Goal: Task Accomplishment & Management: Manage account settings

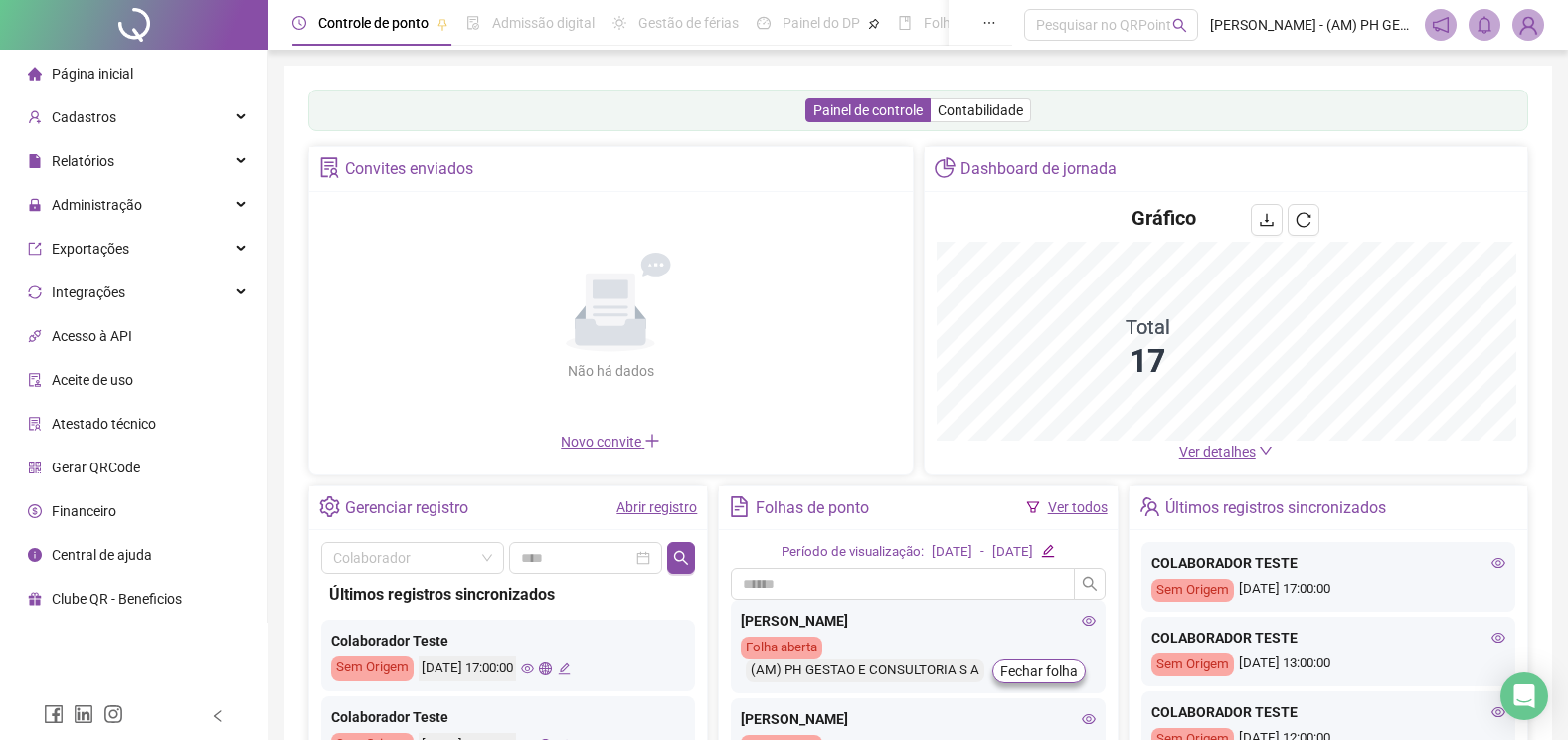
click at [90, 66] on span "Página inicial" at bounding box center [93, 74] width 82 height 16
click at [68, 62] on div "Página inicial" at bounding box center [81, 74] width 106 height 40
click at [53, 112] on span "Cadastros" at bounding box center [84, 118] width 65 height 16
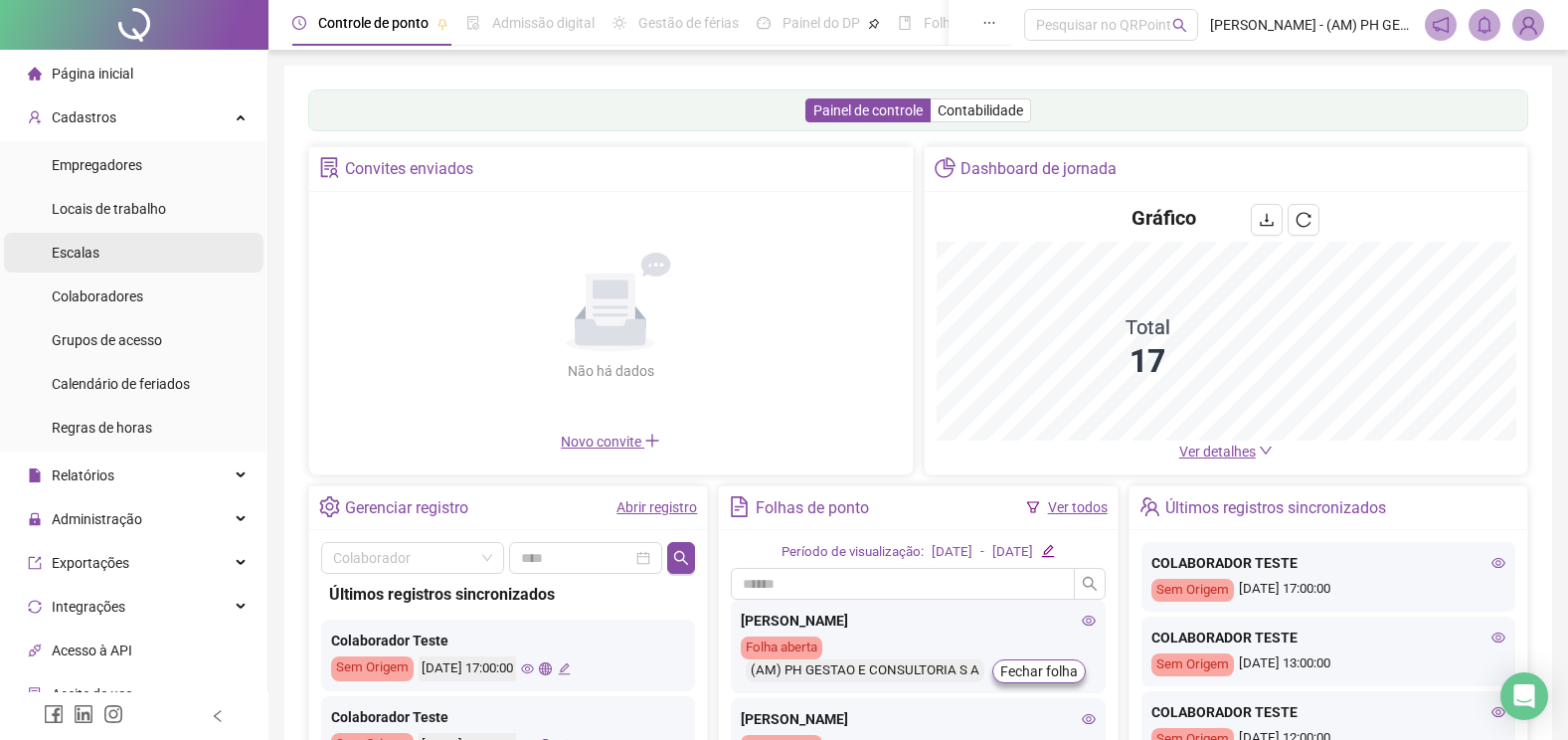
click at [80, 247] on span "Escalas" at bounding box center [76, 252] width 48 height 16
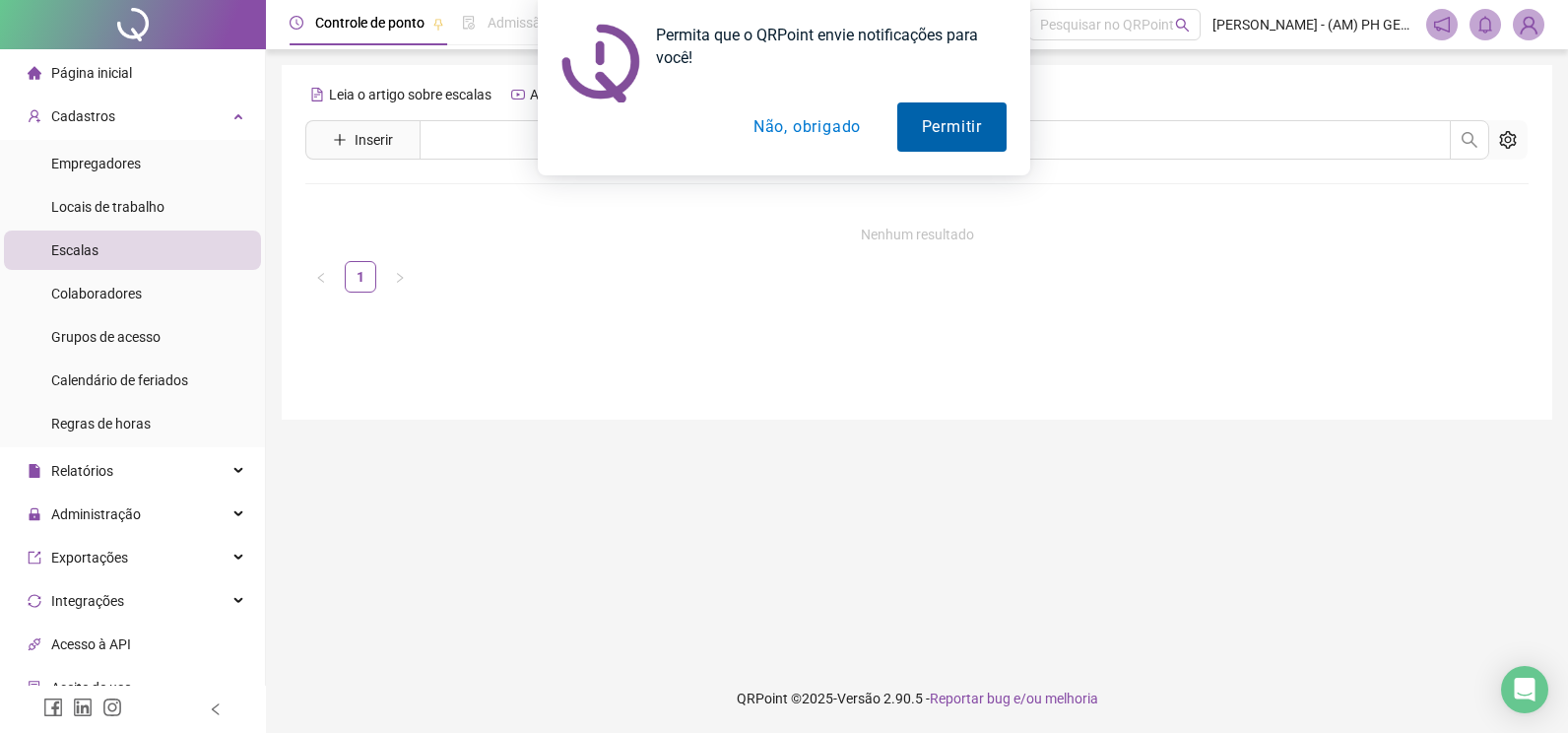
click at [947, 118] on button "Permitir" at bounding box center [952, 127] width 110 height 49
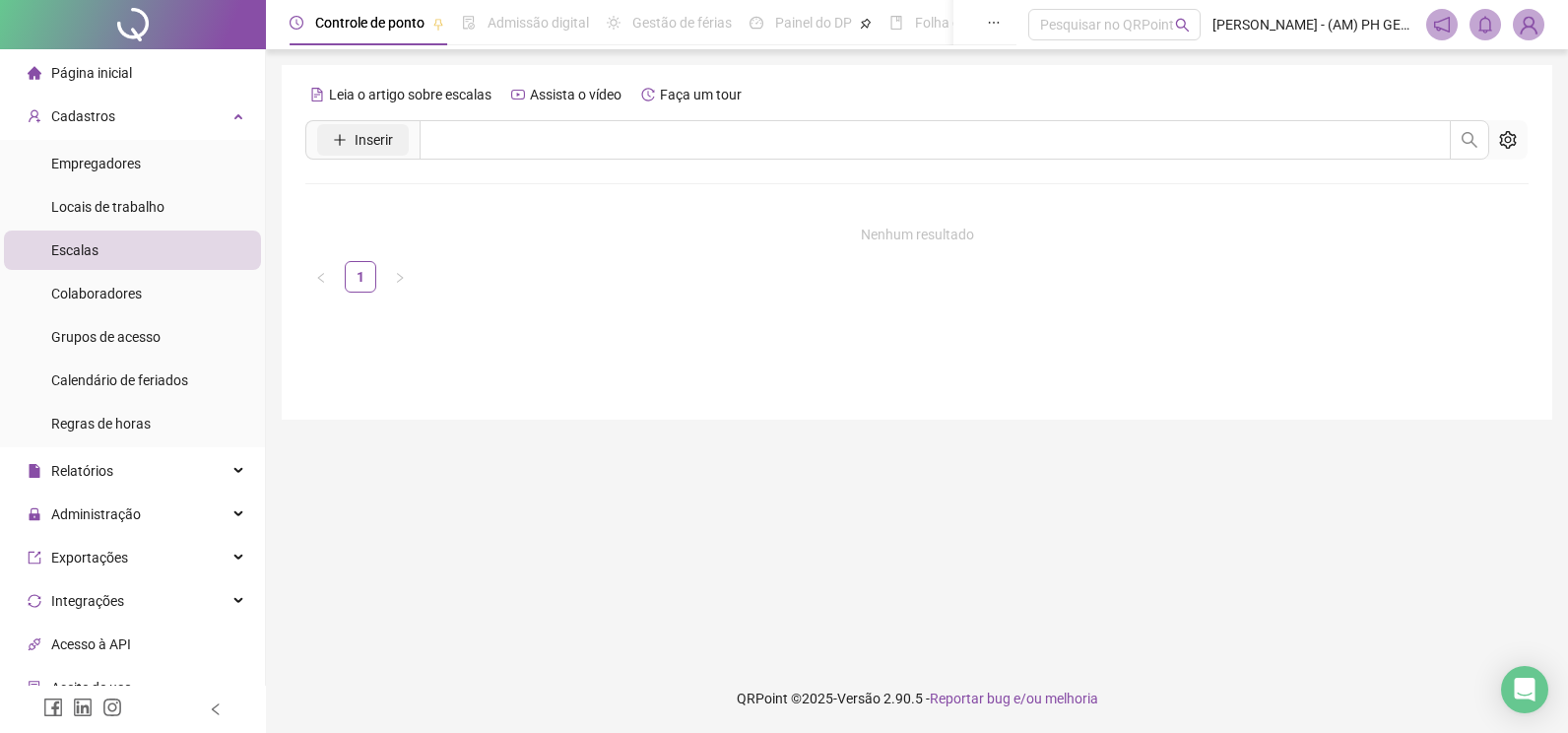
click at [372, 135] on span "Inserir" at bounding box center [373, 140] width 39 height 22
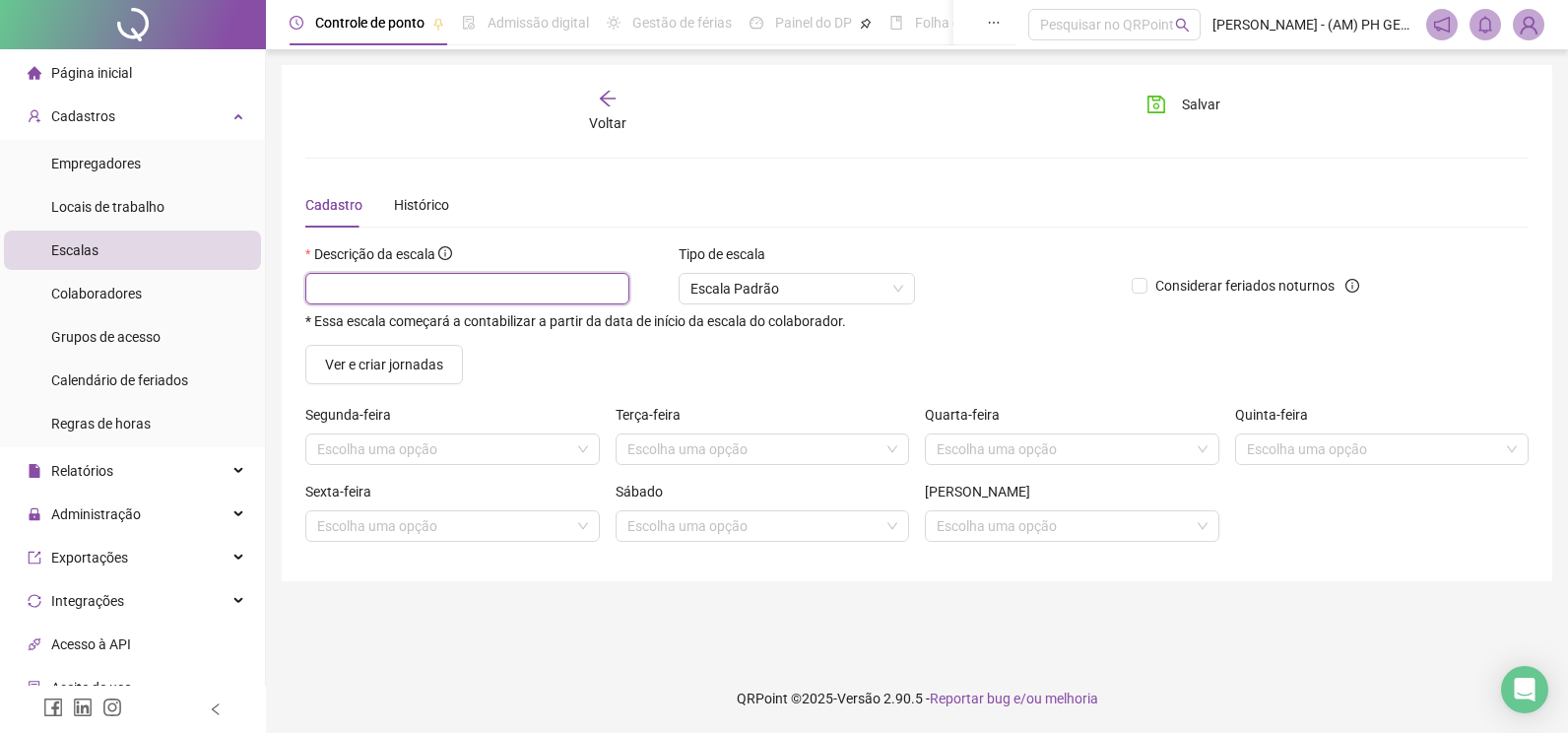
click at [431, 282] on input "text" at bounding box center [467, 288] width 324 height 32
click at [901, 283] on span "Escala Padrão" at bounding box center [796, 288] width 212 height 30
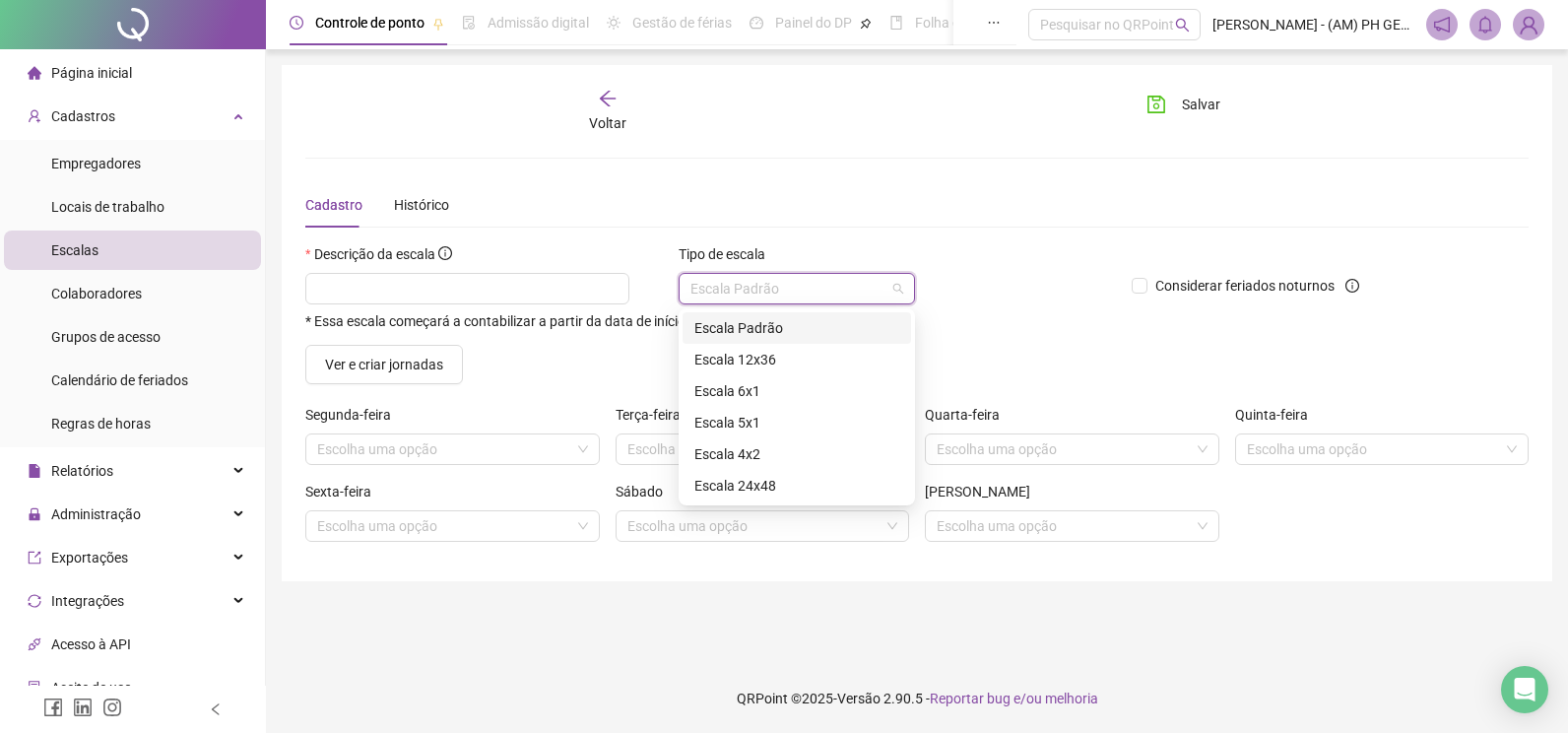
click at [802, 280] on span "Escala Padrão" at bounding box center [796, 288] width 212 height 30
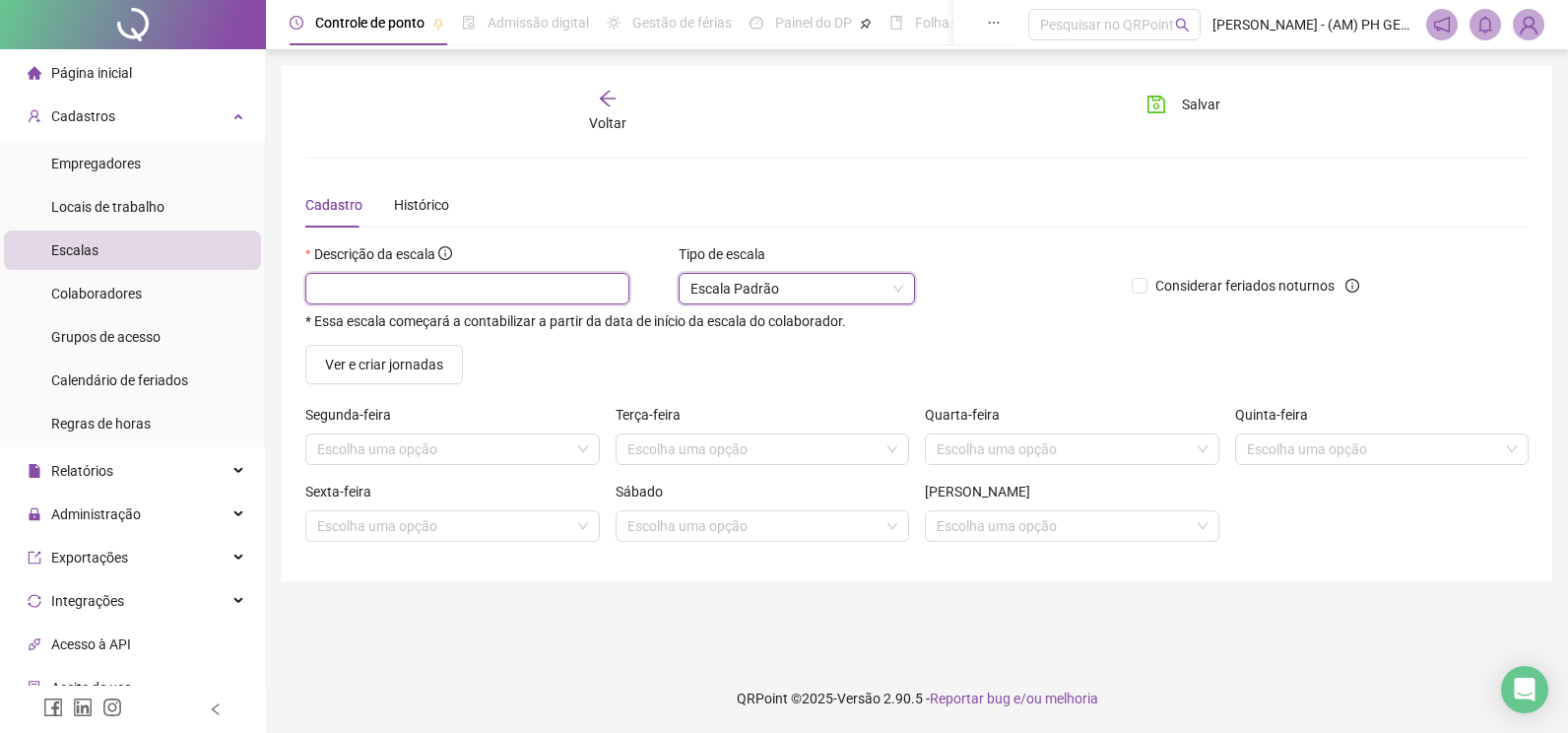
click at [371, 291] on input "text" at bounding box center [467, 288] width 324 height 32
type input "*"
click at [462, 464] on div "Escolha uma opção" at bounding box center [452, 449] width 294 height 32
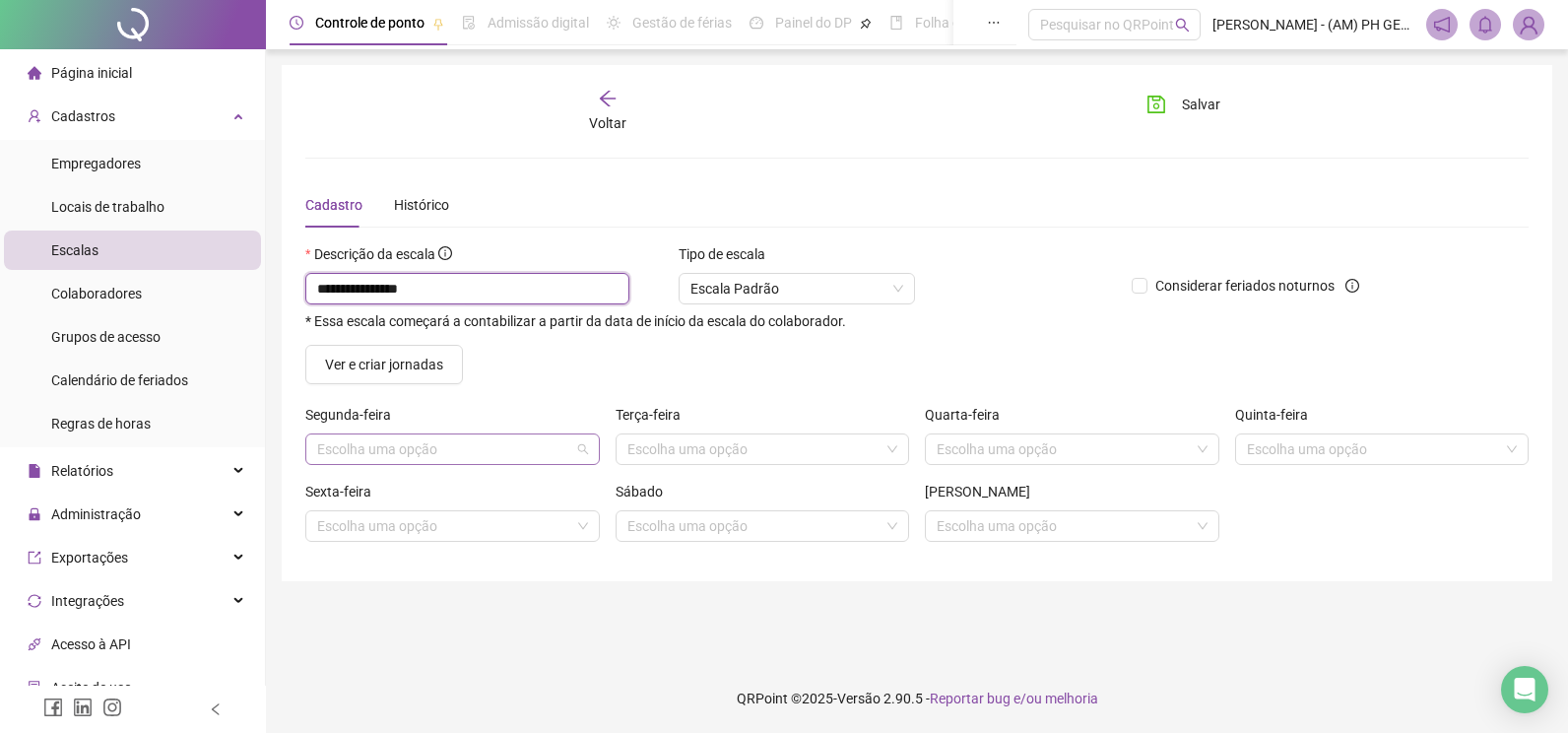
type input "**********"
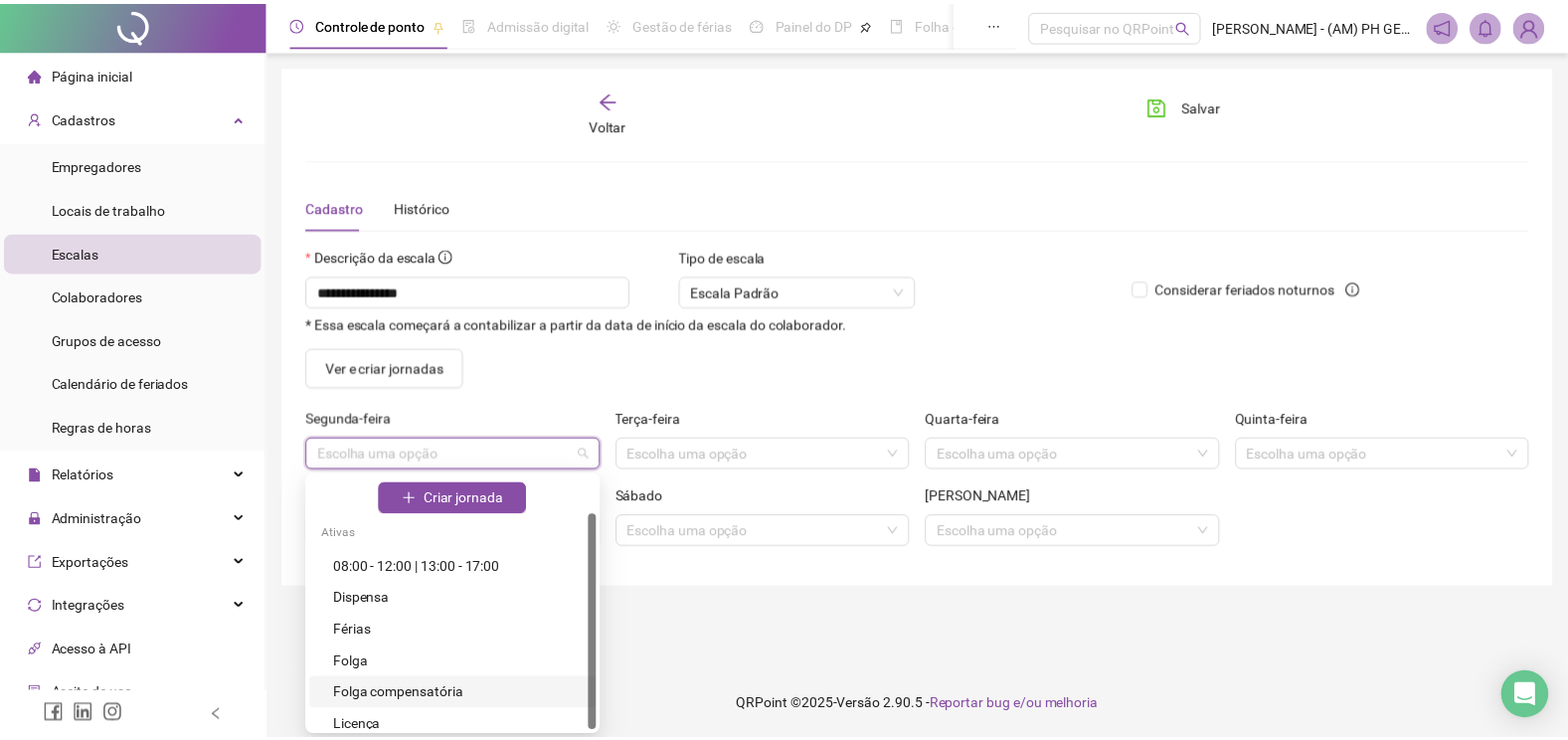
scroll to position [42, 0]
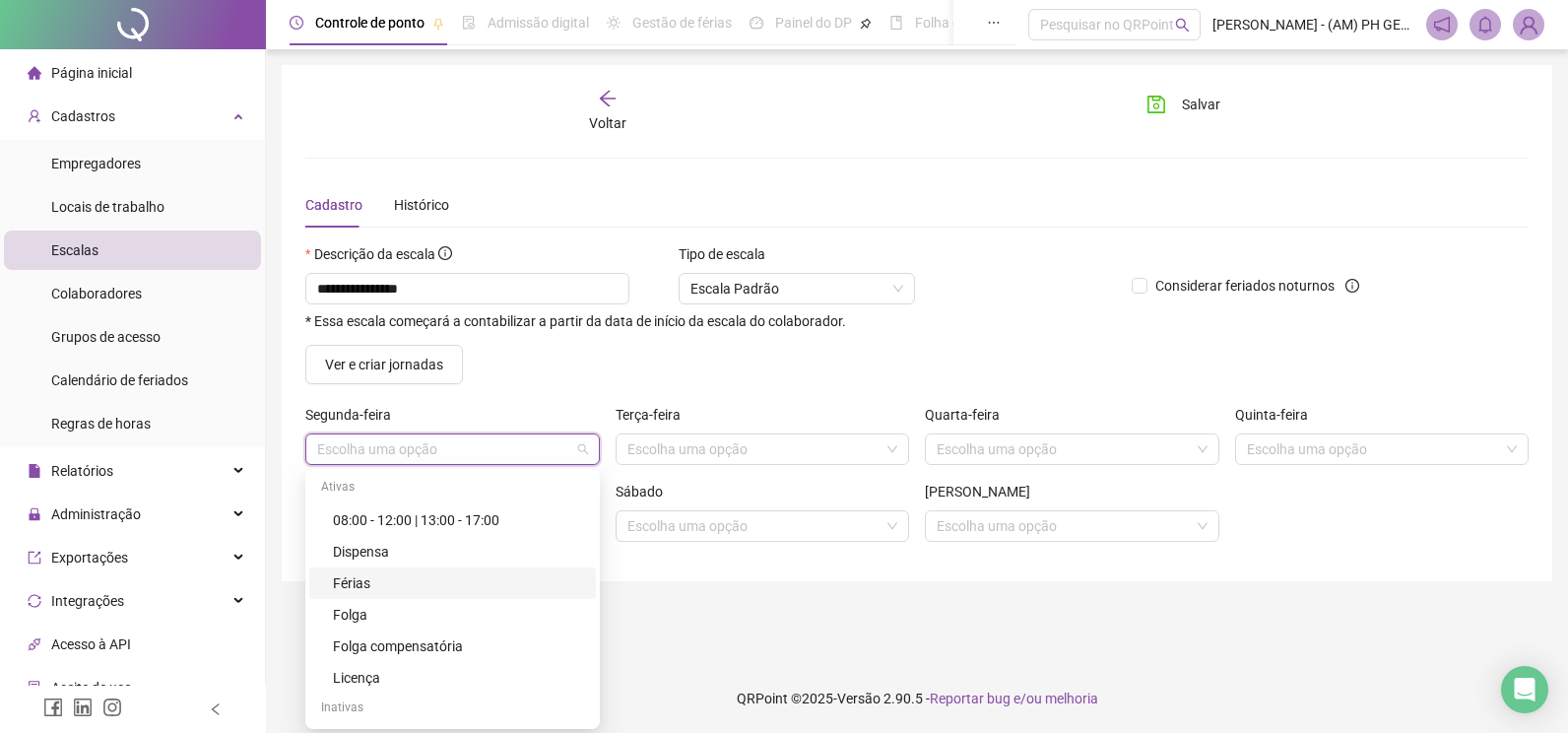
click at [701, 591] on main "**********" at bounding box center [916, 357] width 1271 height 583
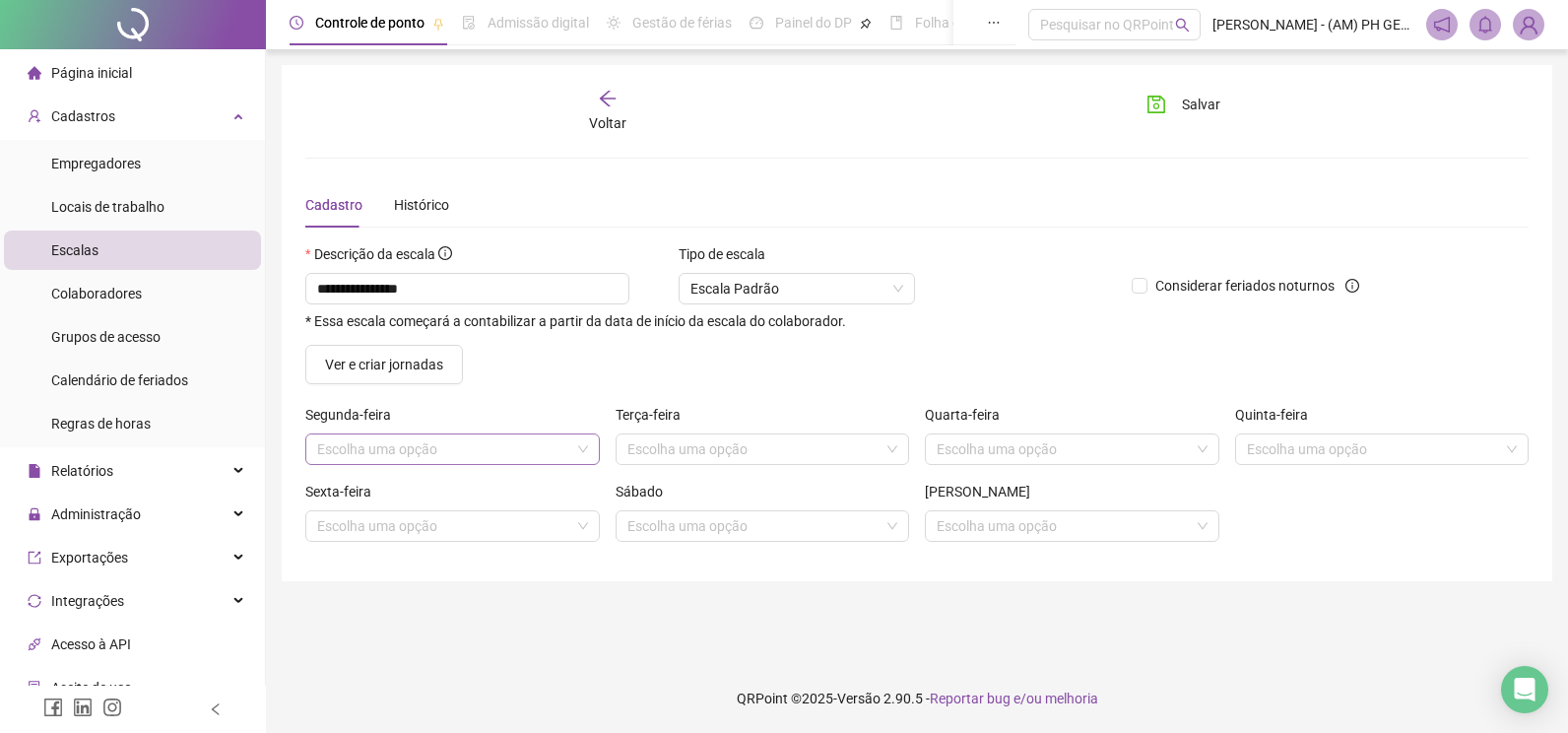
click at [367, 445] on input "search" at bounding box center [443, 449] width 253 height 30
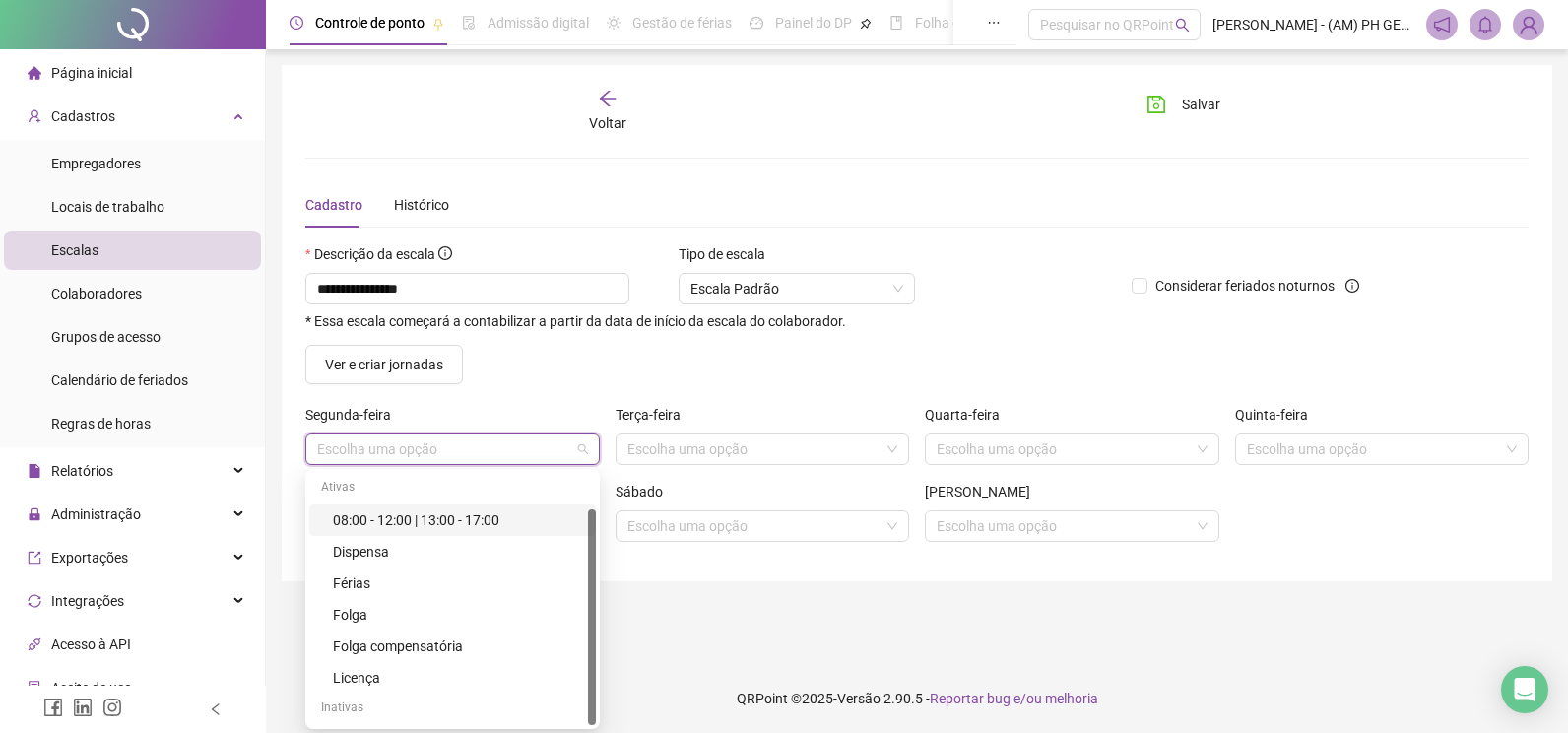
click at [380, 521] on div "08:00 - 12:00 | 13:00 - 17:00" at bounding box center [458, 521] width 251 height 22
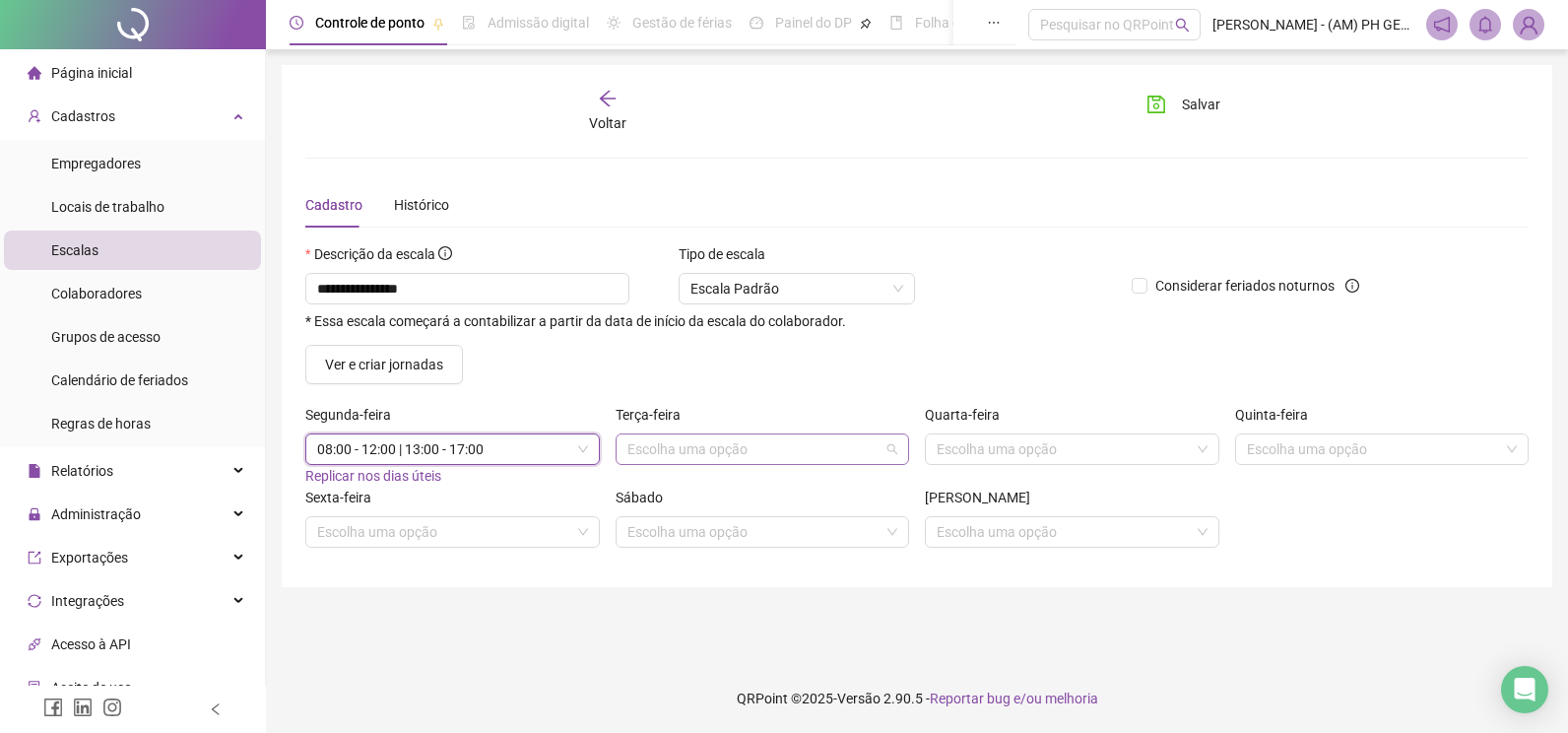
click at [687, 455] on input "search" at bounding box center [753, 449] width 253 height 30
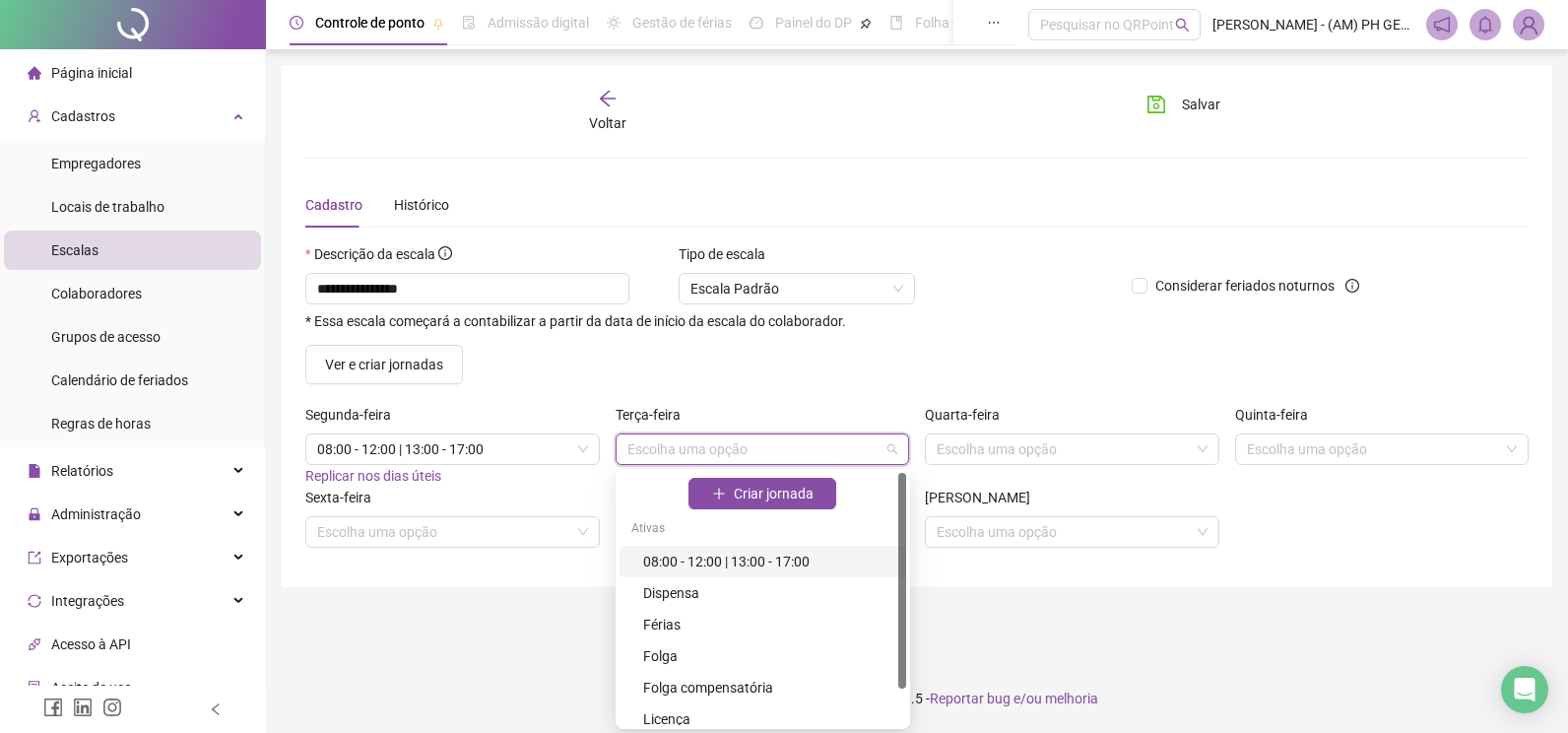
click at [687, 564] on div "08:00 - 12:00 | 13:00 - 17:00" at bounding box center [768, 562] width 251 height 22
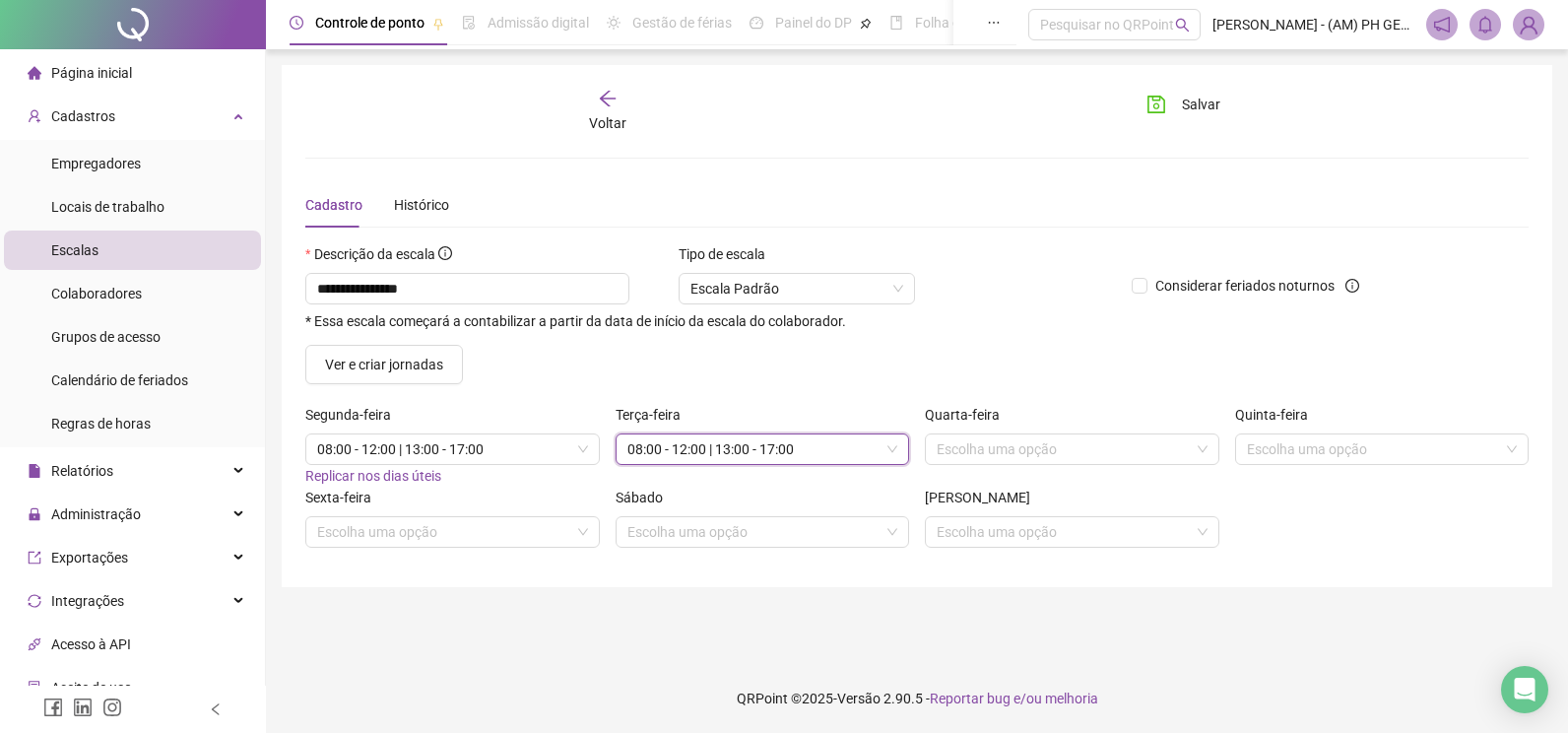
click at [802, 448] on span "08:00 - 12:00 | 13:00 - 17:00" at bounding box center [762, 449] width 271 height 30
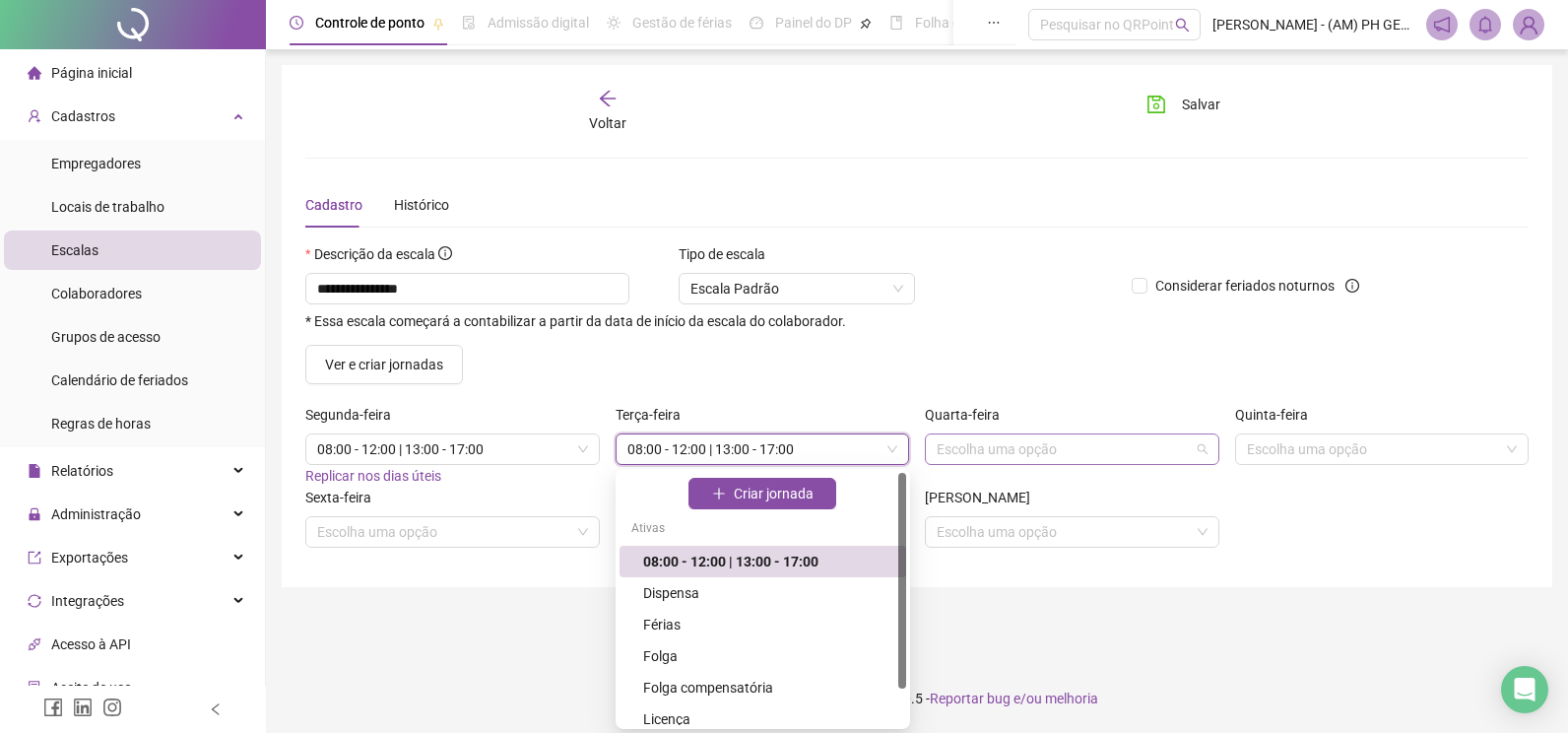
click at [985, 448] on input "search" at bounding box center [1062, 449] width 253 height 30
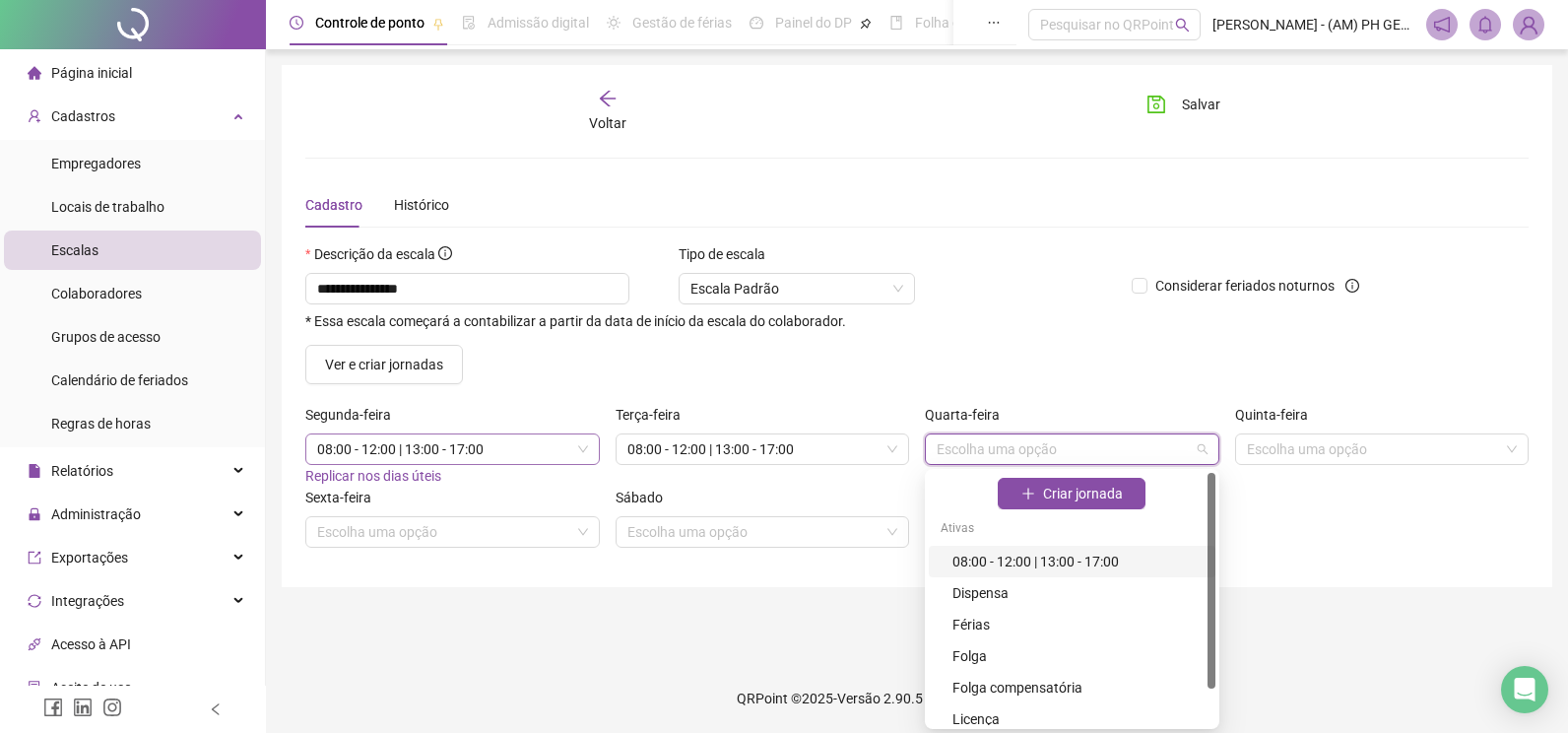
click at [477, 452] on span "08:00 - 12:00 | 13:00 - 17:00" at bounding box center [452, 449] width 271 height 30
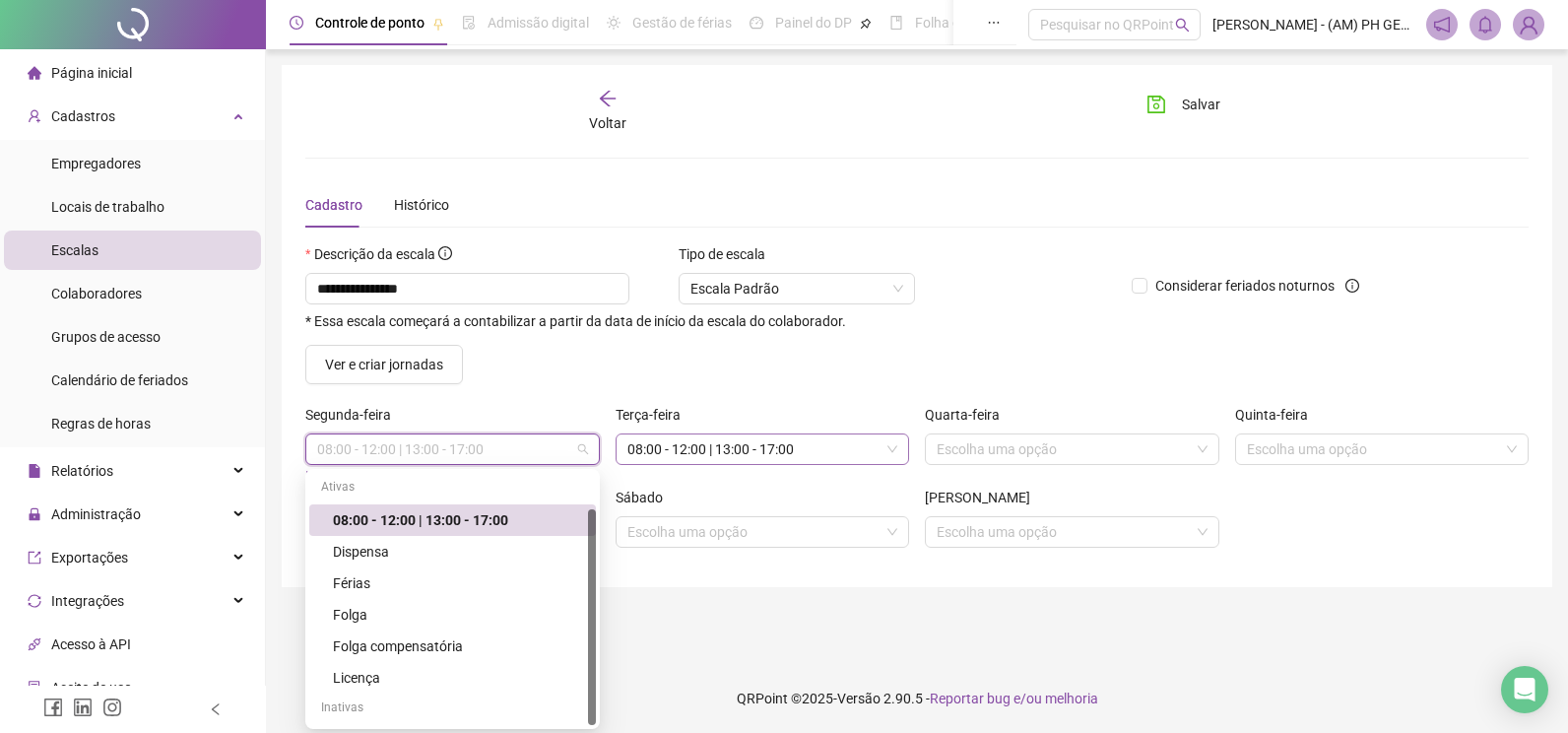
click at [685, 438] on span "08:00 - 12:00 | 13:00 - 17:00" at bounding box center [762, 449] width 271 height 30
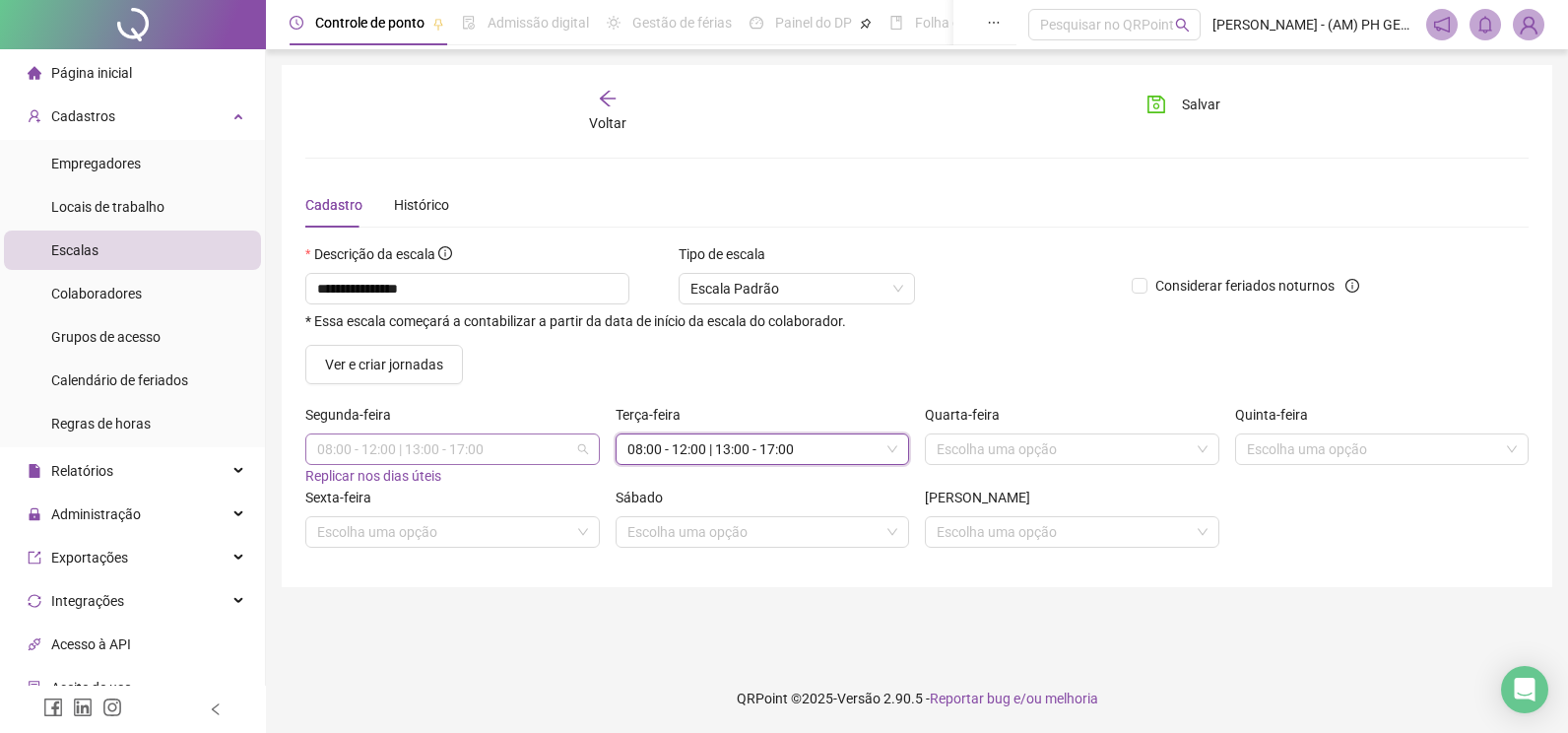
click at [542, 445] on span "08:00 - 12:00 | 13:00 - 17:00" at bounding box center [452, 449] width 271 height 30
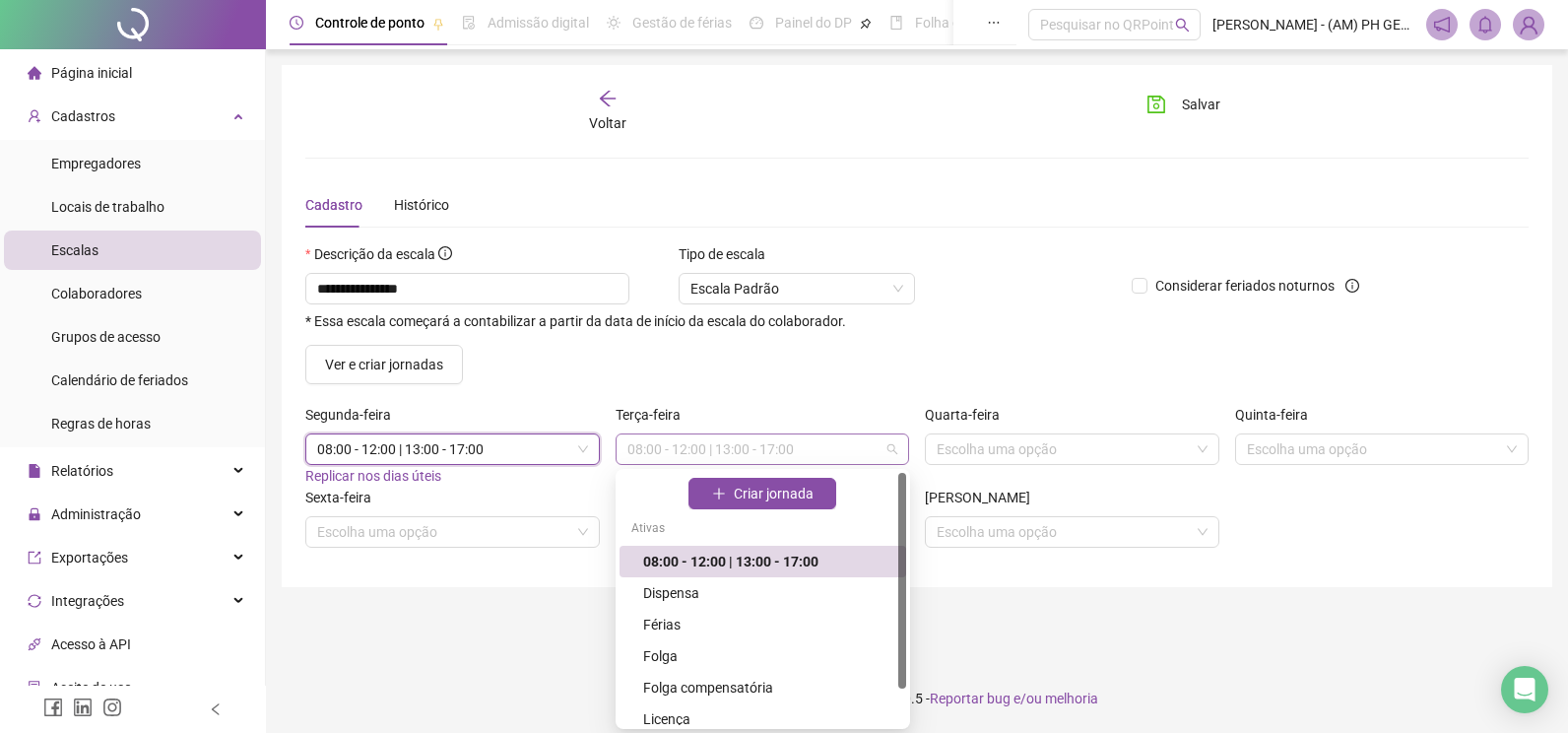
click at [727, 458] on span "08:00 - 12:00 | 13:00 - 17:00" at bounding box center [762, 449] width 271 height 30
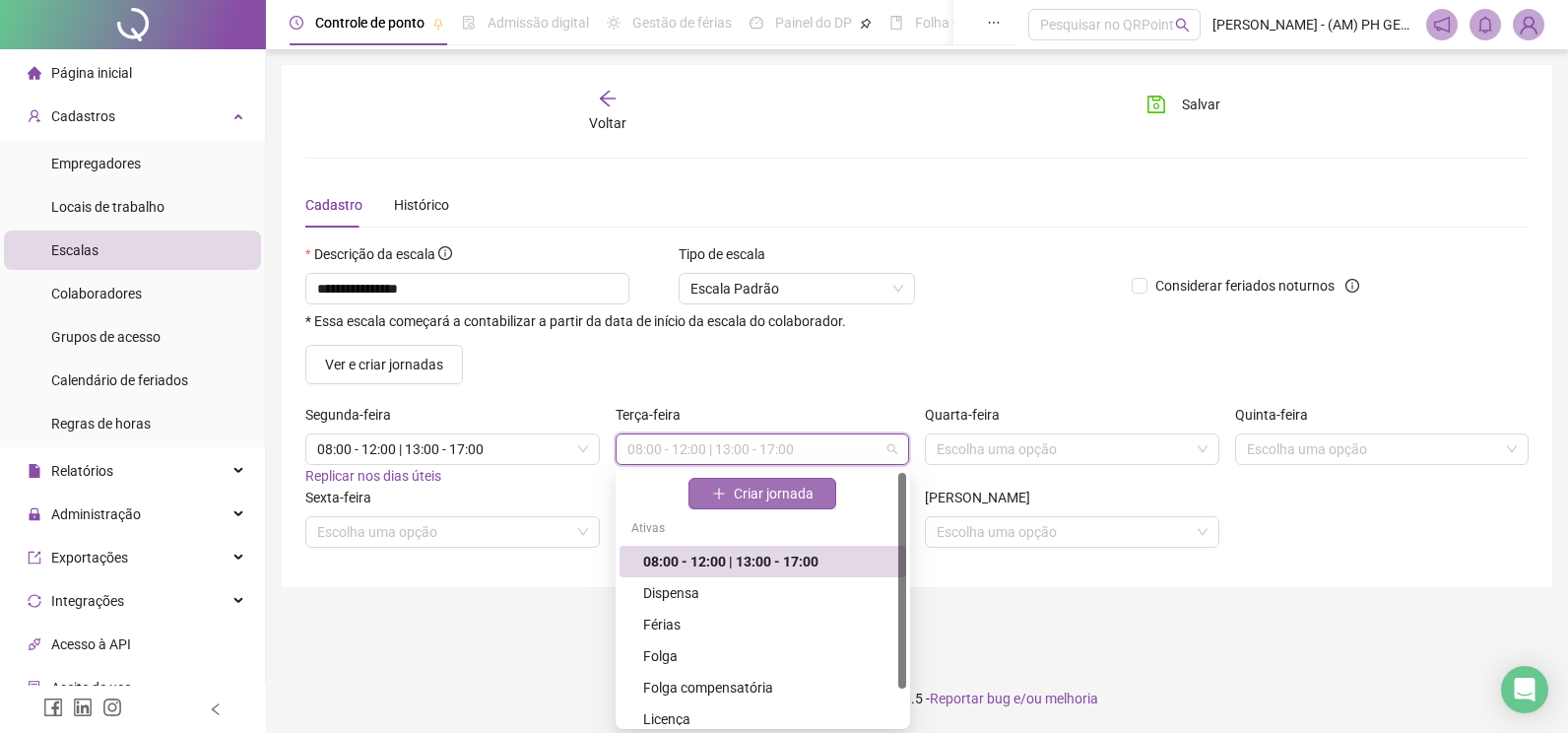
click at [750, 495] on span "Criar jornada" at bounding box center [773, 494] width 80 height 22
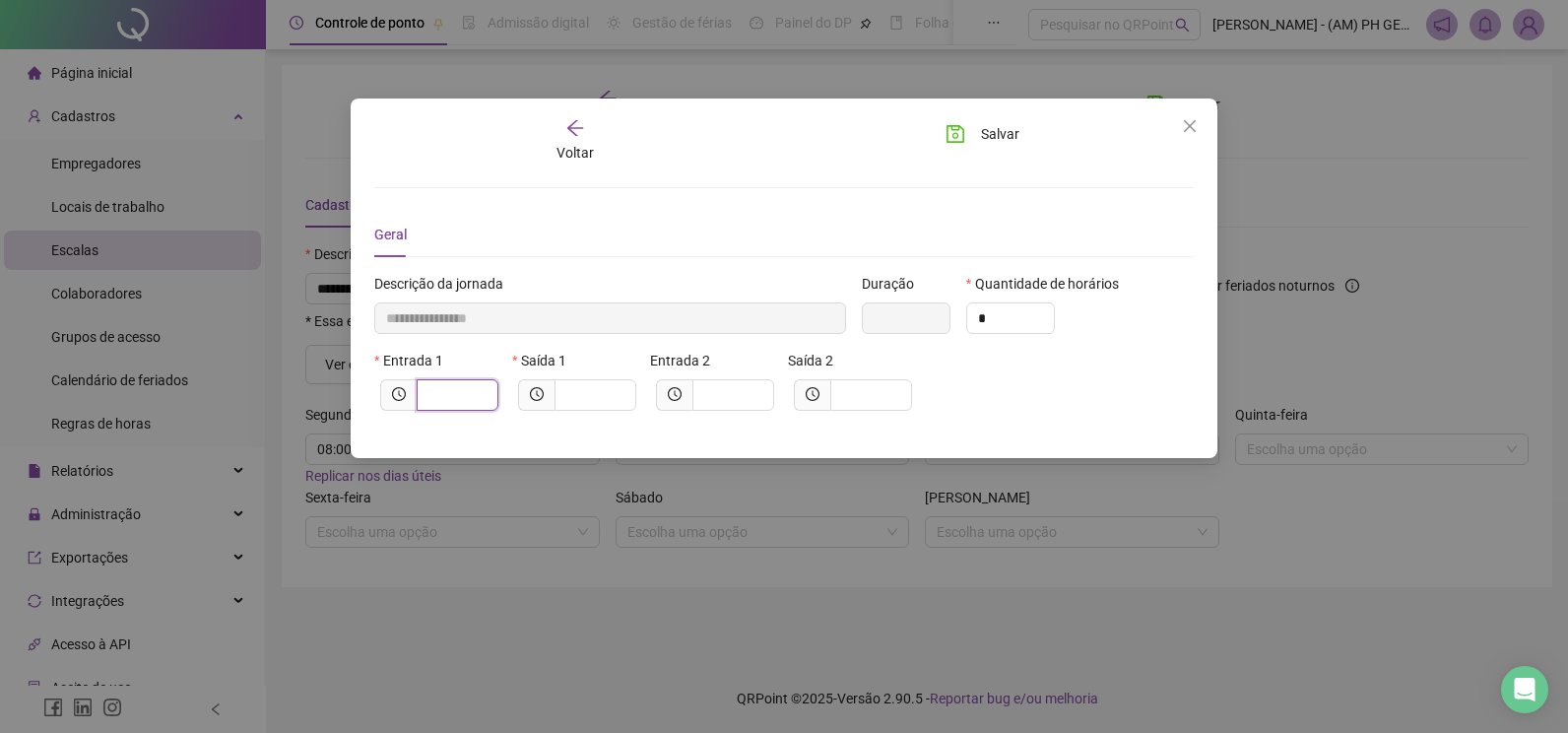
click at [450, 395] on input "text" at bounding box center [455, 395] width 54 height 22
type input "*****"
type input "*"
type input "******"
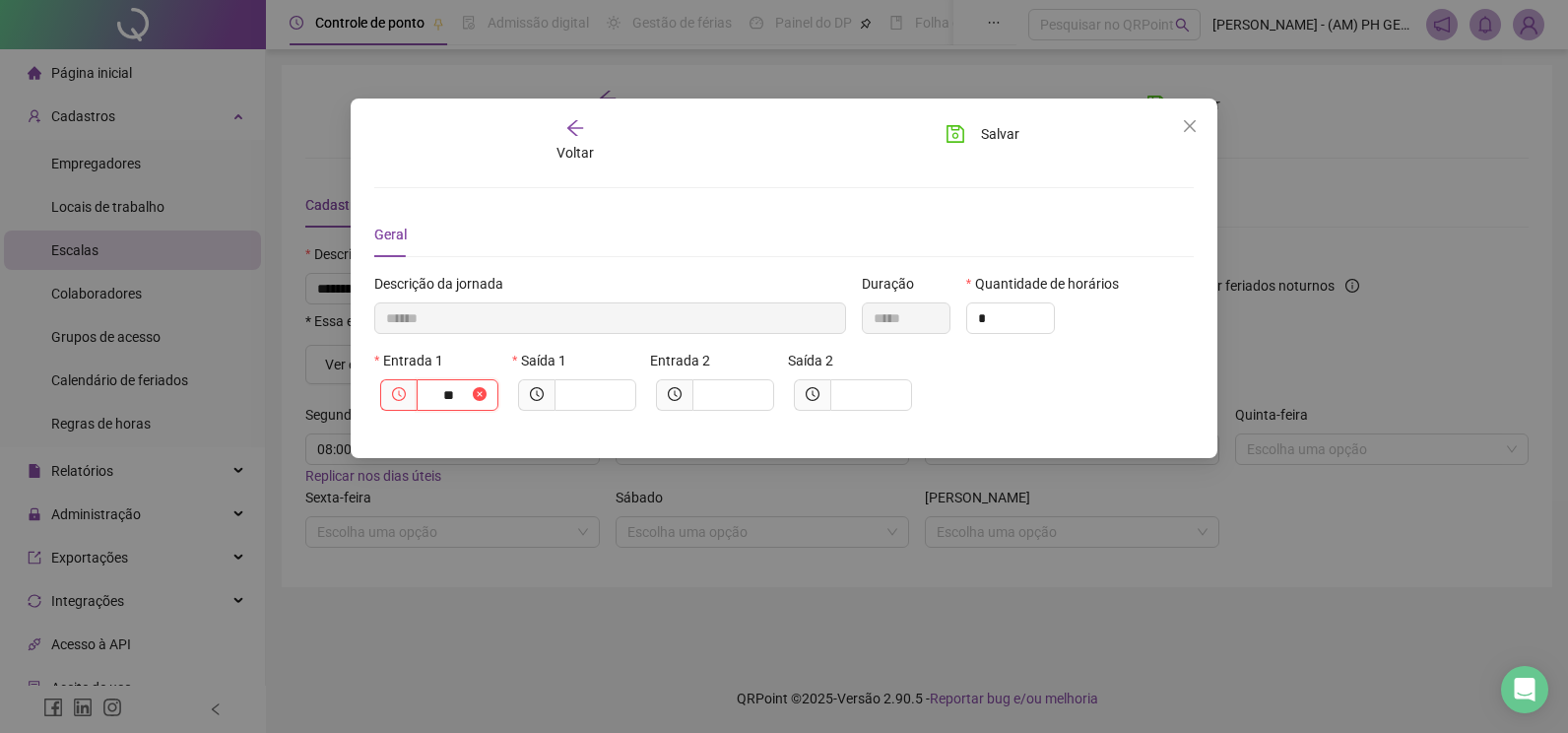
type input "***"
type input "********"
type input "****"
type input "*********"
type input "*****"
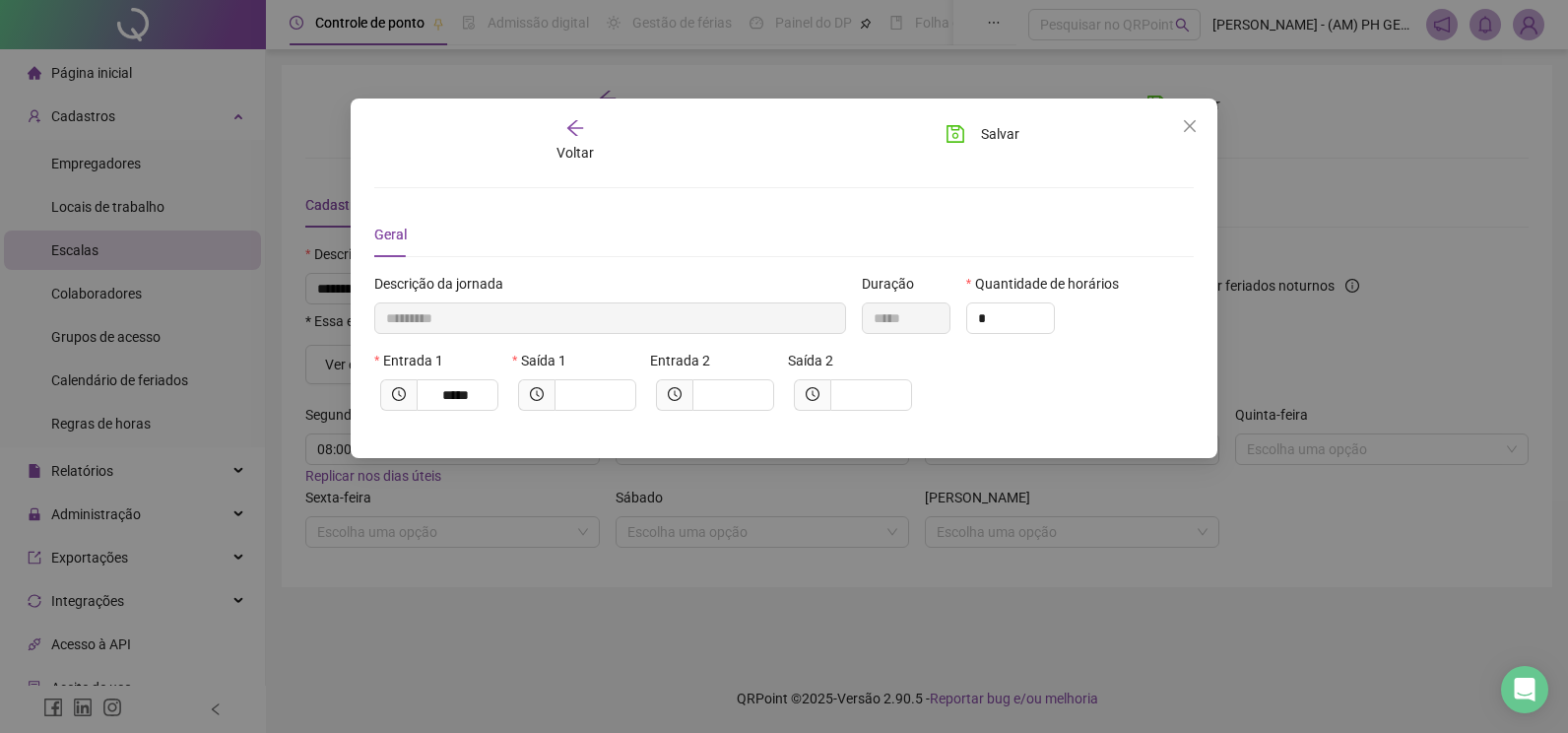
click at [650, 394] on div at bounding box center [715, 395] width 130 height 32
click at [597, 391] on input "text" at bounding box center [592, 395] width 54 height 22
type input "*********"
type input "*"
type input "**********"
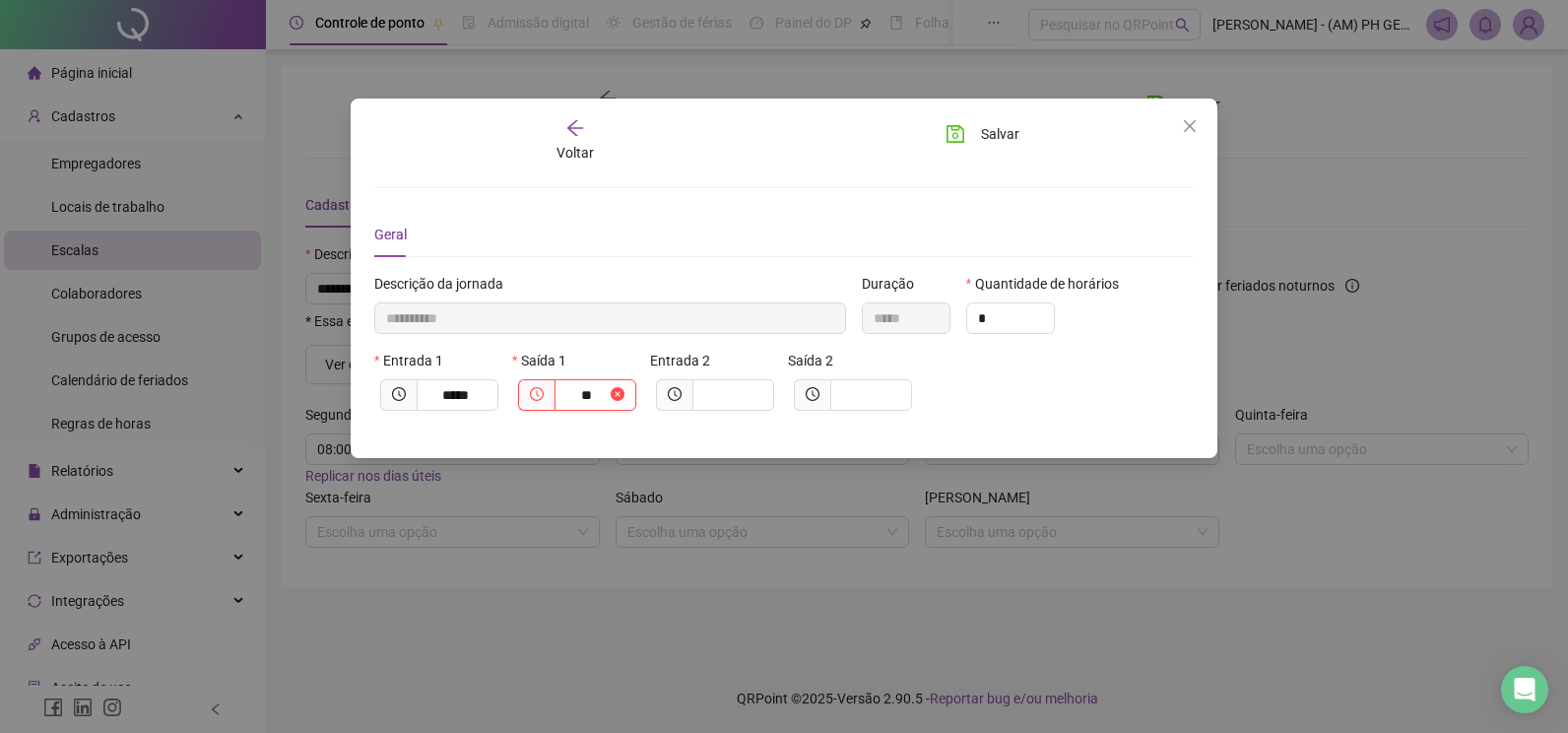
type input "***"
type input "**********"
type input "****"
type input "**********"
type input "*****"
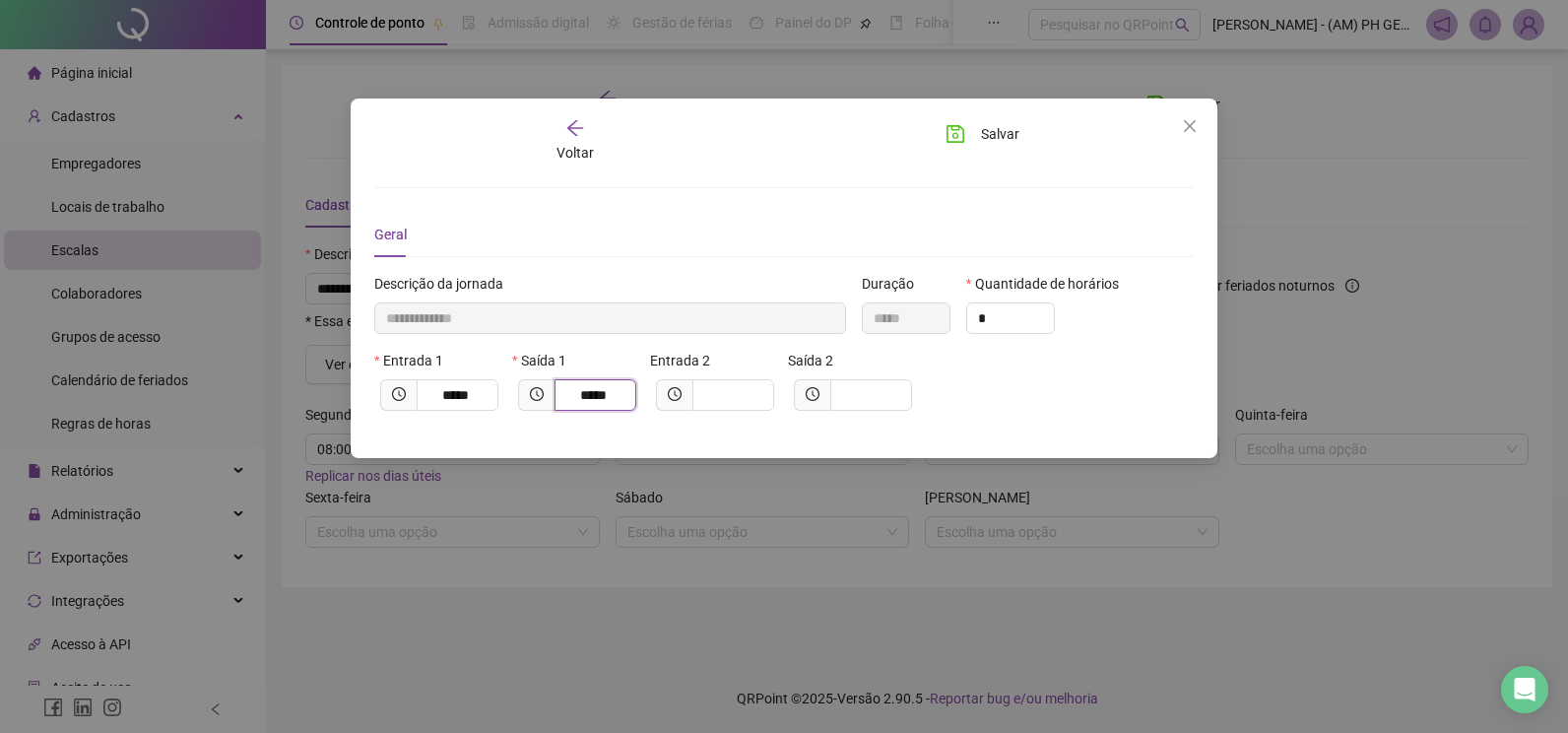
type input "**********"
type input "****"
type input "**********"
type input "**"
type input "*********"
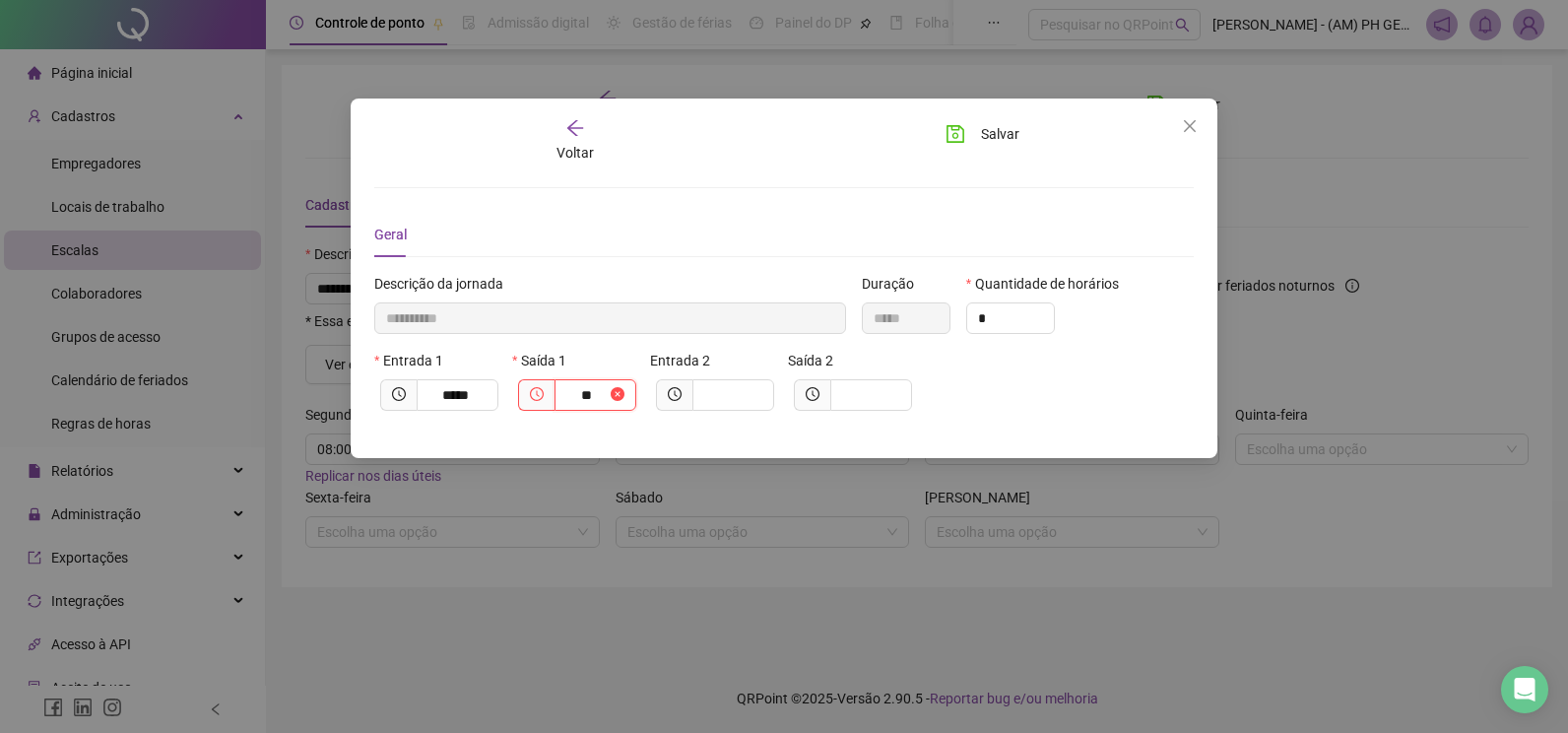
type input "*"
type input "*********"
click at [574, 133] on icon "arrow-left" at bounding box center [575, 128] width 16 height 16
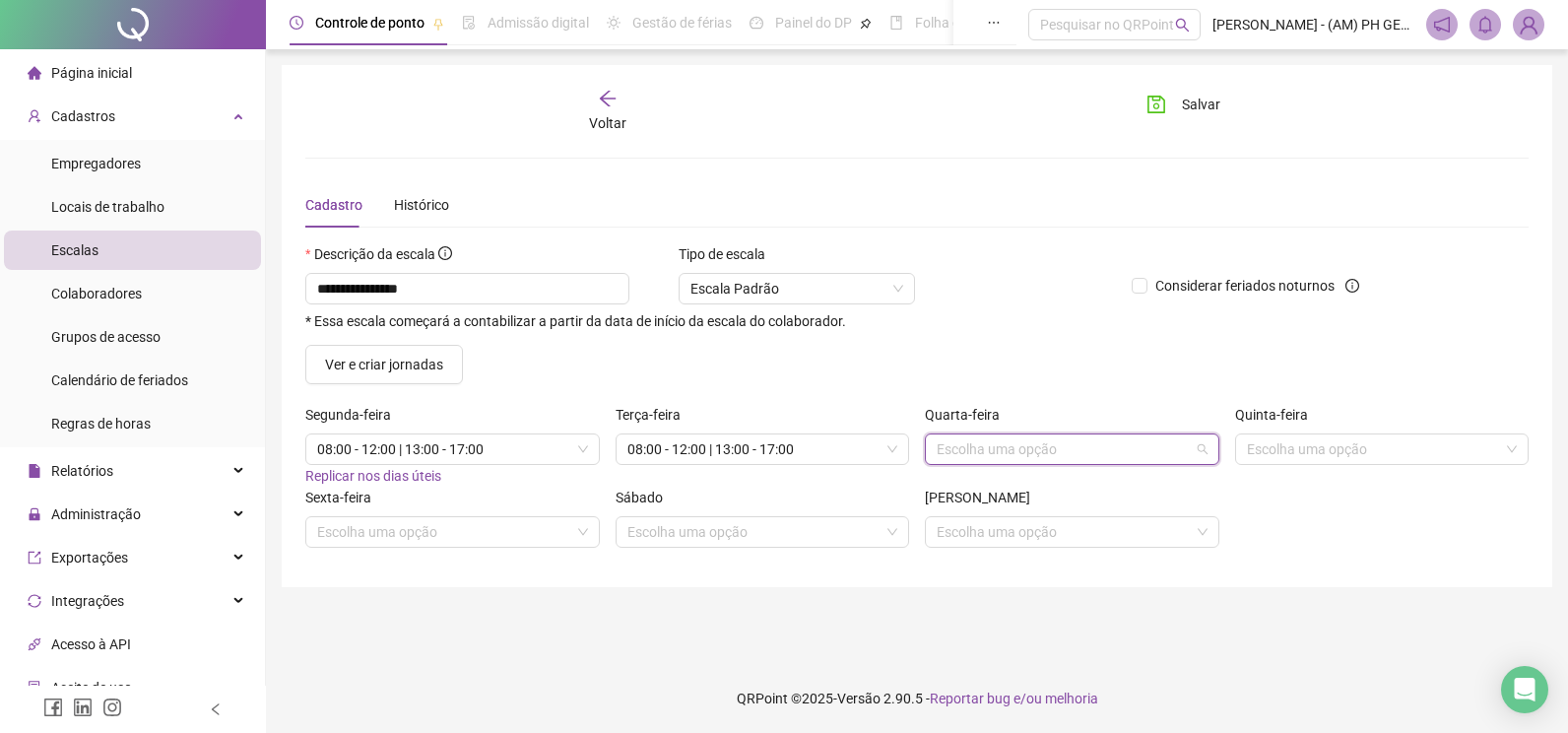
click at [1027, 456] on input "search" at bounding box center [1062, 449] width 253 height 30
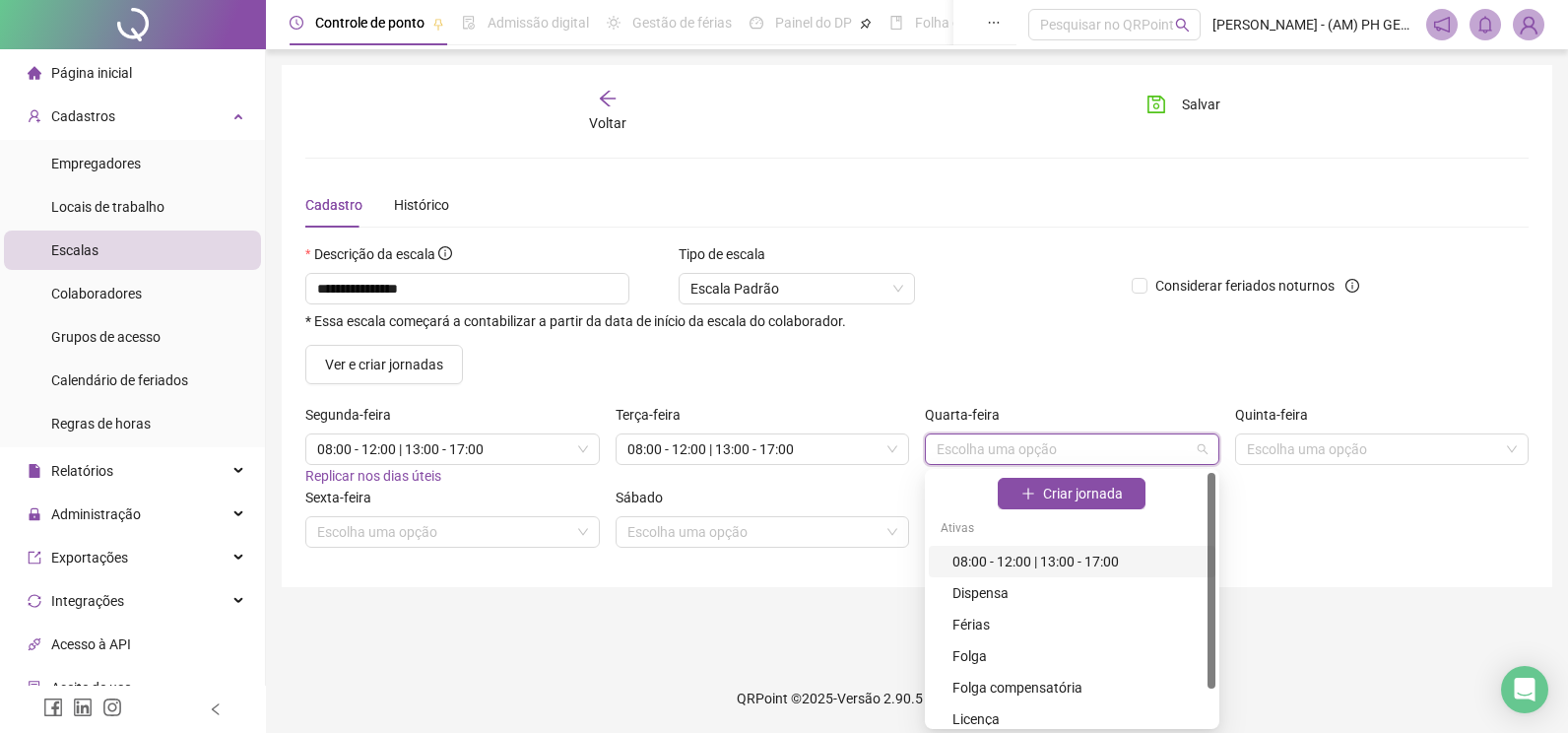
click at [999, 548] on div "08:00 - 12:00 | 13:00 - 17:00" at bounding box center [1071, 562] width 286 height 32
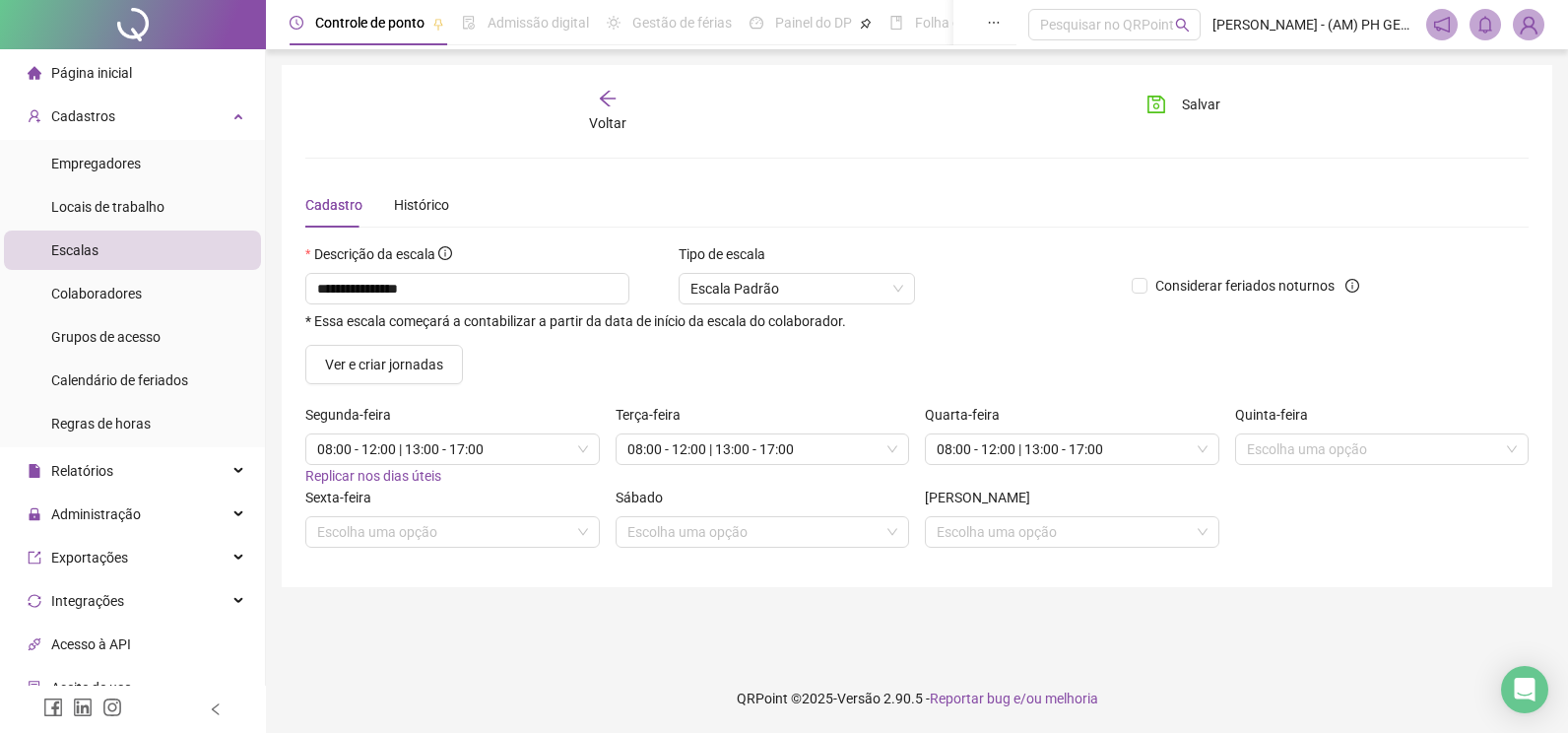
click at [1277, 430] on div "Quinta-feira" at bounding box center [1382, 419] width 294 height 30
click at [1278, 445] on input "search" at bounding box center [1373, 449] width 253 height 30
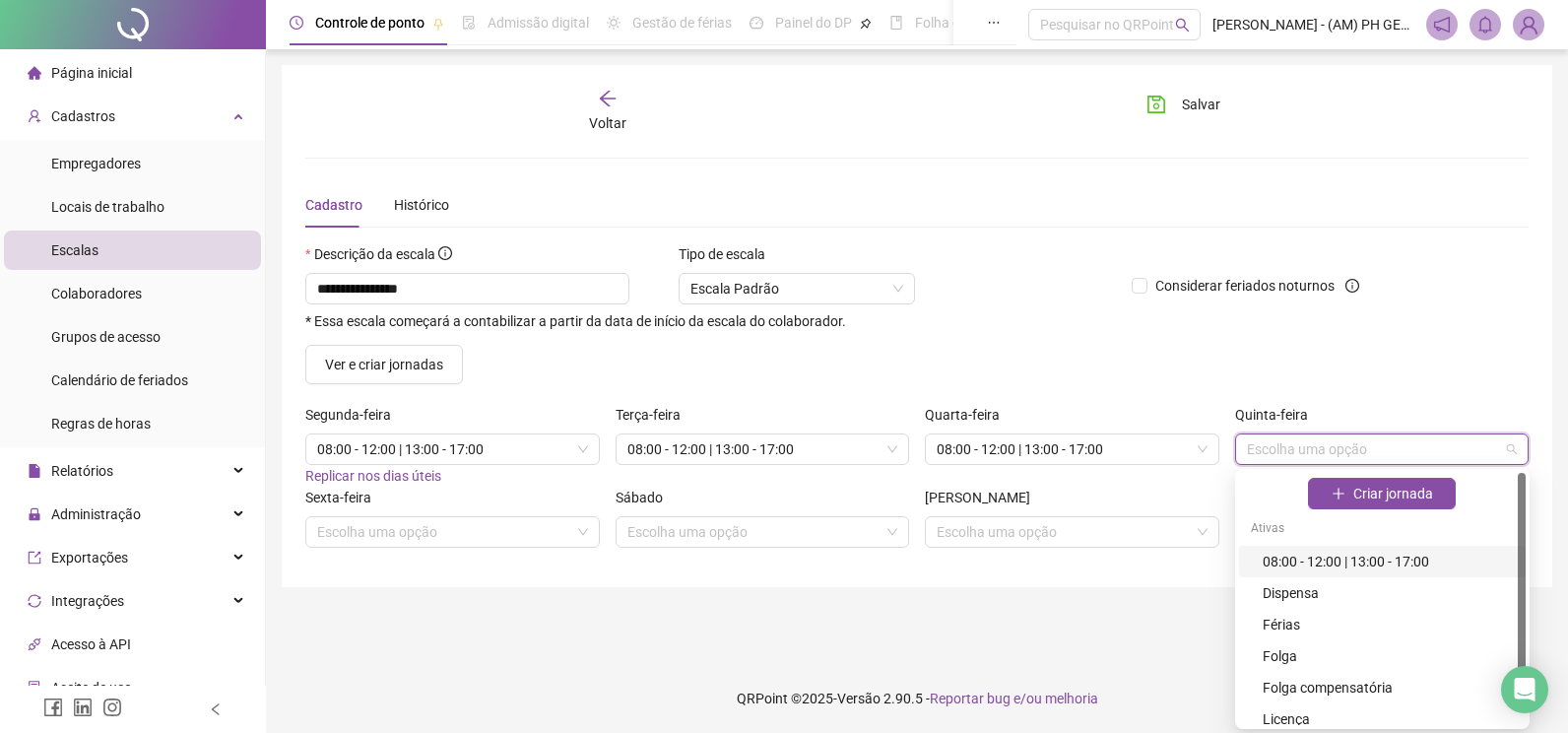
click at [1285, 555] on div "08:00 - 12:00 | 13:00 - 17:00" at bounding box center [1388, 562] width 251 height 22
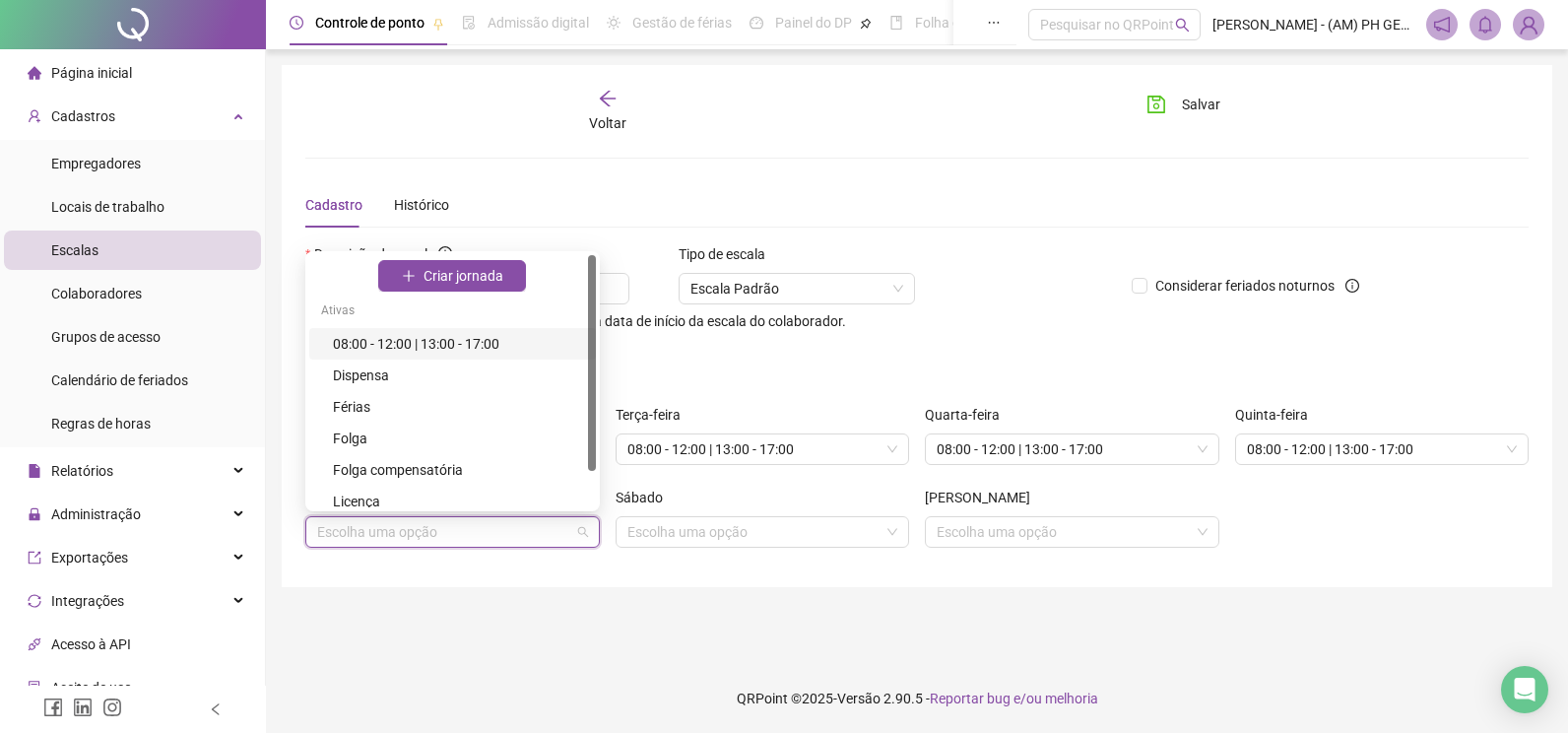
click at [440, 529] on input "search" at bounding box center [443, 532] width 253 height 30
click at [429, 345] on div "08:00 - 12:00 | 13:00 - 17:00" at bounding box center [458, 344] width 251 height 22
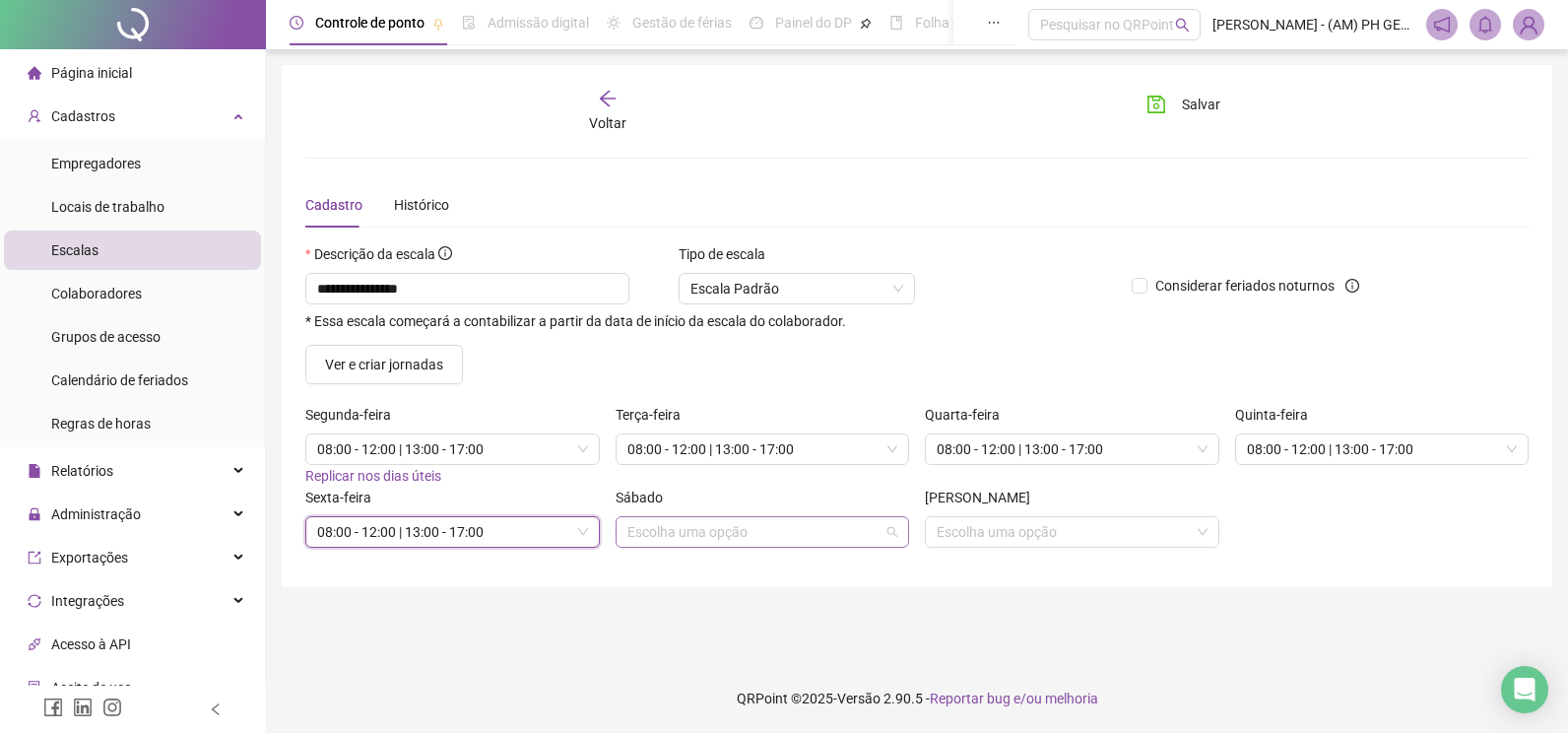
click at [698, 531] on input "search" at bounding box center [753, 532] width 253 height 30
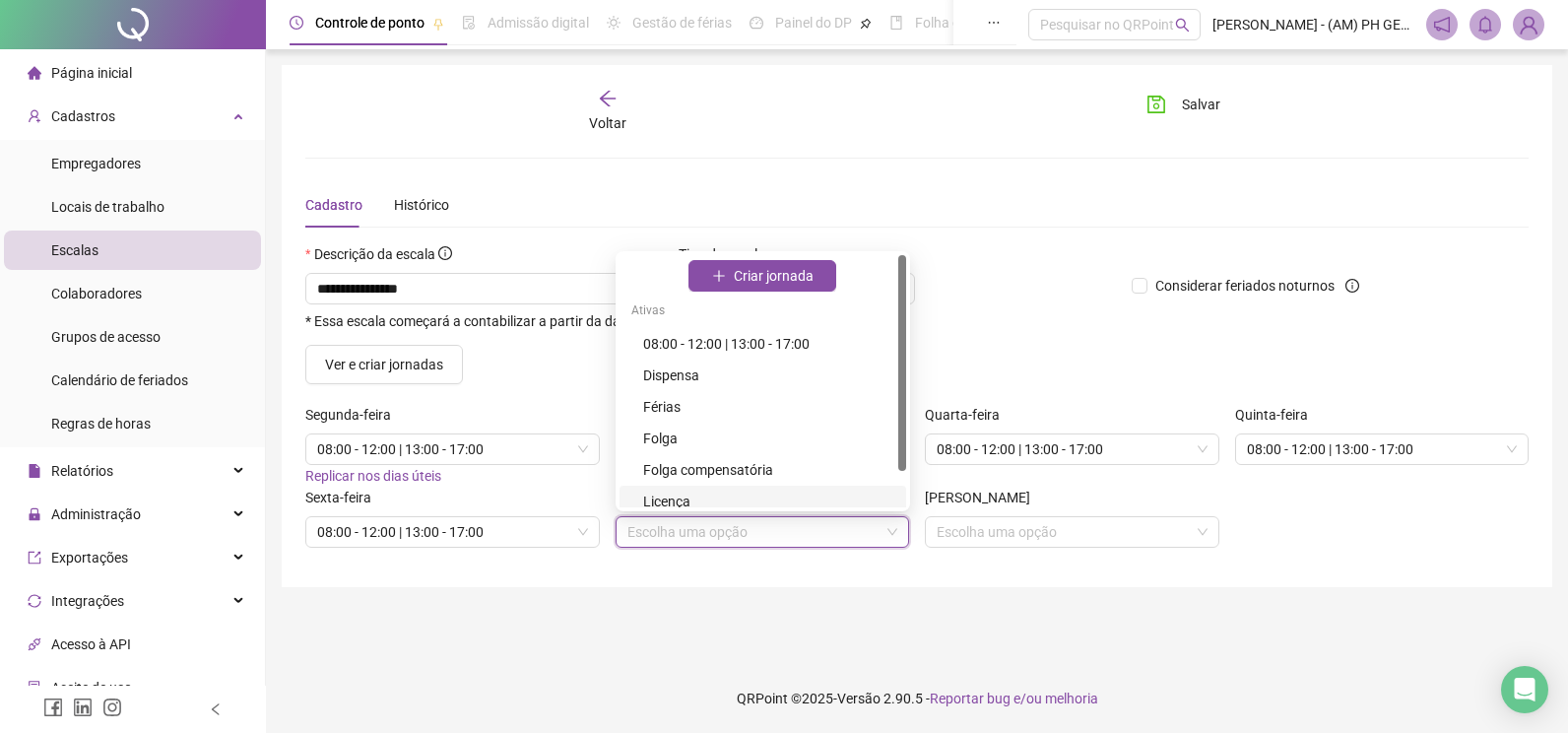
click at [566, 611] on main "**********" at bounding box center [916, 357] width 1271 height 583
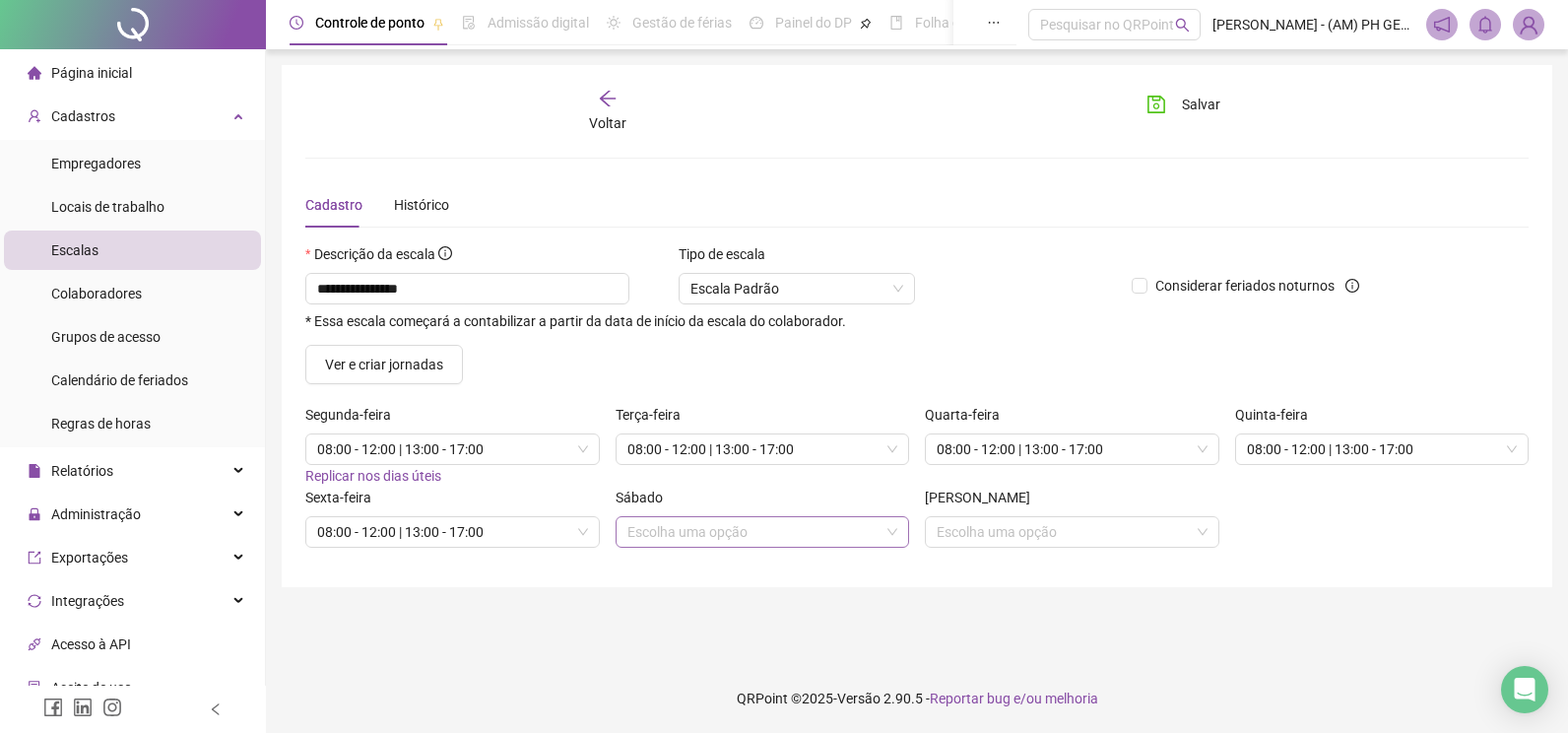
click at [806, 526] on input "search" at bounding box center [753, 532] width 253 height 30
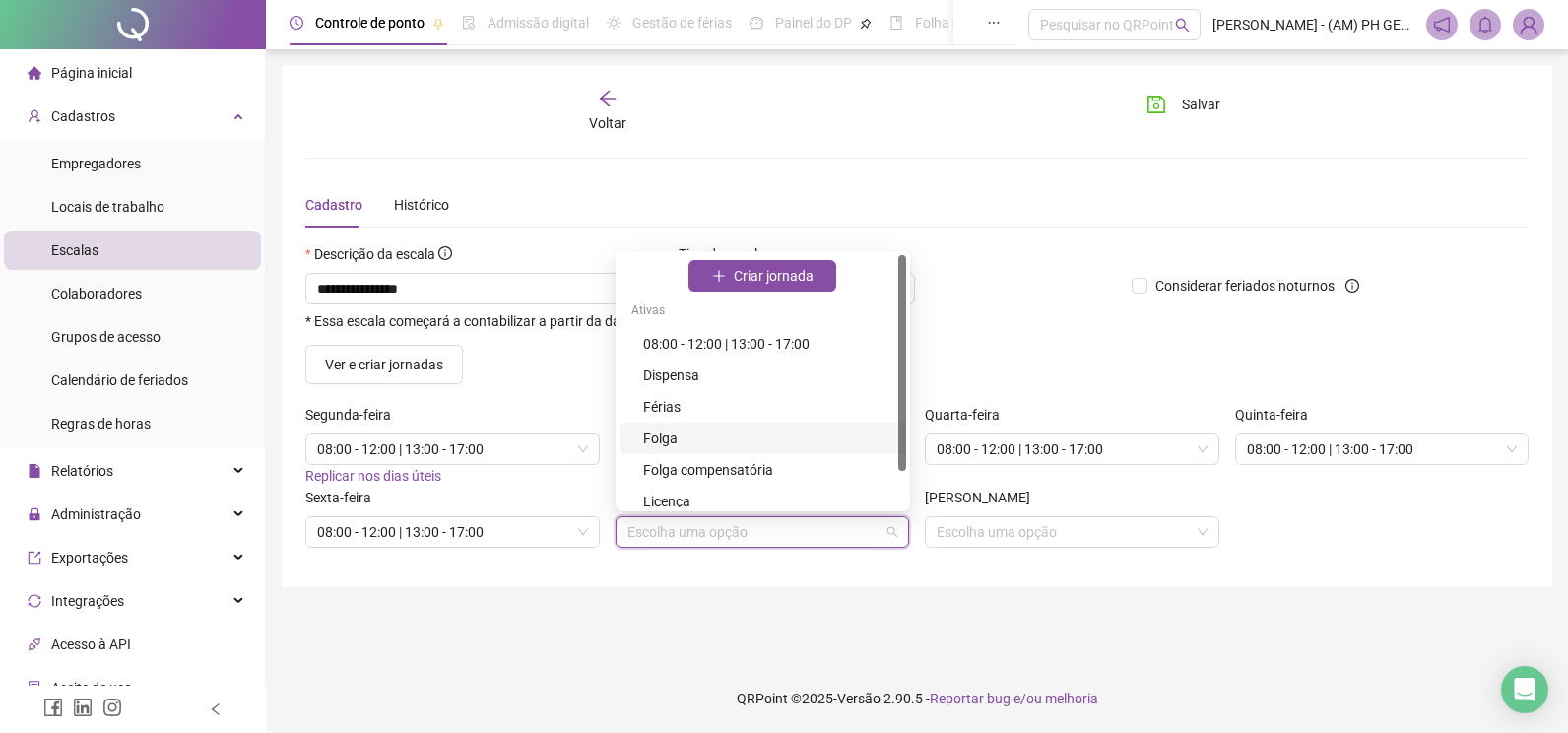
click at [669, 439] on div "Folga" at bounding box center [768, 439] width 251 height 22
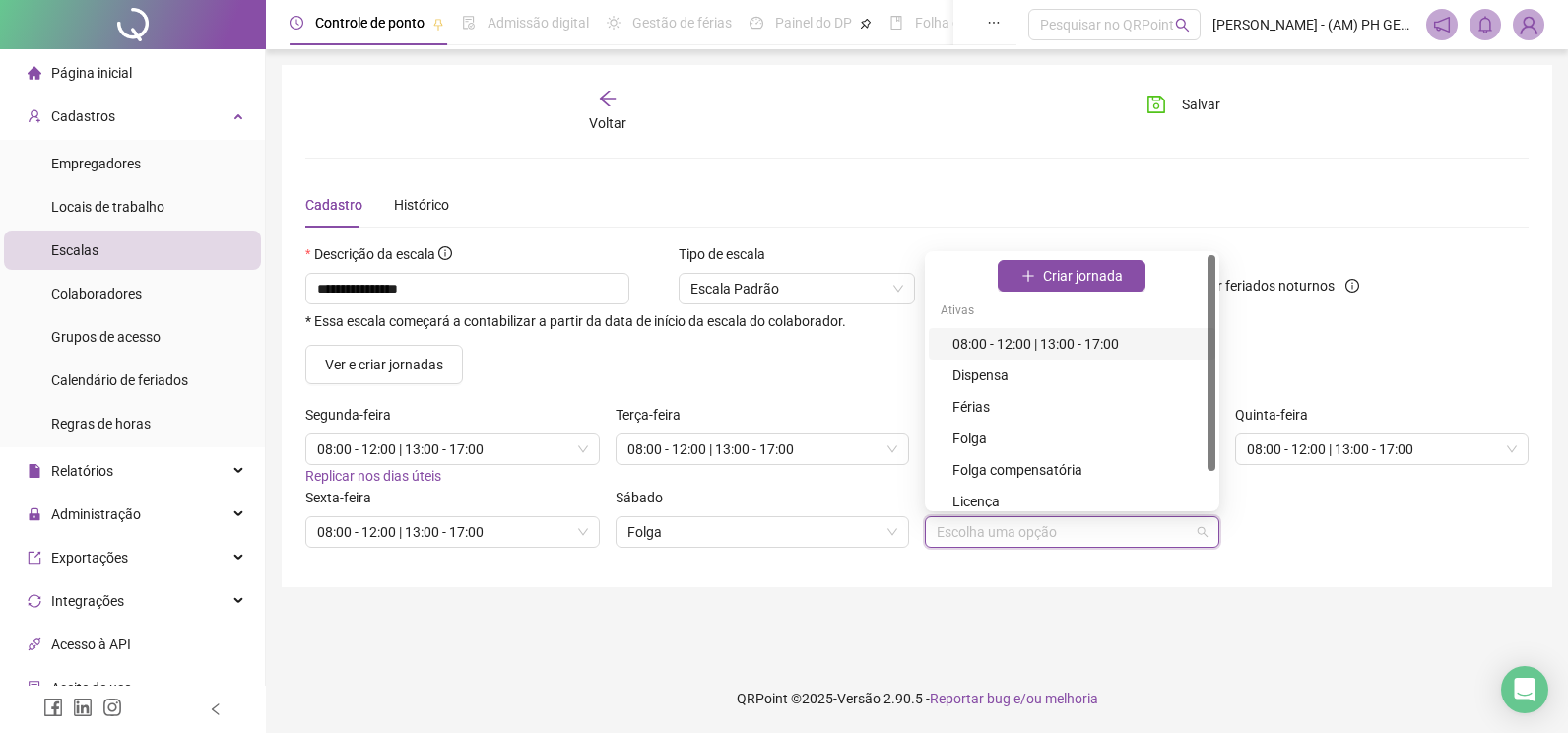
click at [973, 533] on input "search" at bounding box center [1062, 532] width 253 height 30
click at [975, 439] on div "Folga" at bounding box center [1077, 439] width 251 height 22
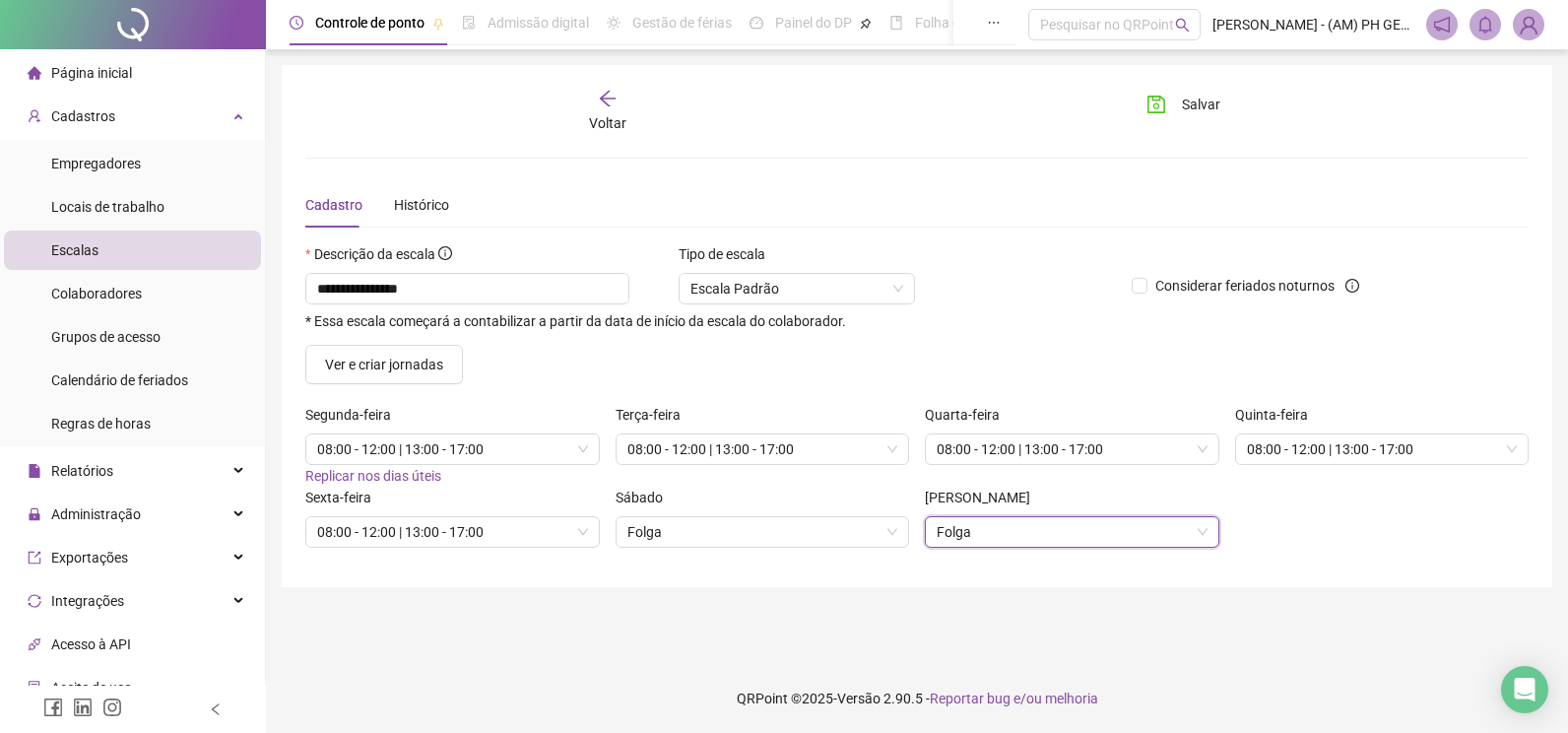
click at [1040, 638] on main "**********" at bounding box center [916, 357] width 1271 height 583
click at [1199, 107] on span "Salvar" at bounding box center [1201, 105] width 39 height 22
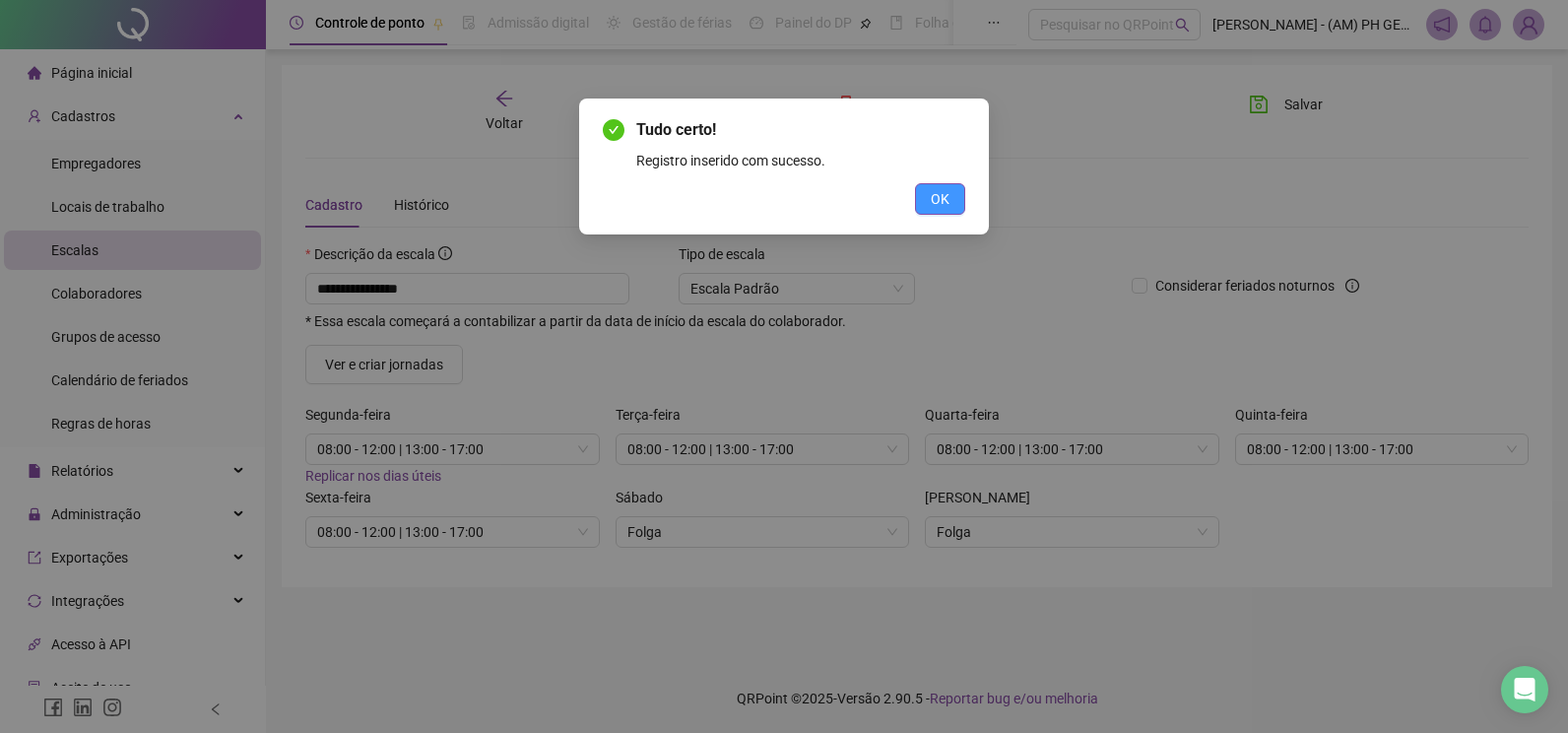
click at [936, 200] on span "OK" at bounding box center [939, 199] width 19 height 22
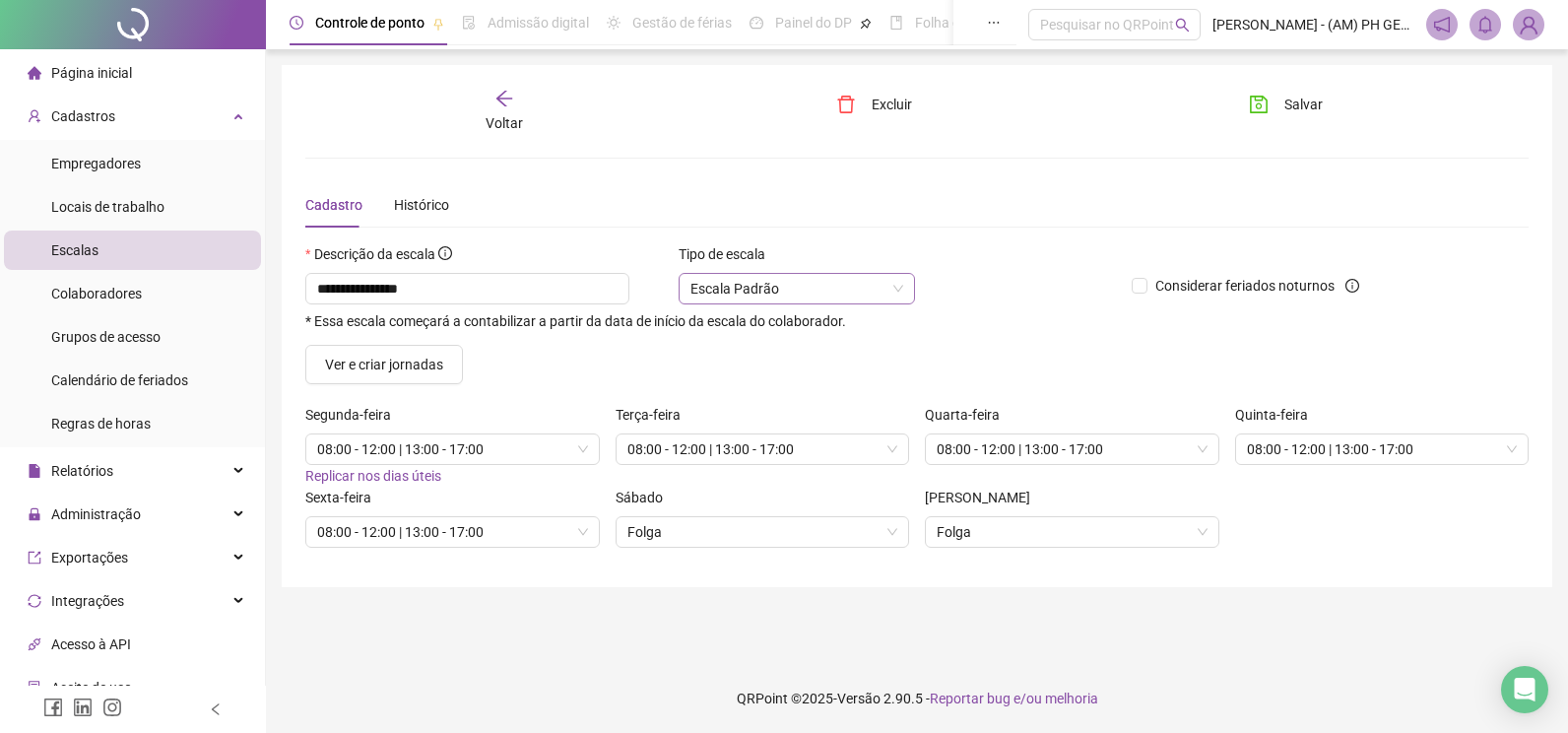
click at [883, 288] on span "Escala Padrão" at bounding box center [796, 288] width 212 height 30
click at [1041, 280] on div "**********" at bounding box center [710, 300] width 811 height 56
click at [1302, 111] on span "Salvar" at bounding box center [1303, 105] width 39 height 22
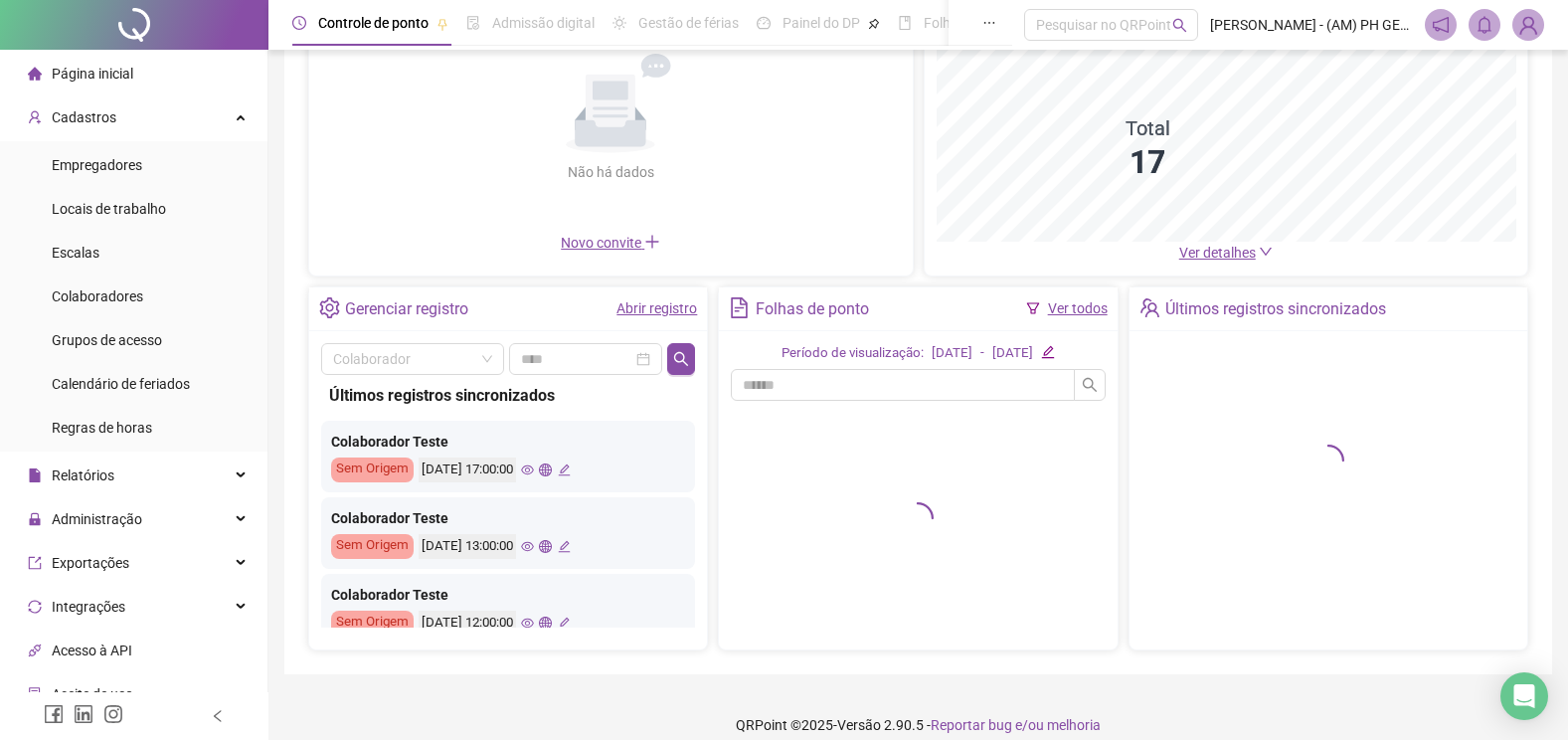
scroll to position [218, 0]
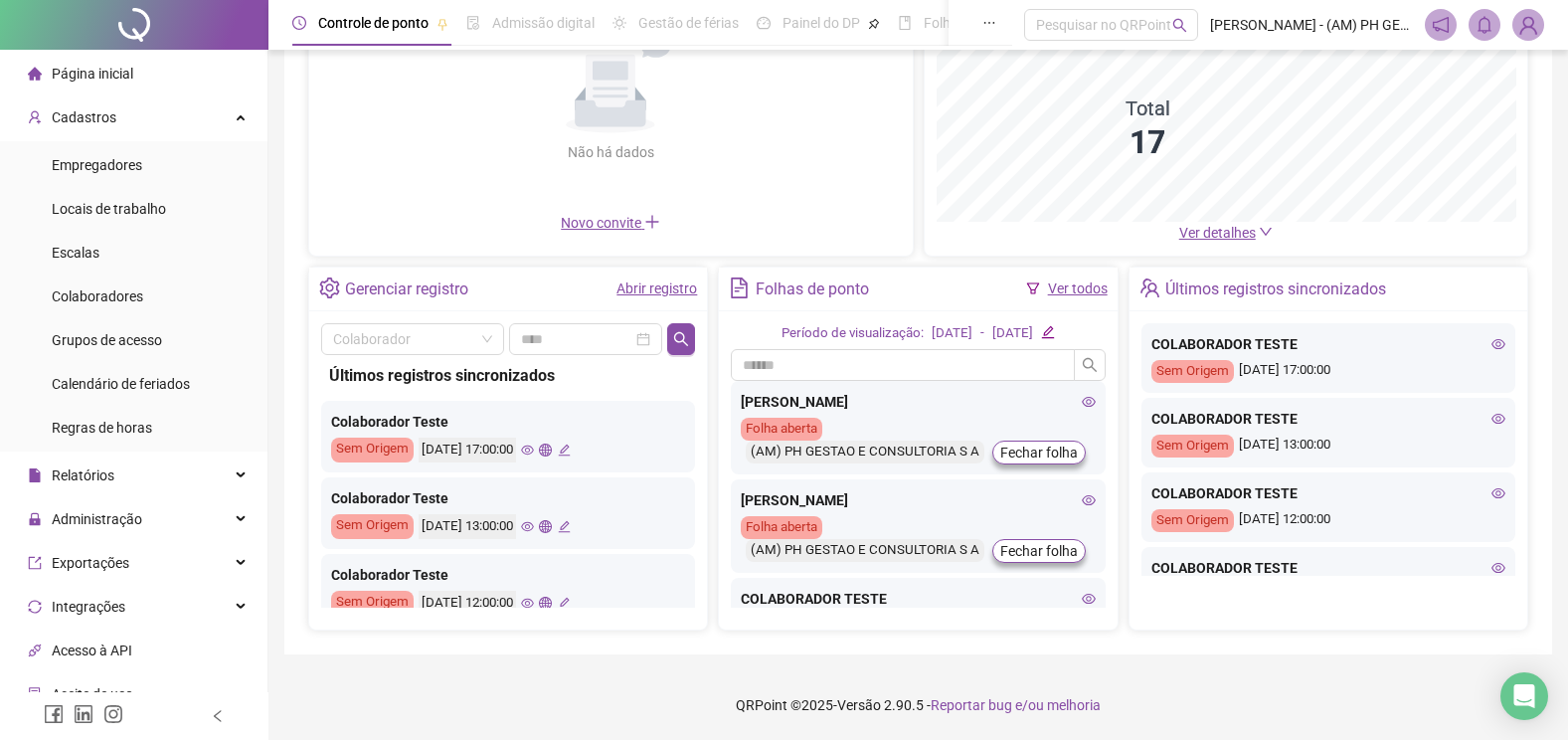
click at [789, 499] on div "[PERSON_NAME] [PERSON_NAME]" at bounding box center [917, 501] width 354 height 22
click at [786, 561] on div "(AM) PH GESTAO E CONSULTORIA S A" at bounding box center [864, 551] width 238 height 23
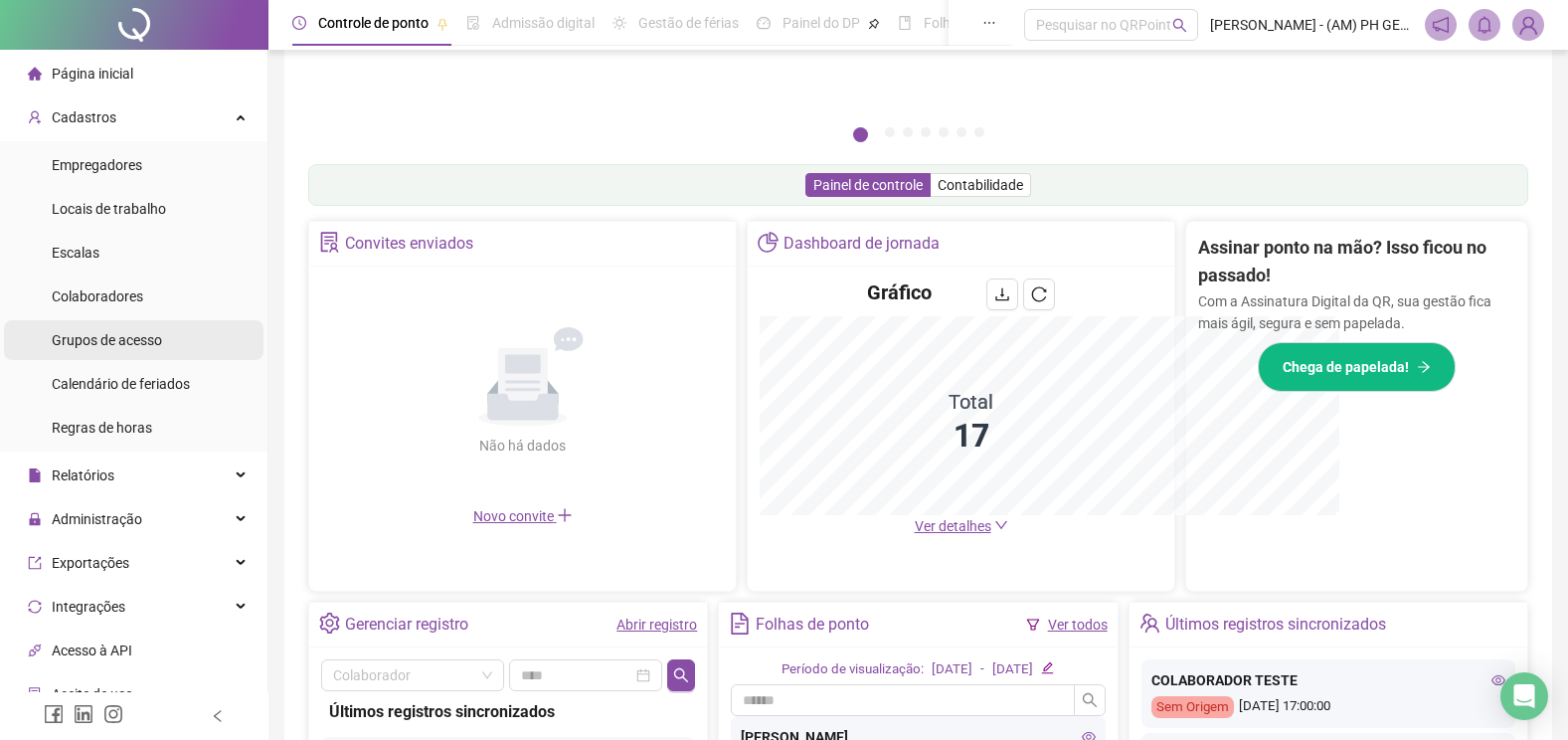
scroll to position [513, 0]
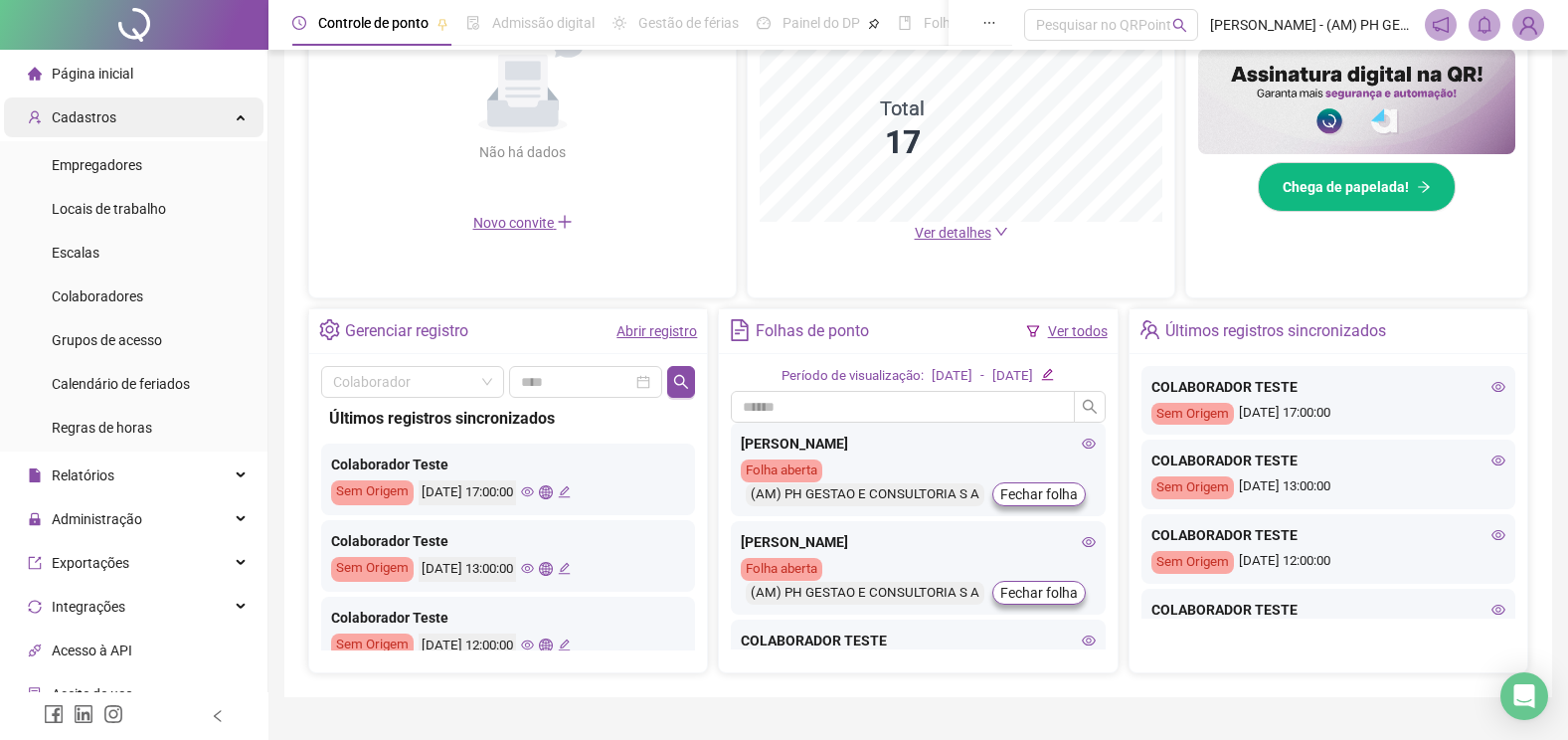
click at [90, 112] on span "Cadastros" at bounding box center [84, 118] width 65 height 16
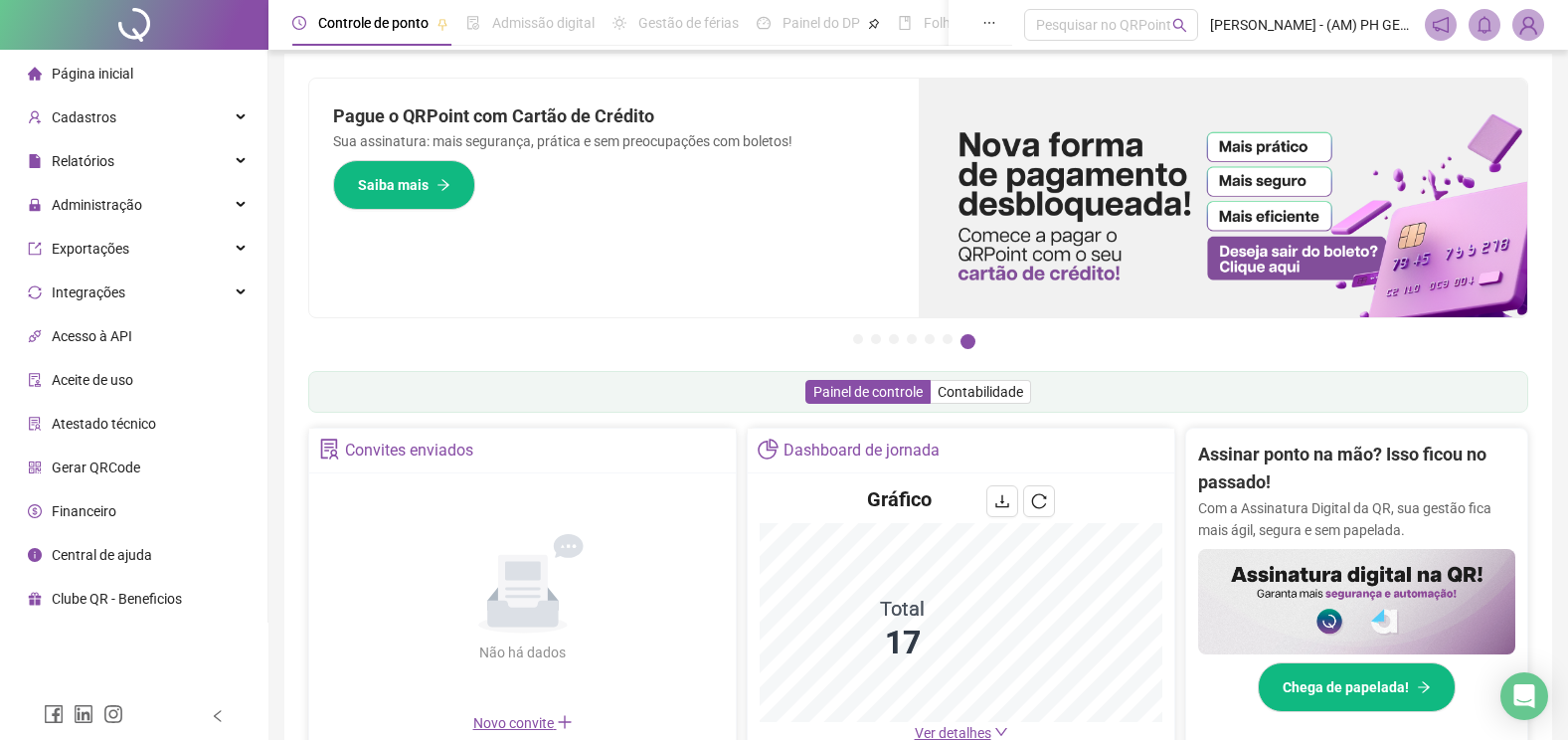
scroll to position [0, 0]
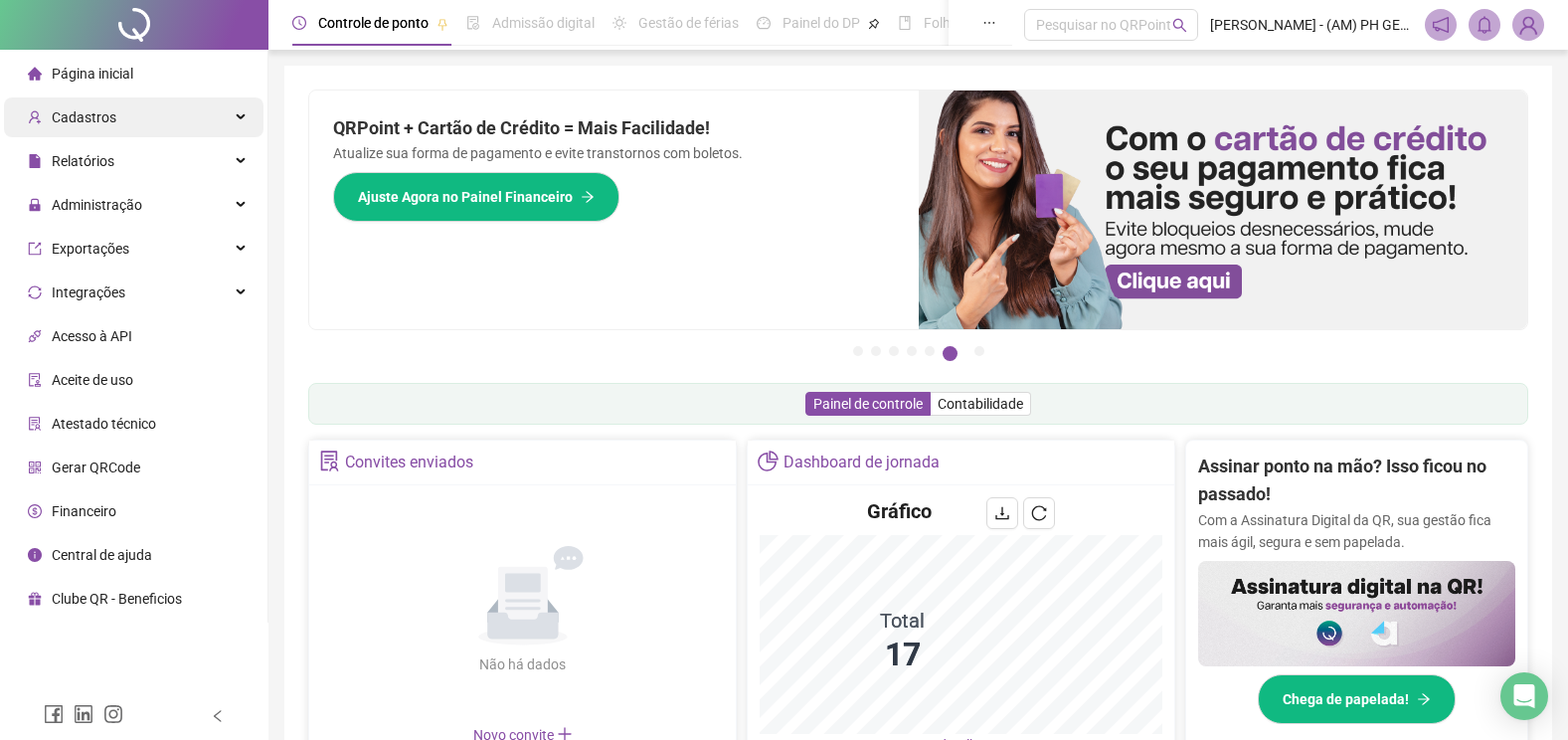
click at [121, 111] on div "Cadastros" at bounding box center [134, 118] width 259 height 40
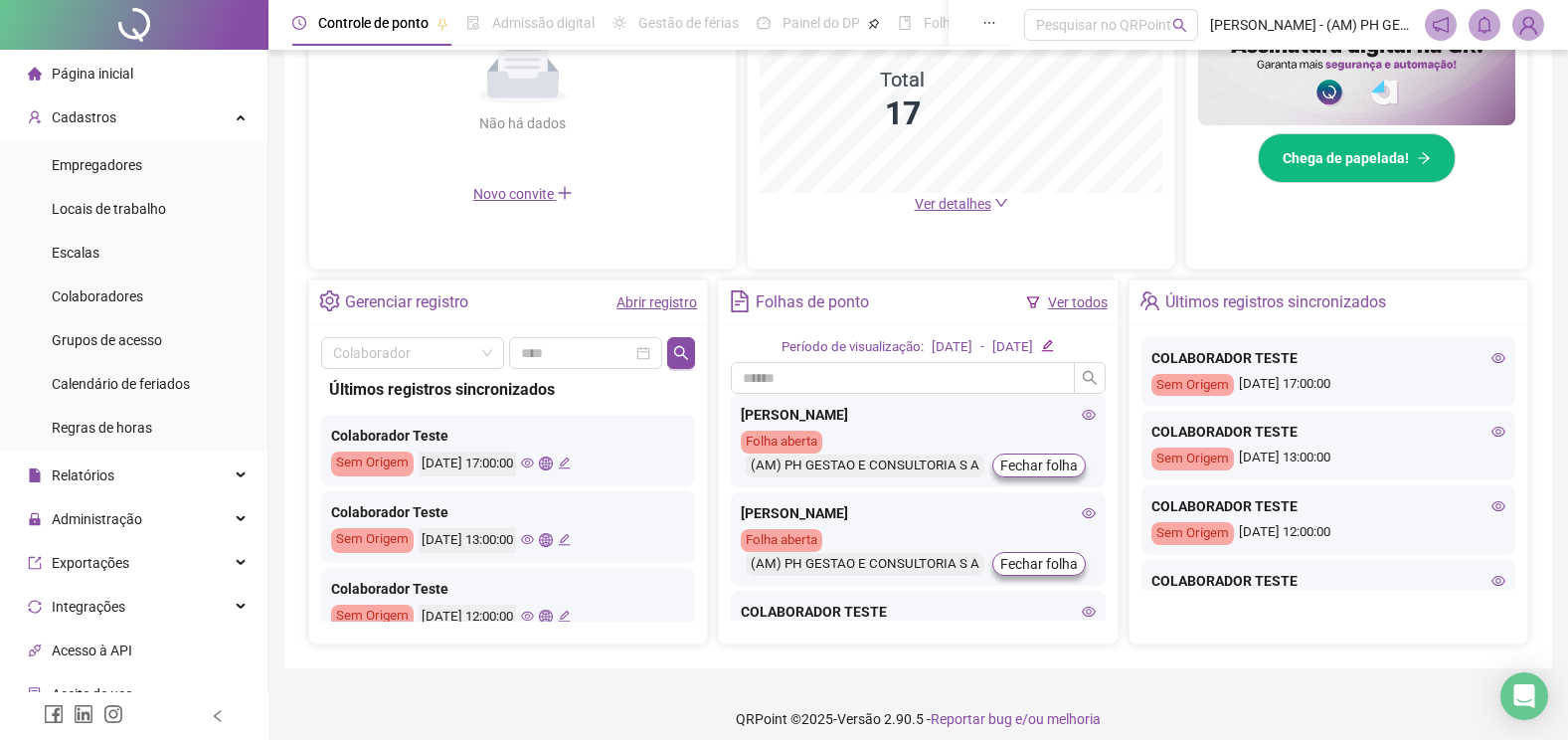
scroll to position [158, 0]
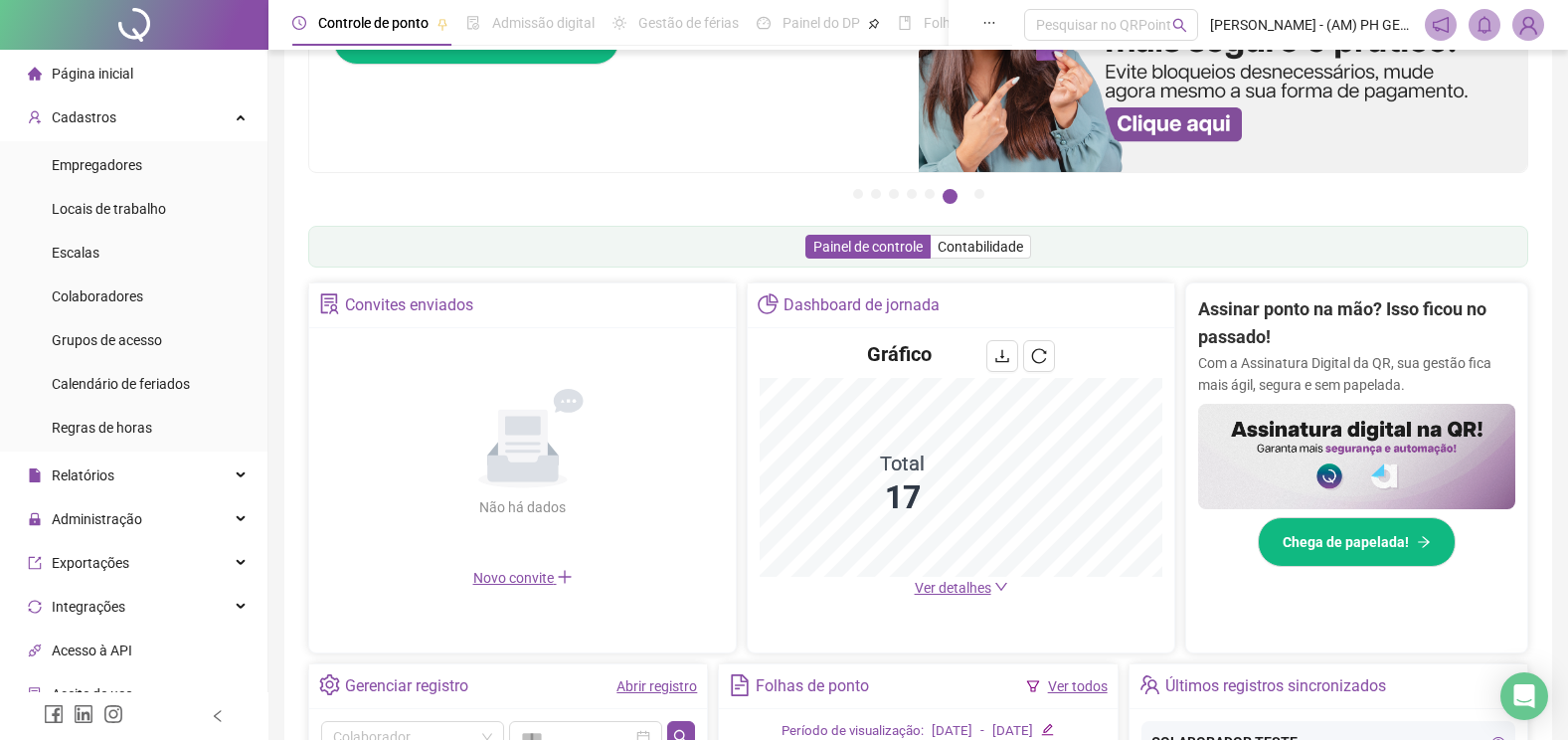
click at [100, 66] on span "Página inicial" at bounding box center [93, 74] width 82 height 16
click at [118, 109] on div "Cadastros" at bounding box center [134, 118] width 259 height 40
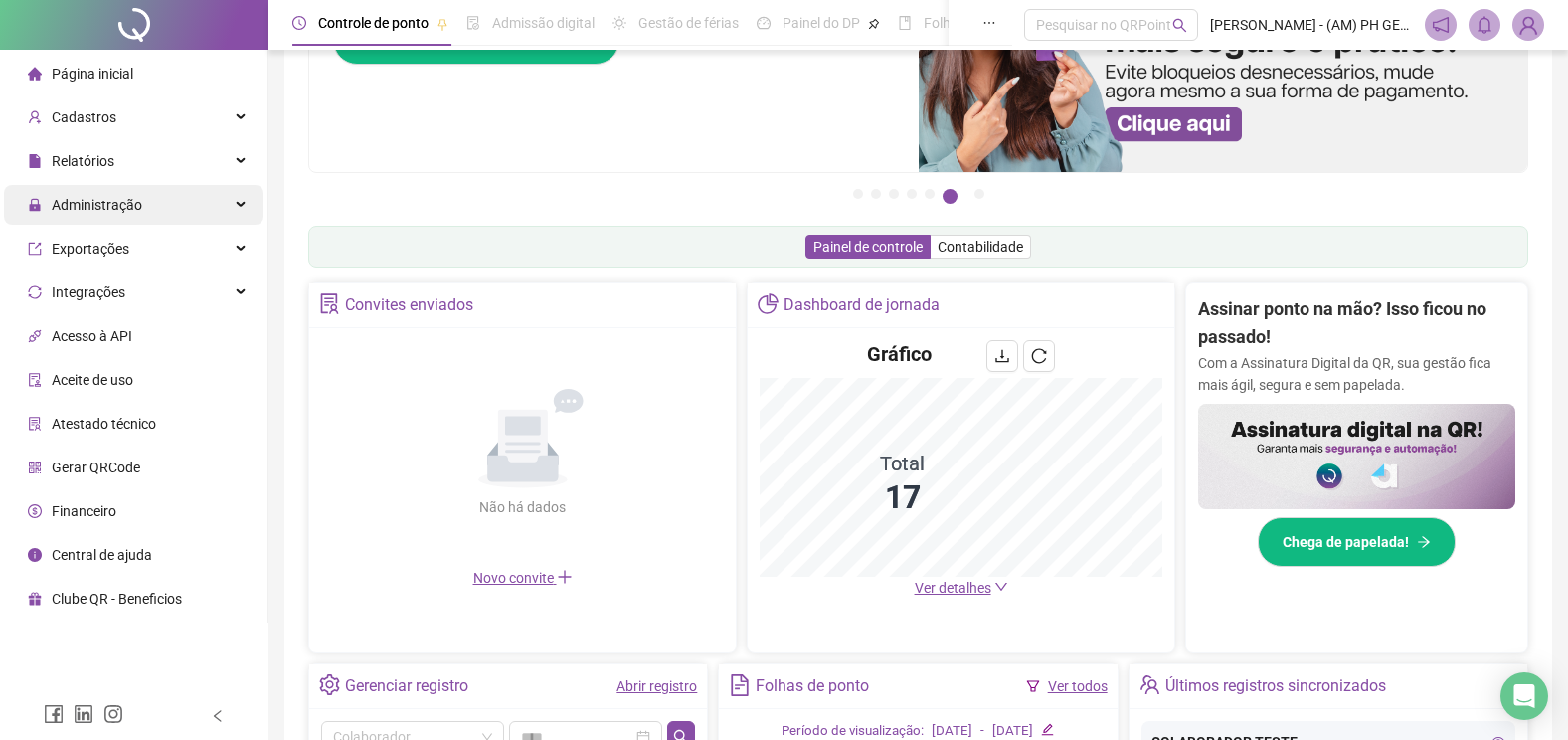
click at [126, 204] on span "Administração" at bounding box center [97, 204] width 91 height 16
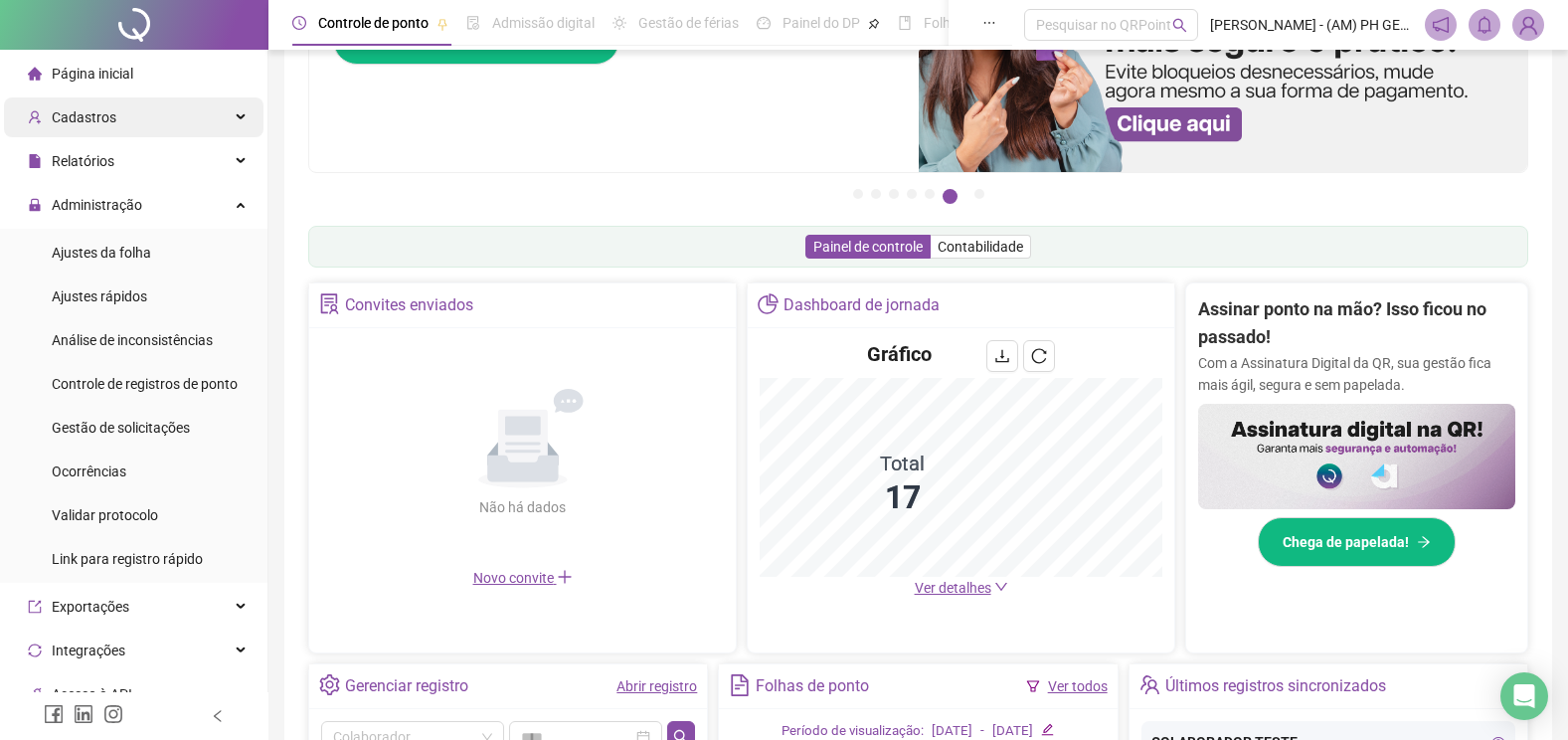
click at [94, 120] on span "Cadastros" at bounding box center [84, 118] width 65 height 16
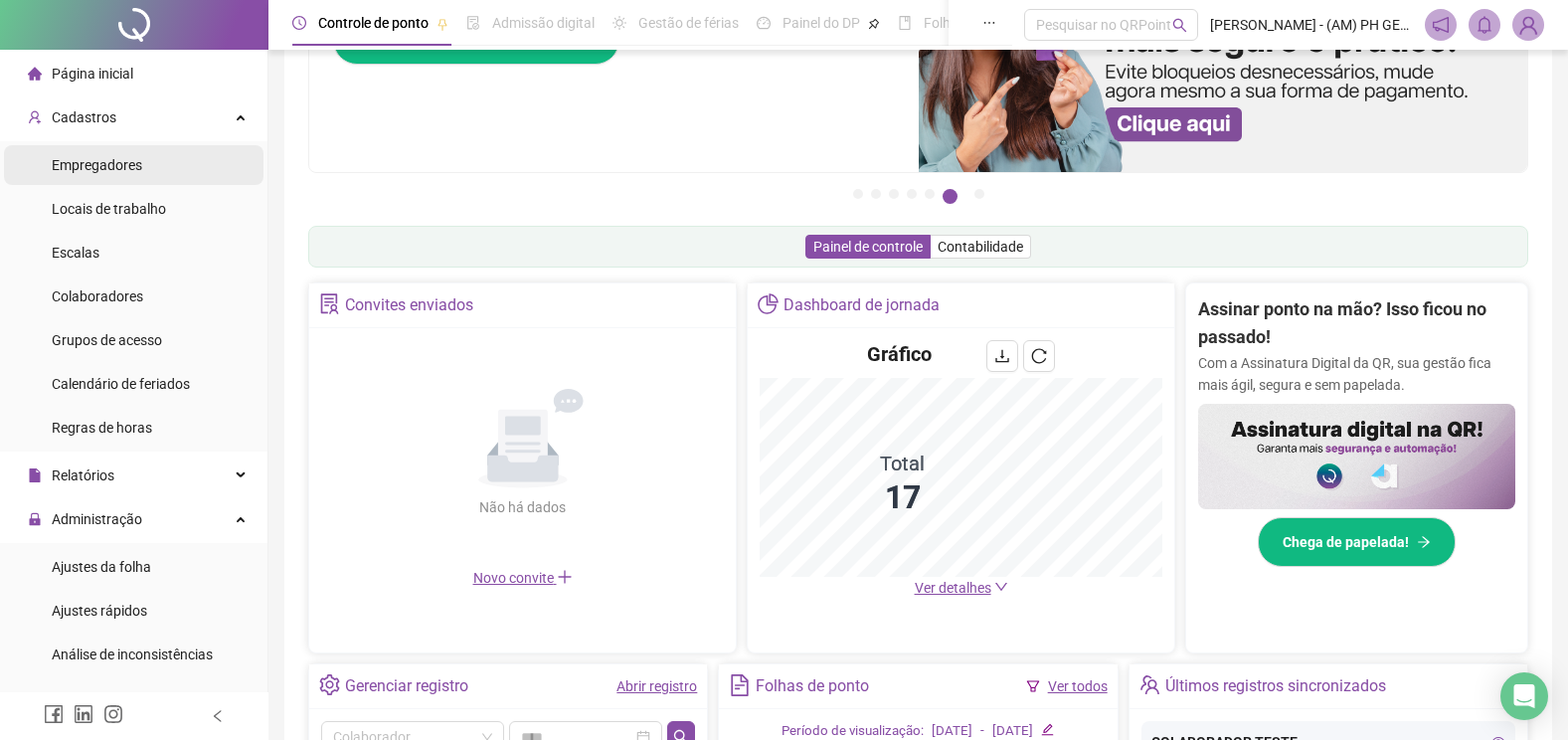
click at [80, 166] on span "Empregadores" at bounding box center [97, 166] width 91 height 16
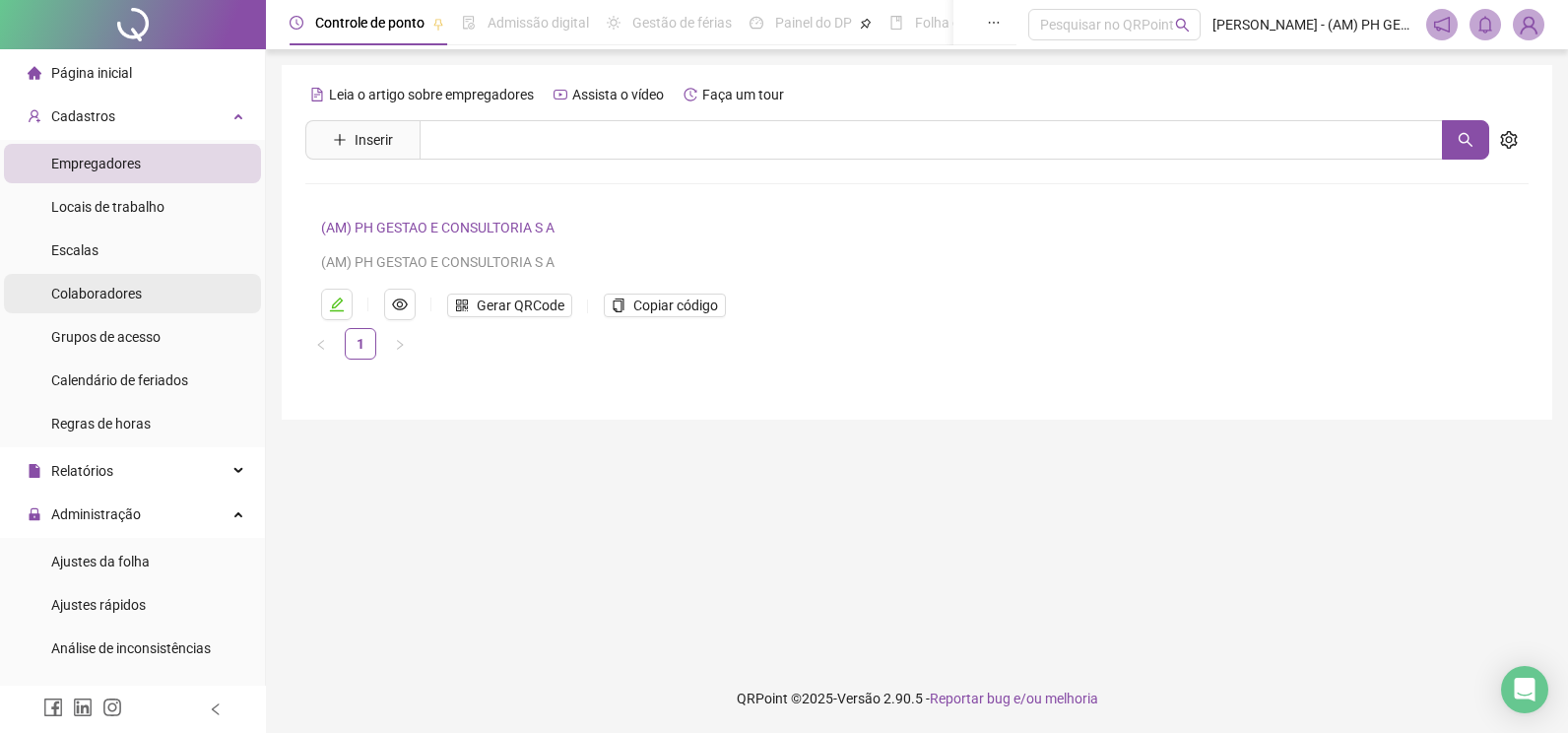
click at [93, 298] on span "Colaboradores" at bounding box center [97, 293] width 91 height 16
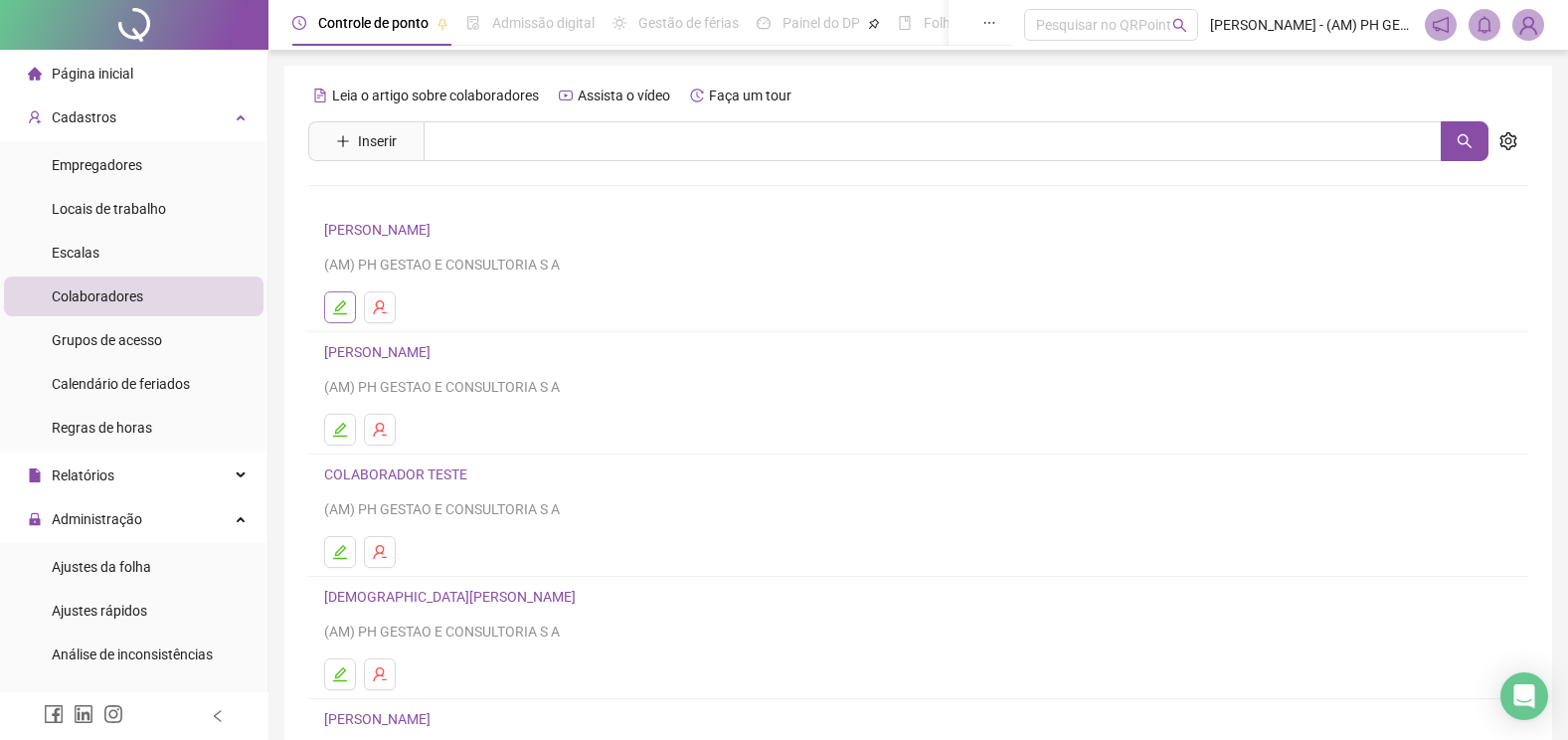
click at [339, 301] on icon "edit" at bounding box center [340, 307] width 16 height 16
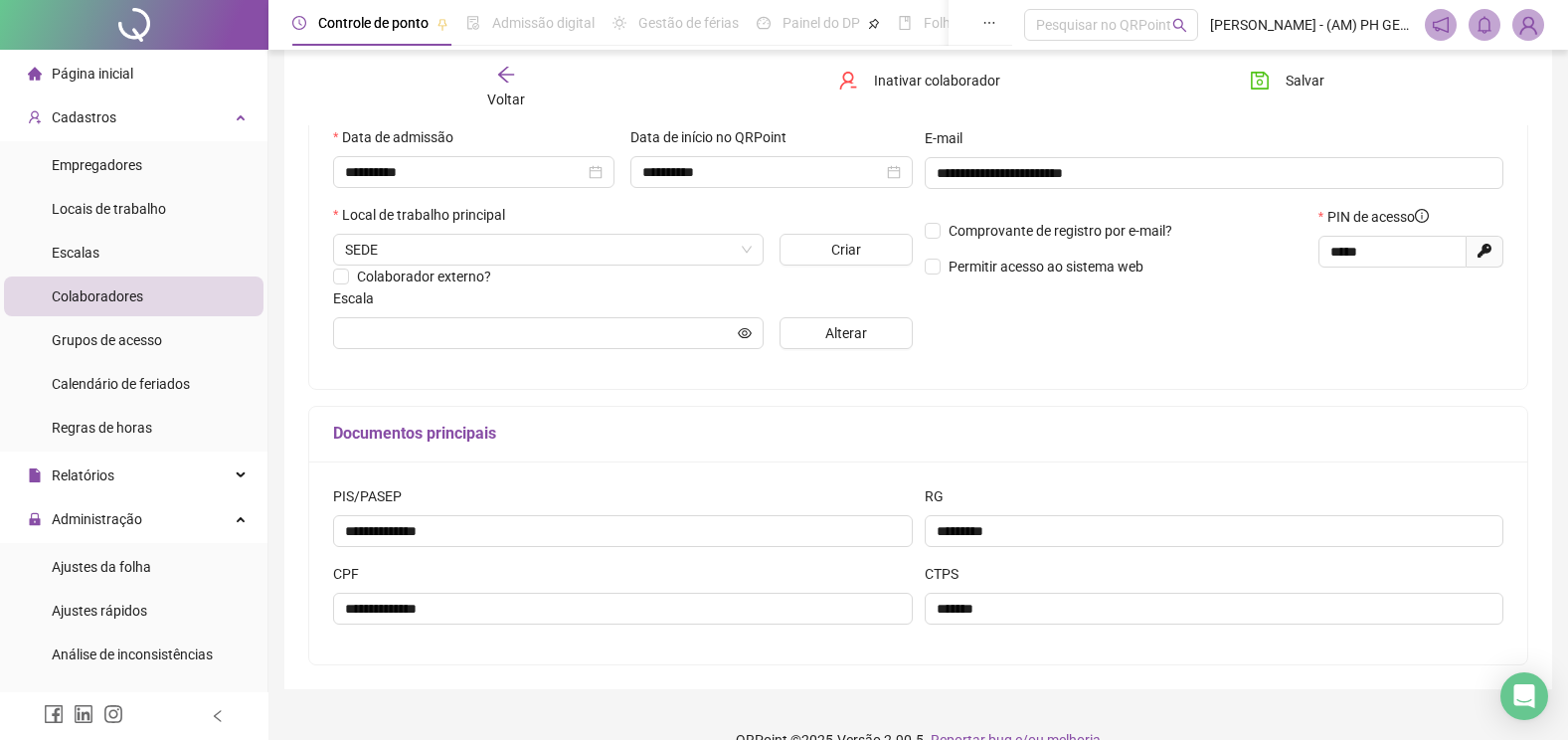
scroll to position [395, 0]
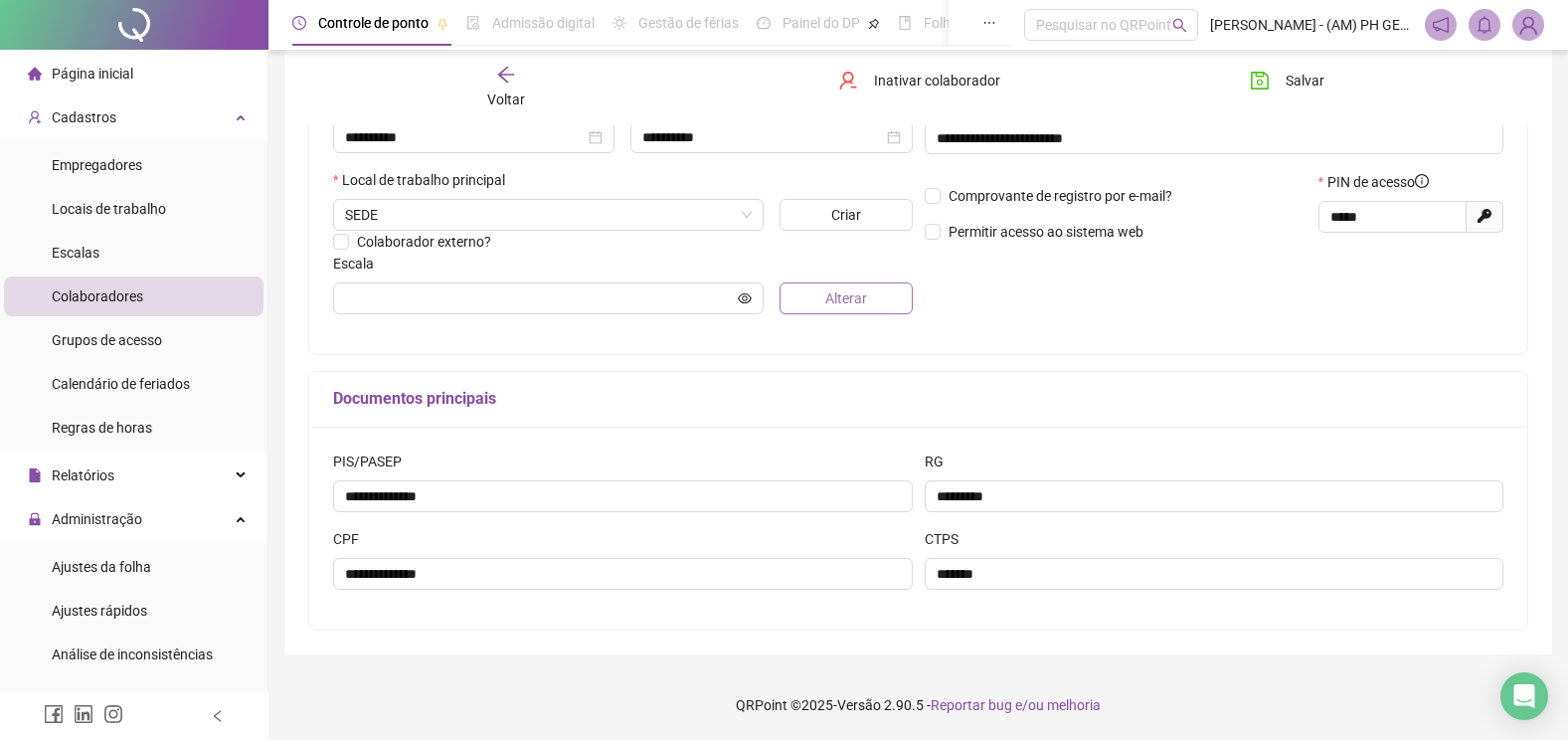
click at [850, 304] on span "Alterar" at bounding box center [846, 298] width 42 height 22
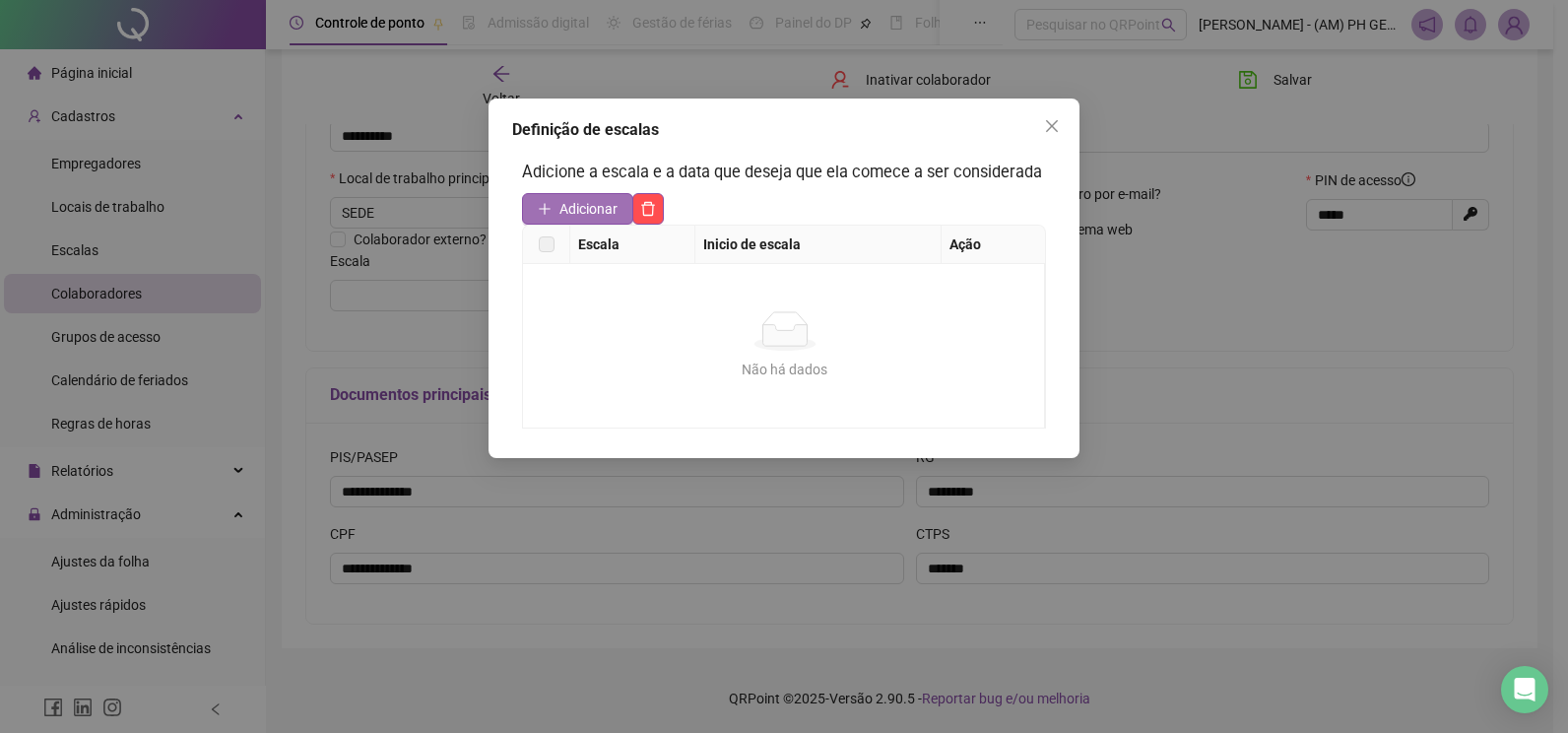
click at [559, 211] on span "Adicionar" at bounding box center [588, 208] width 58 height 22
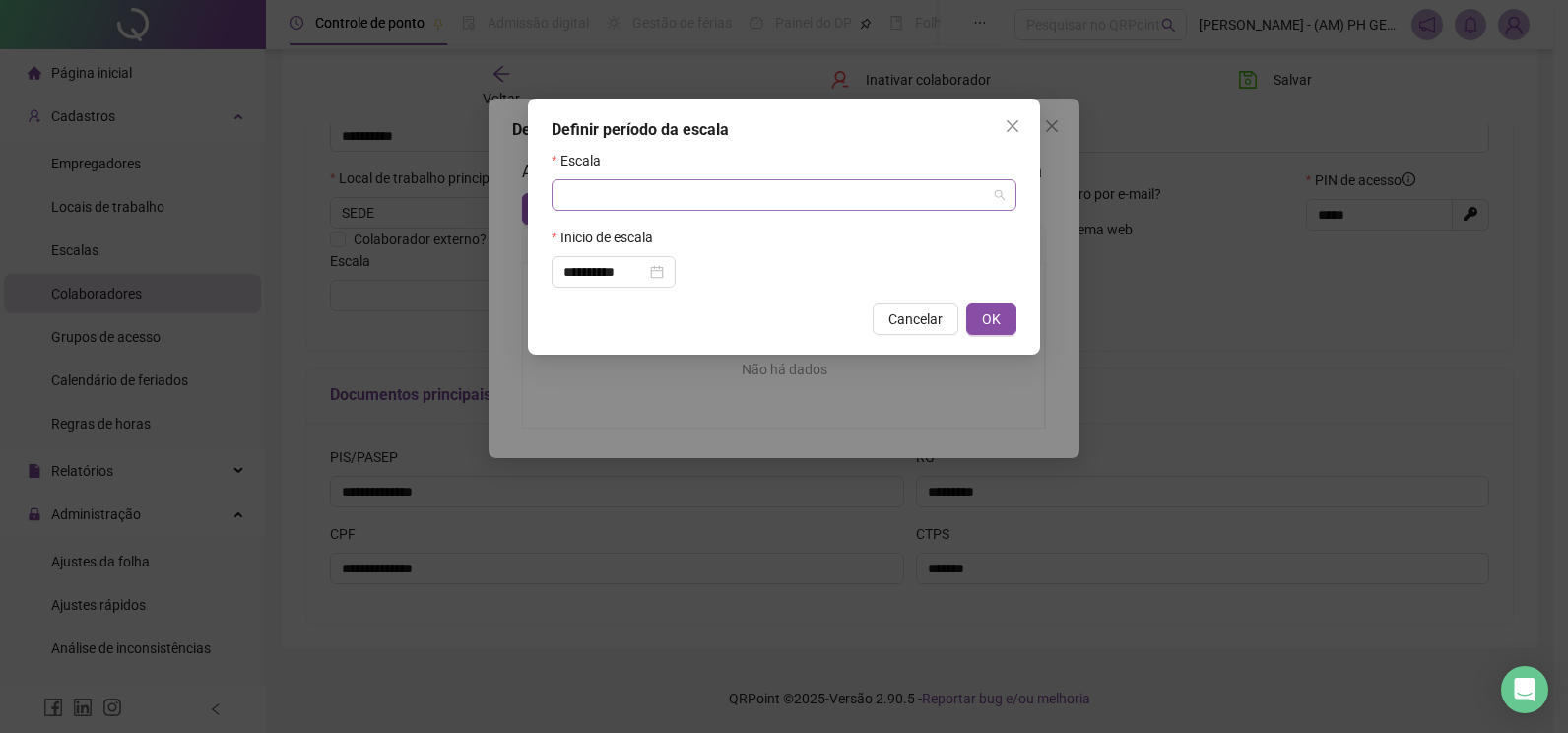
click at [599, 204] on input "search" at bounding box center [774, 196] width 424 height 30
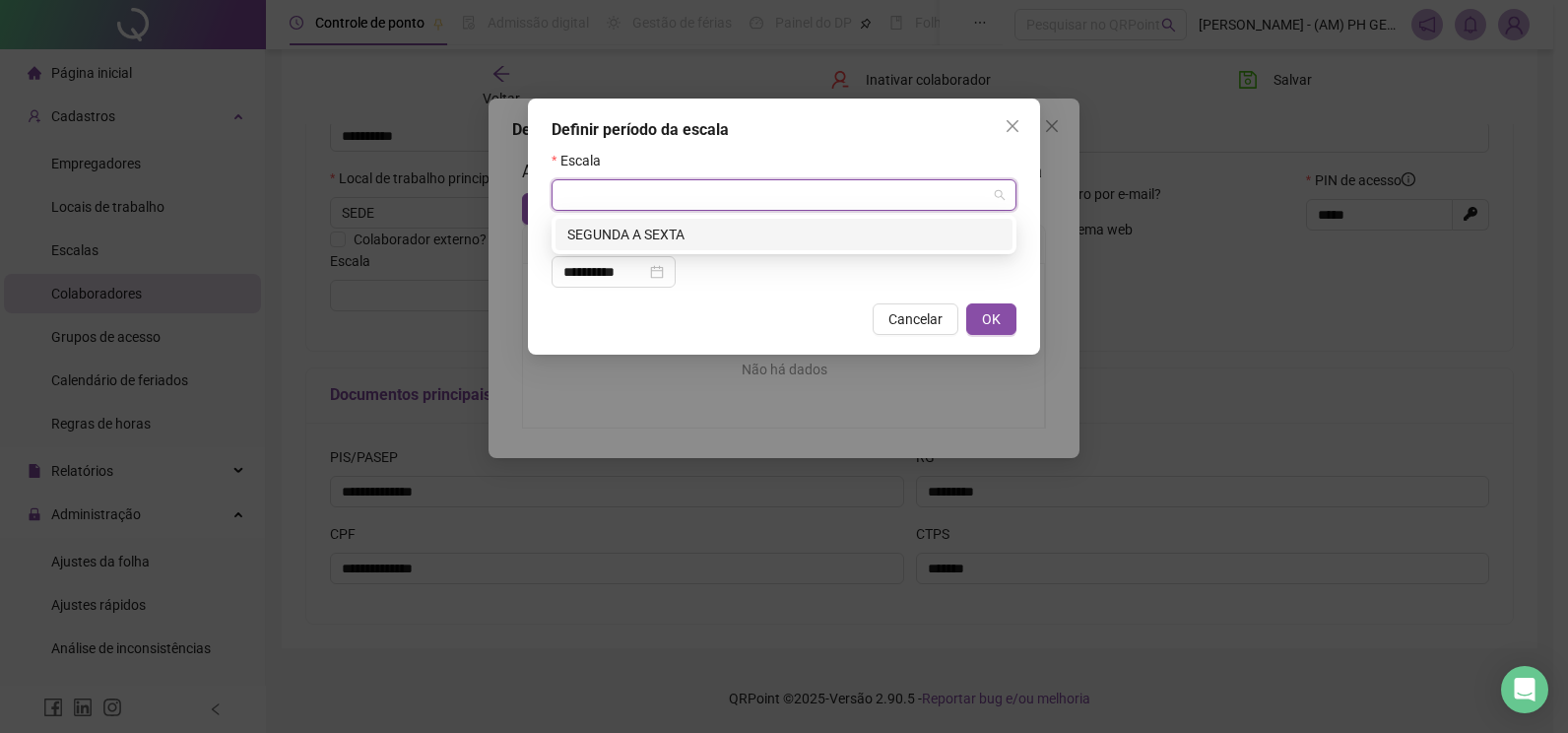
click at [616, 241] on div "SEGUNDA A SEXTA" at bounding box center [783, 234] width 433 height 22
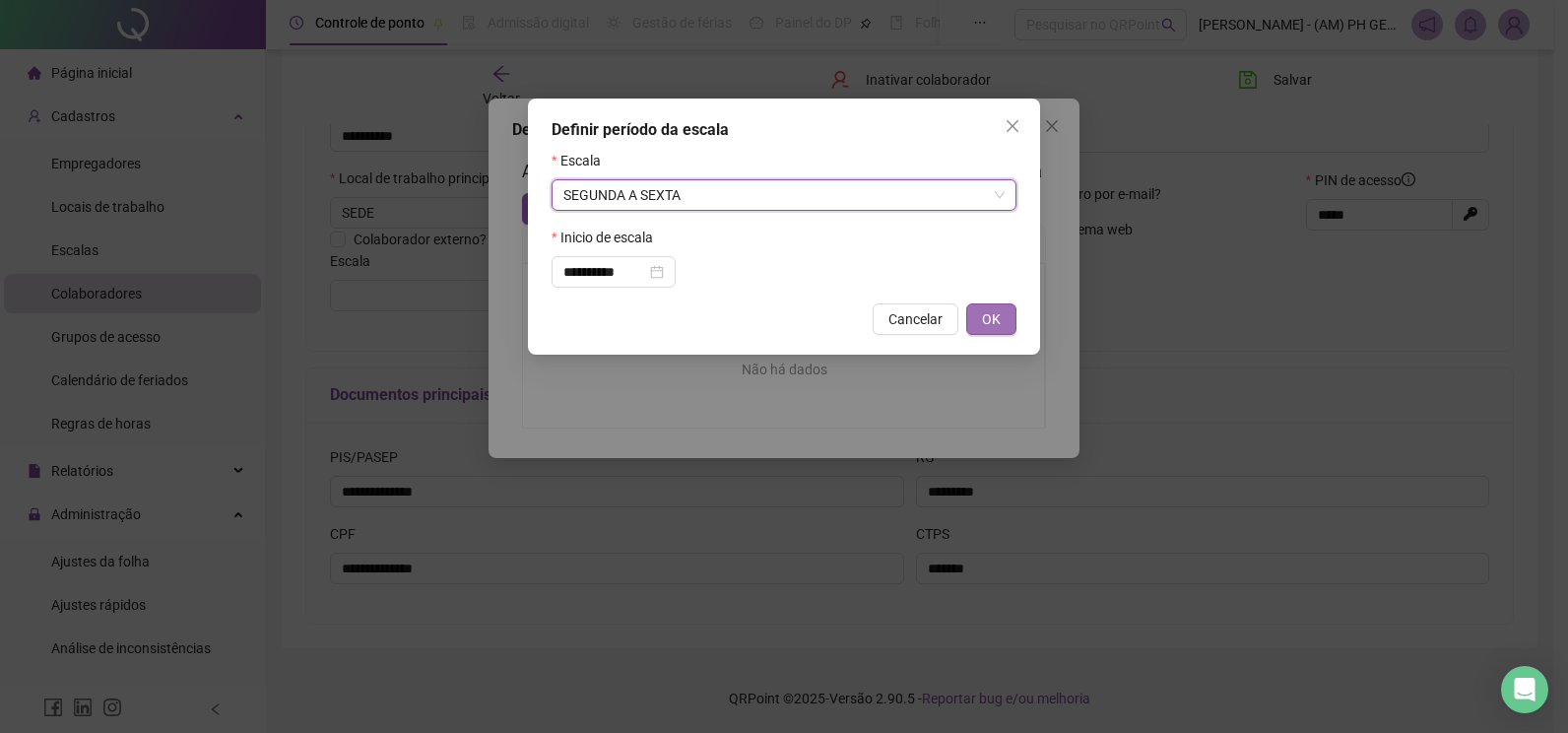
click at [993, 317] on span "OK" at bounding box center [990, 319] width 19 height 22
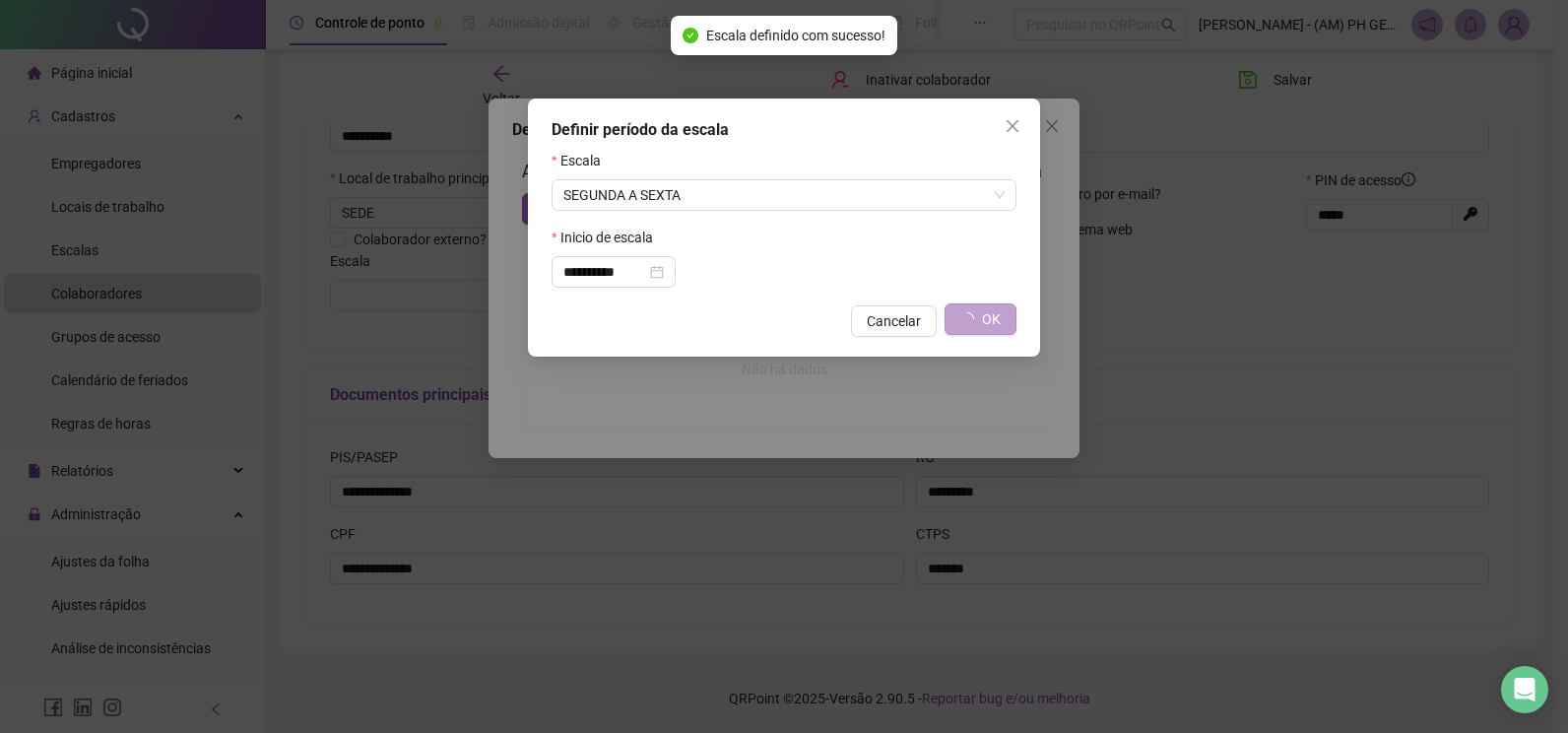
type input "**********"
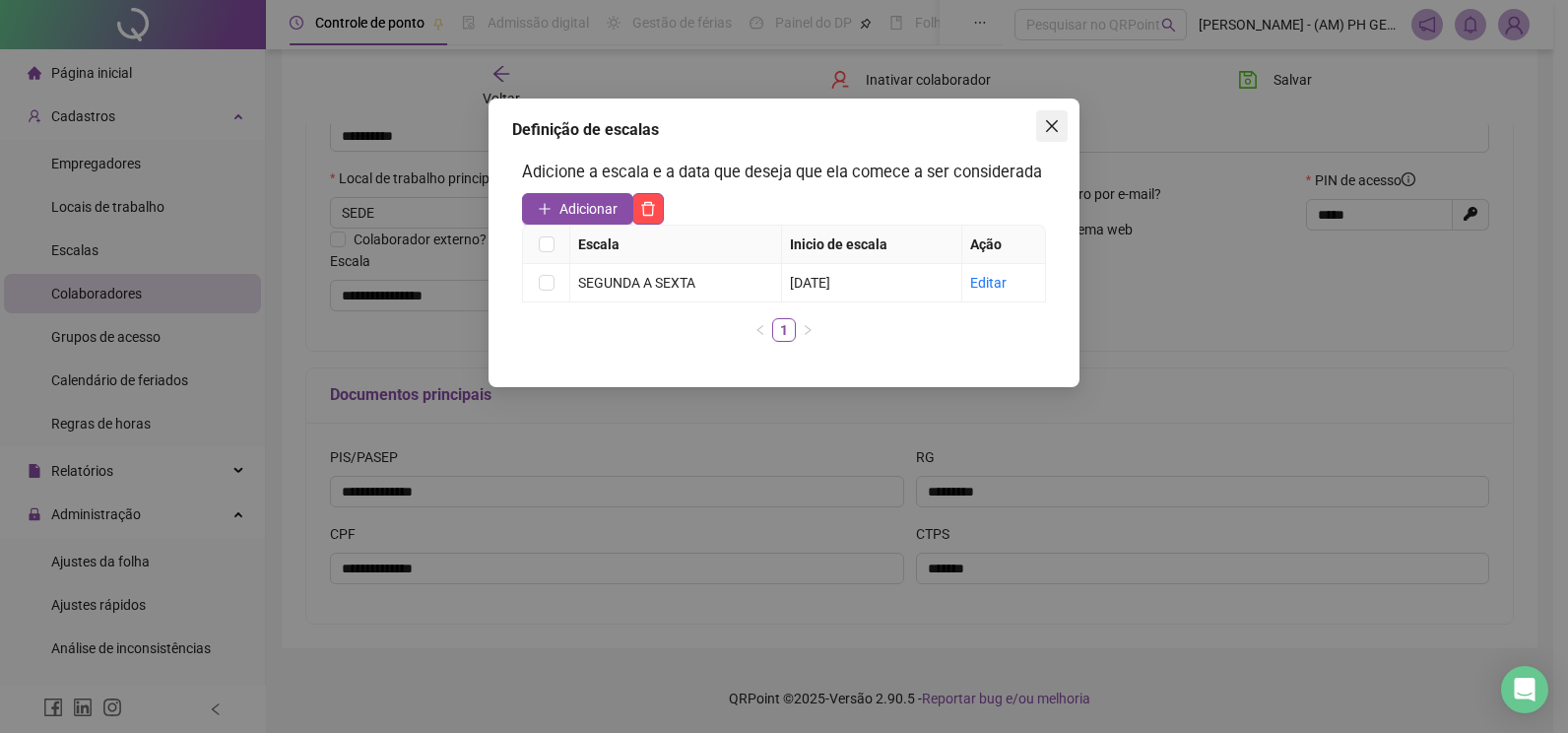
click at [1055, 131] on icon "close" at bounding box center [1052, 126] width 16 height 16
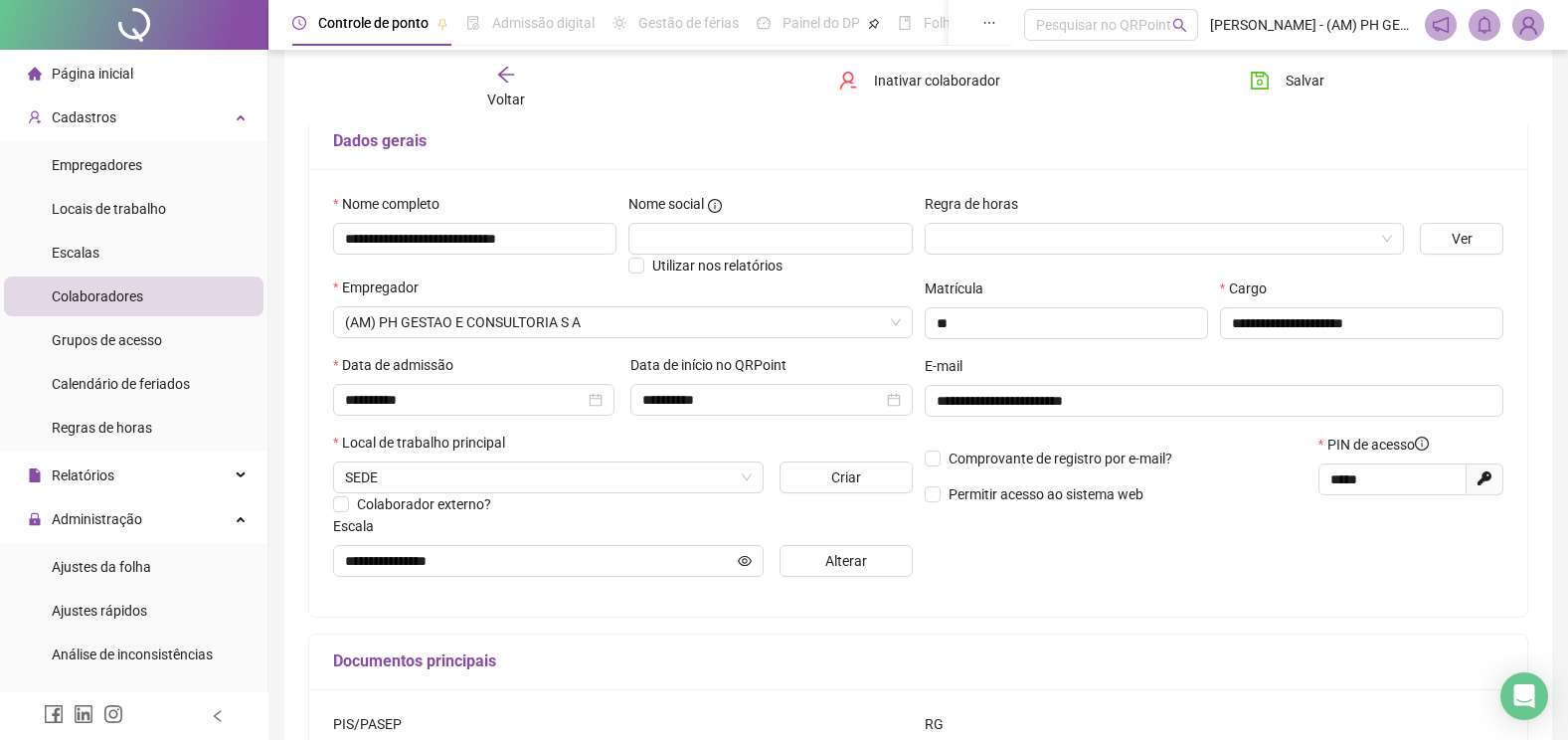
scroll to position [97, 0]
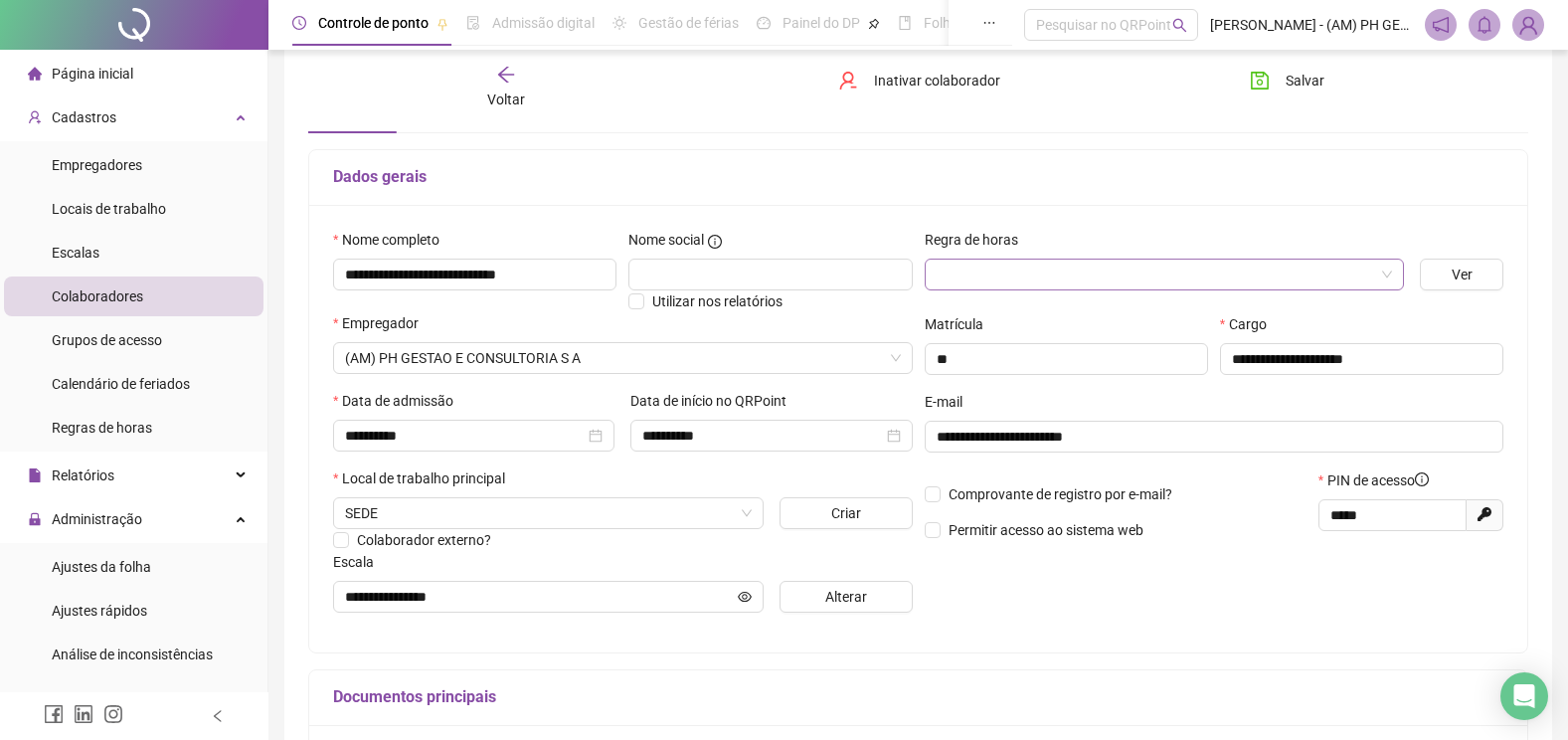
click at [1019, 279] on input "search" at bounding box center [1155, 274] width 439 height 30
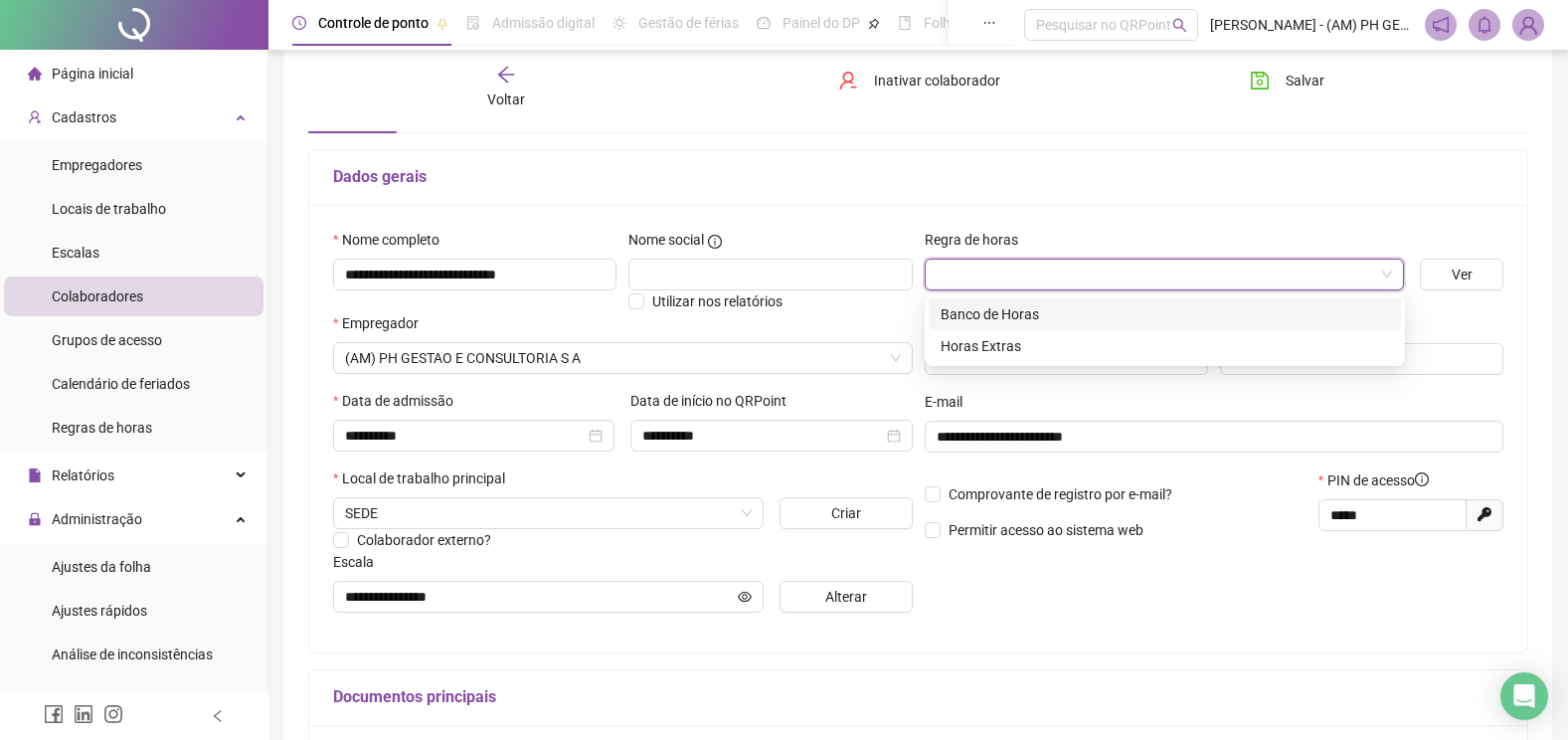
click at [1014, 312] on div "Banco de Horas" at bounding box center [1164, 314] width 449 height 22
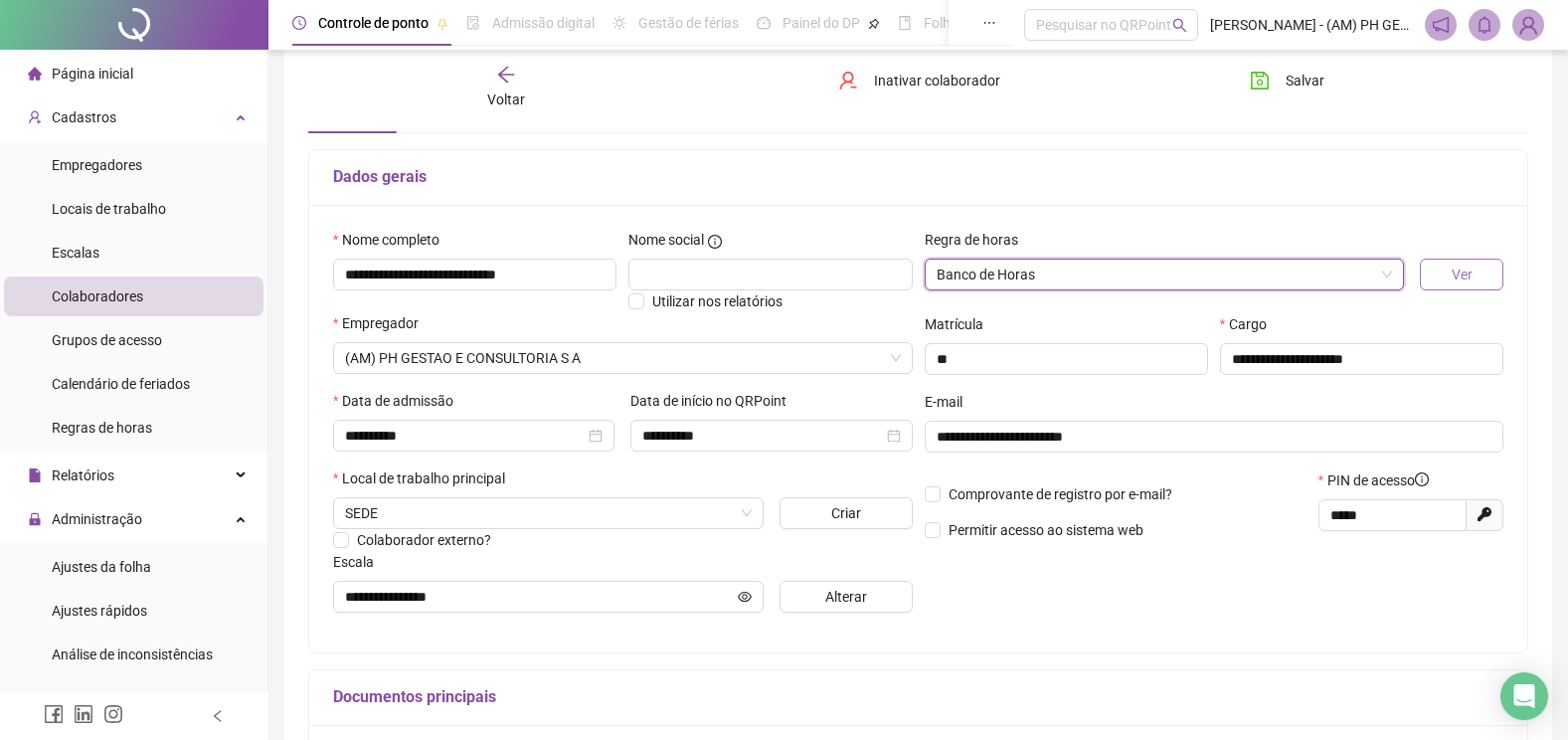
click at [1476, 272] on button "Ver" at bounding box center [1461, 274] width 84 height 32
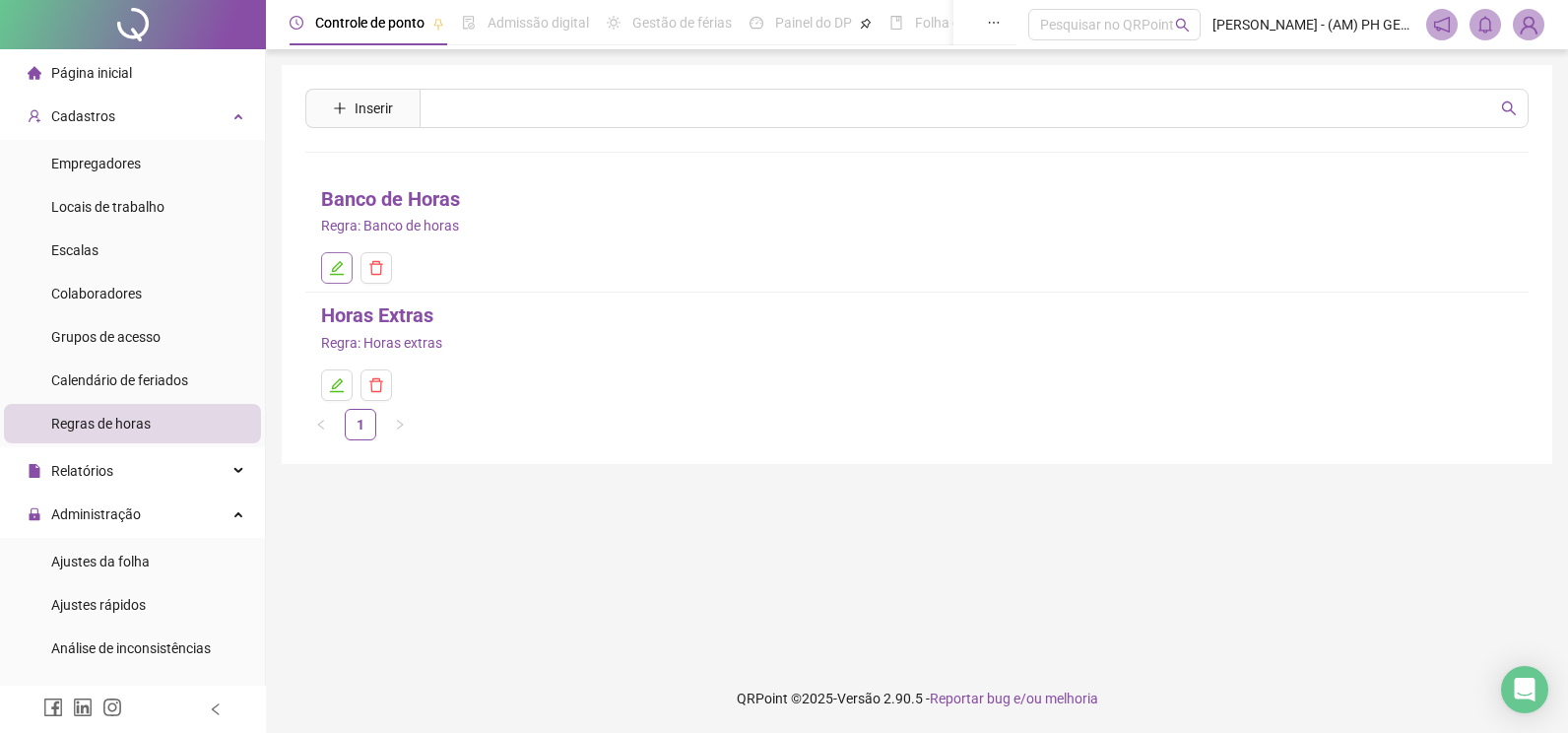
click at [337, 263] on icon "edit" at bounding box center [337, 268] width 16 height 16
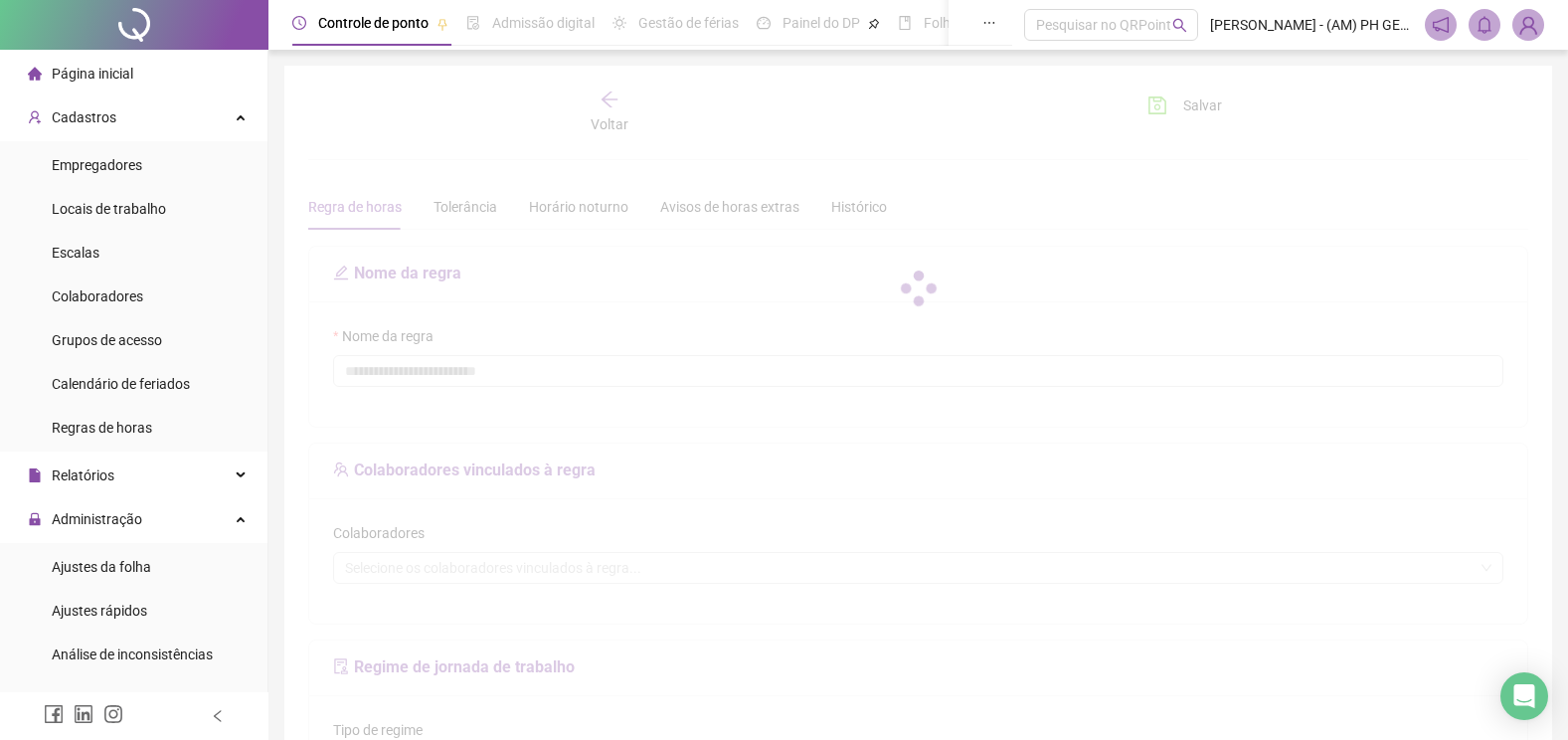
type input "**********"
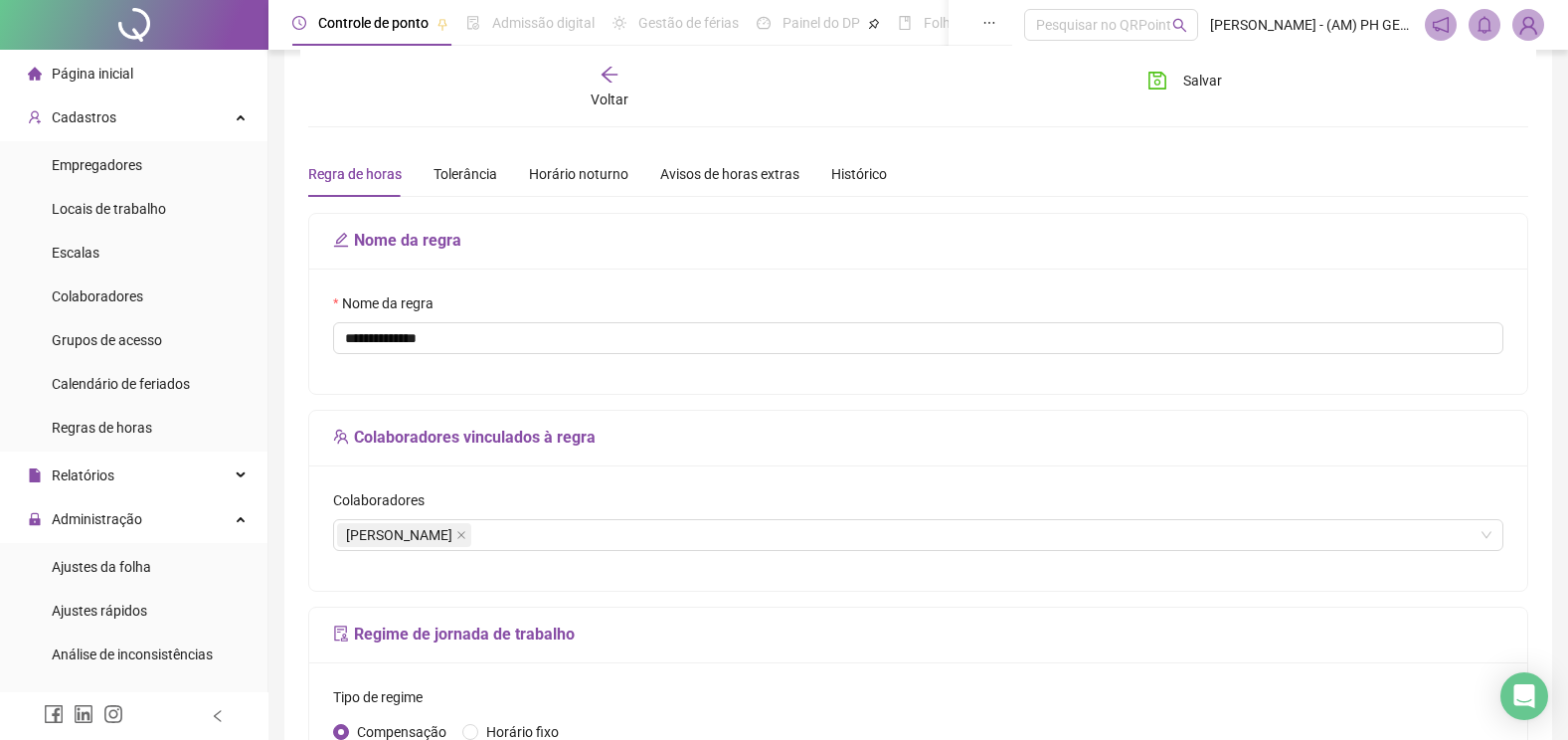
scroll to position [32, 0]
click at [599, 59] on icon "arrow-left" at bounding box center [609, 68] width 20 height 20
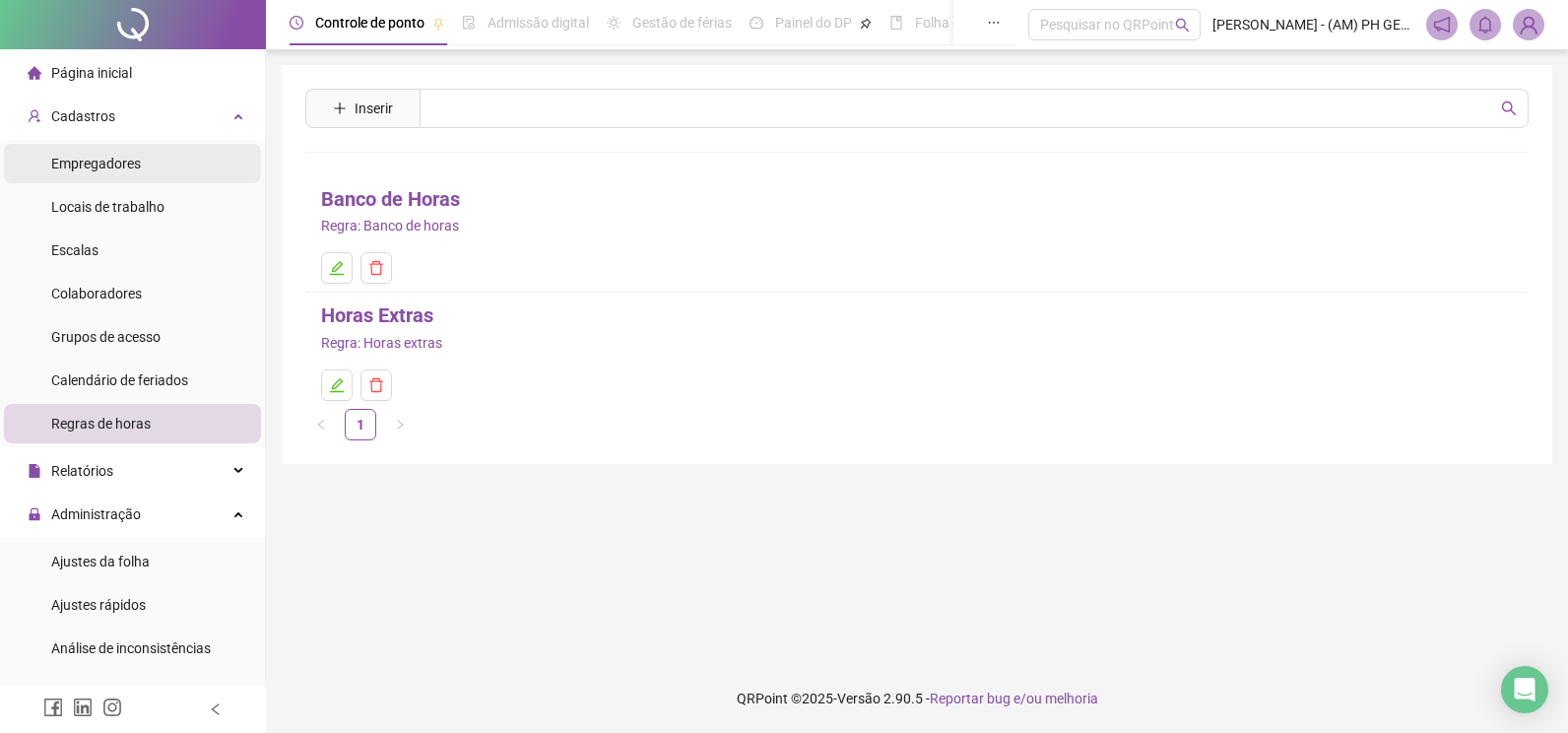
click at [137, 168] on span "Empregadores" at bounding box center [96, 164] width 90 height 16
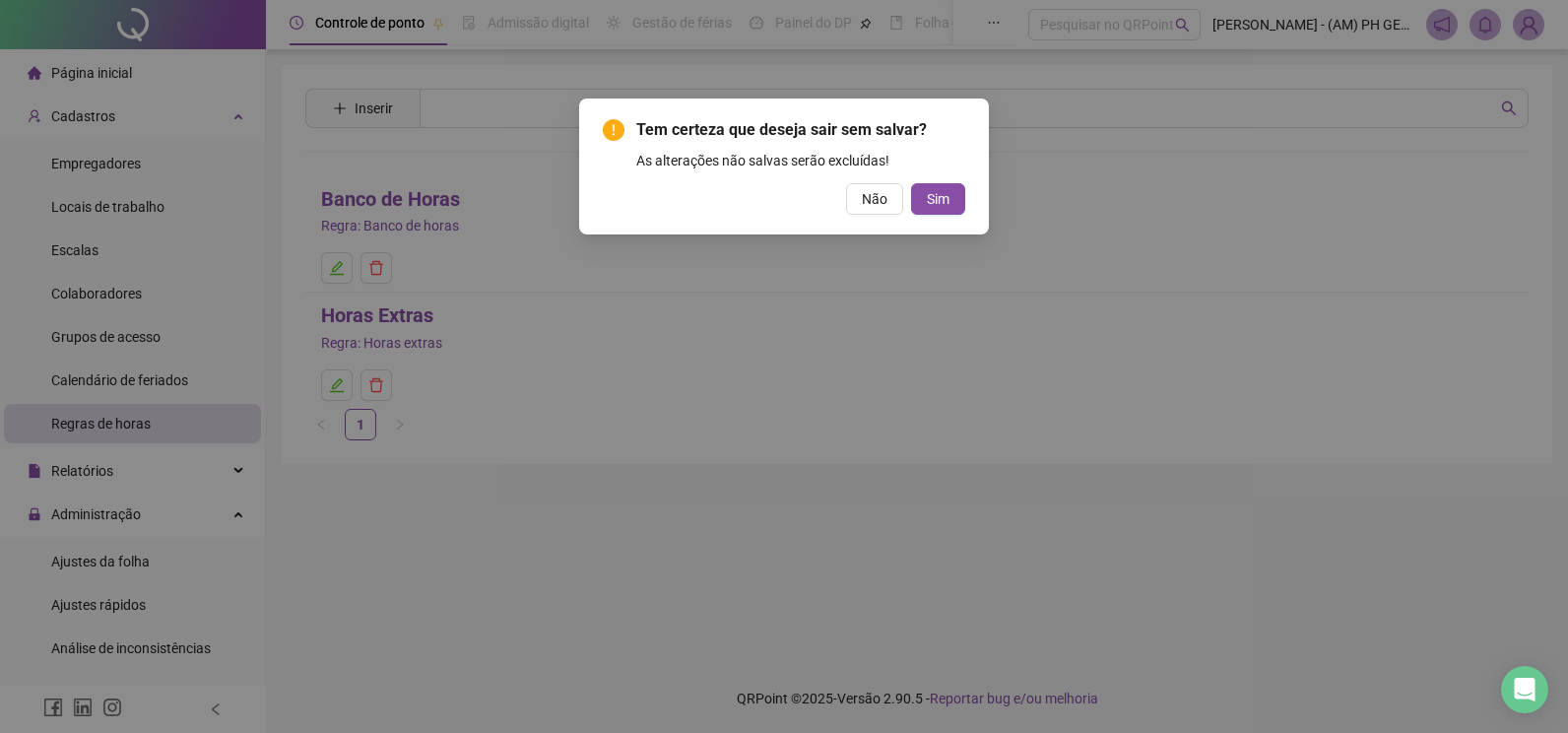
click at [838, 289] on div "Tem certeza que deseja sair sem salvar? As alterações não salvas serão excluída…" at bounding box center [784, 366] width 1568 height 733
click at [129, 272] on div "Tem certeza que deseja sair sem salvar? As alterações não salvas serão excluída…" at bounding box center [784, 366] width 1568 height 733
click at [855, 193] on button "Não" at bounding box center [875, 200] width 57 height 32
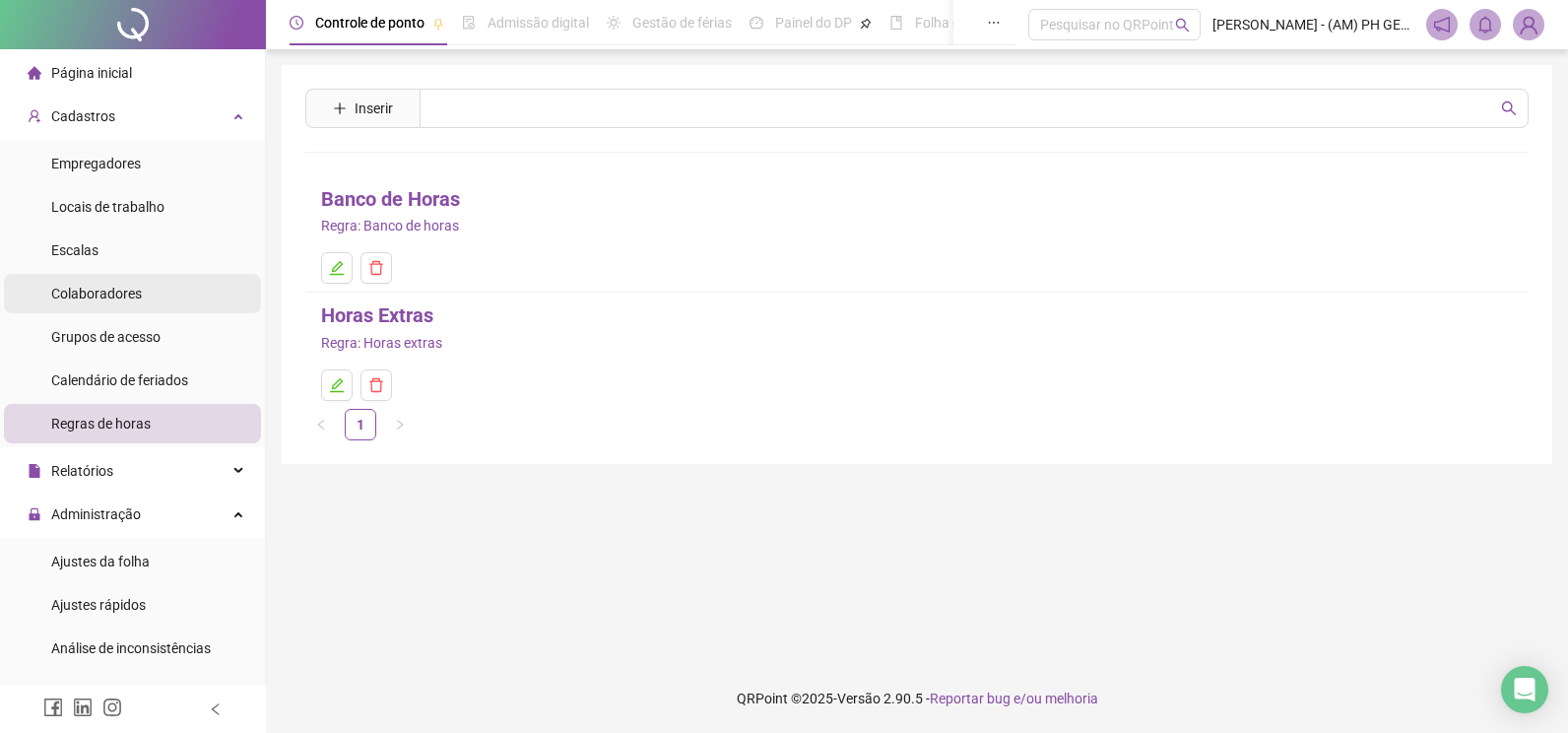
click at [128, 291] on span "Colaboradores" at bounding box center [97, 293] width 91 height 16
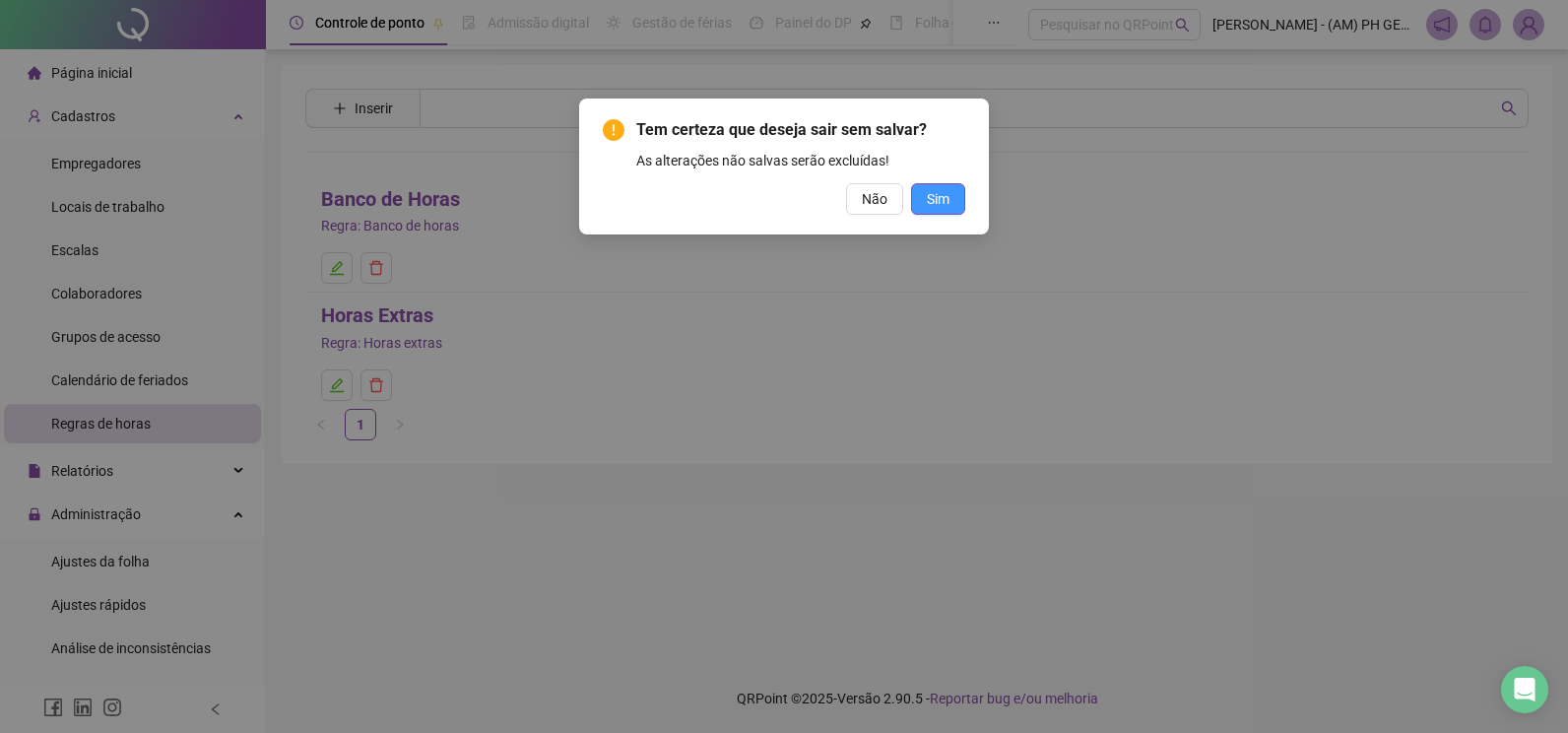
click at [946, 193] on span "Sim" at bounding box center [937, 199] width 23 height 22
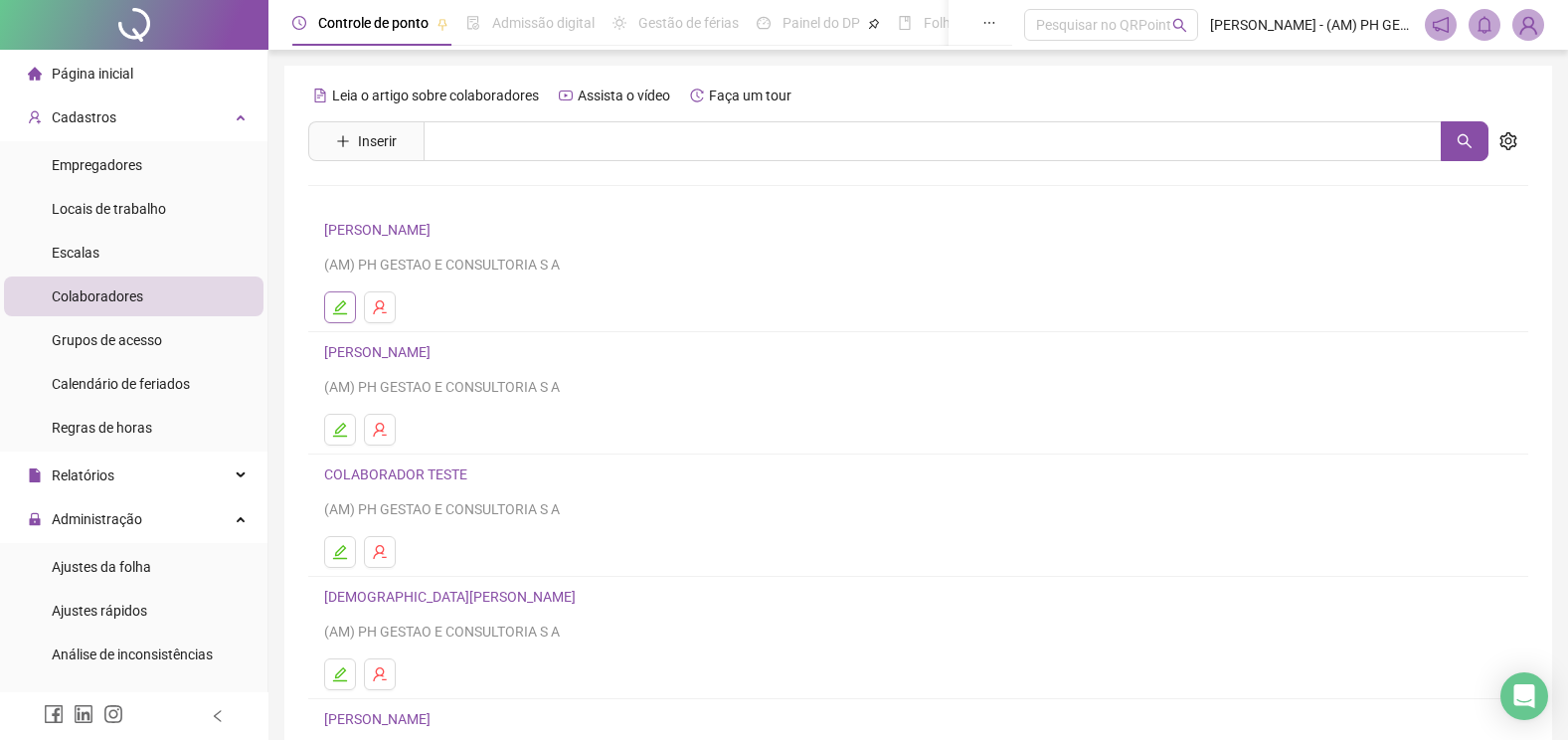
click at [335, 294] on button "button" at bounding box center [340, 307] width 32 height 32
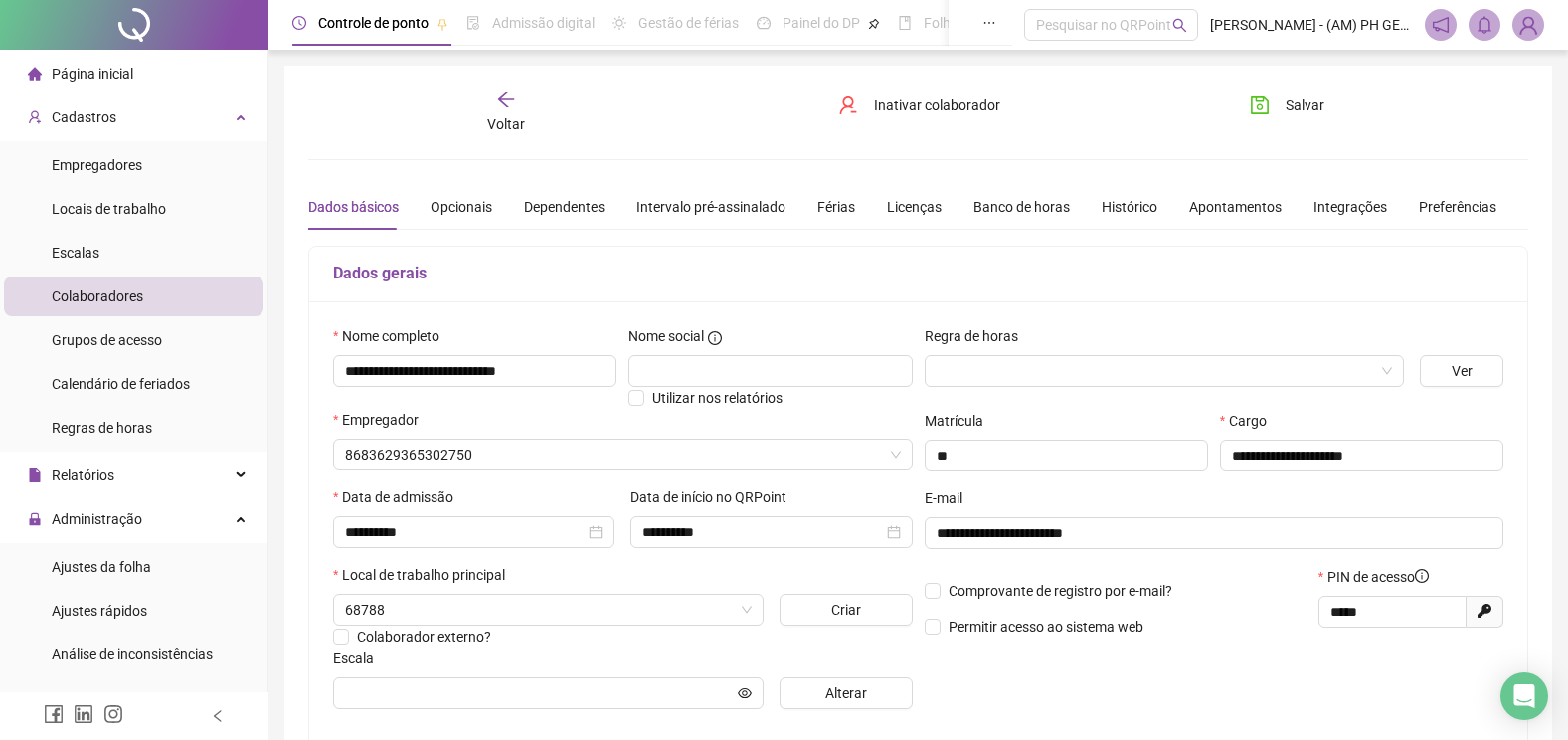
type input "**********"
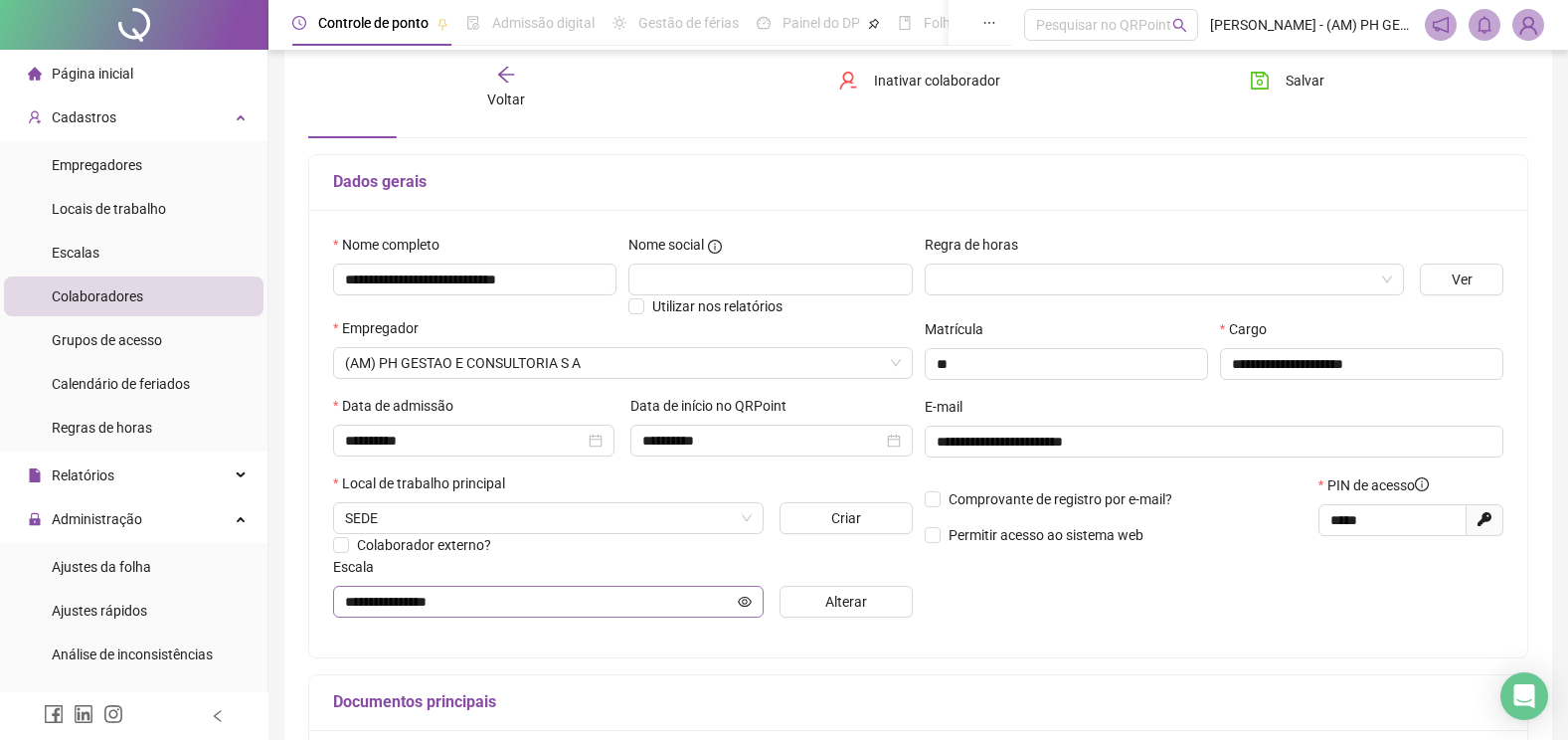
scroll to position [198, 0]
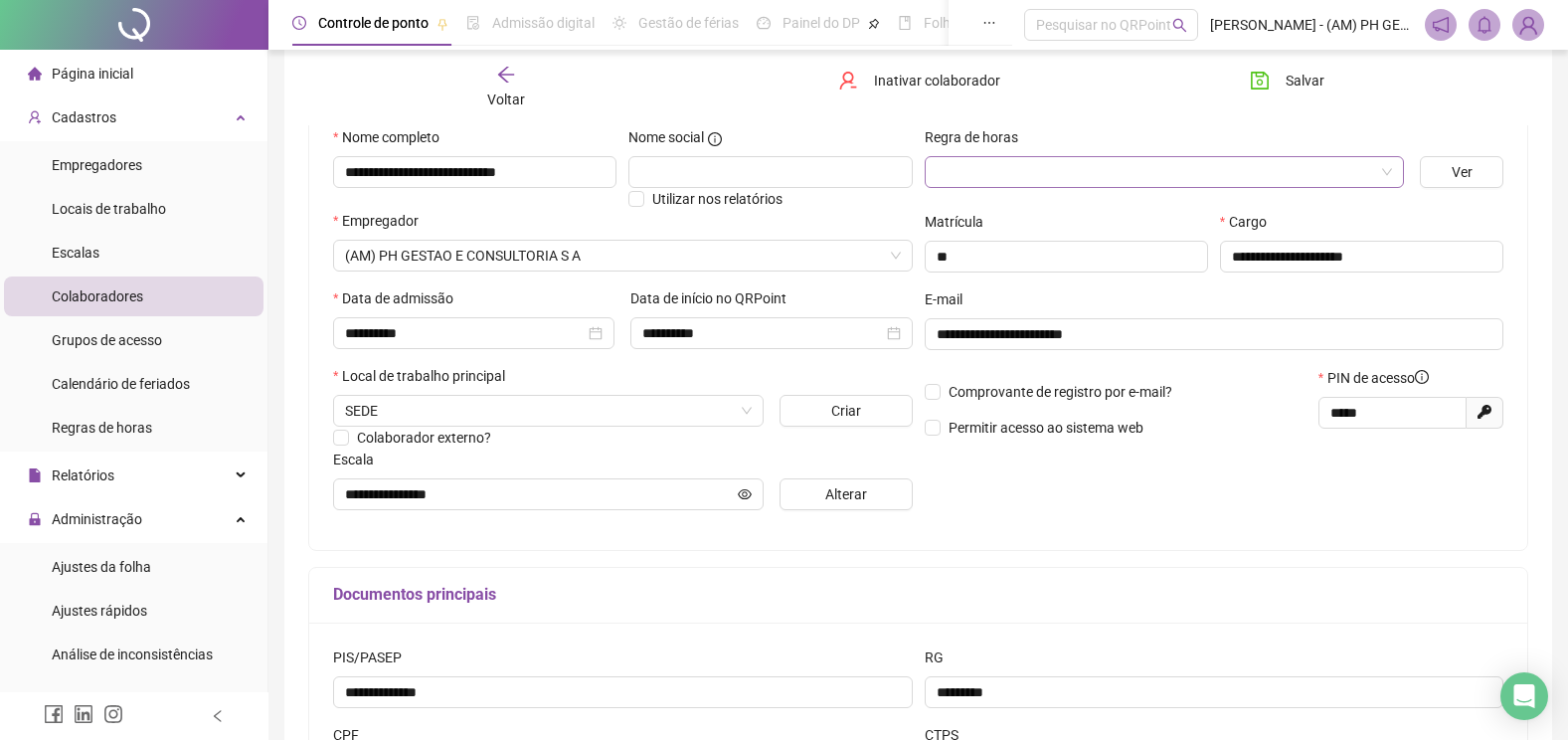
click at [1009, 175] on input "search" at bounding box center [1155, 173] width 439 height 30
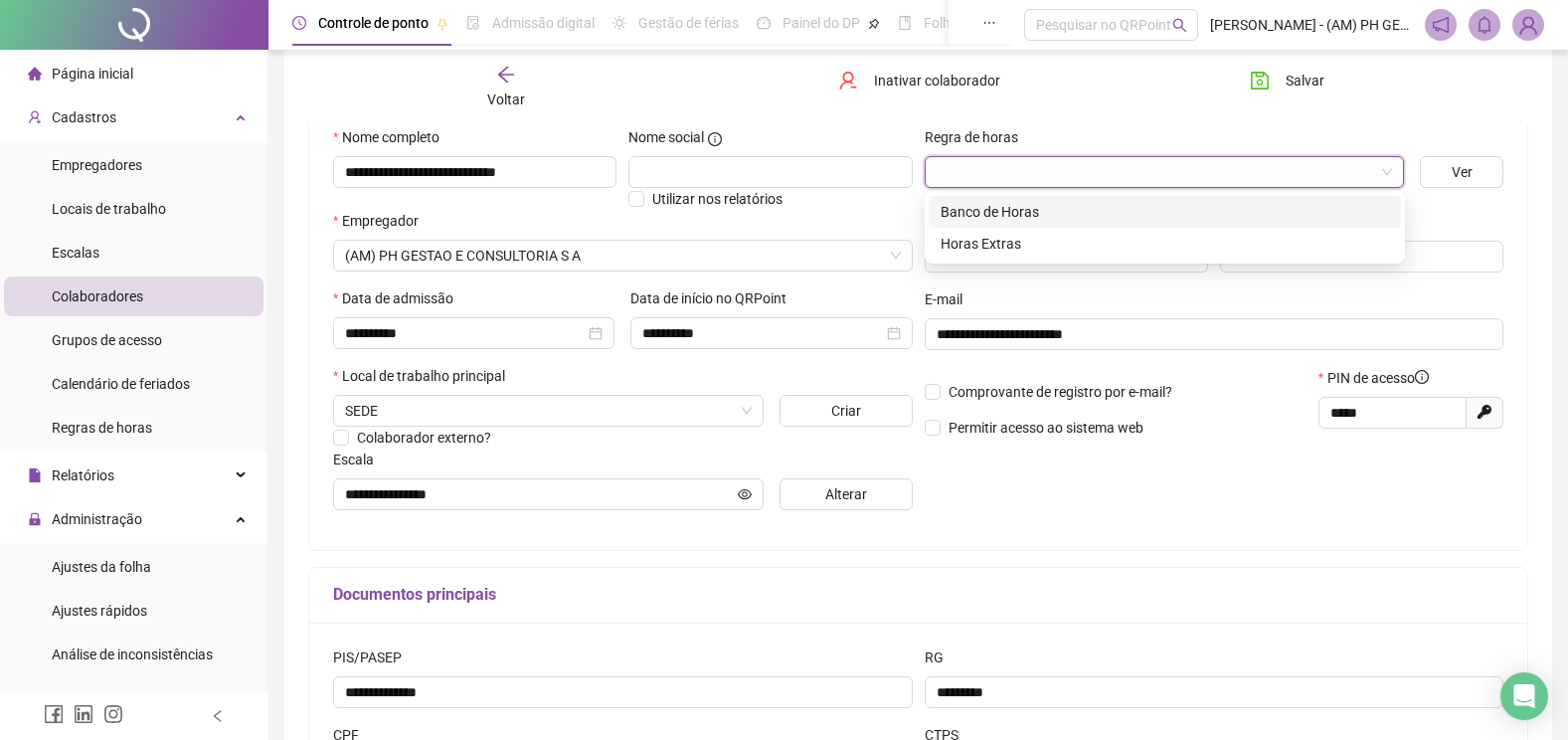
click at [1000, 211] on div "Banco de Horas" at bounding box center [1164, 211] width 449 height 22
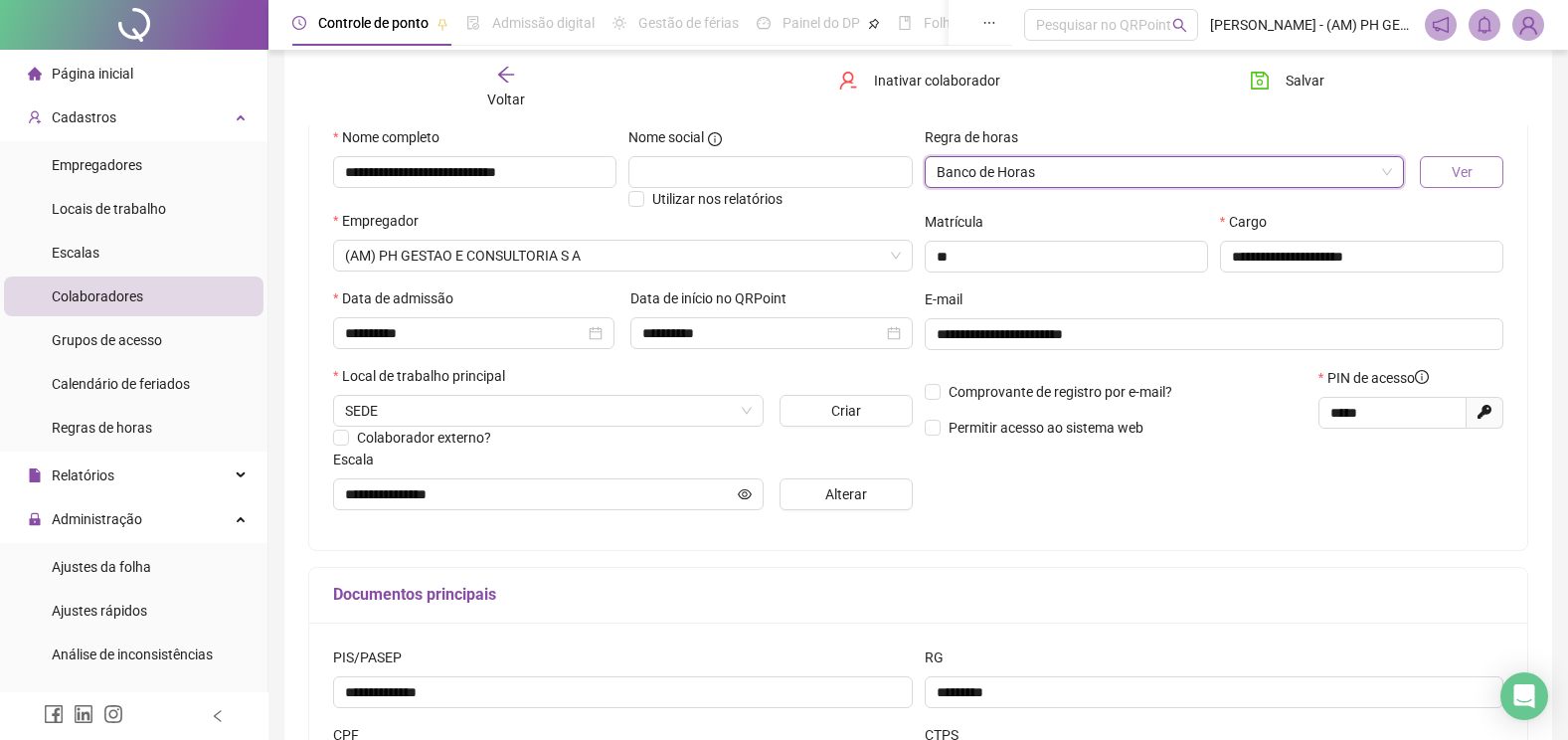
click at [1455, 170] on span "Ver" at bounding box center [1461, 173] width 21 height 22
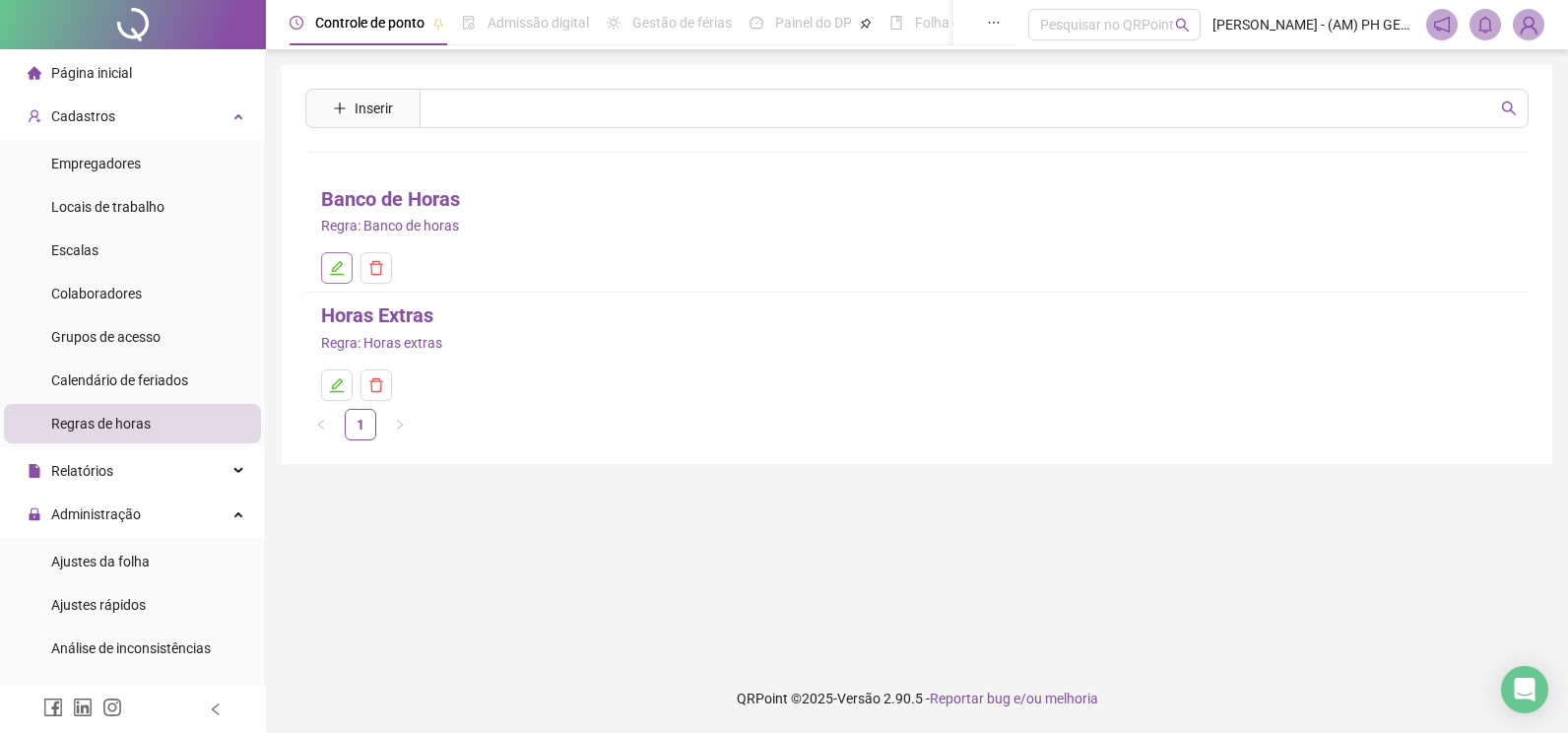
click at [330, 266] on icon "edit" at bounding box center [337, 268] width 16 height 16
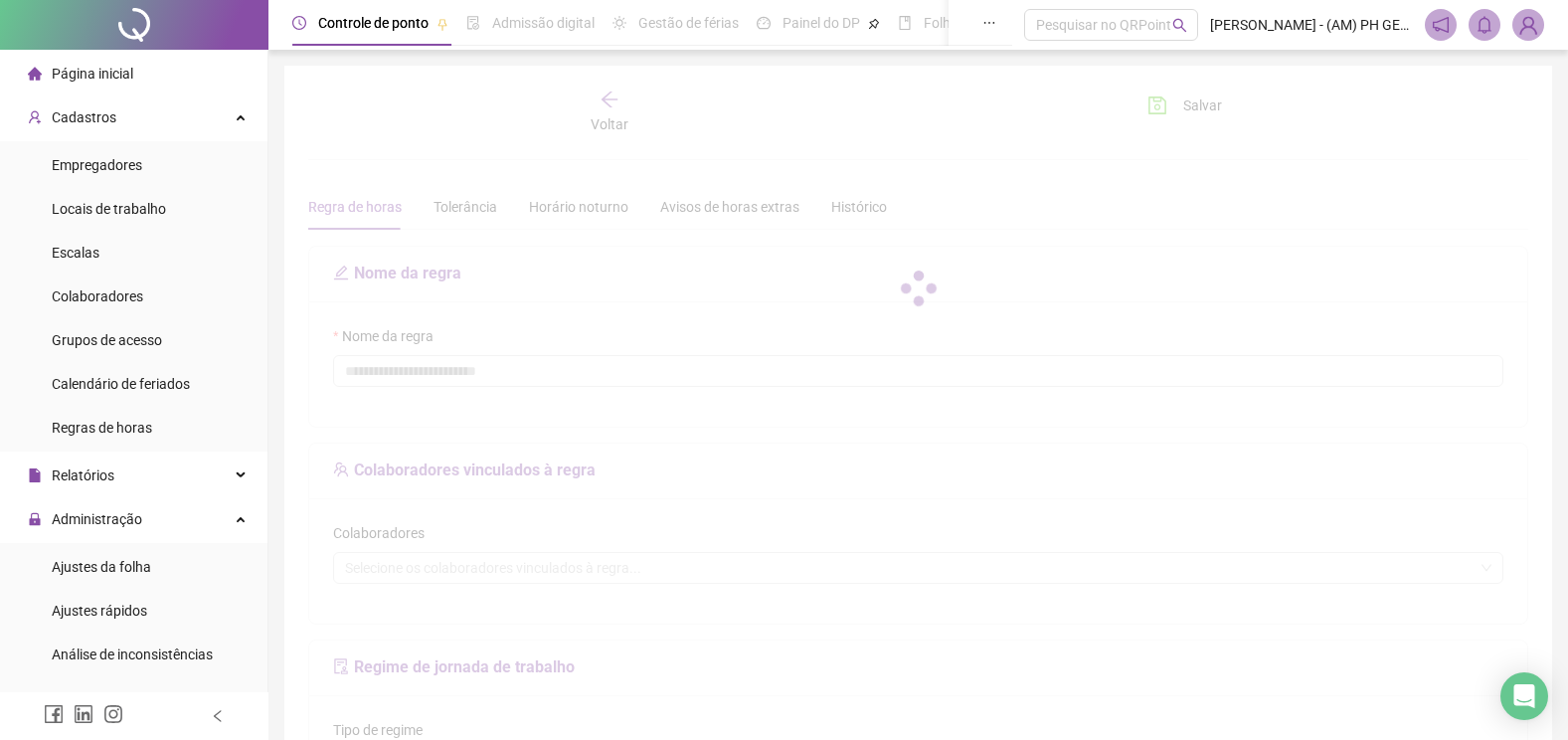
type input "**********"
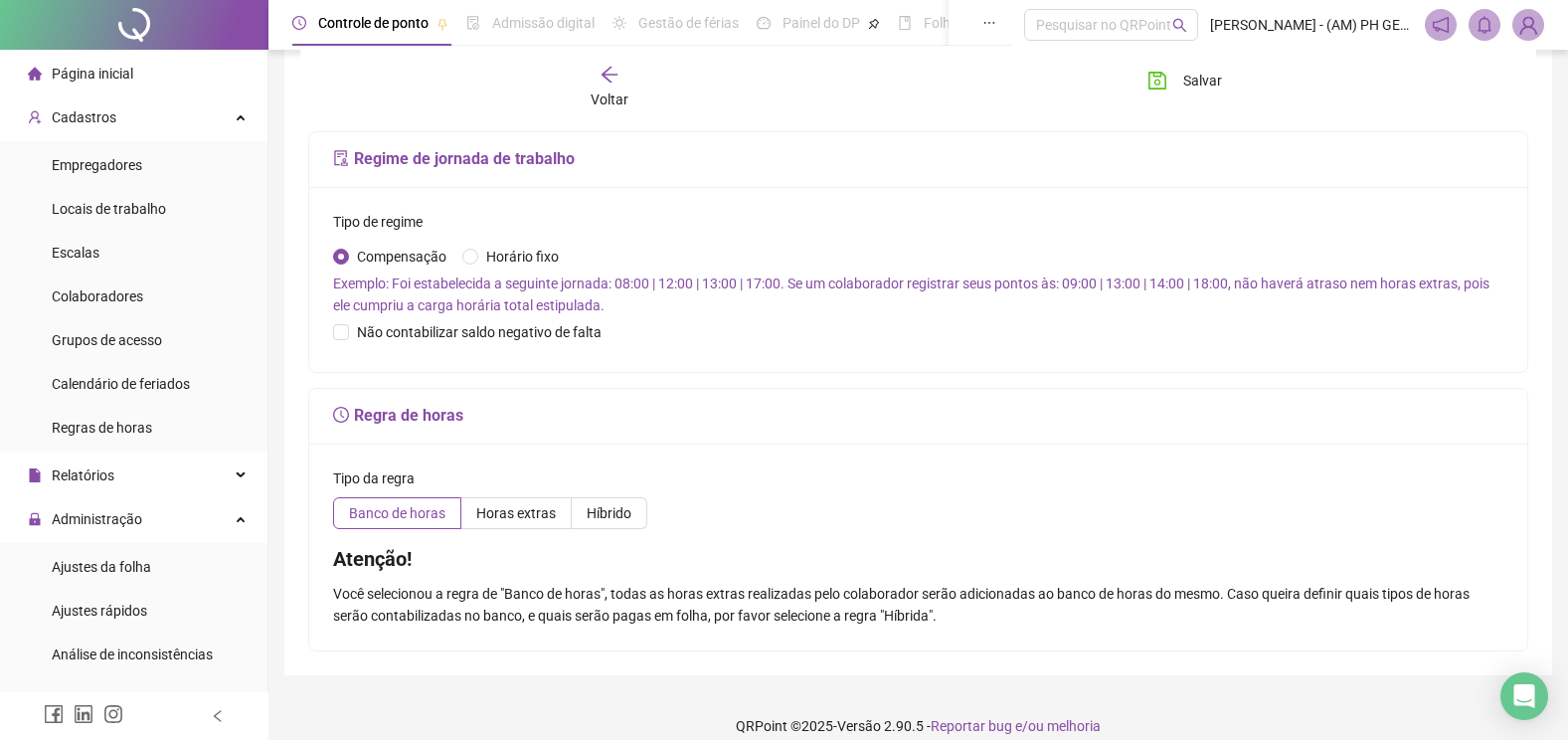
scroll to position [530, 0]
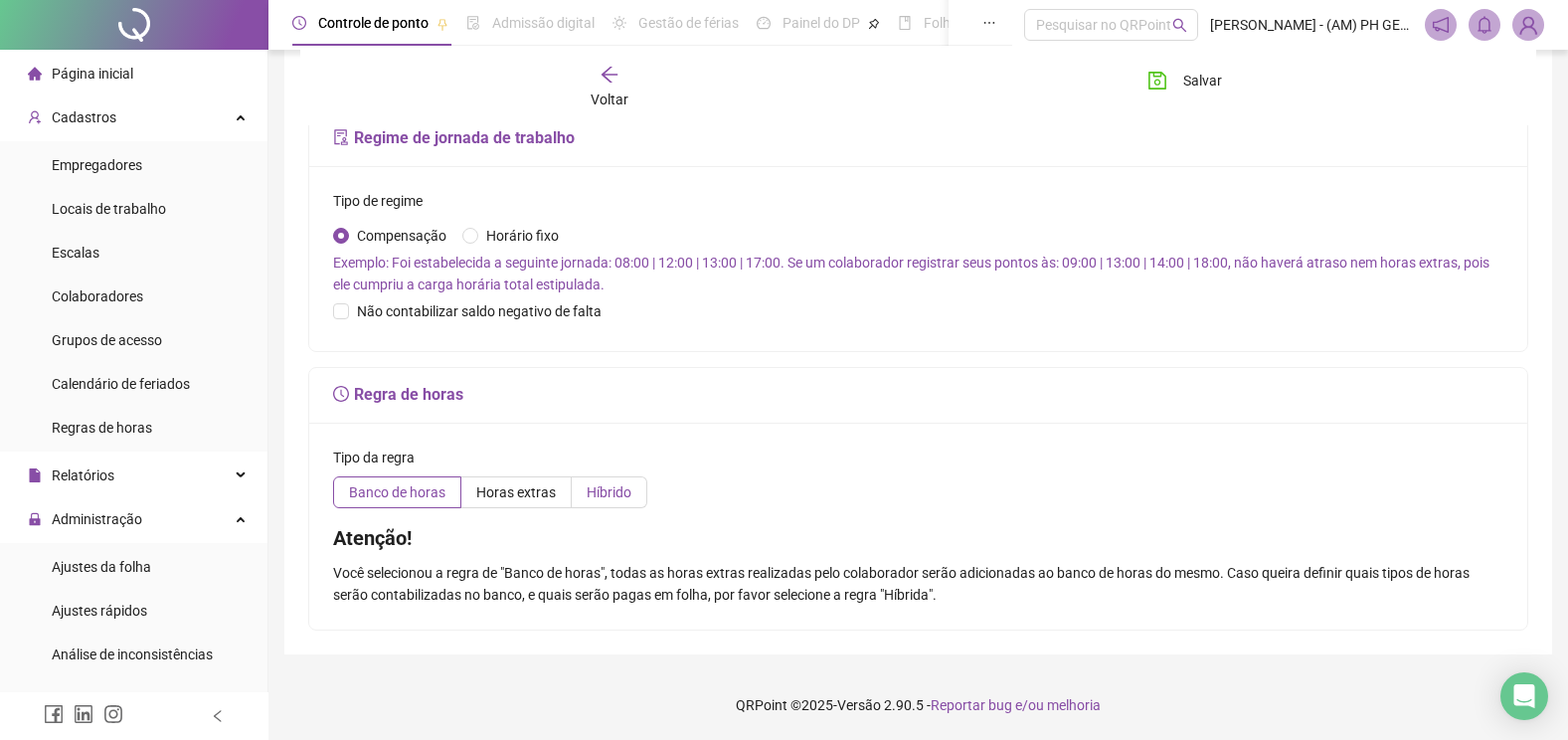
click at [636, 507] on label "Híbrido" at bounding box center [609, 493] width 76 height 32
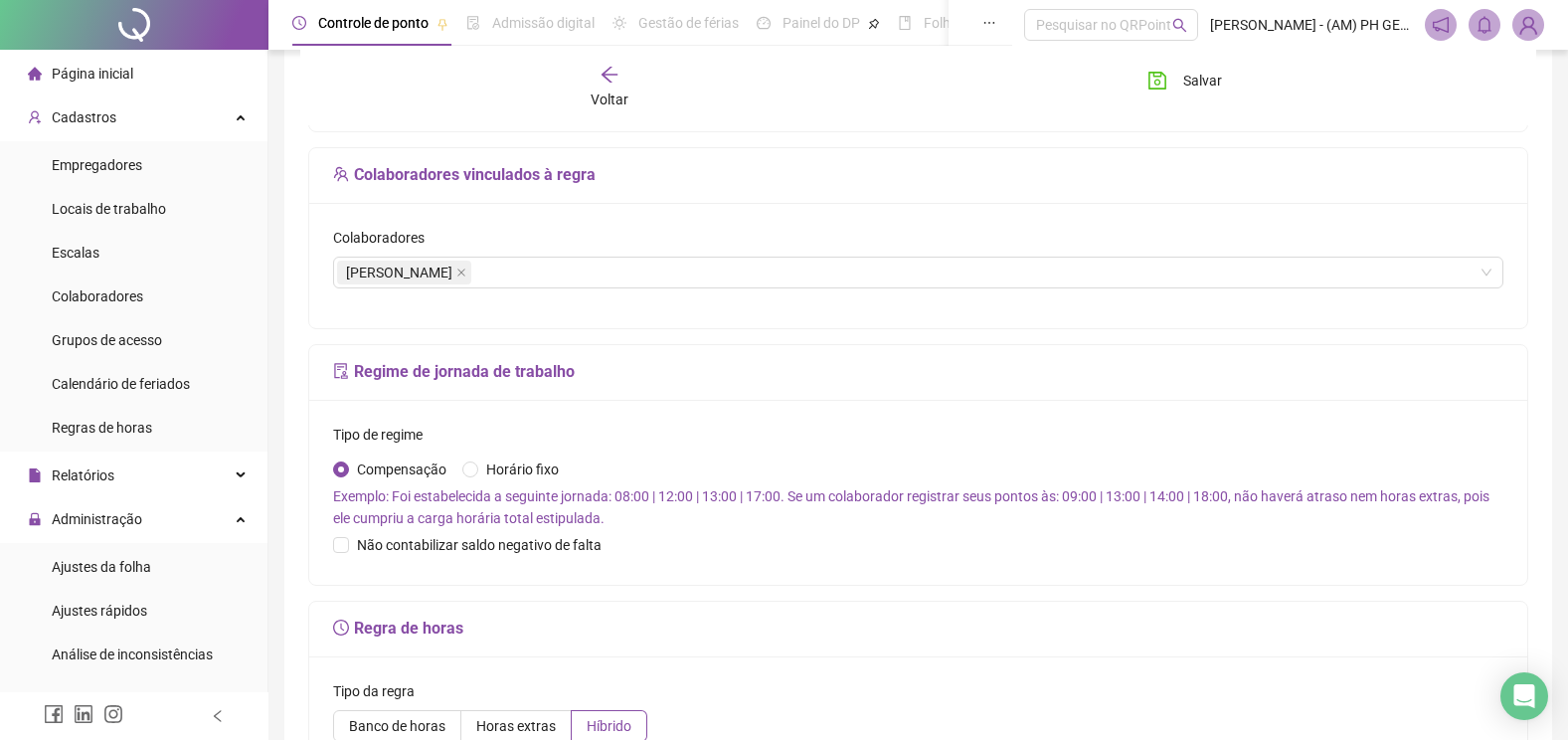
scroll to position [32, 0]
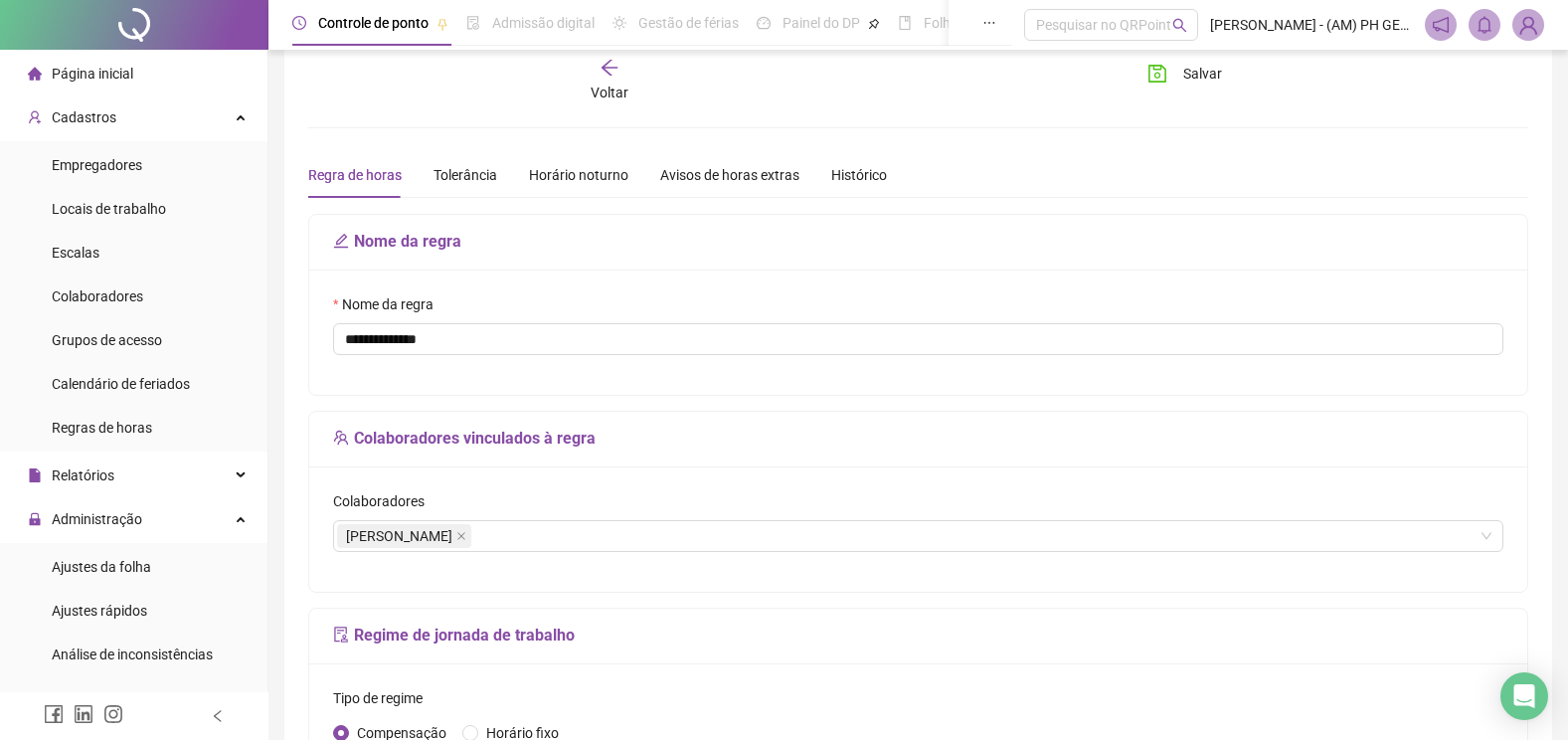
click at [607, 64] on icon "arrow-left" at bounding box center [609, 68] width 16 height 16
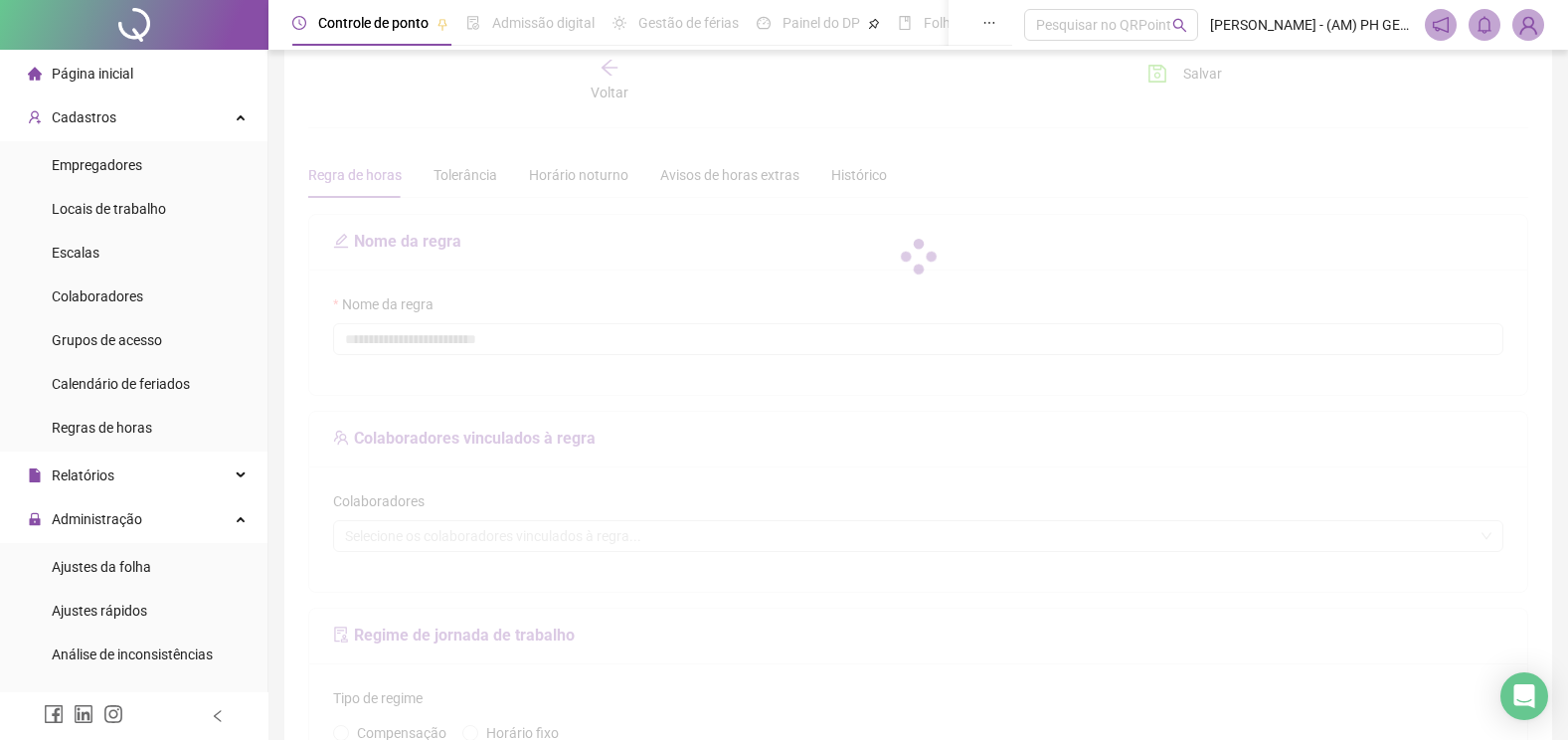
type input "**********"
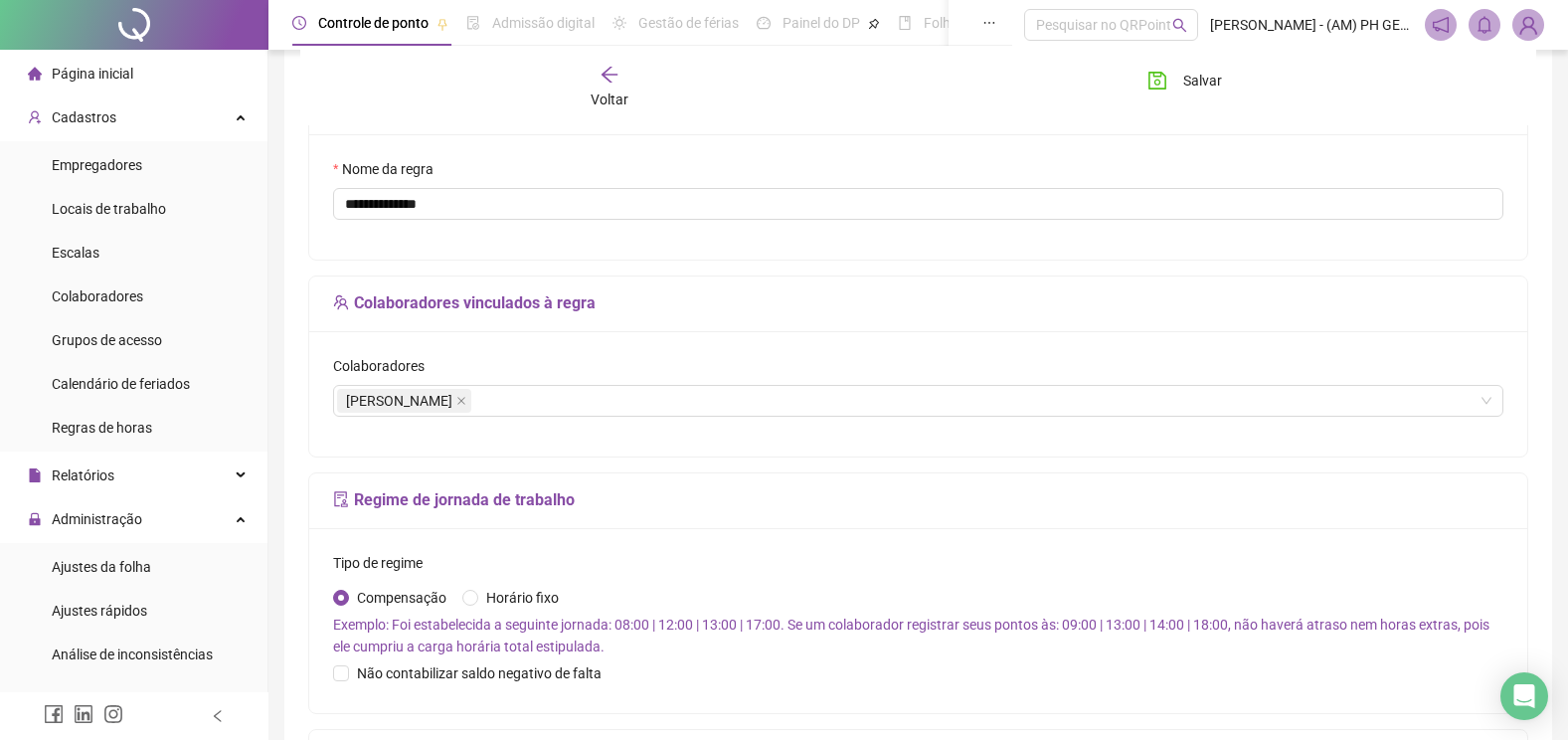
scroll to position [330, 0]
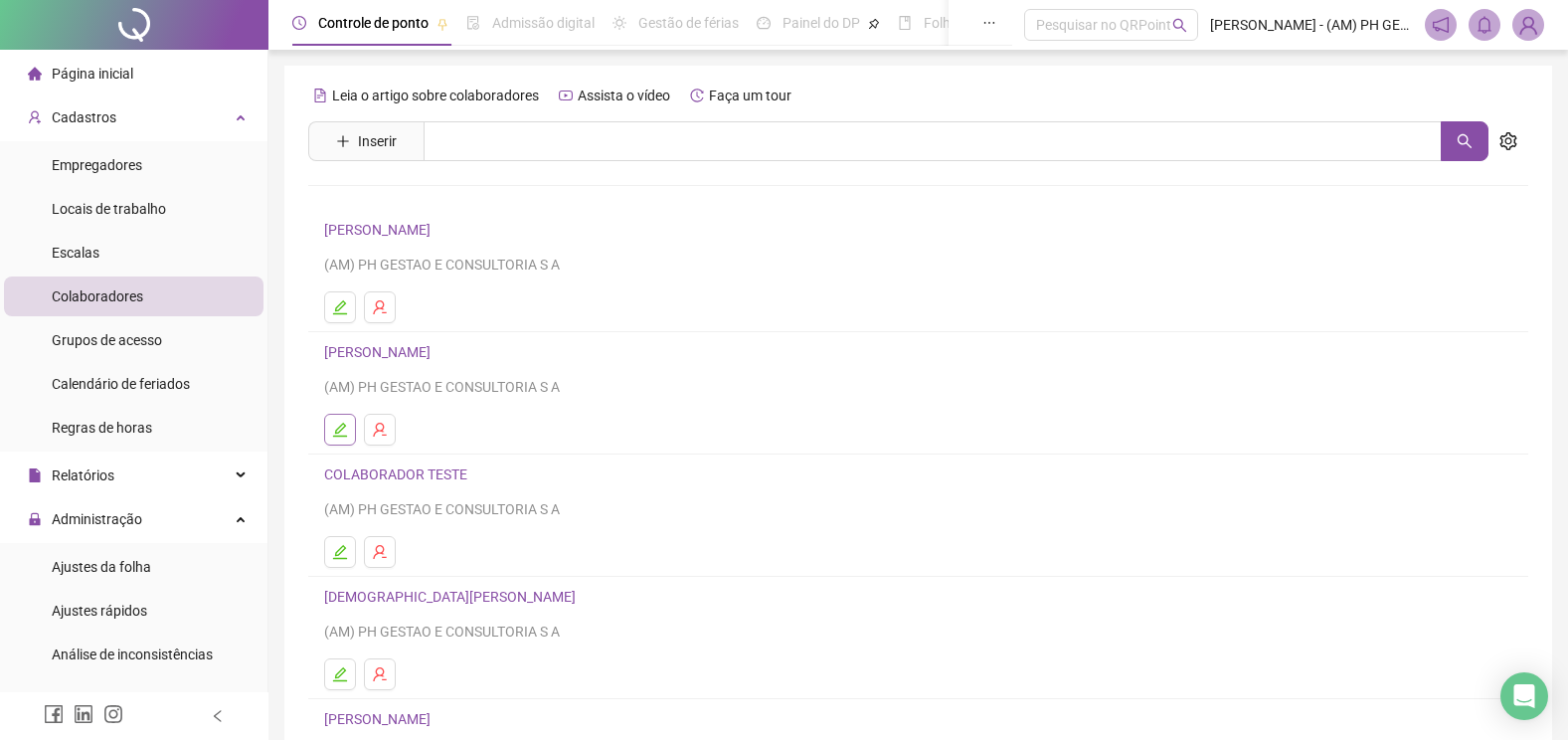
click at [344, 427] on icon "edit" at bounding box center [340, 430] width 14 height 14
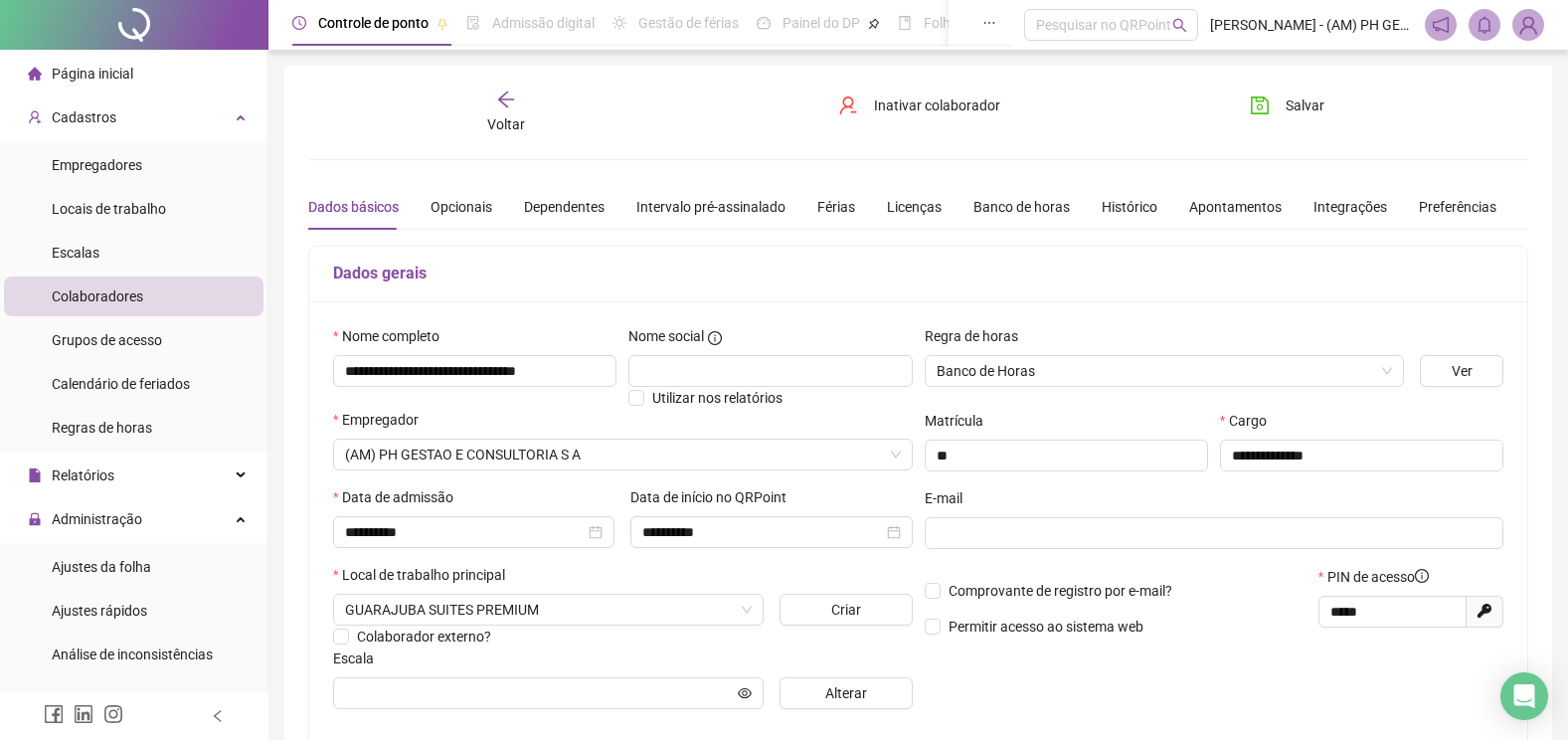
scroll to position [100, 0]
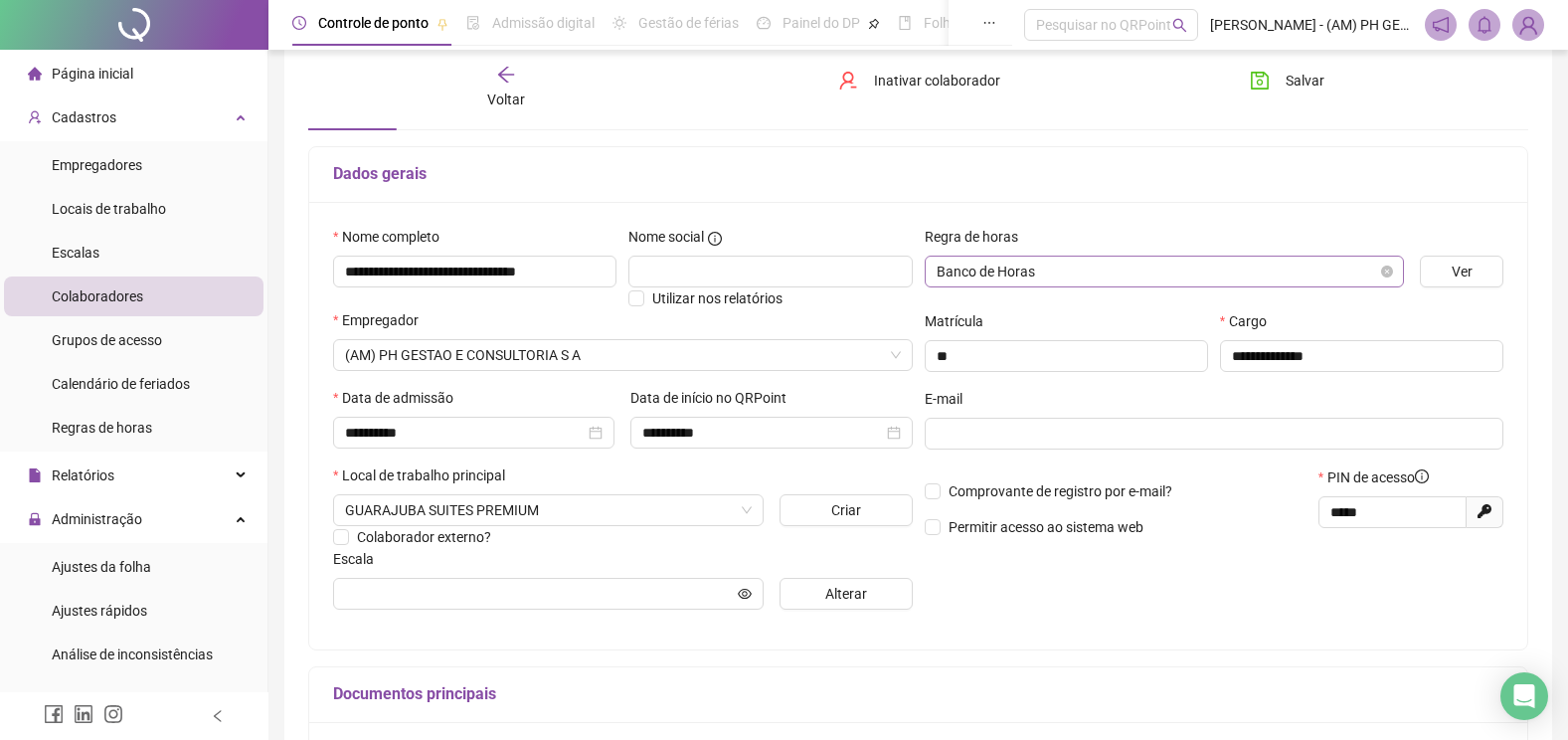
click at [1107, 268] on span "Banco de Horas" at bounding box center [1164, 271] width 457 height 30
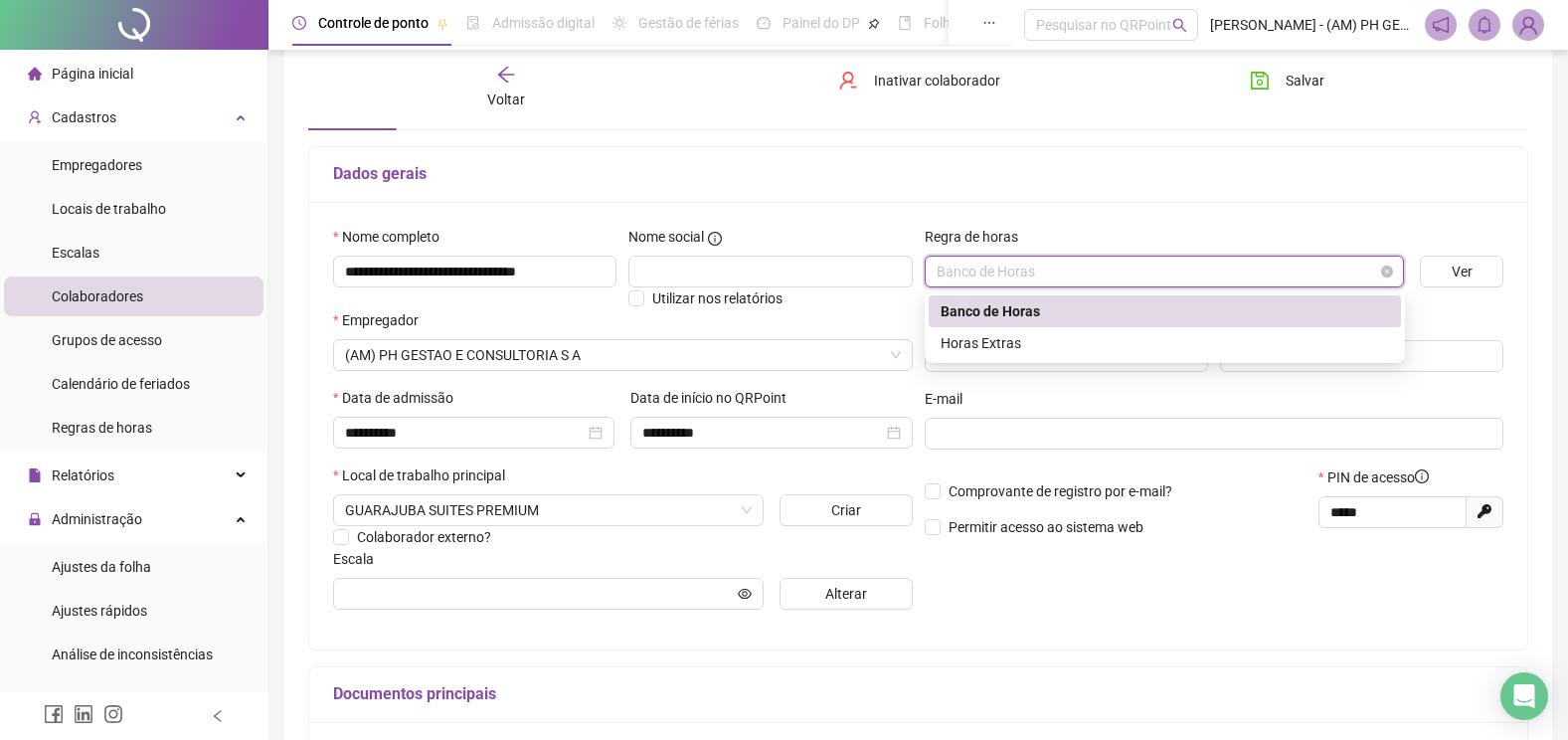
click at [1107, 268] on span "Banco de Horas" at bounding box center [1164, 271] width 457 height 30
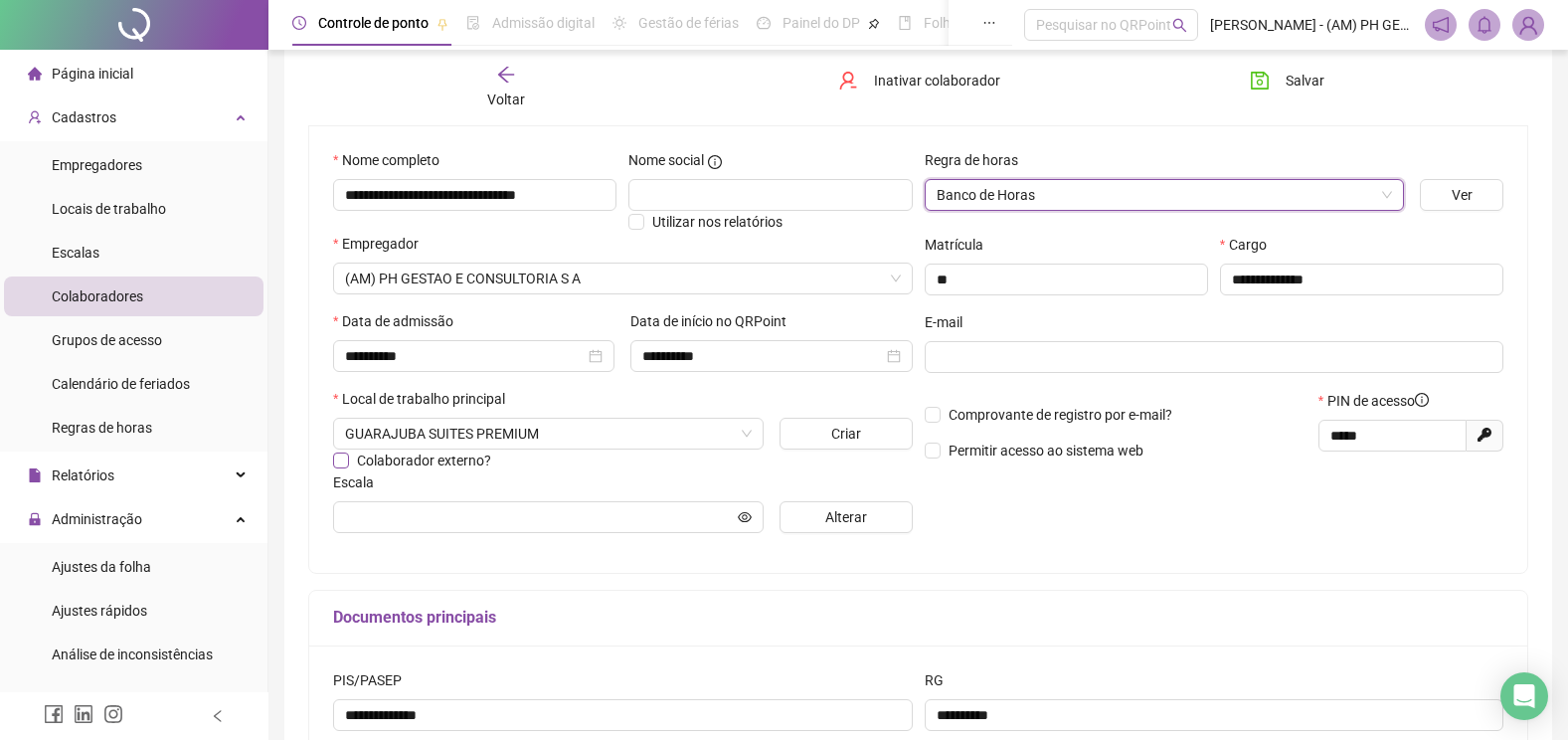
scroll to position [198, 0]
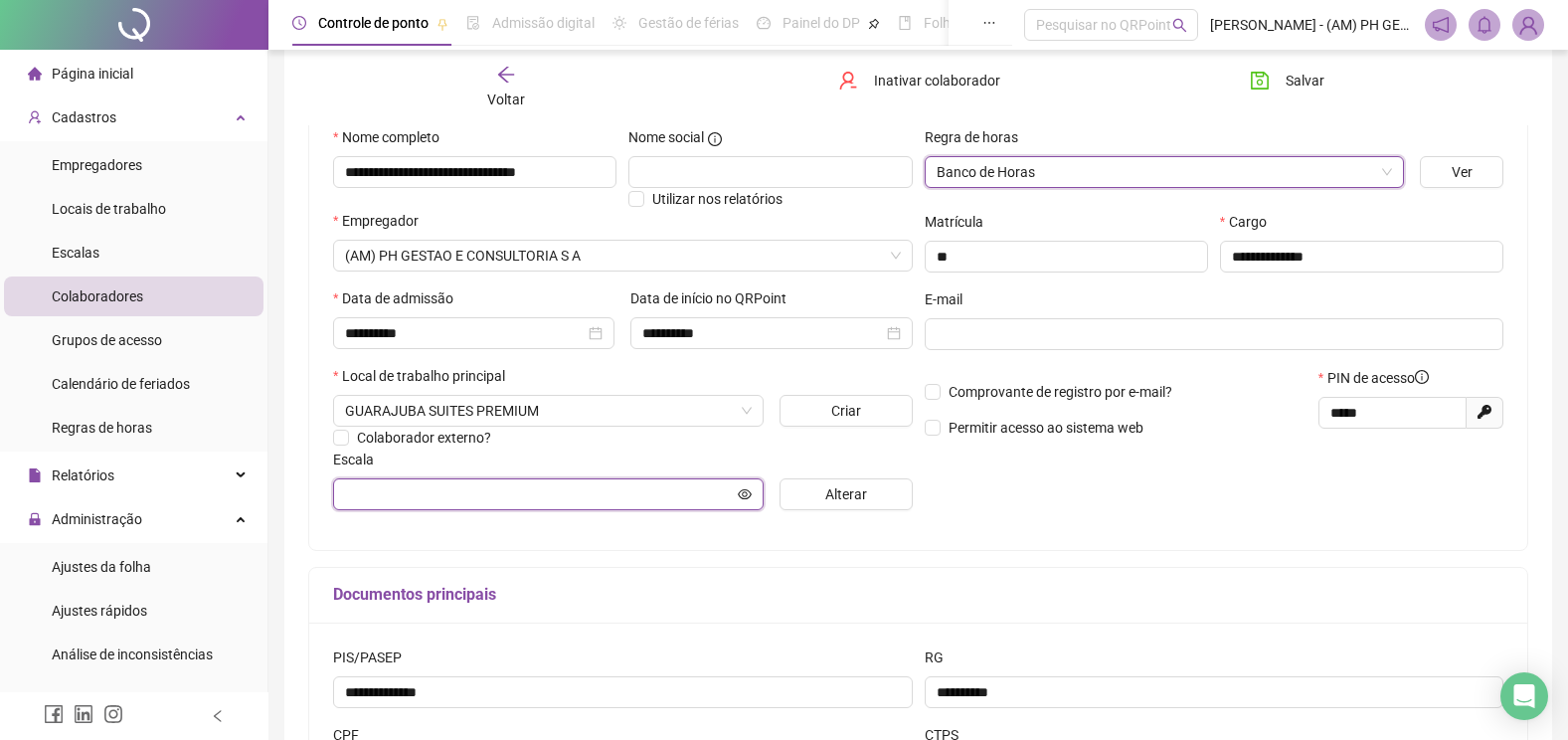
drag, startPoint x: 539, startPoint y: 493, endPoint x: 726, endPoint y: 493, distance: 187.0
click at [540, 493] on input "text" at bounding box center [539, 495] width 389 height 22
click at [742, 493] on icon "eye" at bounding box center [745, 495] width 14 height 14
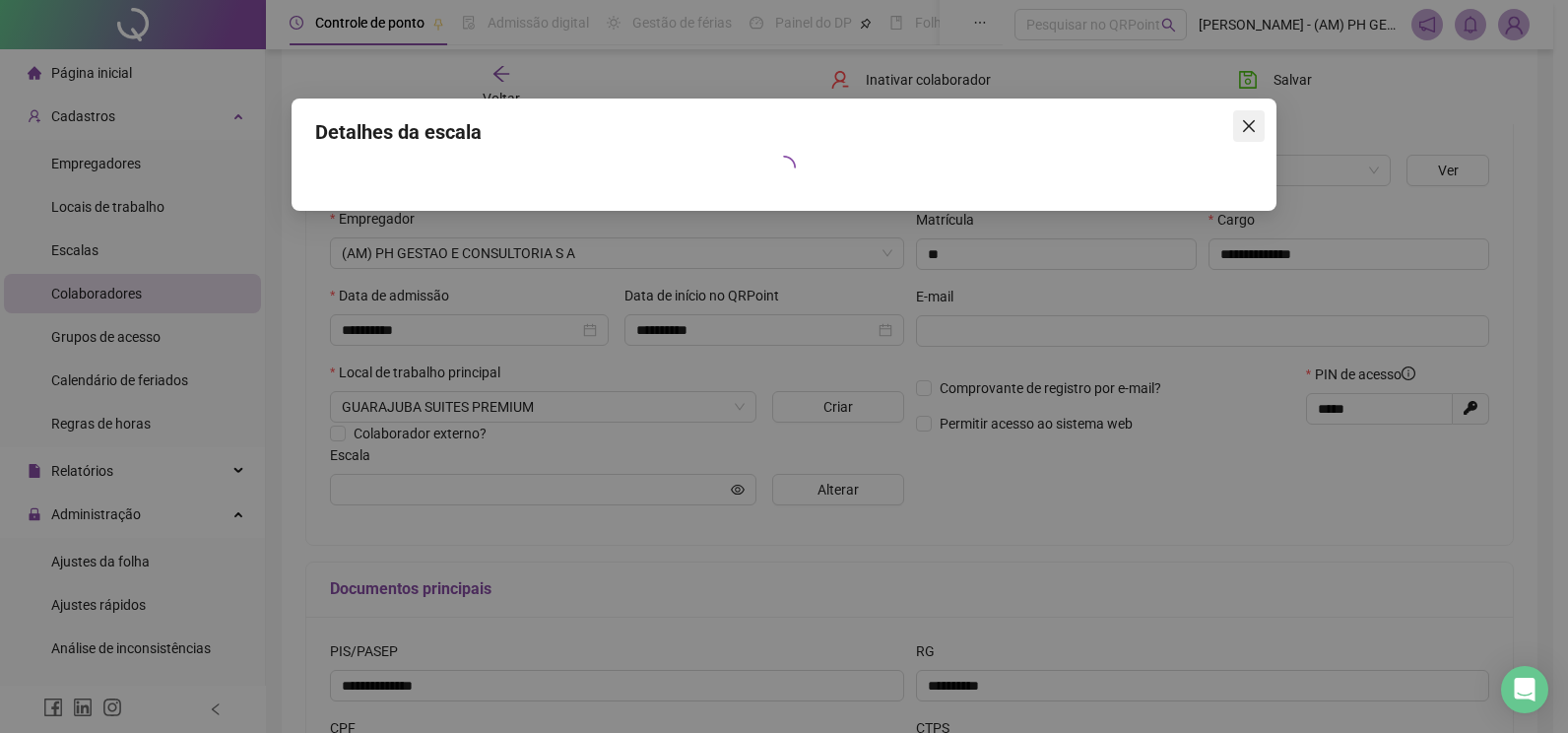
click at [1246, 127] on icon "close" at bounding box center [1249, 126] width 16 height 16
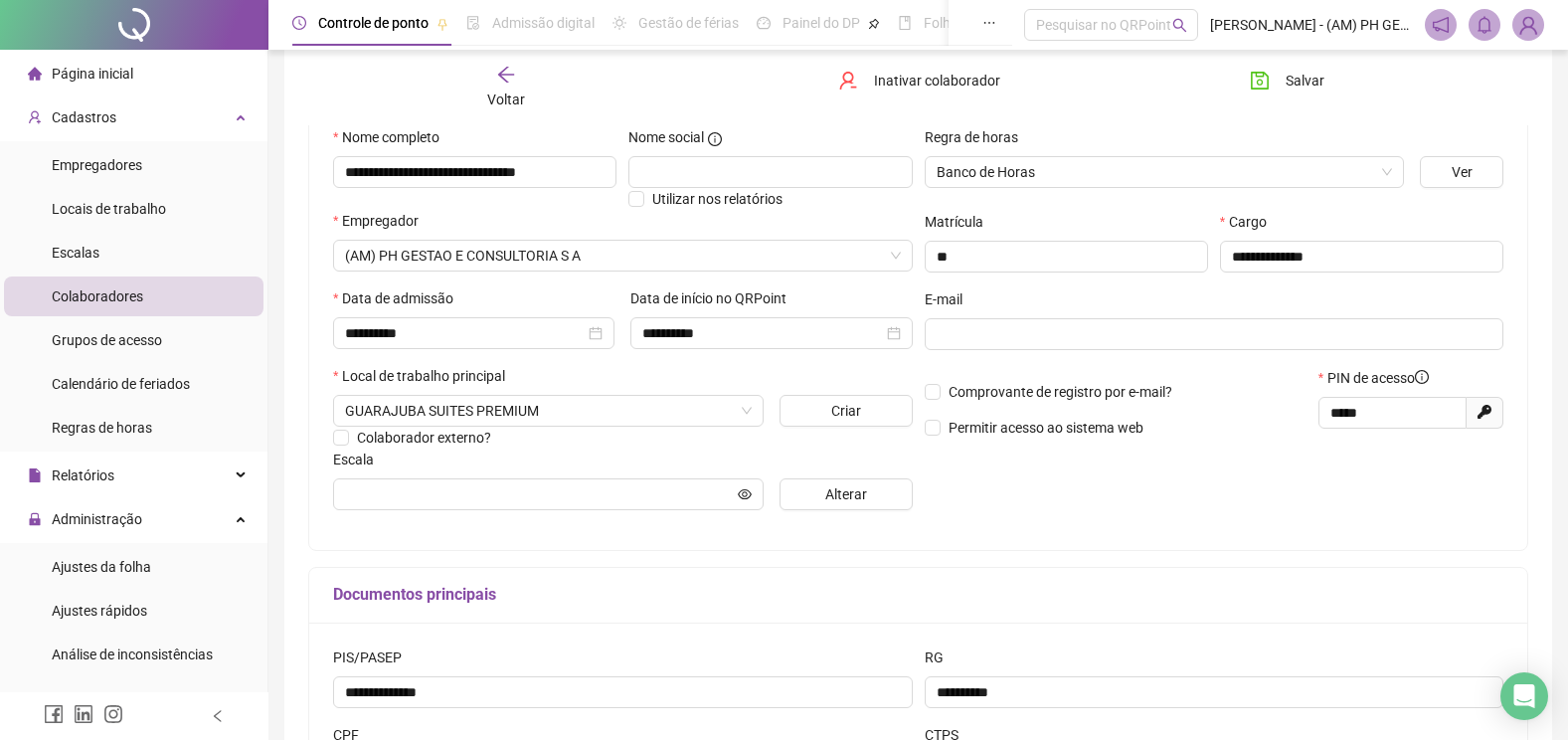
click at [1200, 629] on div "**********" at bounding box center [918, 723] width 1218 height 202
click at [863, 495] on span "Alterar" at bounding box center [846, 495] width 42 height 22
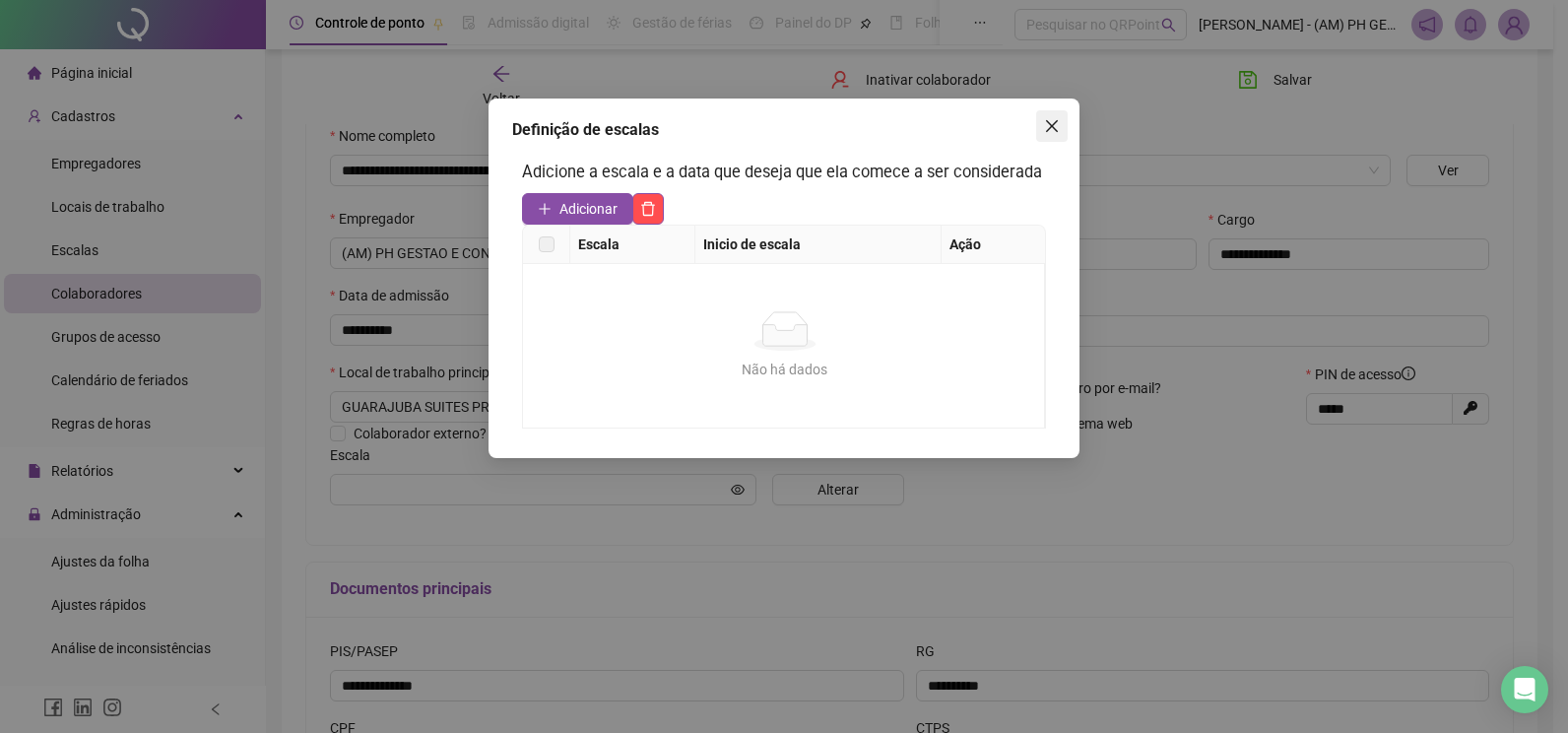
click at [1061, 111] on button "Close" at bounding box center [1052, 126] width 32 height 32
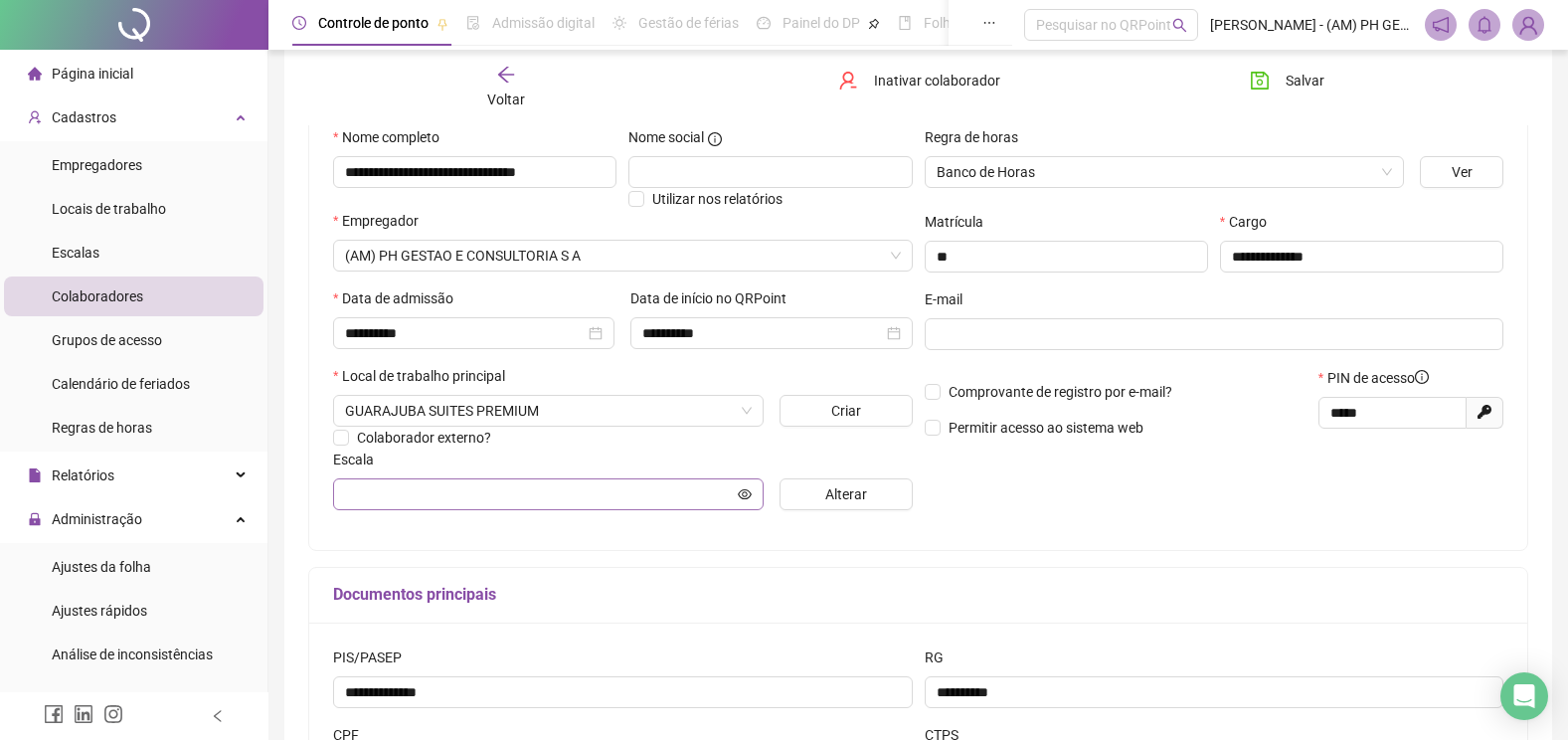
click at [745, 502] on span at bounding box center [745, 495] width 14 height 22
click at [745, 494] on icon "eye" at bounding box center [745, 495] width 14 height 14
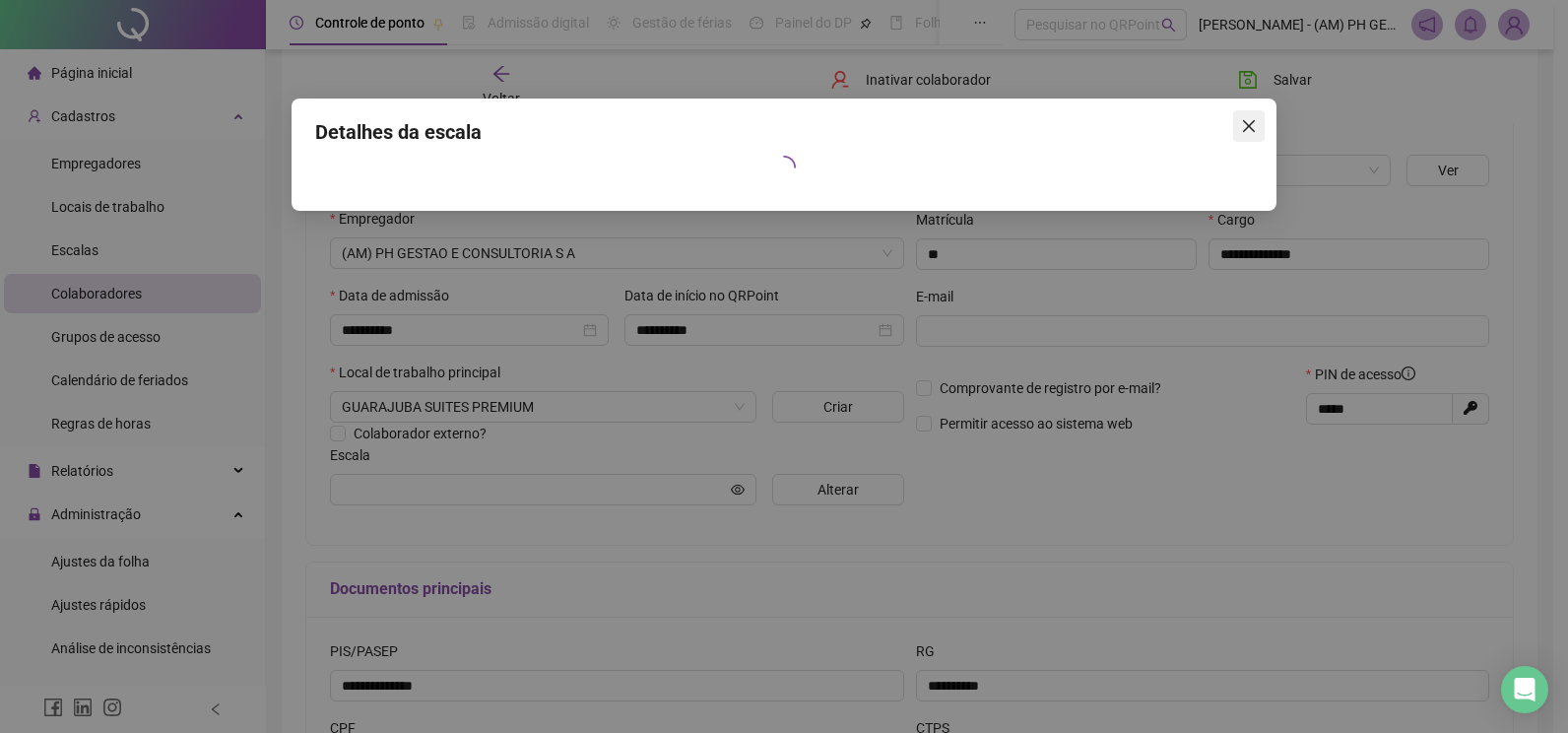
click at [1241, 132] on icon "close" at bounding box center [1249, 126] width 16 height 16
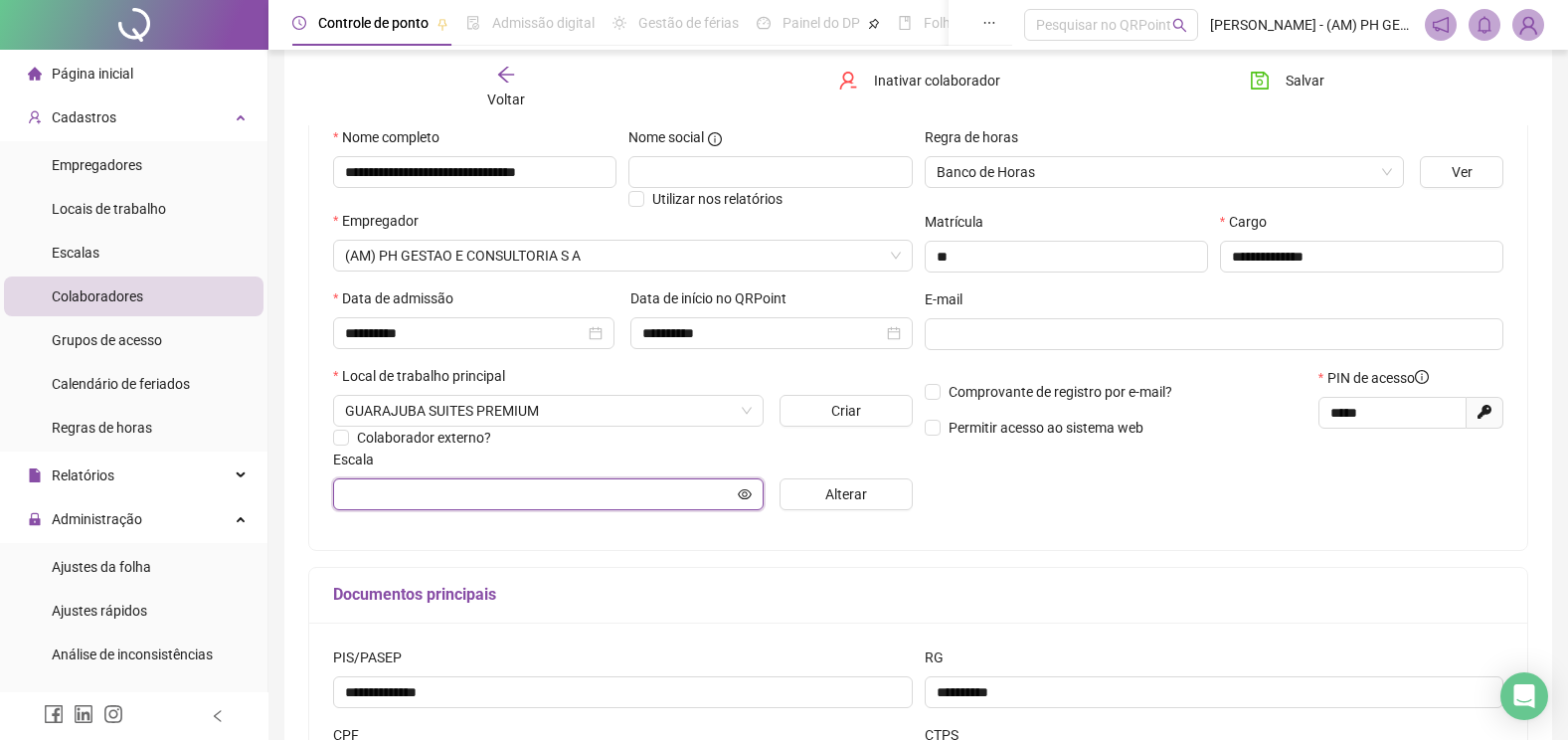
click at [382, 492] on input "text" at bounding box center [539, 495] width 389 height 22
click at [382, 484] on input "text" at bounding box center [539, 495] width 389 height 22
click at [505, 479] on span at bounding box center [548, 495] width 431 height 32
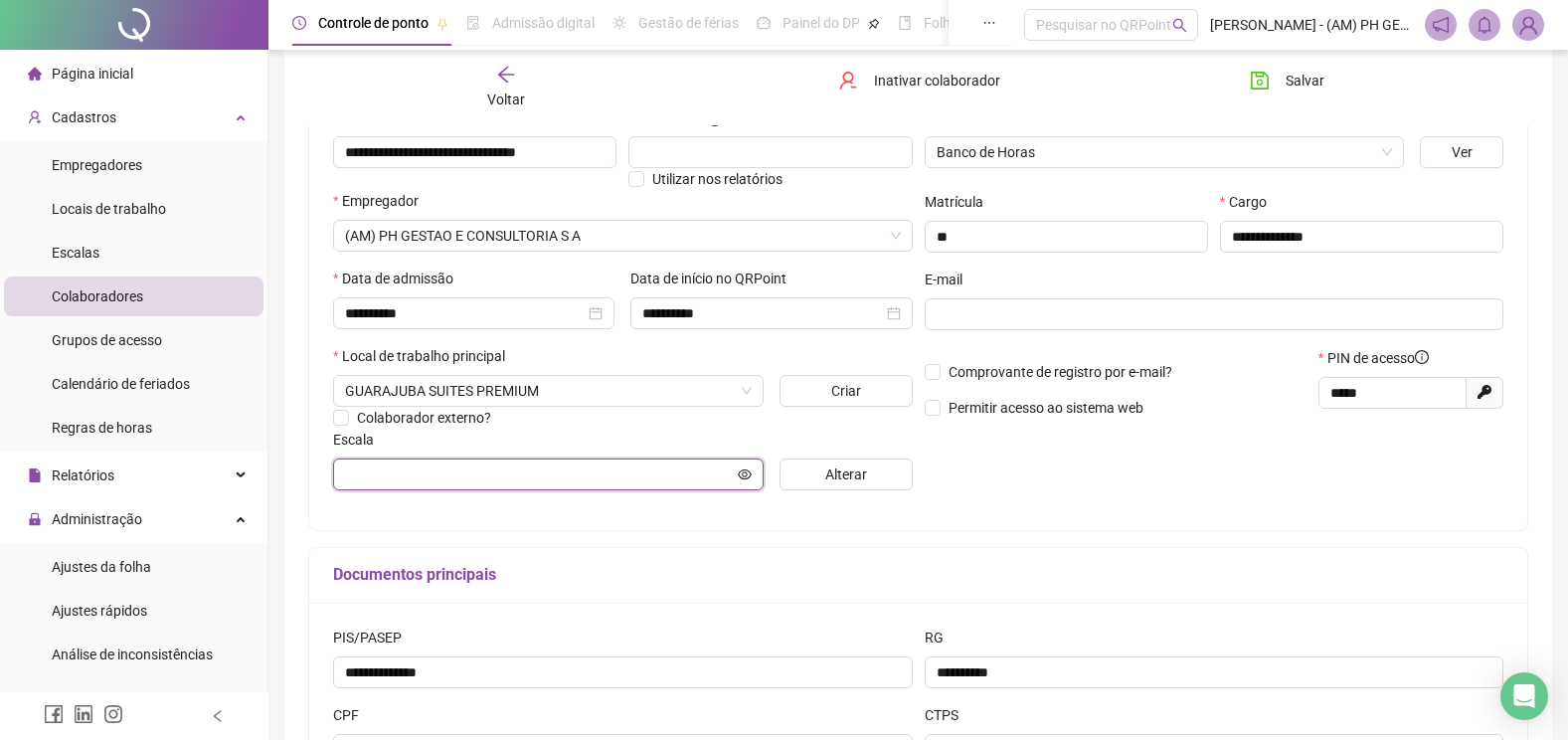
scroll to position [0, 0]
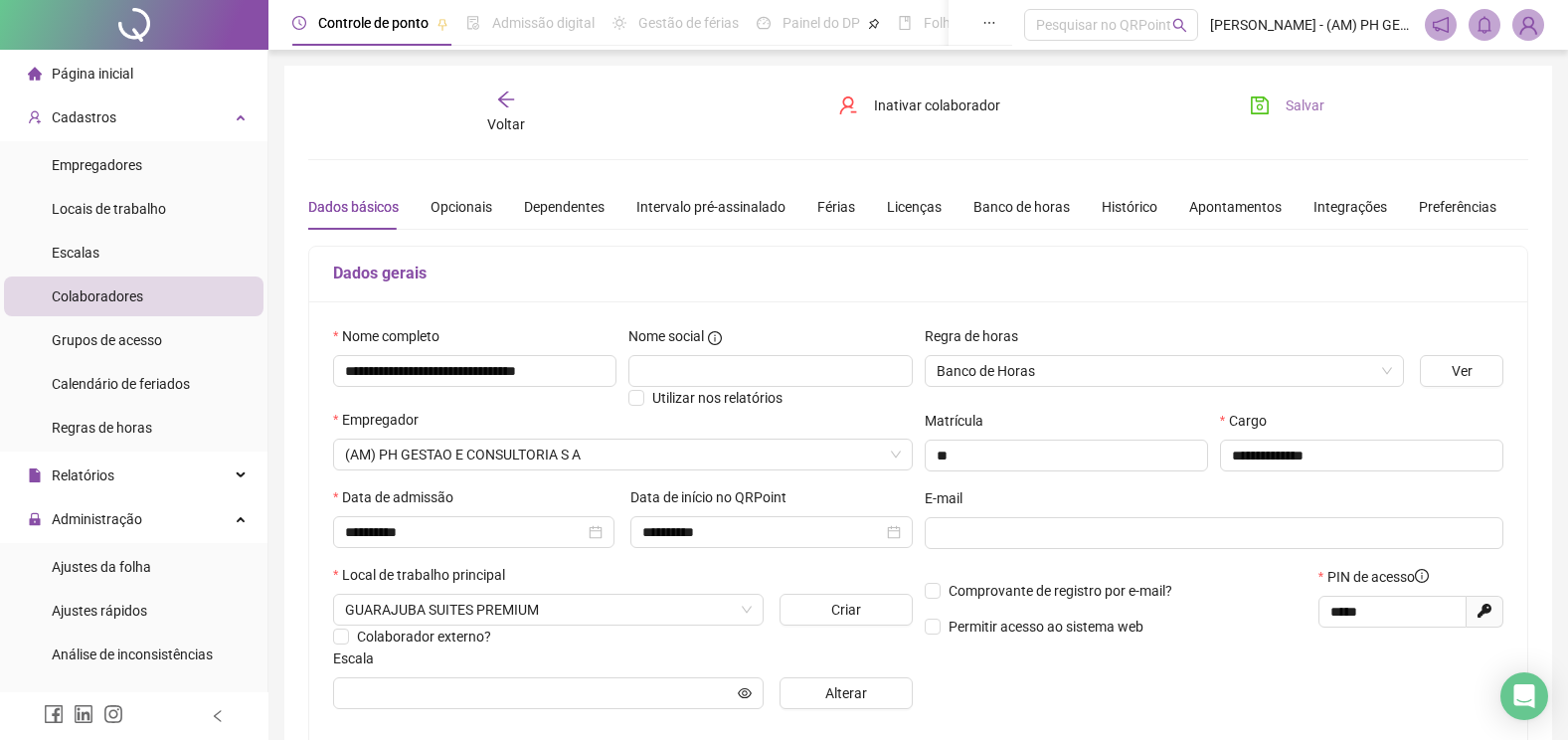
click at [1264, 105] on icon "save" at bounding box center [1260, 106] width 20 height 20
click at [129, 299] on span "Colaboradores" at bounding box center [98, 296] width 92 height 16
click at [158, 172] on li "Empregadores" at bounding box center [134, 166] width 259 height 40
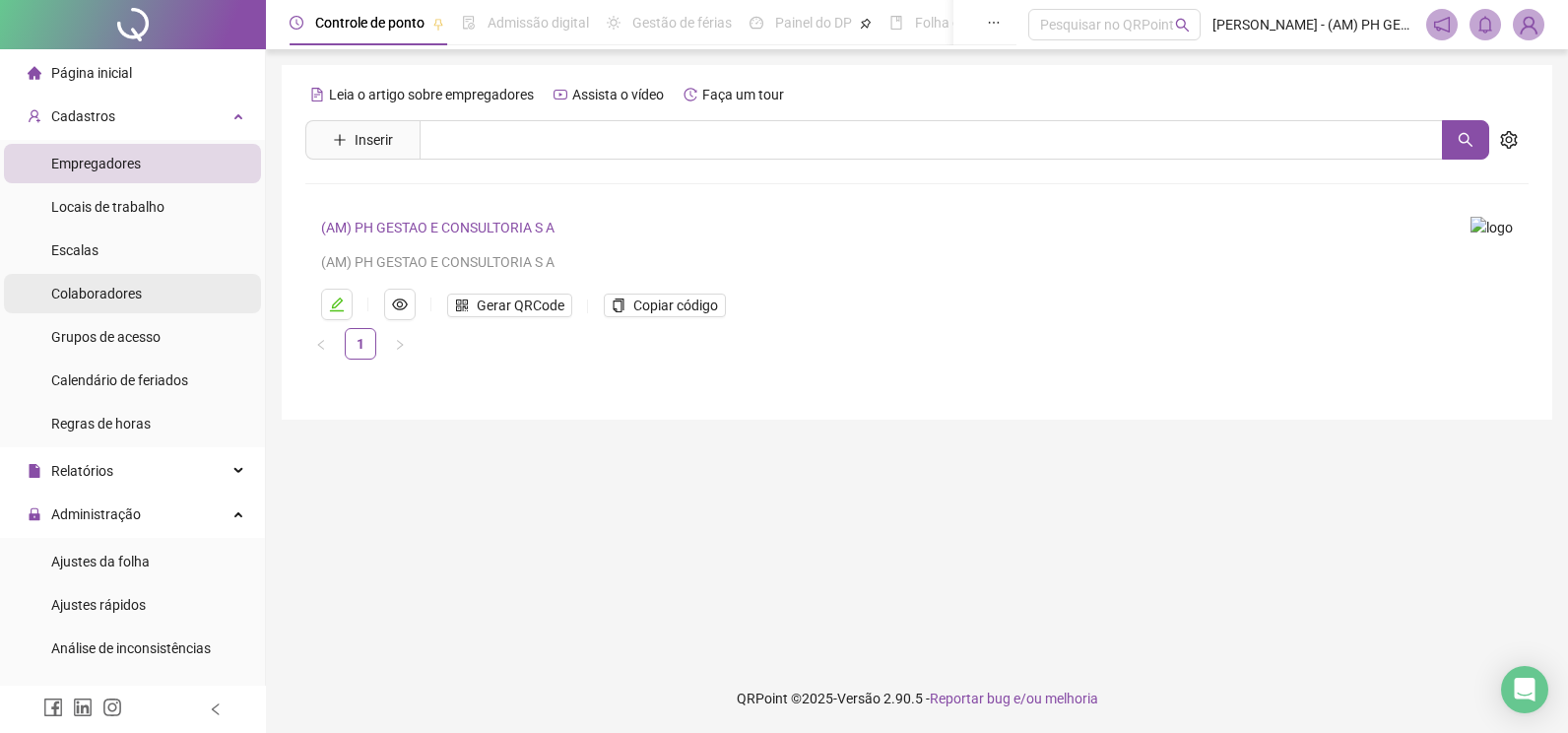
click at [94, 289] on span "Colaboradores" at bounding box center [97, 293] width 91 height 16
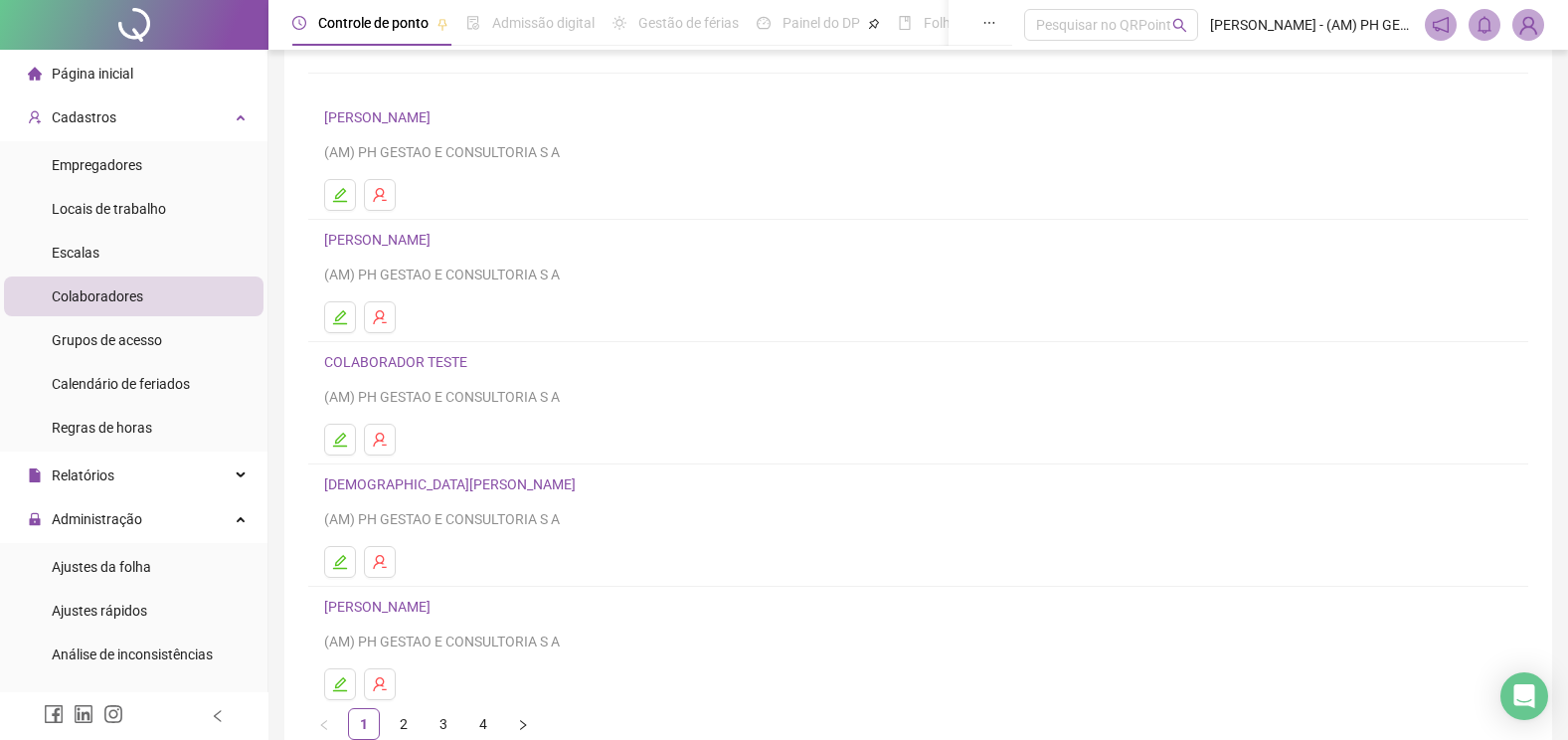
scroll to position [198, 0]
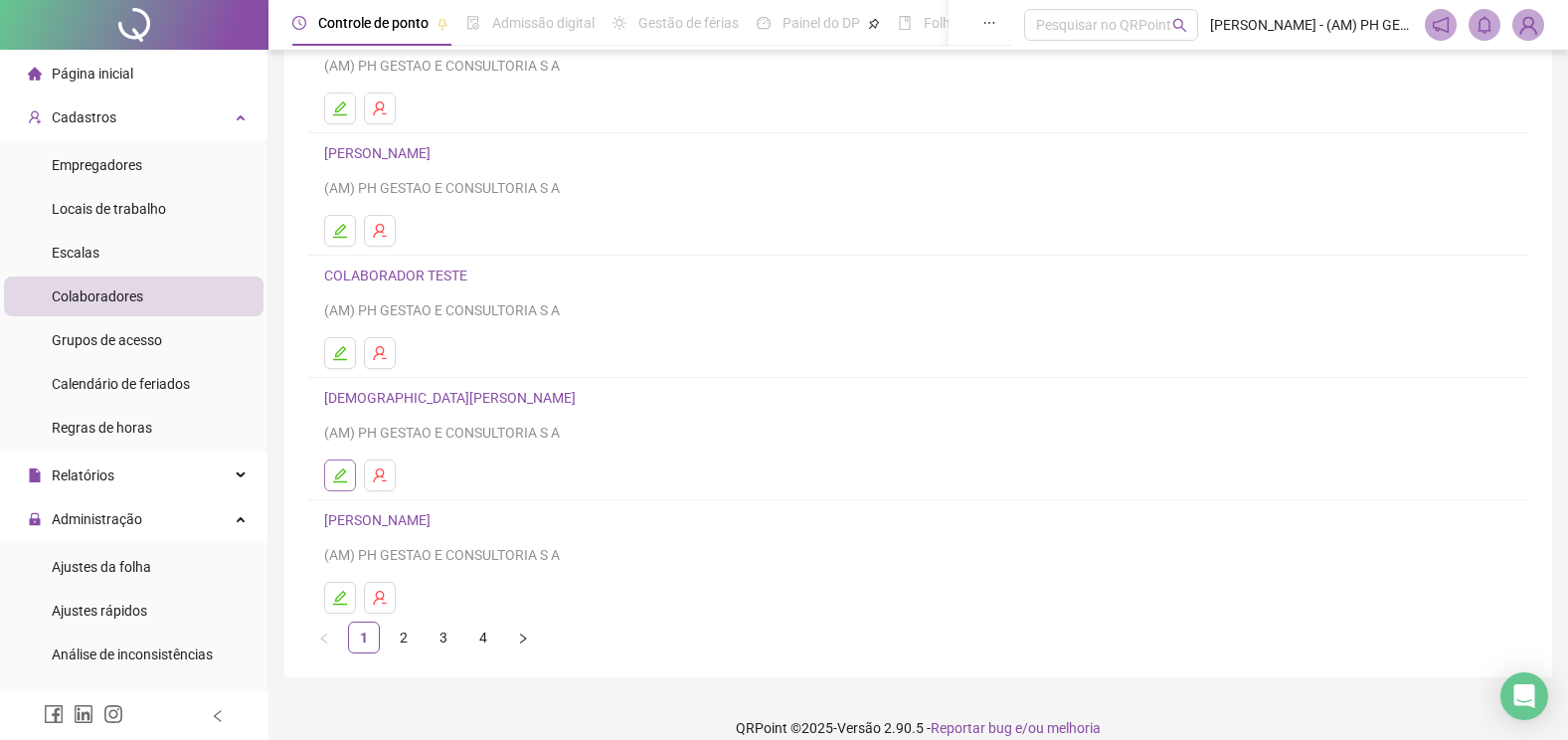
click at [339, 475] on icon "edit" at bounding box center [340, 476] width 16 height 16
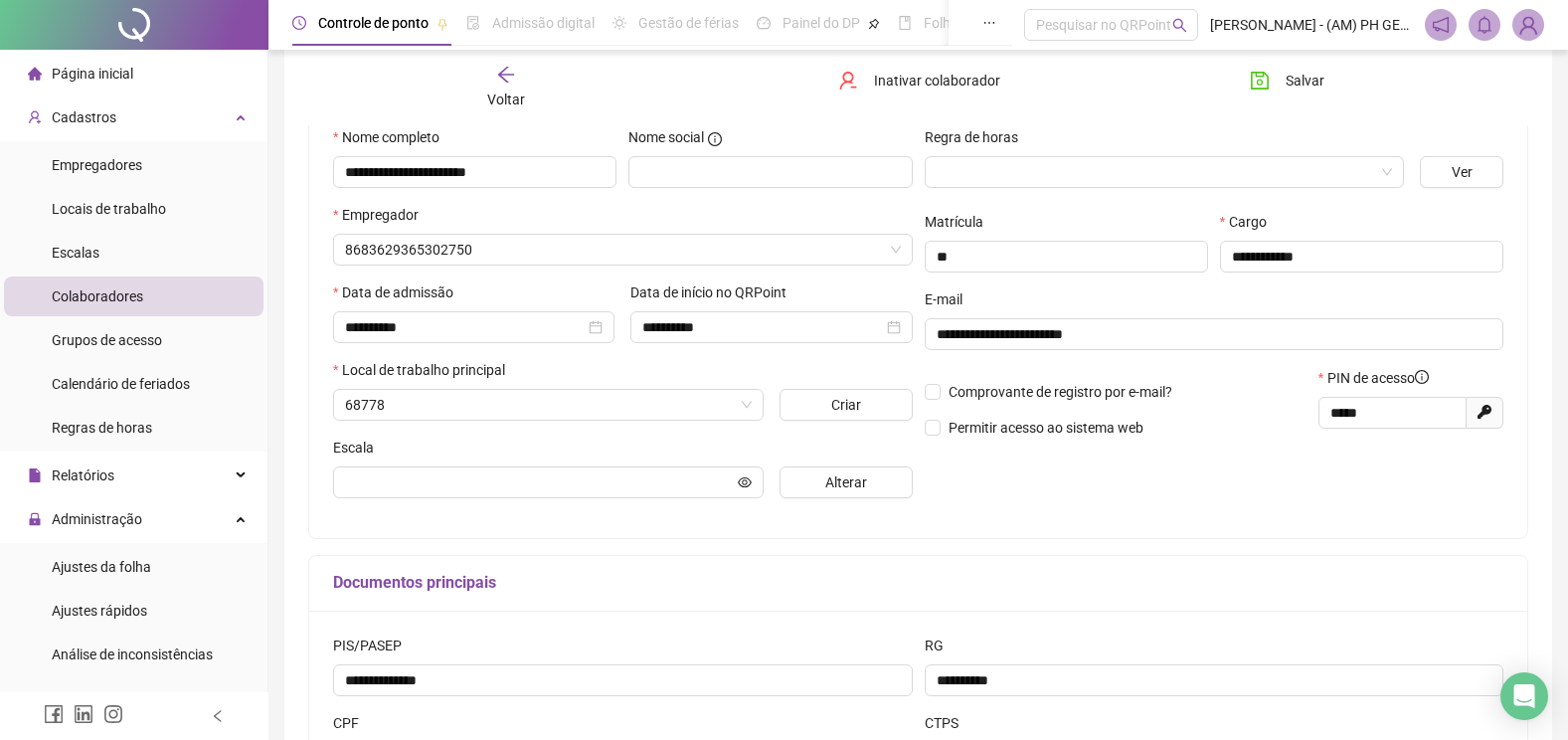
scroll to position [208, 0]
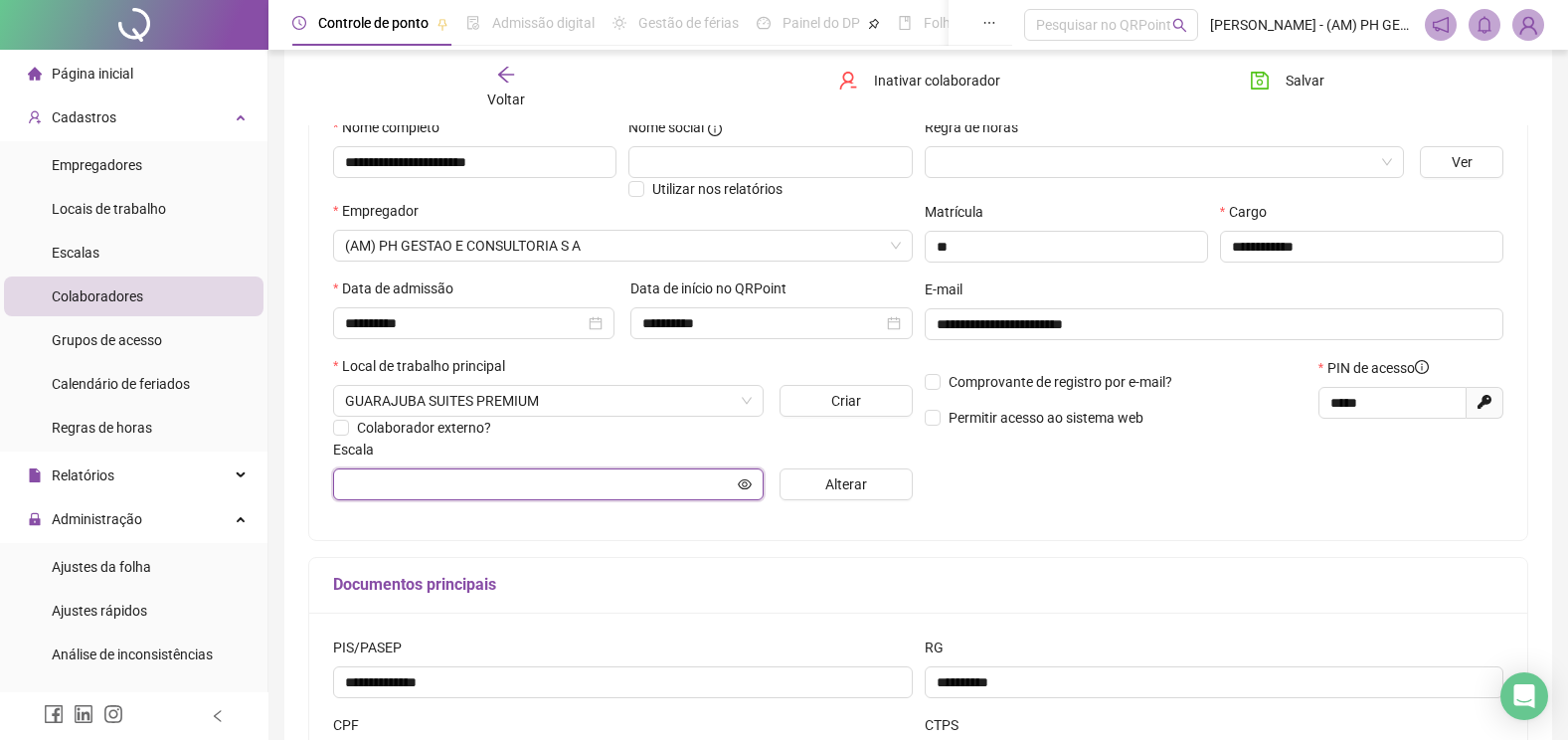
click at [602, 481] on input "text" at bounding box center [539, 485] width 389 height 22
click at [743, 478] on icon "eye" at bounding box center [745, 485] width 14 height 14
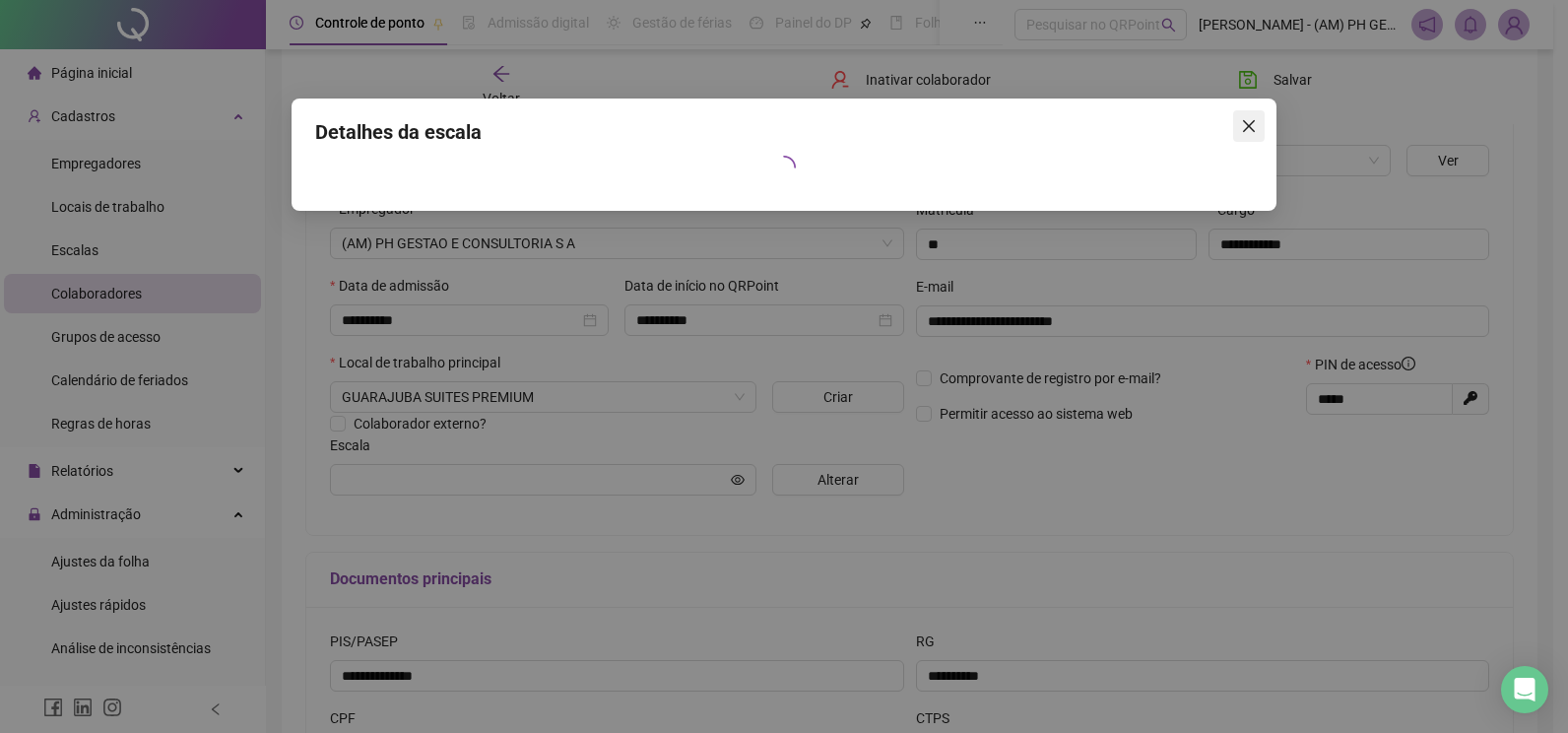
click at [1246, 124] on icon "close" at bounding box center [1249, 126] width 12 height 12
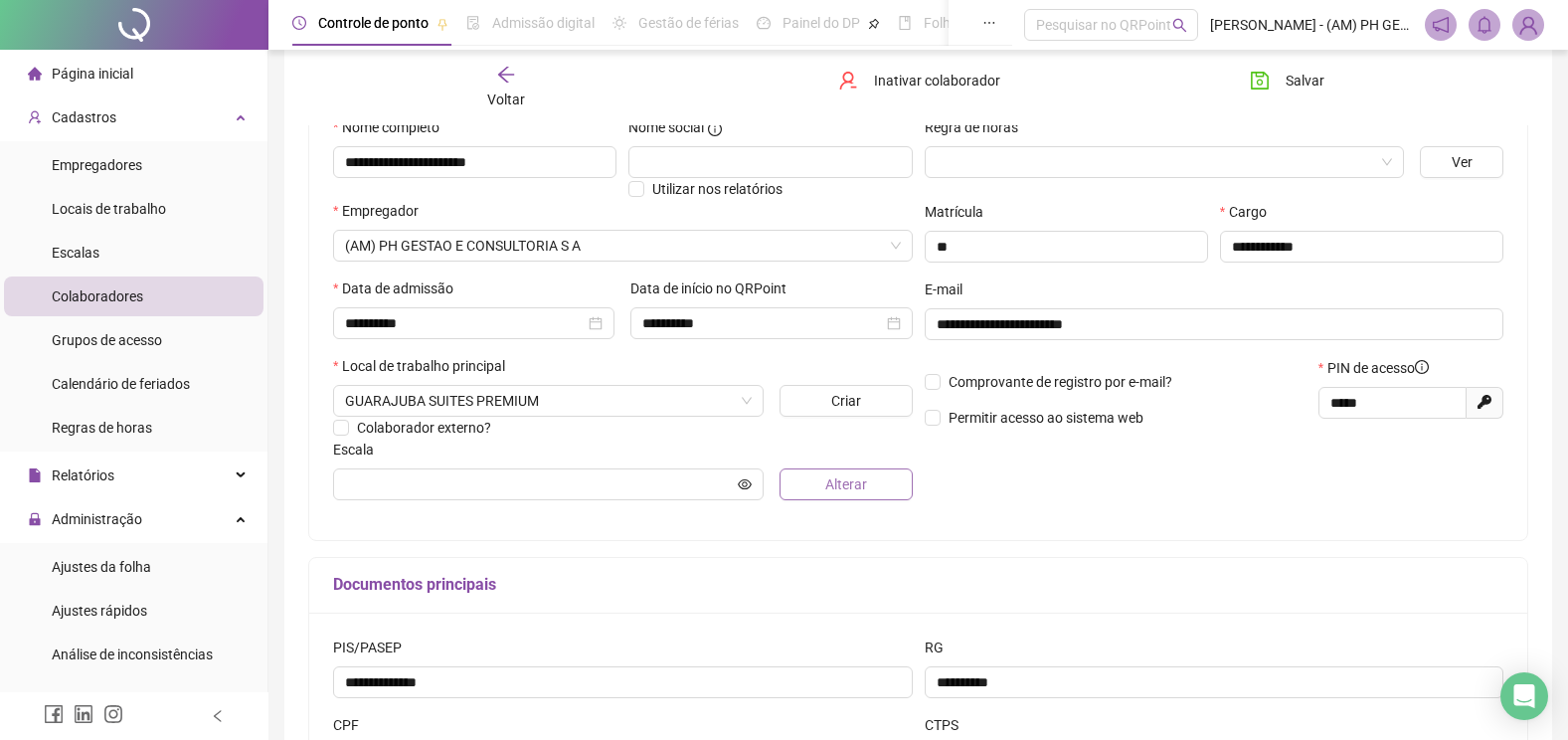
click at [843, 477] on span "Alterar" at bounding box center [846, 485] width 42 height 22
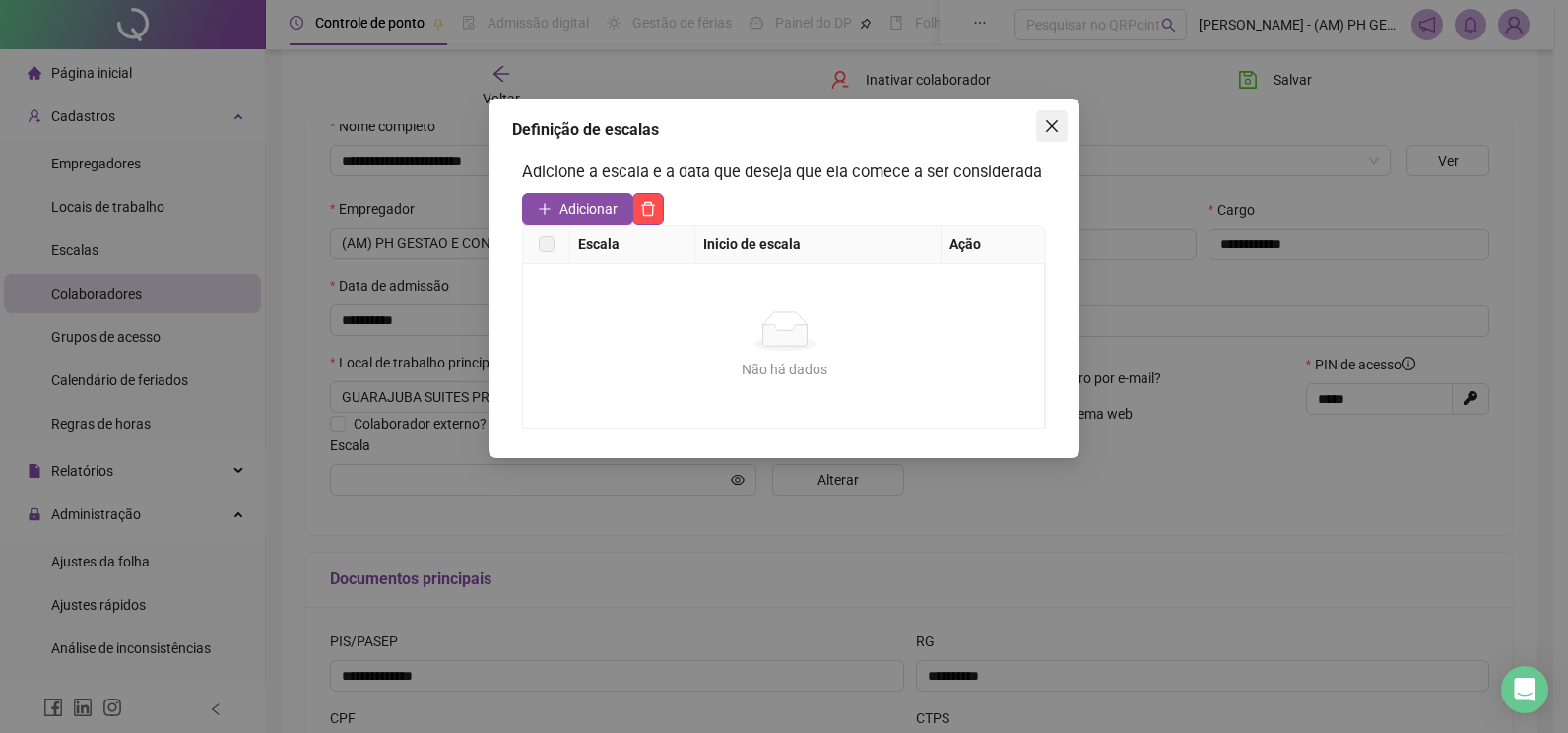
click at [1052, 125] on icon "close" at bounding box center [1052, 126] width 12 height 12
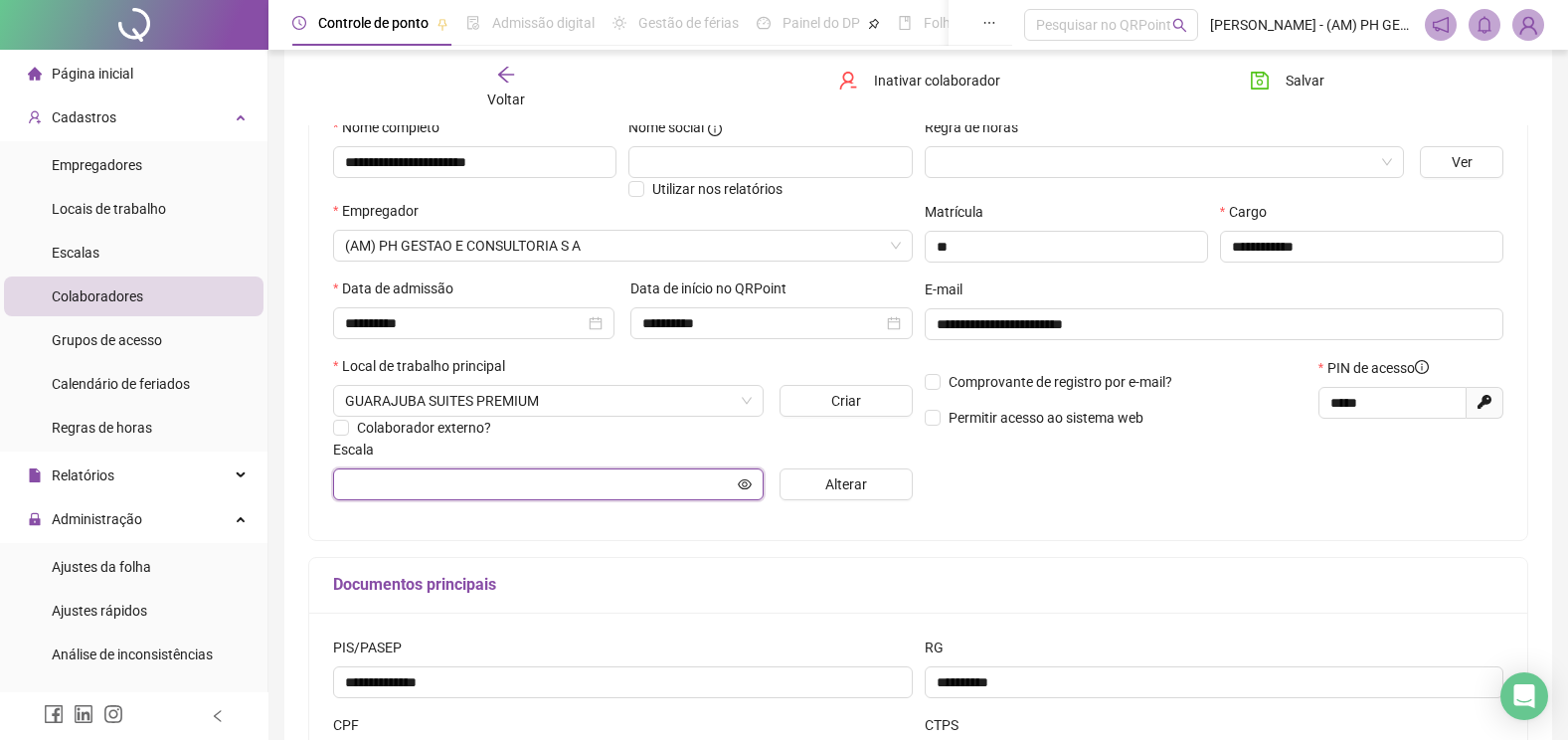
click at [743, 484] on icon "eye" at bounding box center [745, 484] width 14 height 10
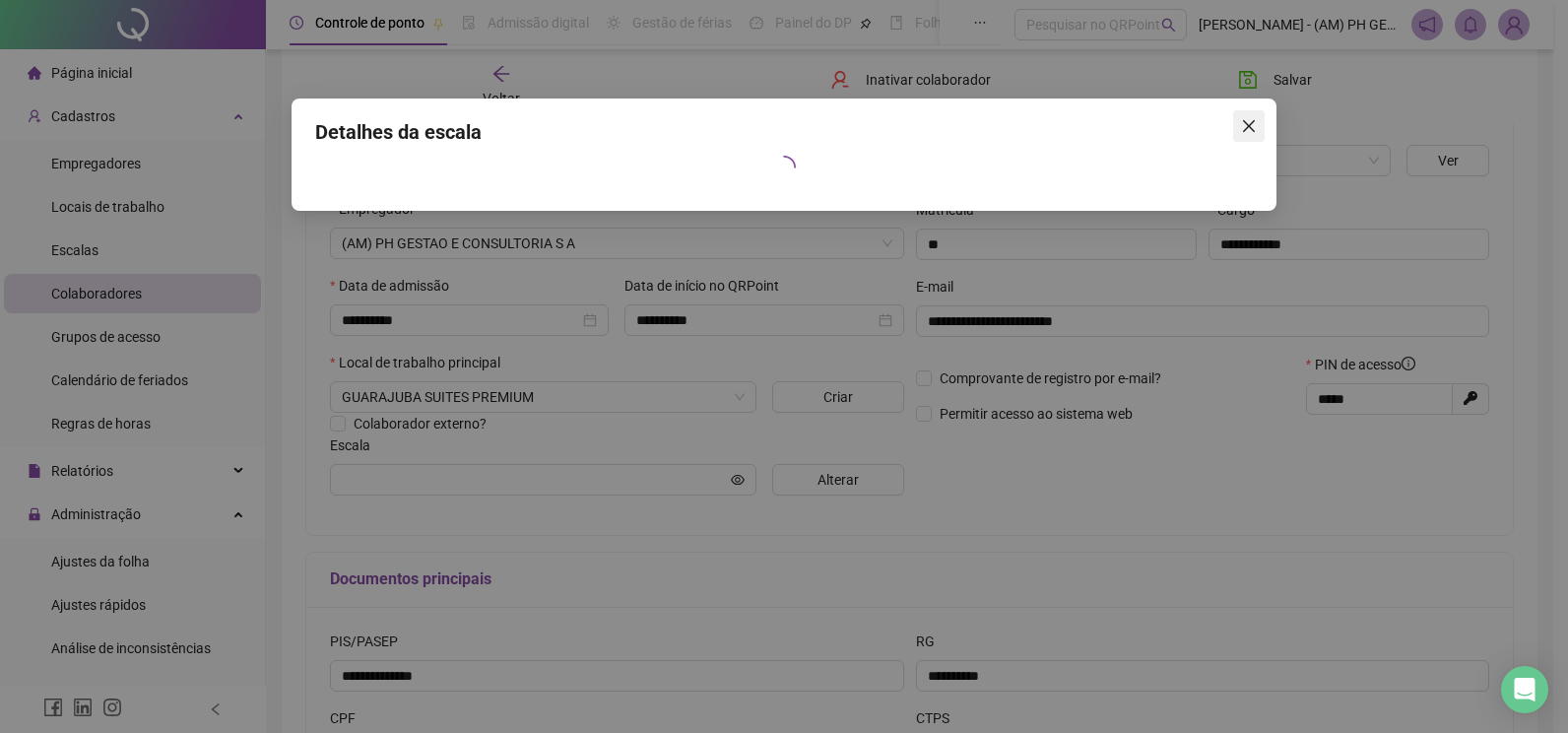
click at [1240, 133] on span "Close" at bounding box center [1249, 126] width 32 height 16
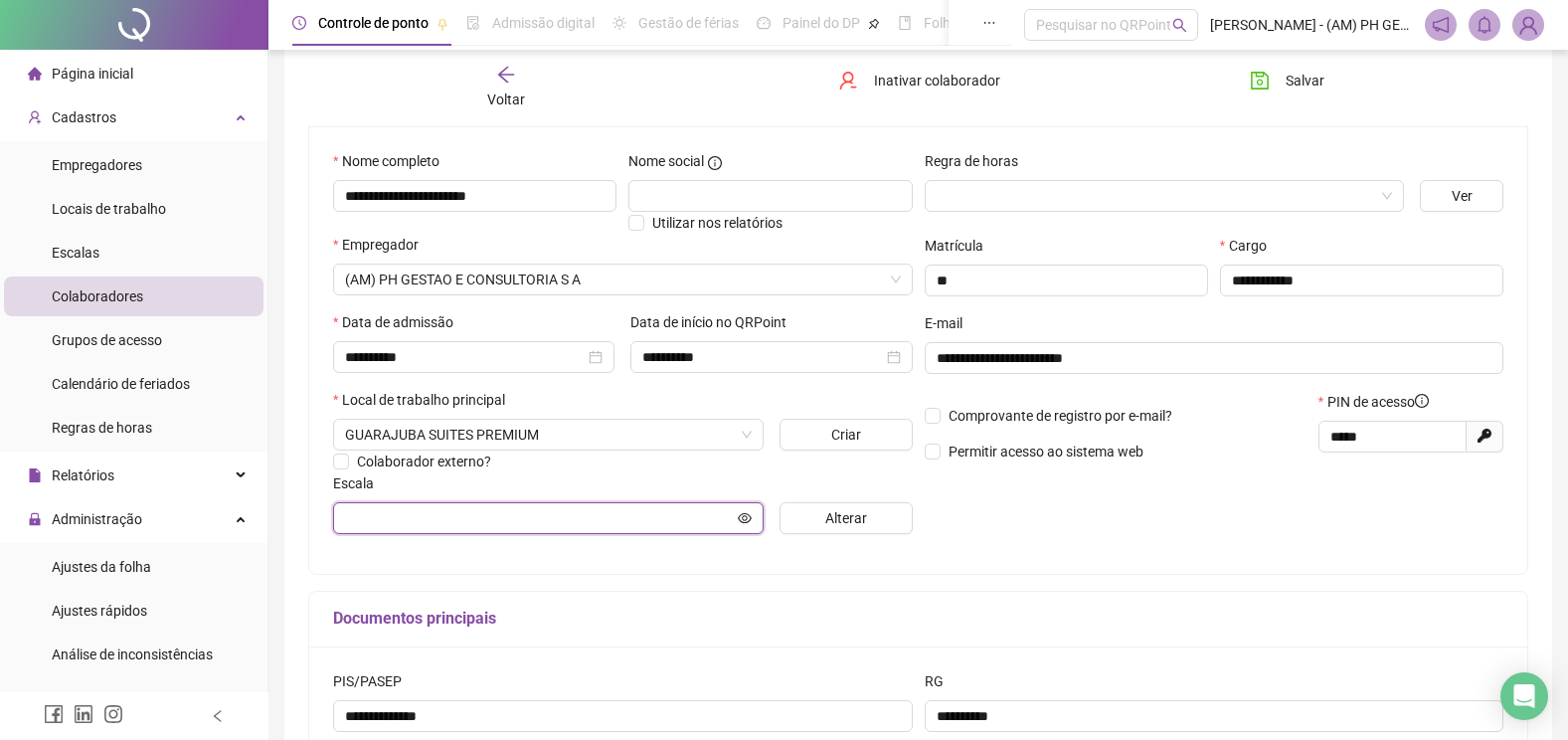
scroll to position [395, 0]
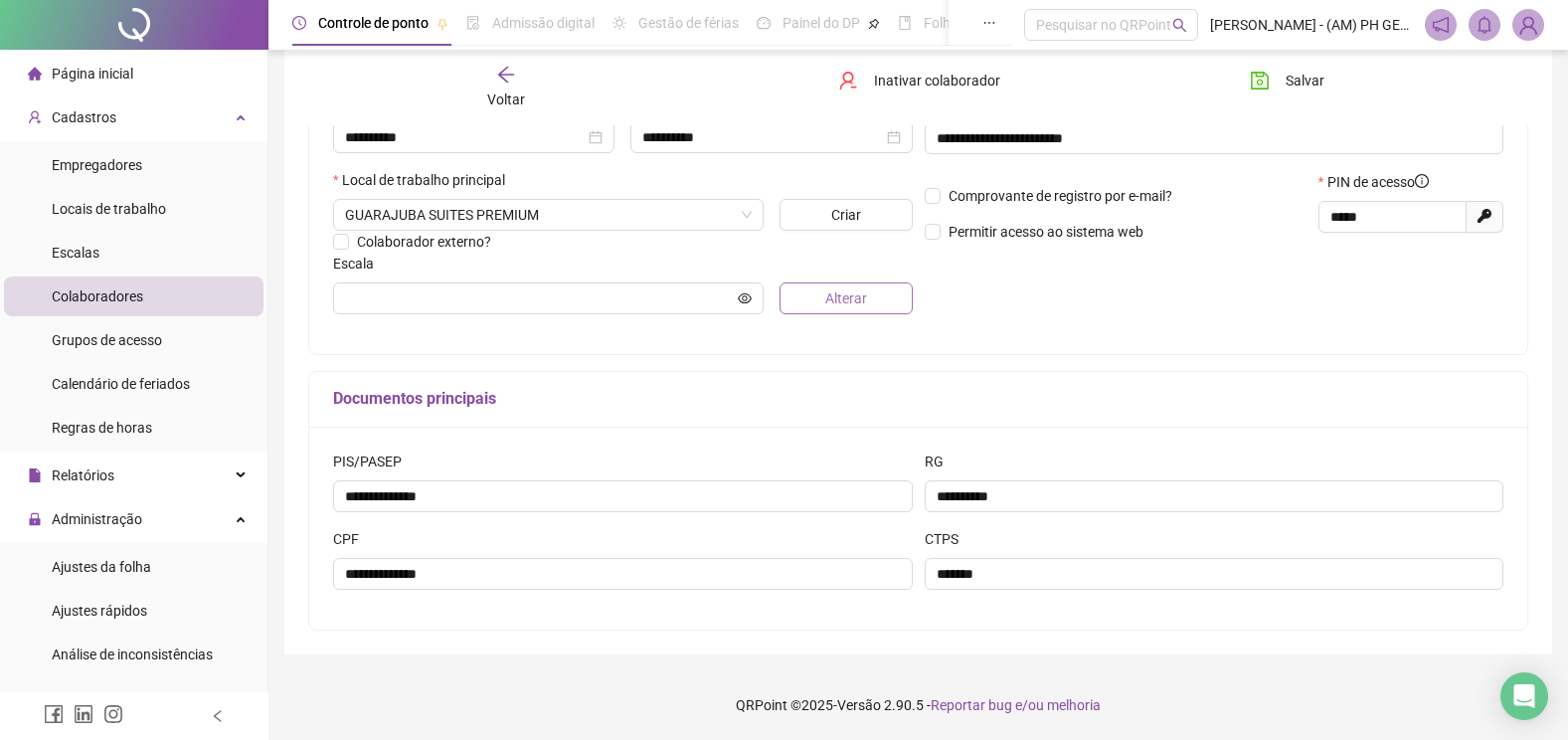
click at [847, 302] on span "Alterar" at bounding box center [846, 298] width 42 height 22
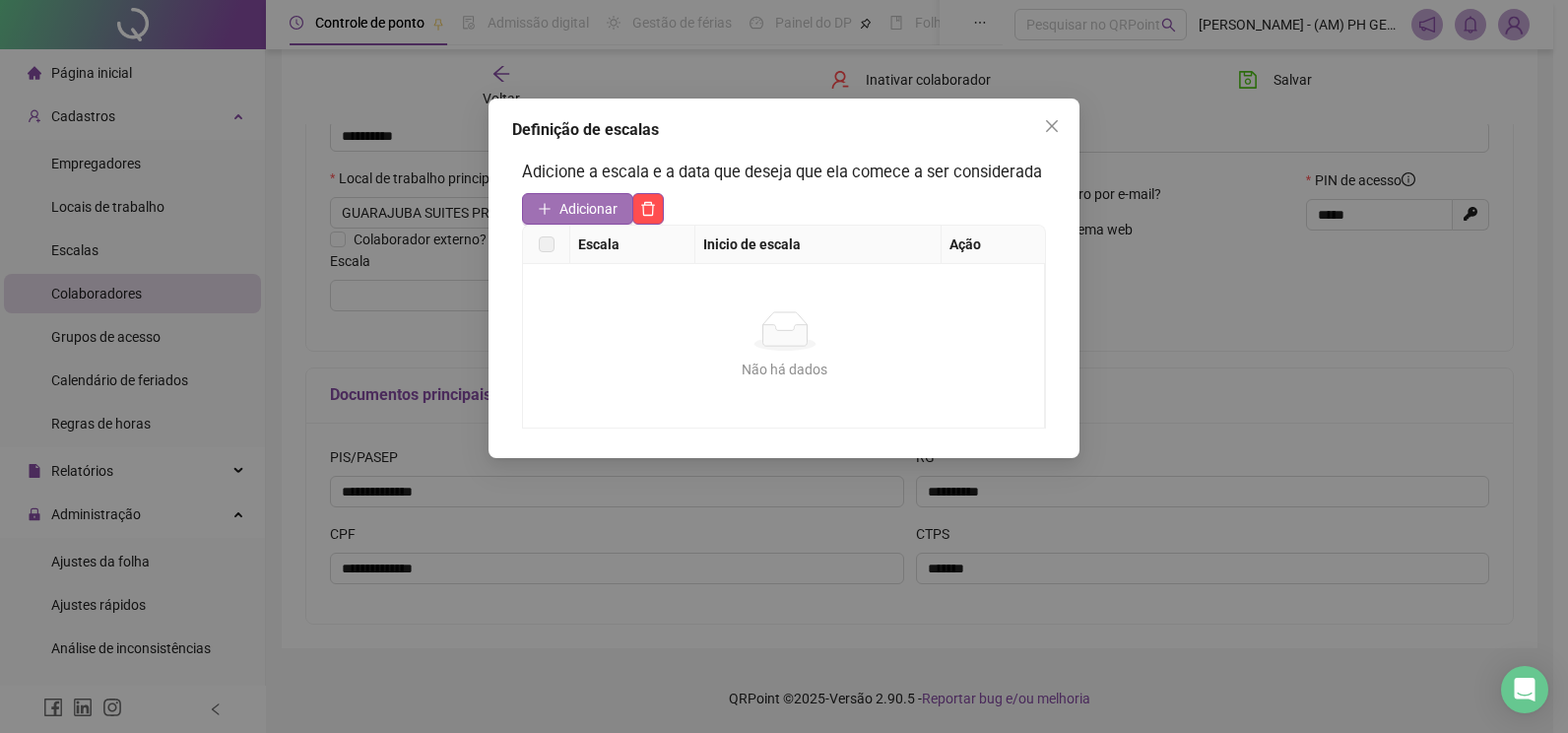
click at [582, 214] on span "Adicionar" at bounding box center [588, 208] width 58 height 22
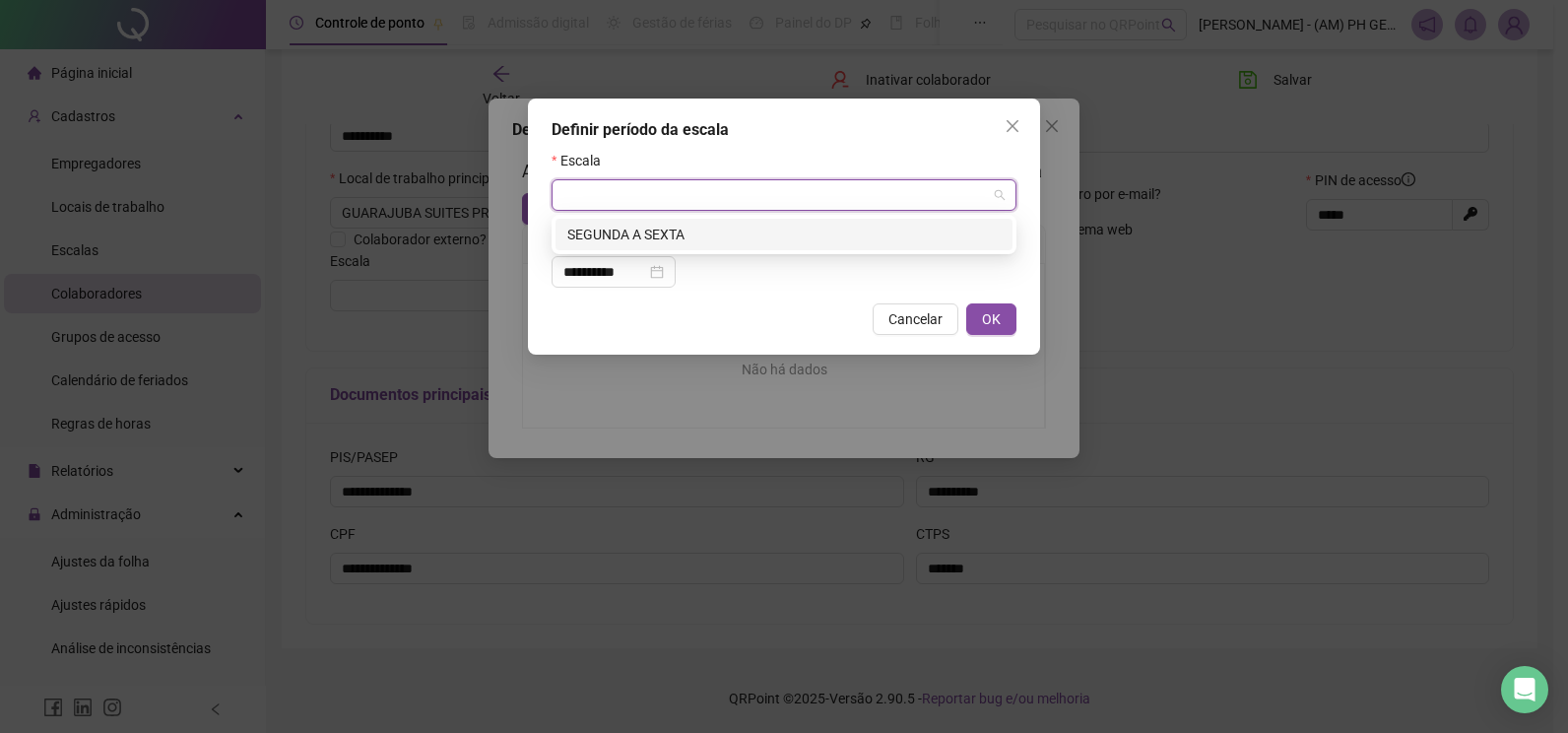
click at [632, 200] on input "search" at bounding box center [774, 196] width 424 height 30
click at [1009, 119] on icon "close" at bounding box center [1012, 126] width 16 height 16
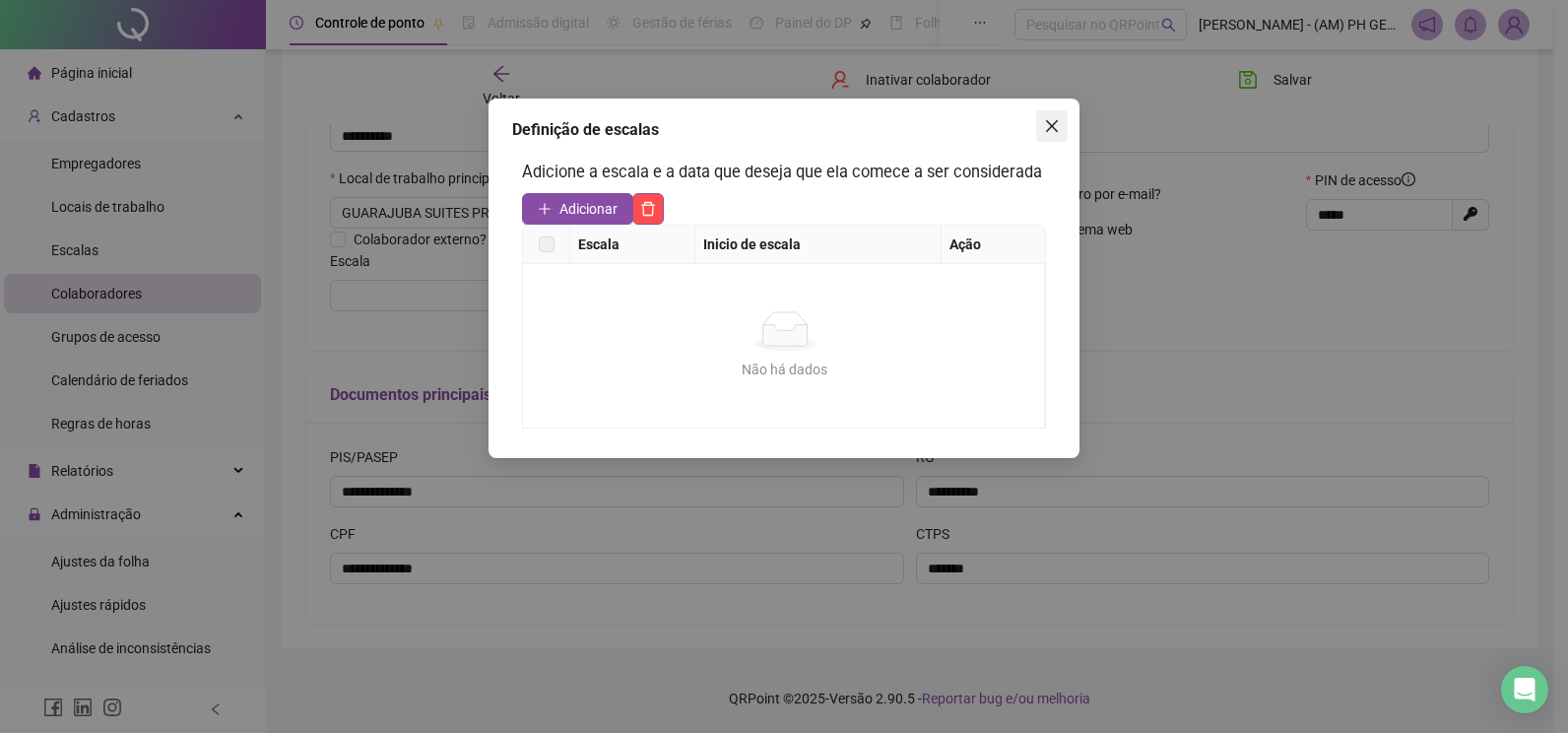
click at [1048, 124] on icon "close" at bounding box center [1052, 126] width 16 height 16
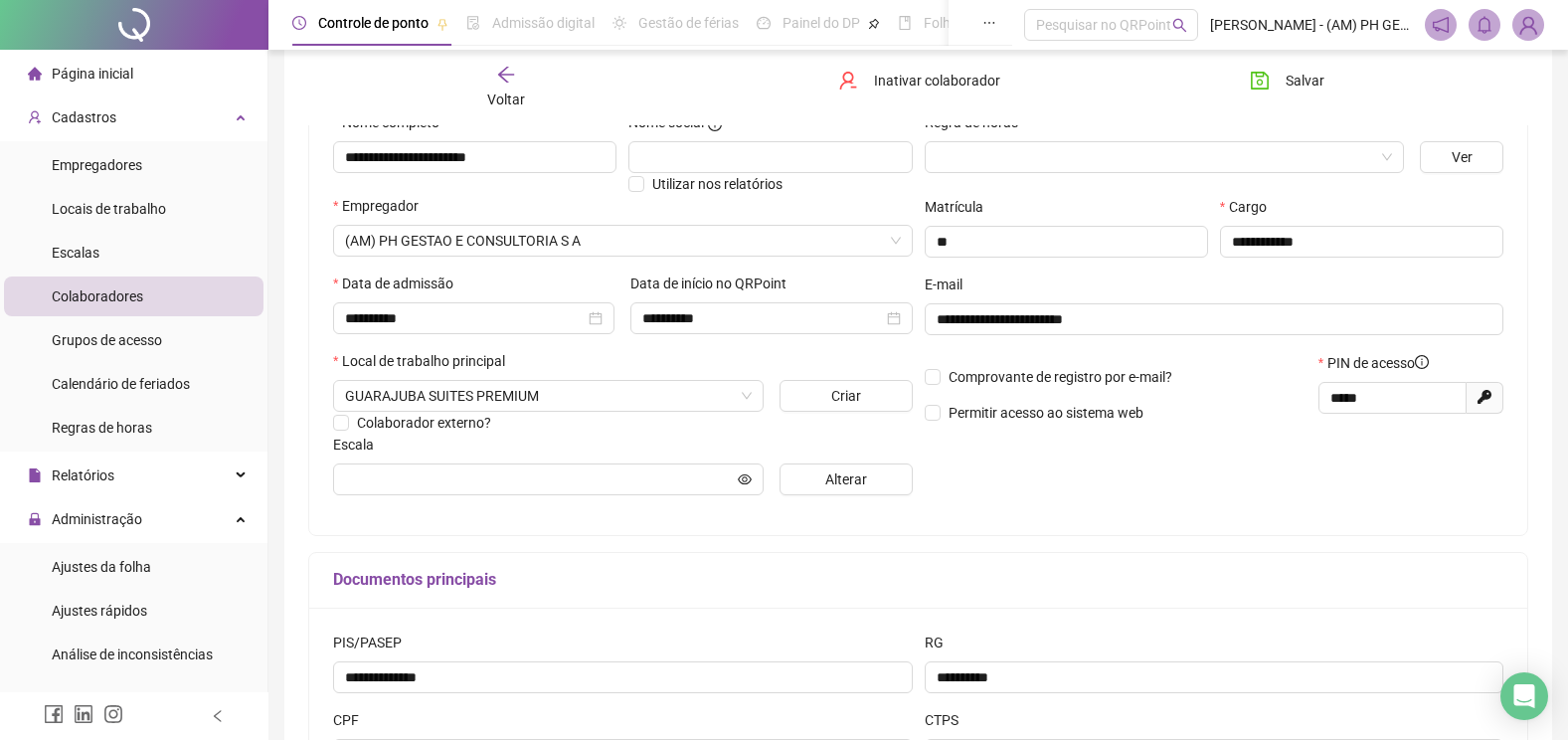
scroll to position [195, 0]
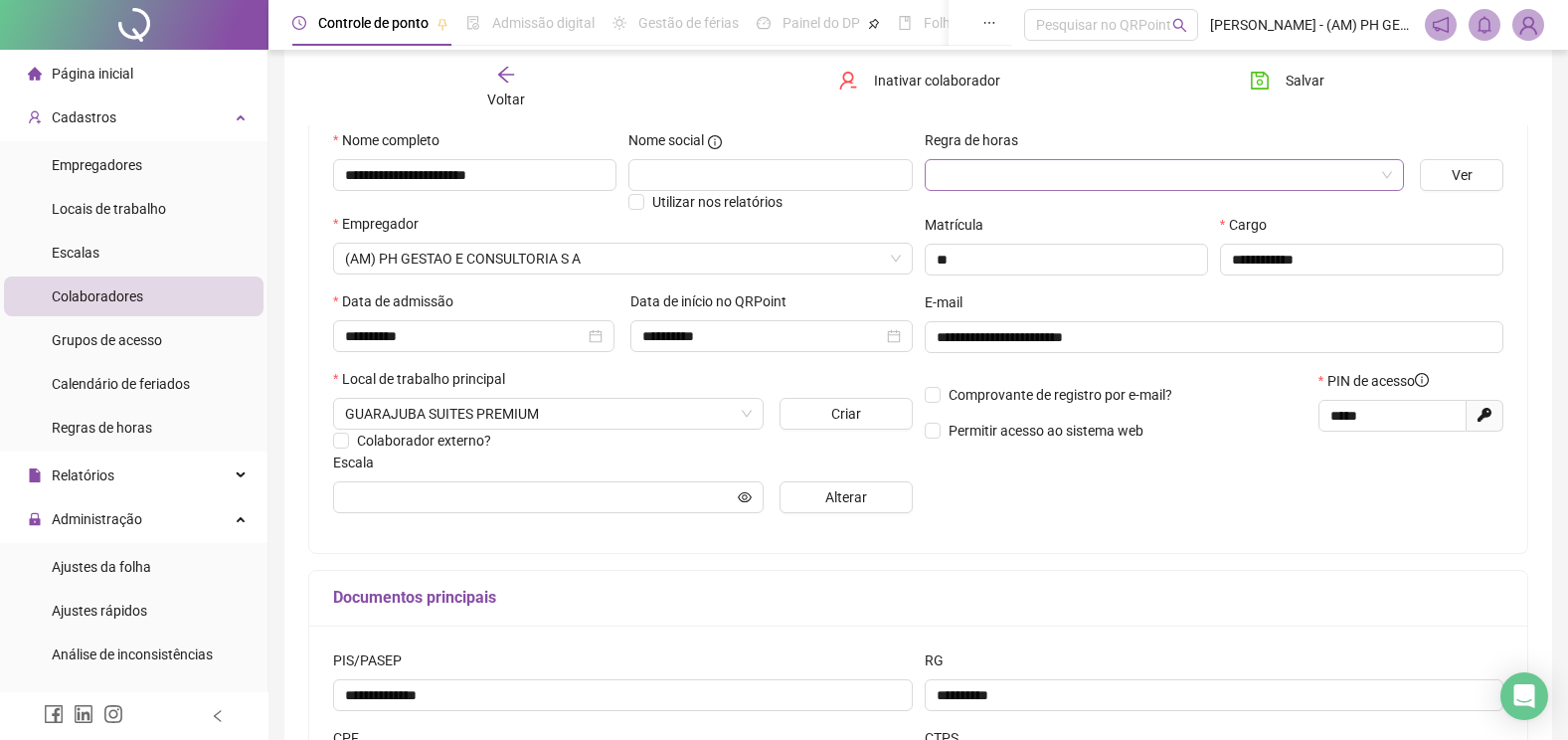
click at [1020, 172] on input "search" at bounding box center [1155, 176] width 439 height 30
click at [742, 169] on input "text" at bounding box center [770, 176] width 283 height 32
click at [1165, 553] on div "**********" at bounding box center [918, 329] width 1218 height 448
click at [1463, 181] on span "Ver" at bounding box center [1461, 176] width 21 height 22
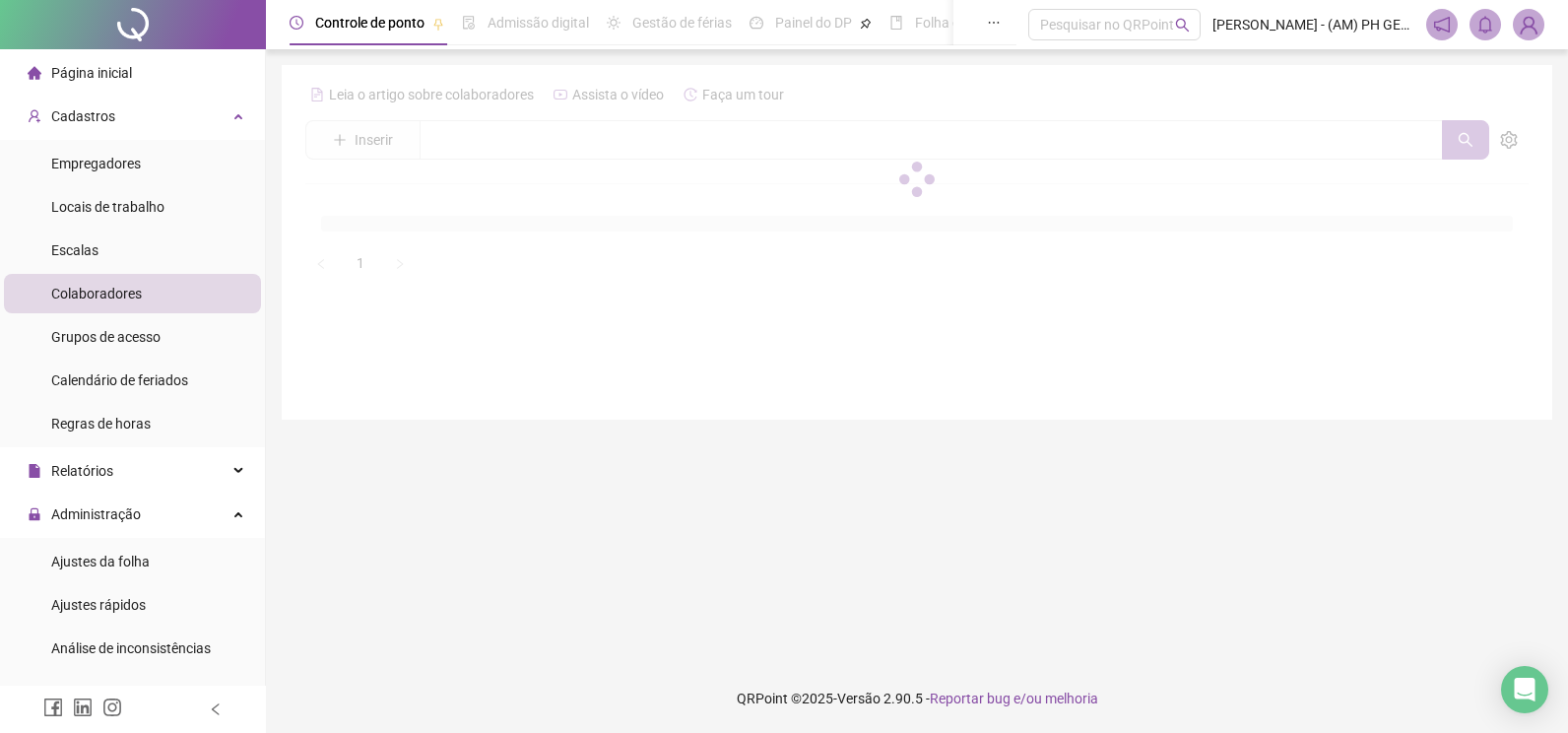
click at [123, 300] on span "Colaboradores" at bounding box center [97, 293] width 91 height 16
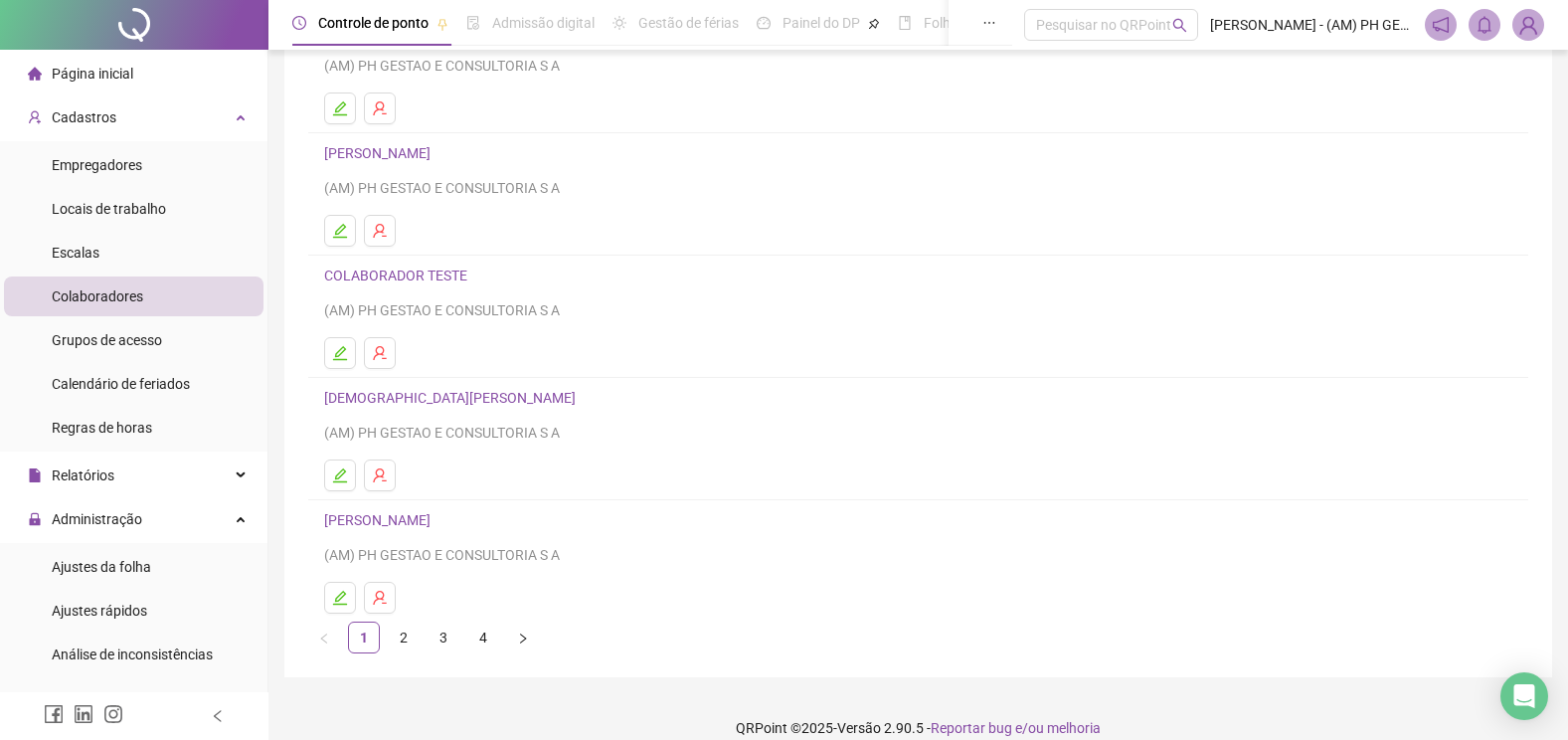
scroll to position [221, 0]
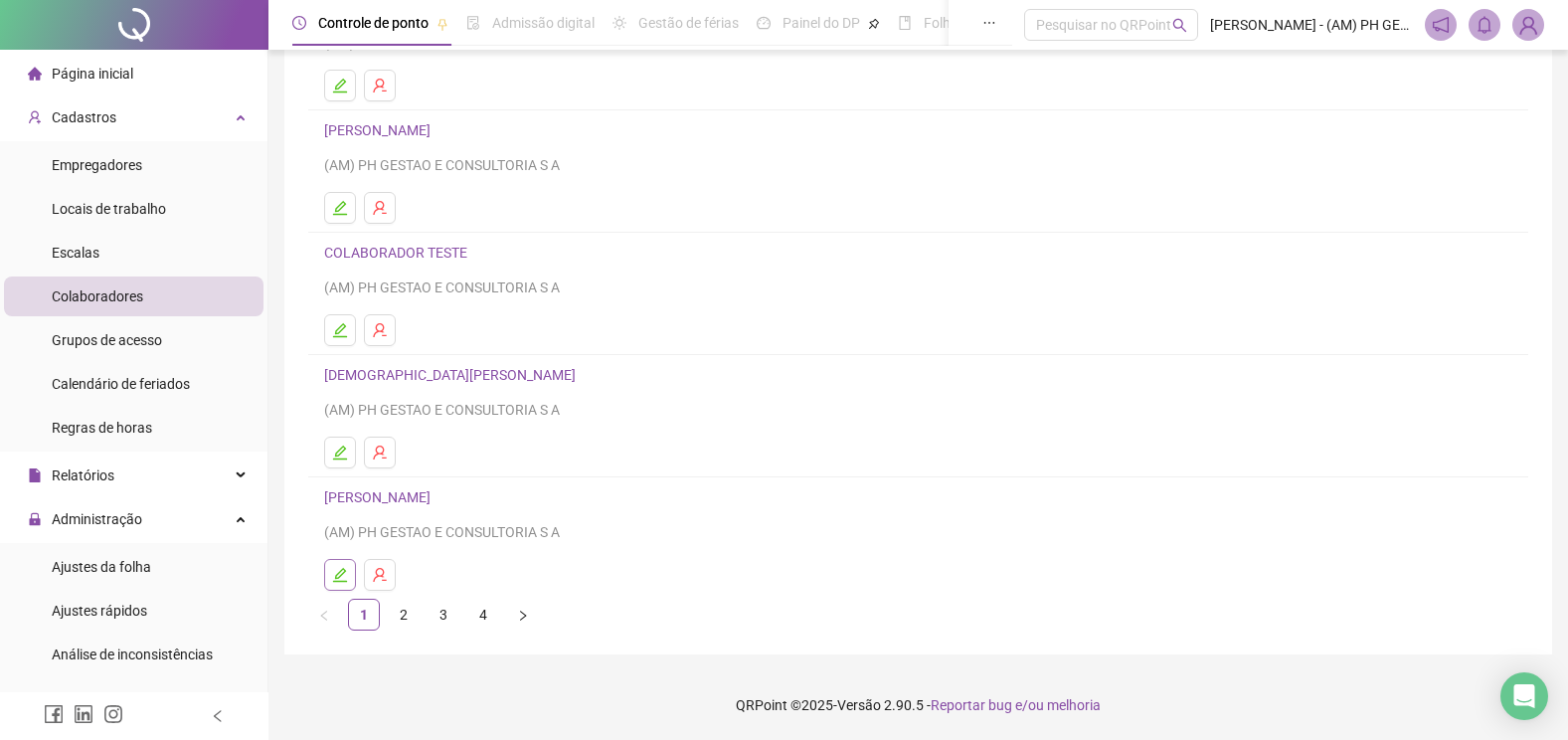
click at [335, 567] on icon "edit" at bounding box center [340, 574] width 16 height 16
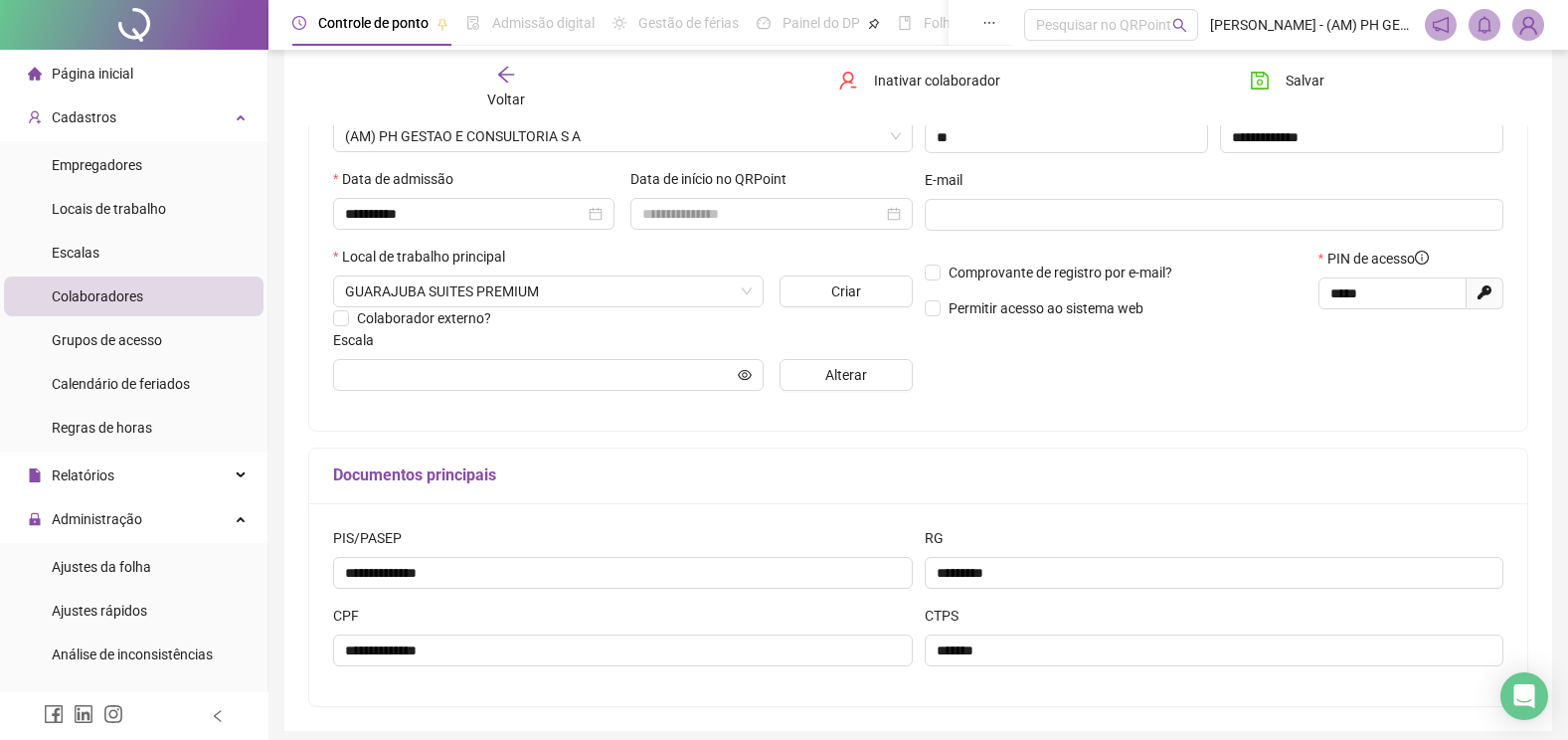
scroll to position [395, 0]
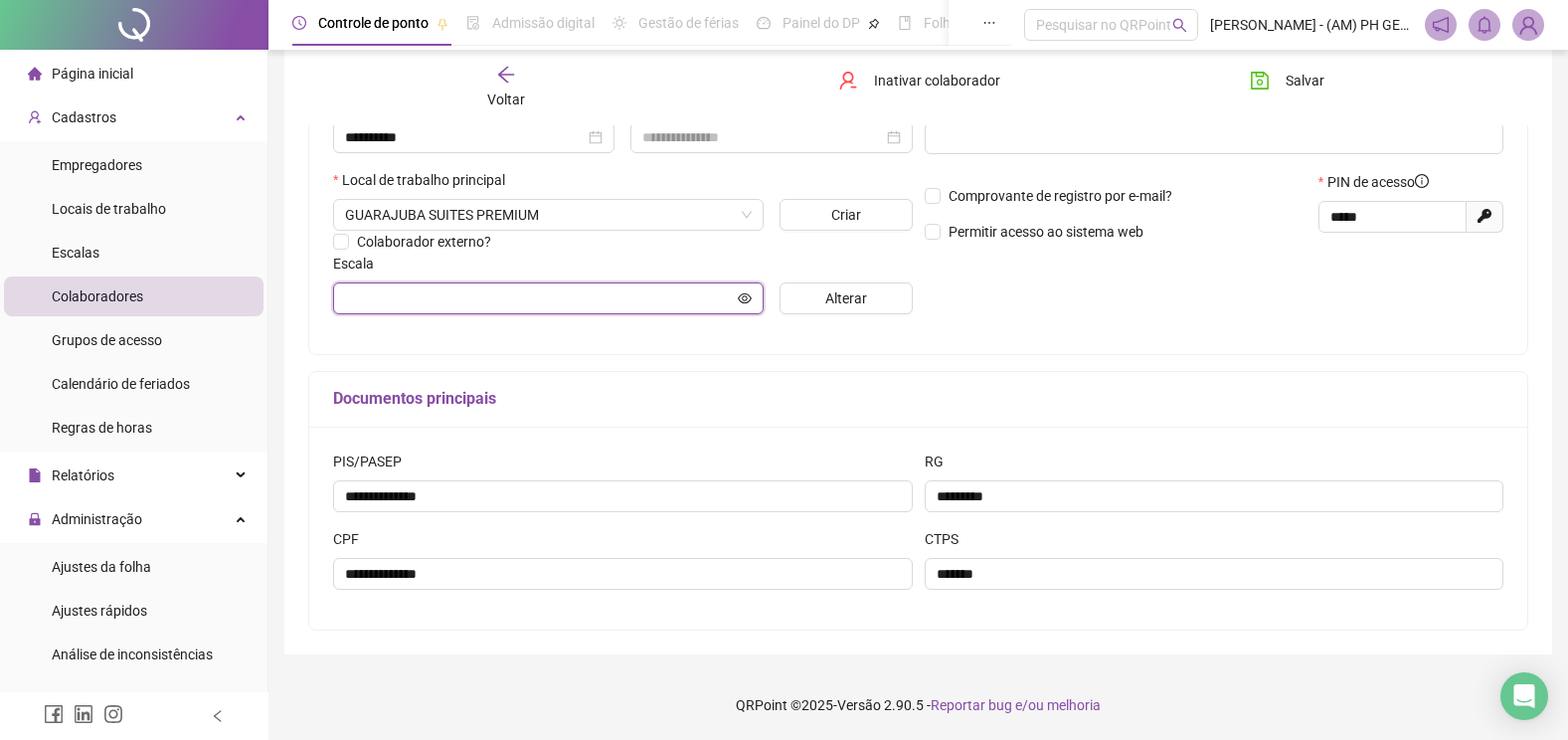
click at [478, 305] on input "text" at bounding box center [539, 298] width 389 height 22
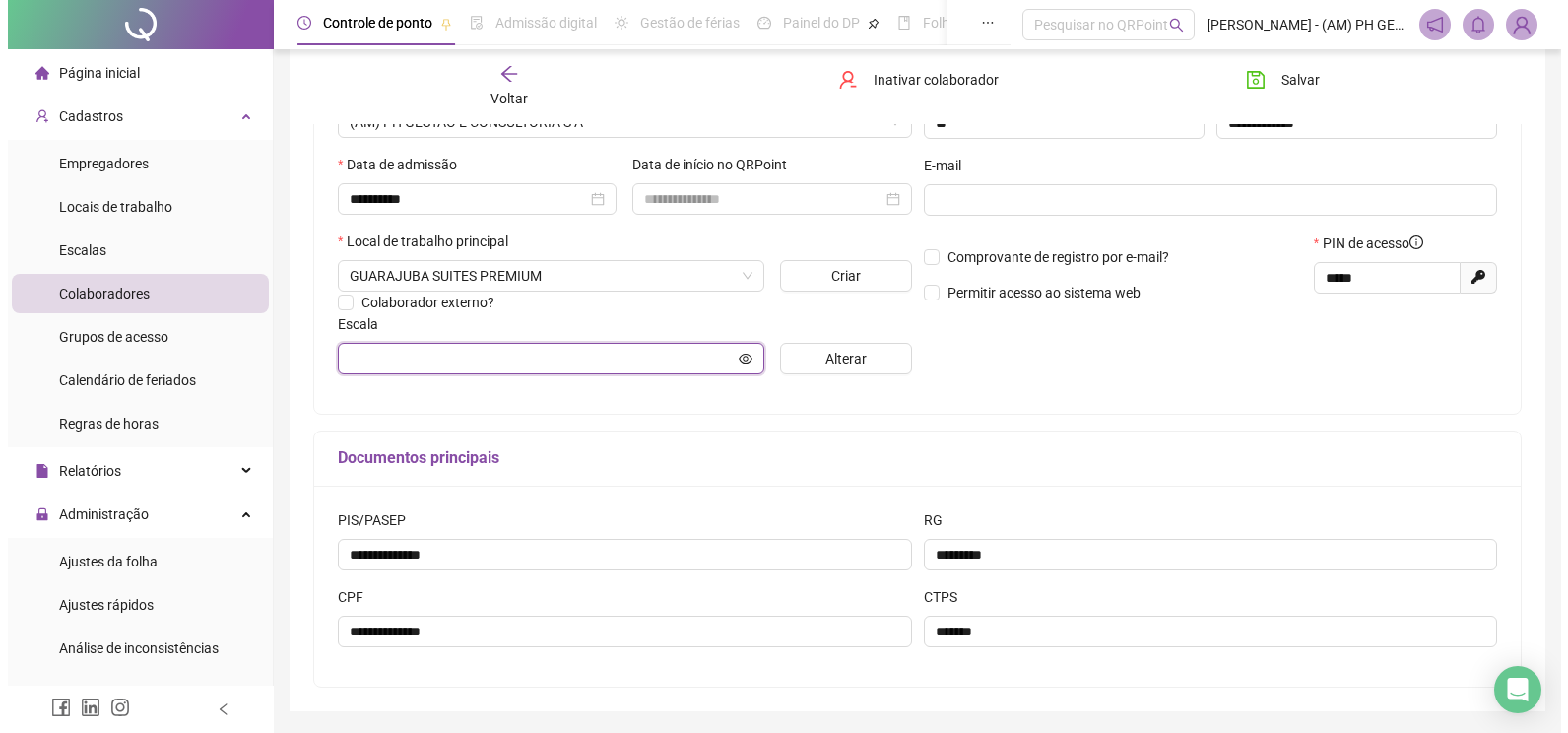
scroll to position [292, 0]
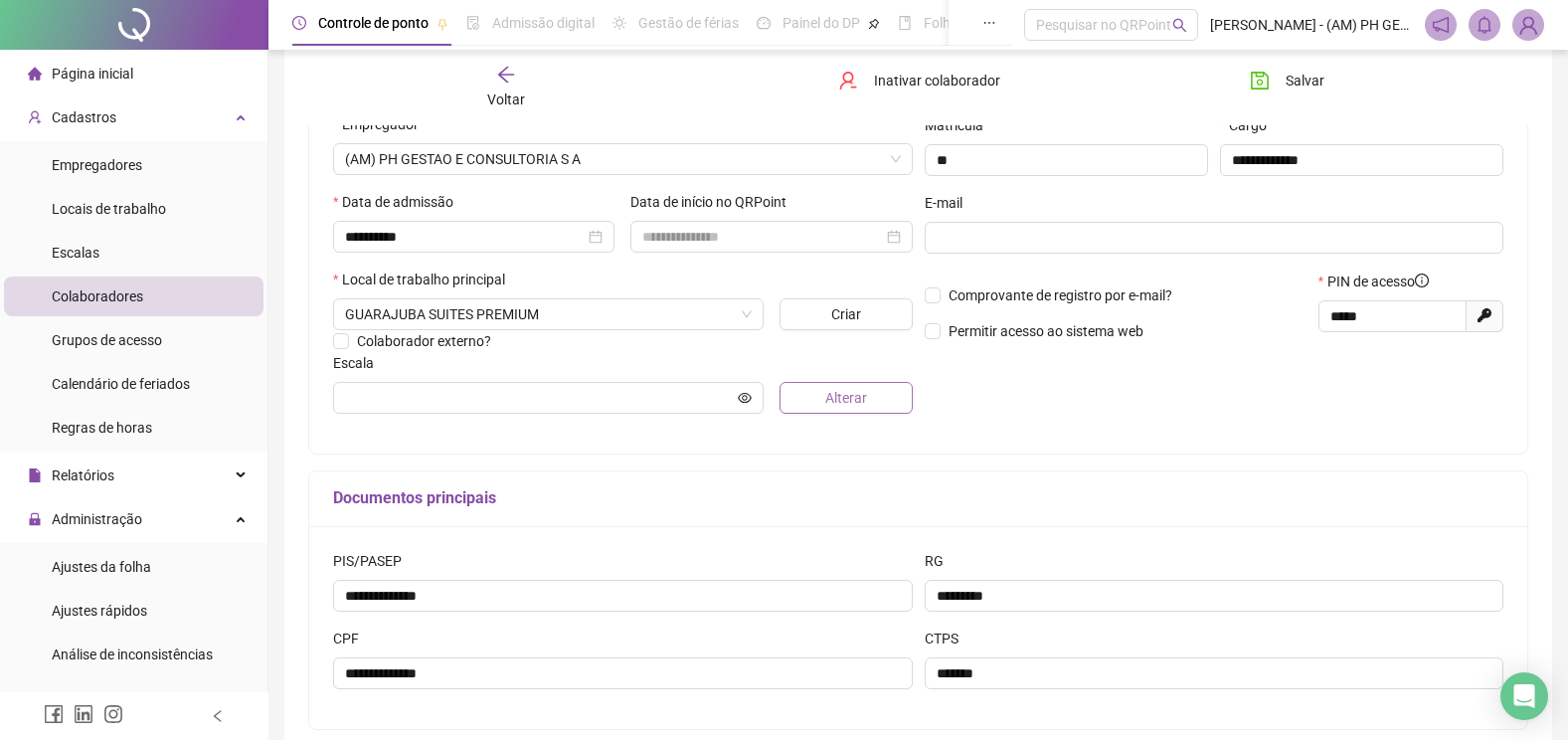
click at [878, 401] on button "Alterar" at bounding box center [846, 398] width 134 height 32
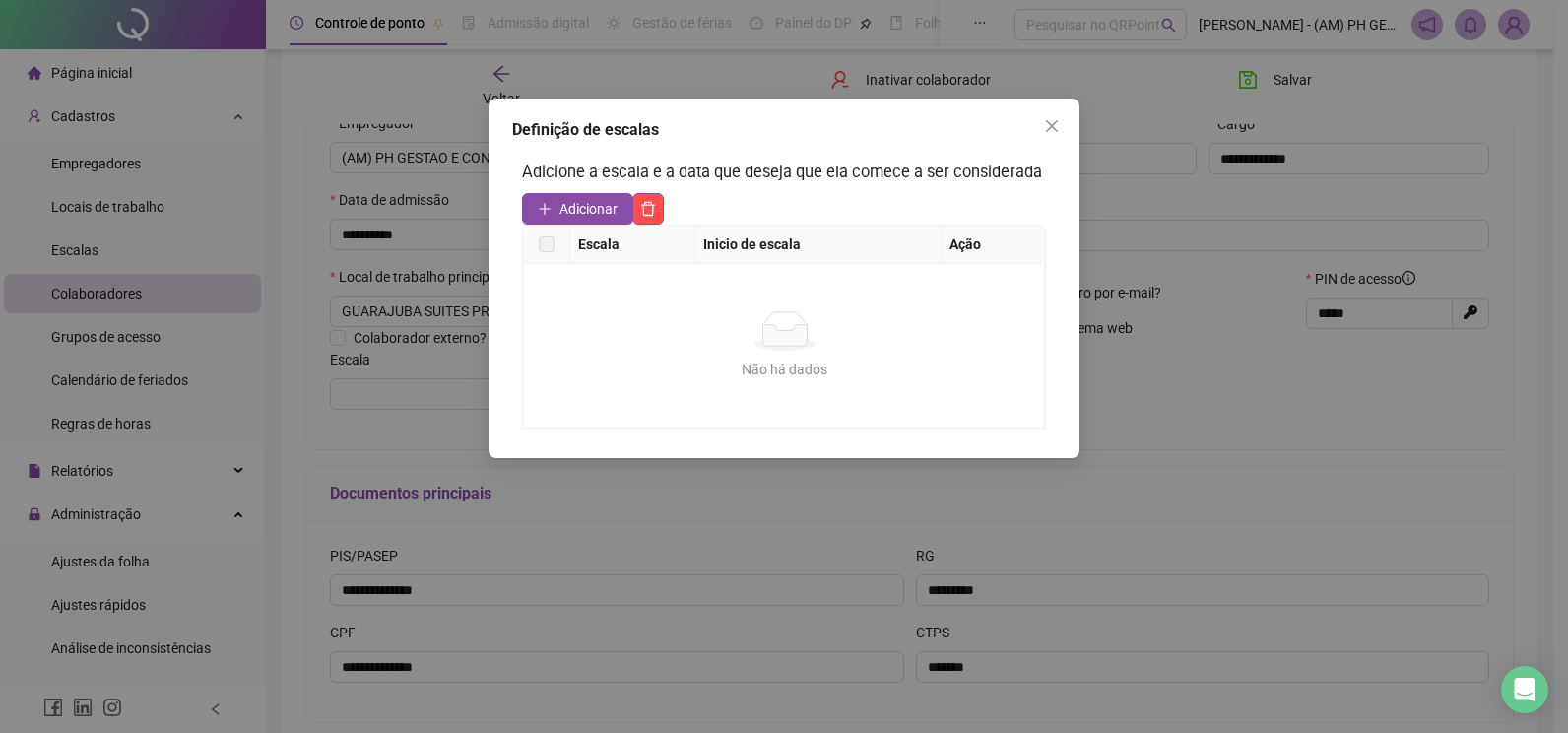
click at [602, 244] on th "Escala" at bounding box center [632, 244] width 125 height 39
click at [551, 244] on label at bounding box center [547, 244] width 16 height 22
click at [602, 204] on span "Adicionar" at bounding box center [588, 208] width 58 height 22
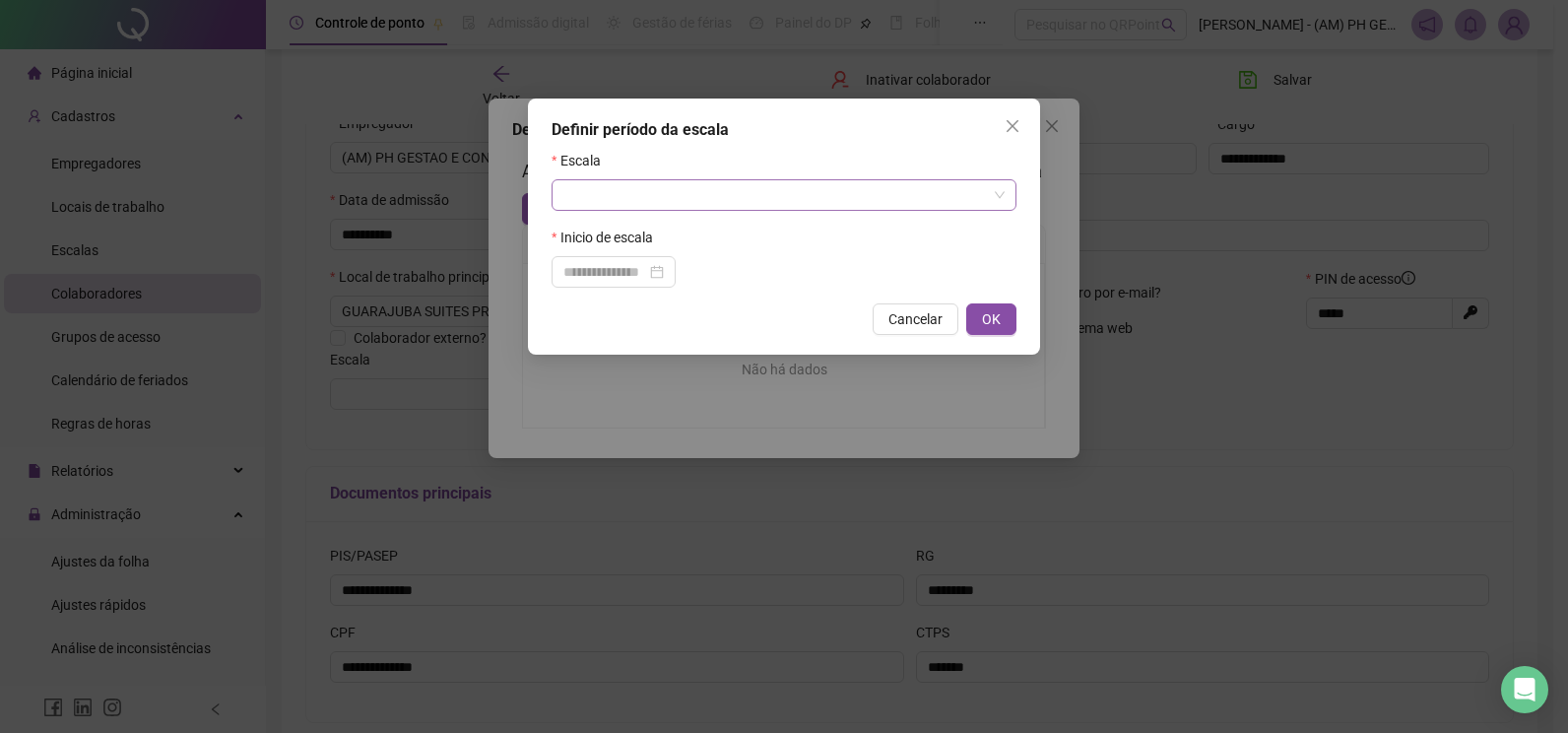
click at [616, 194] on input "search" at bounding box center [774, 196] width 424 height 30
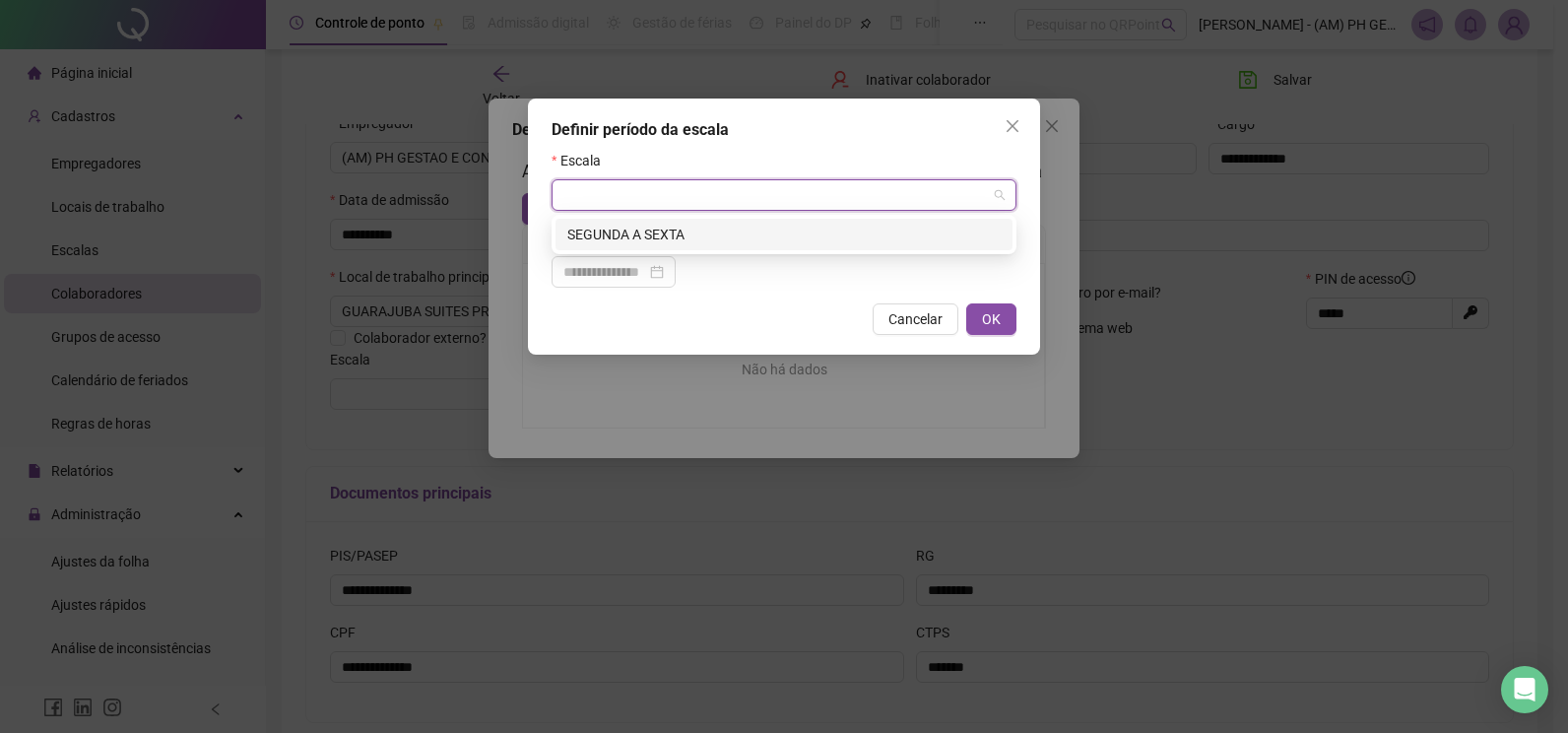
click at [771, 195] on input "search" at bounding box center [774, 196] width 424 height 30
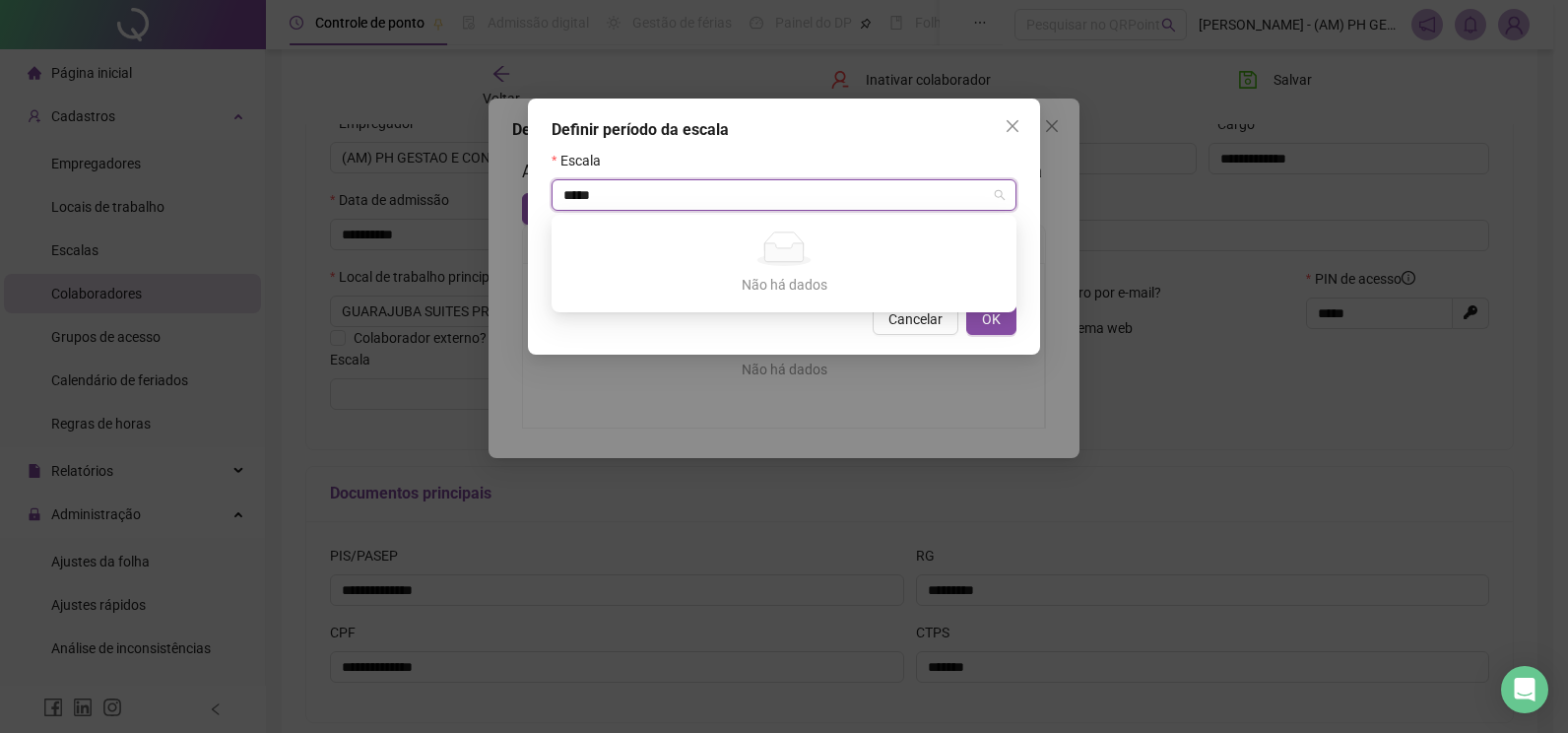
click at [912, 259] on div "Não há dados" at bounding box center [783, 248] width 418 height 35
type input "*****"
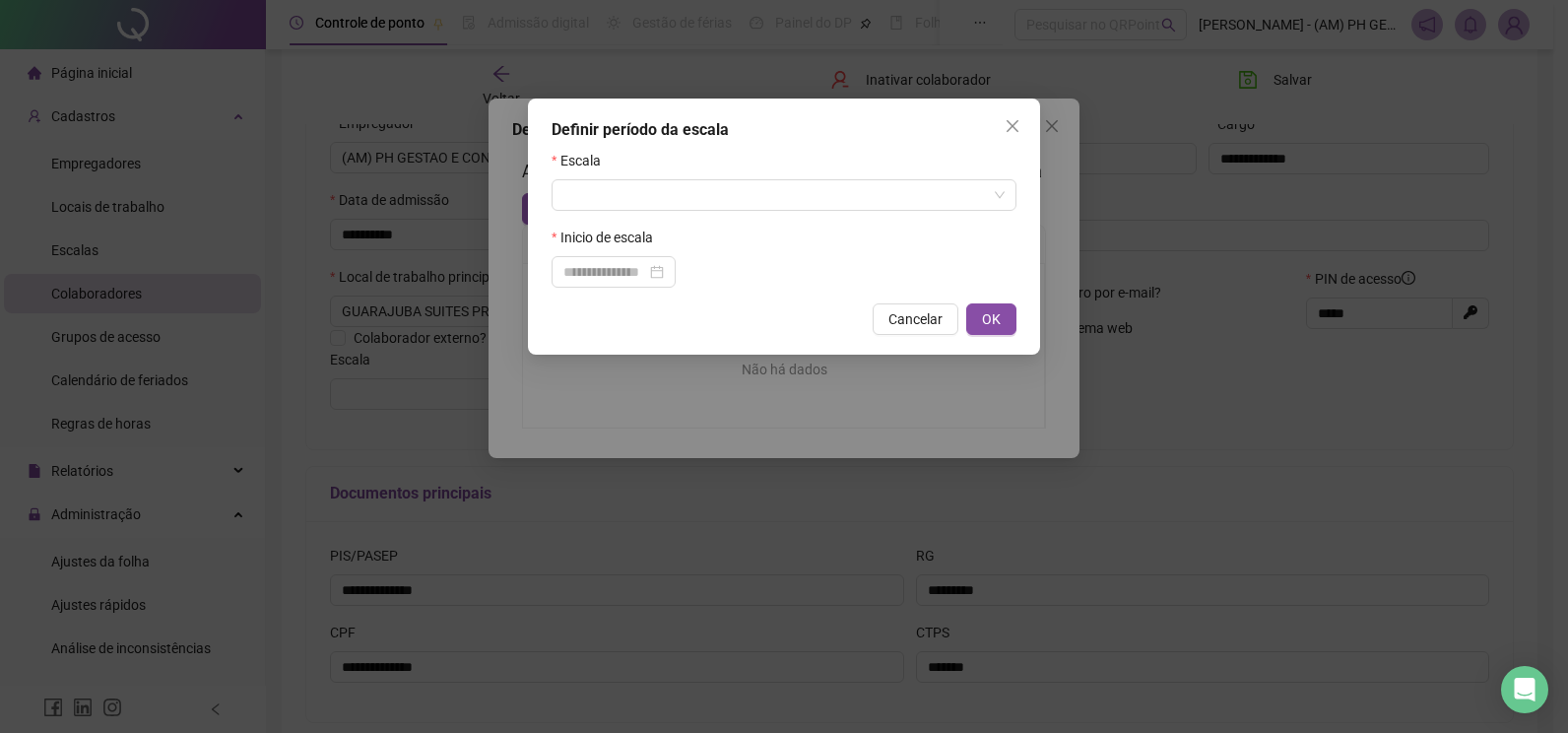
click at [921, 131] on div "Definir período da escala" at bounding box center [784, 130] width 465 height 24
click at [646, 281] on input at bounding box center [604, 272] width 83 height 22
click at [785, 226] on div "Inicio de escala" at bounding box center [784, 241] width 465 height 30
click at [639, 271] on input at bounding box center [604, 272] width 83 height 22
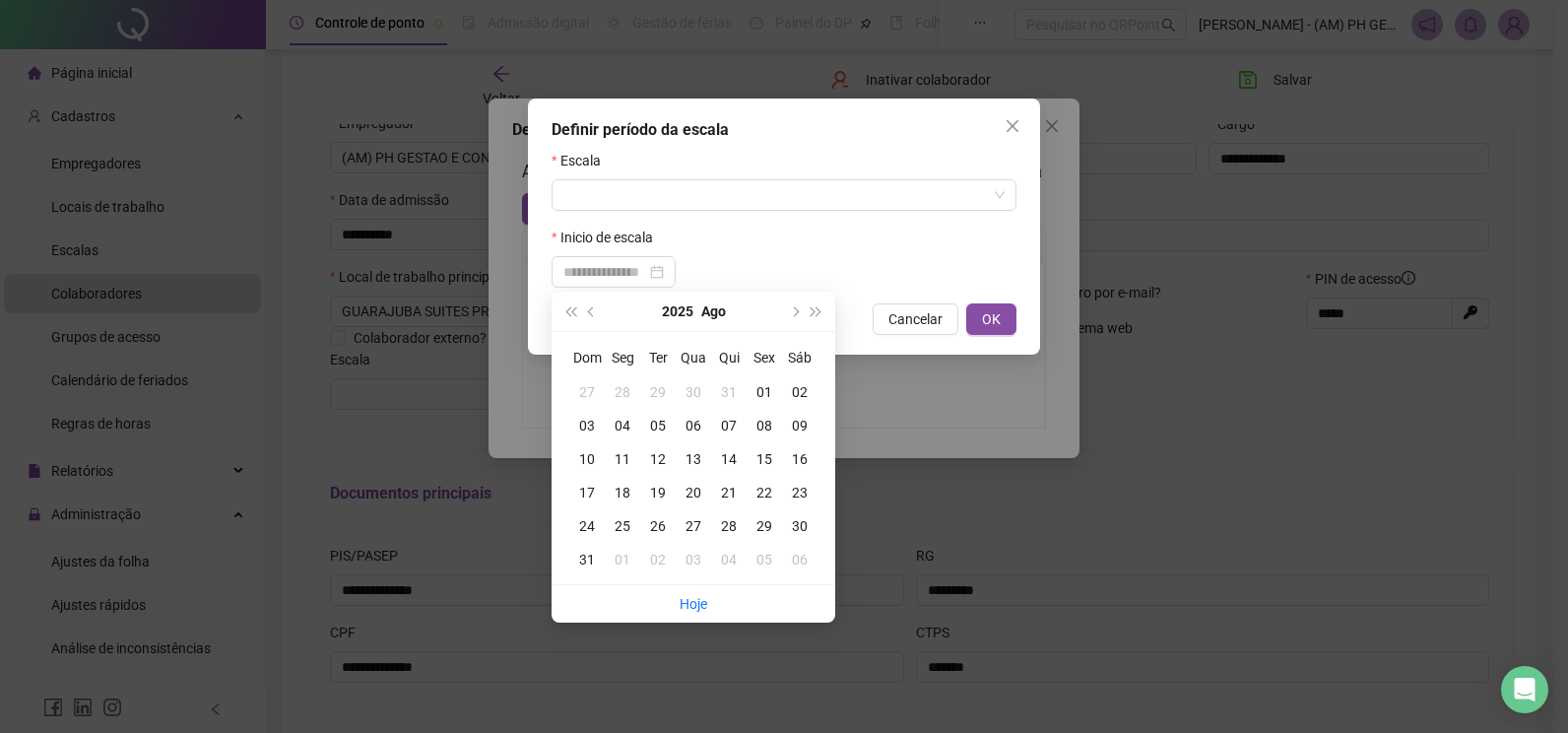
click at [835, 245] on div "Inicio de escala" at bounding box center [784, 241] width 465 height 30
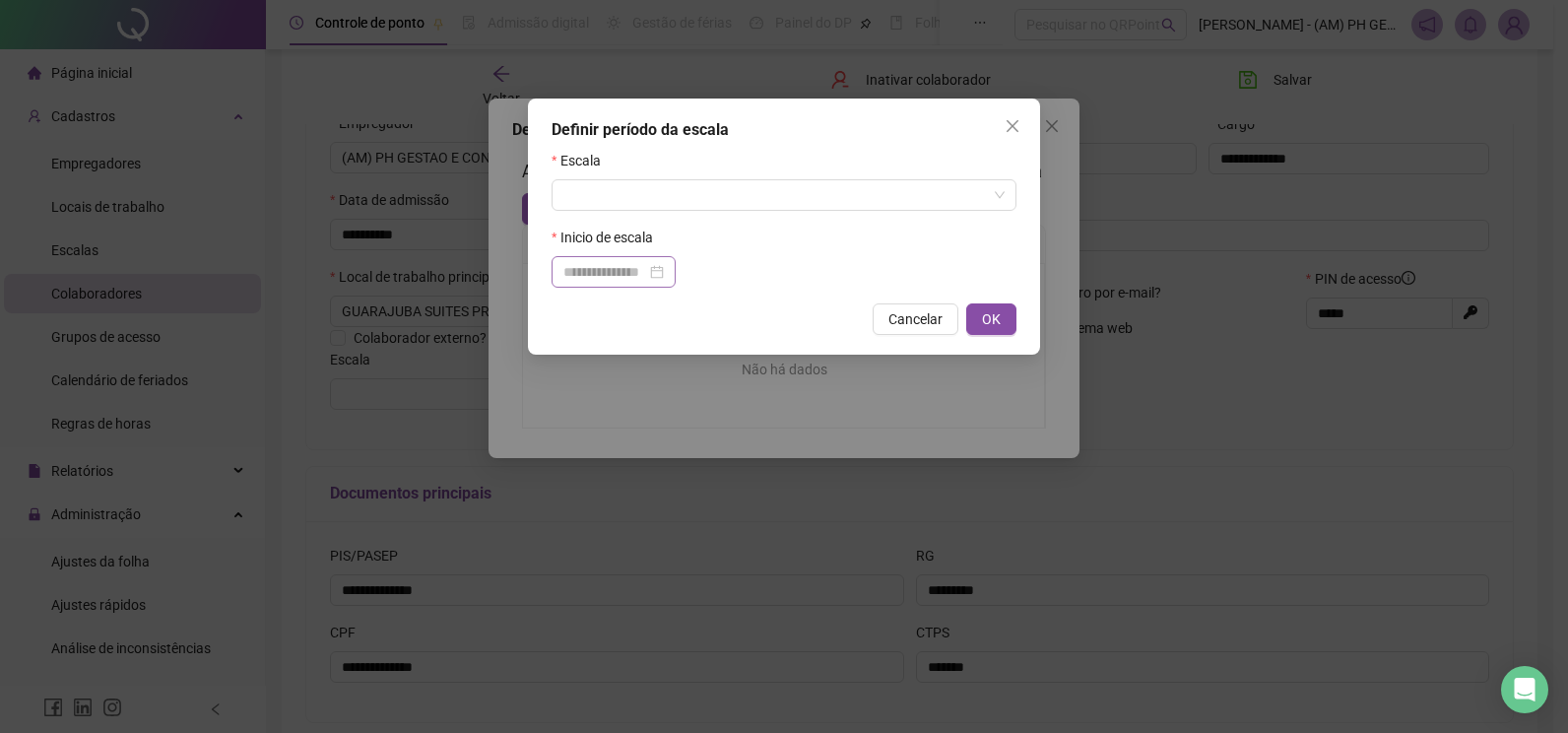
click at [664, 274] on div at bounding box center [613, 272] width 101 height 22
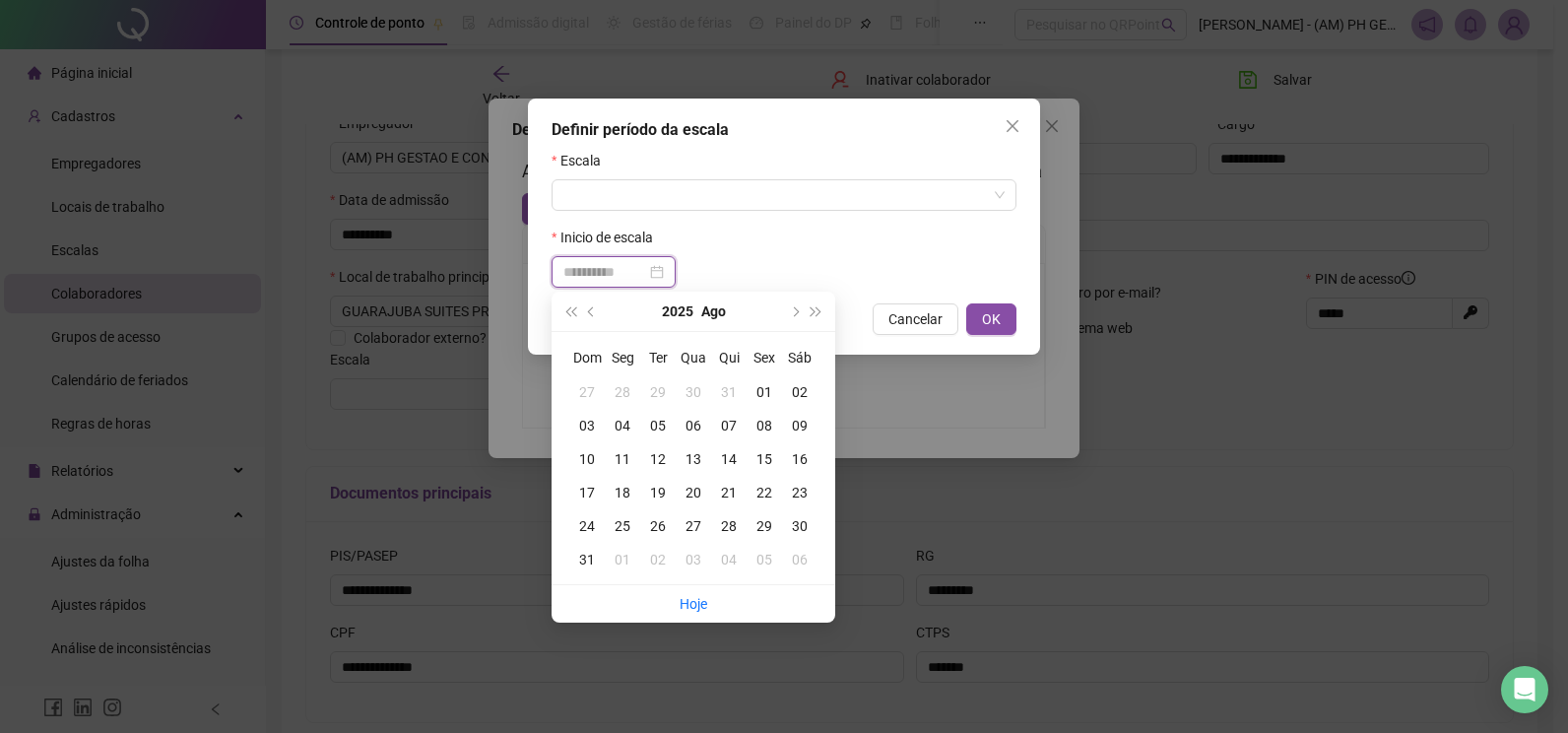
type input "**********"
click at [657, 460] on div "12" at bounding box center [658, 459] width 36 height 22
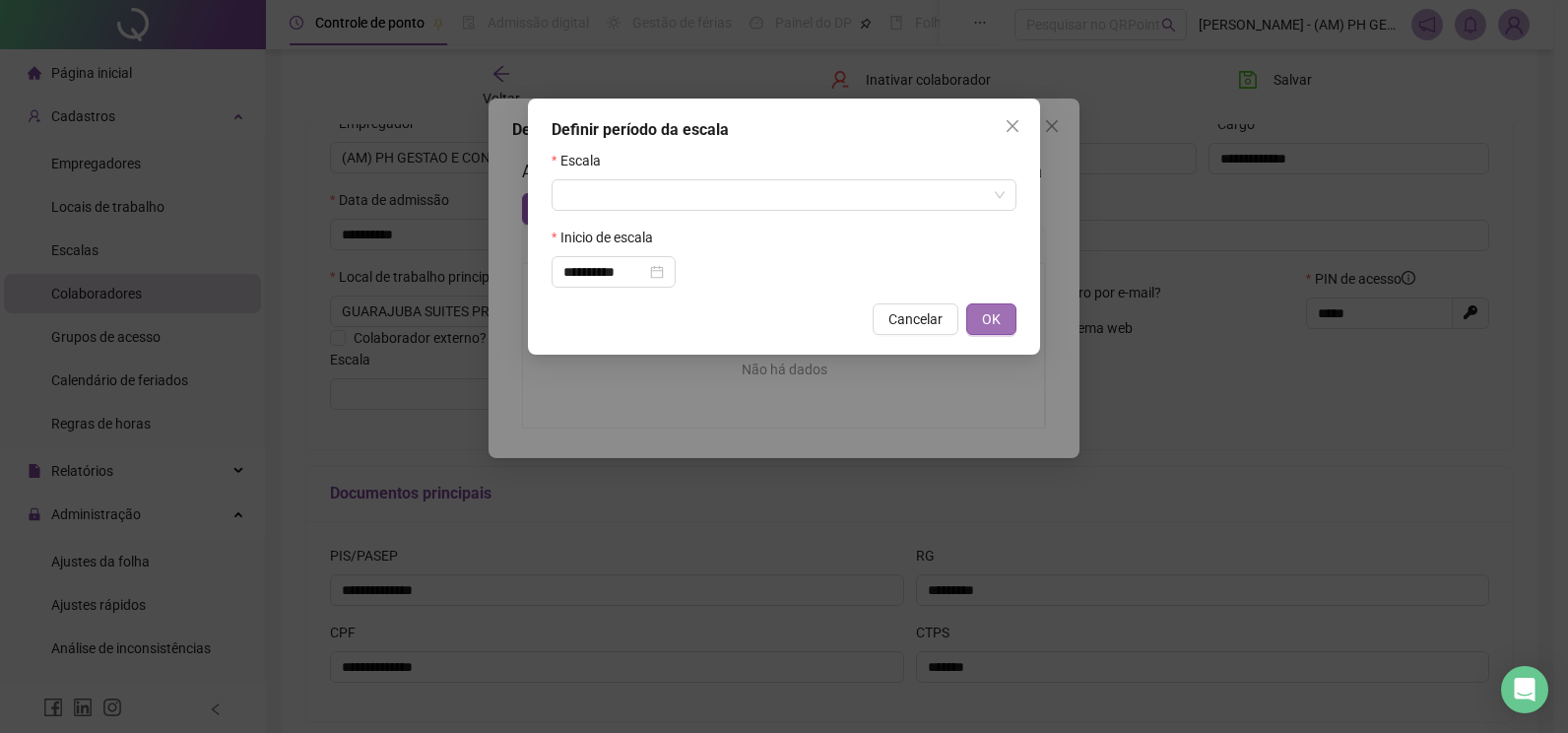
click at [984, 325] on span "OK" at bounding box center [990, 319] width 19 height 22
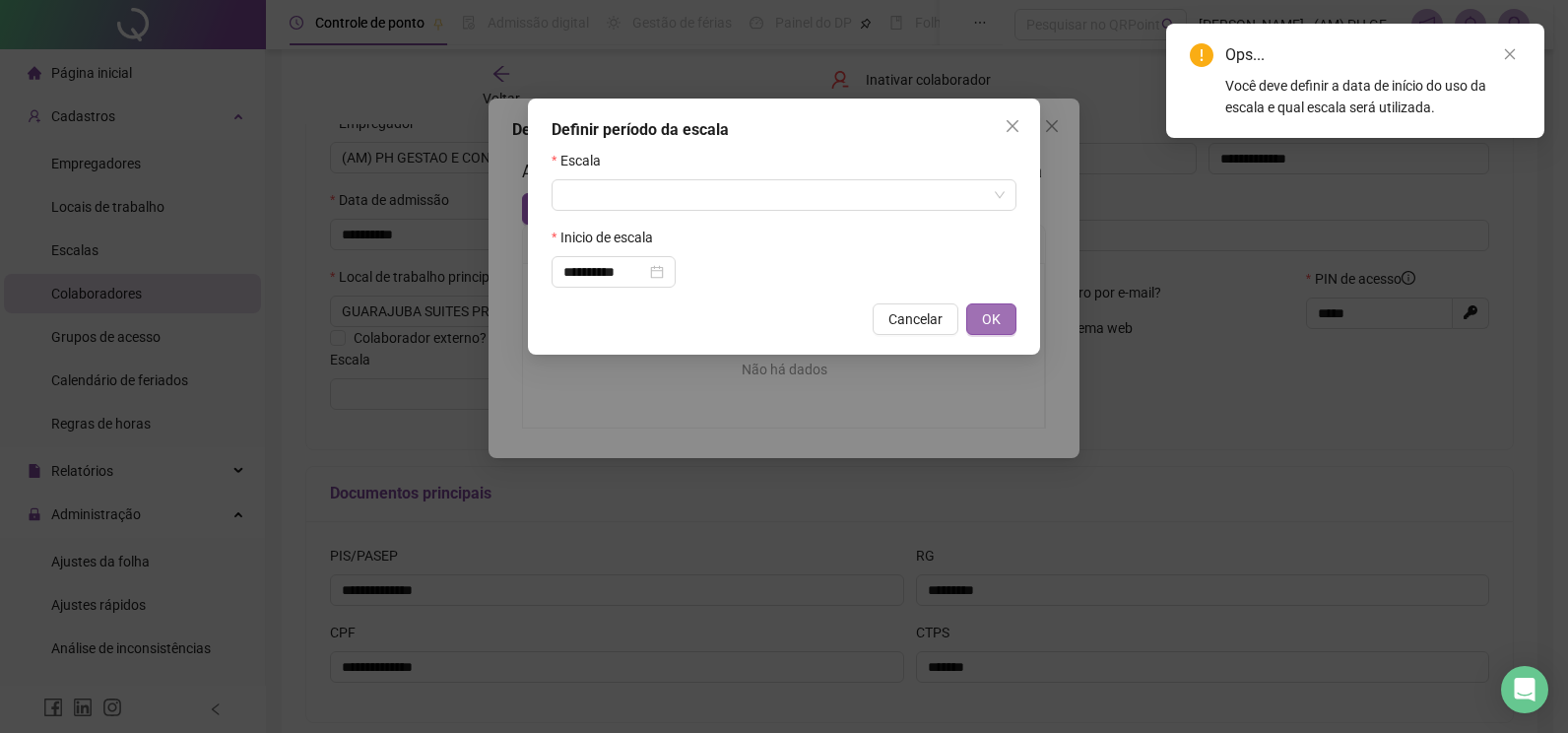
click at [991, 322] on span "OK" at bounding box center [990, 319] width 19 height 22
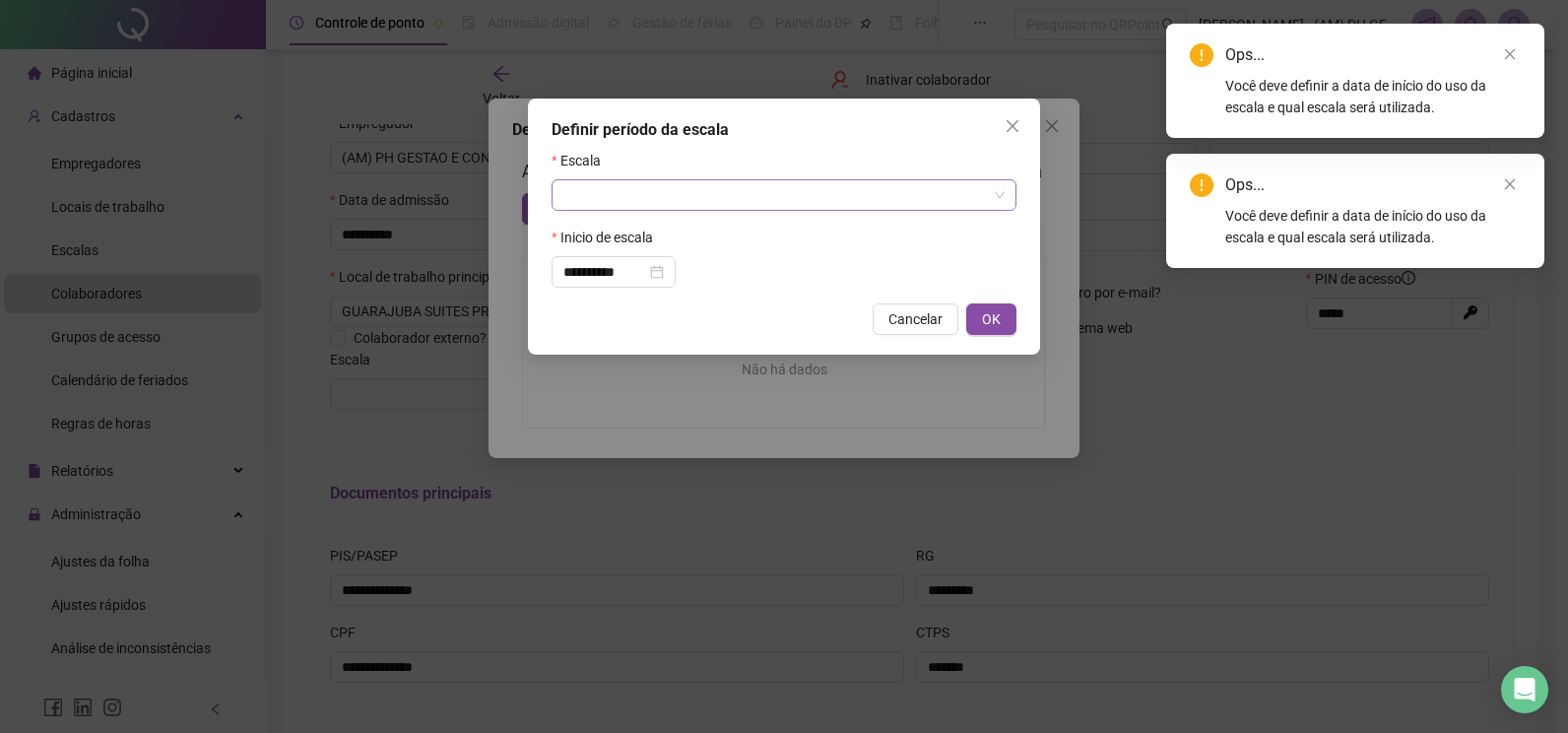
click at [794, 192] on input "search" at bounding box center [774, 196] width 424 height 30
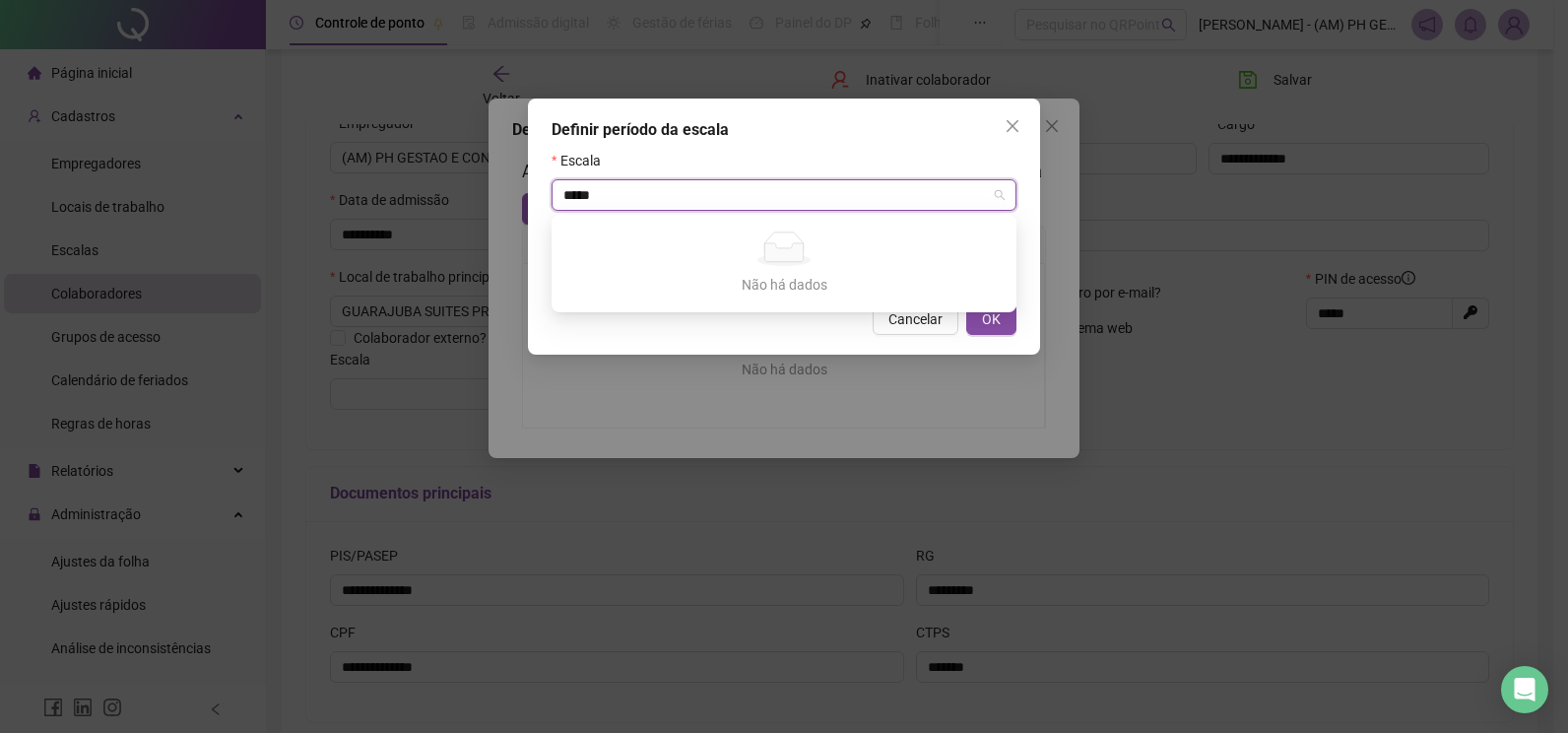
click at [821, 279] on div "Não há dados" at bounding box center [783, 285] width 418 height 22
click at [970, 202] on input "*****" at bounding box center [774, 196] width 424 height 30
type input "*****"
click at [1013, 125] on icon "close" at bounding box center [1012, 126] width 12 height 12
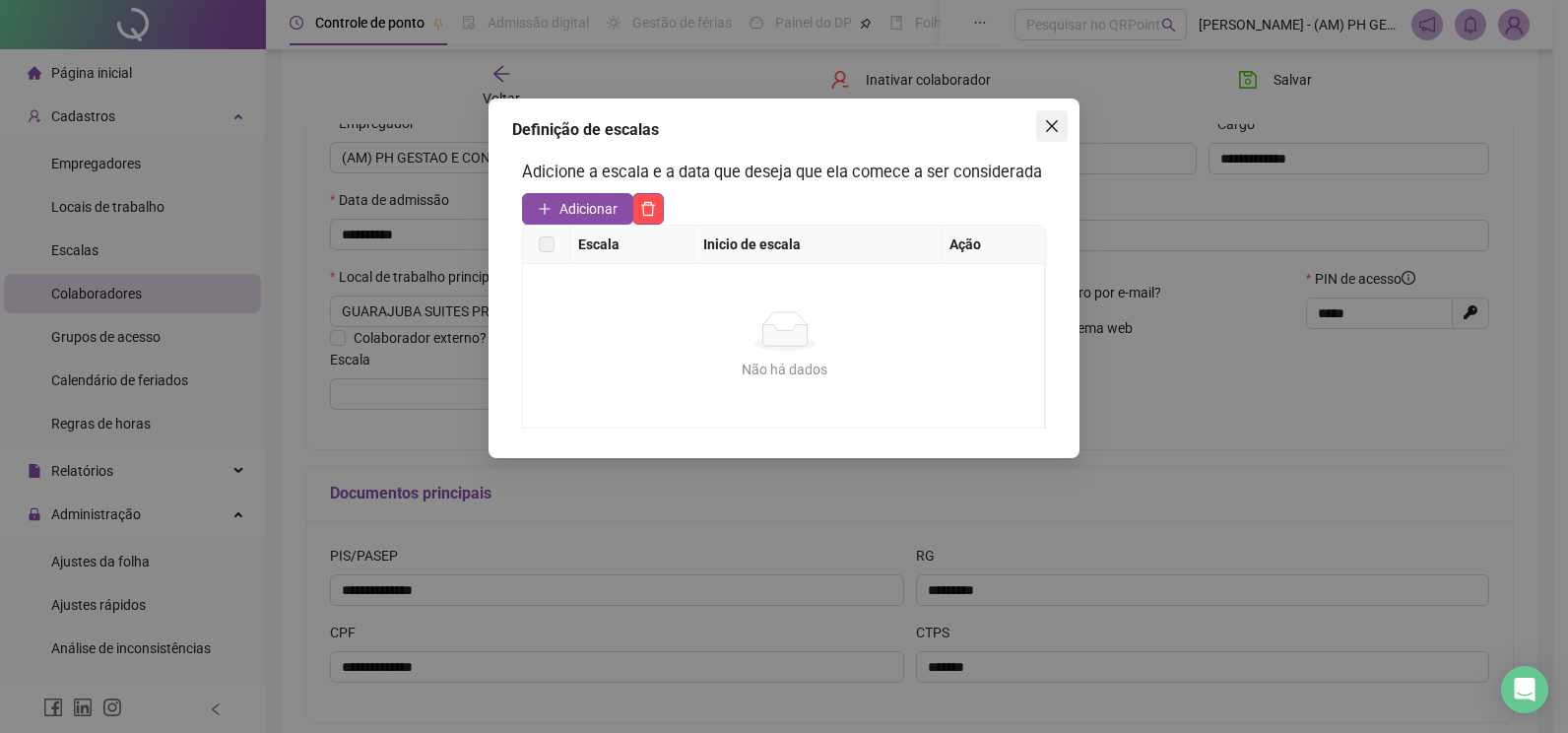
click at [1048, 140] on button "Close" at bounding box center [1052, 126] width 32 height 32
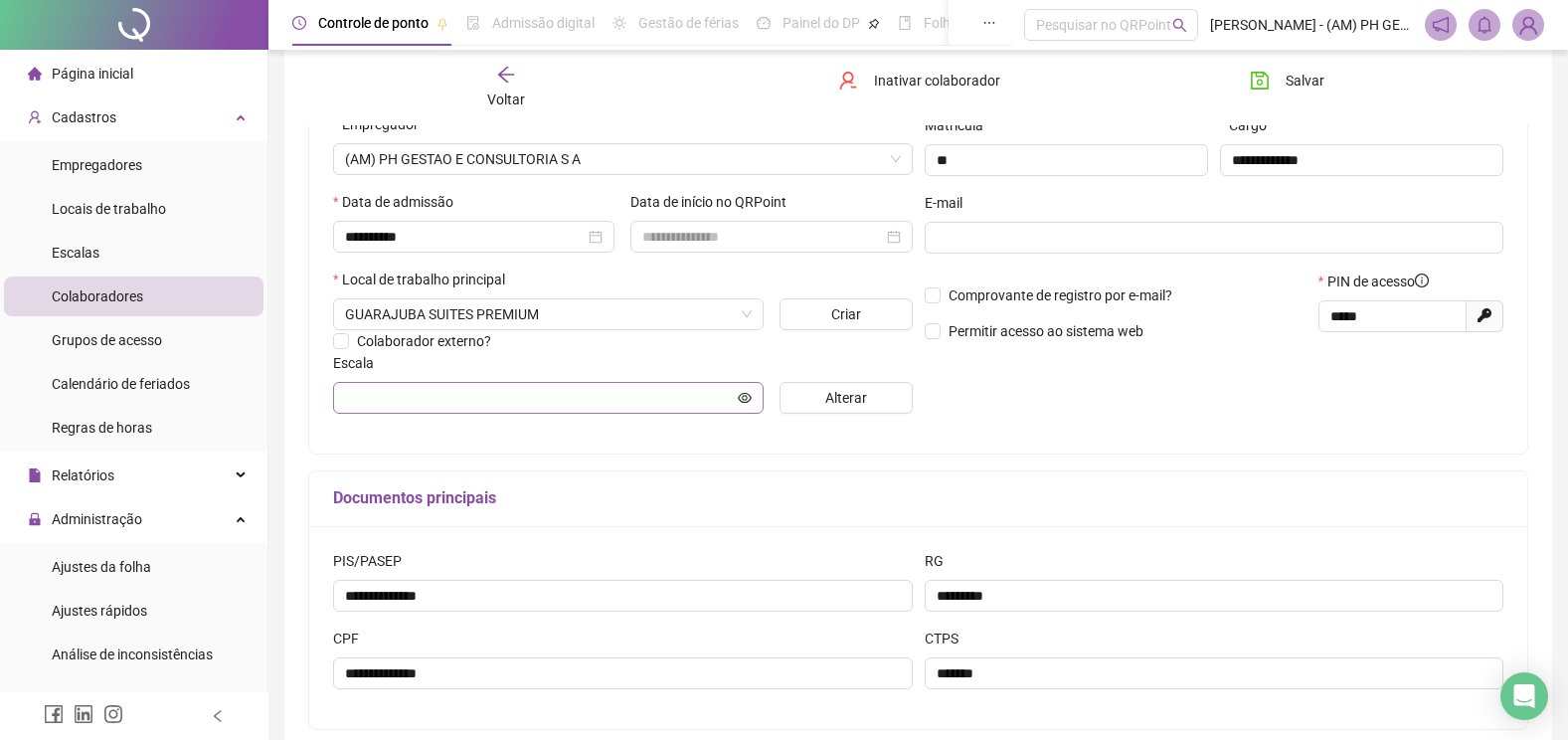
click at [647, 411] on span at bounding box center [548, 398] width 431 height 32
click at [741, 400] on icon "eye" at bounding box center [745, 397] width 14 height 10
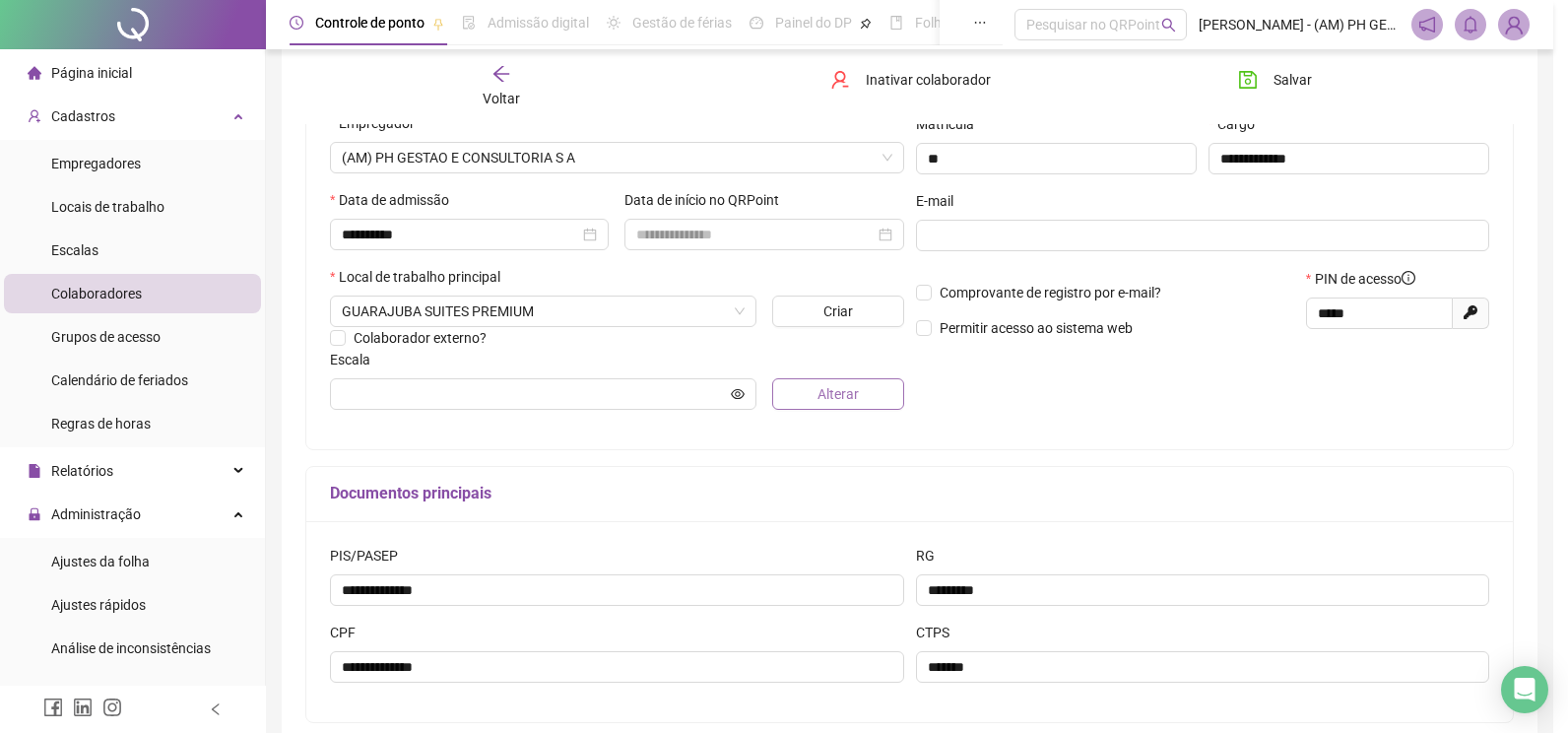
click at [825, 390] on span "Alterar" at bounding box center [838, 394] width 41 height 22
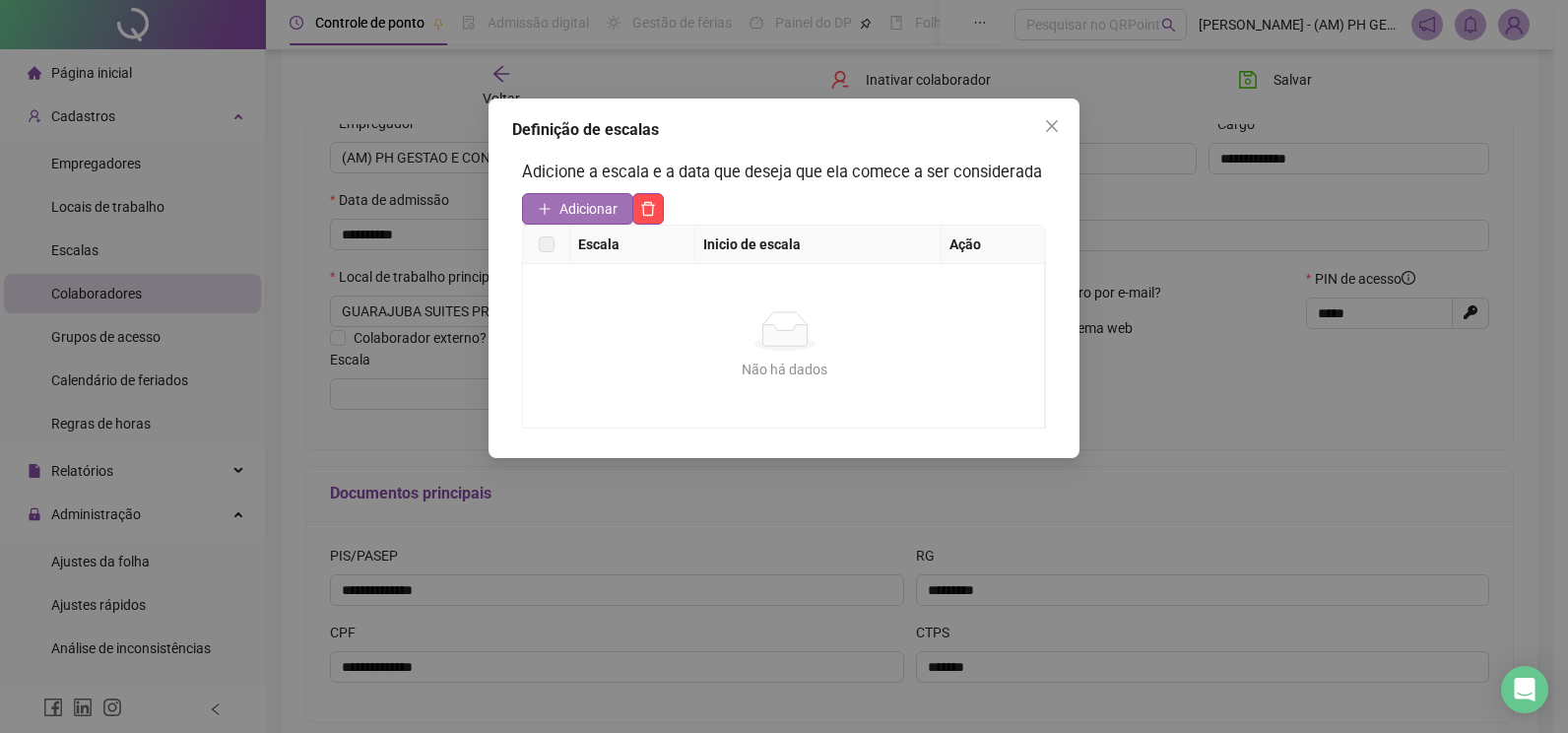
click at [580, 204] on span "Adicionar" at bounding box center [588, 208] width 58 height 22
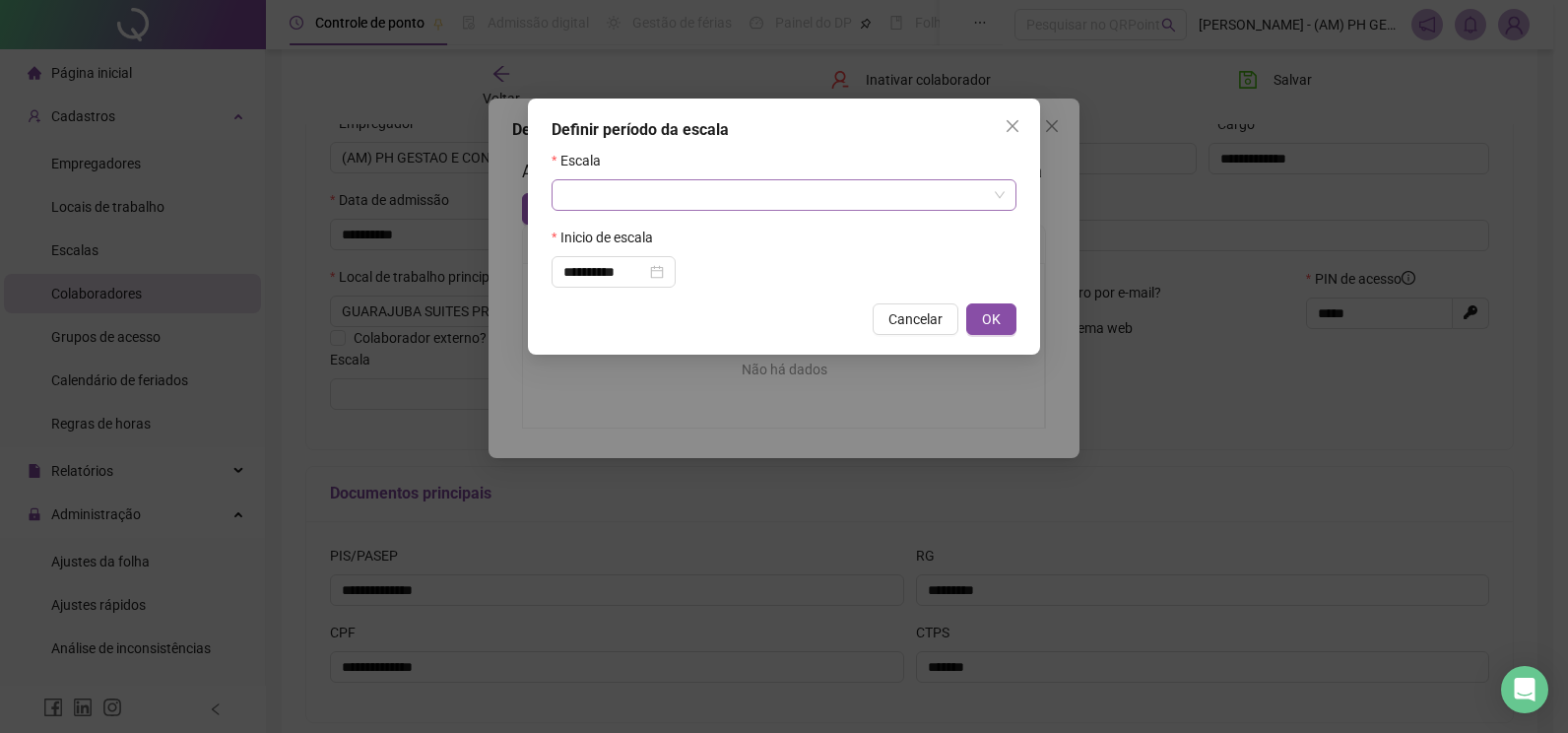
click at [601, 195] on input "search" at bounding box center [774, 196] width 424 height 30
type input "**"
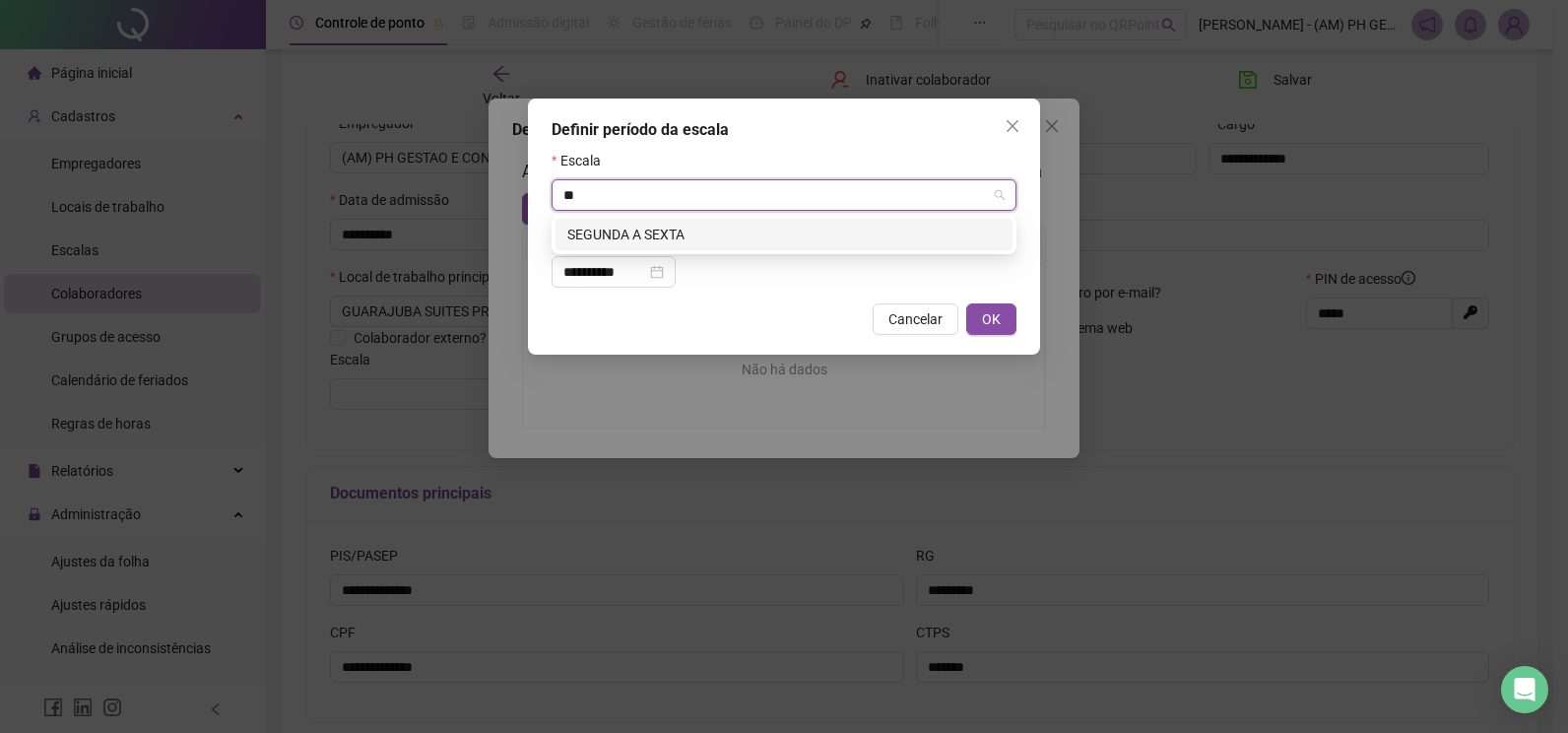
click at [607, 235] on div "SEGUNDA A SEXTA" at bounding box center [783, 234] width 433 height 22
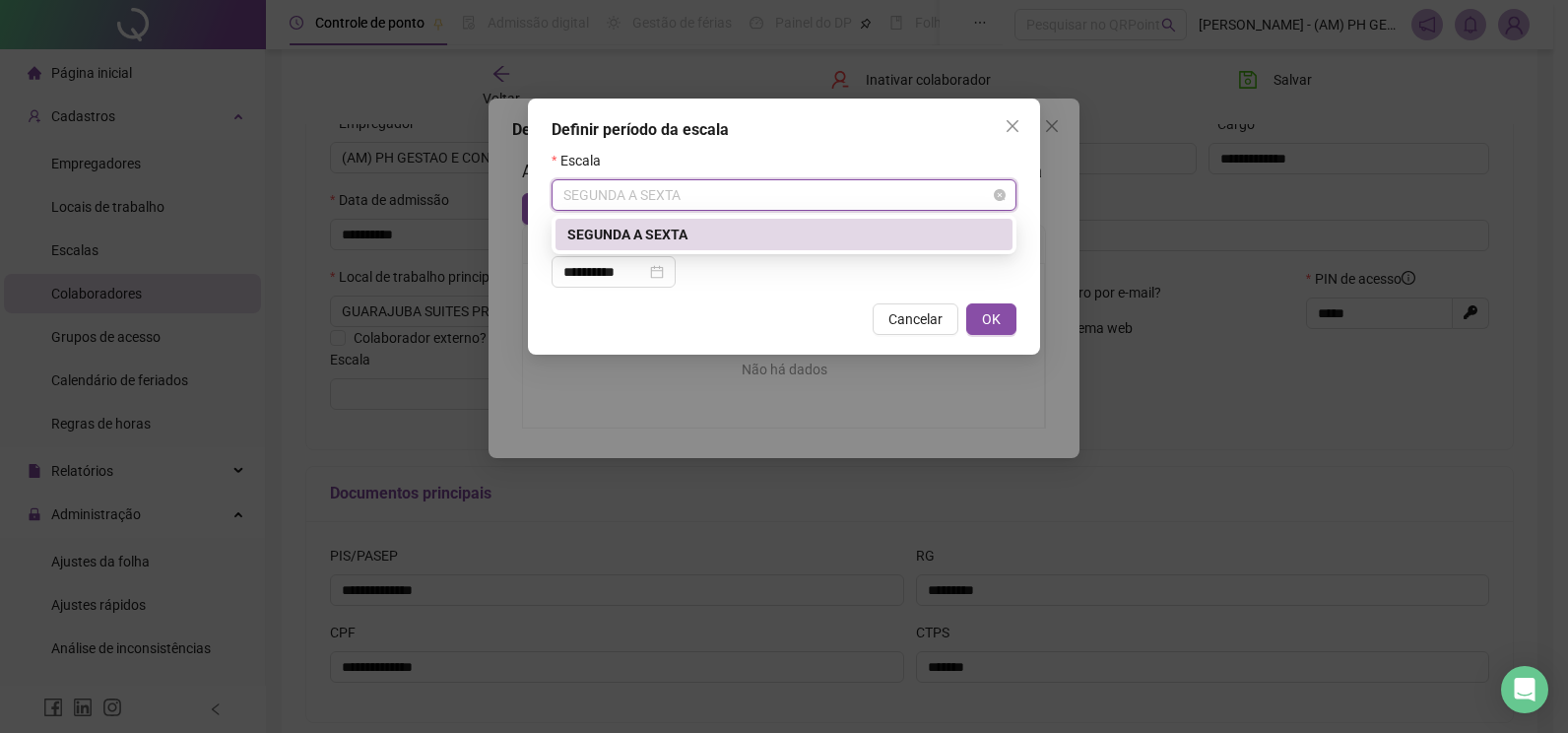
click at [685, 199] on span "SEGUNDA A SEXTA" at bounding box center [783, 196] width 441 height 30
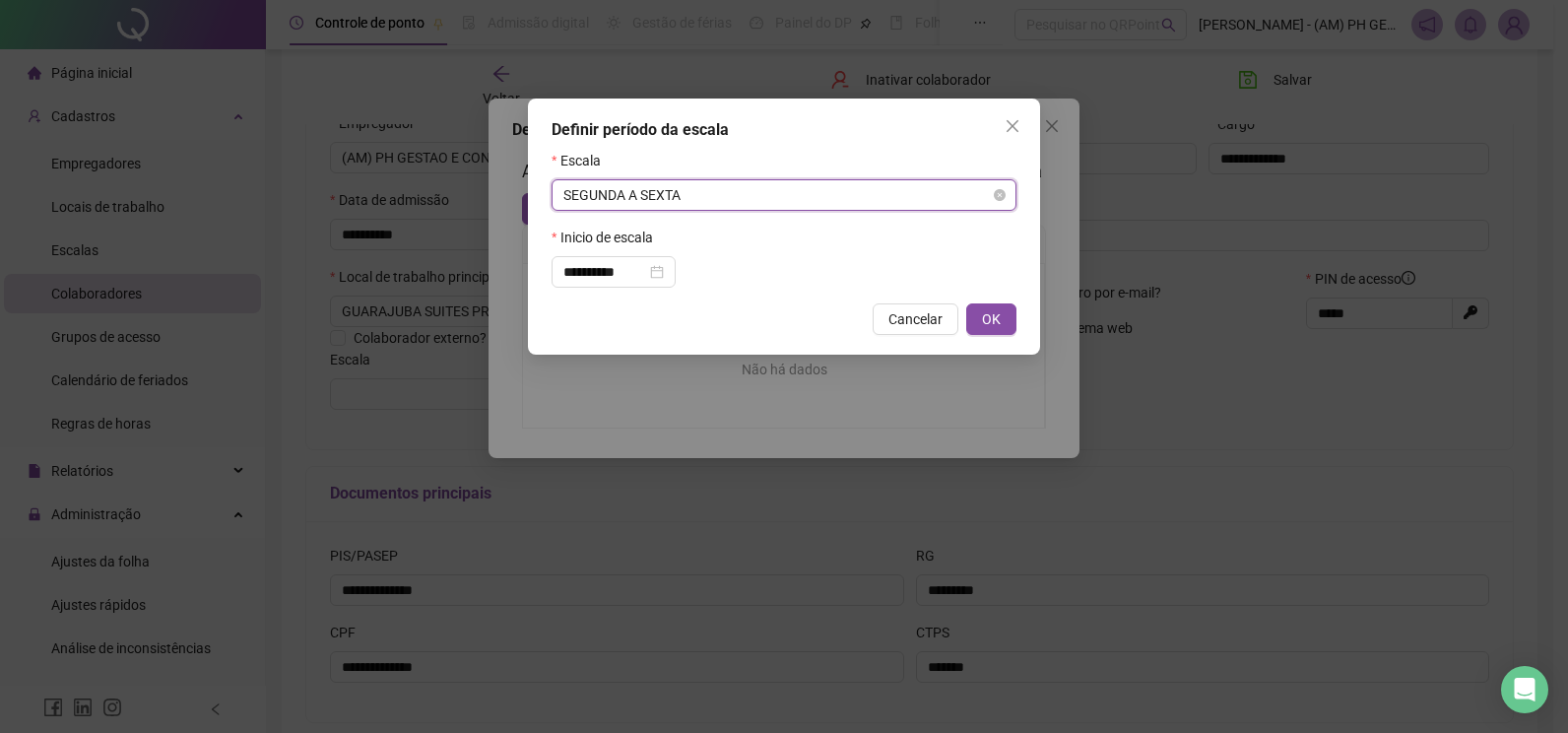
click at [577, 186] on span "SEGUNDA A SEXTA" at bounding box center [783, 196] width 441 height 30
click at [635, 192] on span "SEGUNDA A SEXTA" at bounding box center [783, 196] width 441 height 30
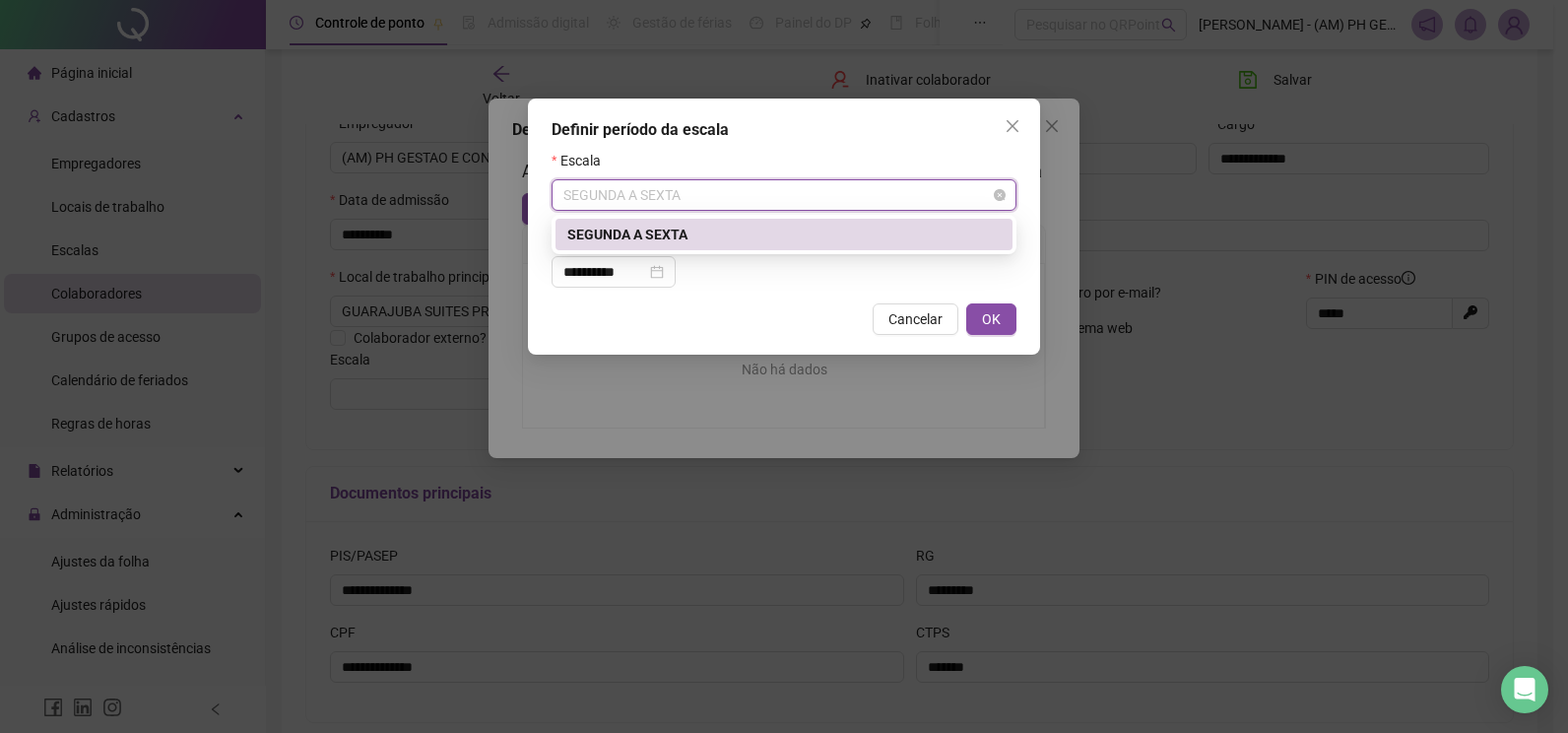
click at [635, 191] on span "SEGUNDA A SEXTA" at bounding box center [783, 196] width 441 height 30
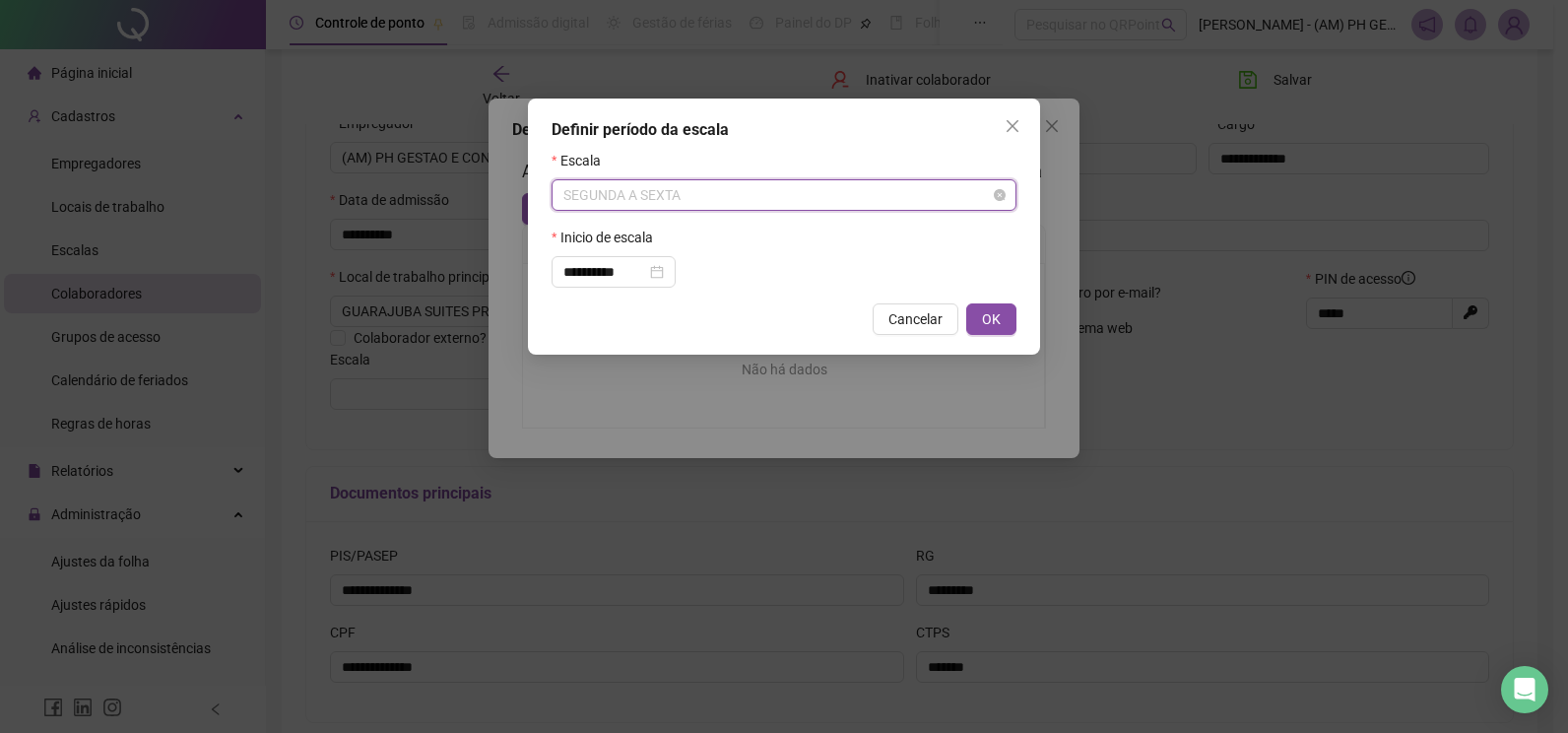
click at [618, 194] on span "SEGUNDA A SEXTA" at bounding box center [783, 196] width 441 height 30
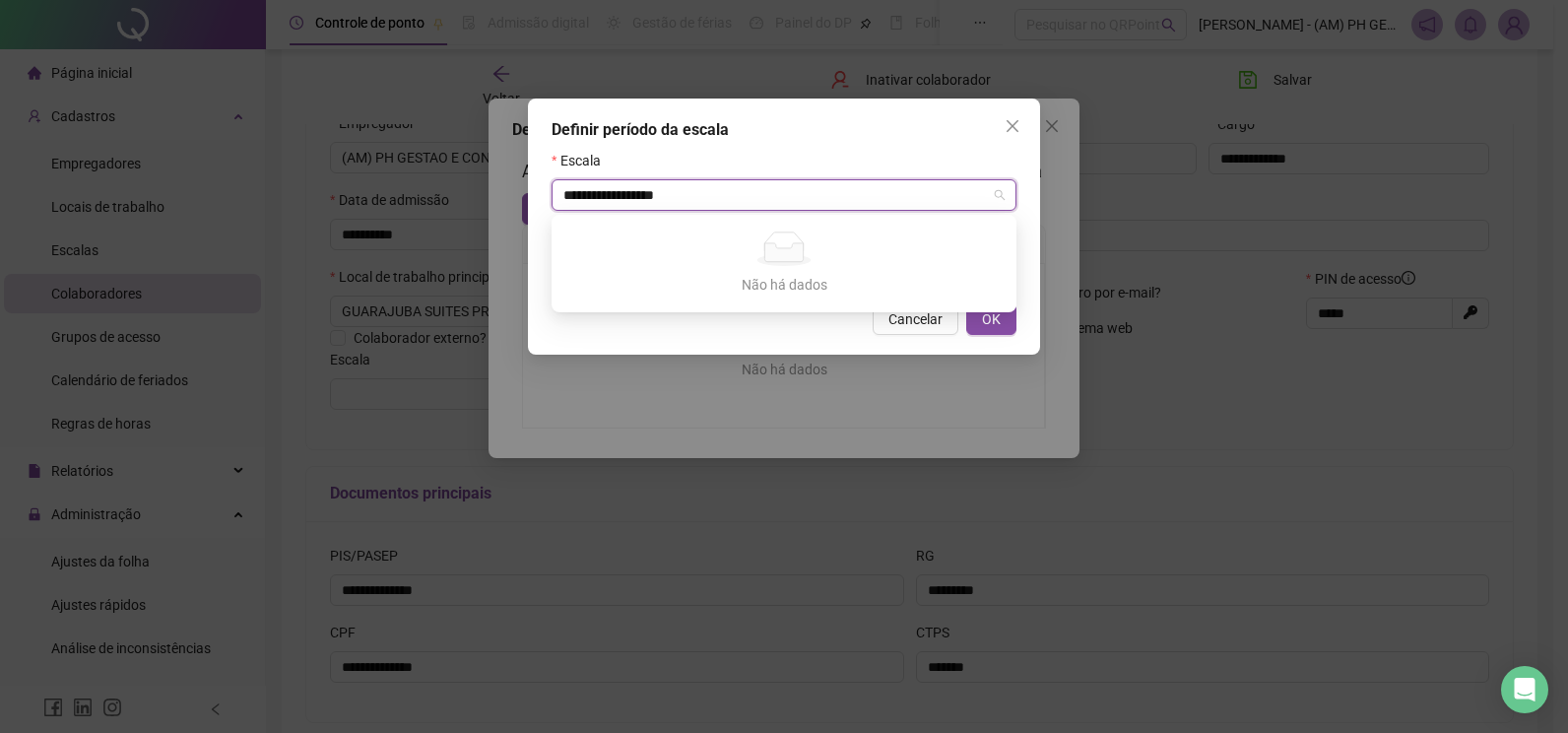
click at [883, 238] on div "Não há dados" at bounding box center [783, 248] width 418 height 35
click at [927, 193] on input "**********" at bounding box center [774, 196] width 424 height 30
drag, startPoint x: 750, startPoint y: 191, endPoint x: 520, endPoint y: 188, distance: 230.0
click at [520, 188] on div "**********" at bounding box center [784, 366] width 1568 height 733
type input "*****"
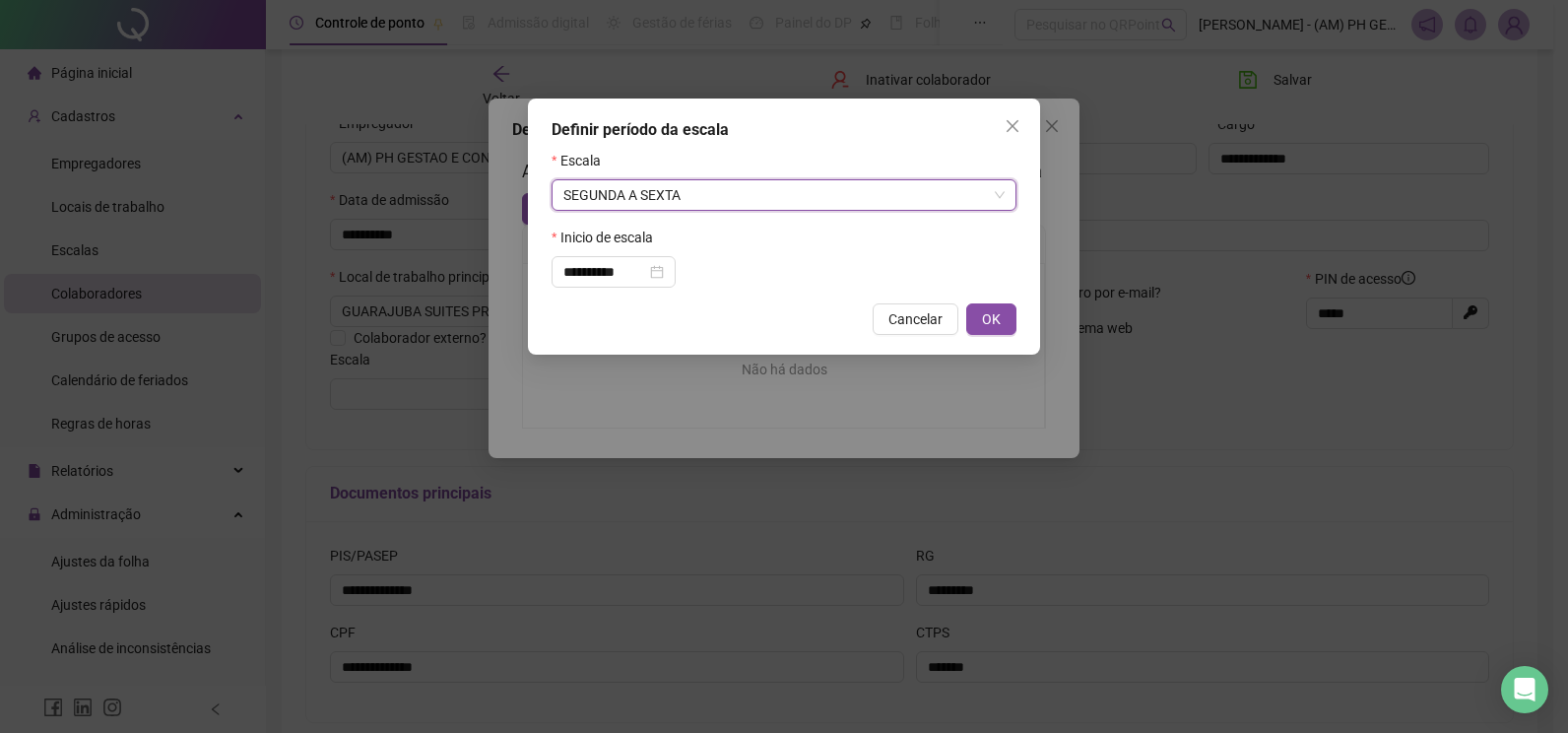
click at [840, 230] on div "Inicio de escala" at bounding box center [784, 241] width 465 height 30
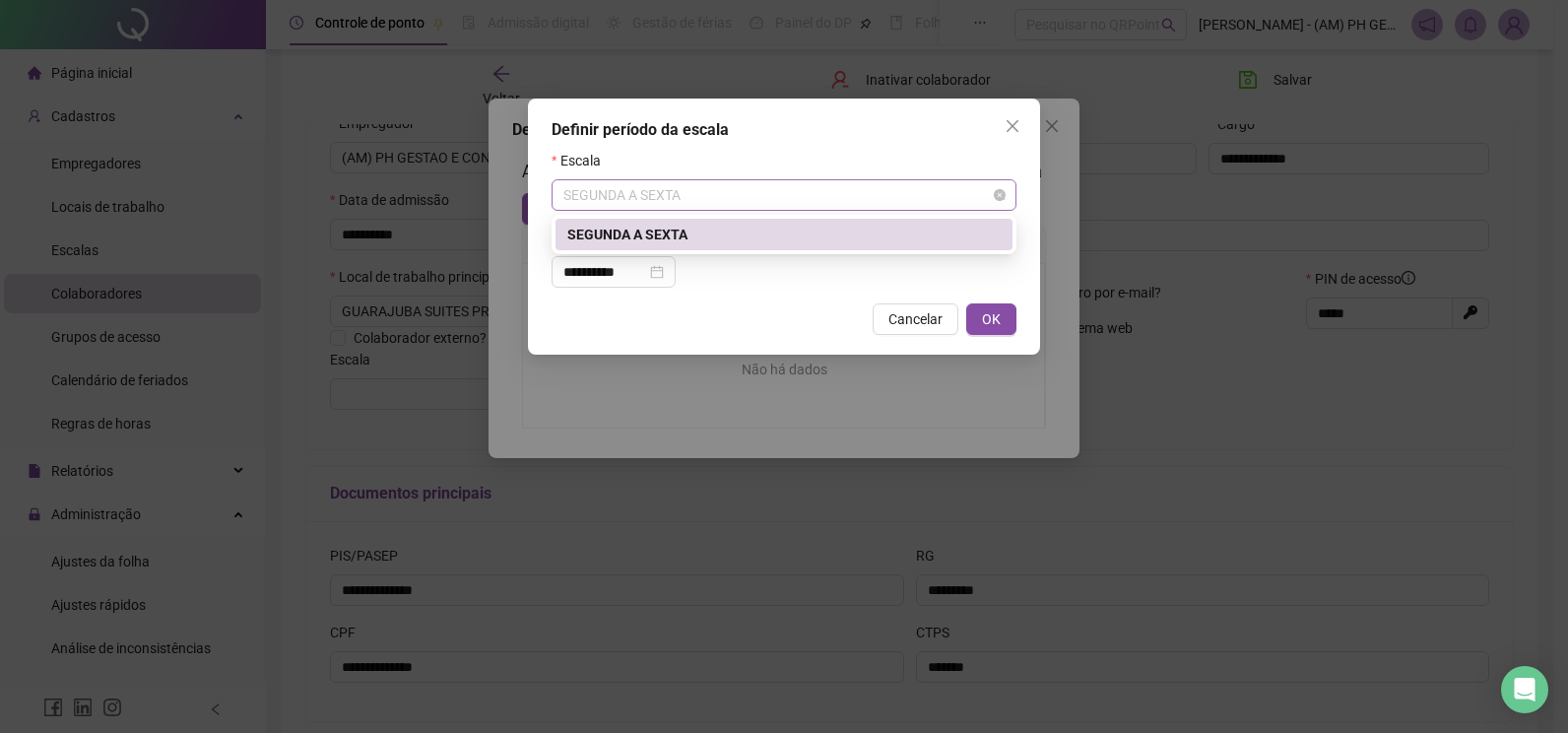
click at [711, 201] on span "SEGUNDA A SEXTA" at bounding box center [783, 196] width 441 height 30
click at [992, 198] on span "SEGUNDA A SEXTA" at bounding box center [783, 196] width 441 height 30
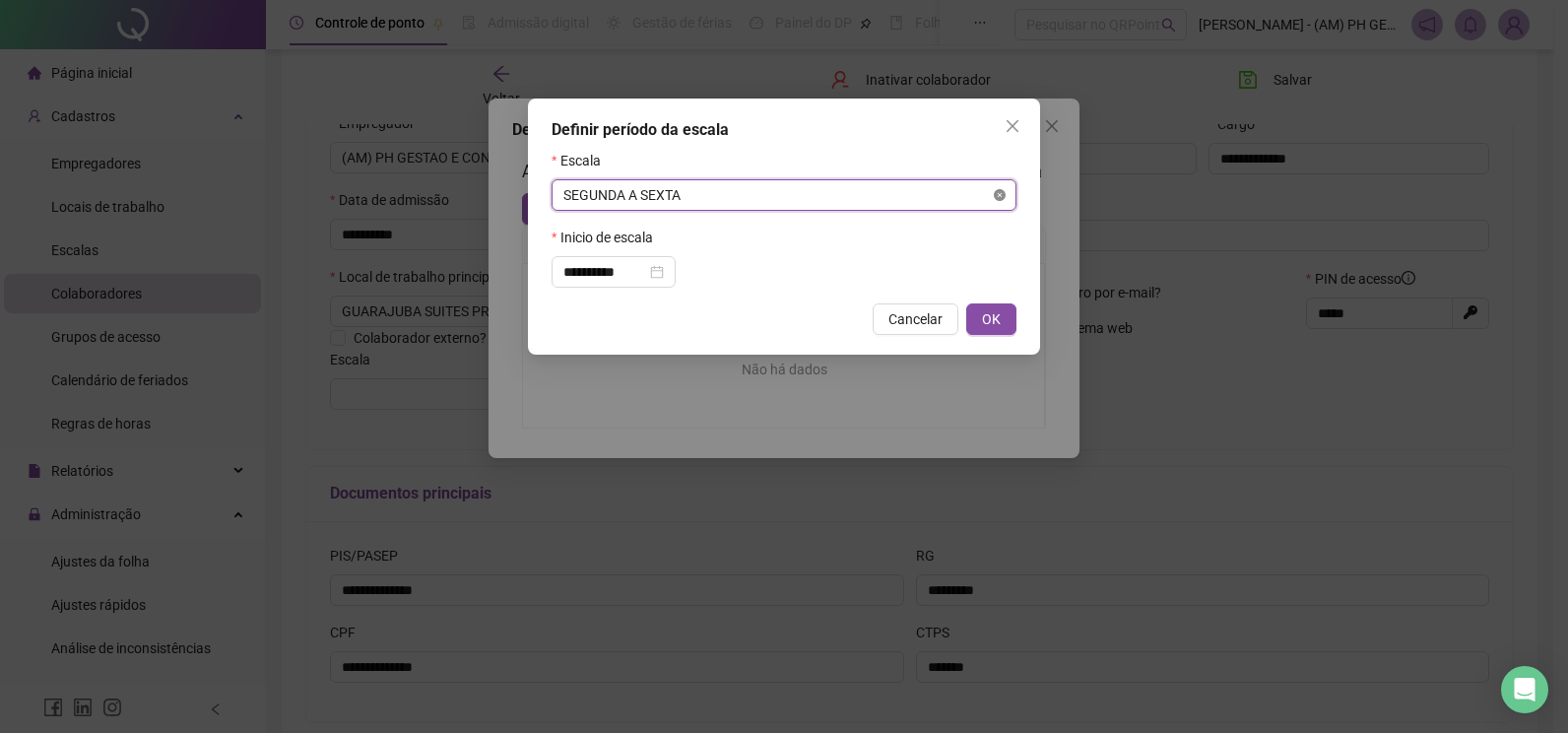
click at [1002, 195] on icon "close-circle" at bounding box center [999, 195] width 12 height 12
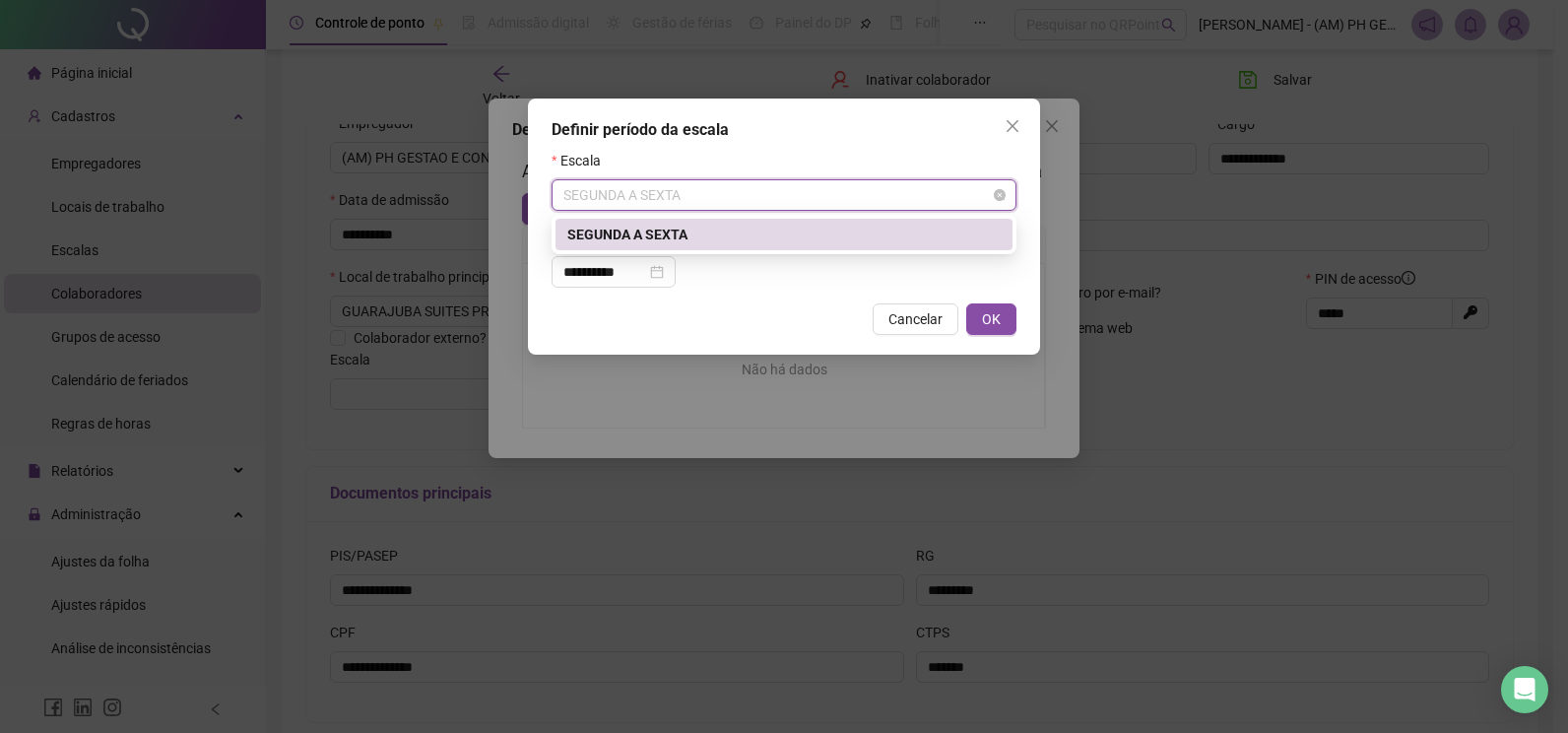
click at [721, 206] on span "SEGUNDA A SEXTA" at bounding box center [783, 196] width 441 height 30
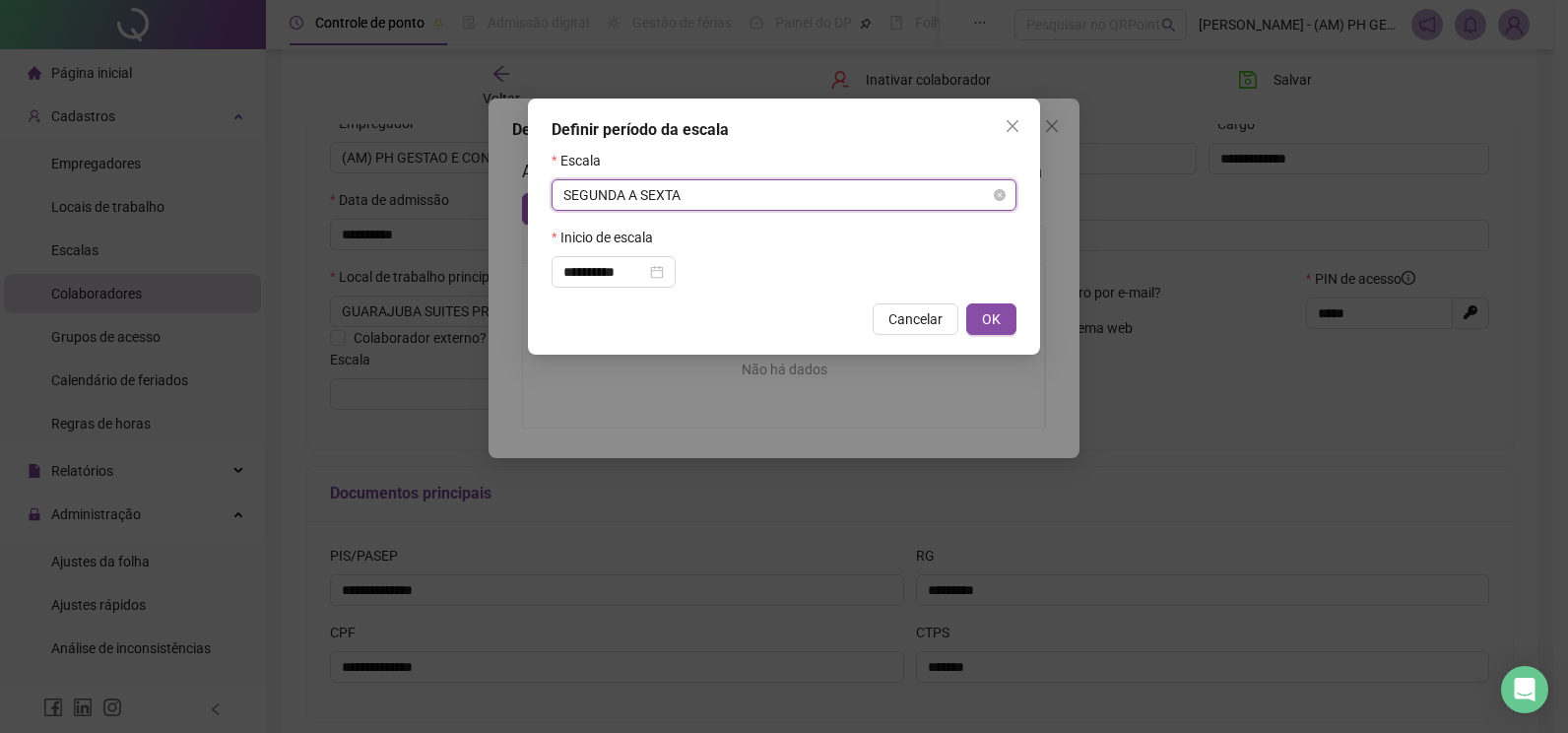
drag, startPoint x: 719, startPoint y: 199, endPoint x: 566, endPoint y: 195, distance: 153.1
click at [566, 195] on span "SEGUNDA A SEXTA" at bounding box center [783, 196] width 441 height 30
click at [569, 187] on span "SEGUNDA A SEXTA" at bounding box center [783, 196] width 441 height 30
drag, startPoint x: 723, startPoint y: 197, endPoint x: 578, endPoint y: 194, distance: 145.0
click at [578, 194] on span "SEGUNDA A SEXTA" at bounding box center [783, 196] width 441 height 30
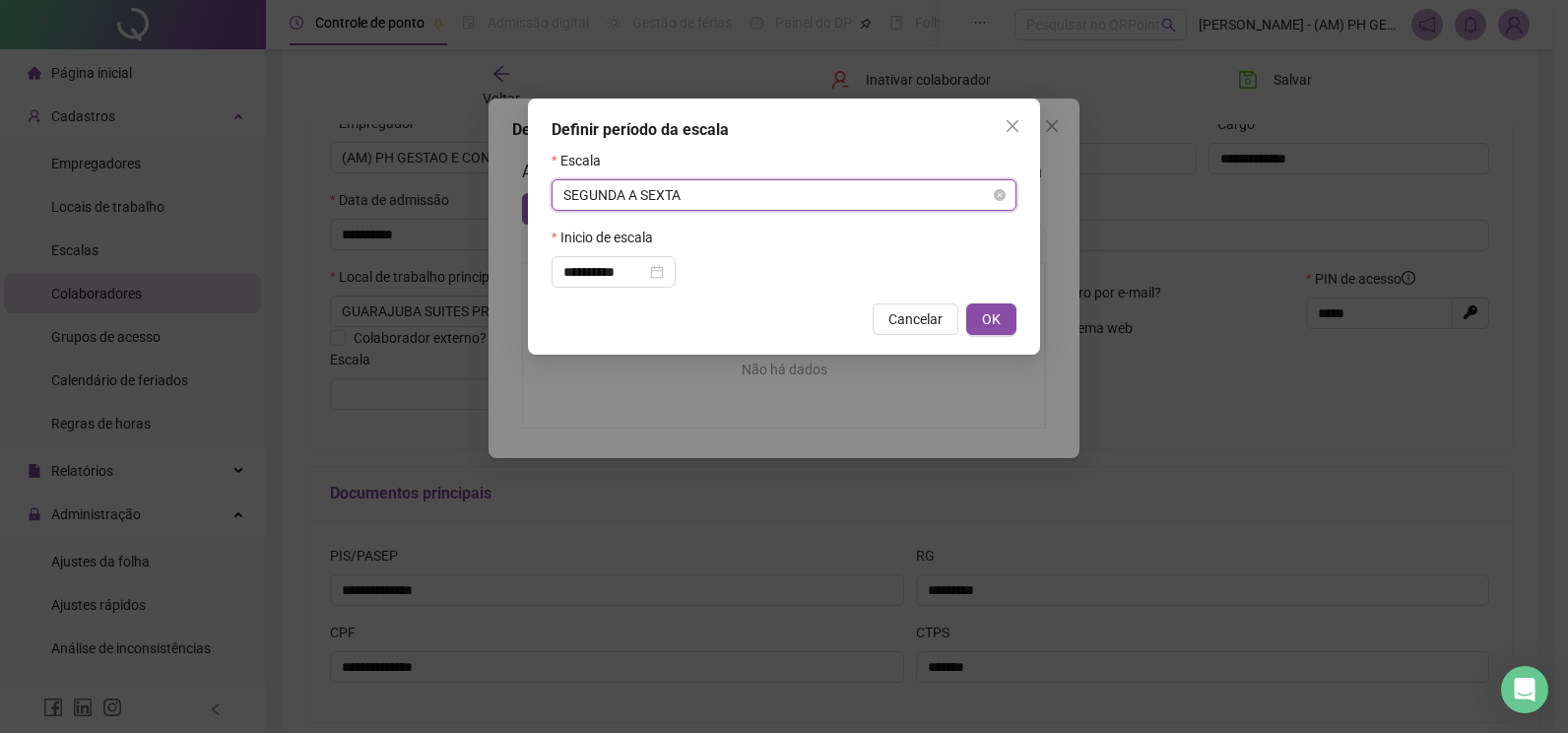
click at [600, 194] on span "SEGUNDA A SEXTA" at bounding box center [783, 196] width 441 height 30
click at [791, 276] on div "**********" at bounding box center [784, 272] width 465 height 32
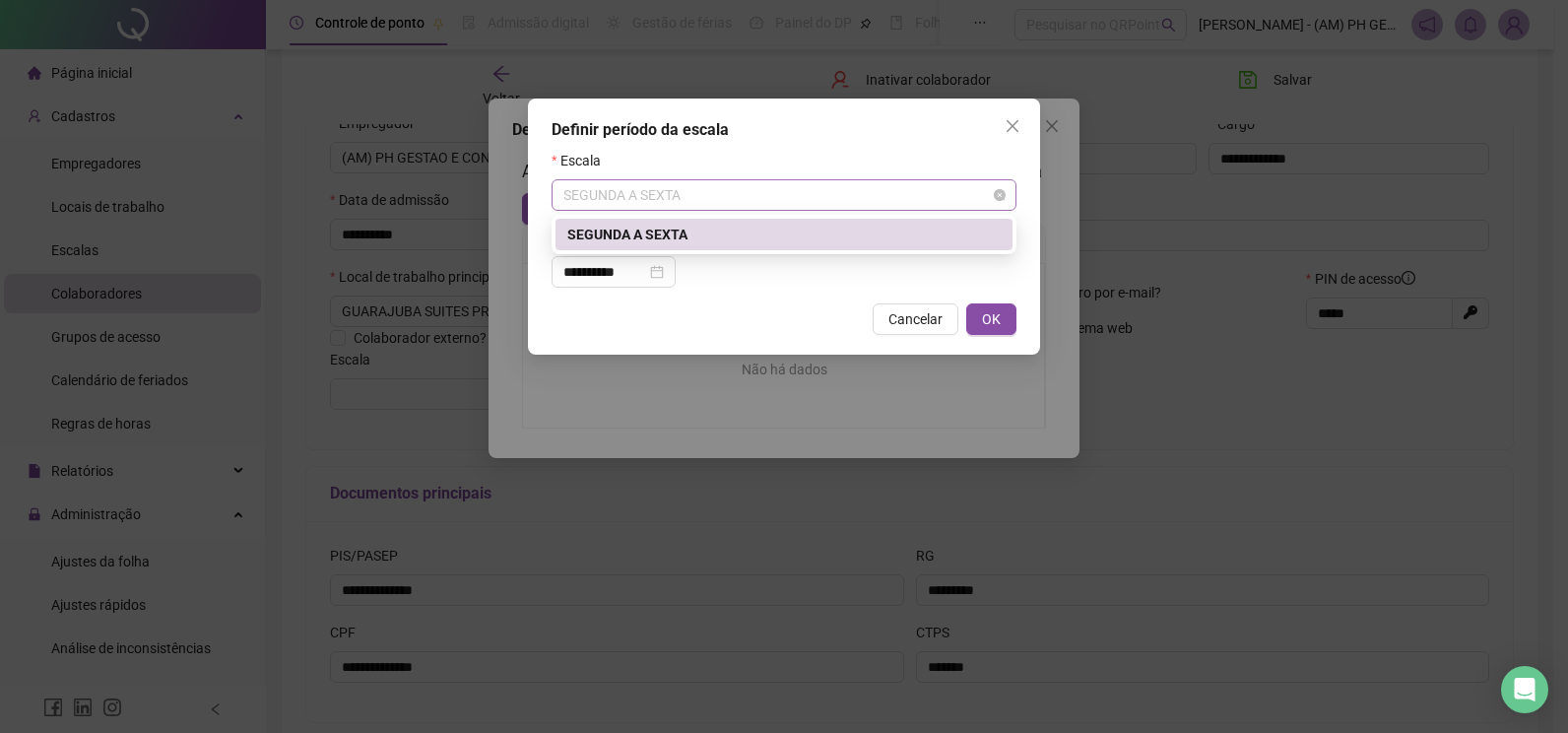
click at [707, 192] on span "SEGUNDA A SEXTA" at bounding box center [783, 196] width 441 height 30
click at [669, 185] on span "SEGUNDA A SEXTA" at bounding box center [783, 196] width 441 height 30
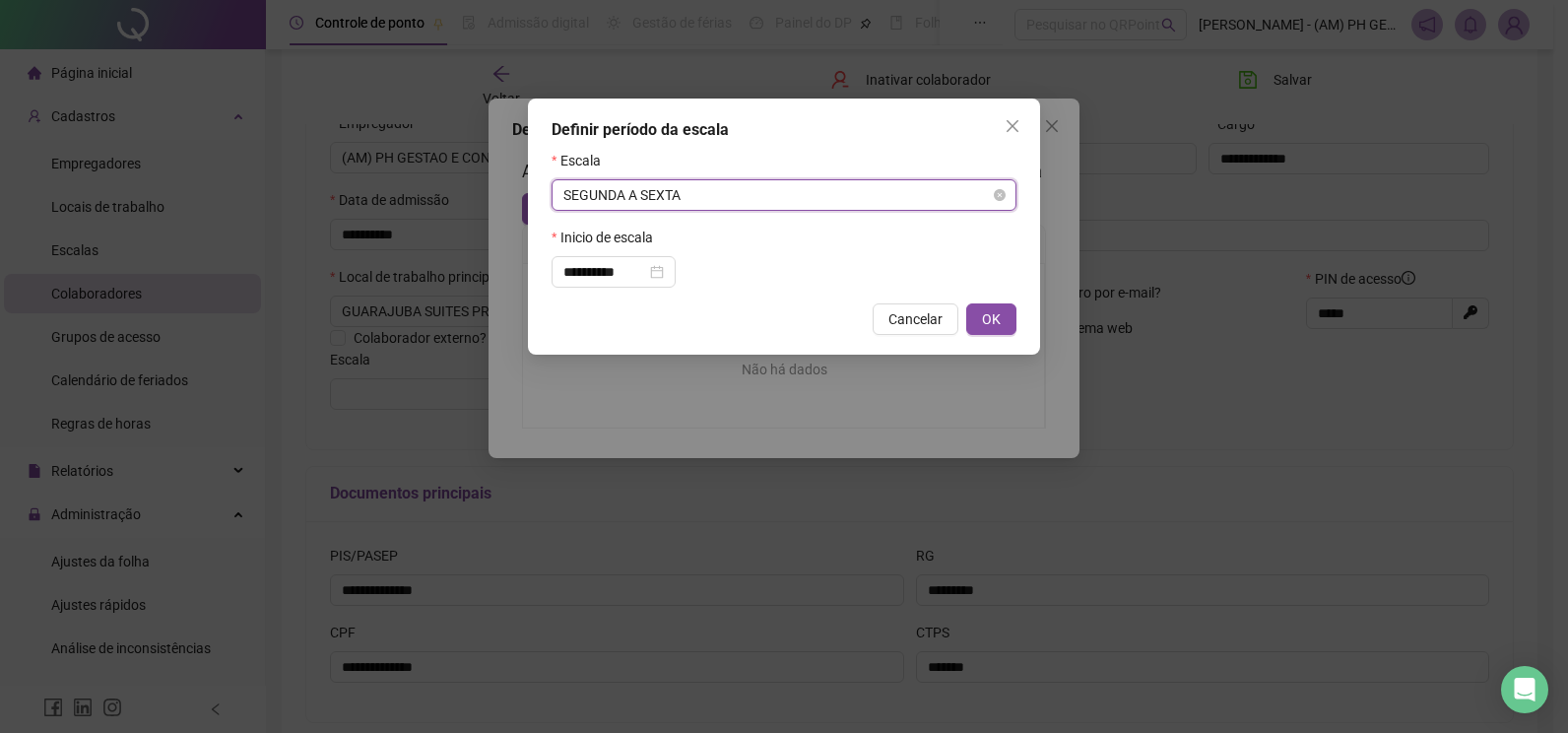
click at [738, 191] on span "SEGUNDA A SEXTA" at bounding box center [783, 196] width 441 height 30
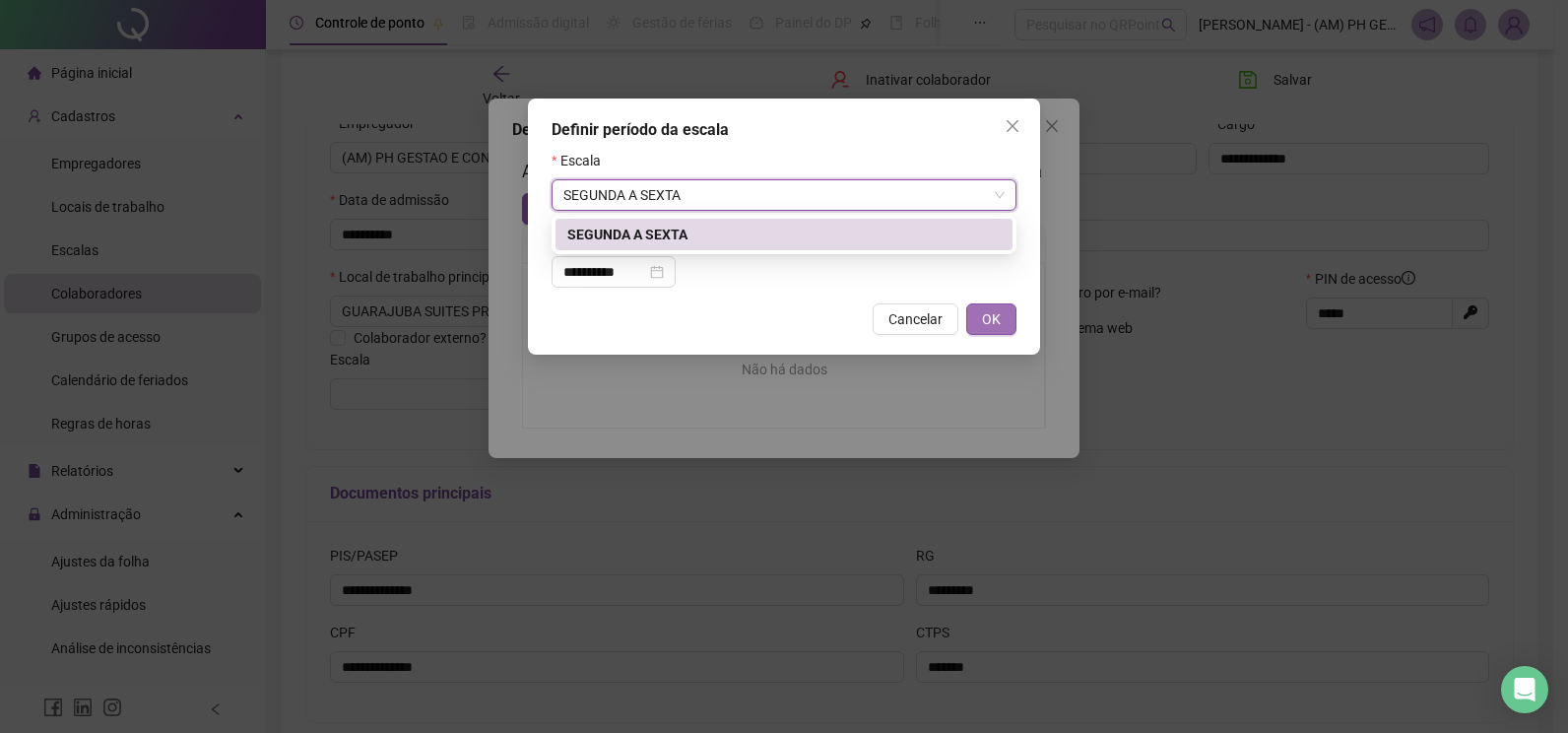
click at [1004, 322] on button "OK" at bounding box center [990, 319] width 50 height 32
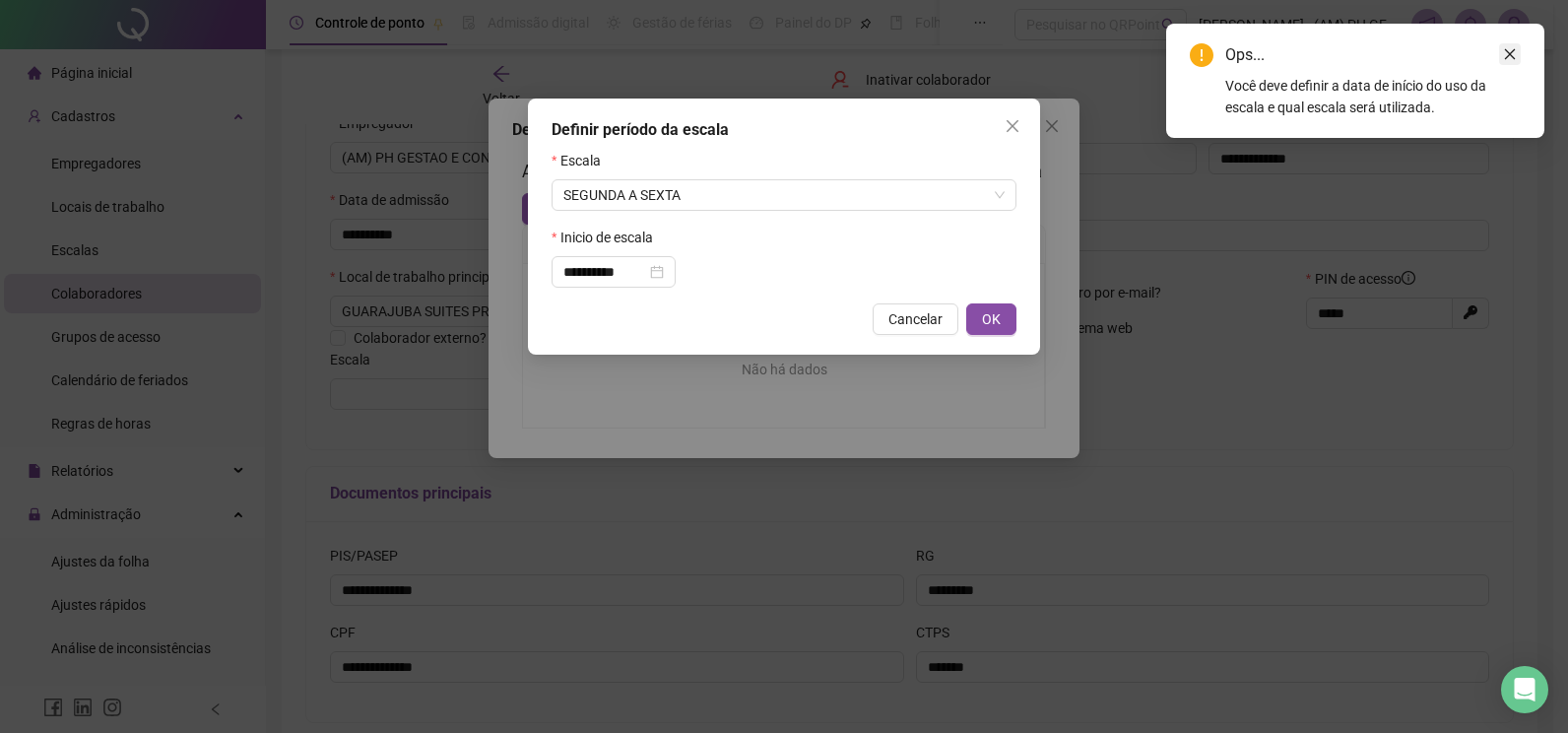
click at [1500, 50] on link "Close" at bounding box center [1510, 54] width 22 height 22
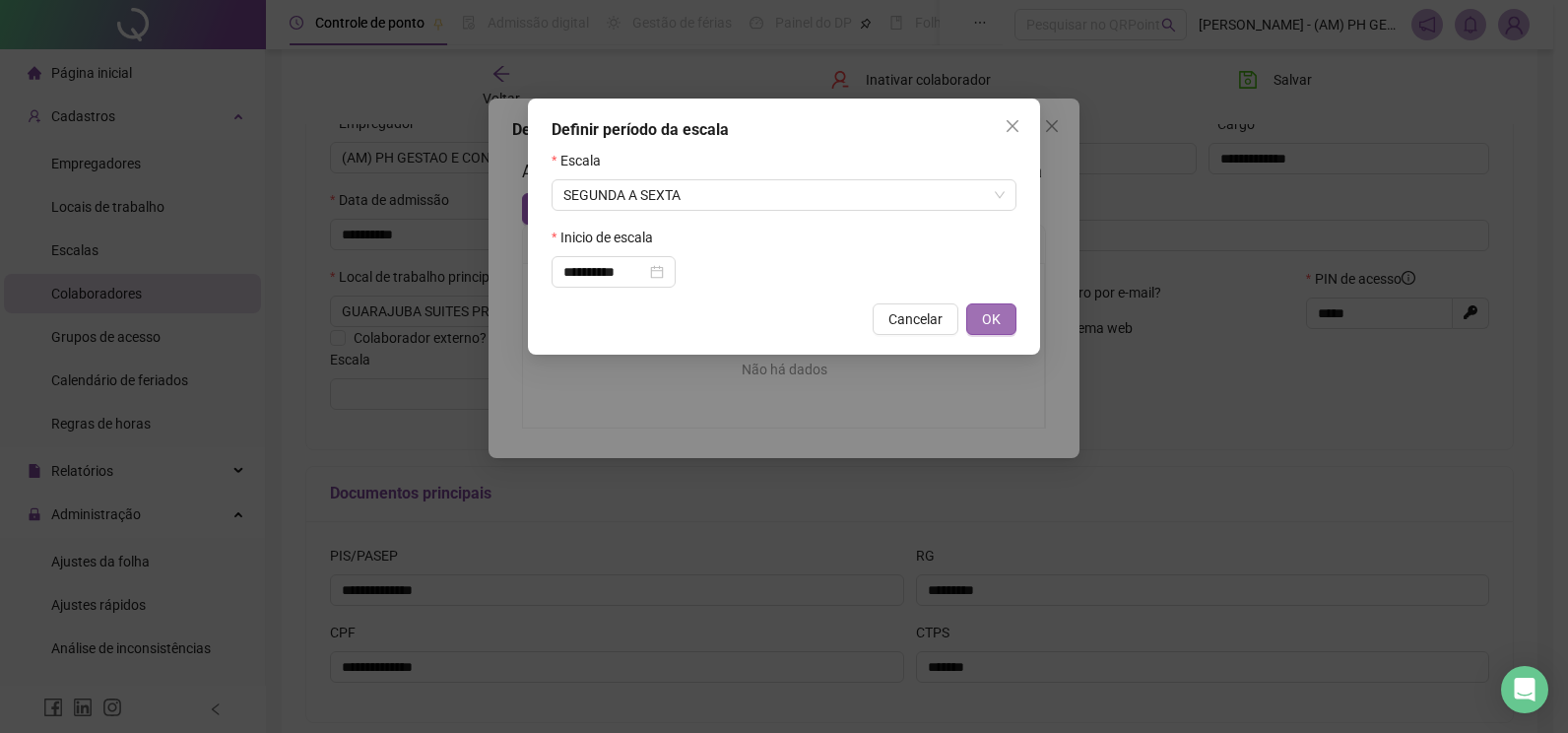
click at [1003, 311] on button "OK" at bounding box center [990, 319] width 50 height 32
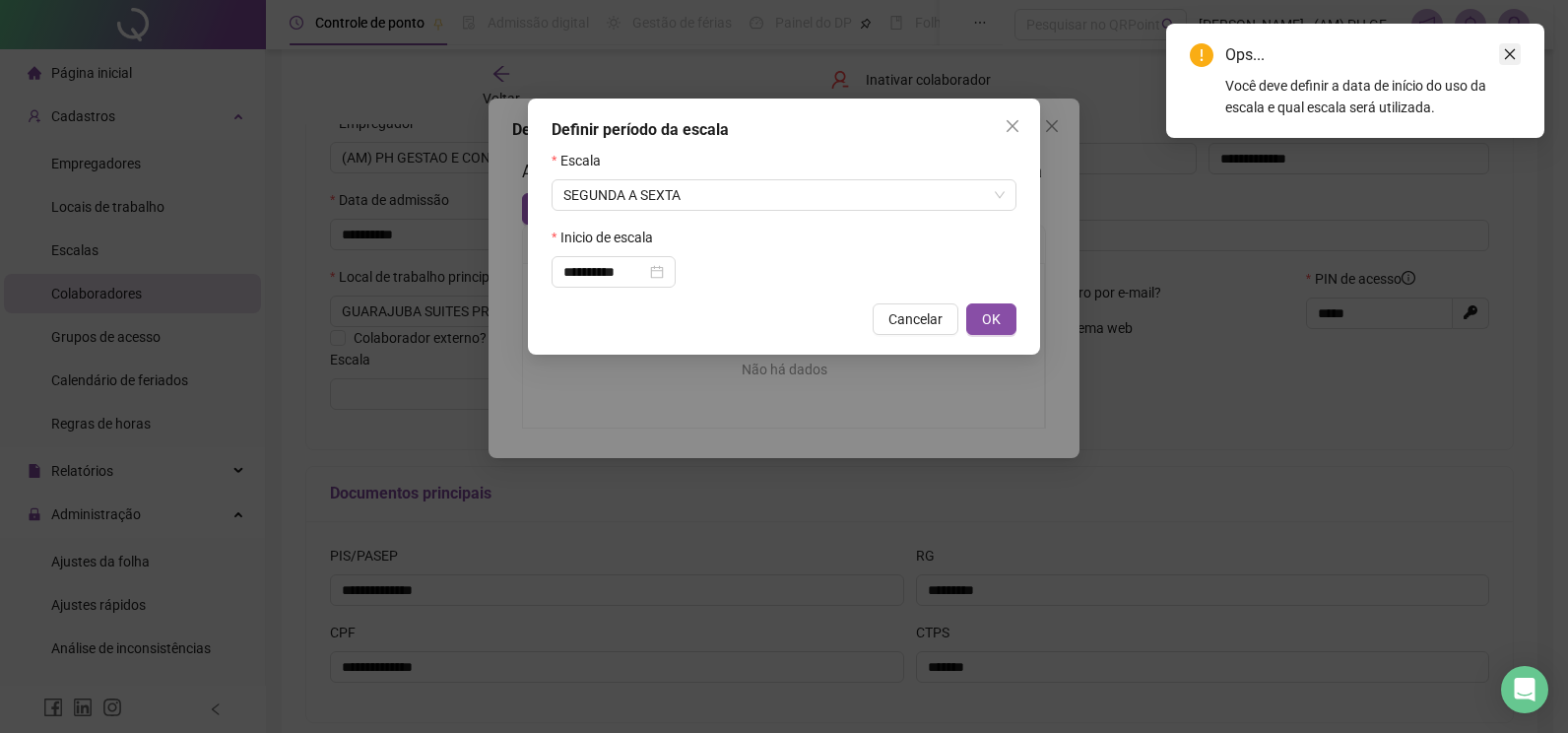
click at [1513, 50] on icon "close" at bounding box center [1510, 54] width 14 height 14
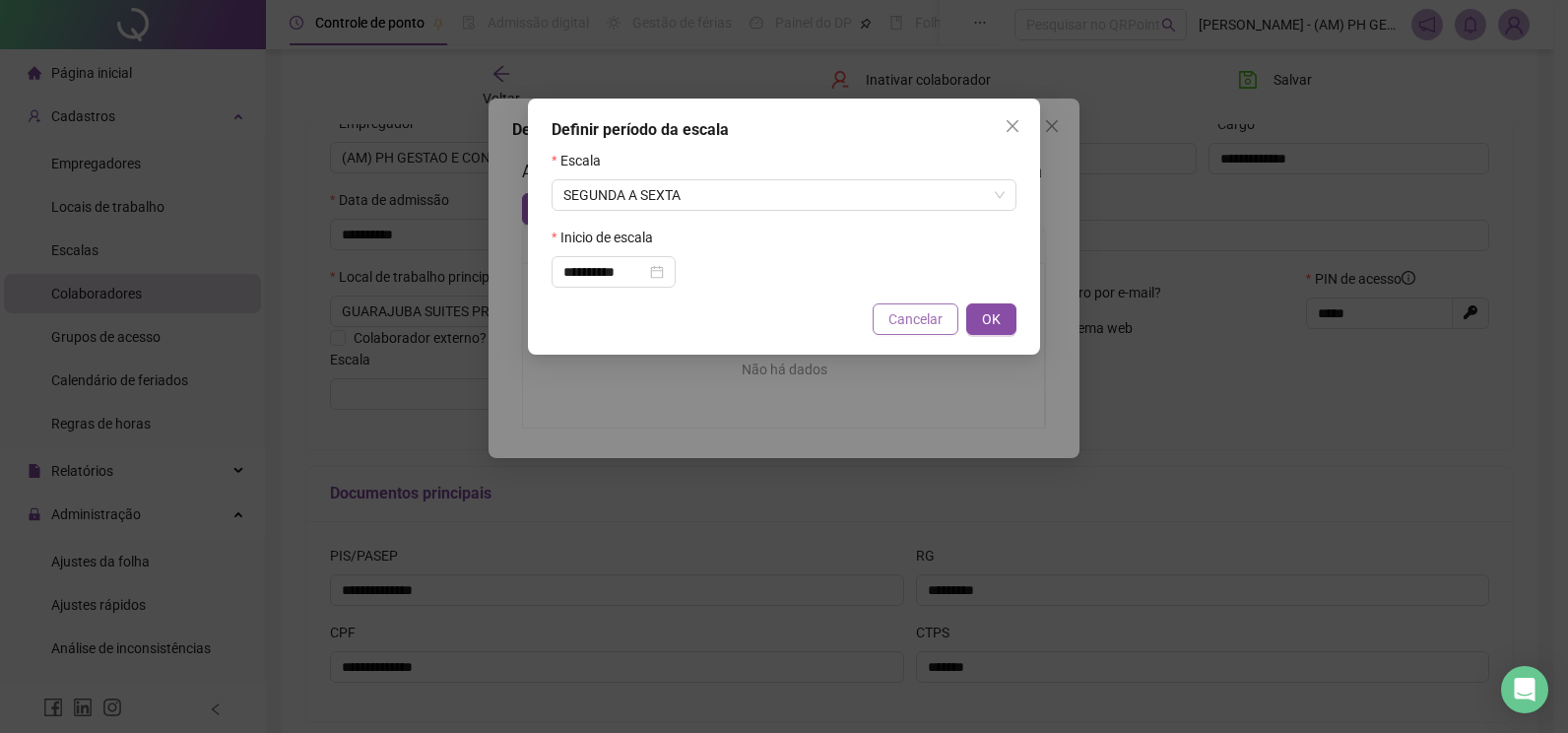
click at [914, 313] on span "Cancelar" at bounding box center [915, 319] width 54 height 22
click at [914, 313] on div "**********" at bounding box center [784, 366] width 1568 height 733
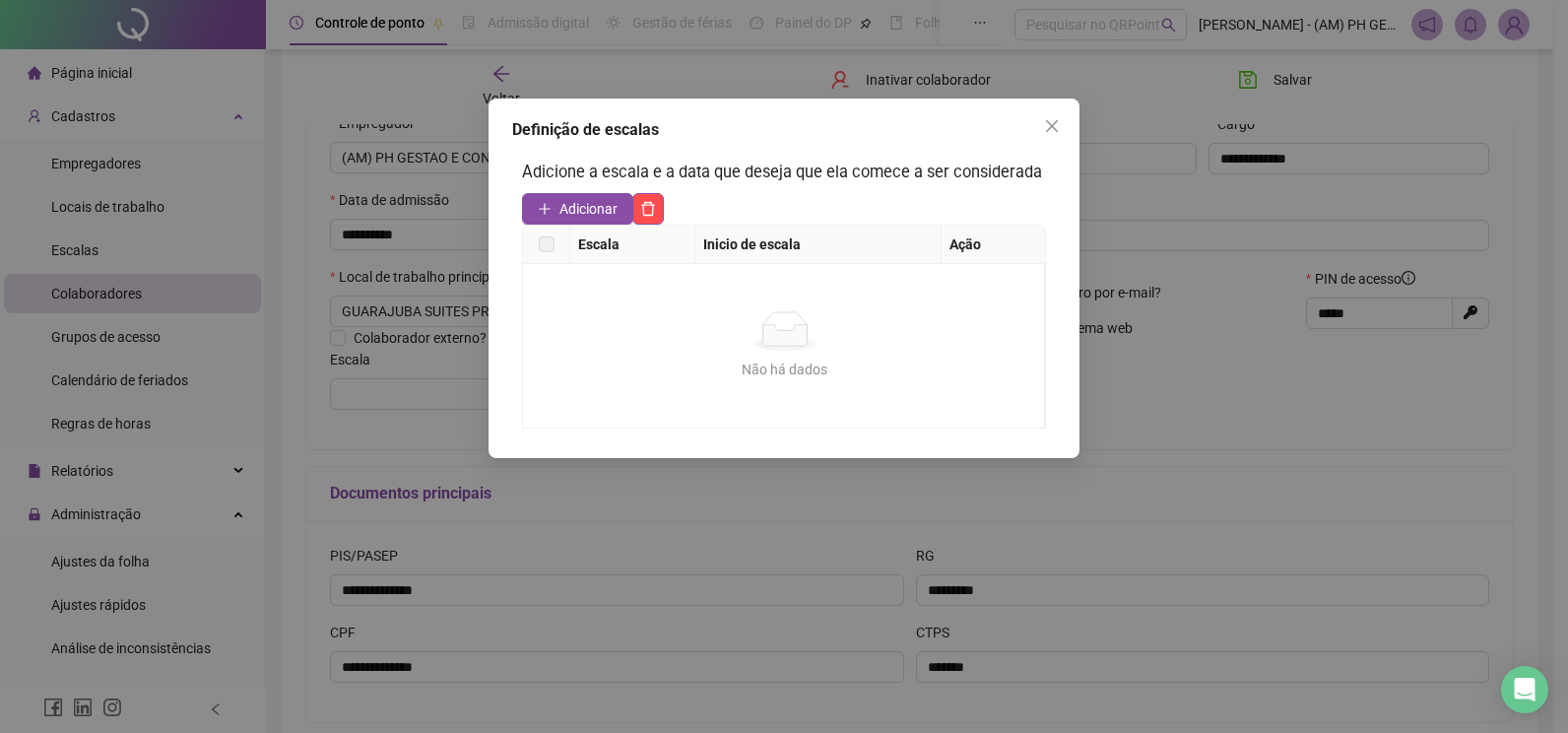
drag, startPoint x: 914, startPoint y: 313, endPoint x: 723, endPoint y: 313, distance: 191.0
click at [708, 316] on div "Não há dados" at bounding box center [785, 331] width 476 height 40
click at [1047, 132] on icon "close" at bounding box center [1052, 126] width 12 height 12
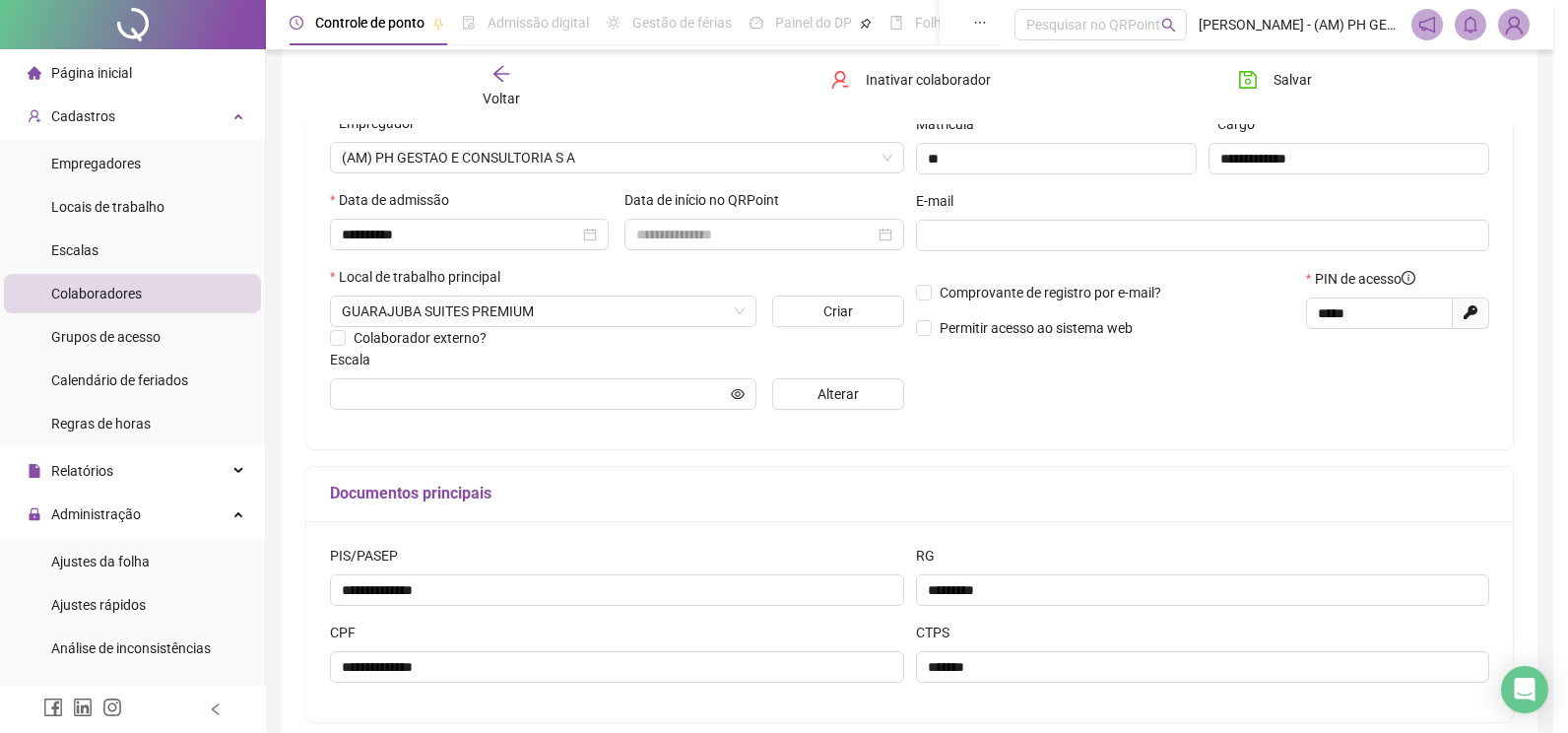
click at [1144, 433] on div "**********" at bounding box center [909, 227] width 1207 height 444
click at [1237, 459] on div "**********" at bounding box center [909, 337] width 1209 height 773
click at [493, 69] on icon "arrow-left" at bounding box center [502, 74] width 20 height 20
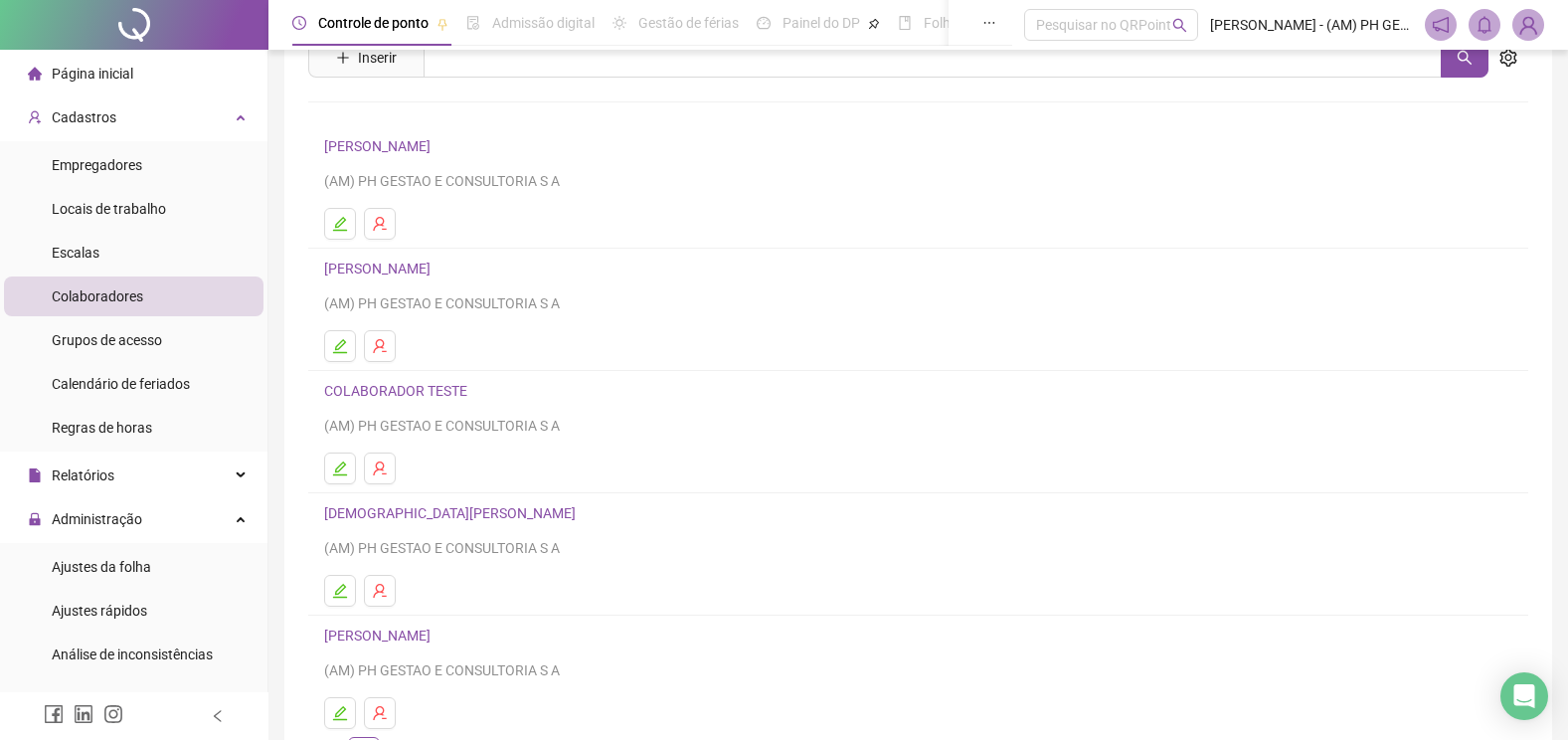
scroll to position [198, 0]
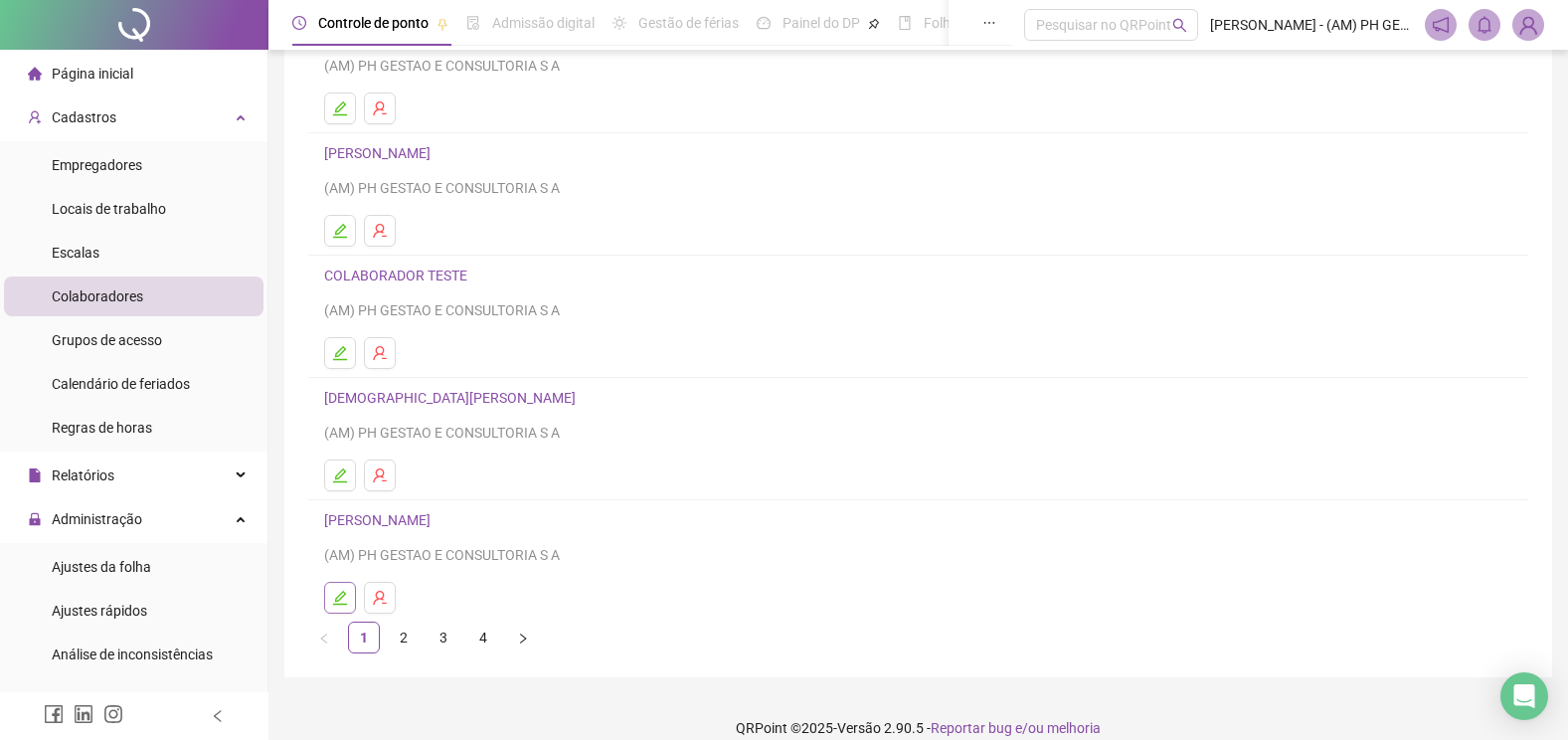
click at [340, 588] on button "button" at bounding box center [340, 597] width 32 height 32
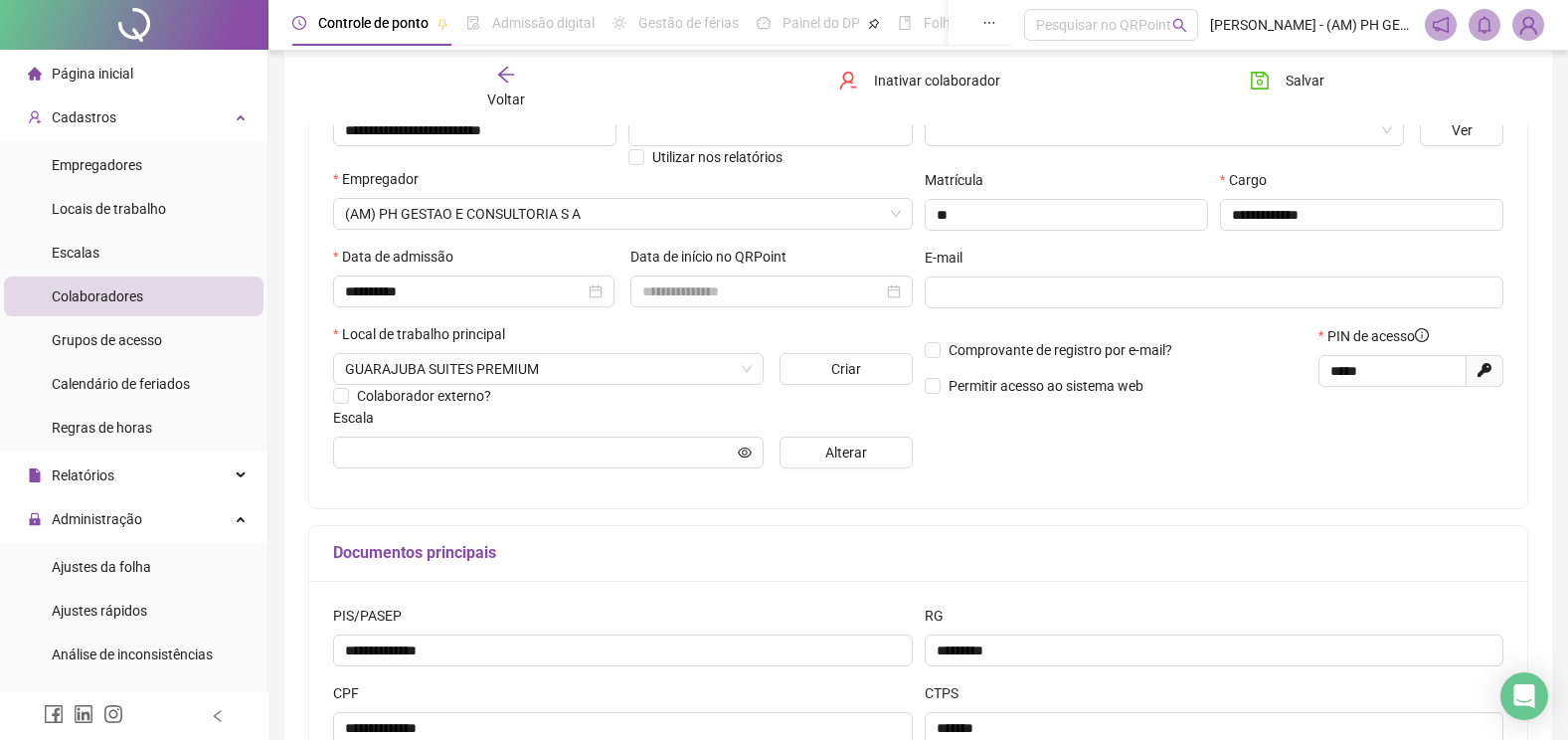
scroll to position [0, 0]
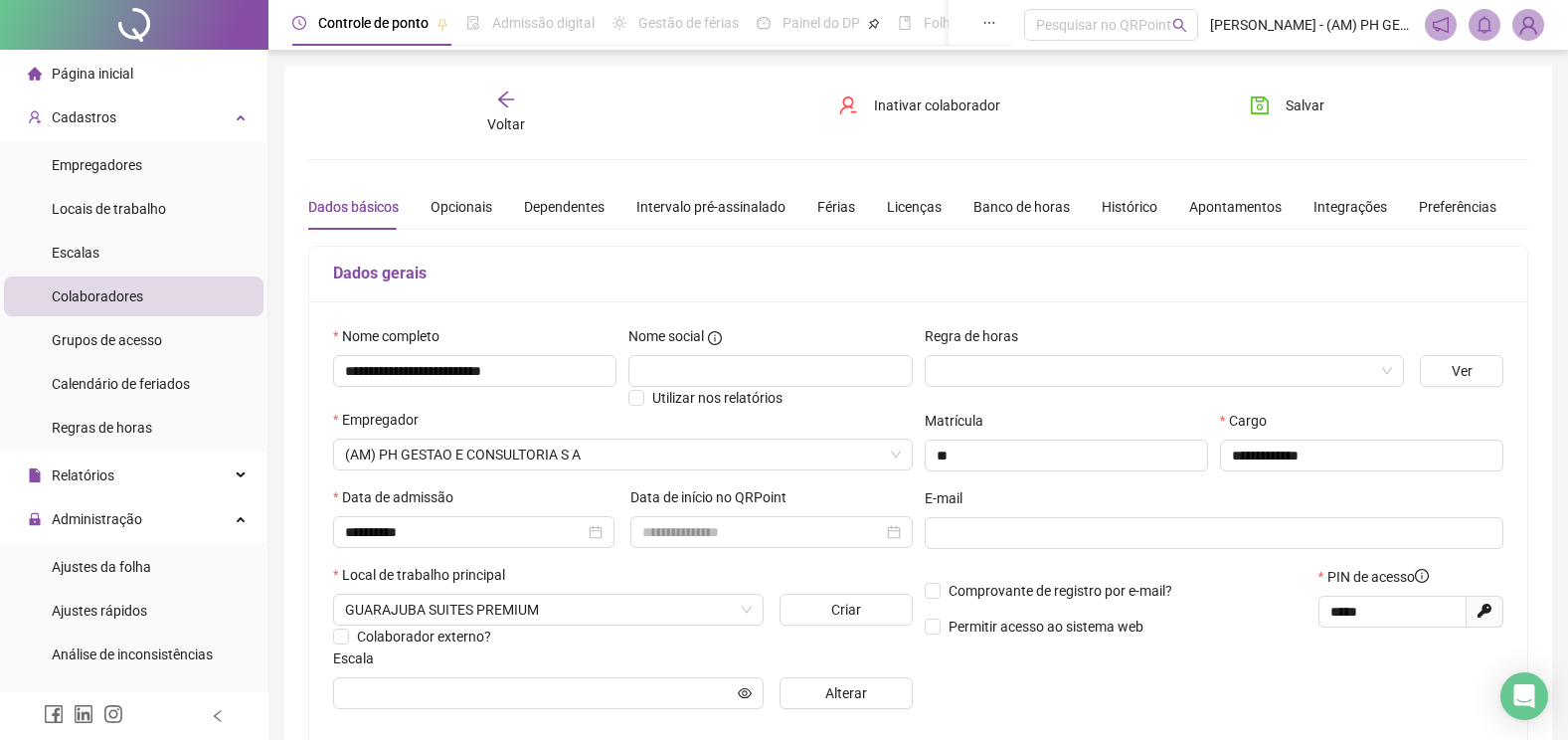
drag, startPoint x: 506, startPoint y: 679, endPoint x: 516, endPoint y: 709, distance: 31.6
click at [508, 101] on icon "arrow-left" at bounding box center [506, 100] width 20 height 20
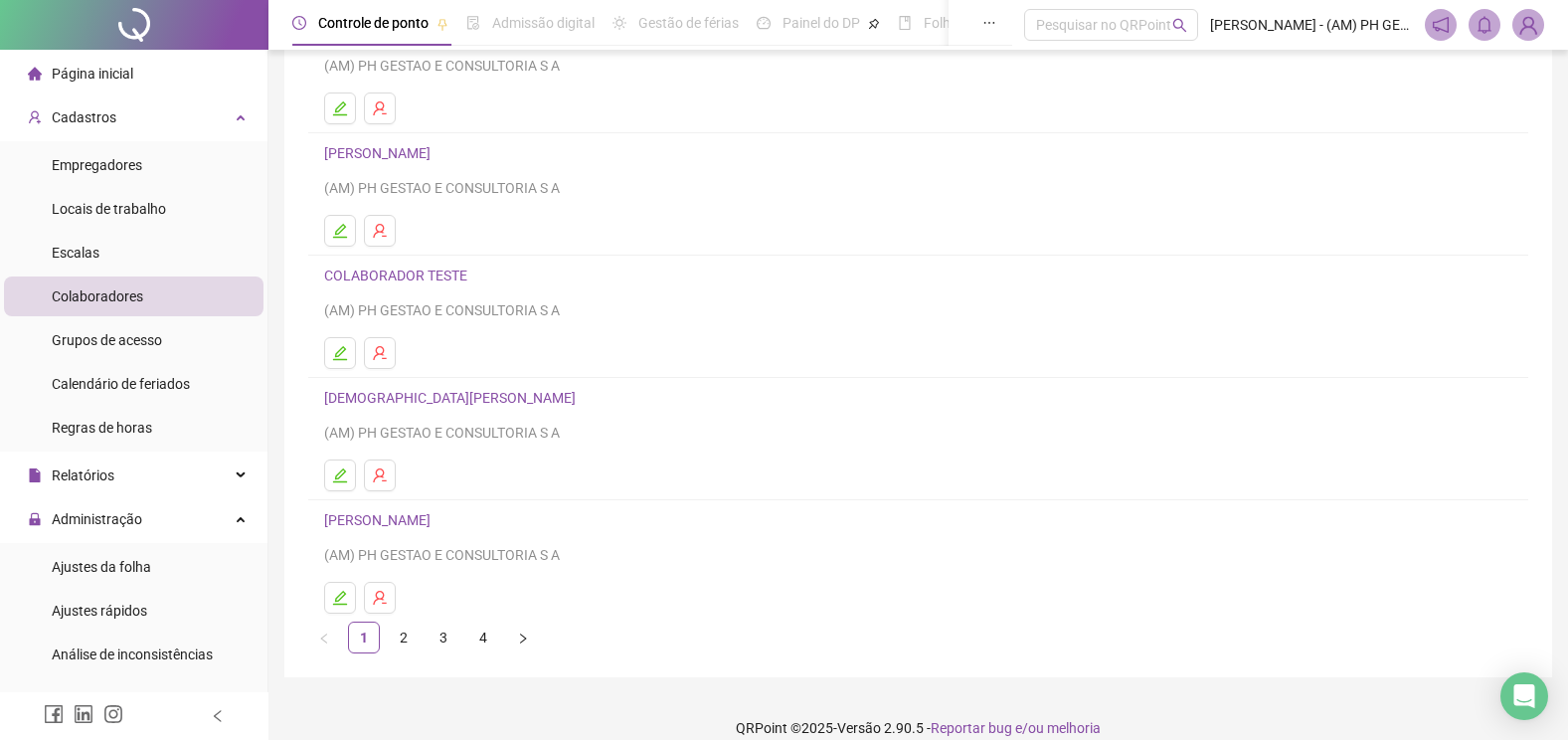
scroll to position [221, 0]
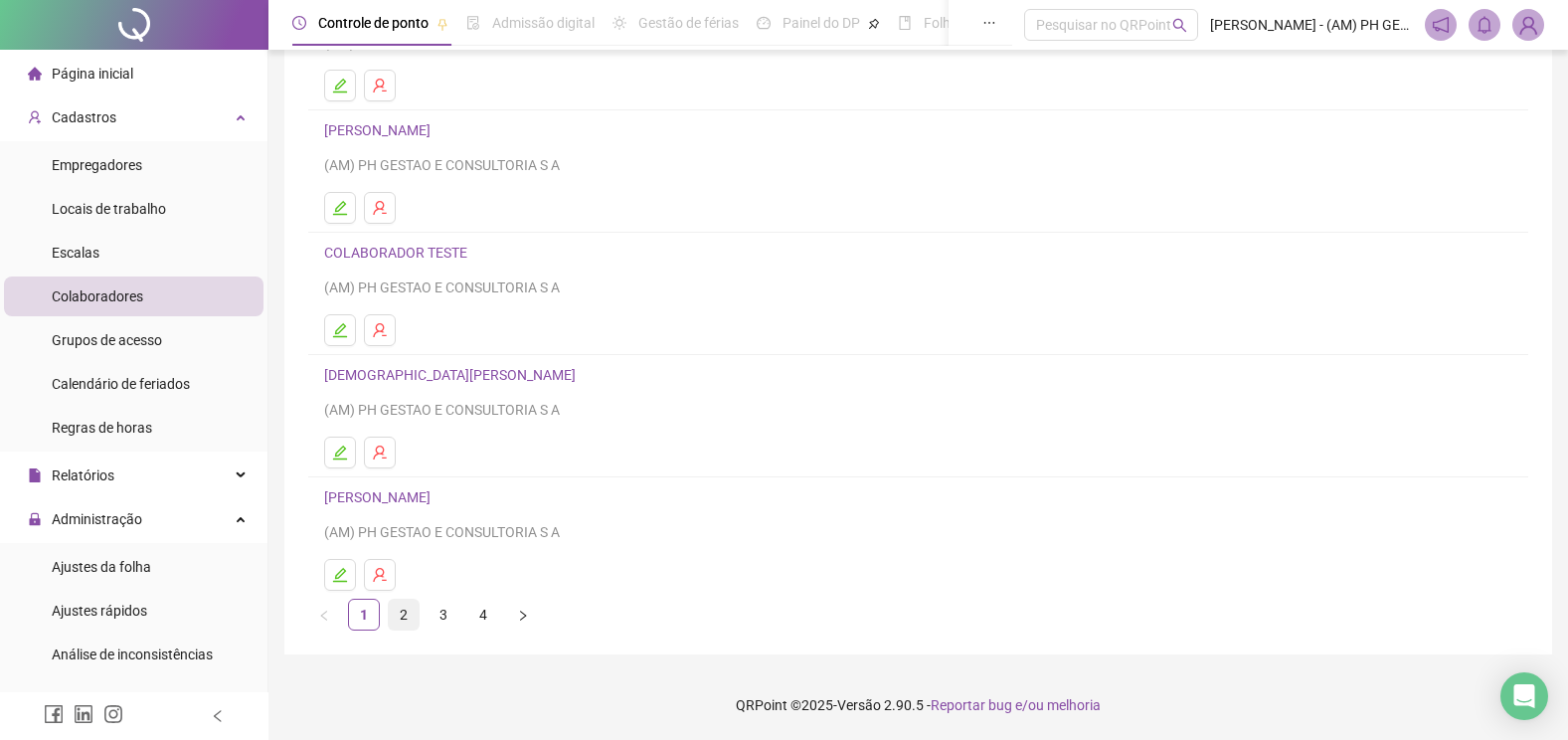
click at [400, 602] on link "2" at bounding box center [404, 614] width 30 height 30
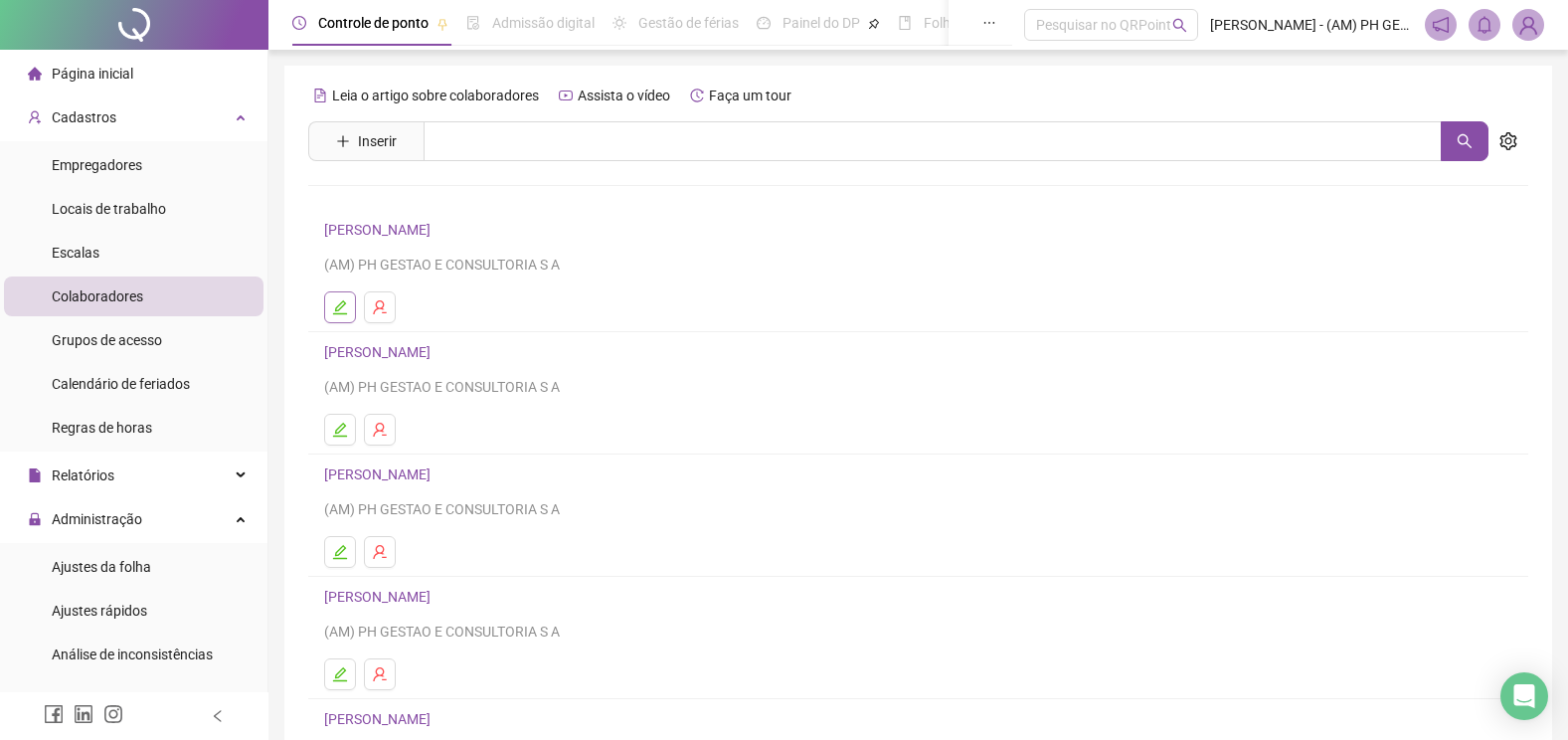
click at [341, 304] on icon "edit" at bounding box center [340, 307] width 16 height 16
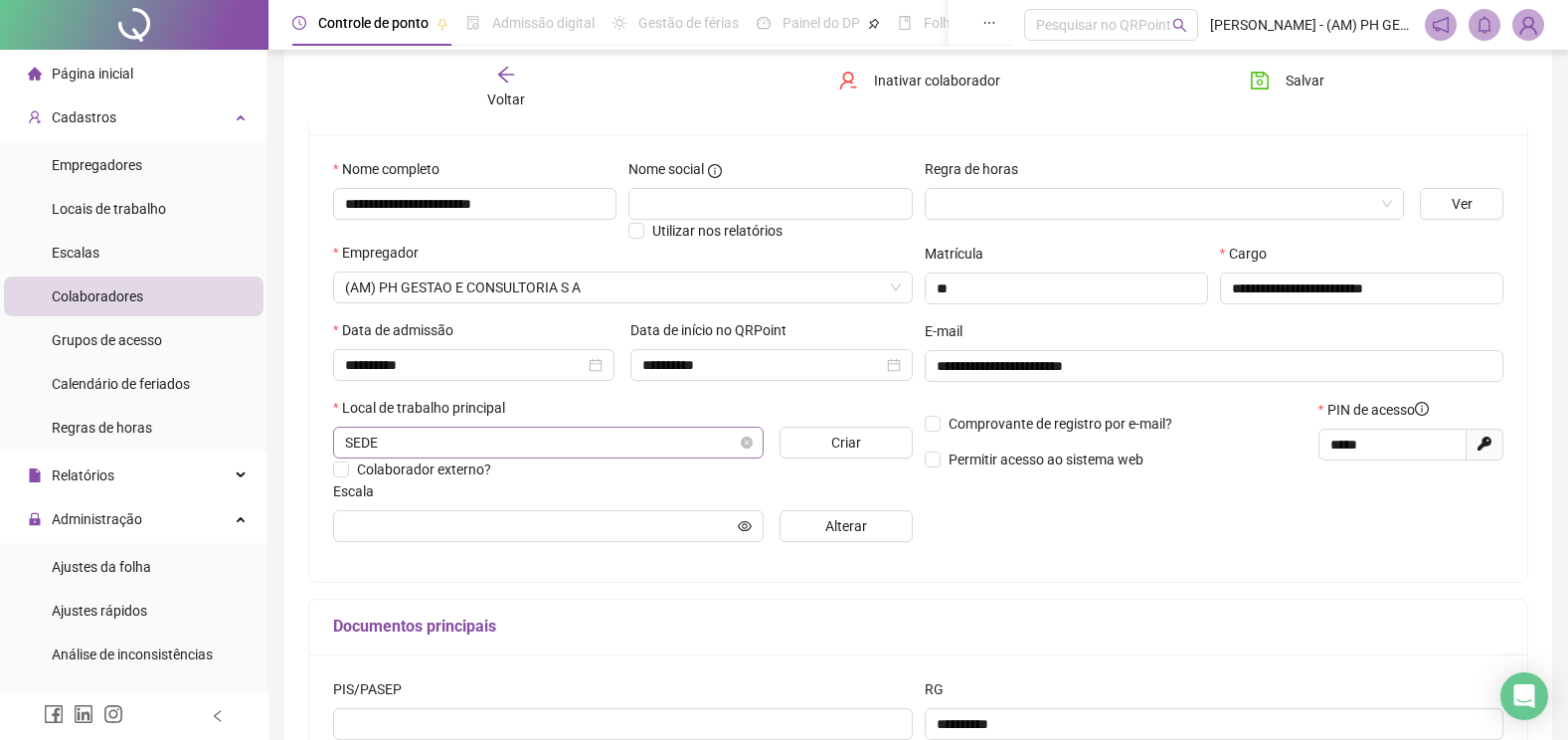
scroll to position [198, 0]
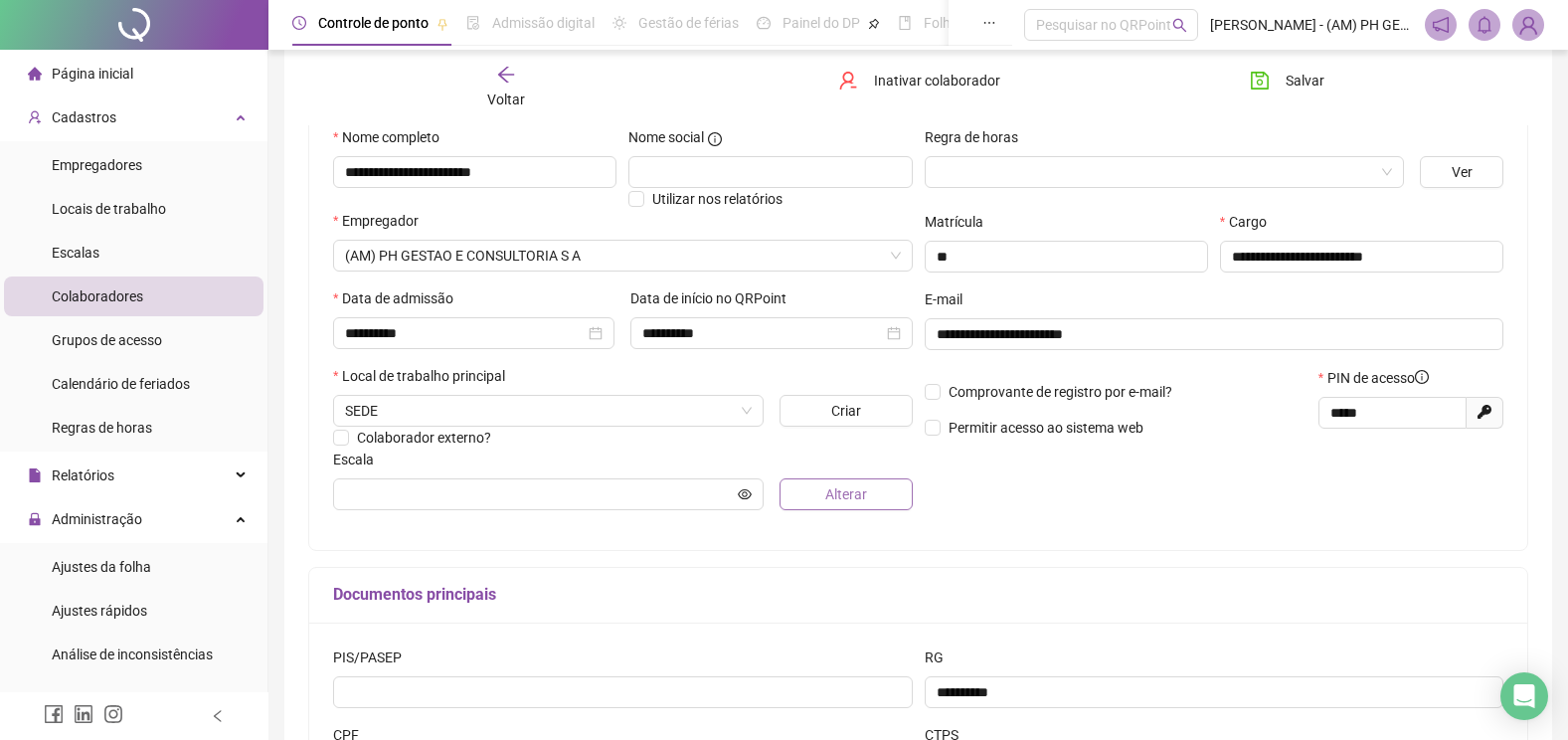
click at [831, 488] on span "Alterar" at bounding box center [846, 495] width 42 height 22
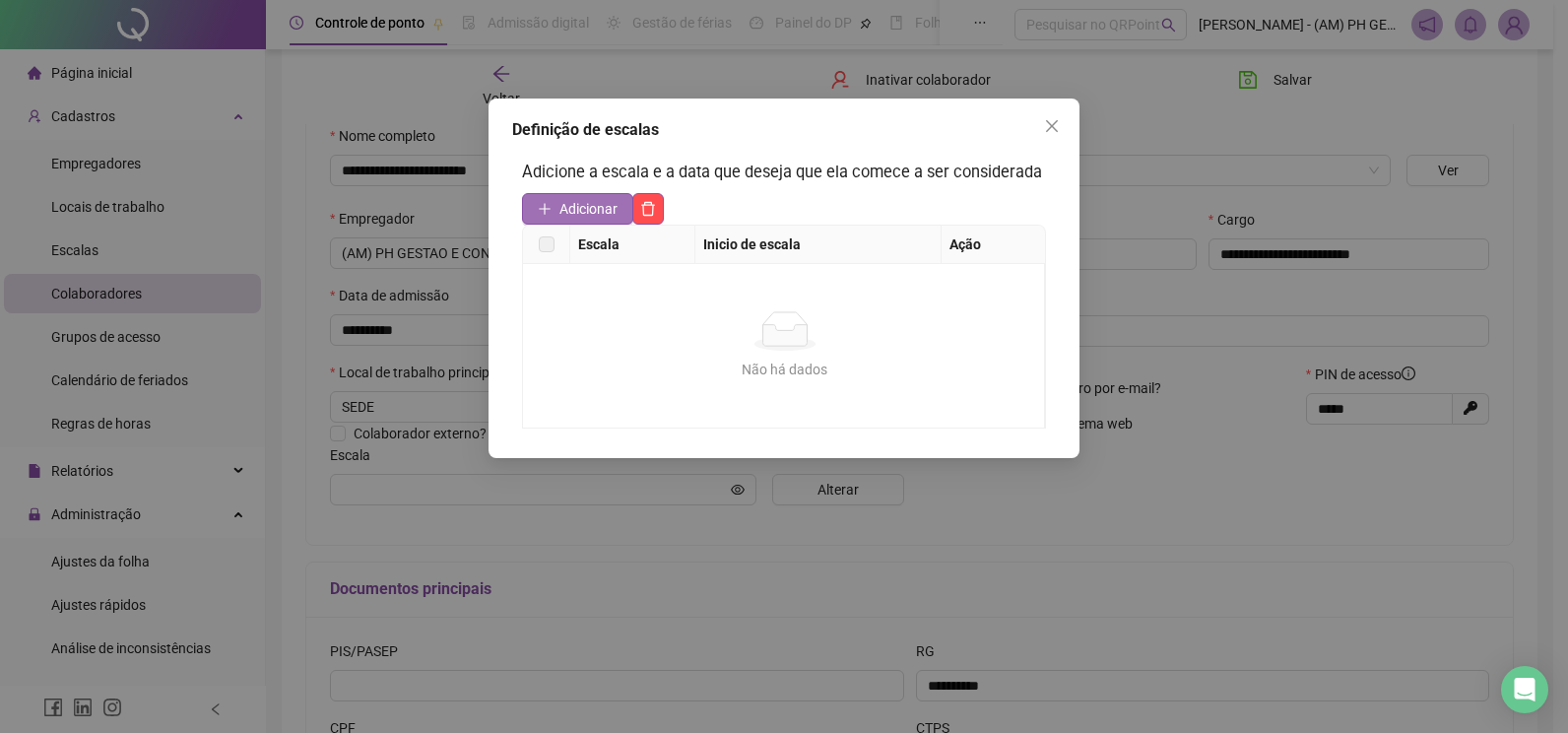
click at [563, 208] on span "Adicionar" at bounding box center [588, 208] width 58 height 22
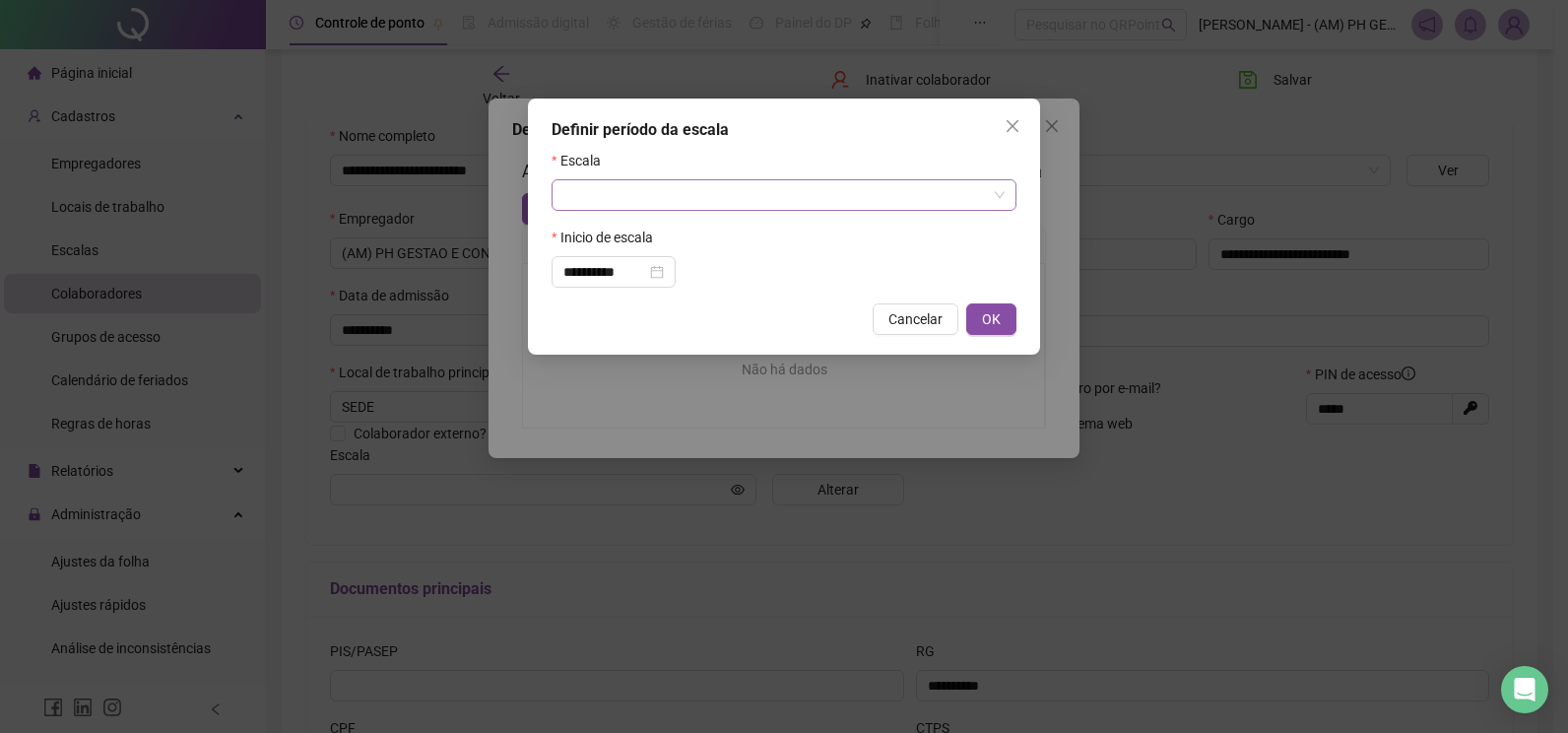
click at [626, 197] on input "search" at bounding box center [774, 196] width 424 height 30
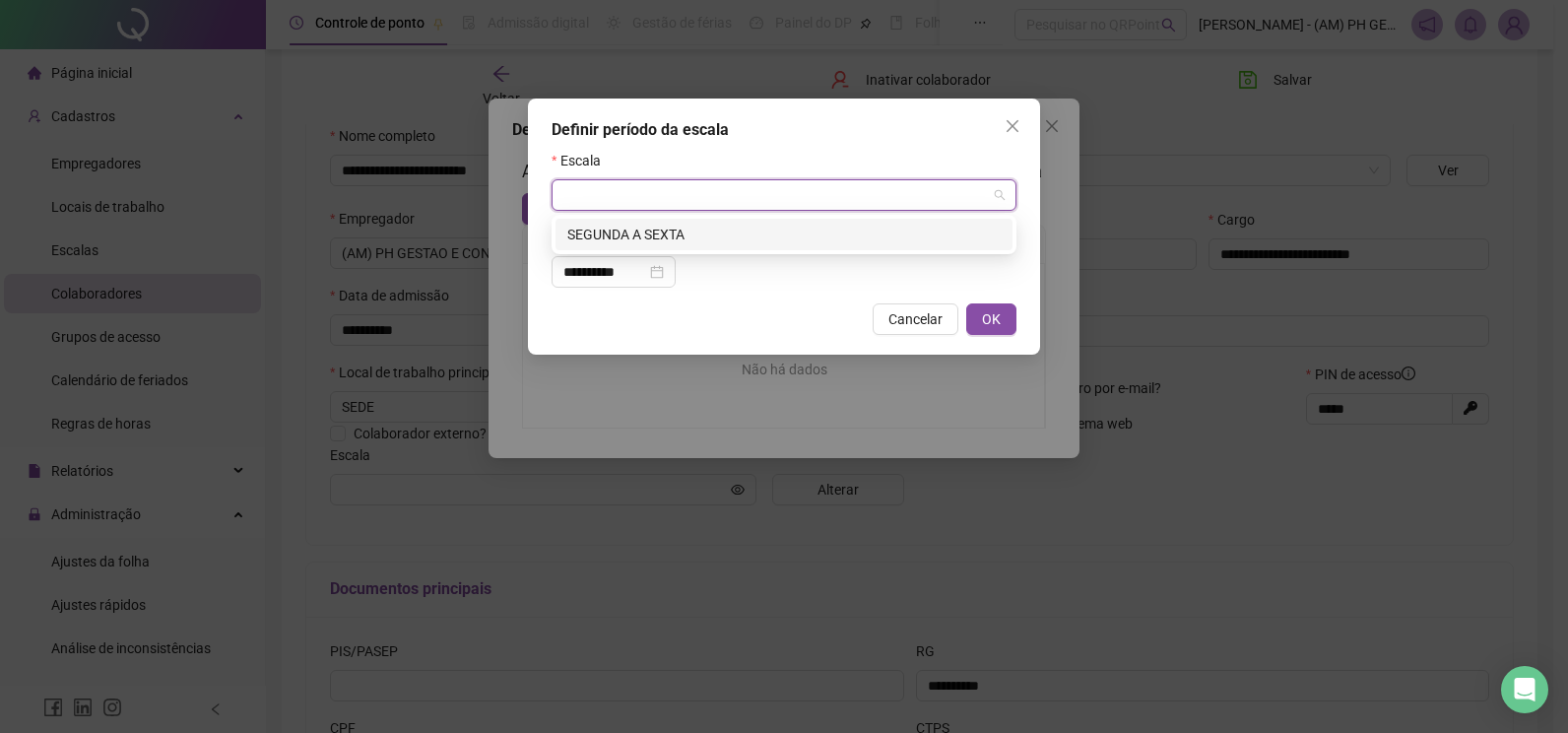
click at [659, 231] on div "SEGUNDA A SEXTA" at bounding box center [783, 234] width 433 height 22
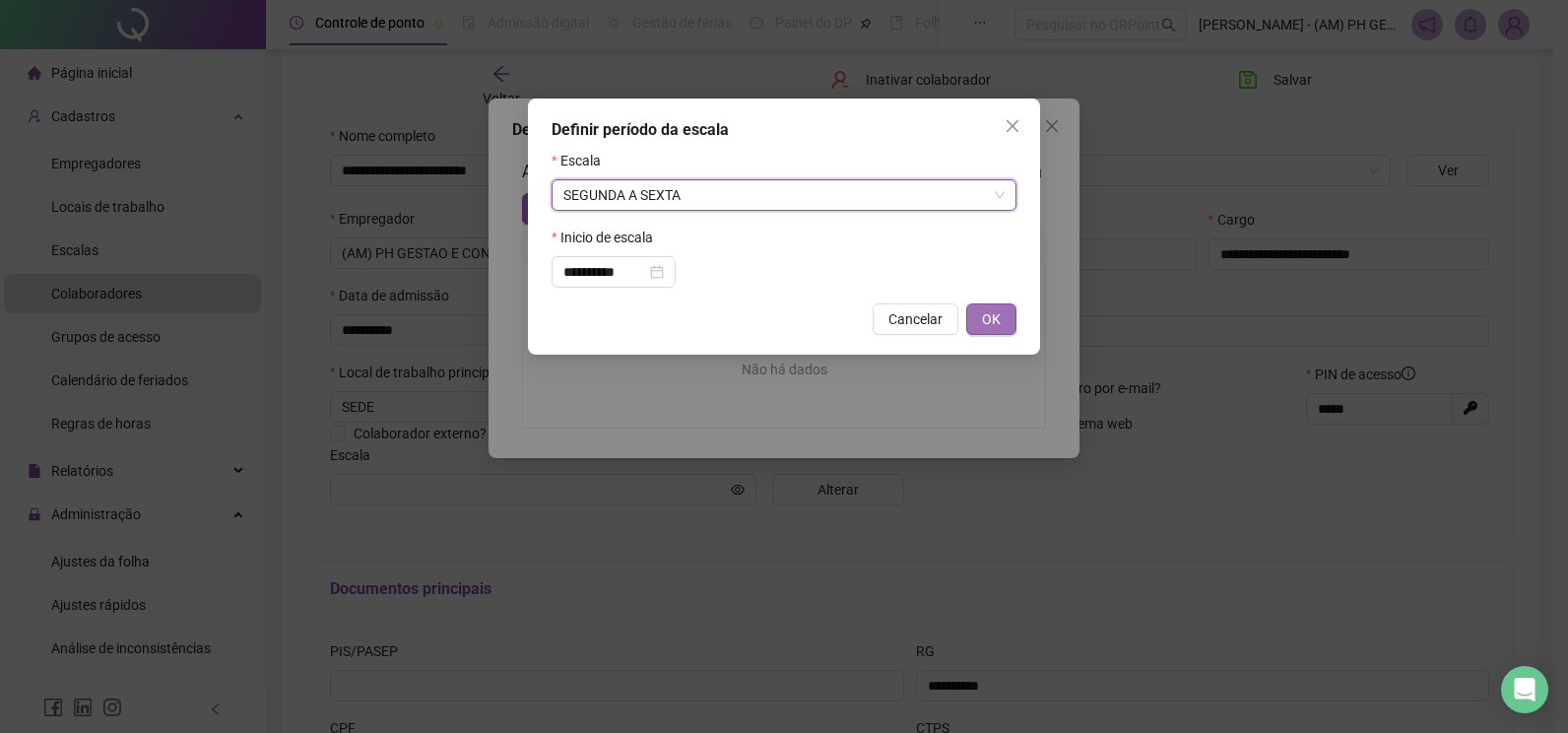
click at [993, 312] on span "OK" at bounding box center [990, 319] width 19 height 22
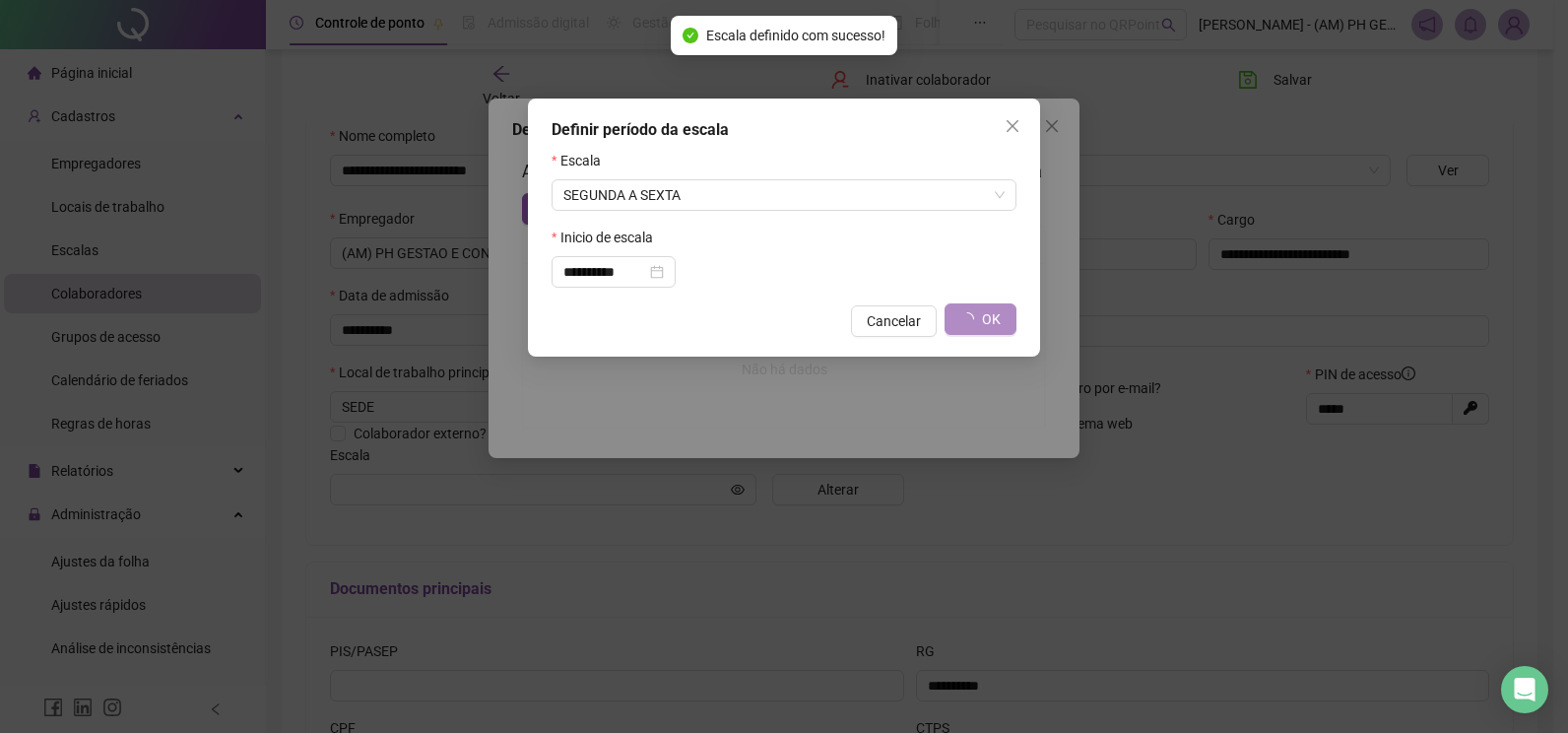
type input "**********"
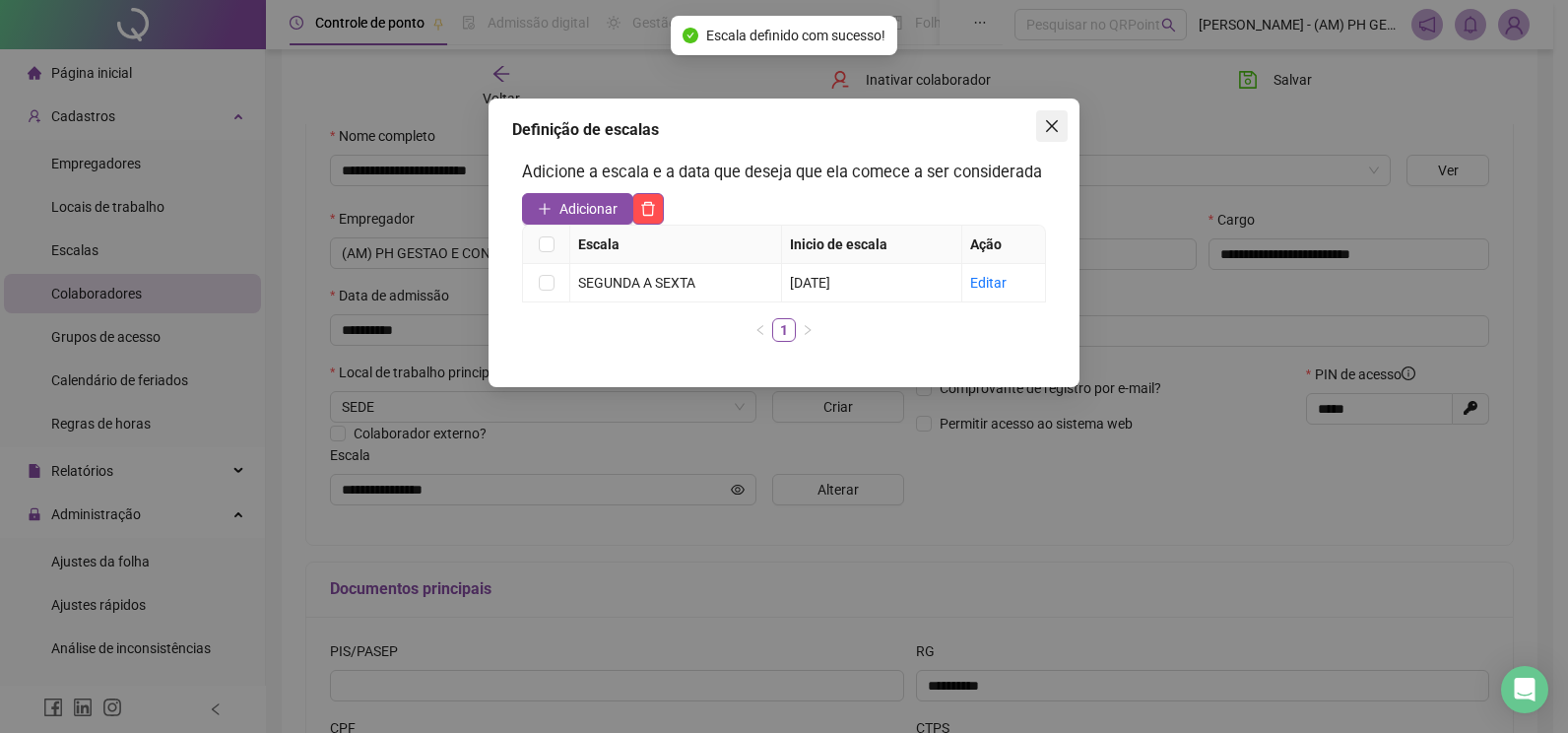
click at [1046, 124] on icon "close" at bounding box center [1052, 126] width 16 height 16
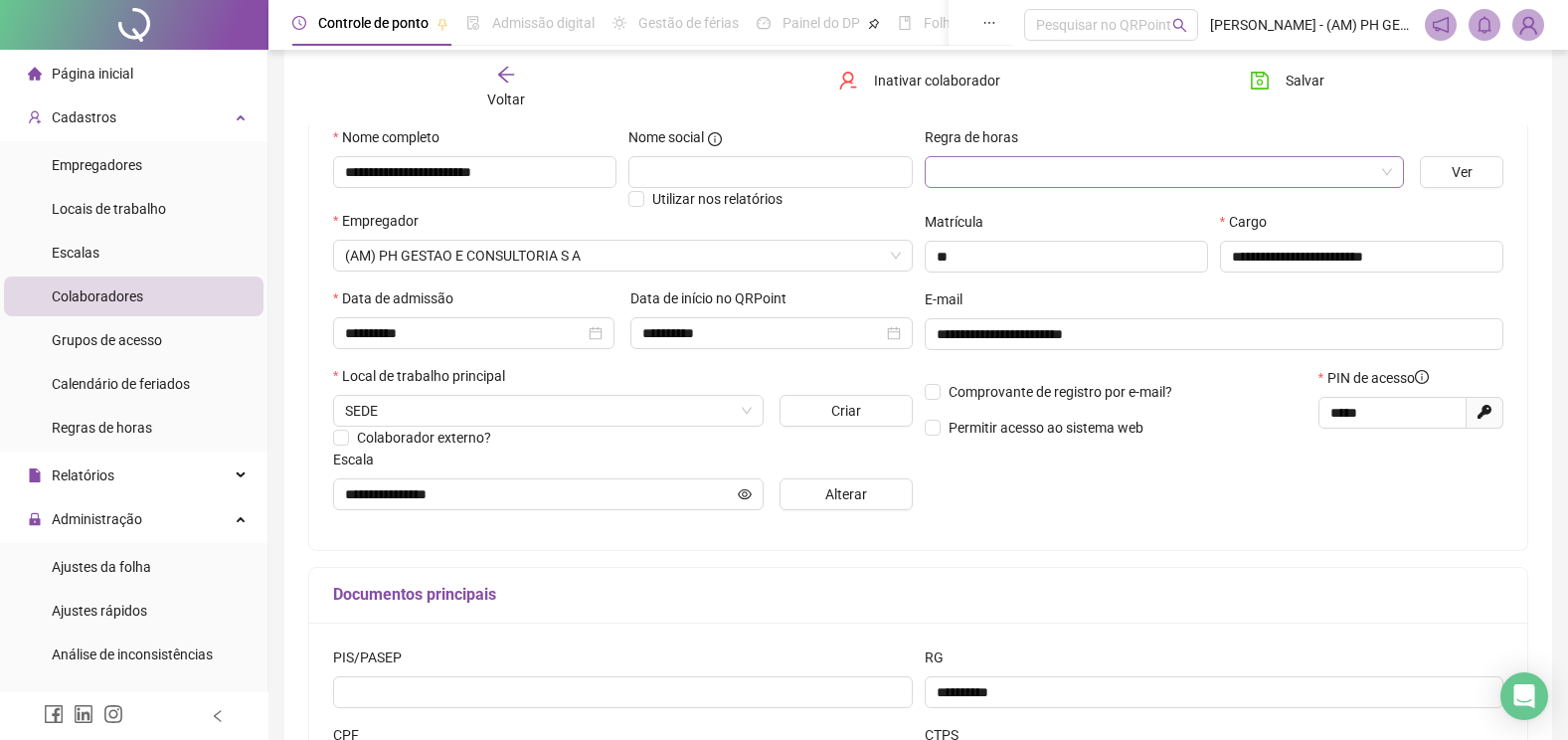
click at [1284, 176] on input "search" at bounding box center [1155, 173] width 439 height 30
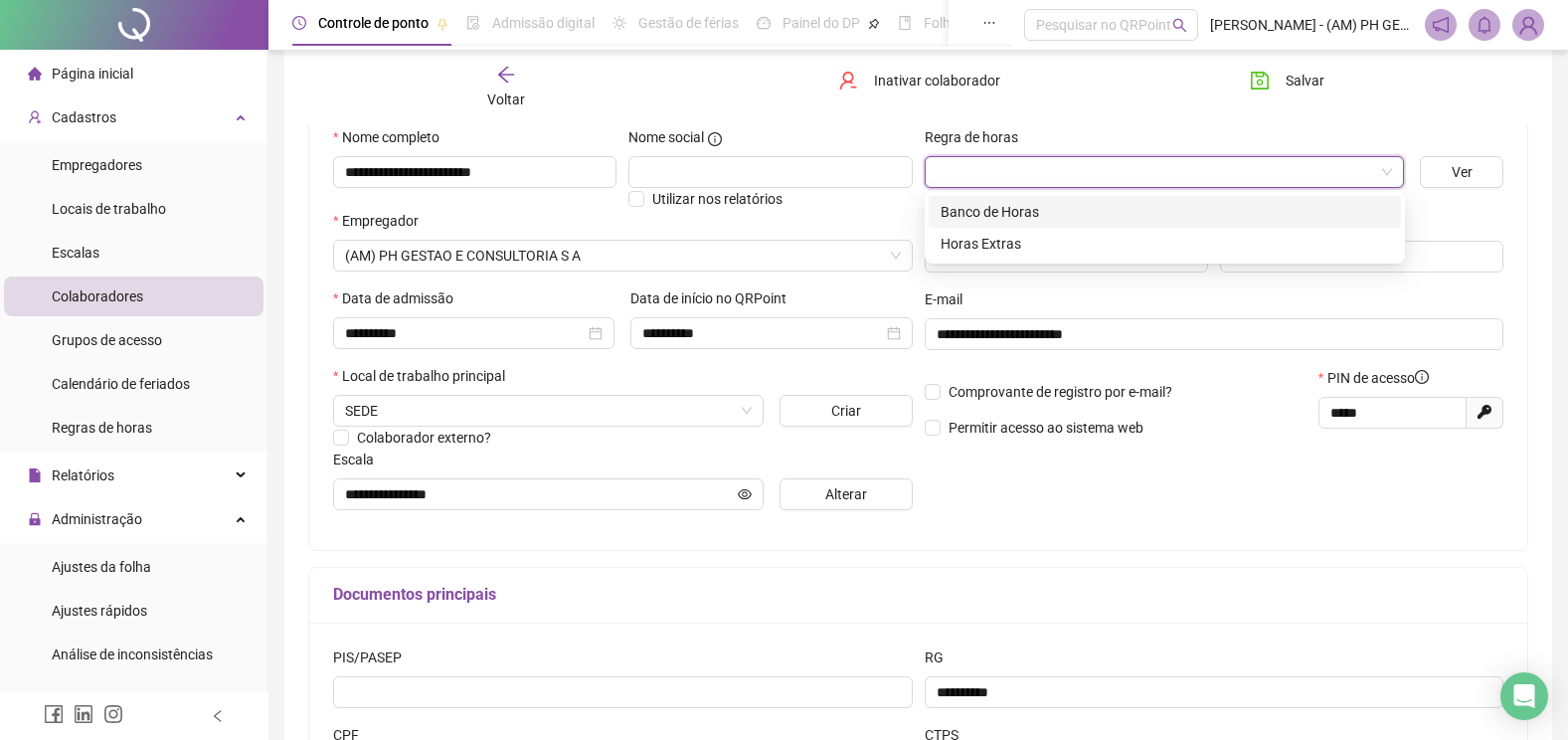
click at [1024, 216] on div "Banco de Horas" at bounding box center [1164, 211] width 449 height 22
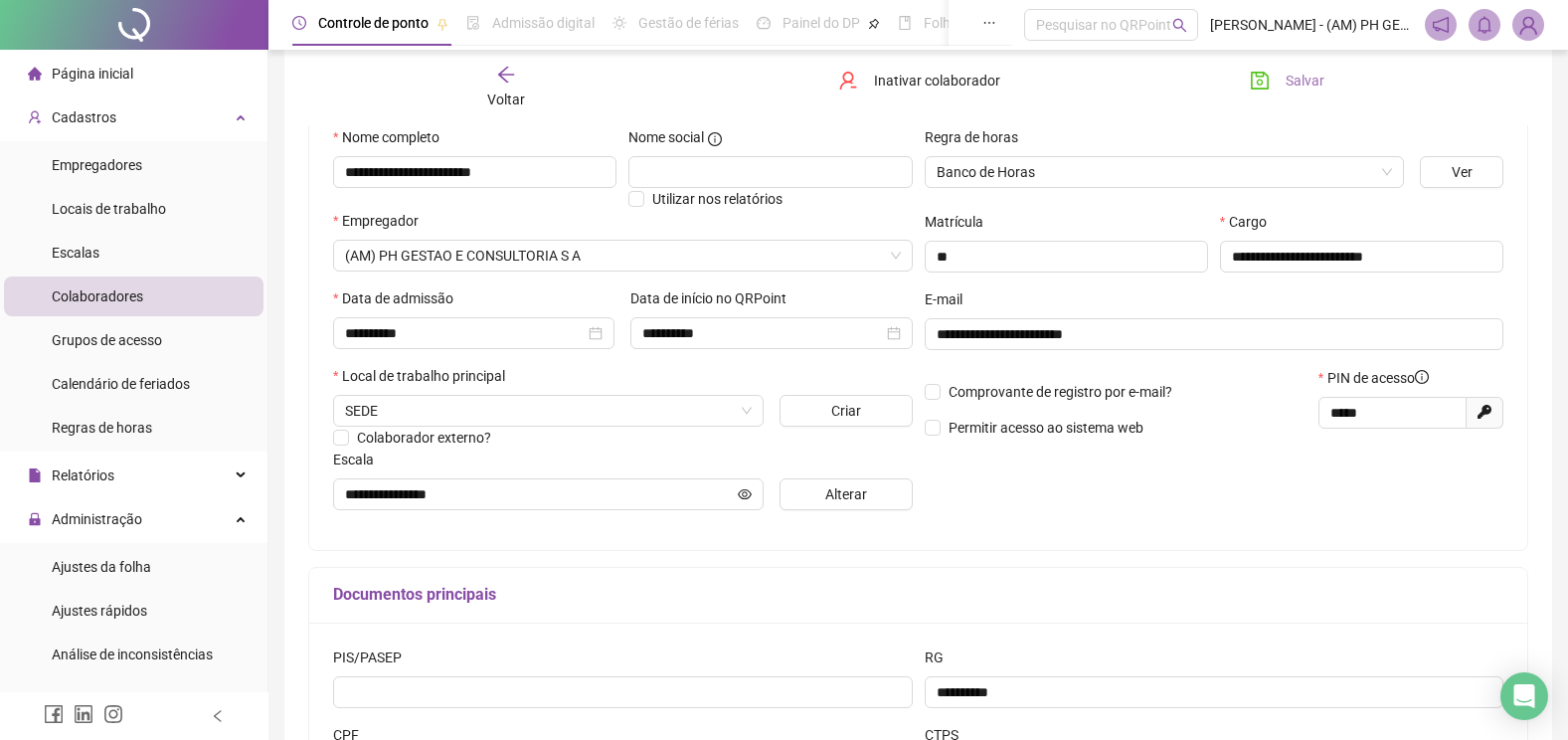
click at [1299, 75] on span "Salvar" at bounding box center [1305, 81] width 39 height 22
click at [824, 494] on button "Alterar" at bounding box center [846, 495] width 134 height 32
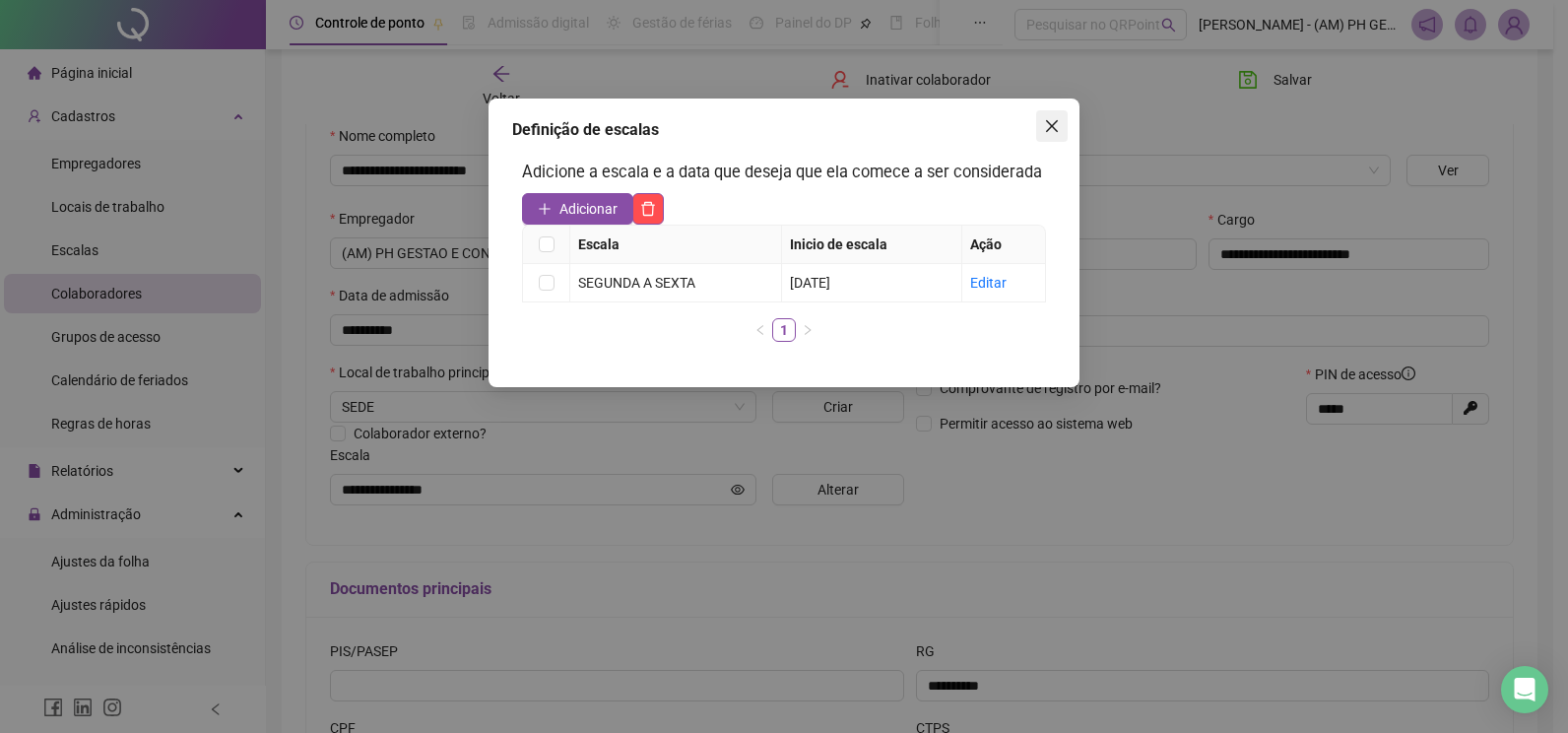
click at [1051, 120] on icon "close" at bounding box center [1052, 126] width 16 height 16
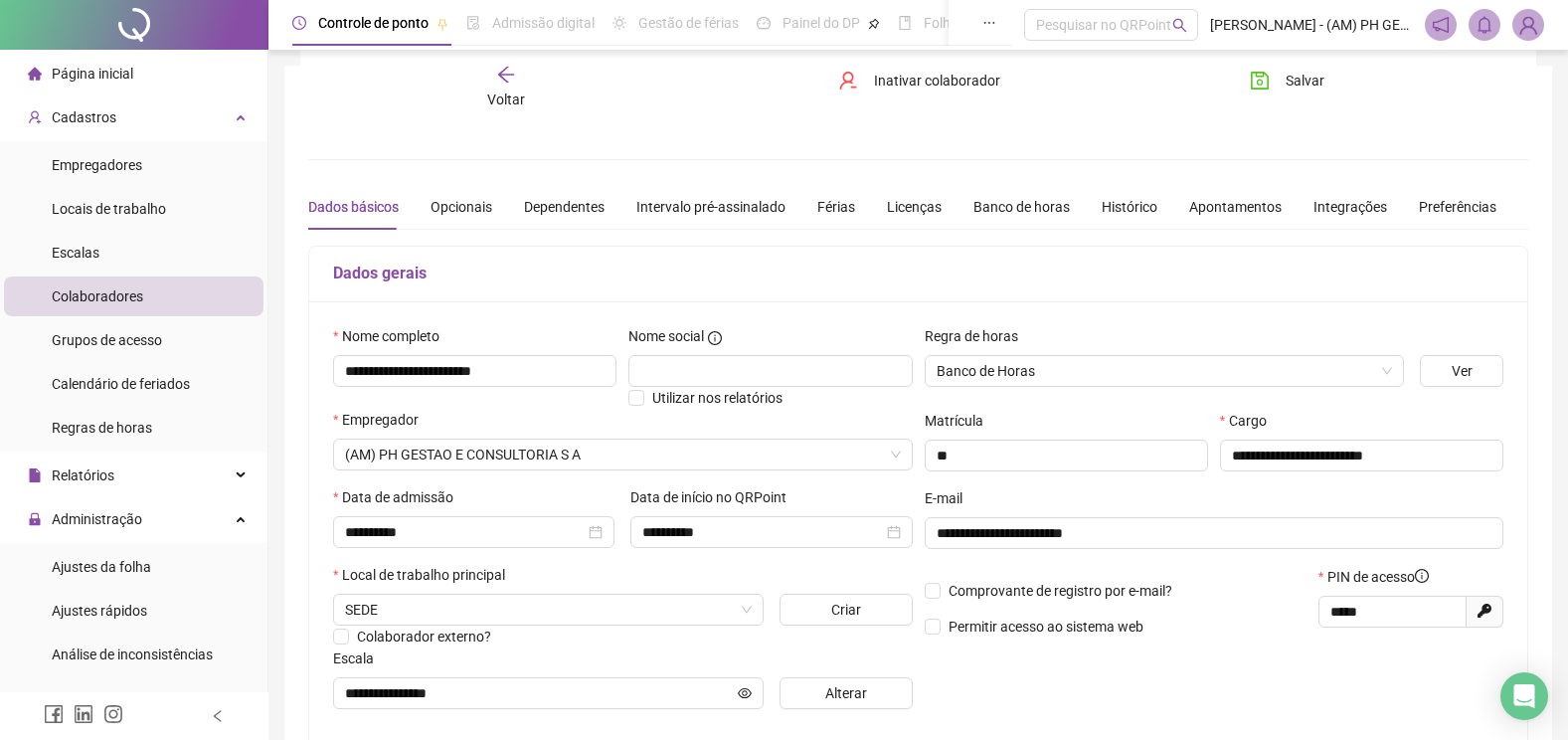
scroll to position [195, 0]
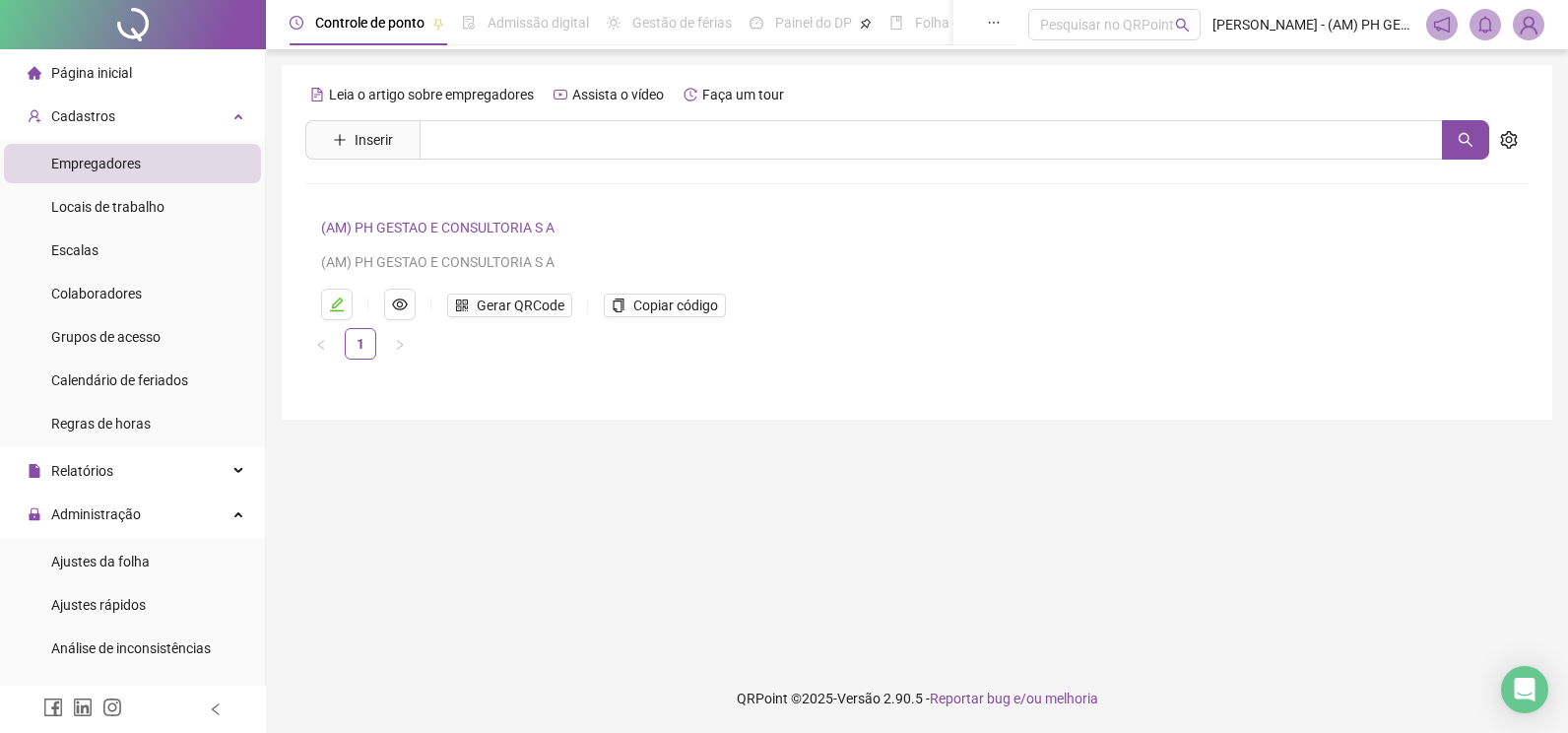
click at [134, 167] on span "Empregadores" at bounding box center [96, 164] width 90 height 16
click at [107, 293] on span "Colaboradores" at bounding box center [97, 293] width 91 height 16
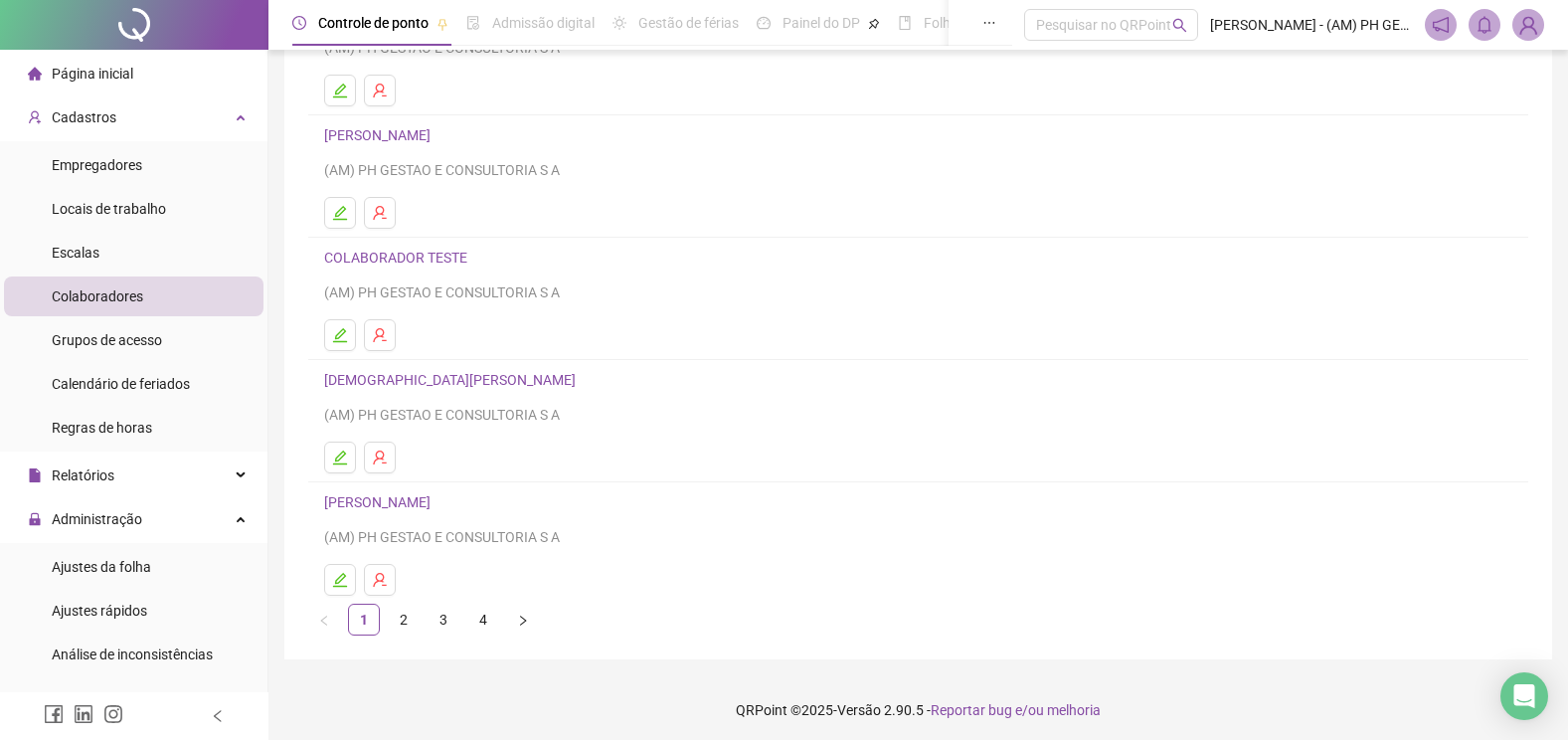
scroll to position [221, 0]
click at [414, 612] on link "2" at bounding box center [404, 614] width 30 height 30
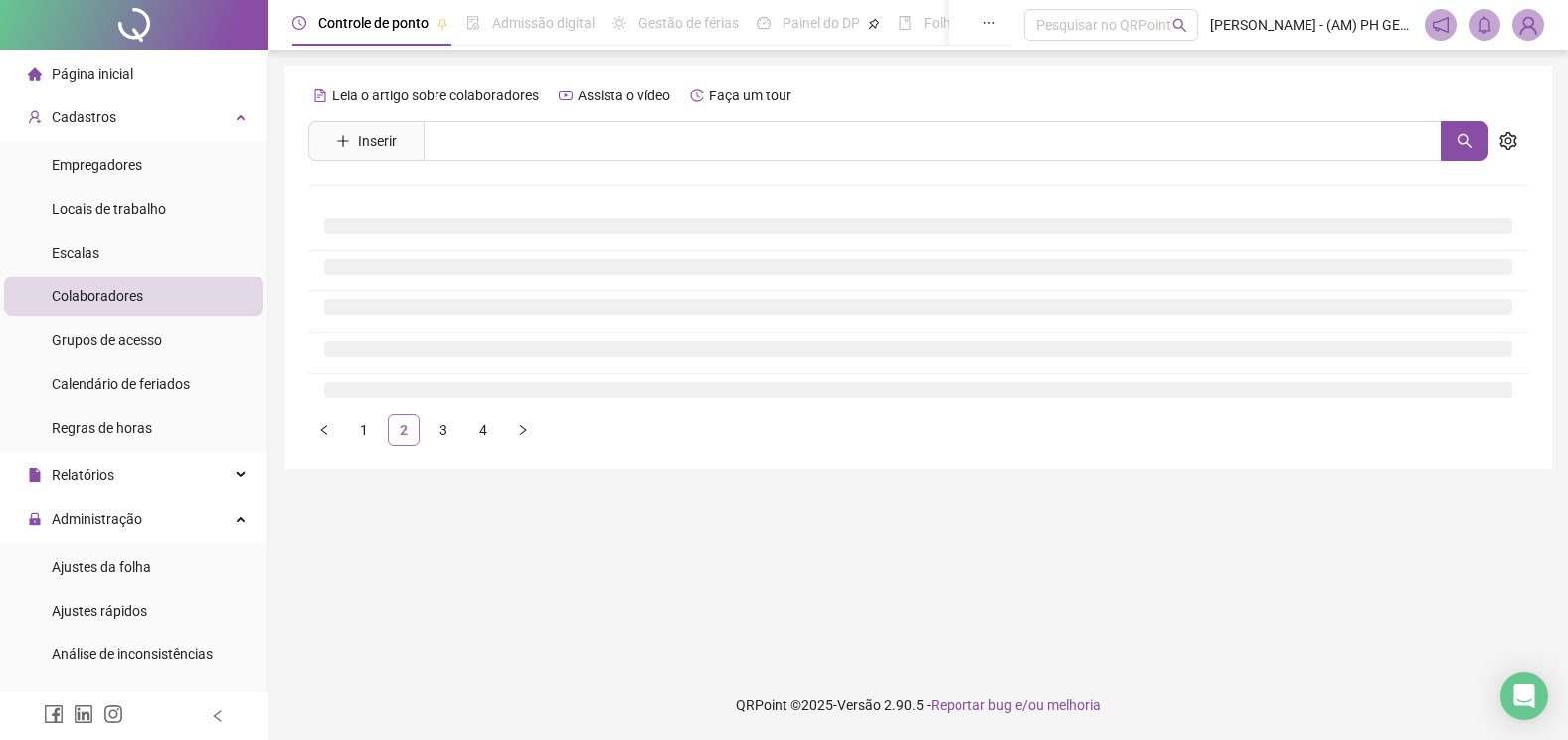
scroll to position [0, 0]
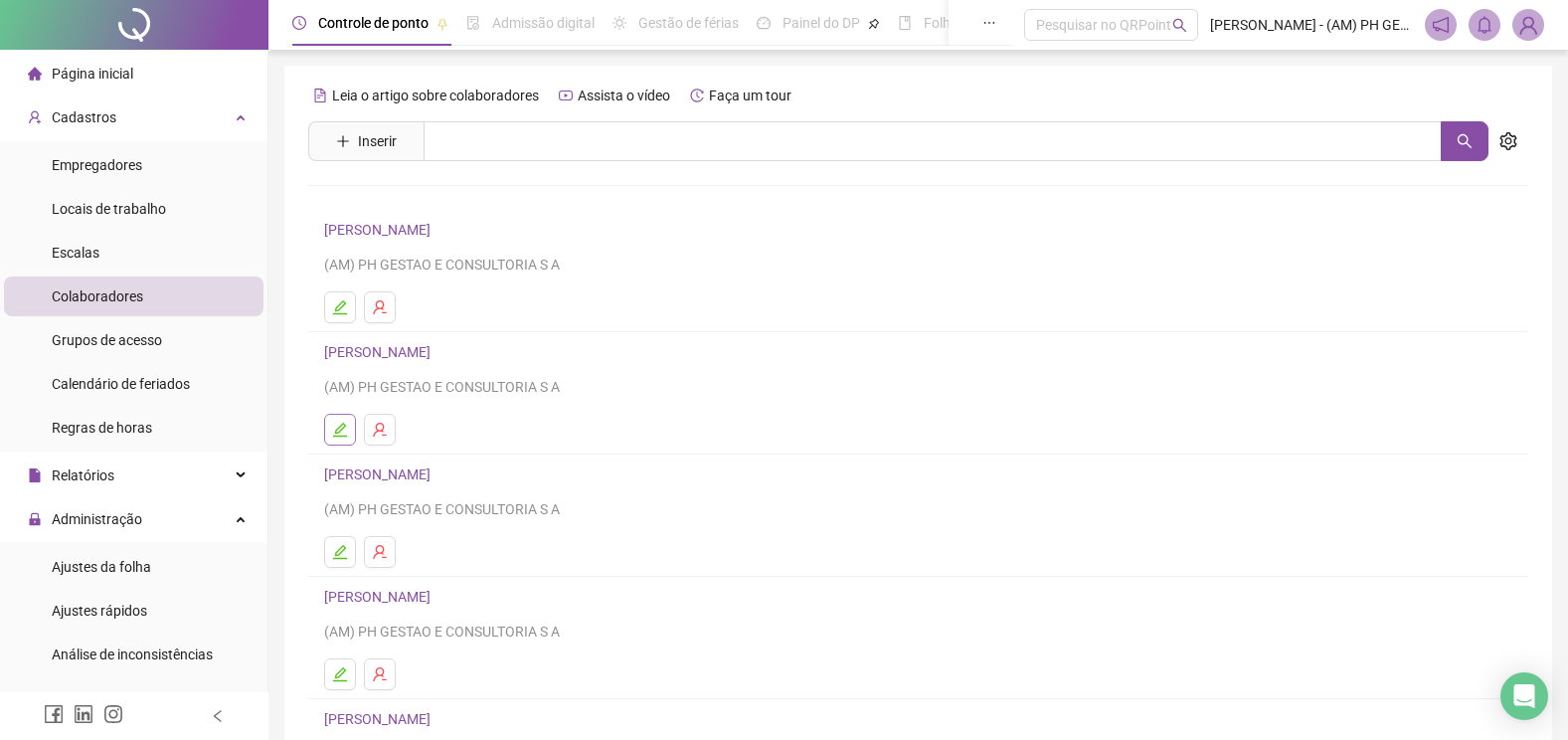
click at [345, 416] on button "button" at bounding box center [340, 430] width 32 height 32
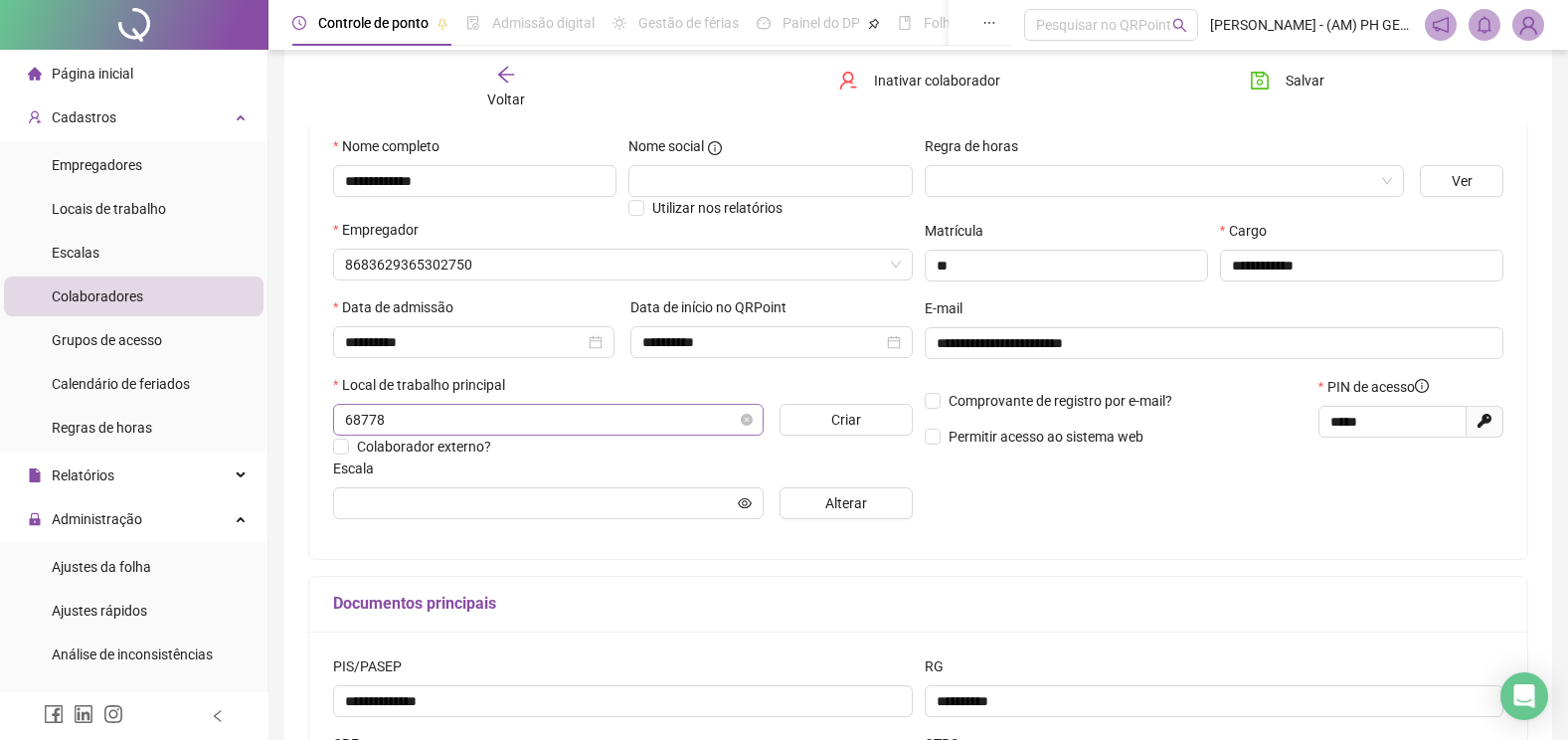
scroll to position [198, 0]
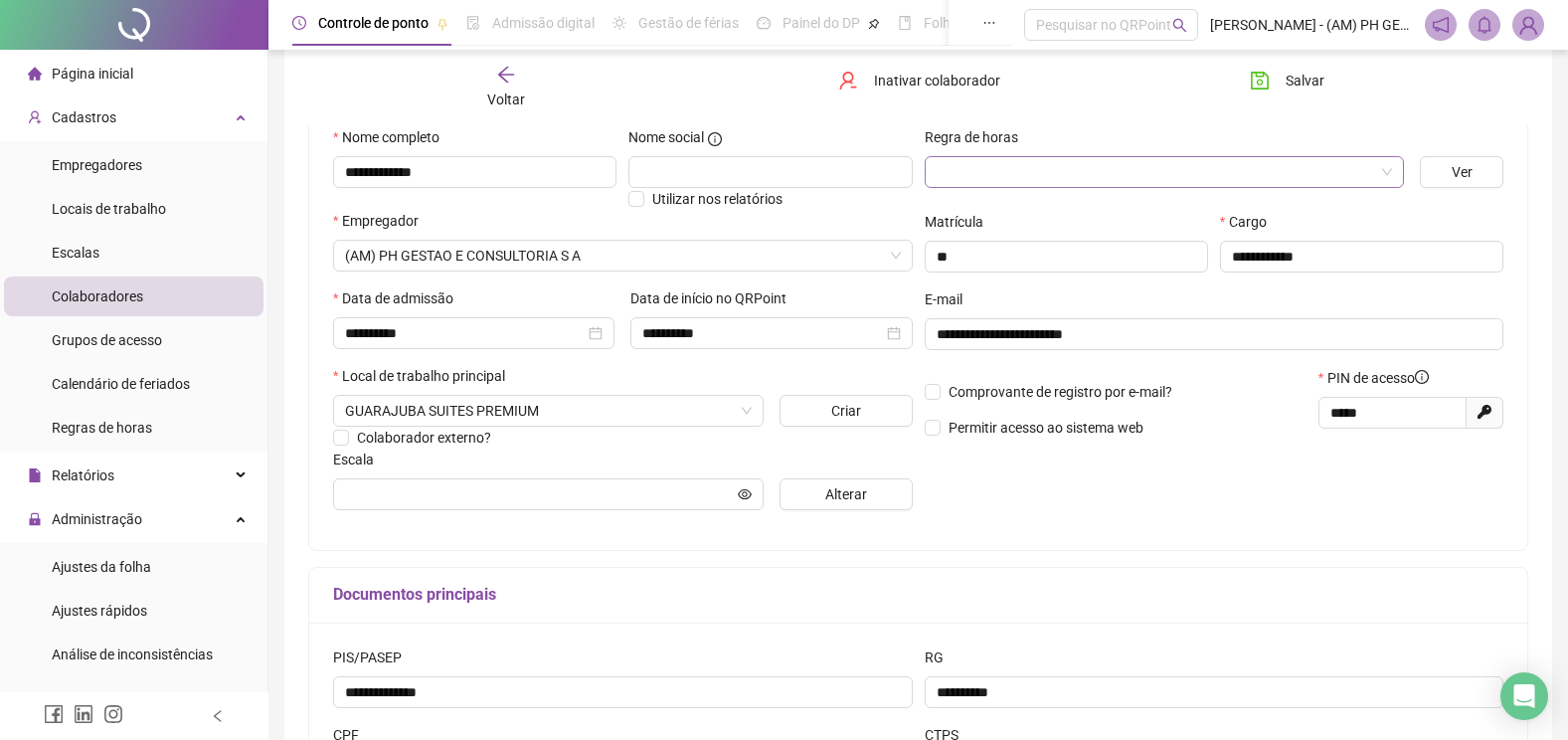
click at [1048, 171] on input "search" at bounding box center [1155, 173] width 439 height 30
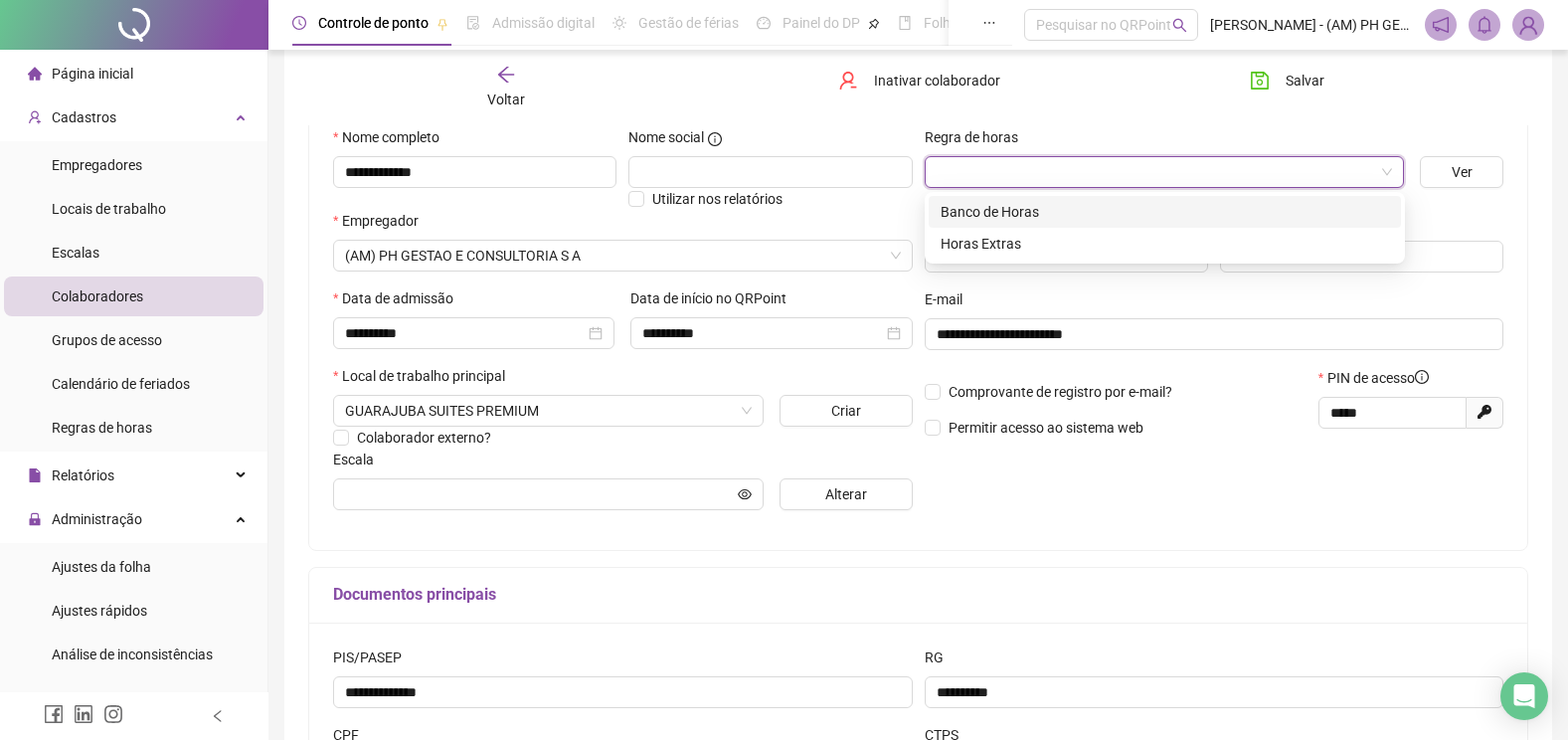
click at [1066, 212] on div "Banco de Horas" at bounding box center [1164, 211] width 449 height 22
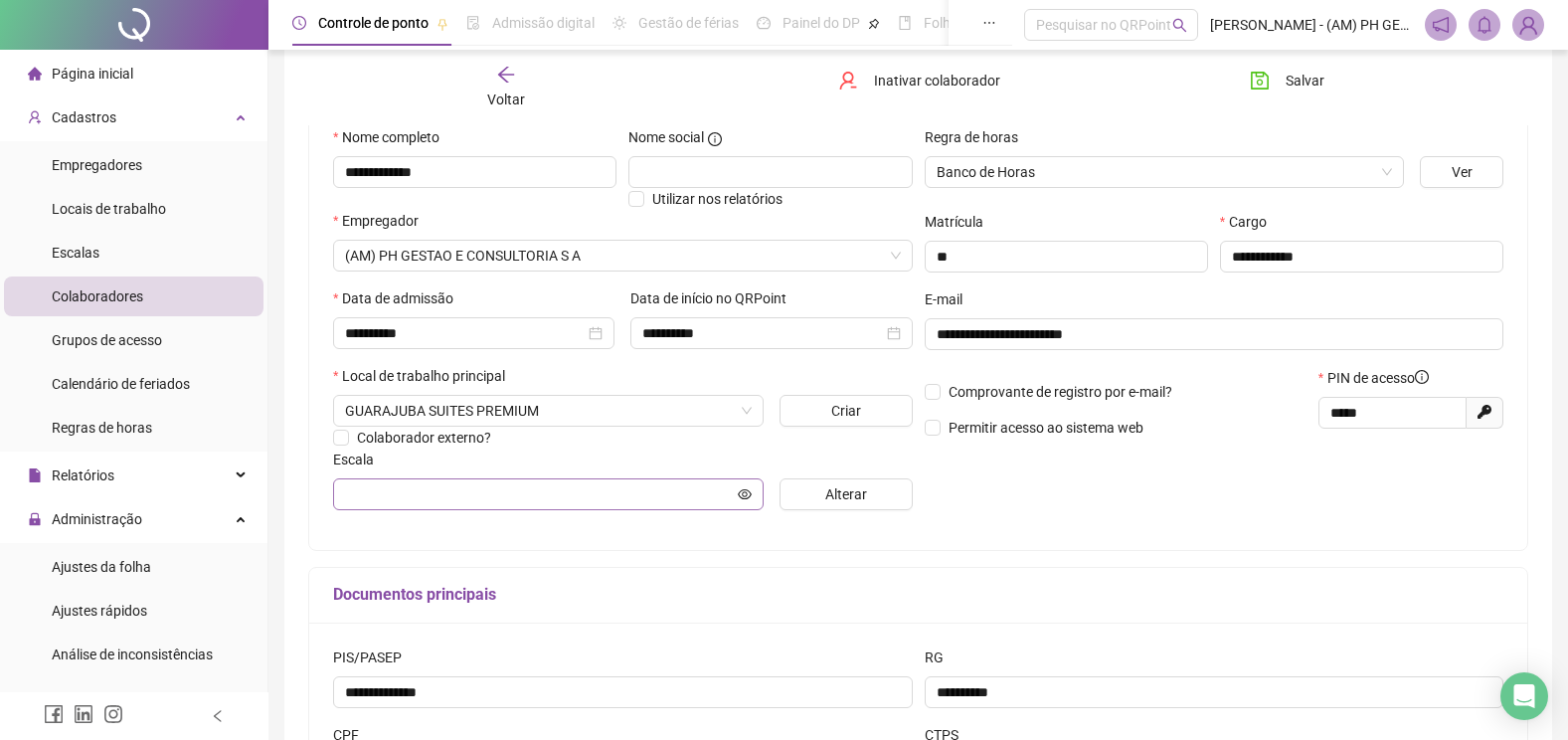
click at [502, 481] on span at bounding box center [548, 495] width 431 height 32
click at [856, 494] on span "Alterar" at bounding box center [846, 495] width 42 height 22
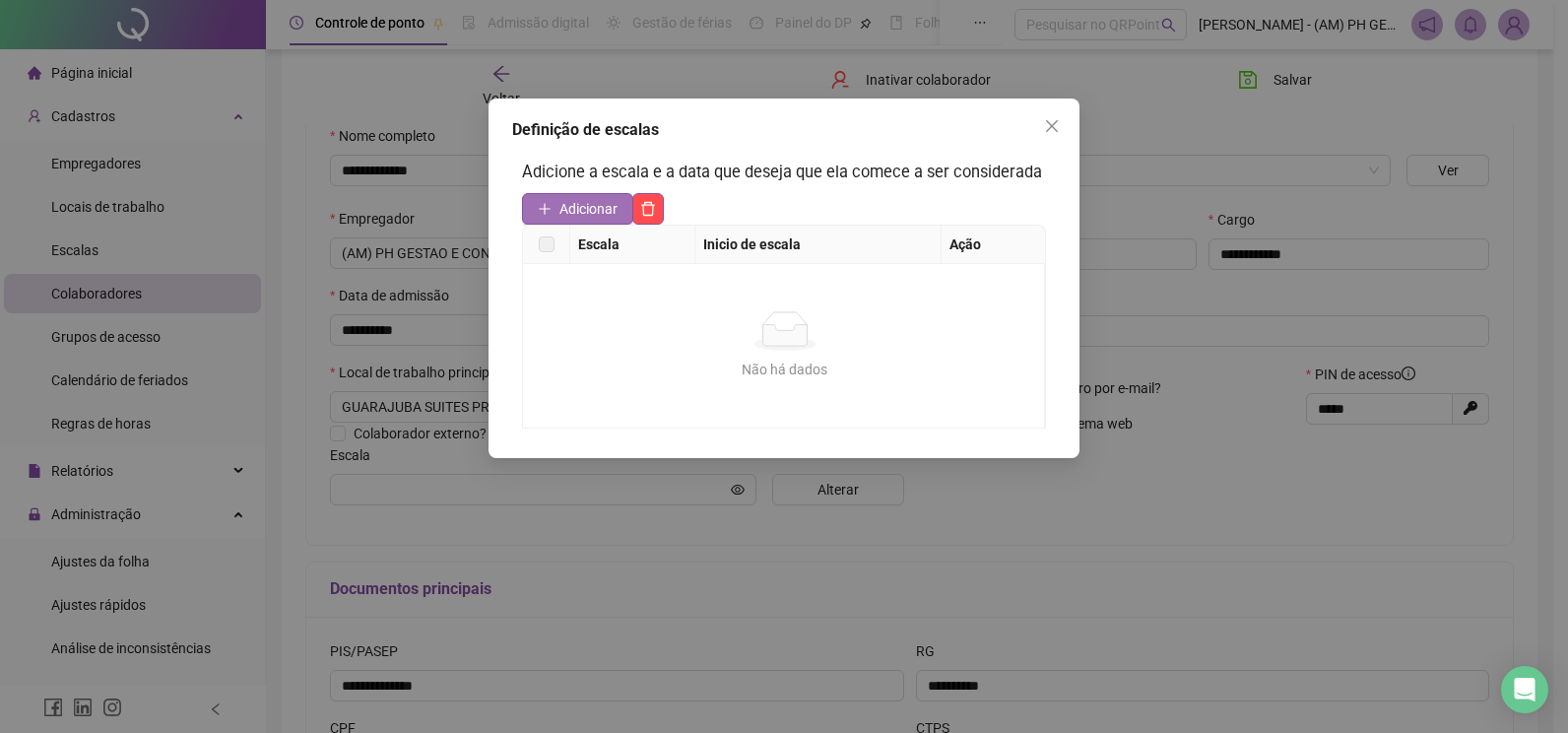
click at [578, 215] on span "Adicionar" at bounding box center [588, 208] width 58 height 22
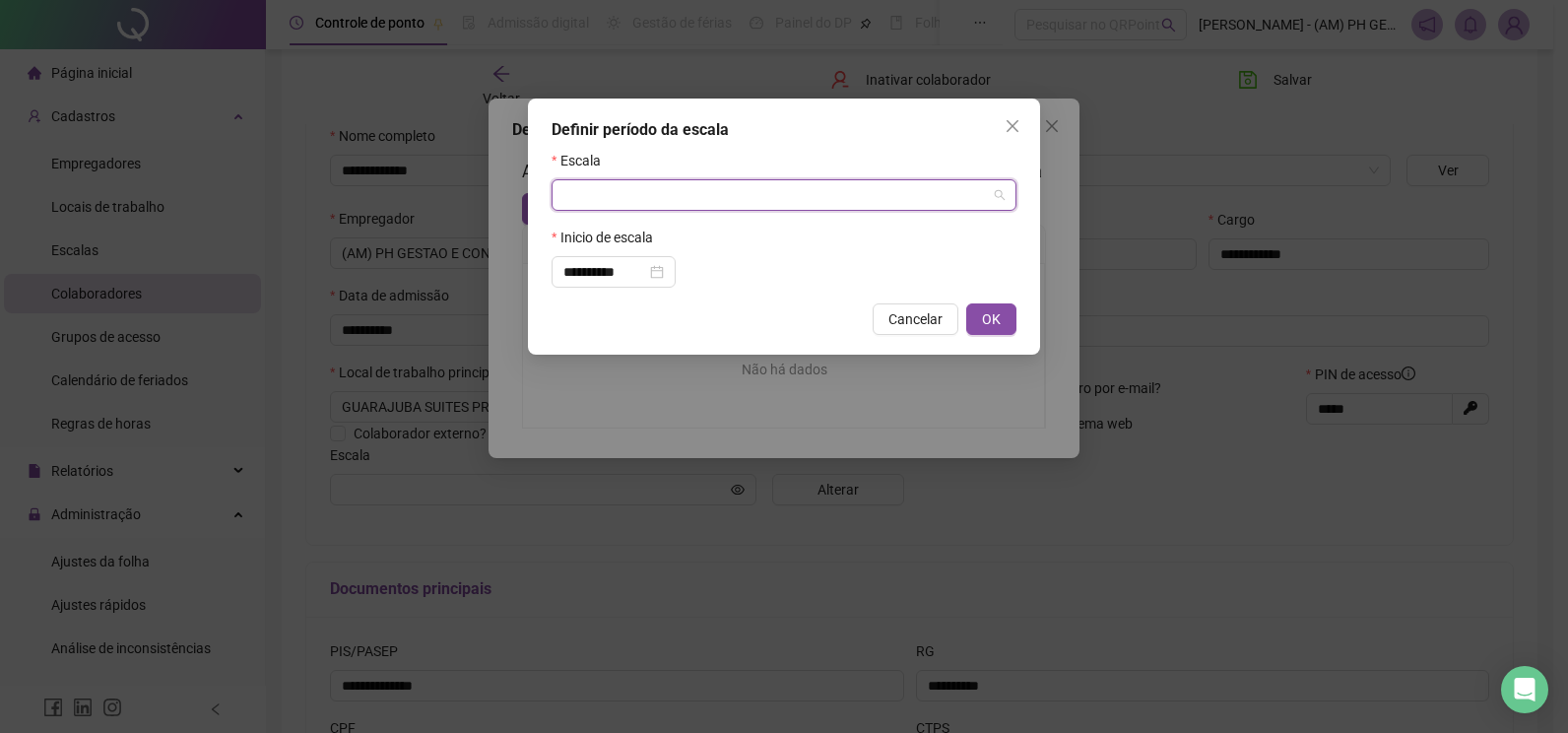
click at [606, 194] on input "search" at bounding box center [774, 196] width 424 height 30
click at [931, 320] on span "Cancelar" at bounding box center [915, 319] width 54 height 22
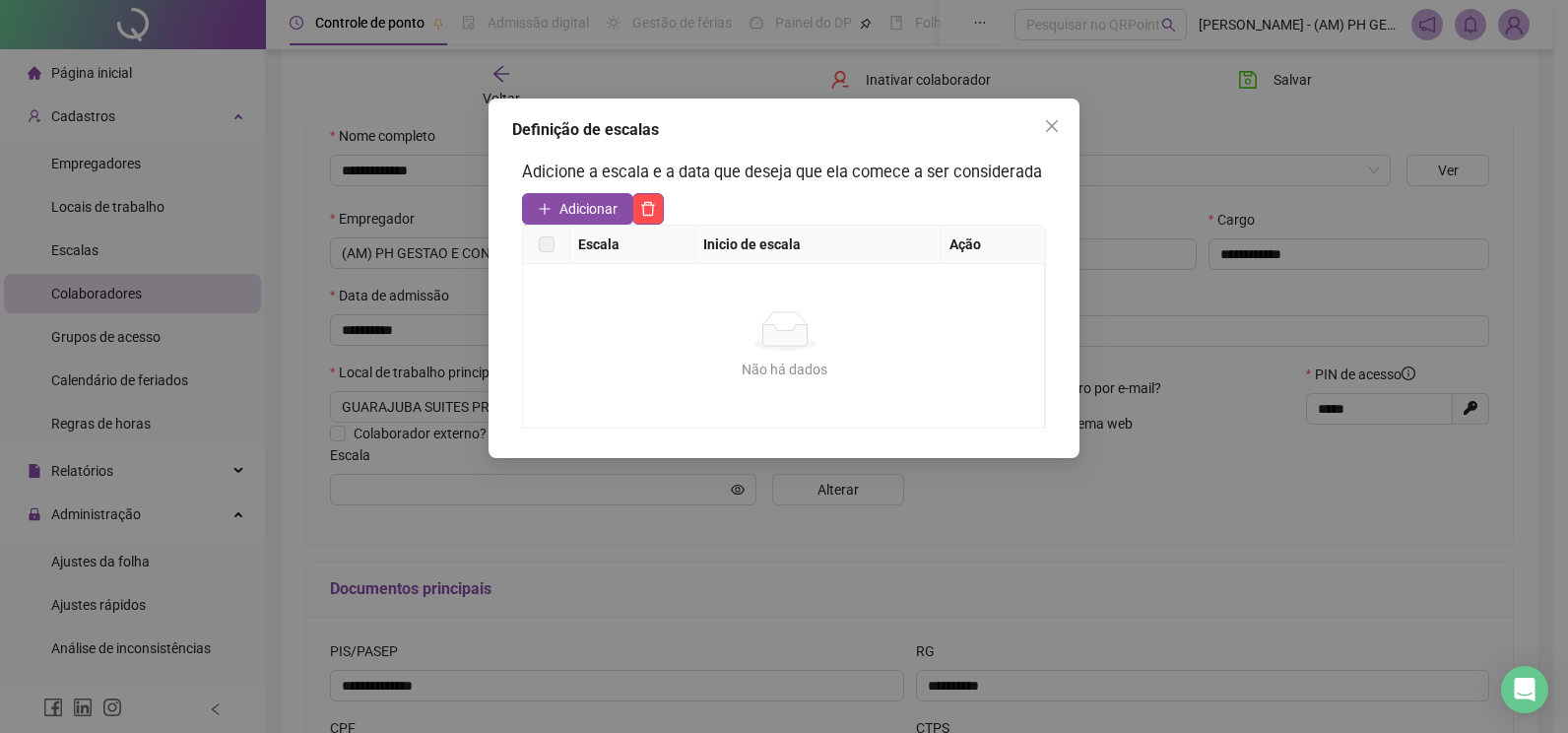
click at [782, 243] on th "Inicio de escala" at bounding box center [818, 244] width 246 height 39
click at [954, 244] on th "Ação" at bounding box center [993, 244] width 105 height 39
click at [586, 244] on th "Escala" at bounding box center [632, 244] width 125 height 39
click at [551, 241] on label at bounding box center [547, 244] width 16 height 22
click at [1049, 120] on icon "close" at bounding box center [1052, 126] width 16 height 16
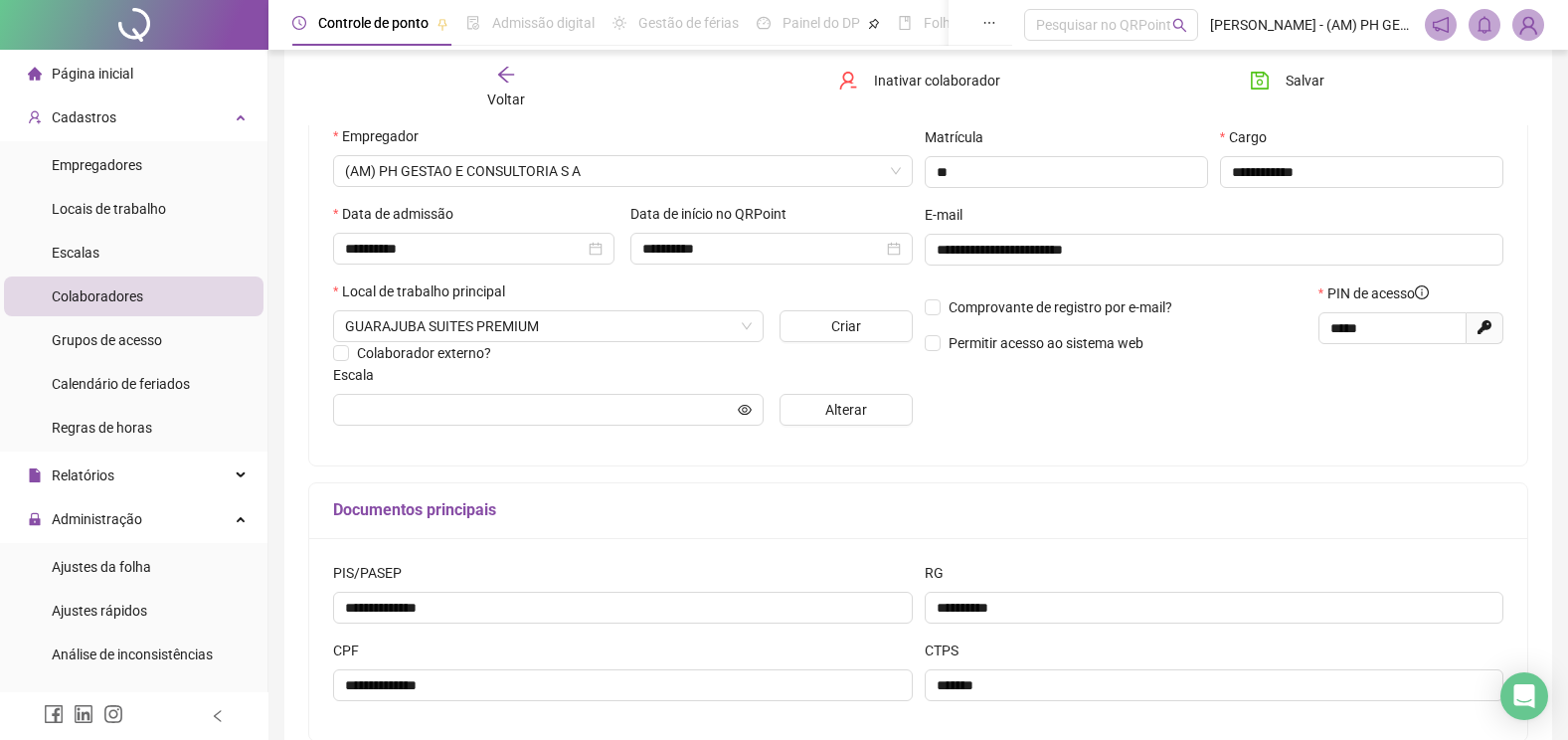
scroll to position [395, 0]
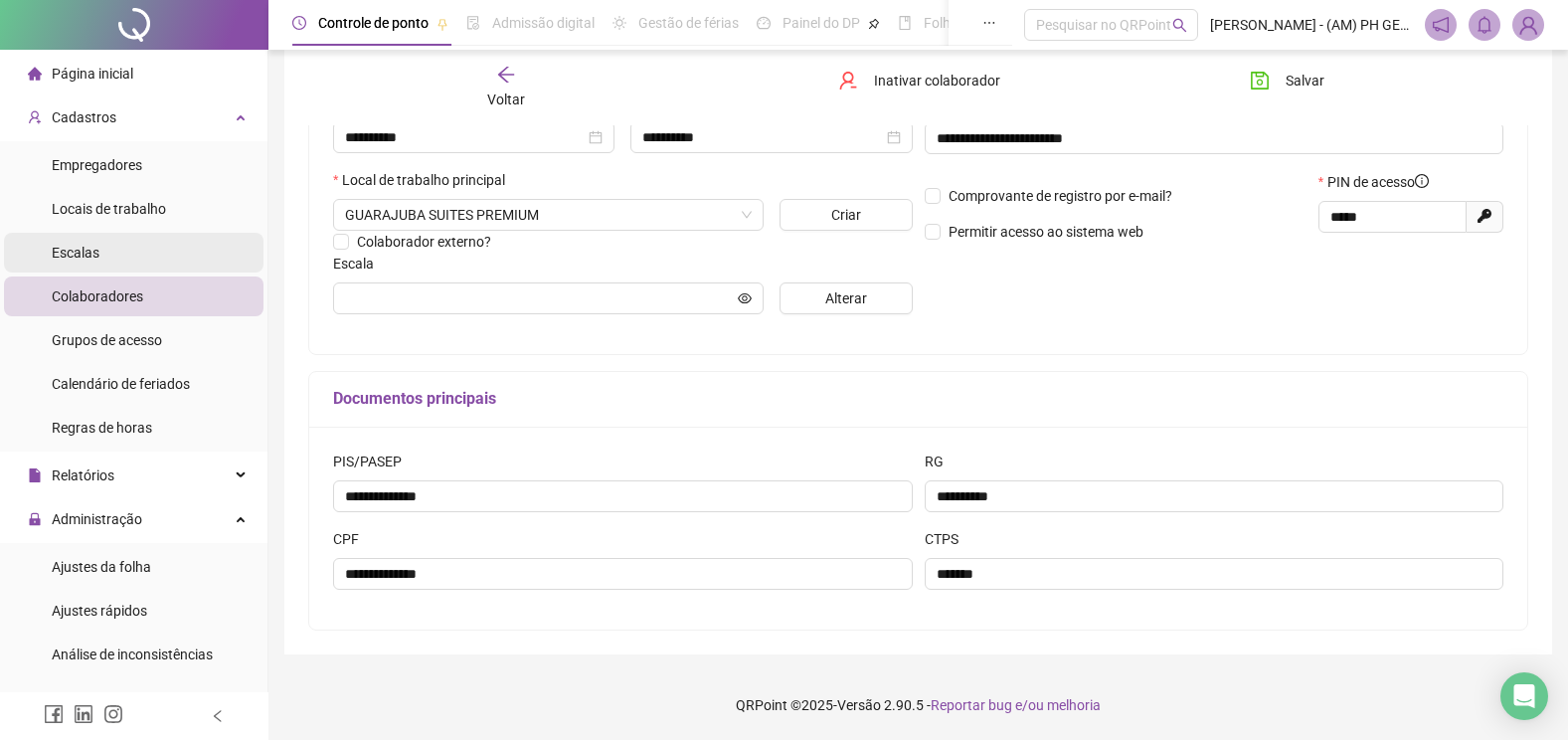
click at [80, 244] on span "Escalas" at bounding box center [76, 252] width 48 height 16
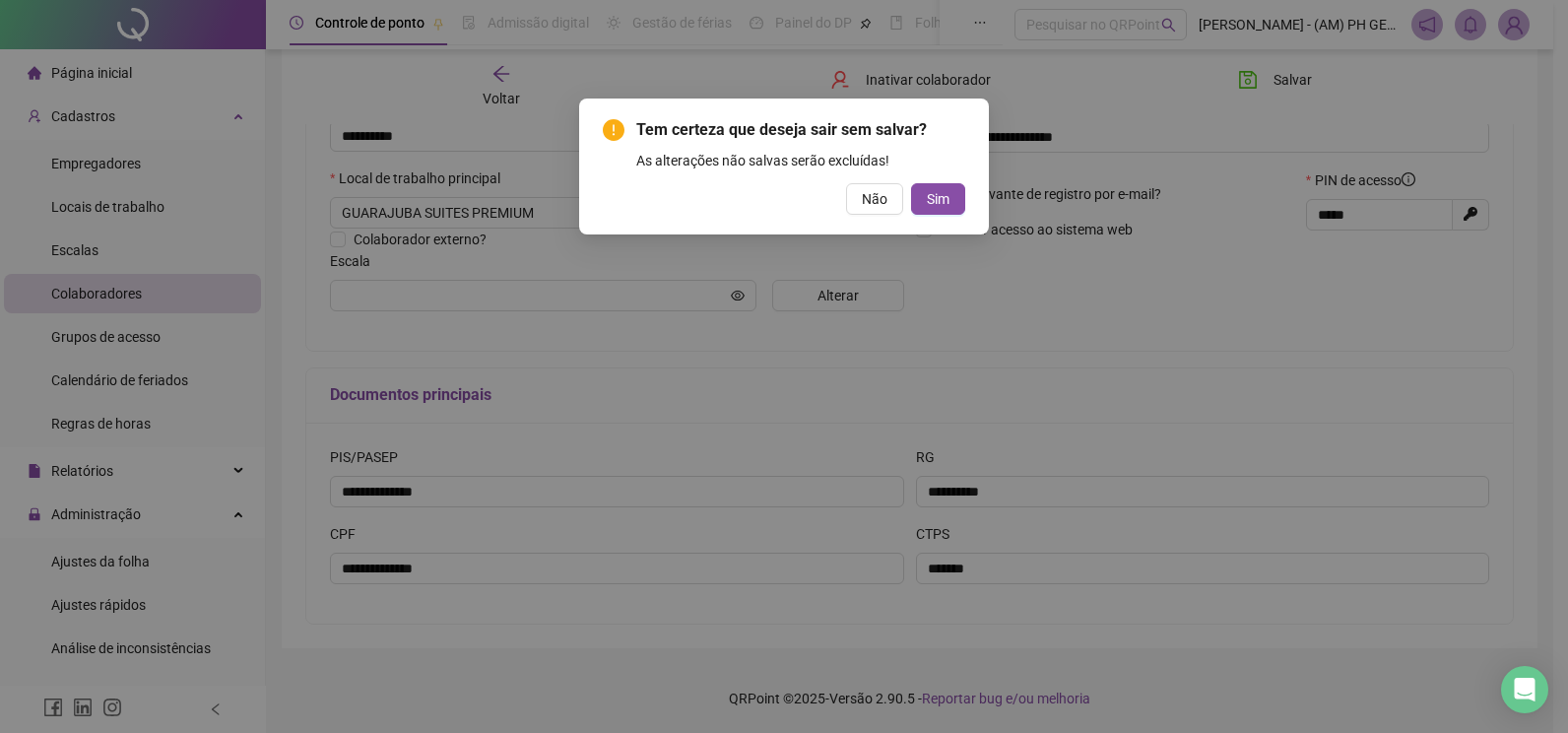
click at [817, 406] on div "Tem certeza que deseja sair sem salvar? As alterações não salvas serão excluída…" at bounding box center [784, 366] width 1568 height 733
click at [876, 201] on span "Não" at bounding box center [875, 199] width 26 height 22
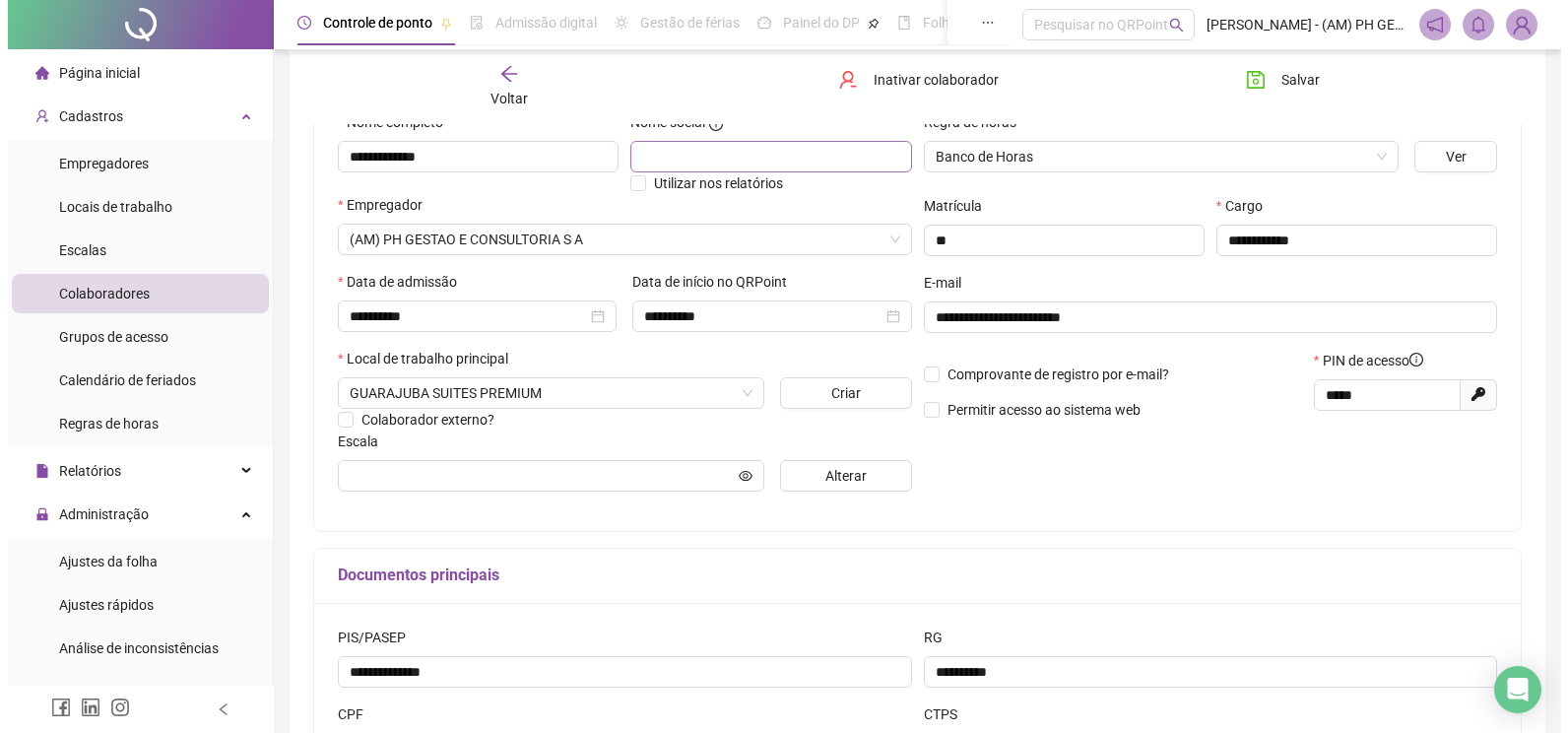
scroll to position [96, 0]
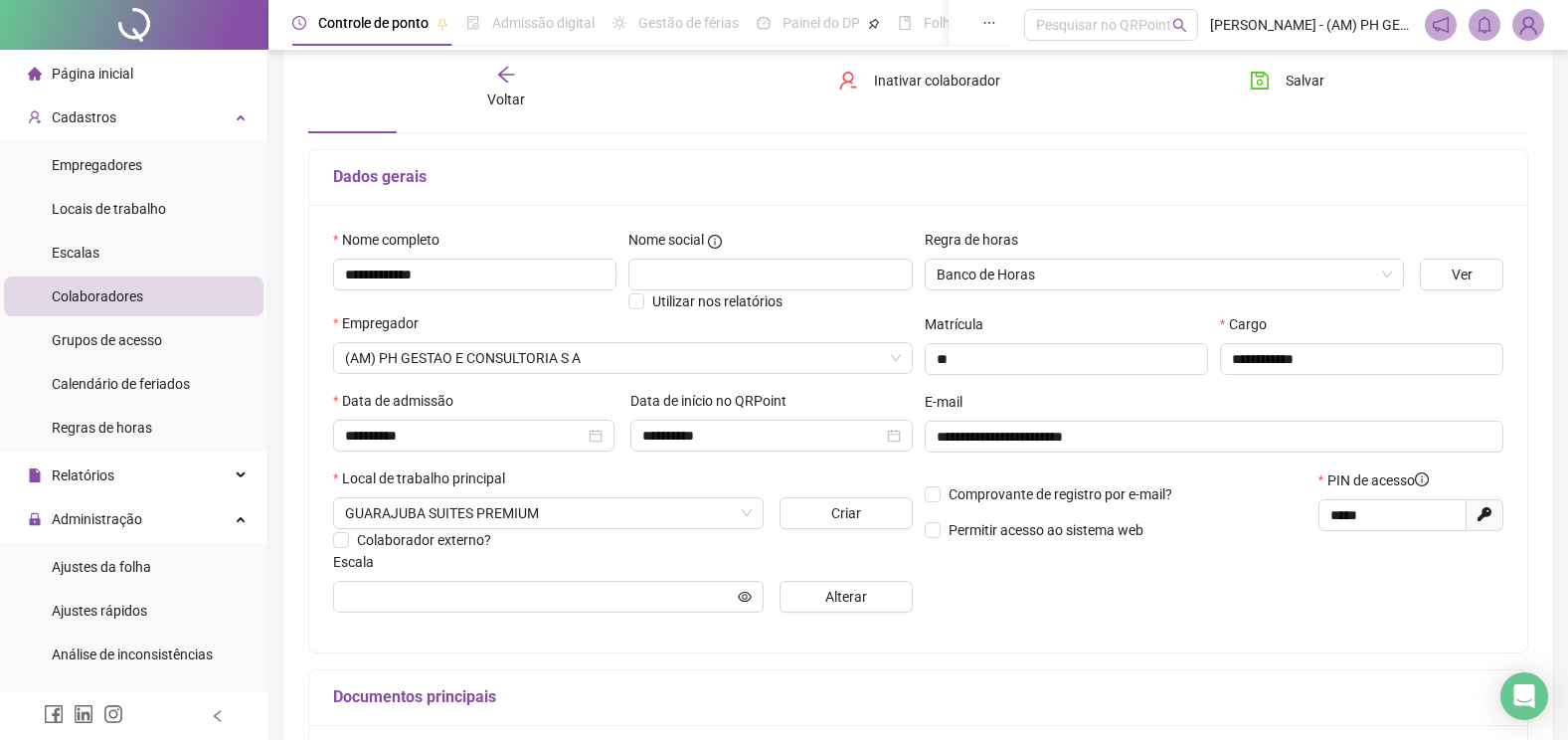
click at [512, 94] on span "Voltar" at bounding box center [506, 100] width 38 height 16
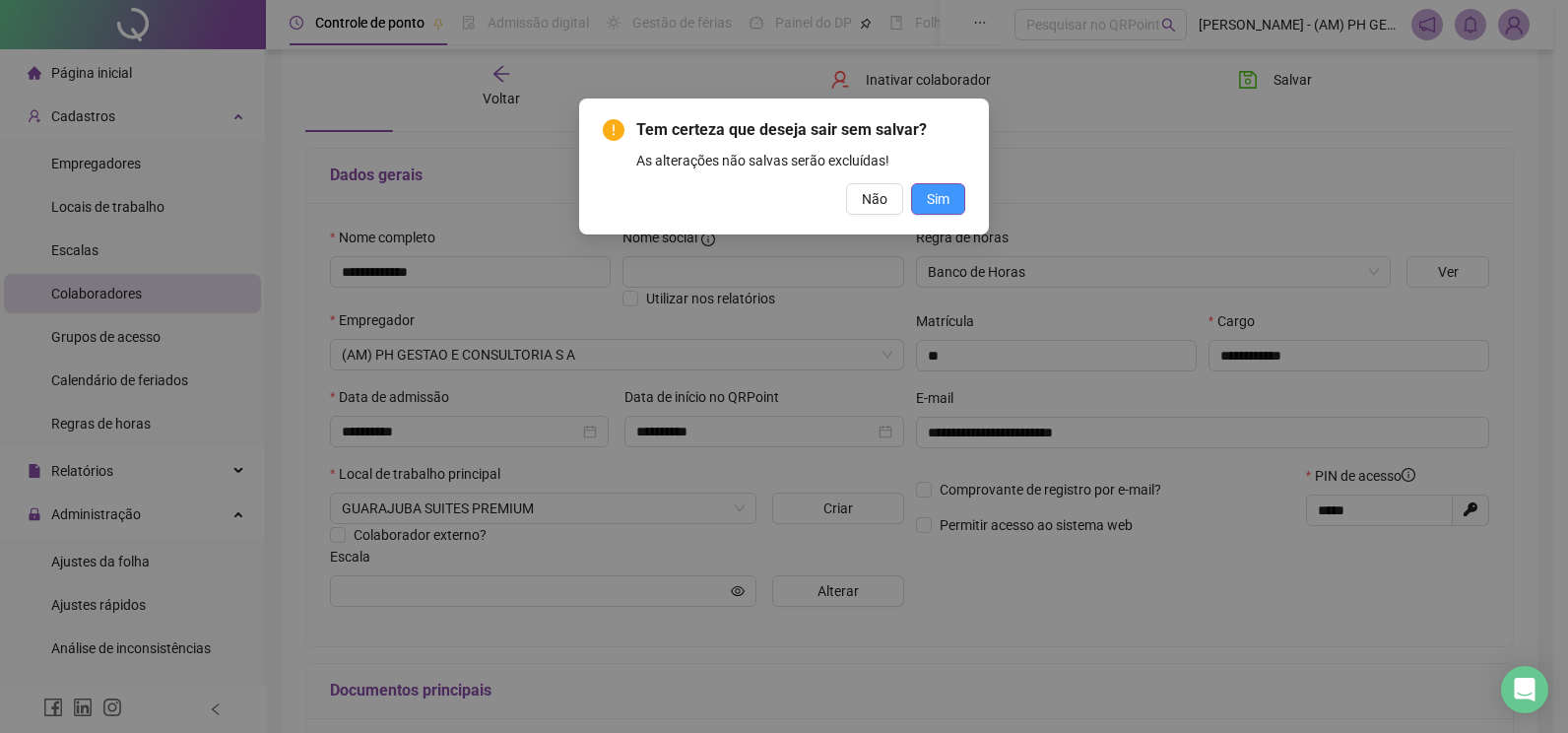
click at [929, 204] on span "Sim" at bounding box center [937, 199] width 23 height 22
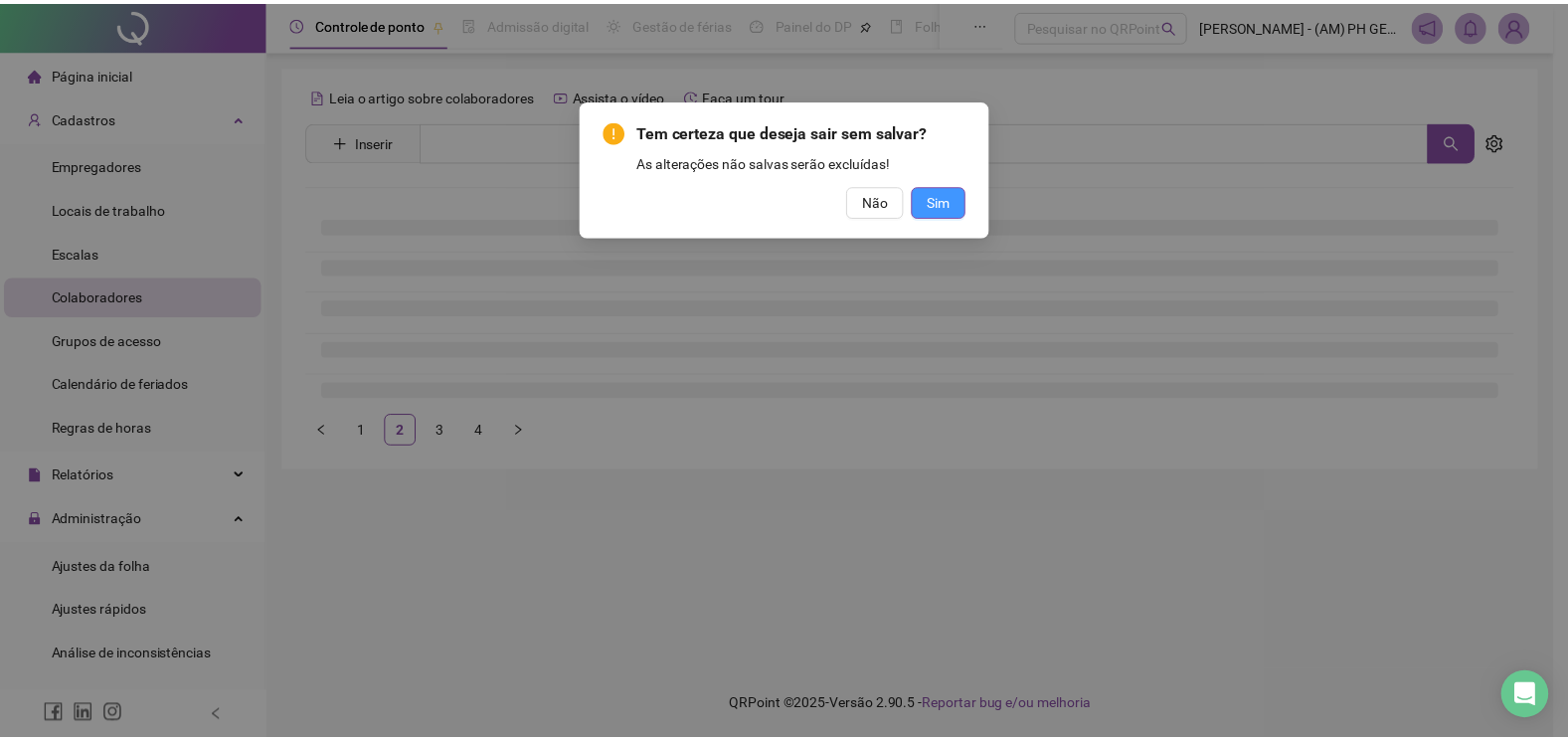
scroll to position [0, 0]
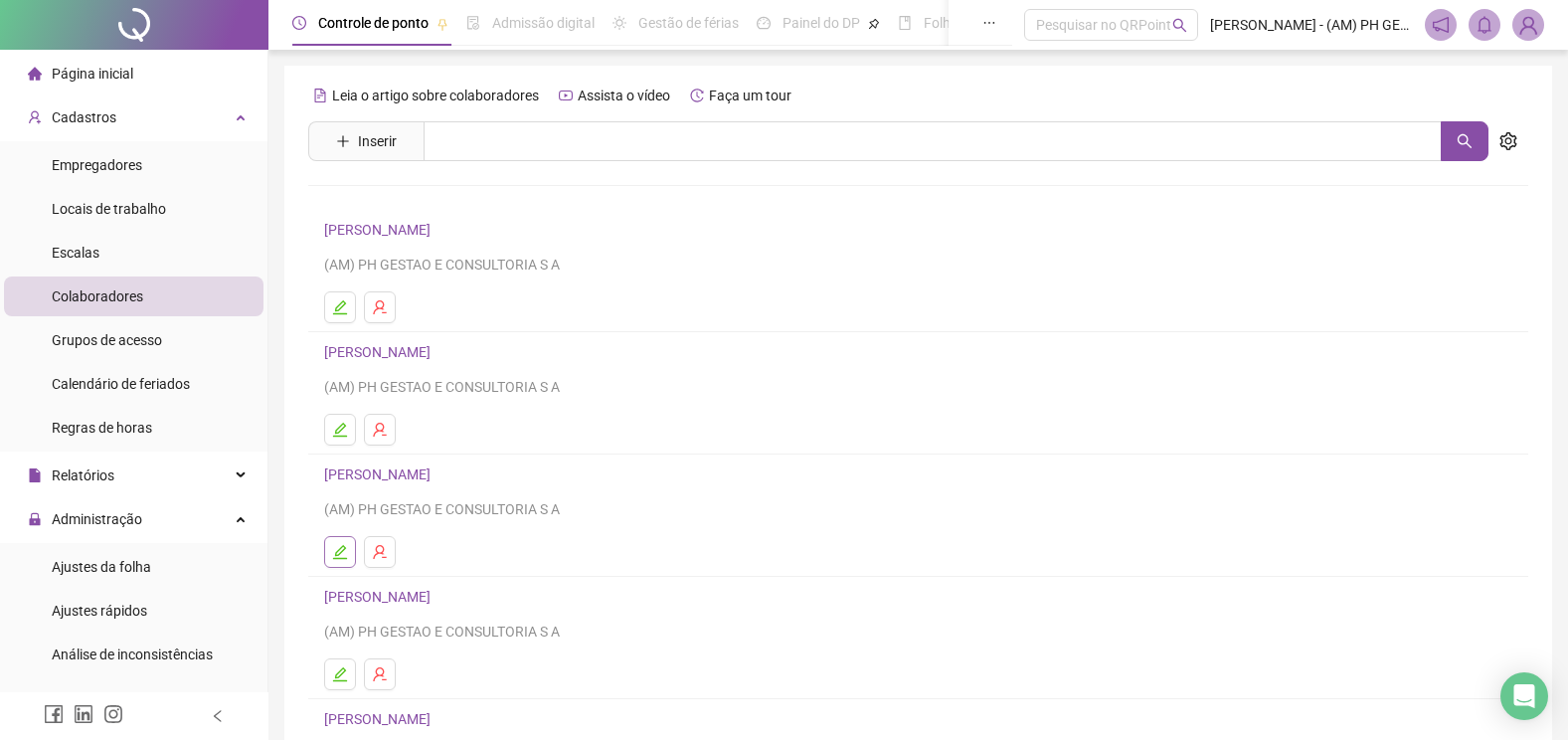
click at [338, 554] on icon "edit" at bounding box center [340, 553] width 16 height 16
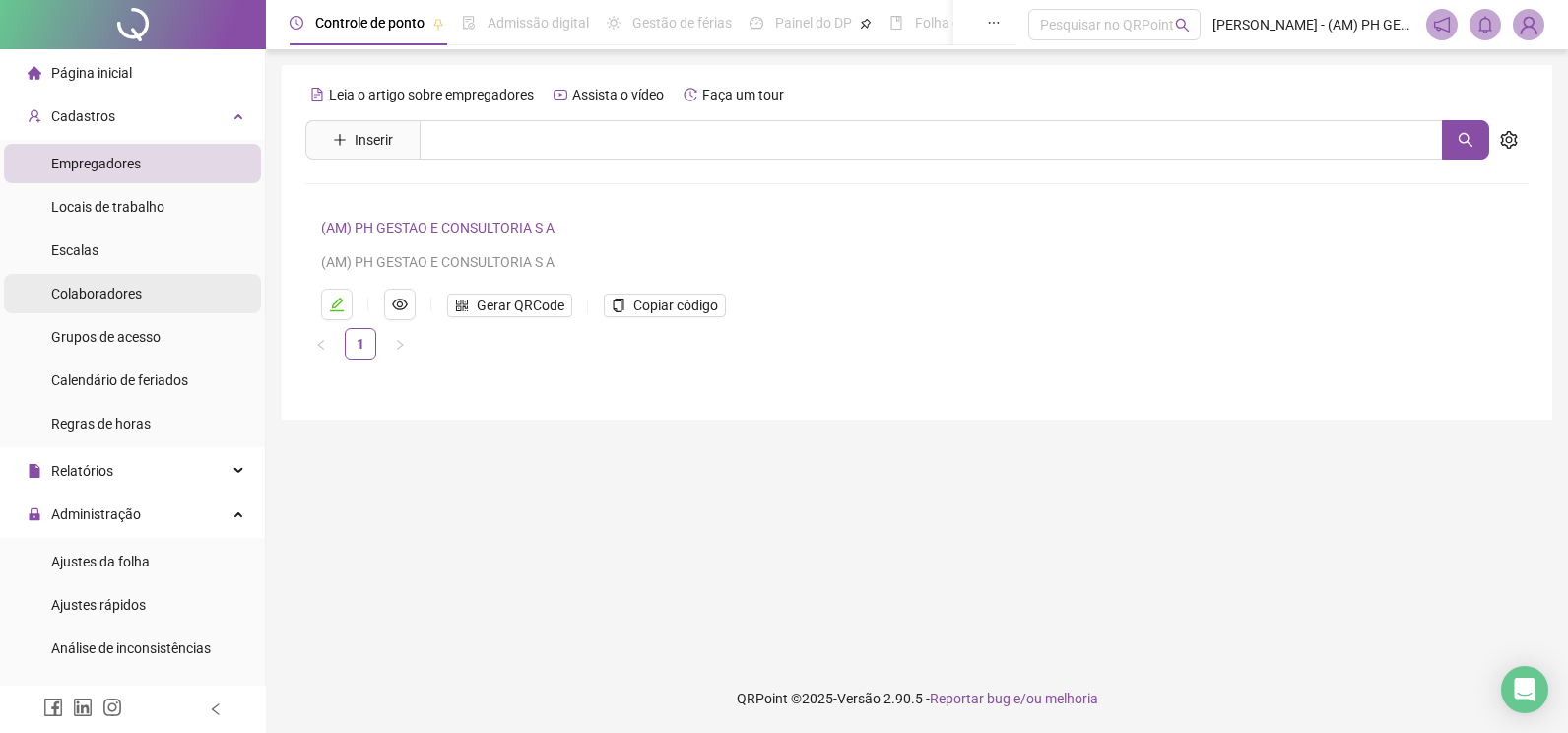
click at [115, 302] on div "Colaboradores" at bounding box center [97, 293] width 91 height 40
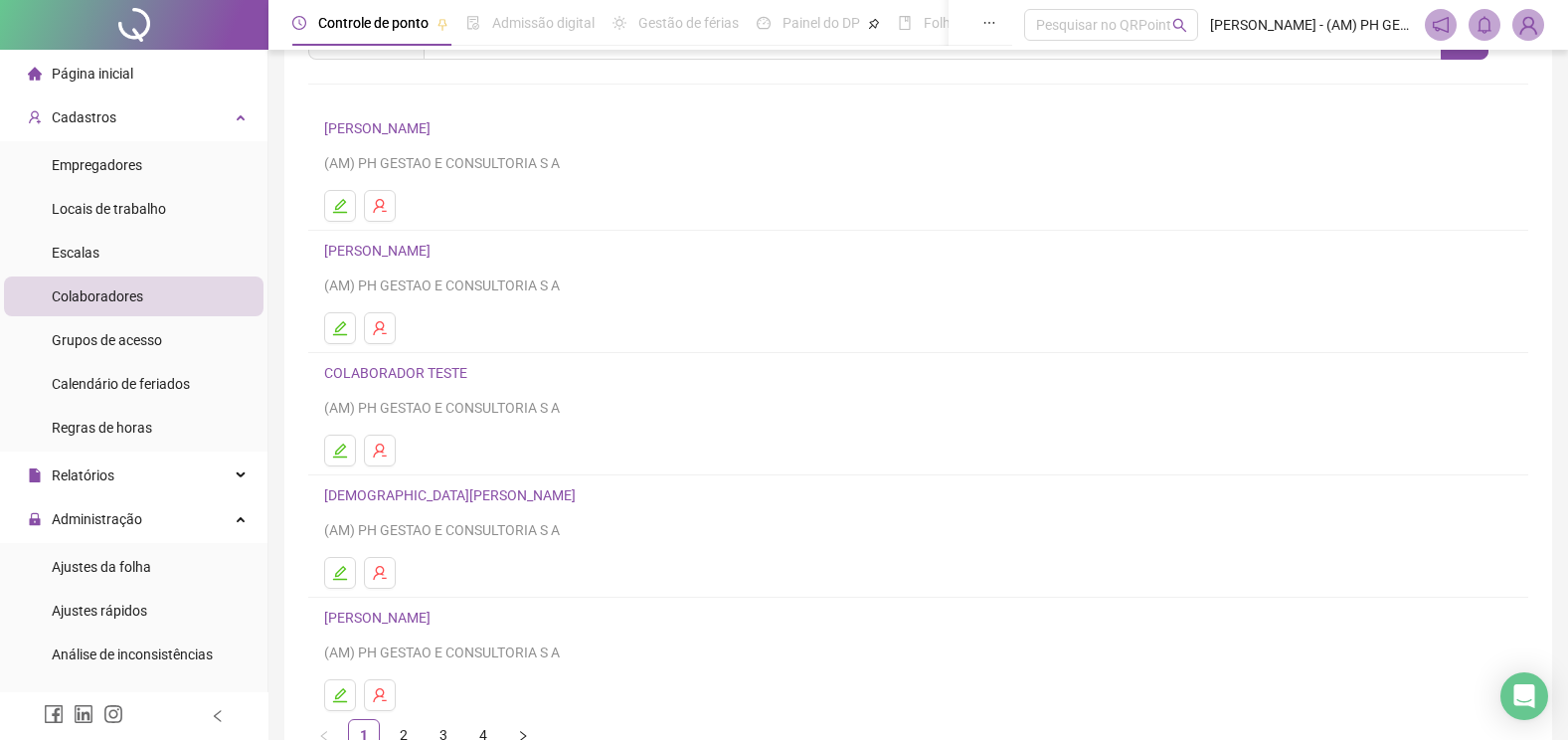
scroll to position [221, 0]
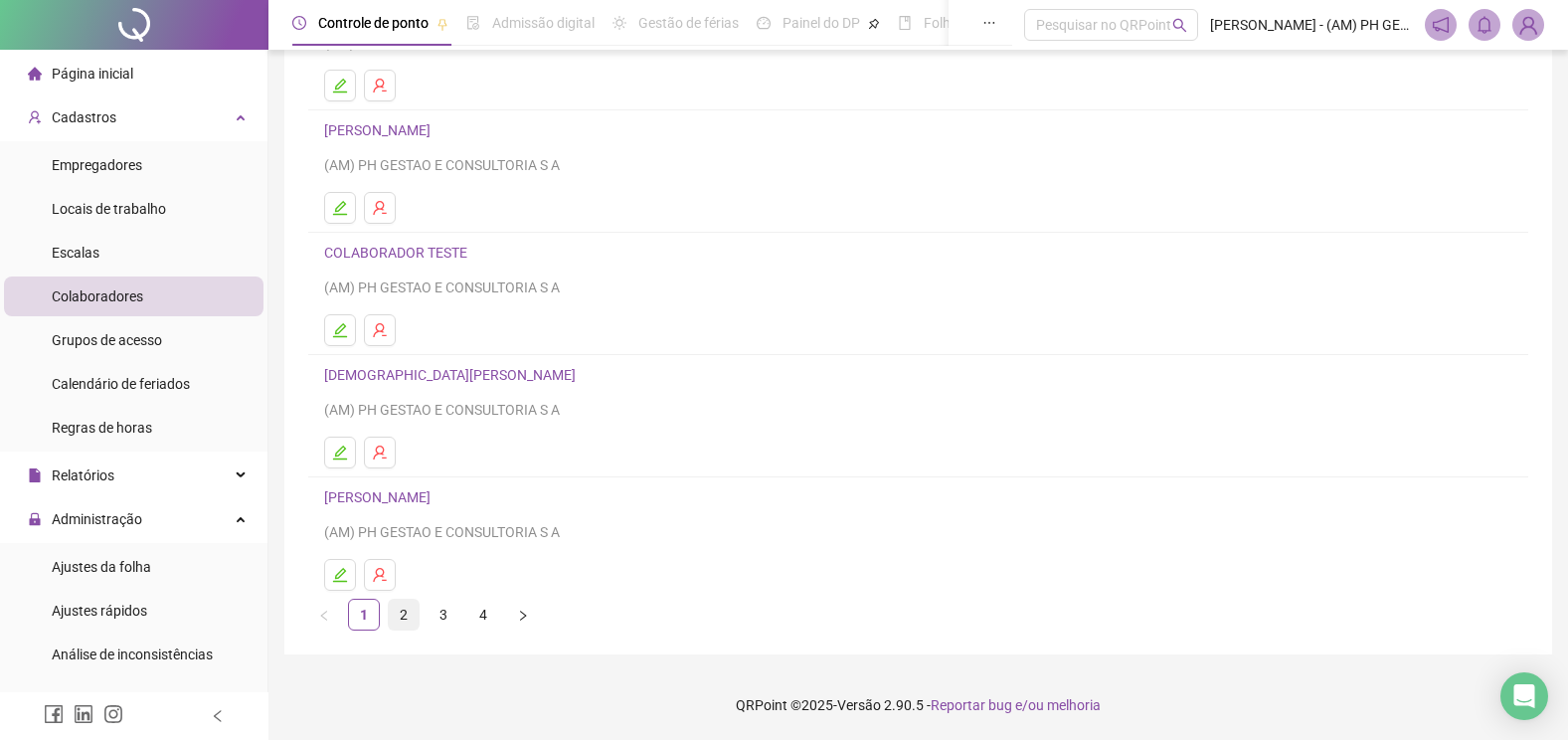
click at [399, 615] on link "2" at bounding box center [404, 614] width 30 height 30
click at [342, 459] on icon "edit" at bounding box center [340, 453] width 14 height 14
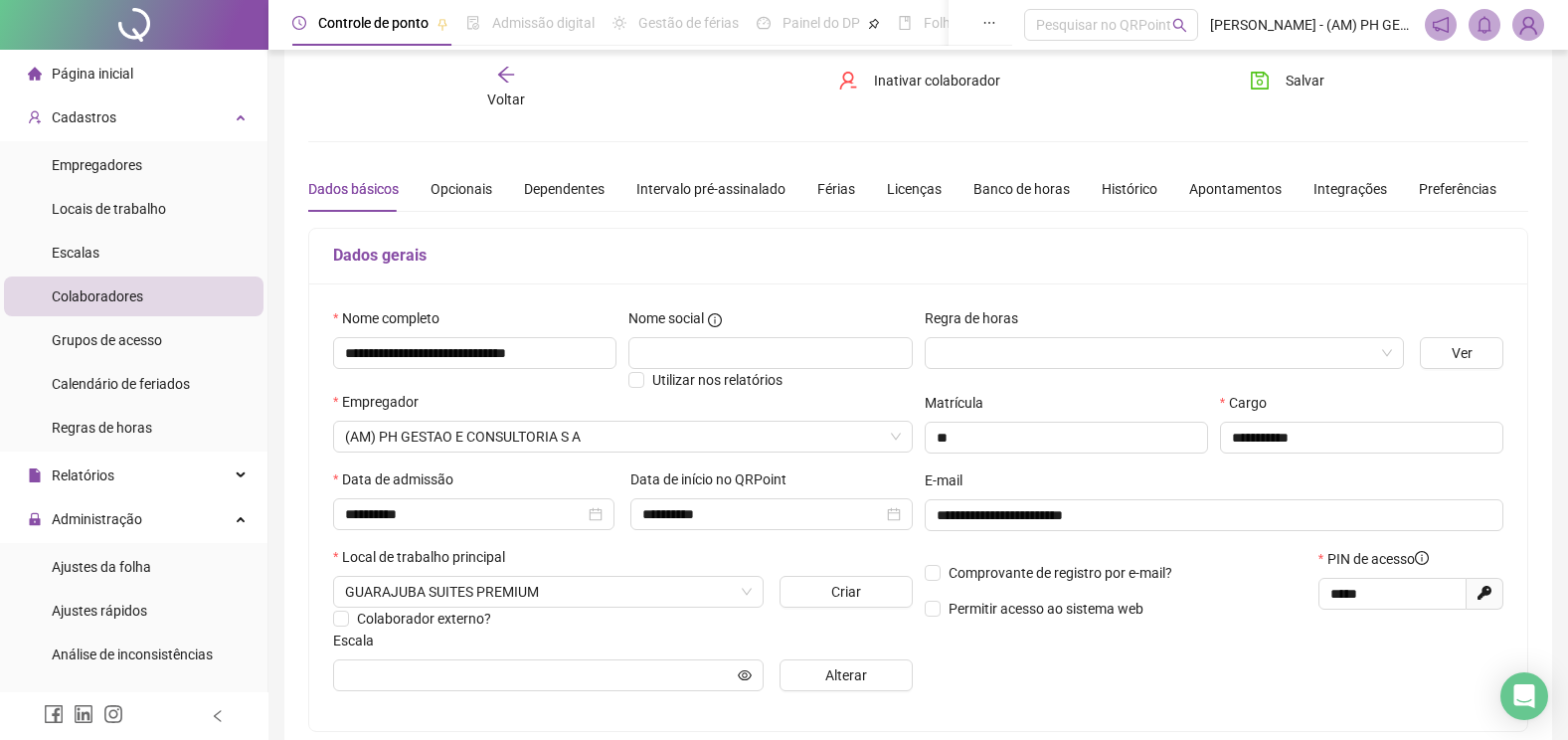
scroll to position [0, 0]
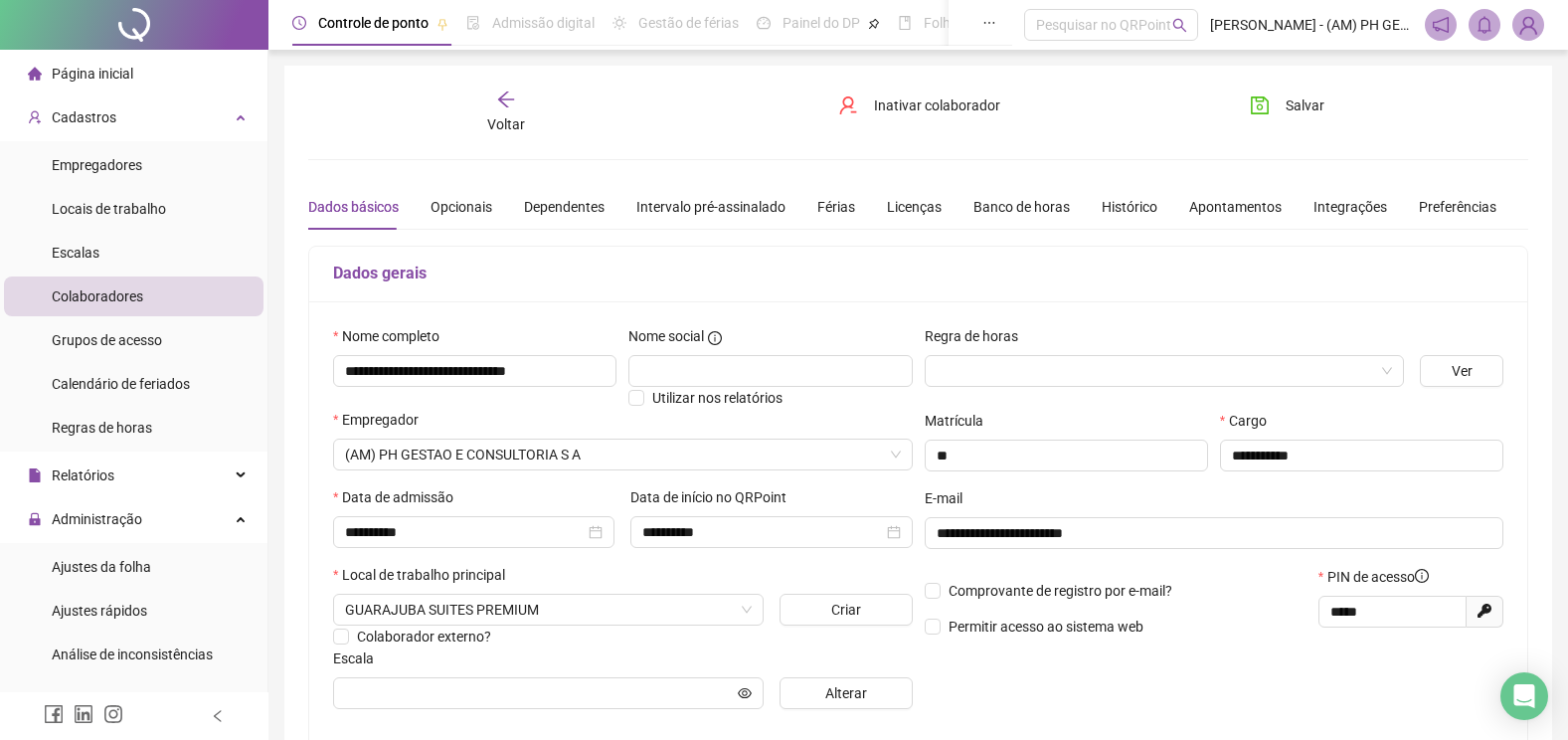
click at [153, 292] on li "Colaboradores" at bounding box center [134, 296] width 259 height 40
click at [186, 302] on li "Colaboradores" at bounding box center [134, 296] width 259 height 40
click at [500, 106] on icon "arrow-left" at bounding box center [506, 100] width 20 height 20
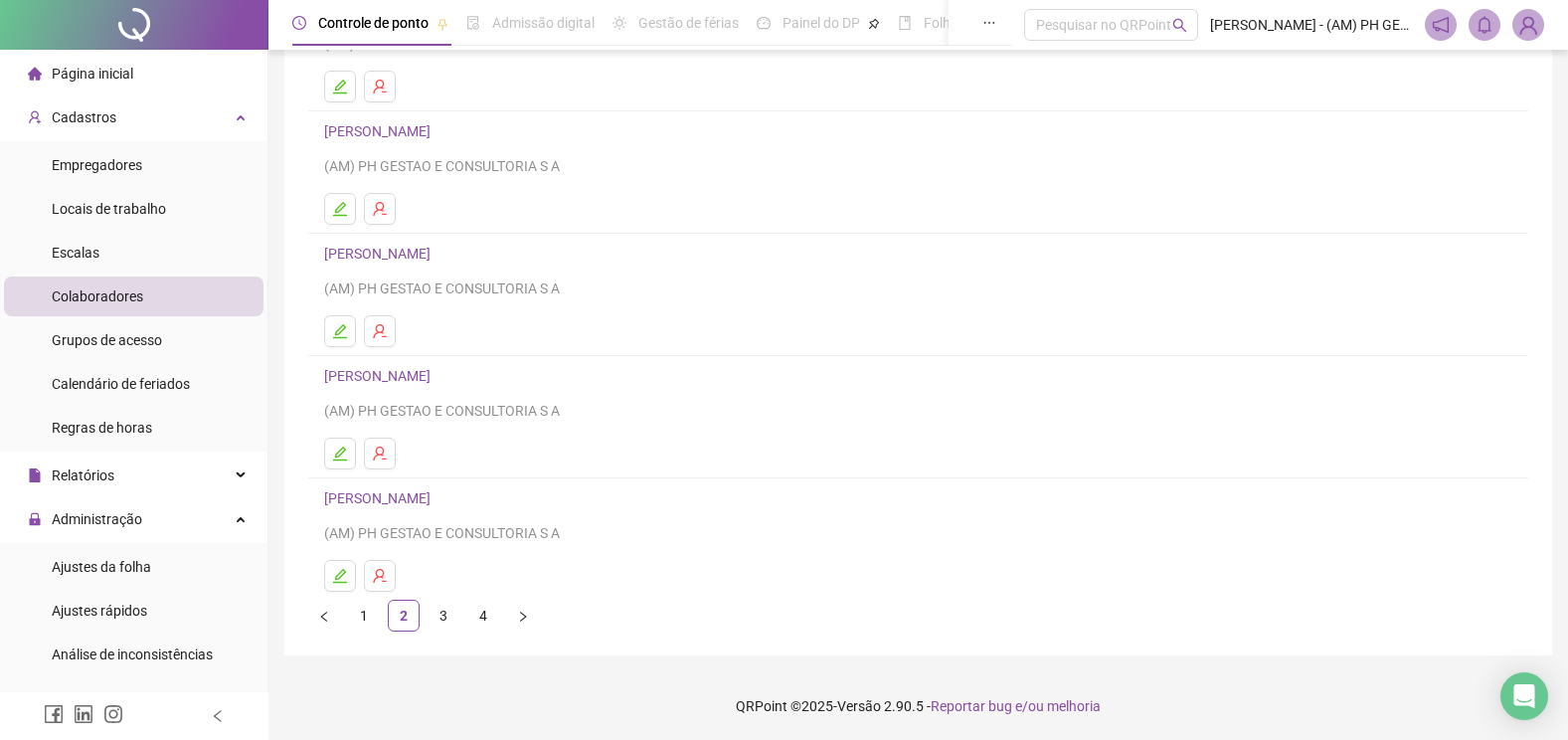
scroll to position [221, 0]
click at [347, 566] on icon "edit" at bounding box center [340, 574] width 16 height 16
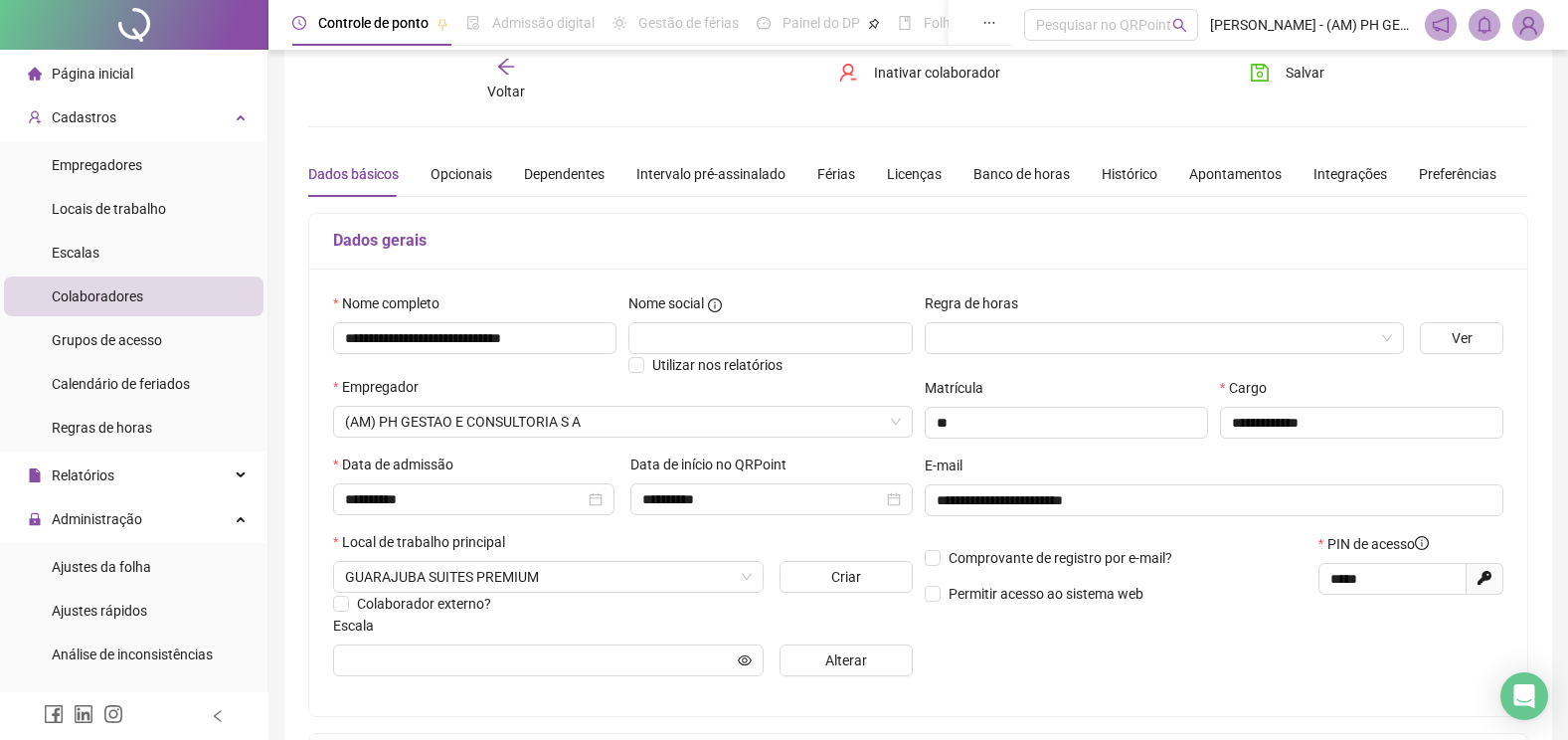
scroll to position [0, 0]
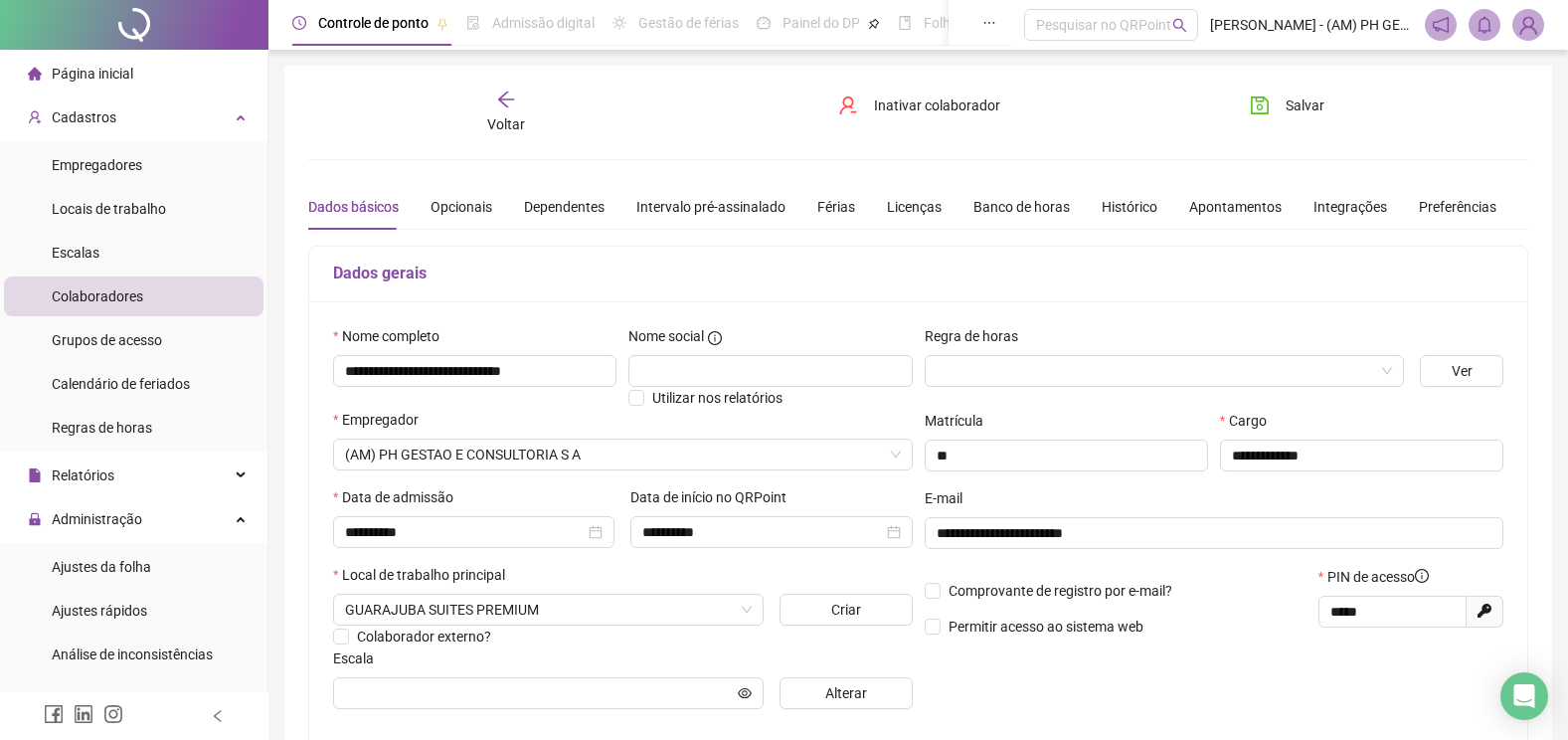
click at [148, 287] on li "Colaboradores" at bounding box center [134, 296] width 259 height 40
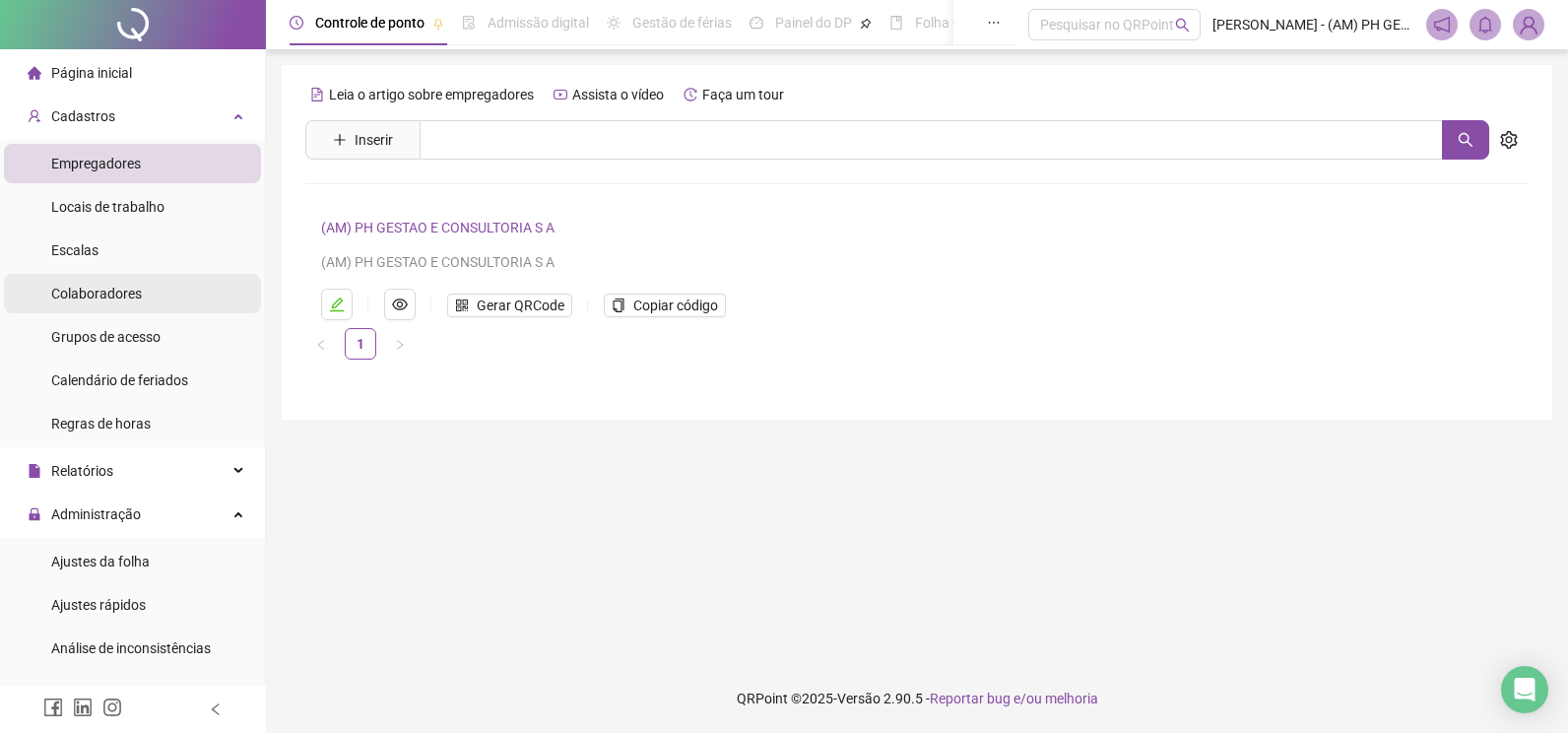
click at [126, 296] on span "Colaboradores" at bounding box center [97, 293] width 91 height 16
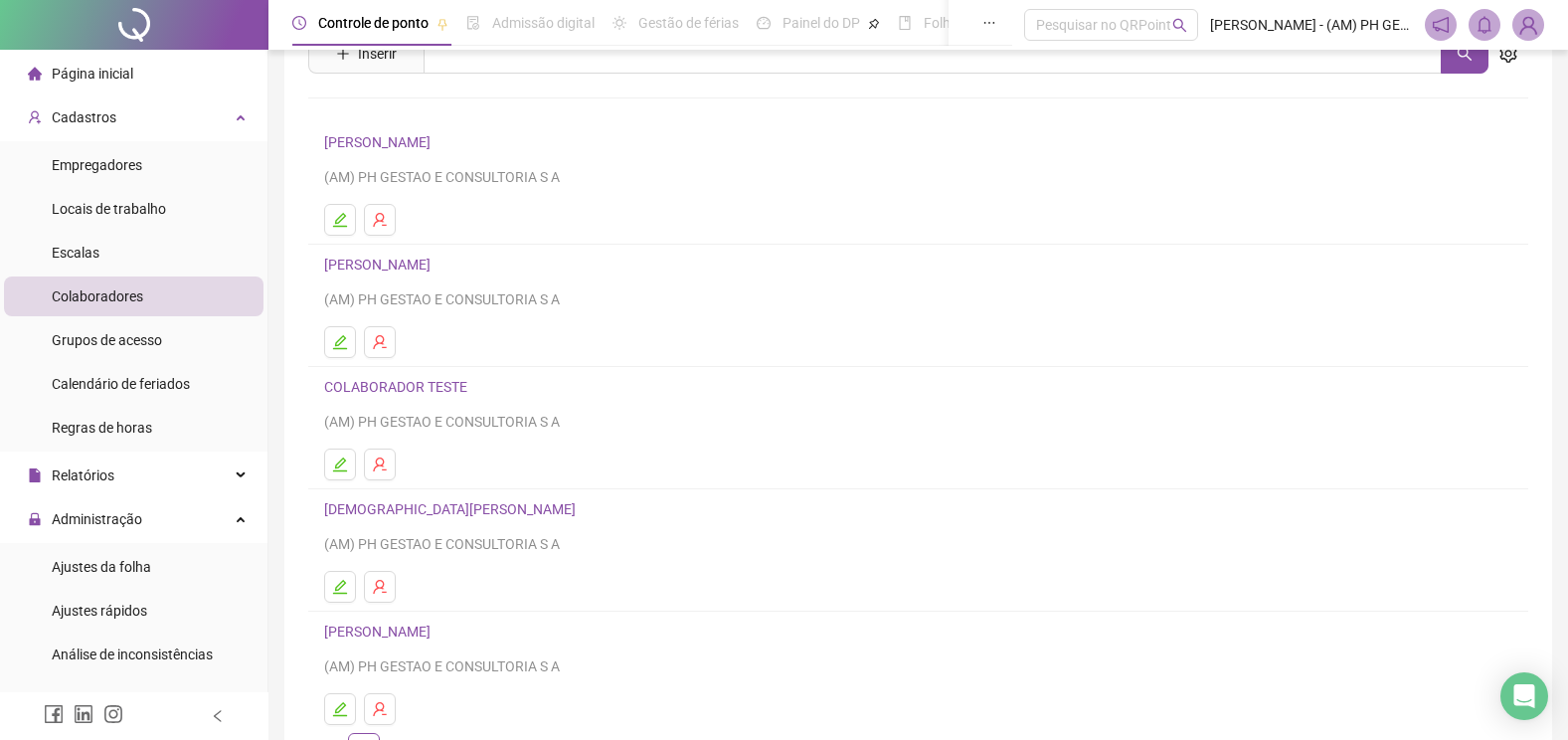
scroll to position [221, 0]
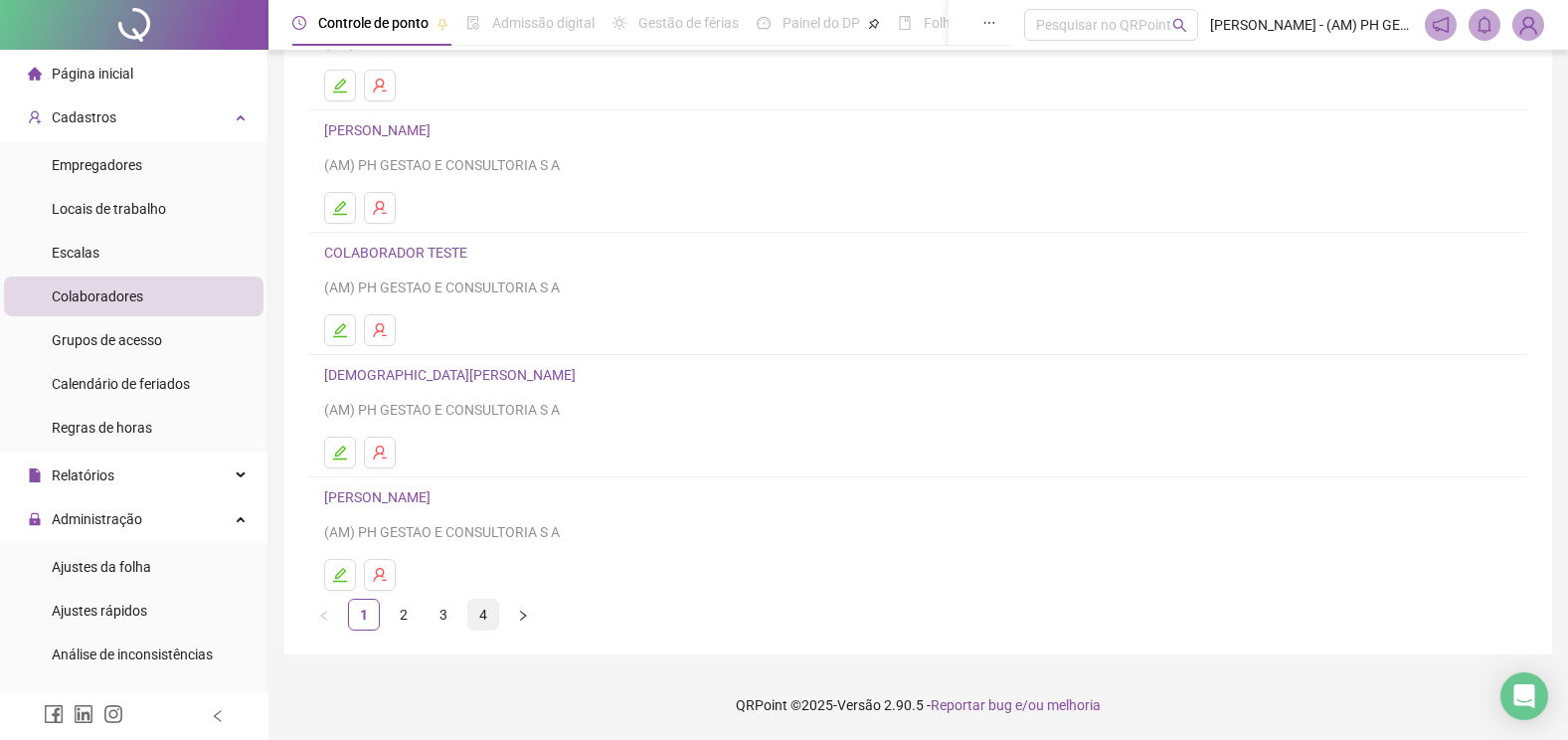
click at [476, 612] on link "4" at bounding box center [483, 614] width 30 height 30
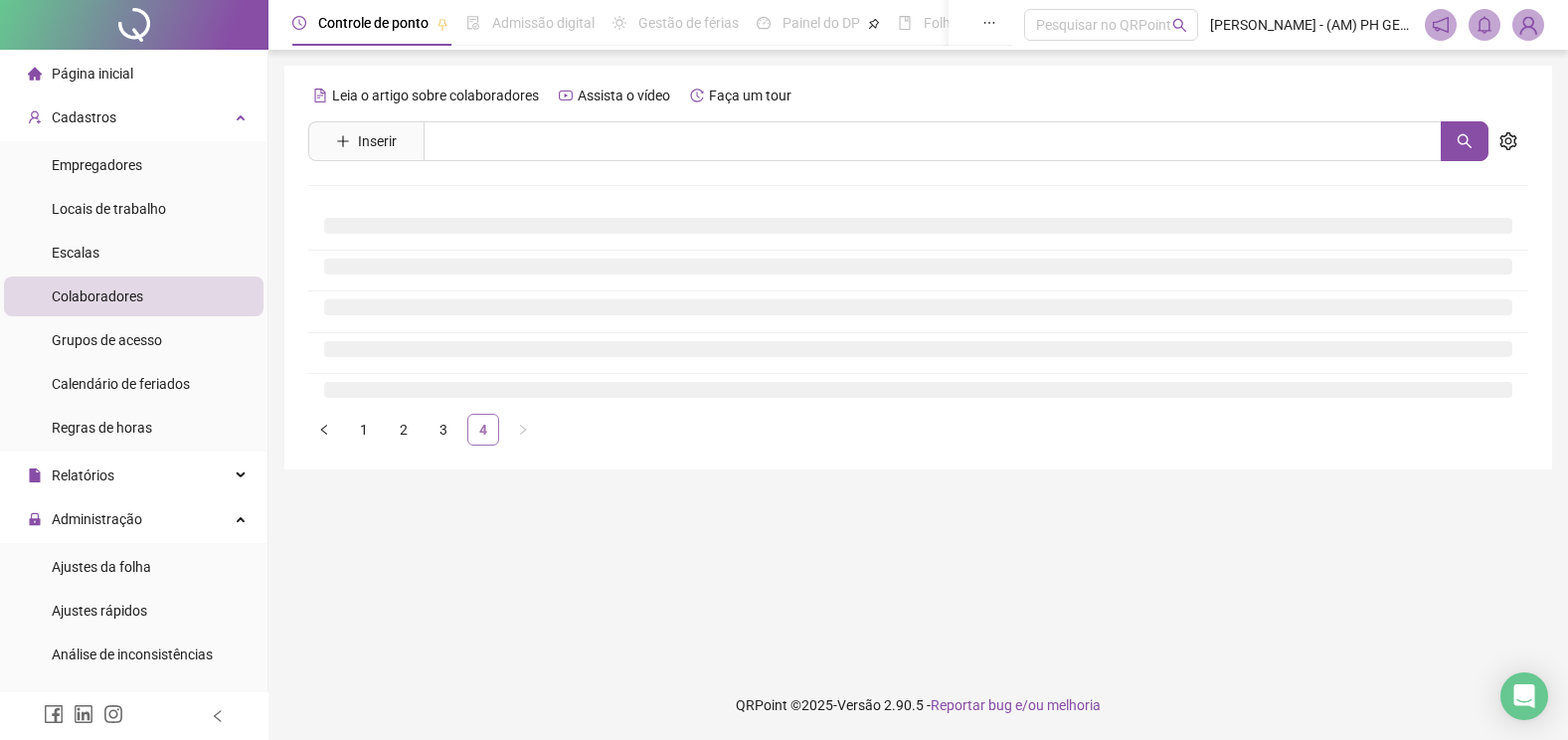
scroll to position [0, 0]
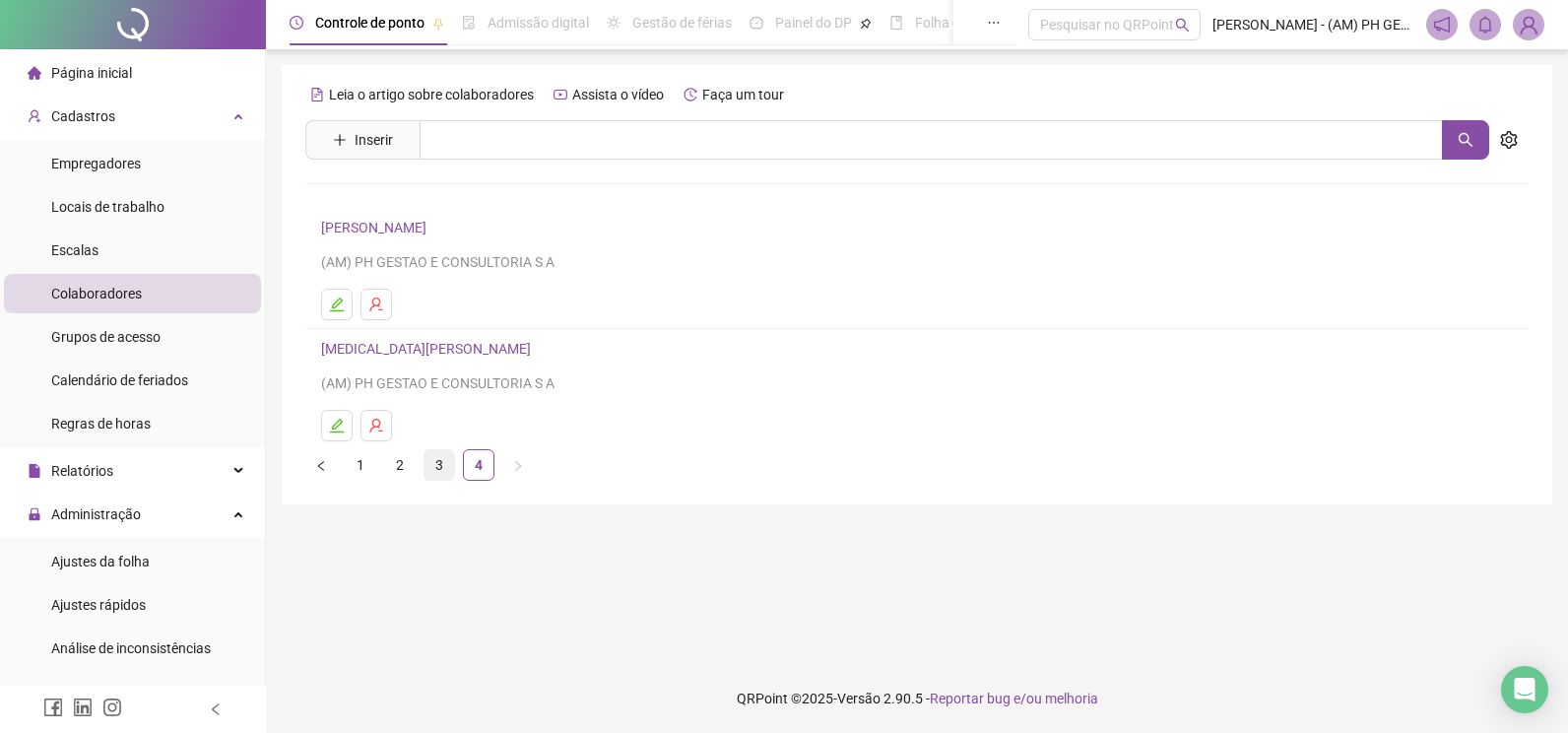
click at [441, 465] on link "3" at bounding box center [439, 465] width 30 height 30
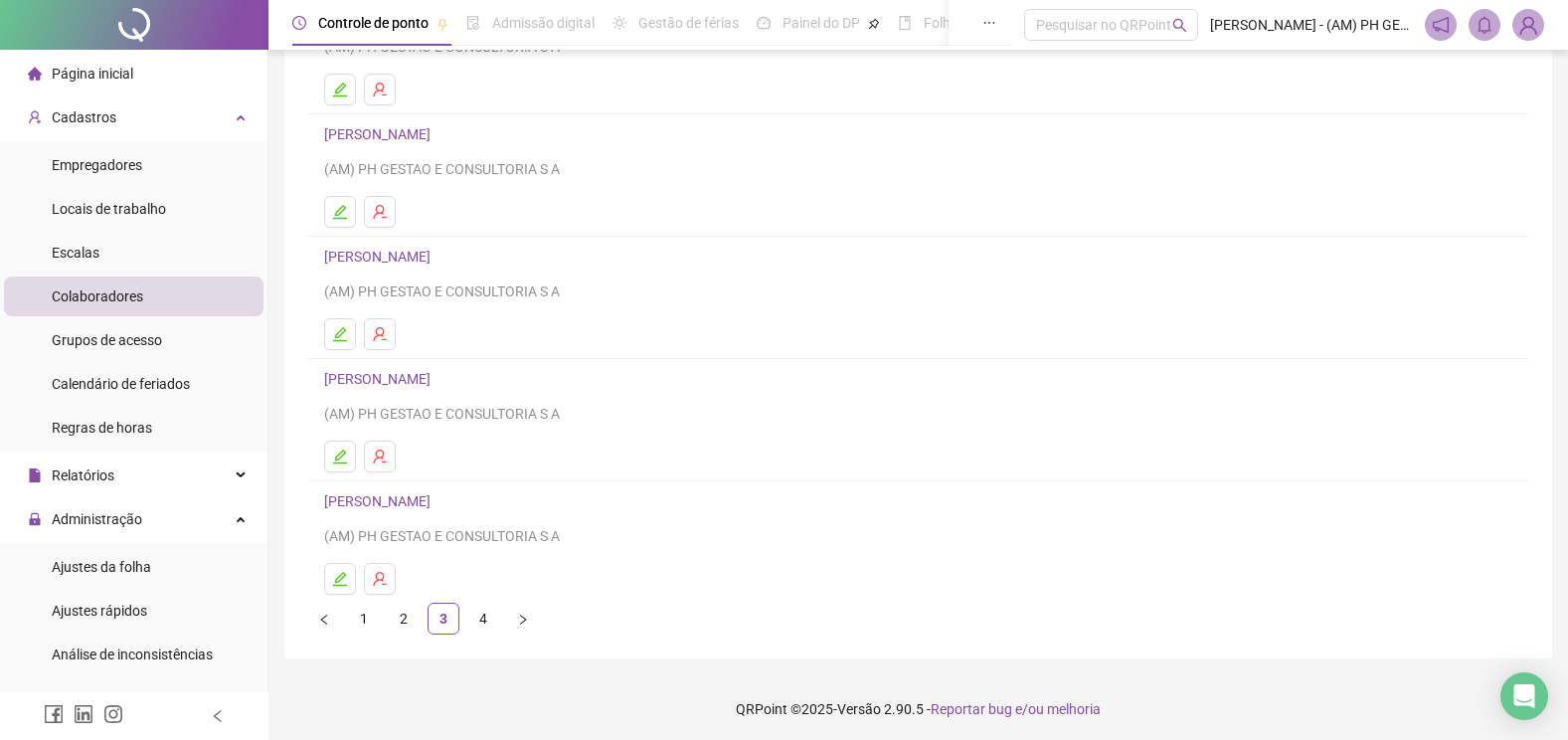
scroll to position [221, 0]
click at [397, 608] on link "2" at bounding box center [404, 614] width 30 height 30
click at [439, 617] on link "3" at bounding box center [444, 614] width 30 height 30
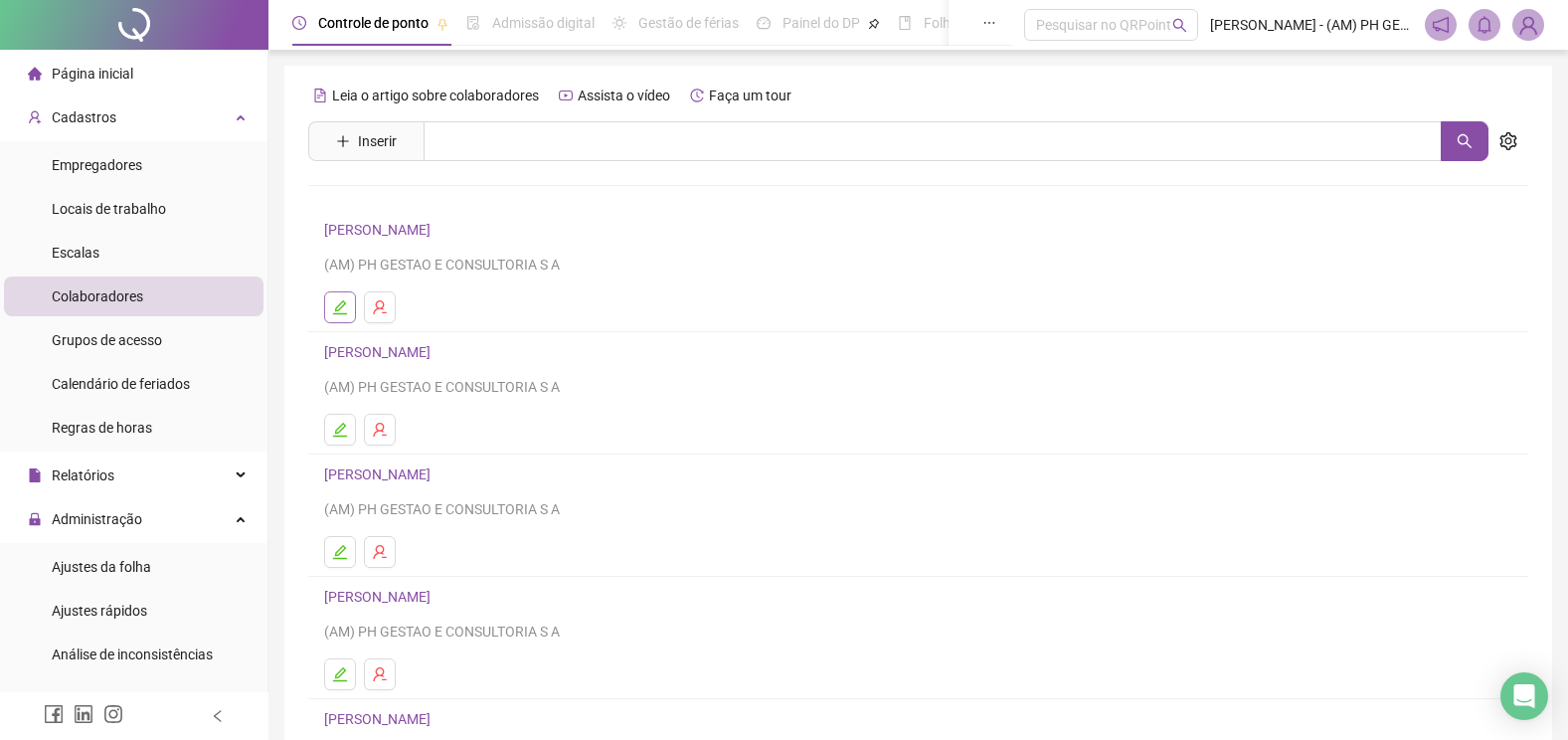
click at [347, 305] on icon "edit" at bounding box center [340, 307] width 16 height 16
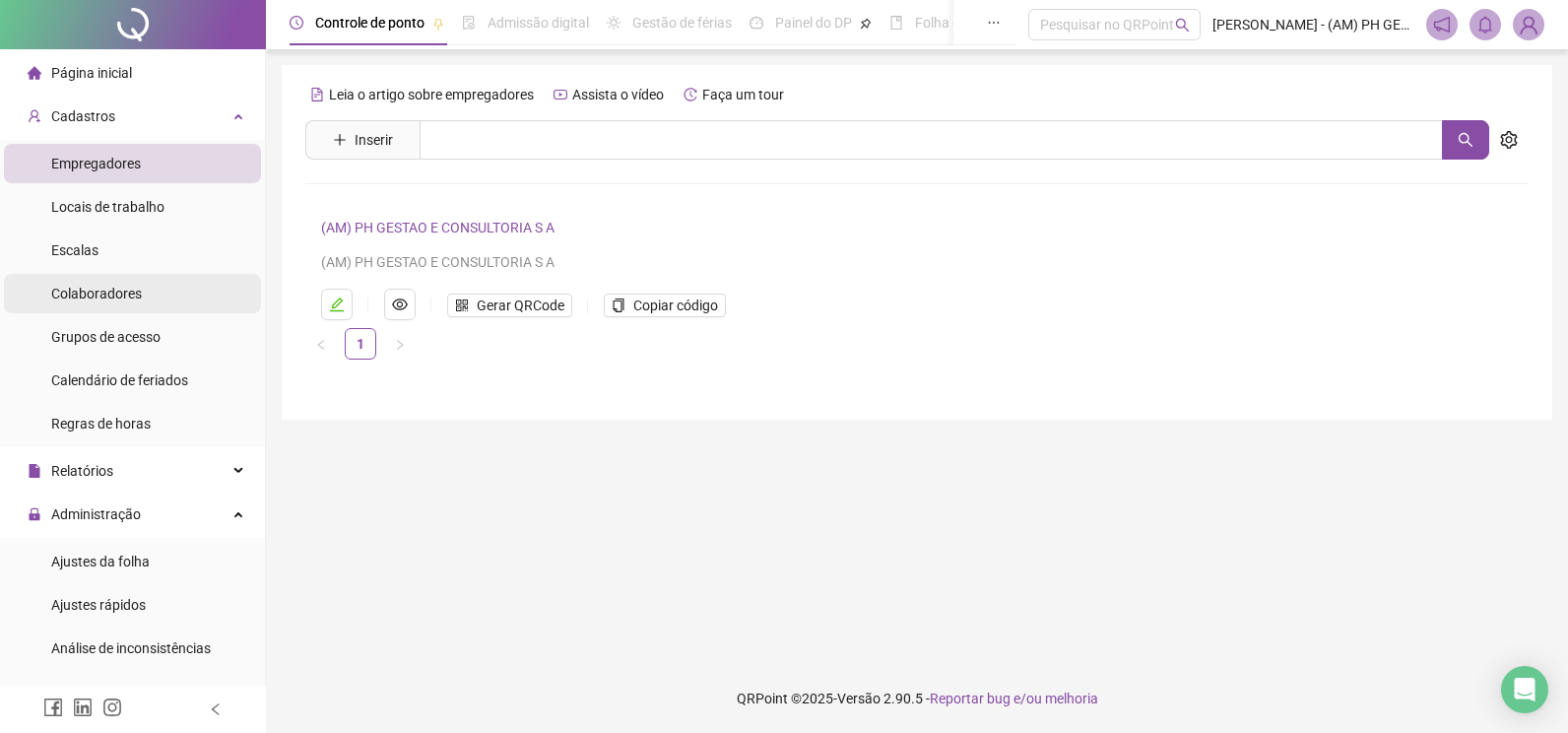
click at [96, 297] on span "Colaboradores" at bounding box center [97, 293] width 91 height 16
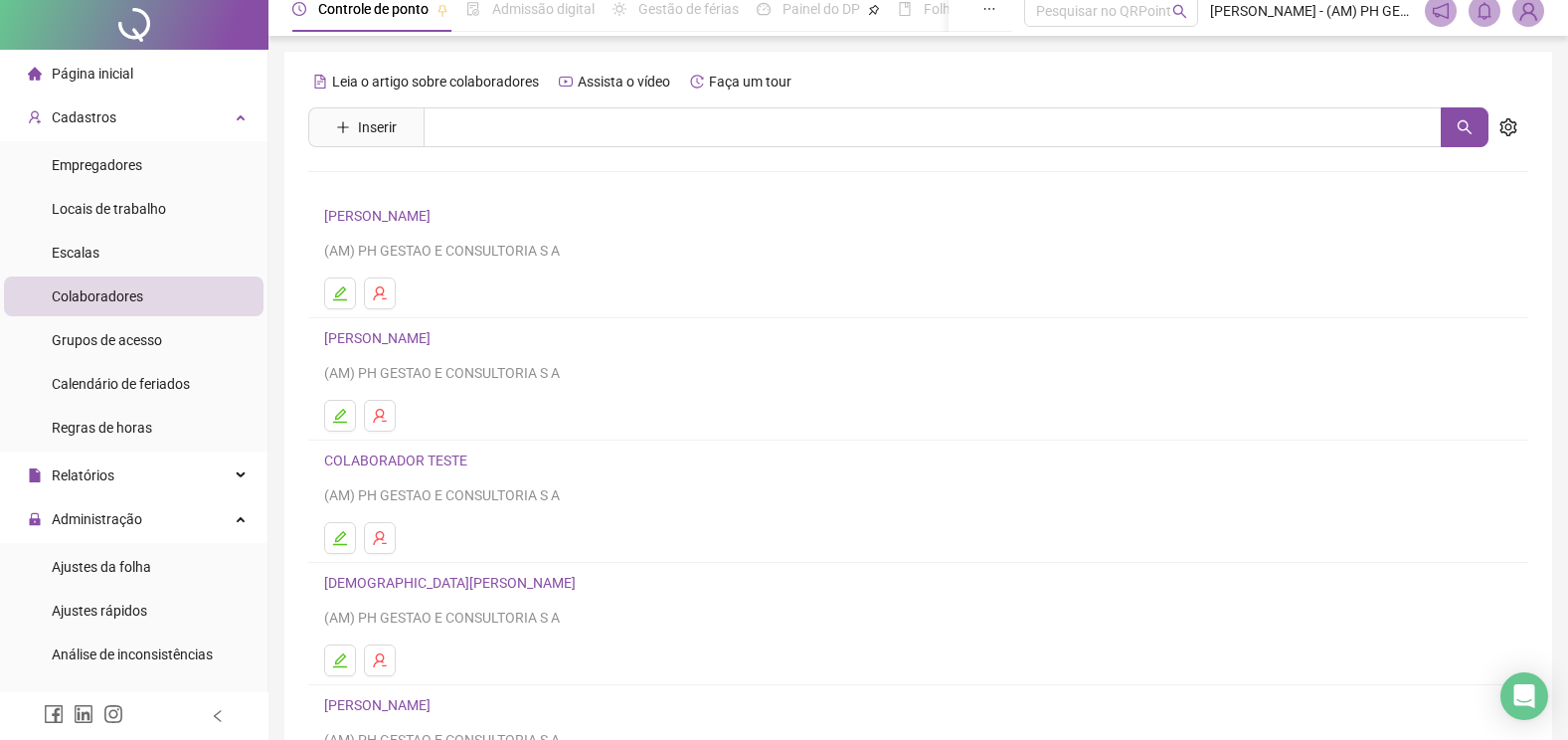
scroll to position [221, 0]
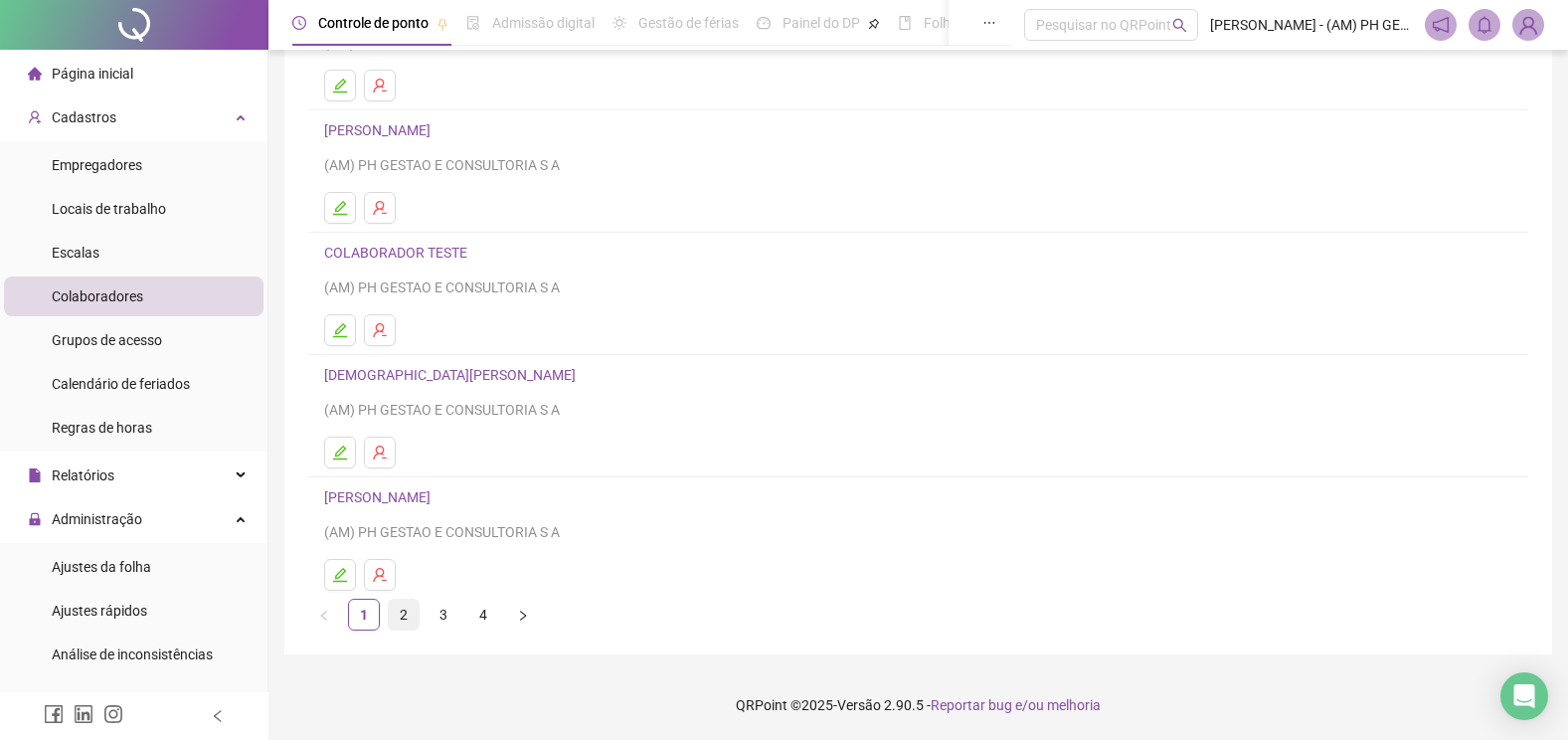
click at [406, 615] on link "2" at bounding box center [404, 614] width 30 height 30
click at [439, 609] on link "3" at bounding box center [444, 614] width 30 height 30
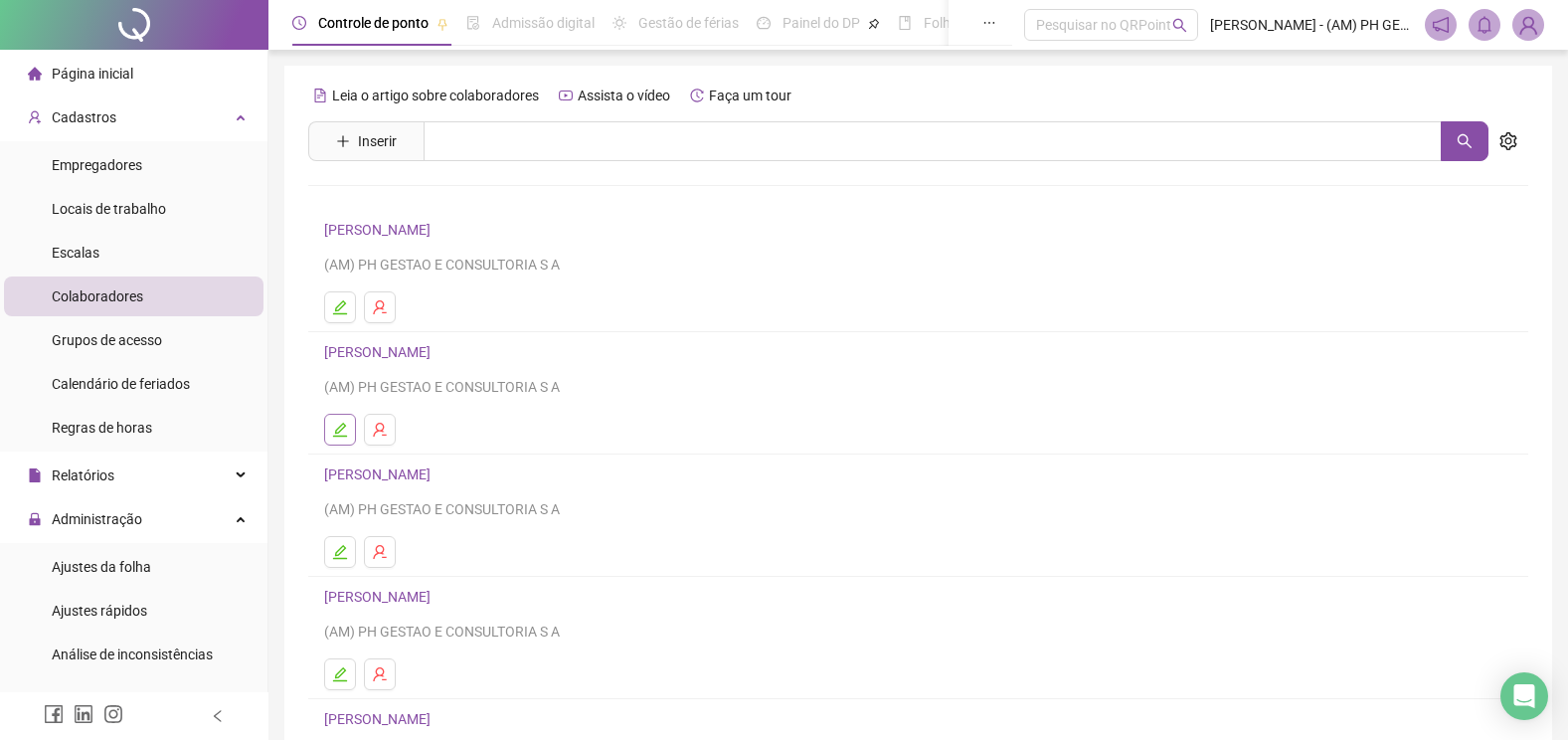
click at [340, 420] on button "button" at bounding box center [340, 430] width 32 height 32
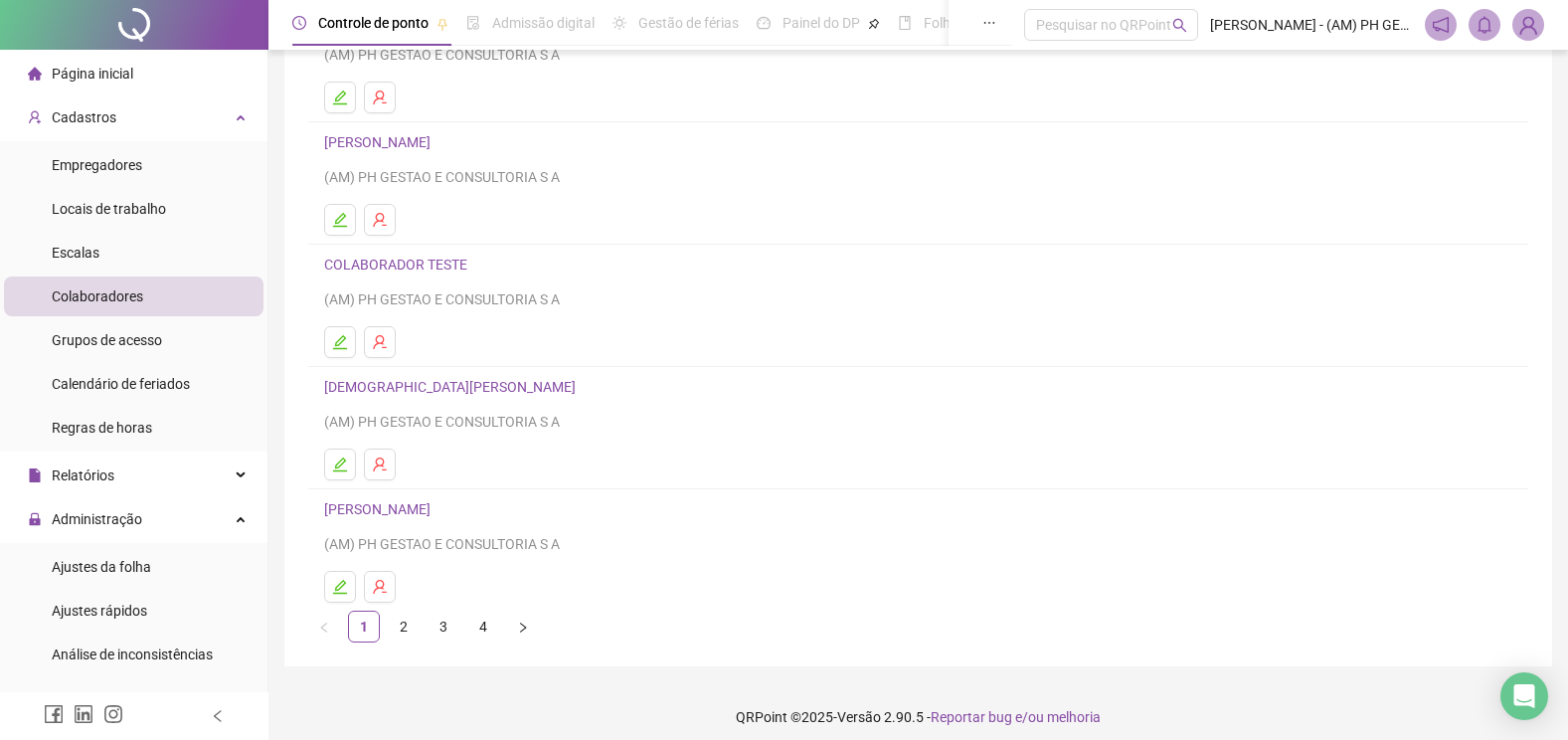
scroll to position [221, 0]
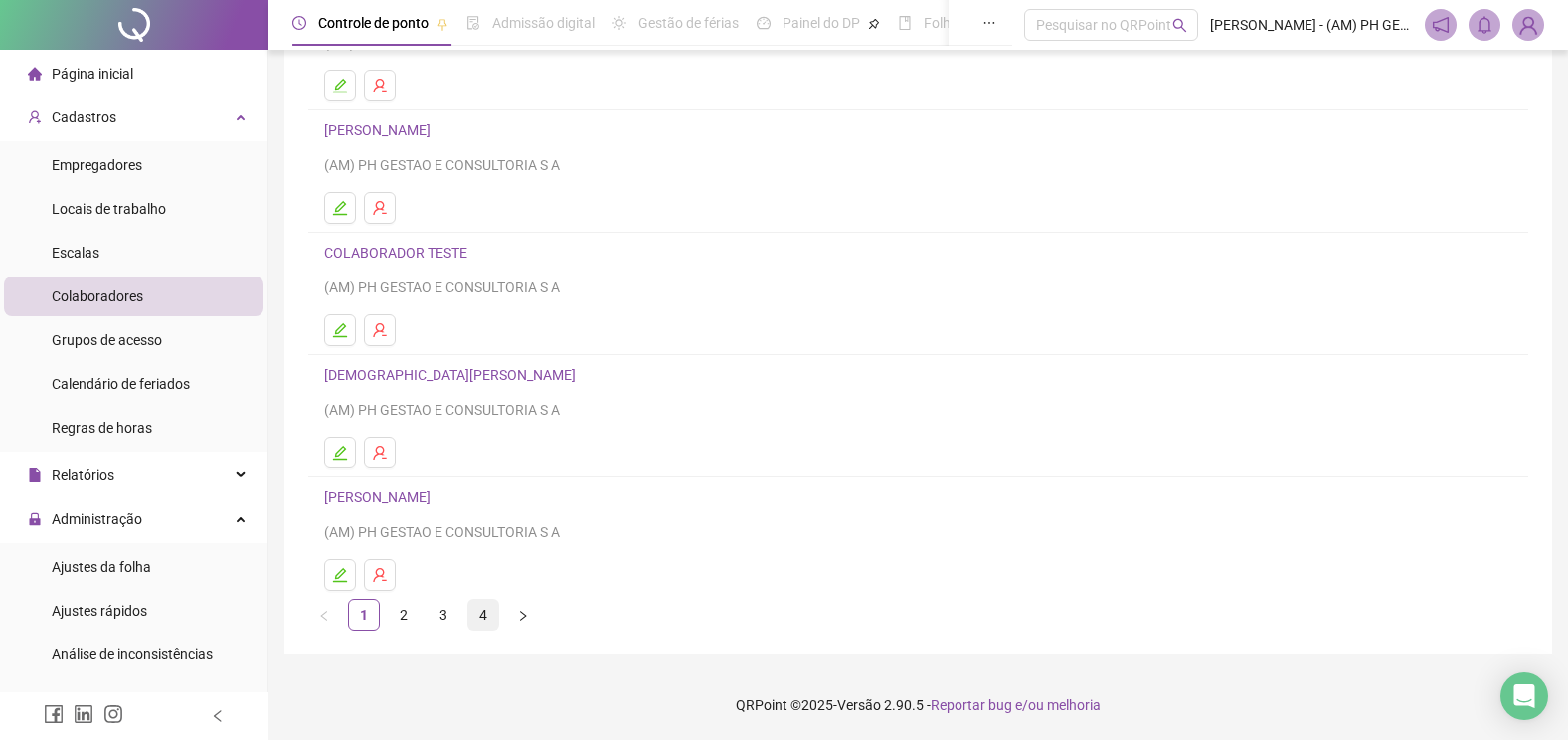
click at [480, 614] on link "4" at bounding box center [483, 614] width 30 height 30
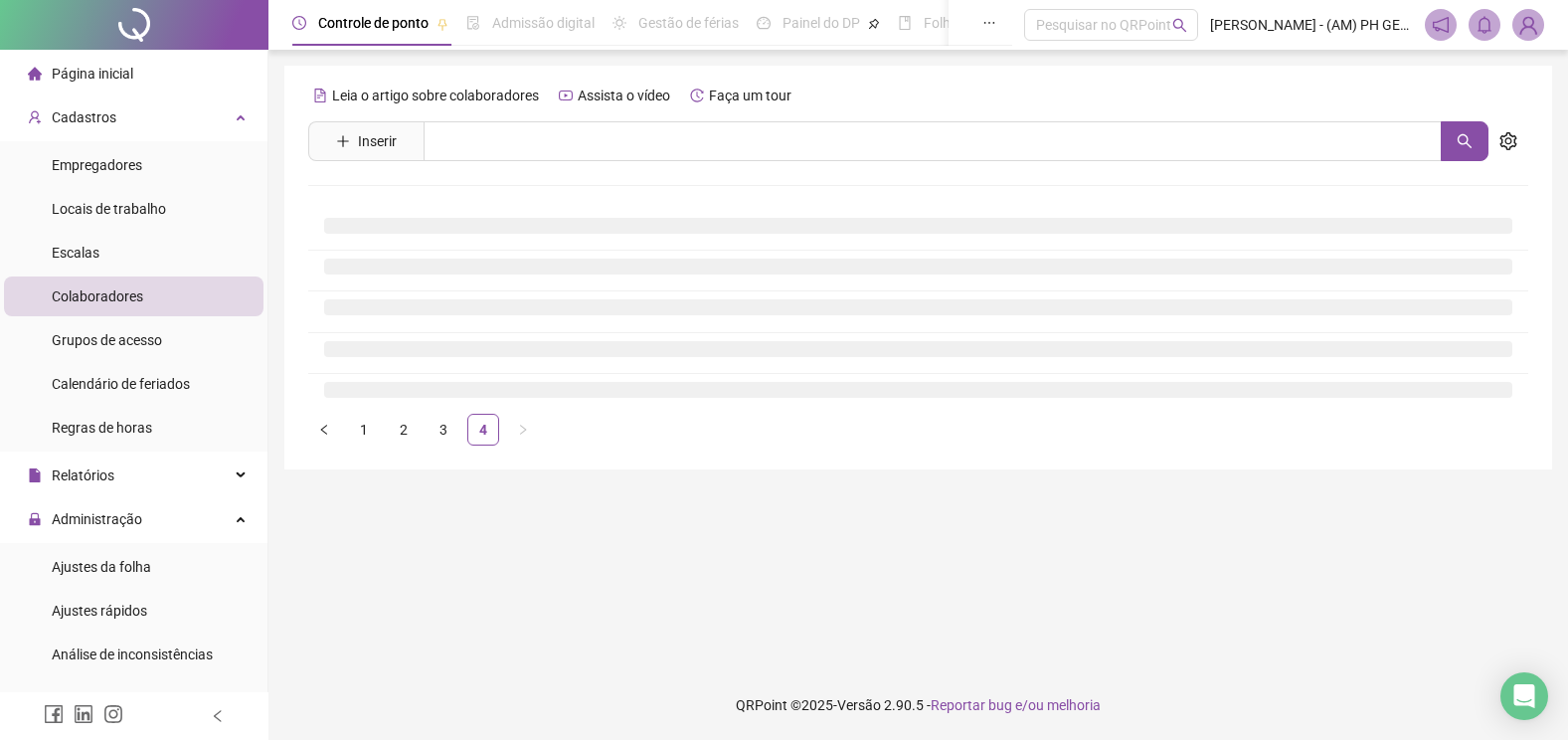
scroll to position [0, 0]
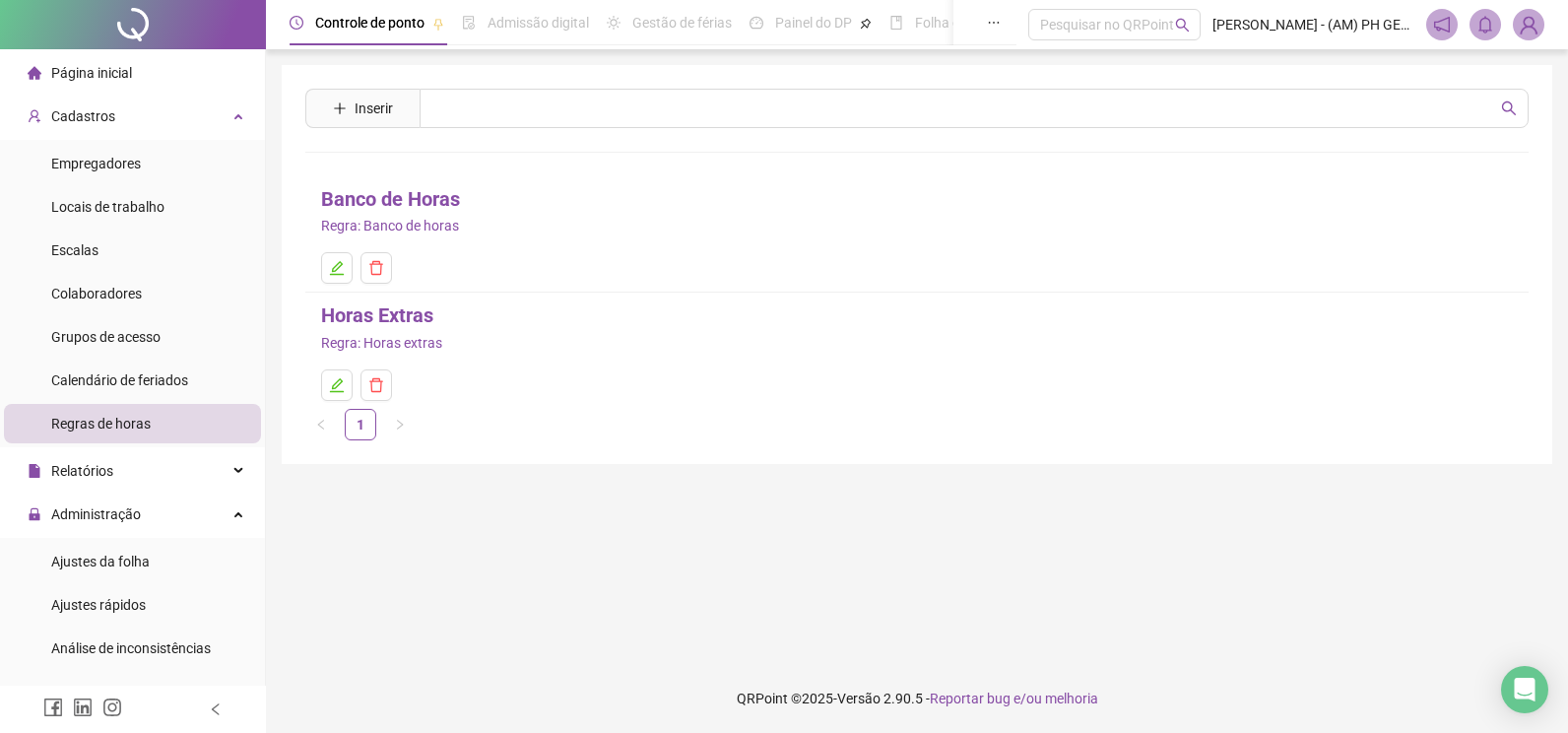
click at [108, 421] on span "Regras de horas" at bounding box center [101, 424] width 100 height 16
click at [141, 289] on li "Colaboradores" at bounding box center [132, 293] width 257 height 40
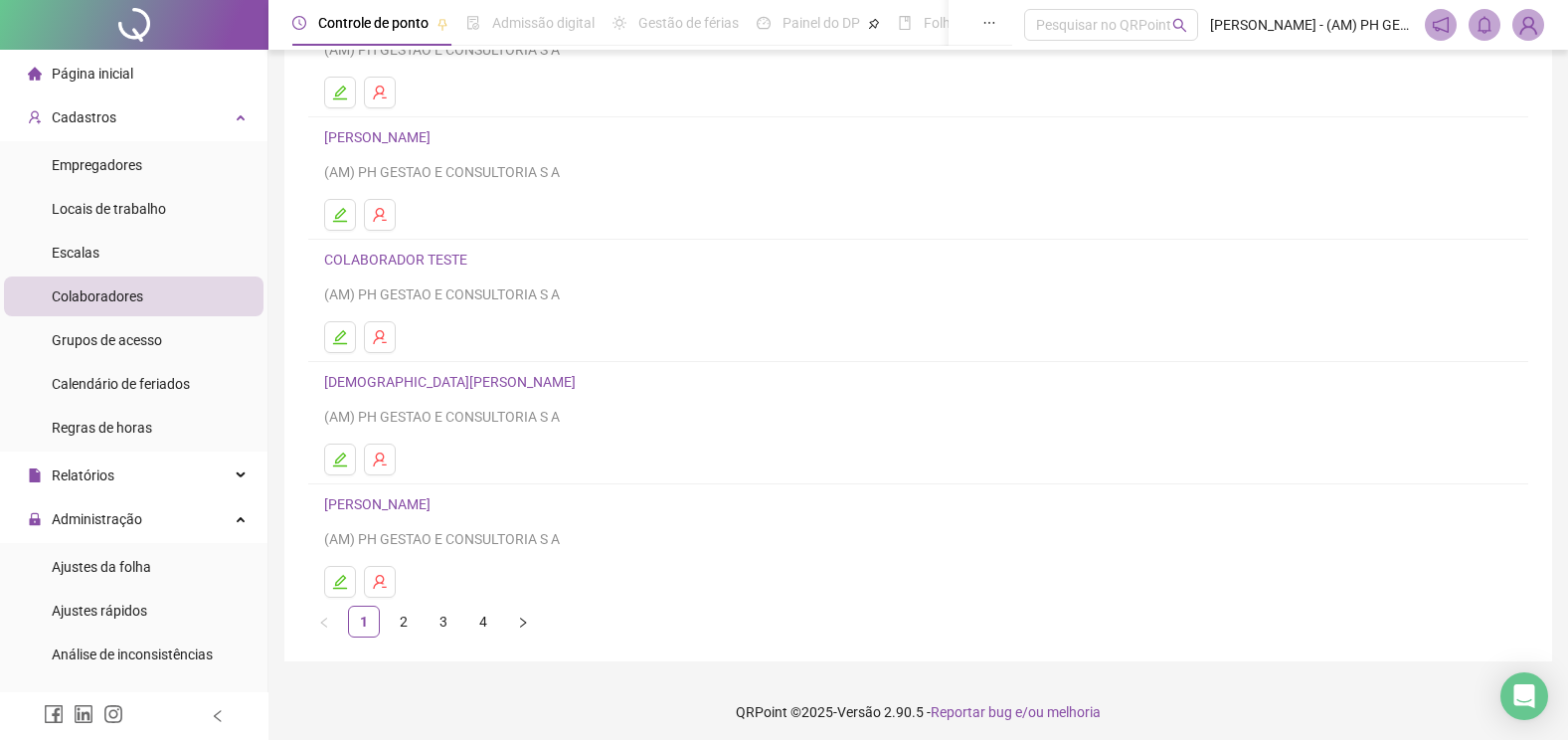
scroll to position [221, 0]
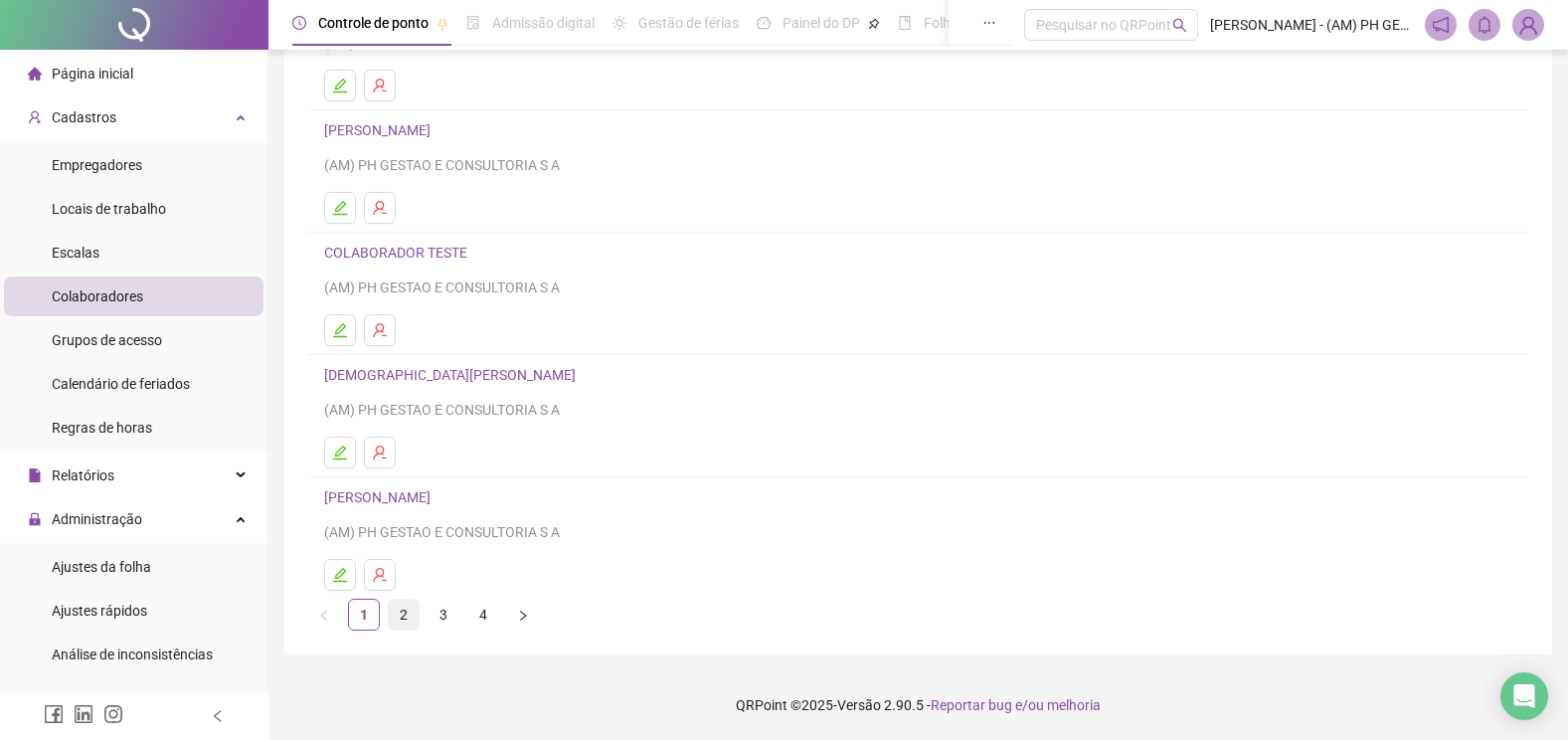
click at [391, 614] on link "2" at bounding box center [404, 614] width 30 height 30
click at [442, 616] on link "3" at bounding box center [444, 614] width 30 height 30
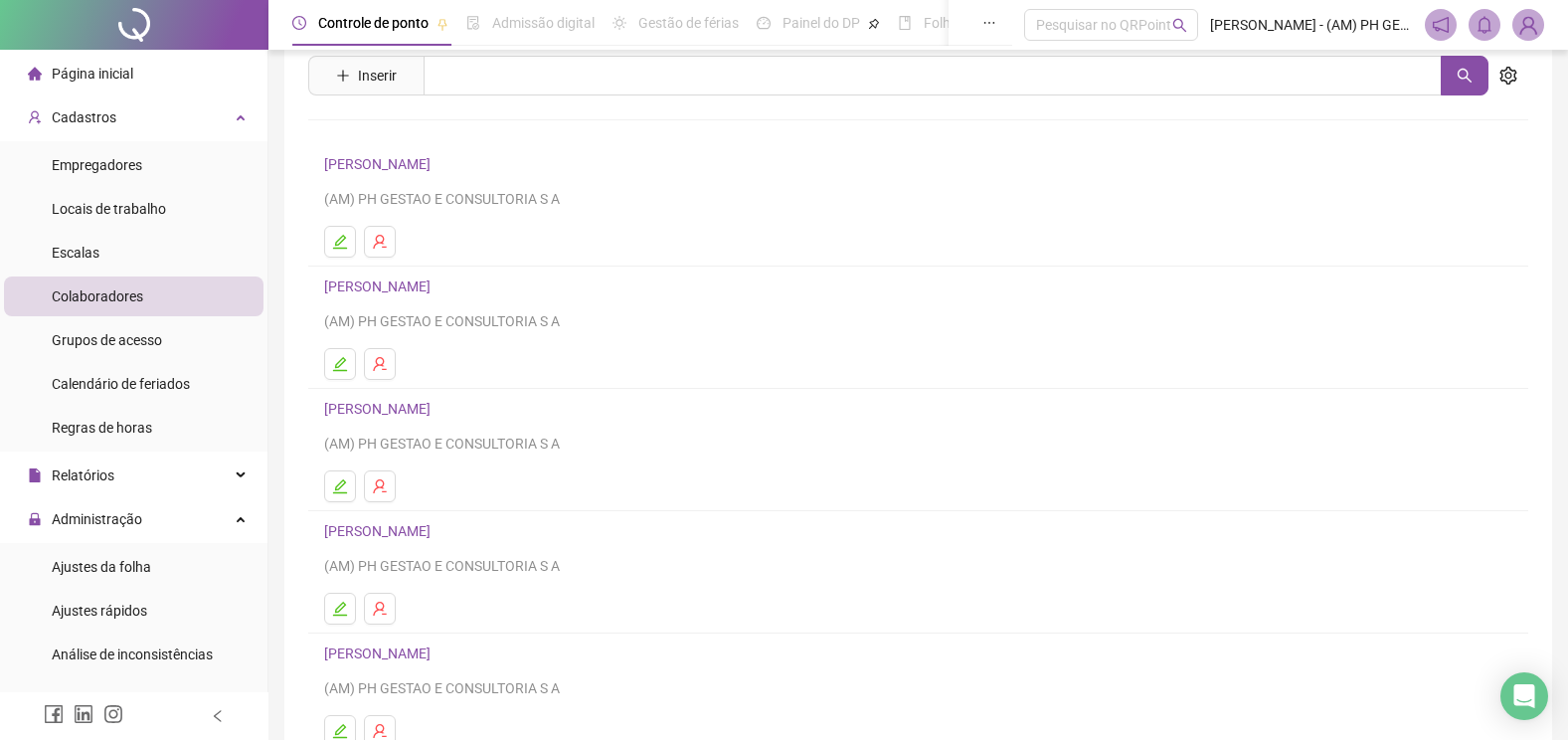
scroll to position [100, 0]
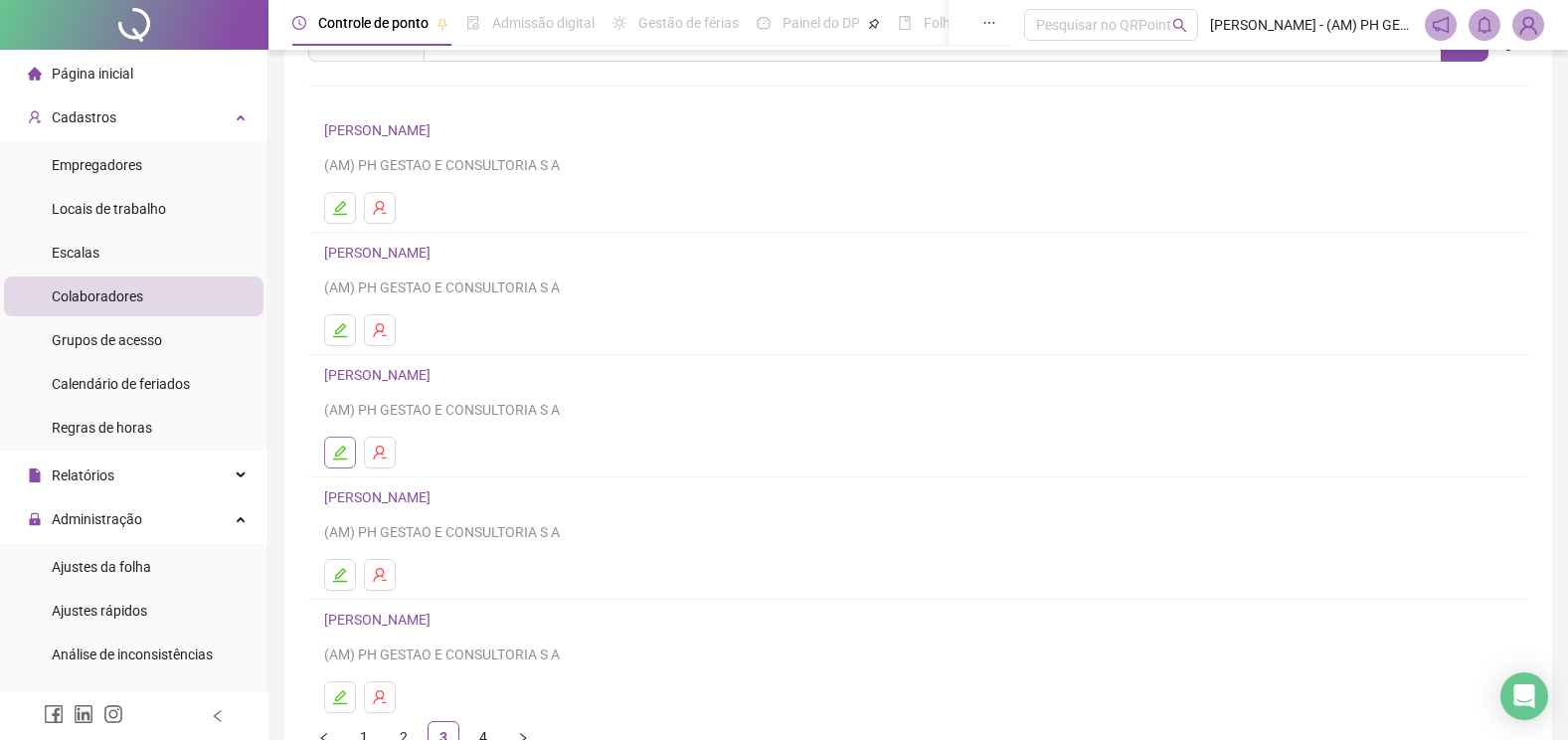
click at [340, 449] on icon "edit" at bounding box center [340, 453] width 14 height 14
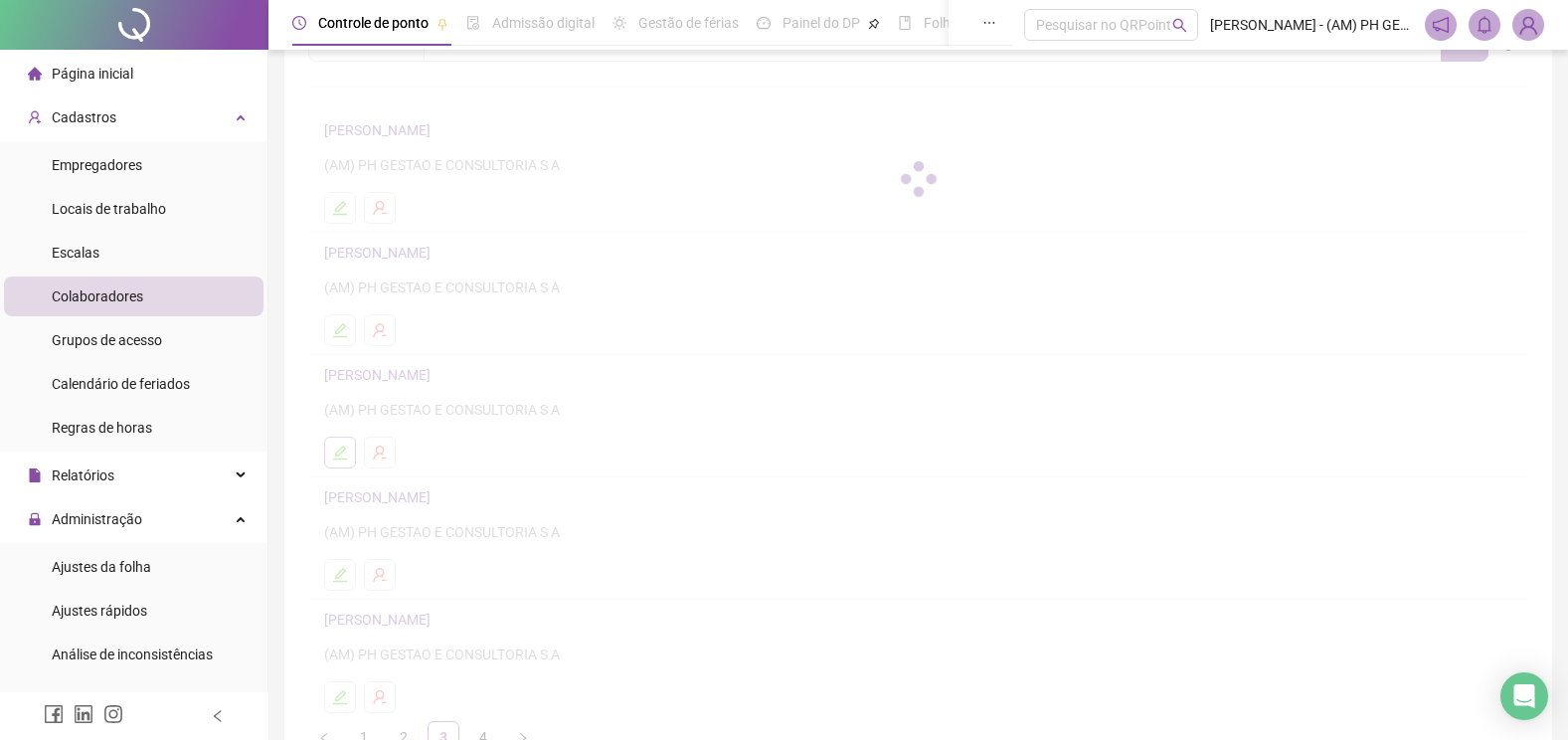
scroll to position [110, 0]
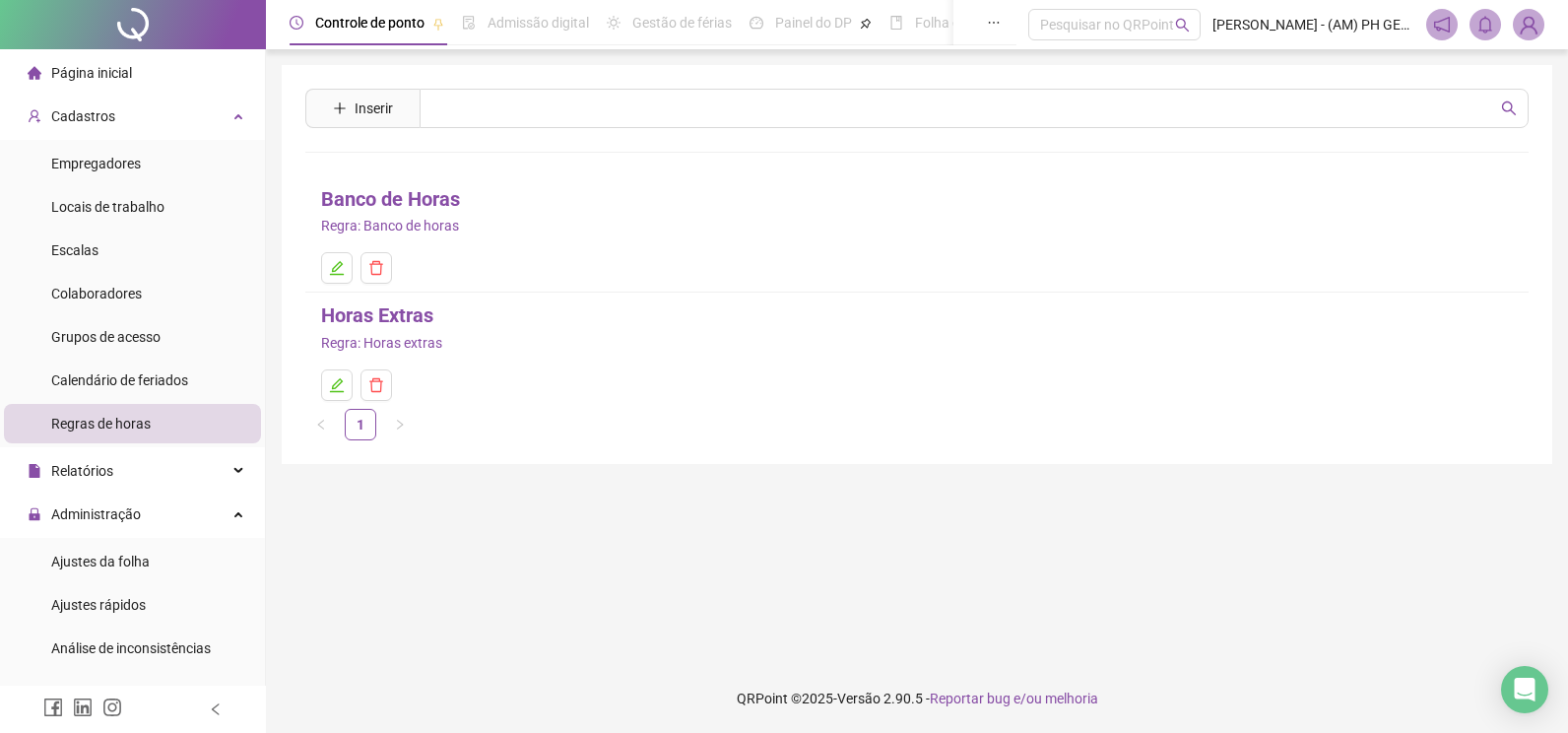
click at [93, 420] on span "Regras de horas" at bounding box center [101, 424] width 100 height 16
click at [119, 296] on span "Colaboradores" at bounding box center [97, 293] width 91 height 16
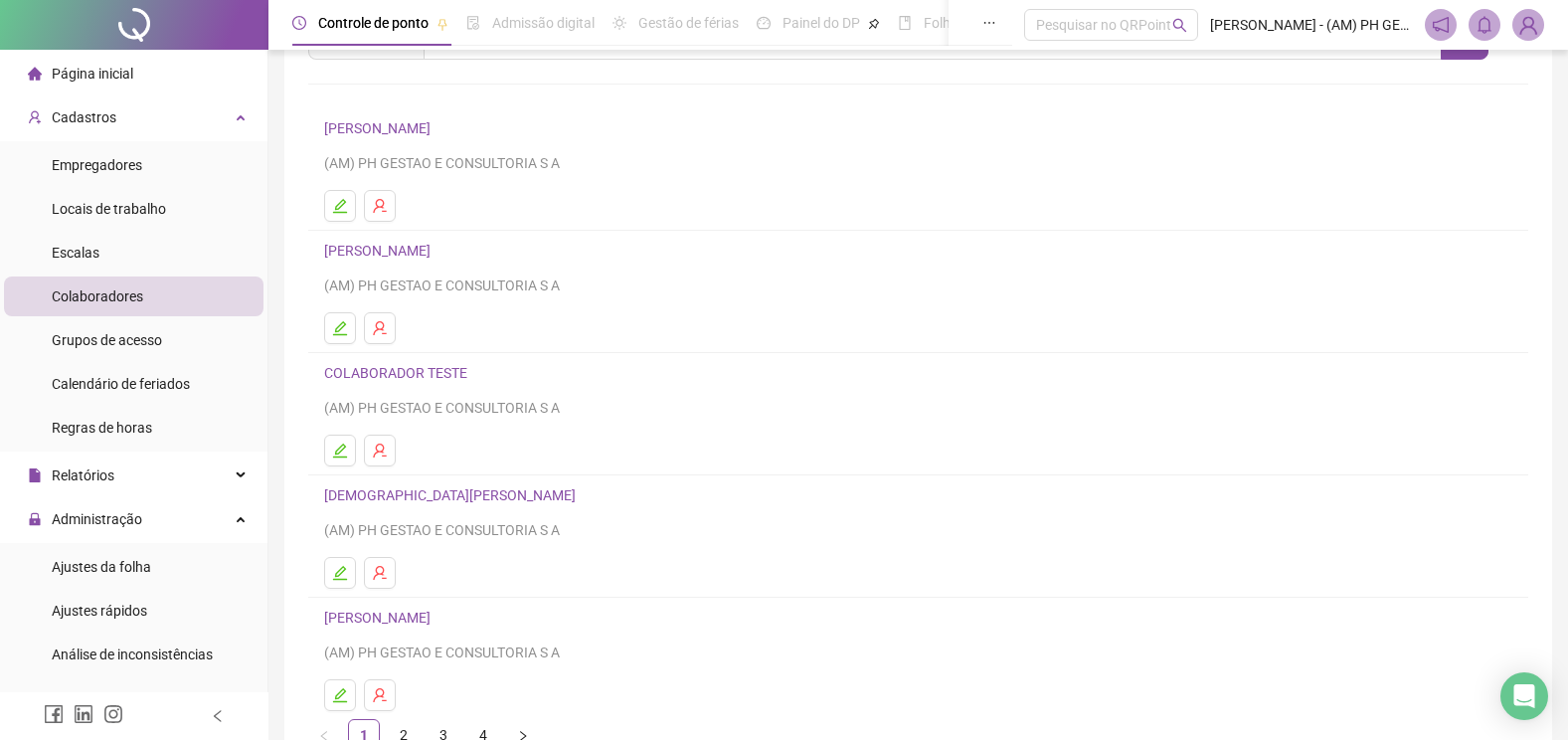
scroll to position [221, 0]
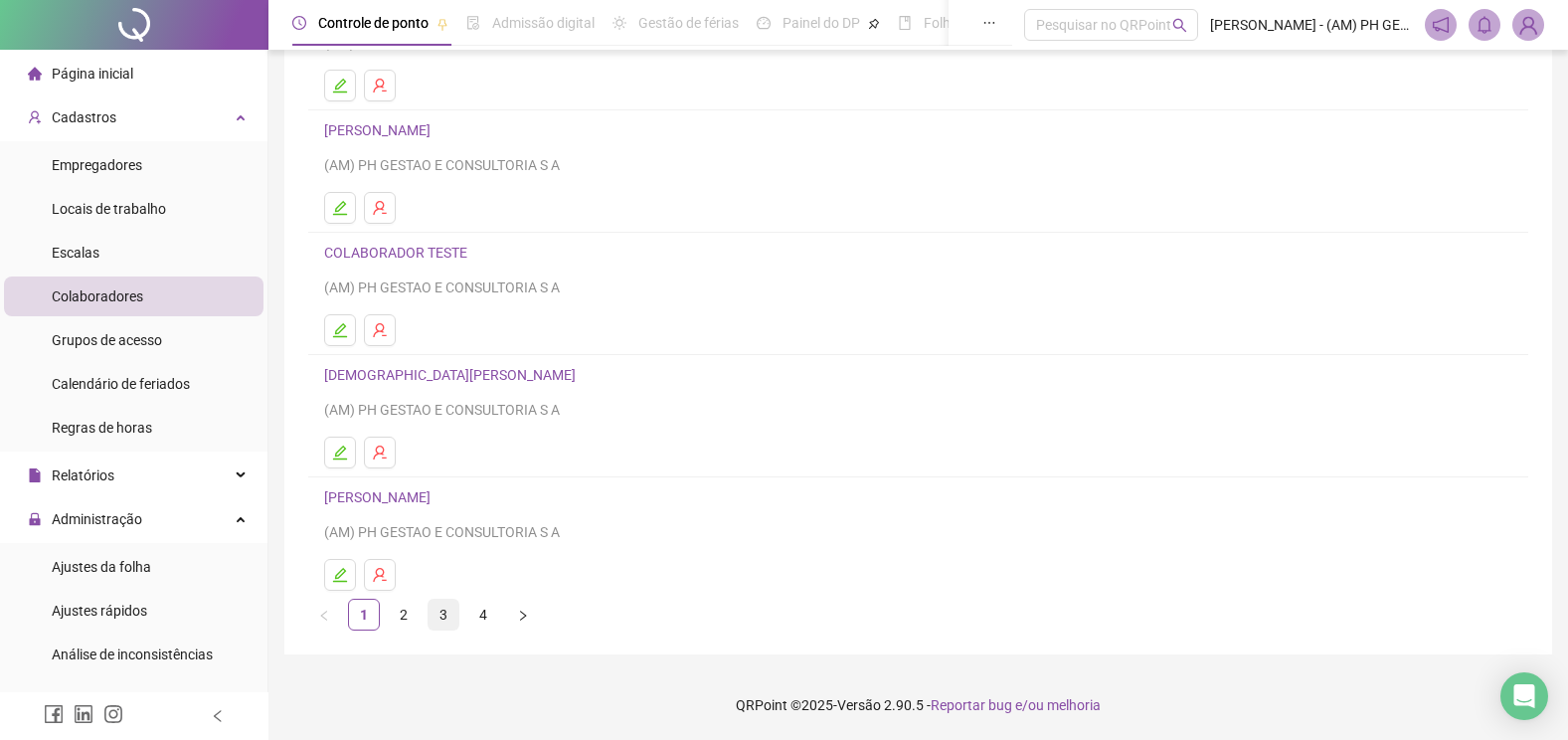
click at [450, 613] on link "3" at bounding box center [444, 614] width 30 height 30
click at [345, 456] on icon "edit" at bounding box center [340, 453] width 16 height 16
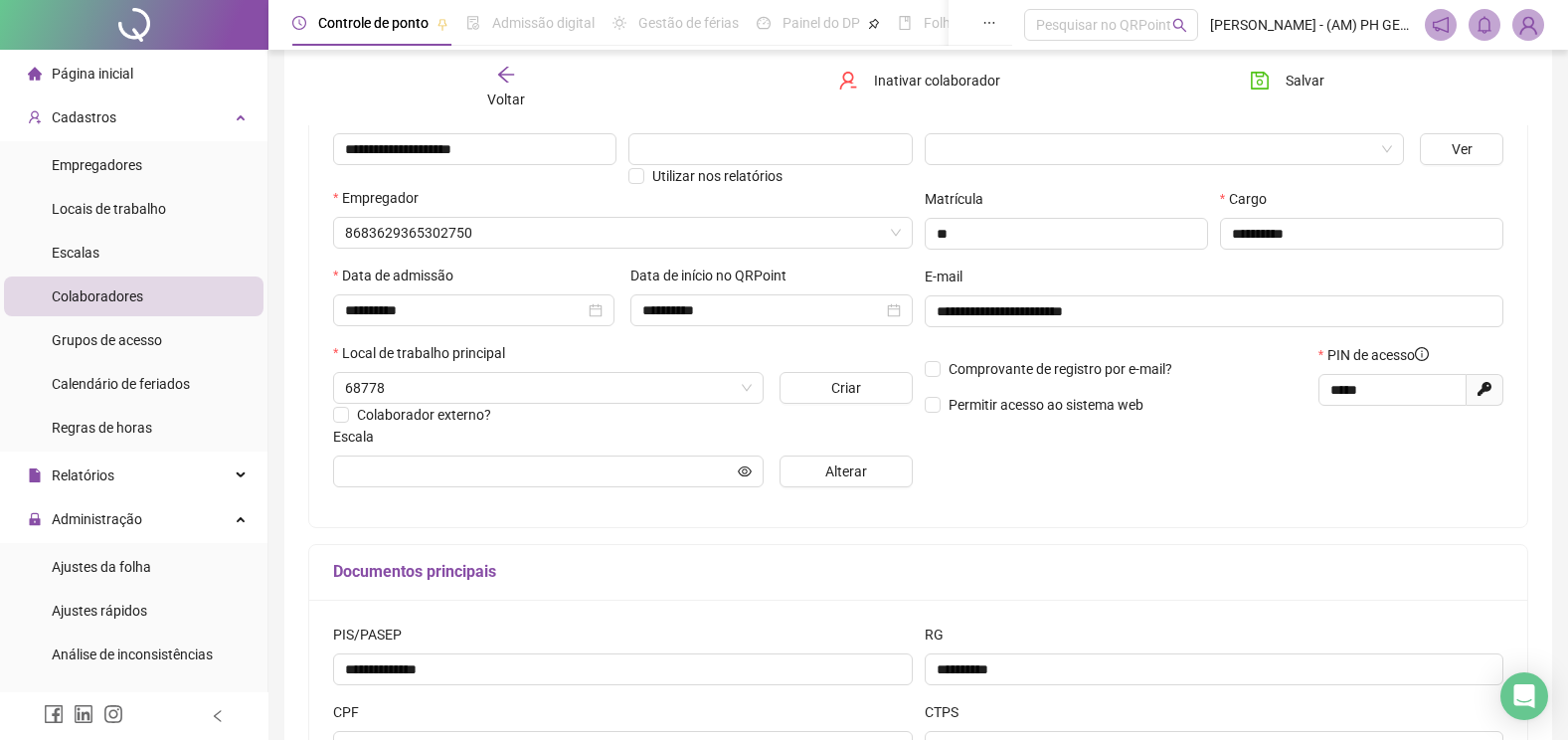
scroll to position [231, 0]
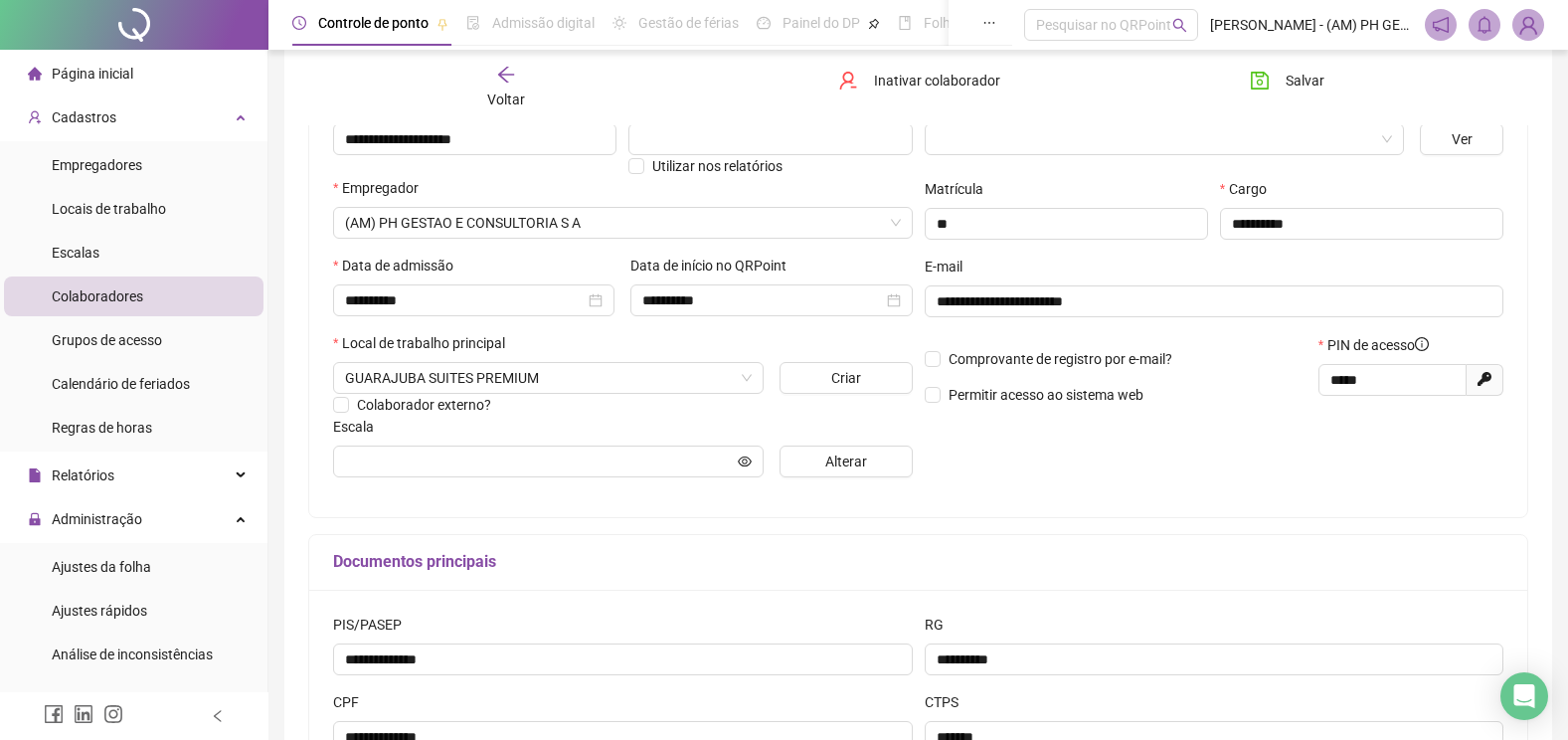
click at [76, 294] on span "Colaboradores" at bounding box center [98, 296] width 92 height 16
click at [136, 295] on span "Colaboradores" at bounding box center [98, 296] width 92 height 16
click at [103, 304] on span "Colaboradores" at bounding box center [98, 296] width 92 height 16
click at [123, 295] on span "Colaboradores" at bounding box center [98, 296] width 92 height 16
click at [115, 291] on span "Colaboradores" at bounding box center [98, 296] width 92 height 16
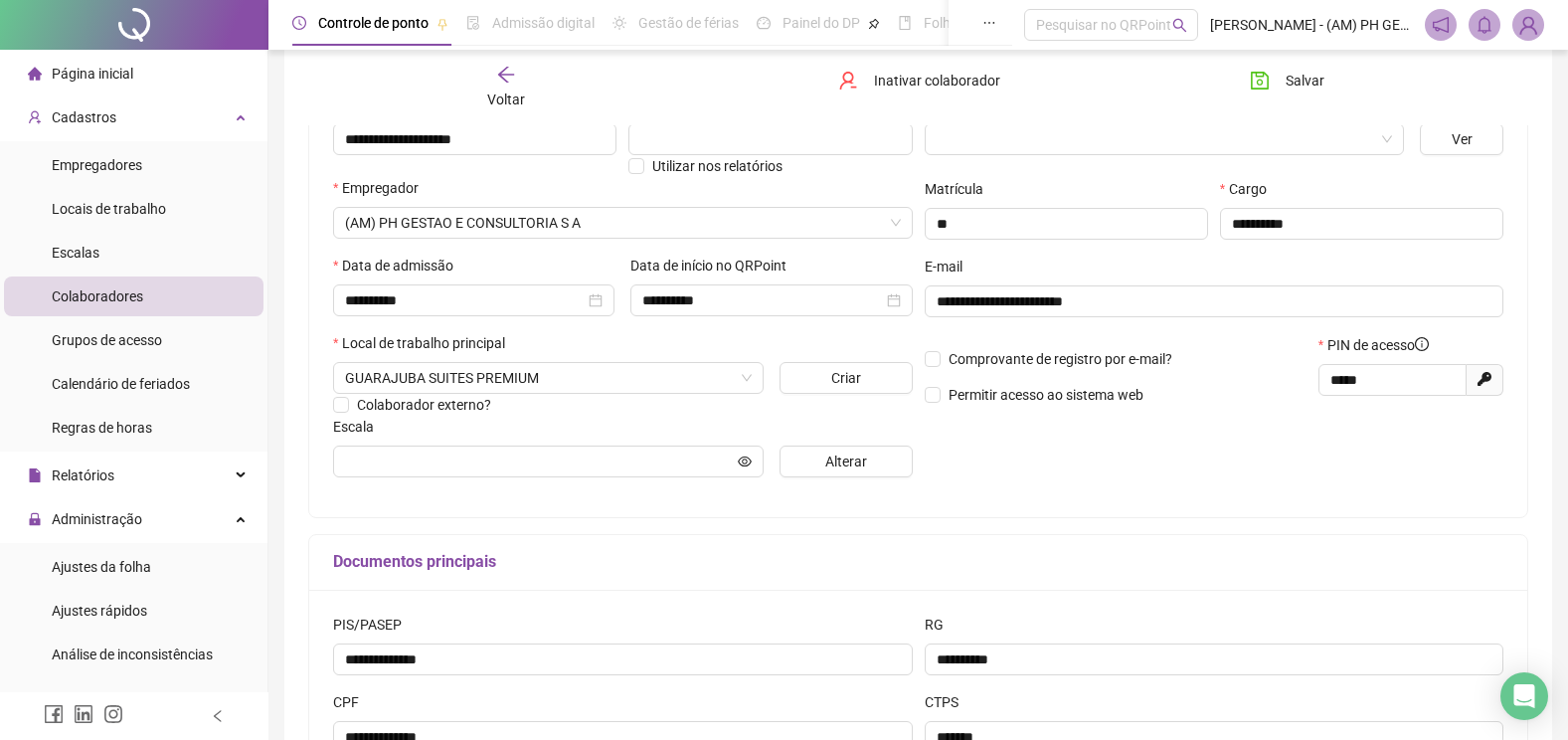
click at [117, 302] on span "Colaboradores" at bounding box center [98, 296] width 92 height 16
click at [134, 292] on span "Colaboradores" at bounding box center [98, 296] width 92 height 16
click at [94, 297] on span "Colaboradores" at bounding box center [98, 296] width 92 height 16
click at [515, 69] on icon "arrow-left" at bounding box center [506, 75] width 20 height 20
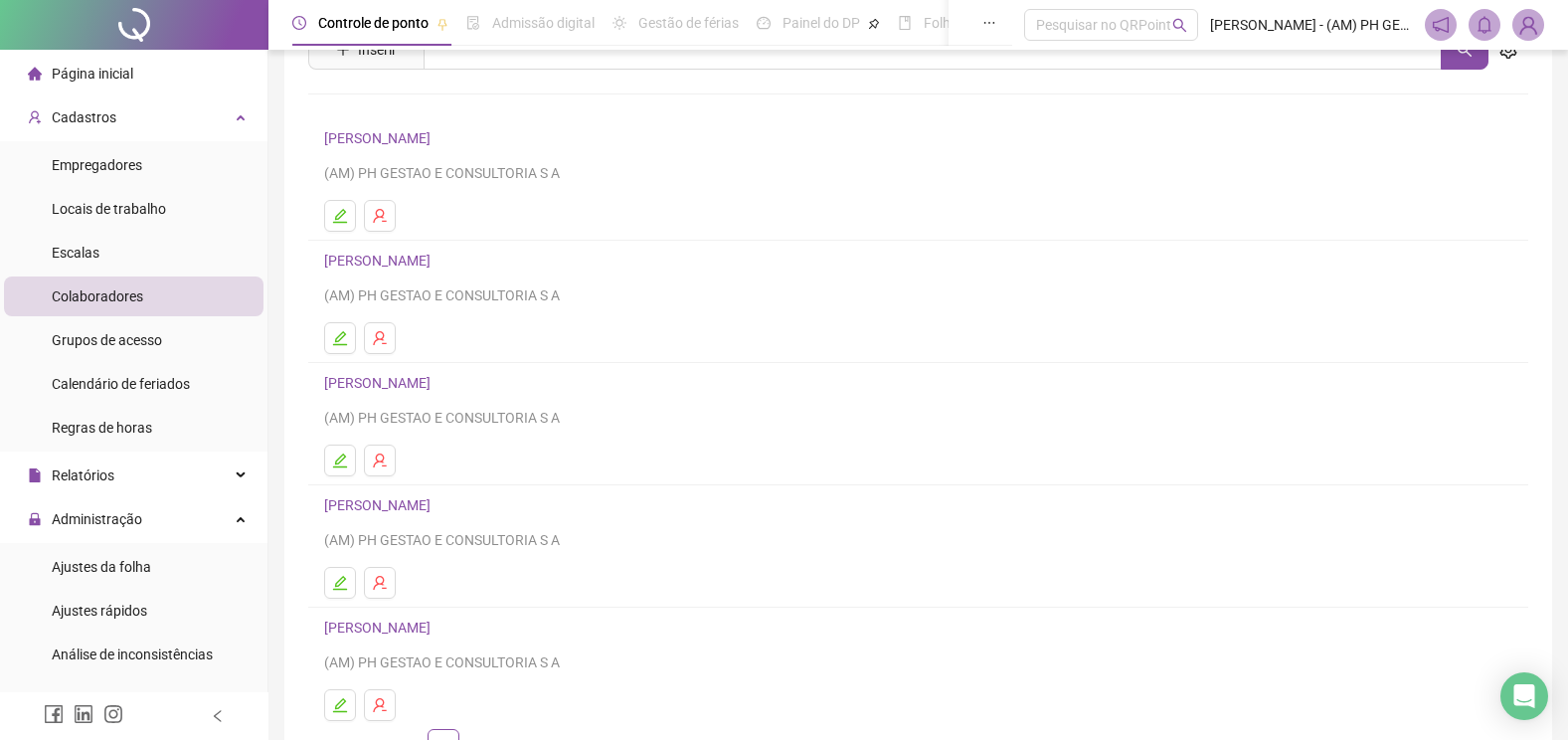
scroll to position [221, 0]
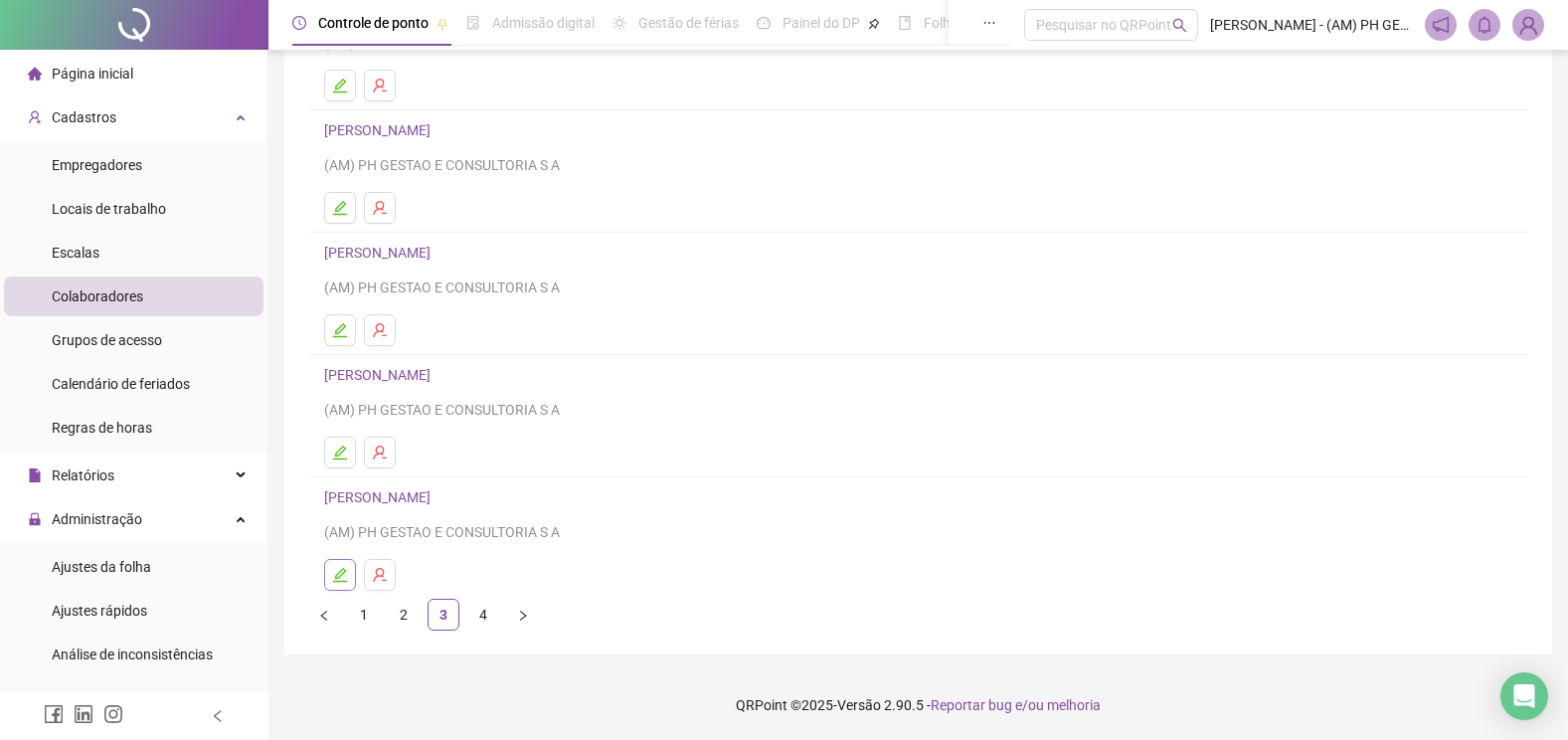
click at [344, 572] on icon "edit" at bounding box center [340, 574] width 14 height 14
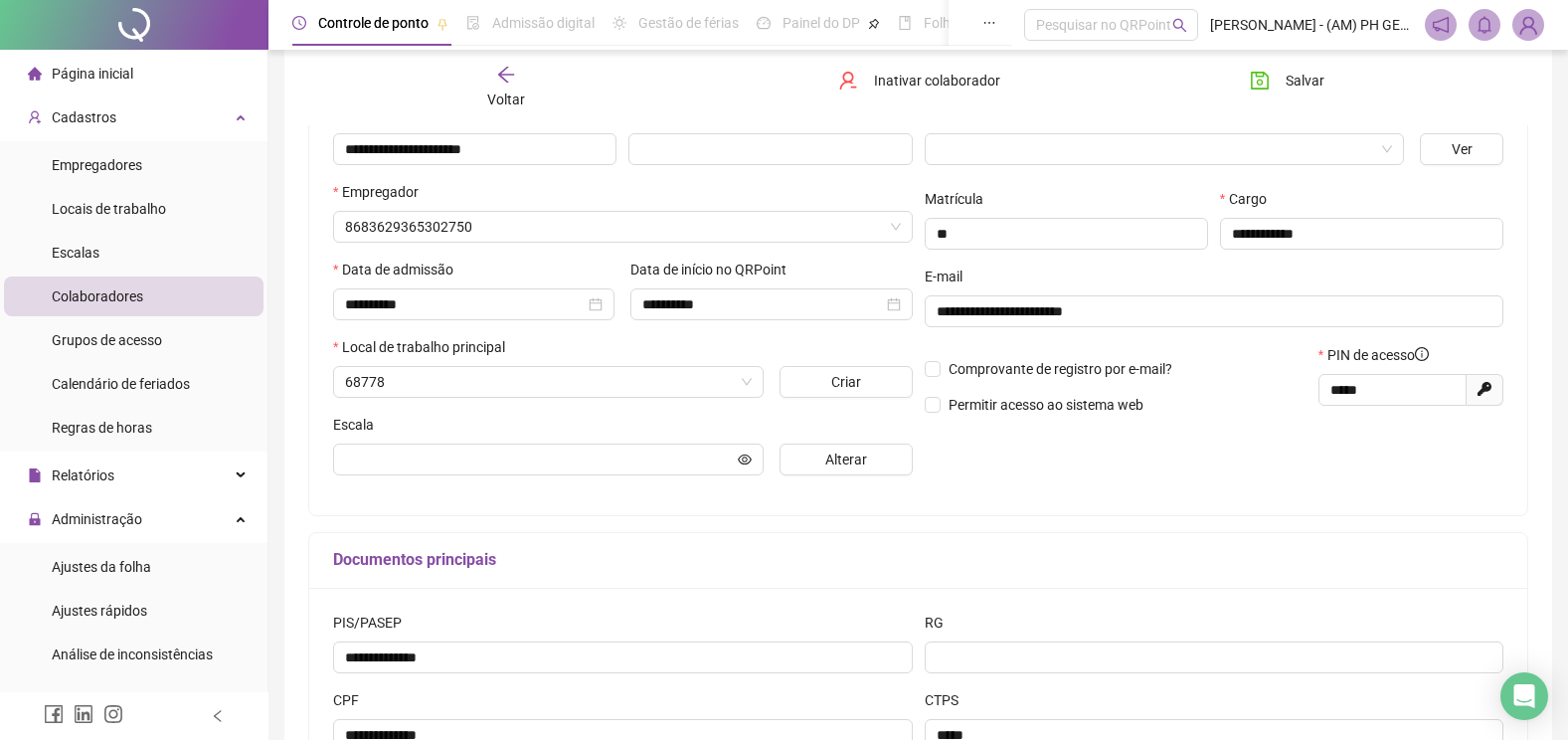
scroll to position [231, 0]
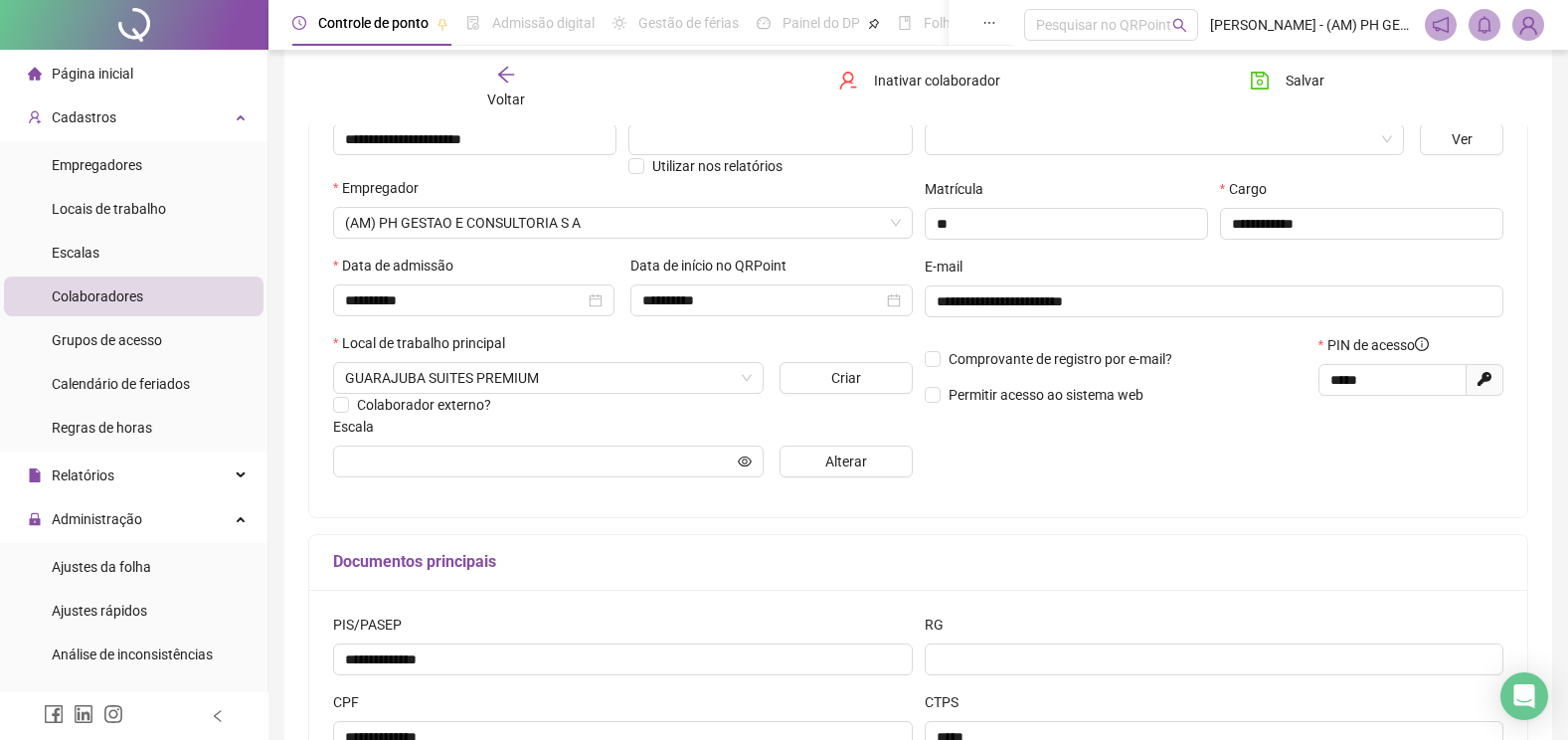
click at [112, 300] on span "Colaboradores" at bounding box center [98, 296] width 92 height 16
click at [498, 64] on div "Voltar Inativar colaborador Salvar" at bounding box center [918, 88] width 1236 height 76
click at [494, 65] on div "Voltar" at bounding box center [506, 88] width 189 height 46
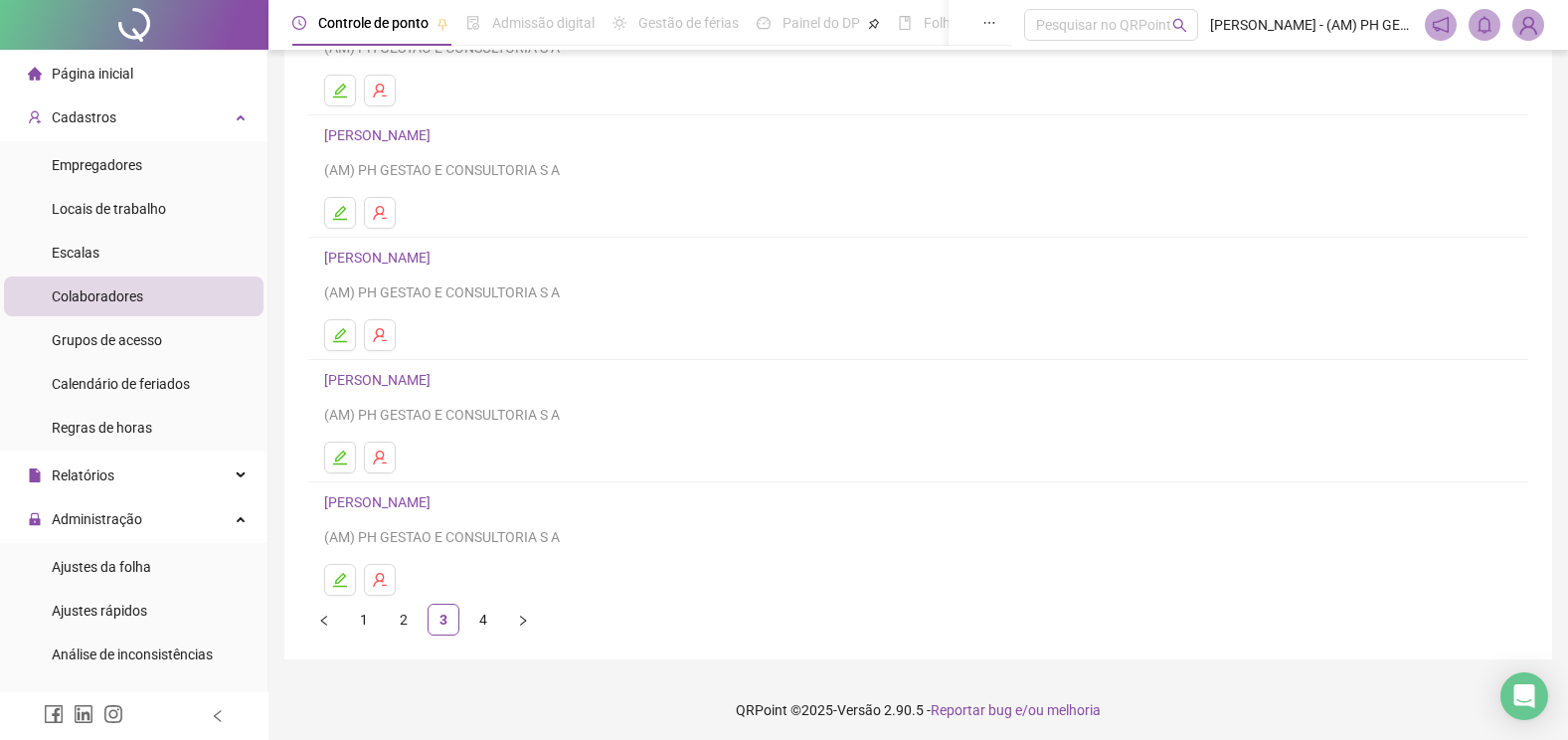
scroll to position [221, 0]
click at [489, 607] on link "4" at bounding box center [483, 614] width 30 height 30
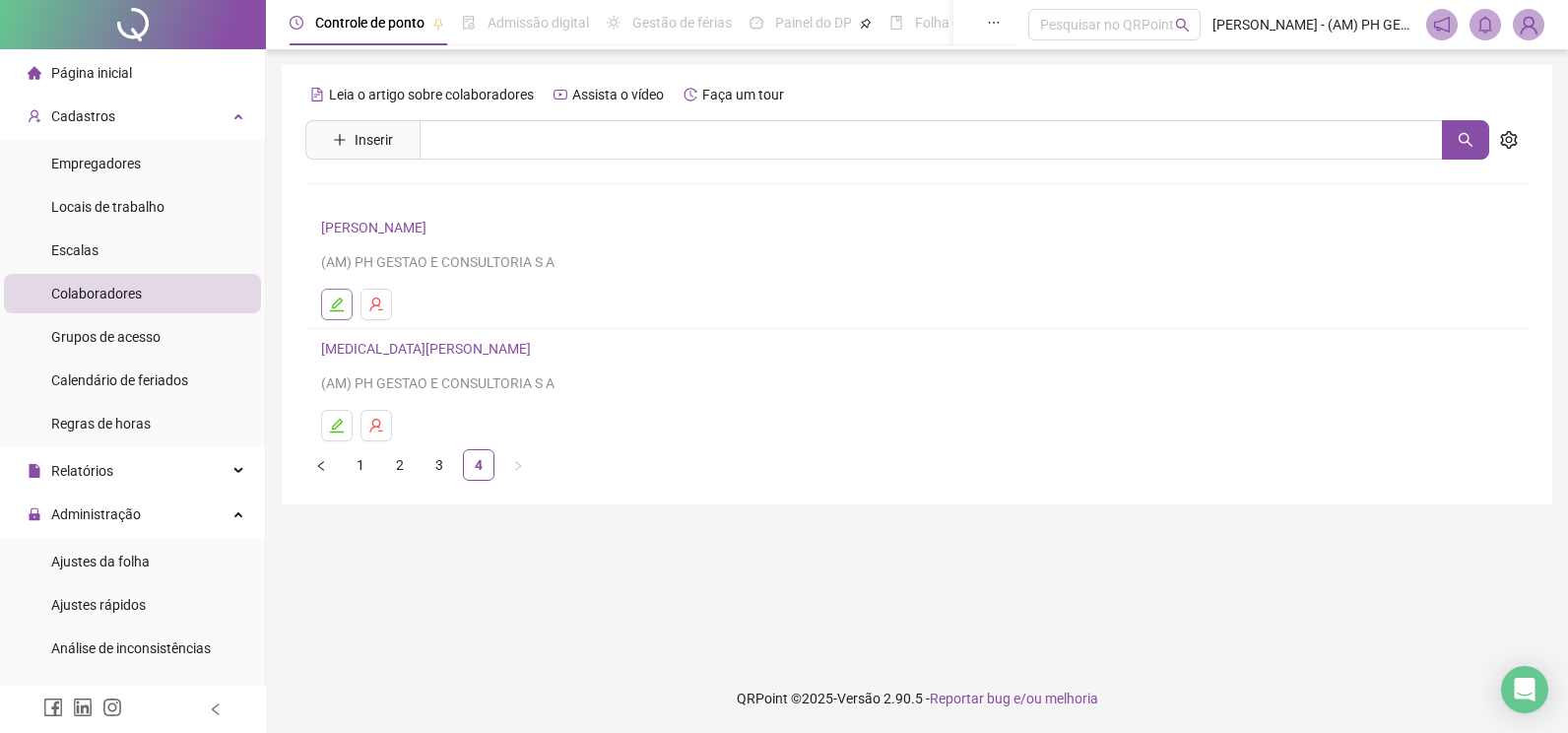
click at [334, 290] on button "button" at bounding box center [337, 304] width 32 height 32
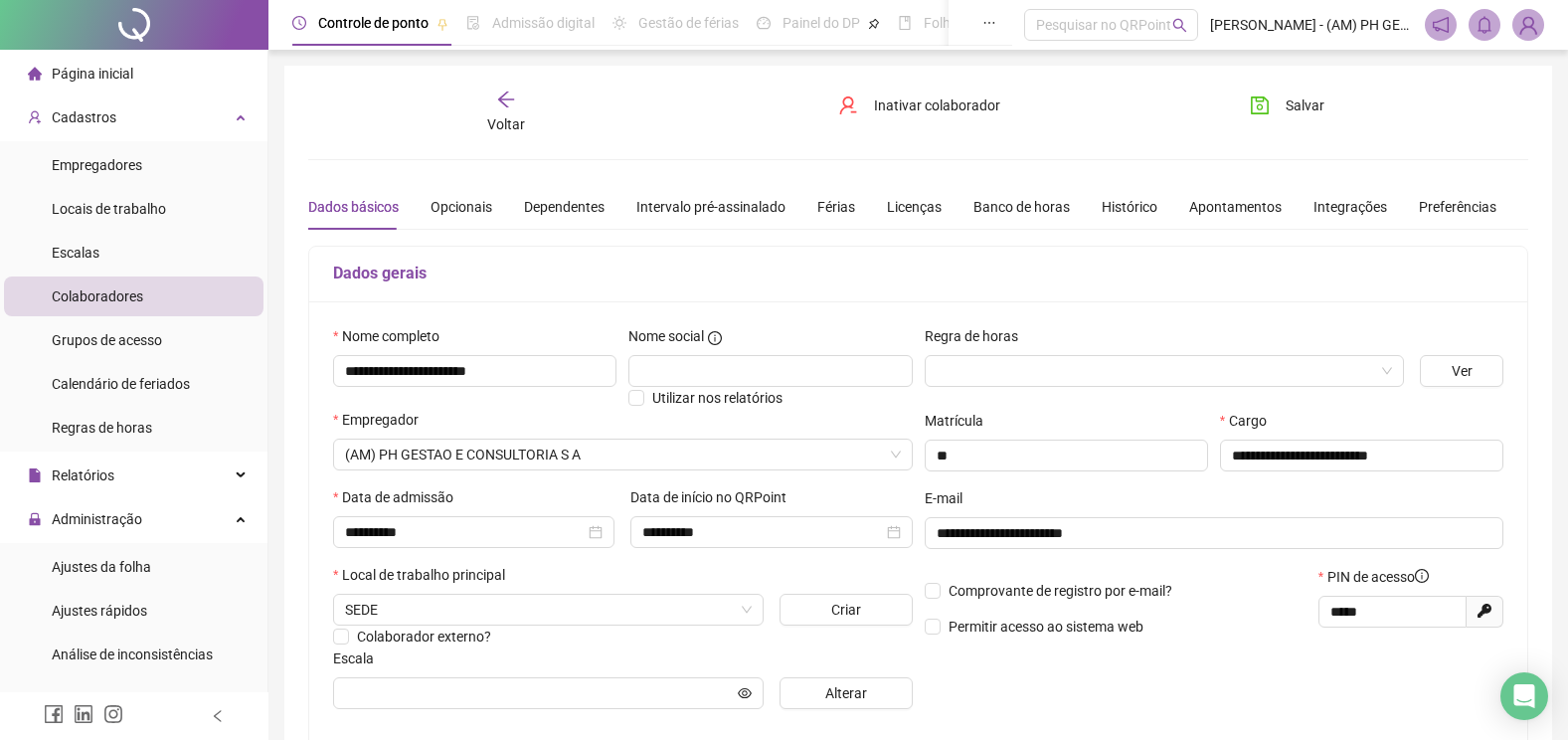
click at [130, 292] on span "Colaboradores" at bounding box center [98, 296] width 92 height 16
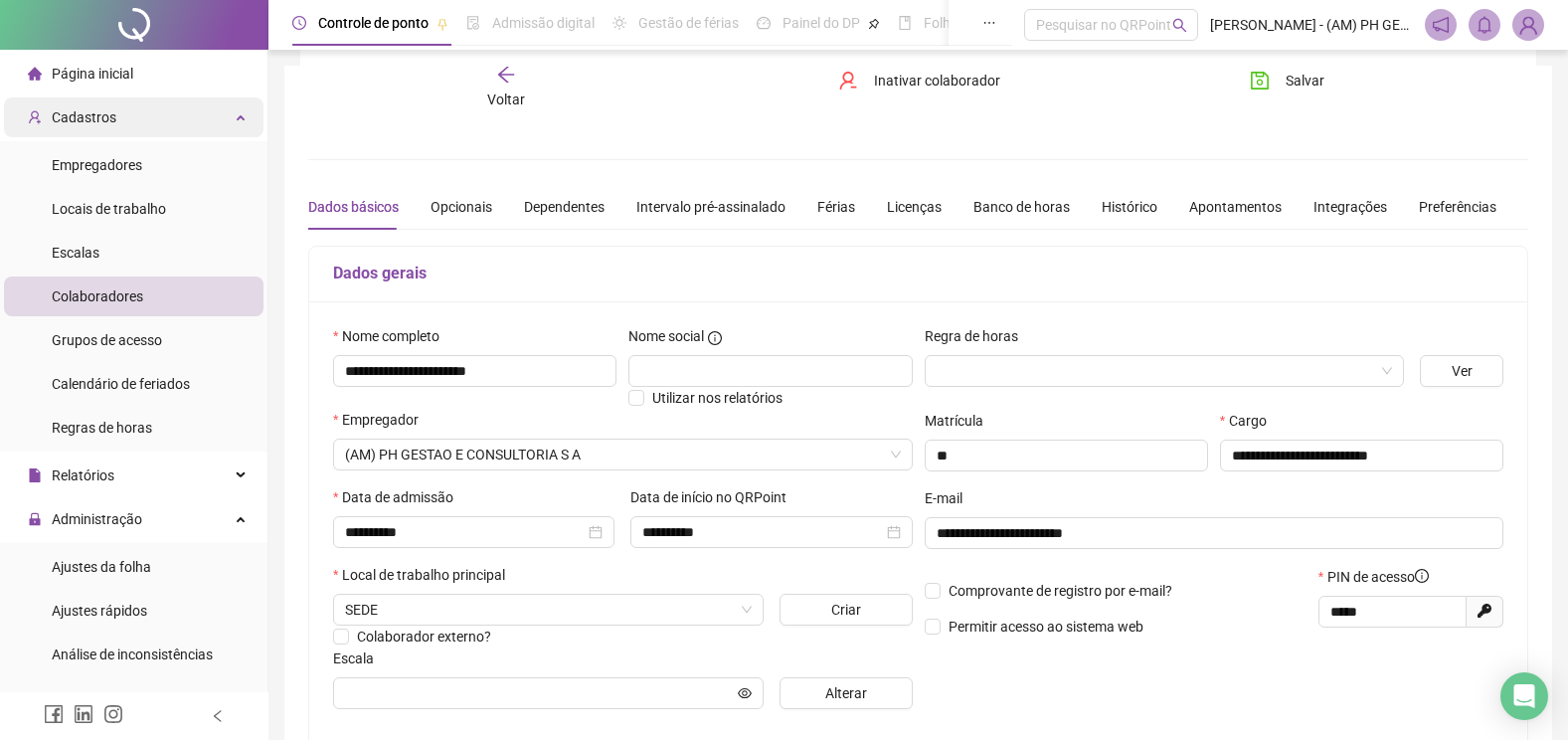
scroll to position [231, 0]
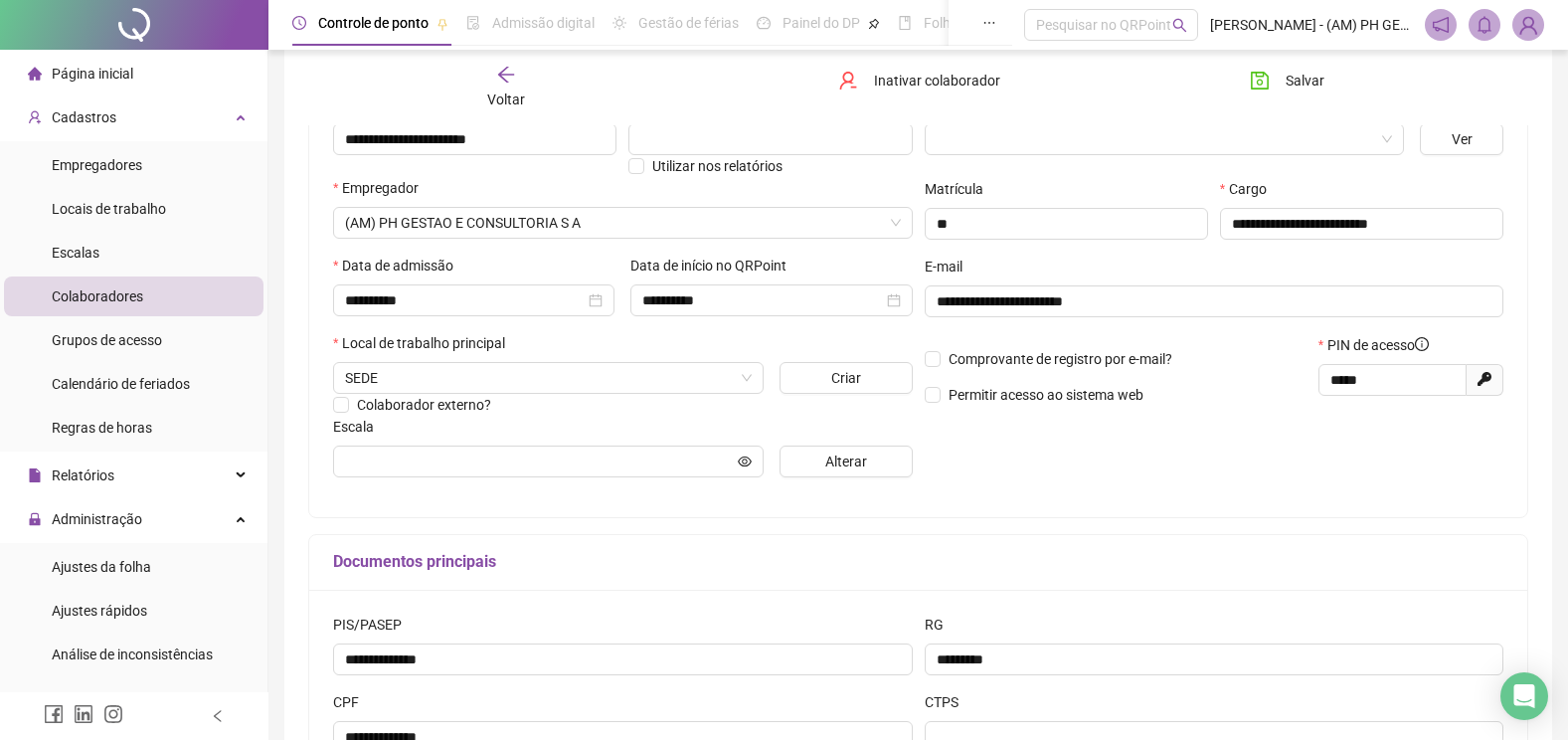
click at [168, 283] on li "Colaboradores" at bounding box center [134, 296] width 259 height 40
click at [488, 63] on div "Voltar Inativar colaborador Salvar" at bounding box center [918, 88] width 1236 height 76
click at [505, 69] on icon "arrow-left" at bounding box center [506, 75] width 20 height 20
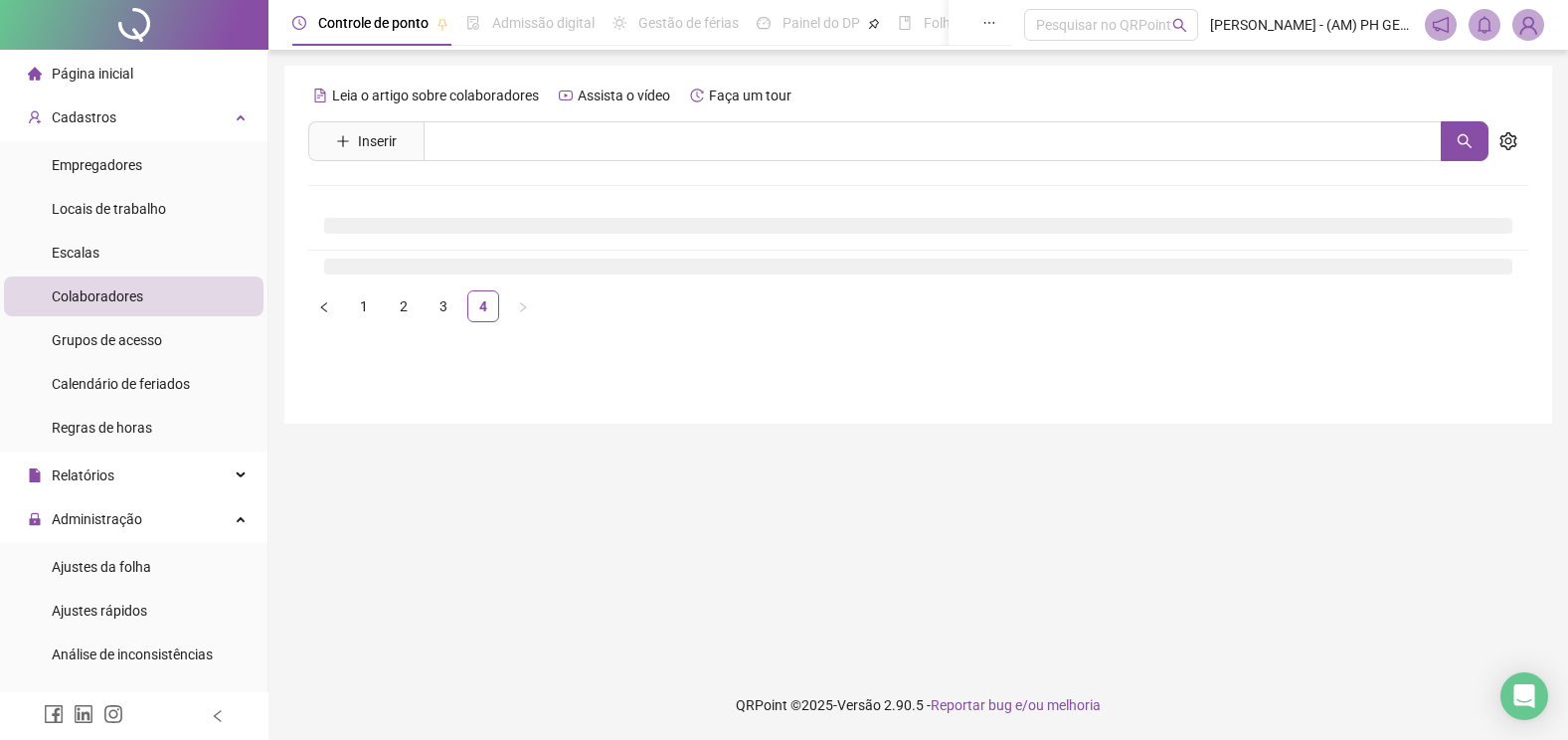
scroll to position [0, 0]
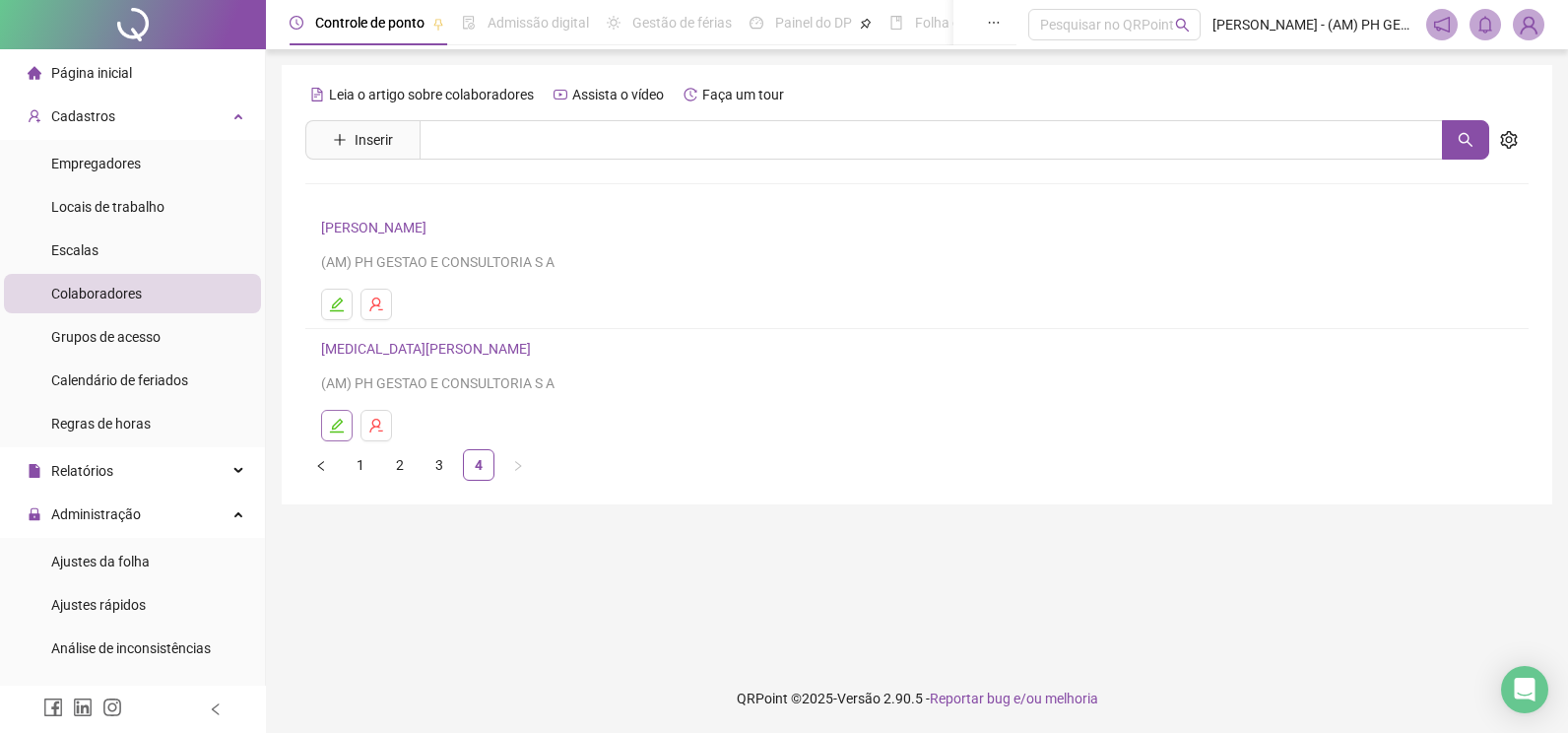
click at [344, 430] on icon "edit" at bounding box center [337, 426] width 16 height 16
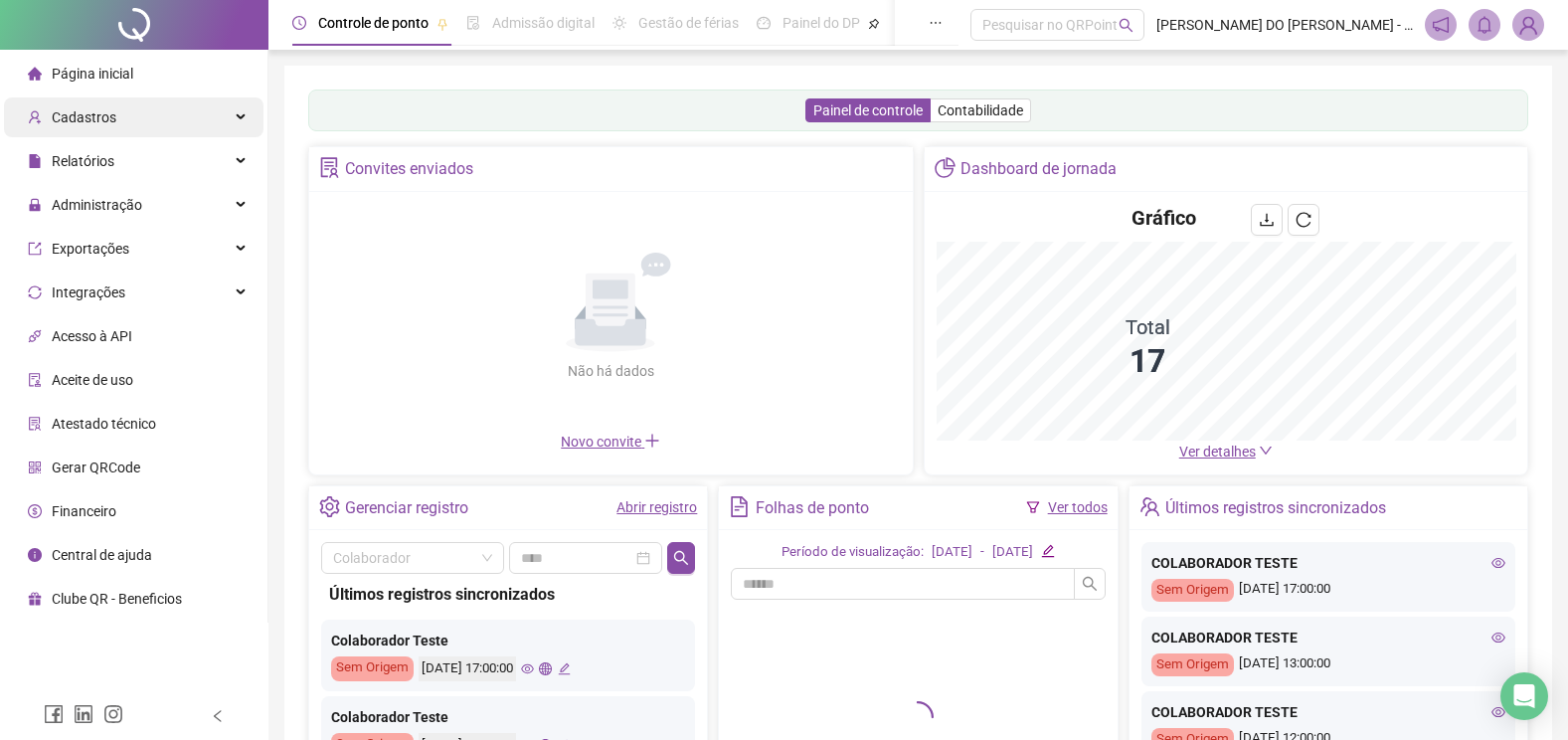
click at [101, 113] on span "Cadastros" at bounding box center [84, 118] width 65 height 16
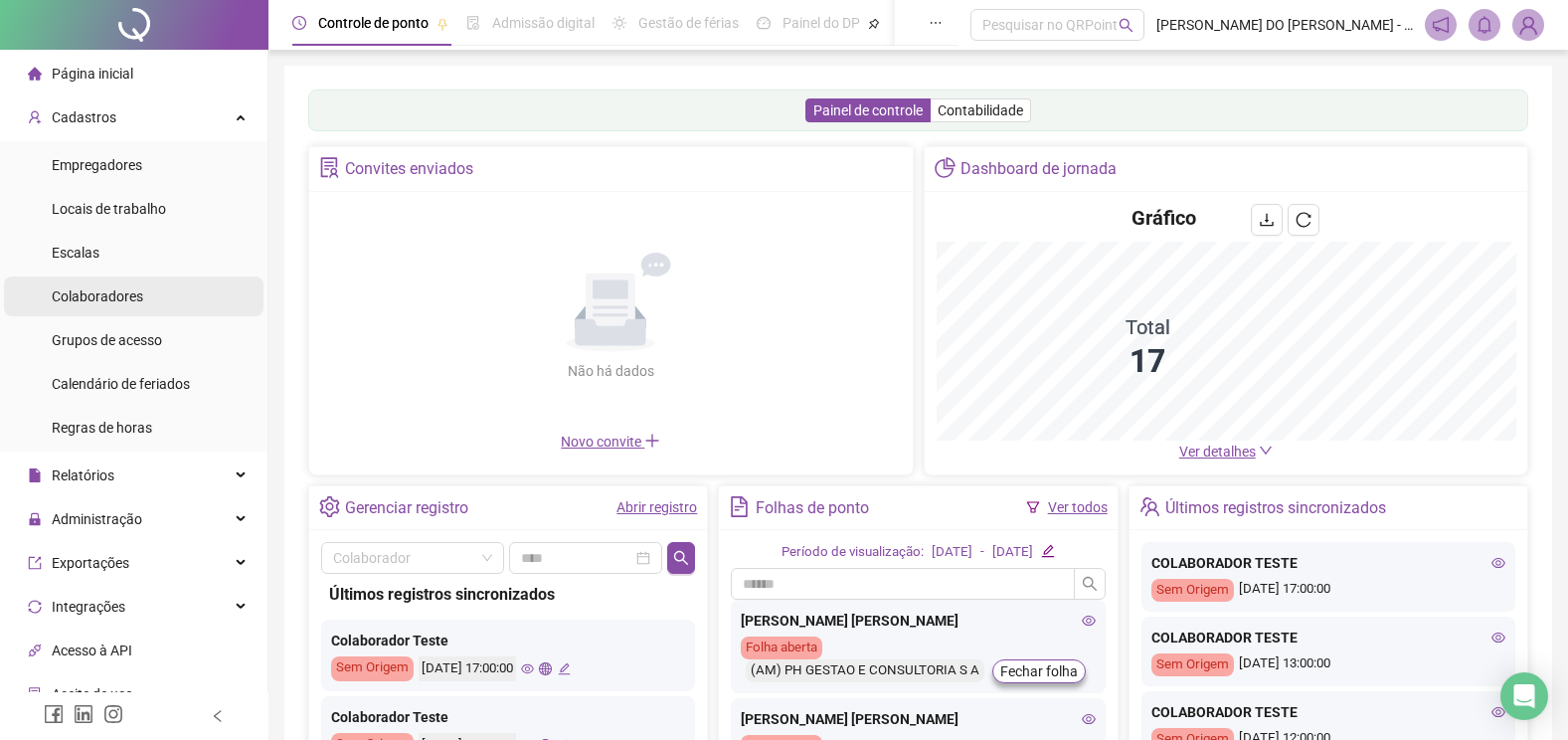
click at [81, 301] on span "Colaboradores" at bounding box center [98, 296] width 92 height 16
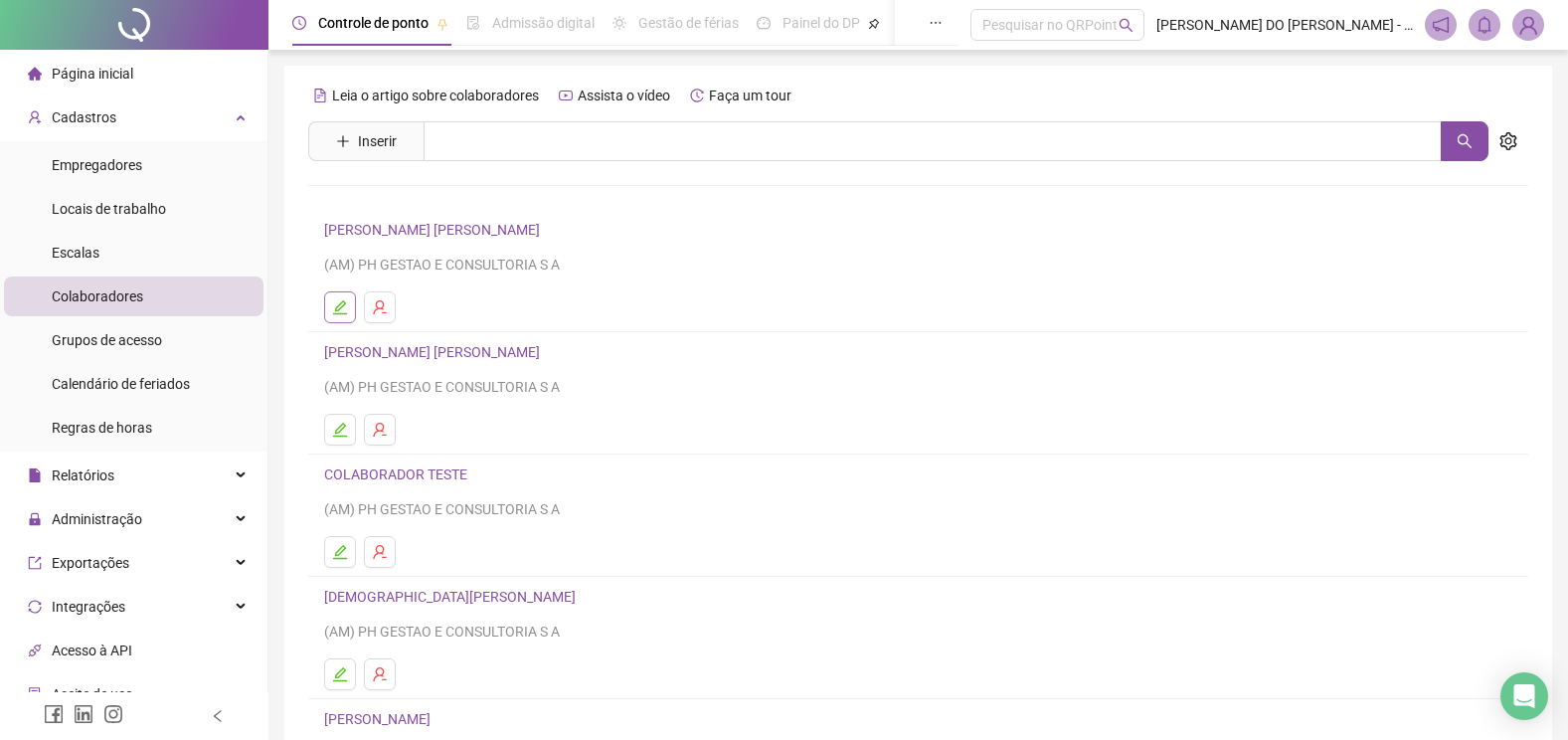
click at [343, 315] on button "button" at bounding box center [340, 307] width 32 height 32
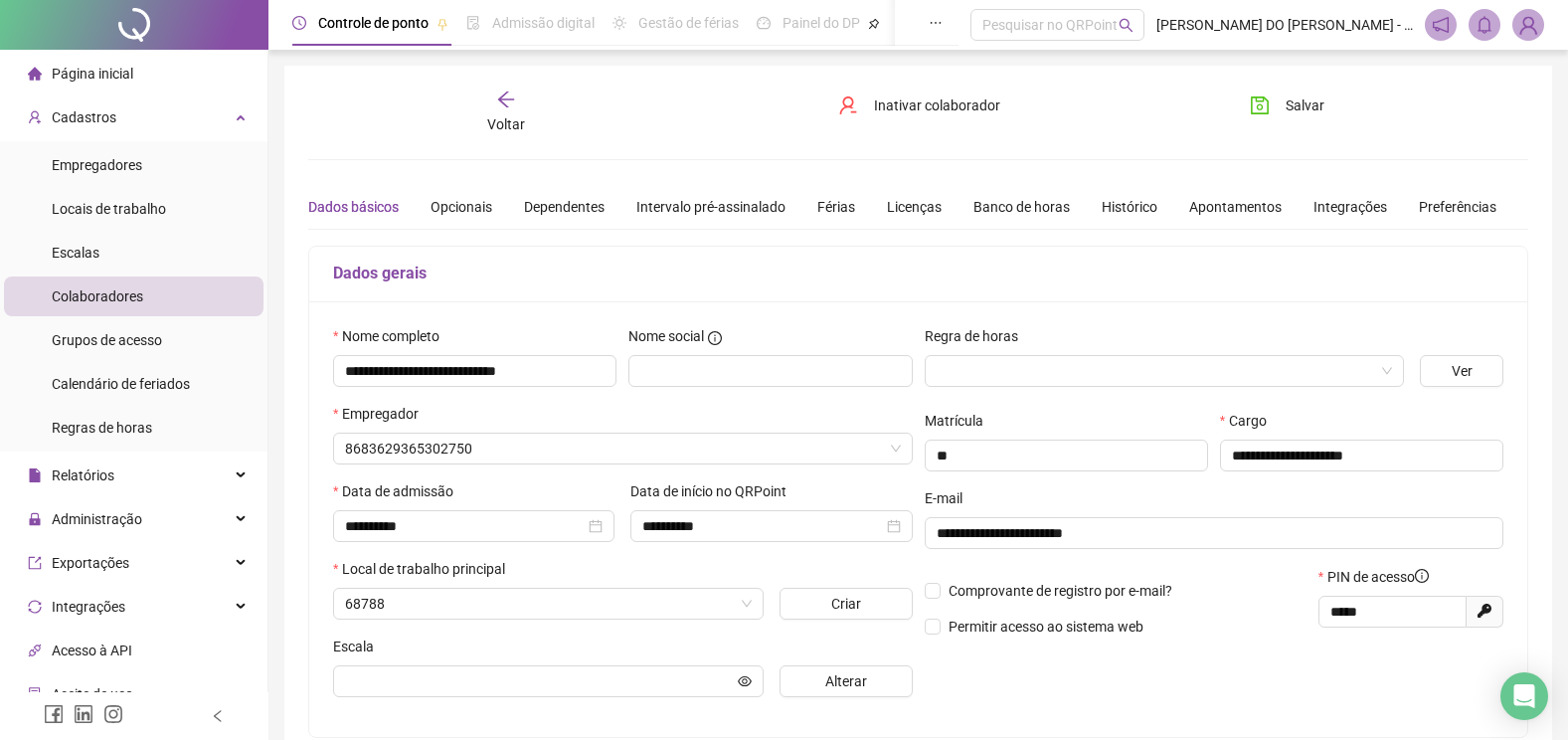
type input "**********"
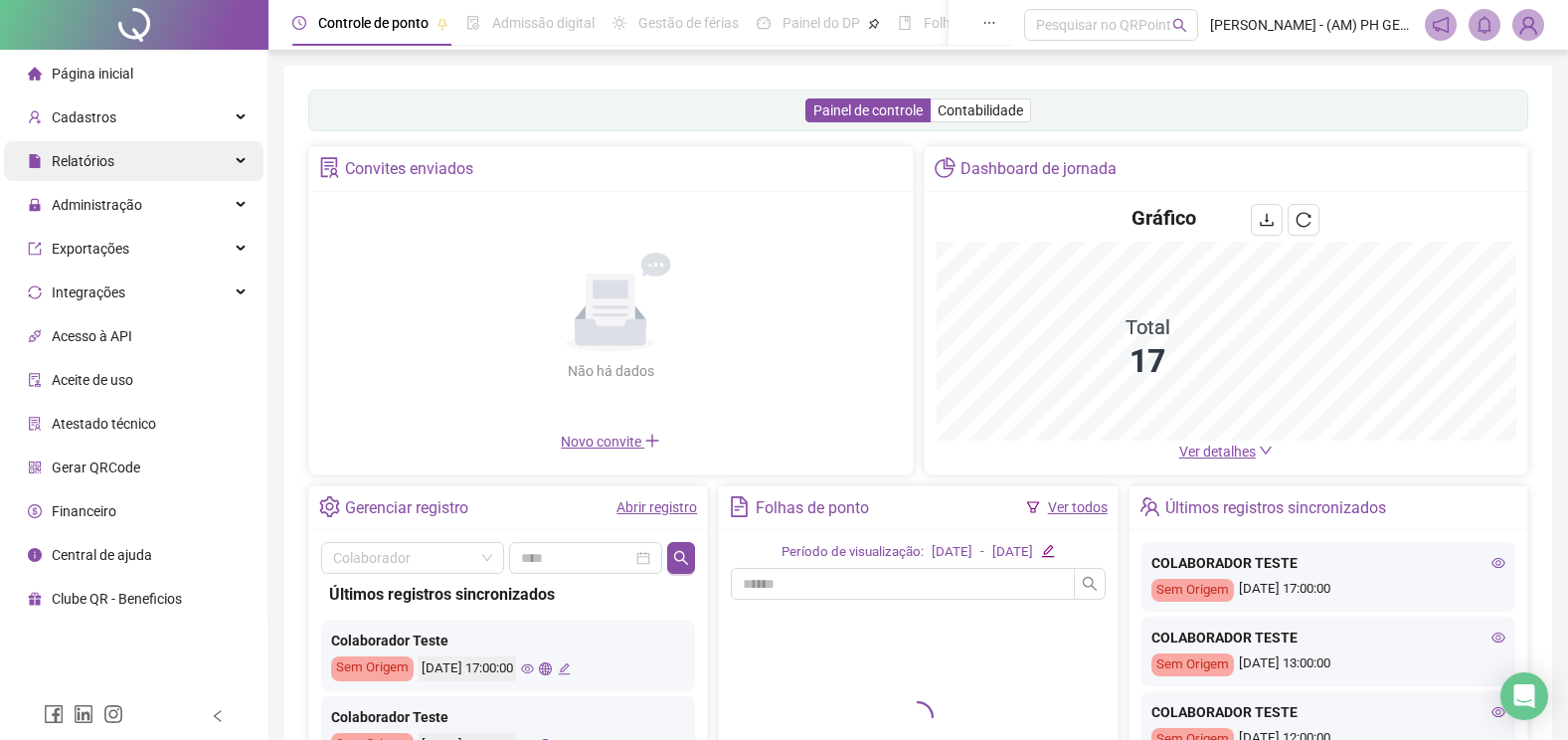
click at [78, 166] on span "Relatórios" at bounding box center [83, 162] width 63 height 16
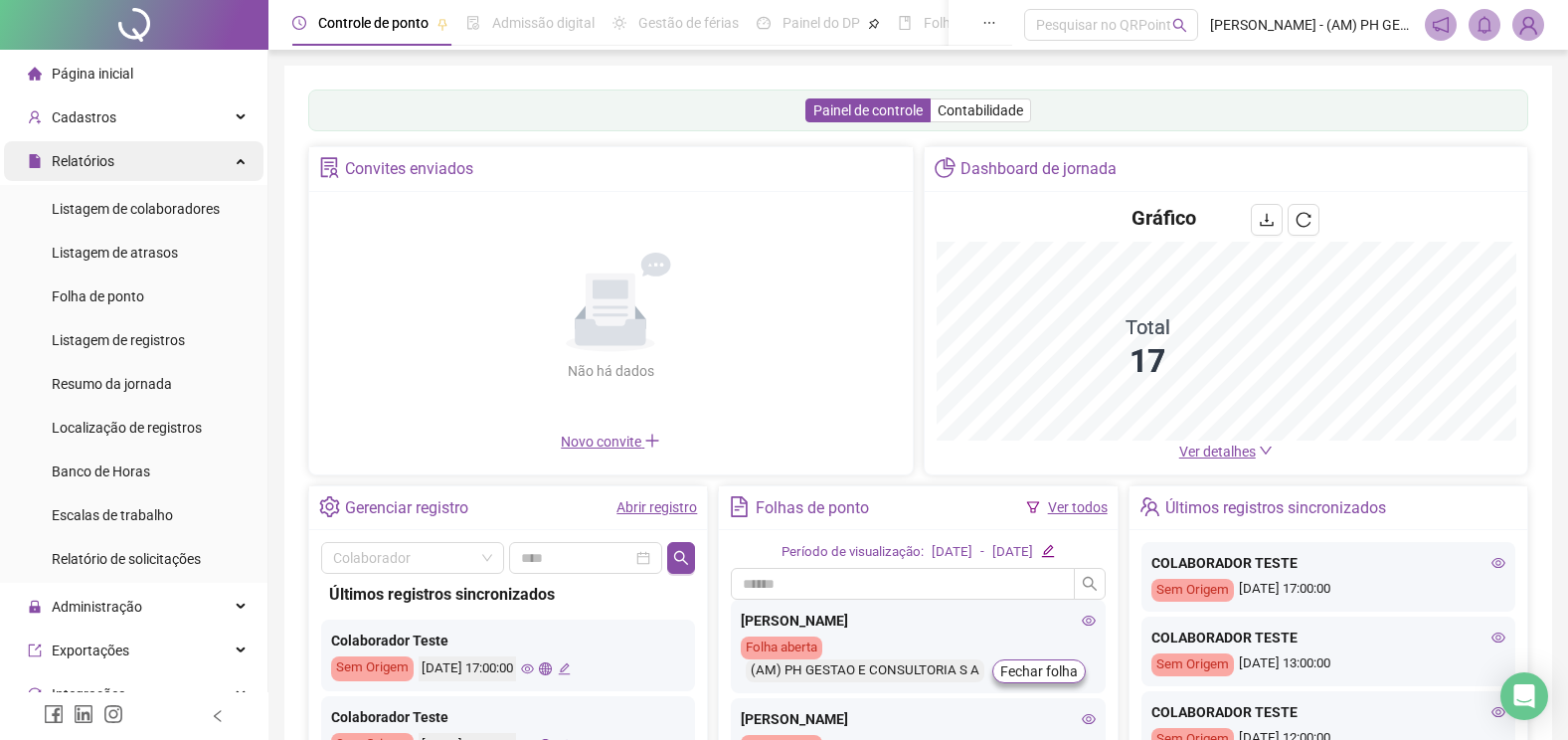
click at [85, 154] on span "Relatórios" at bounding box center [83, 162] width 63 height 16
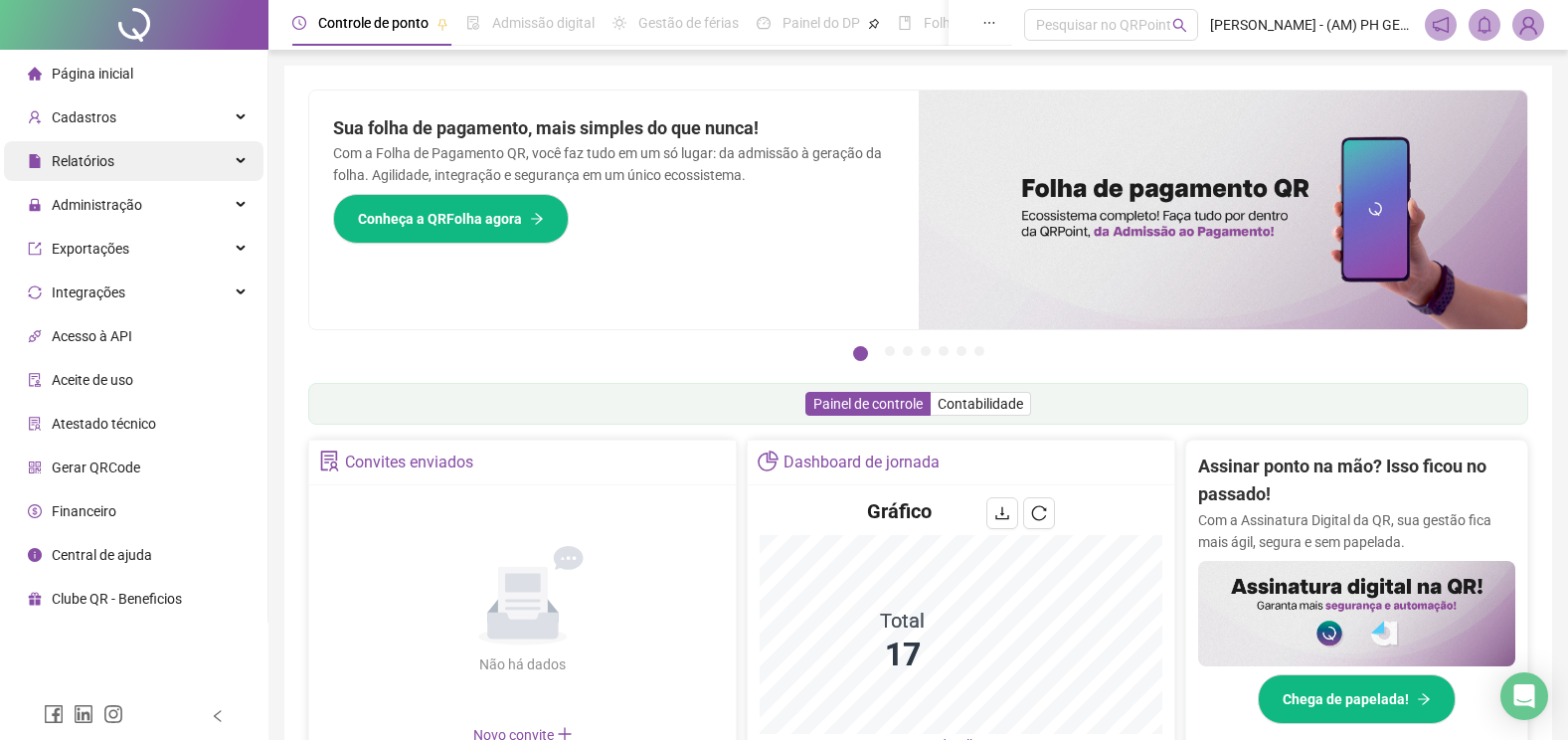
click at [70, 150] on span "Relatórios" at bounding box center [71, 162] width 87 height 40
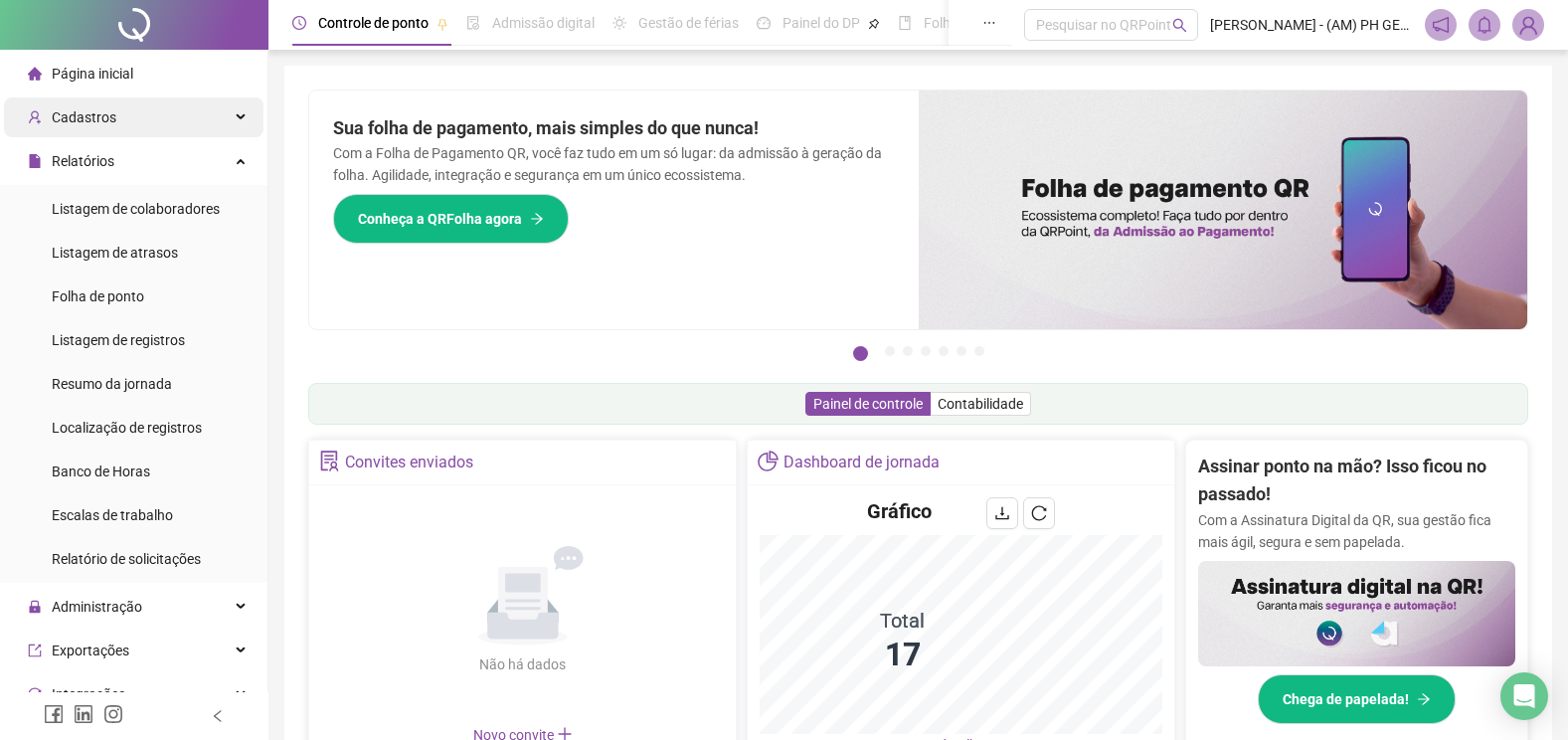
click at [81, 121] on span "Cadastros" at bounding box center [84, 118] width 65 height 16
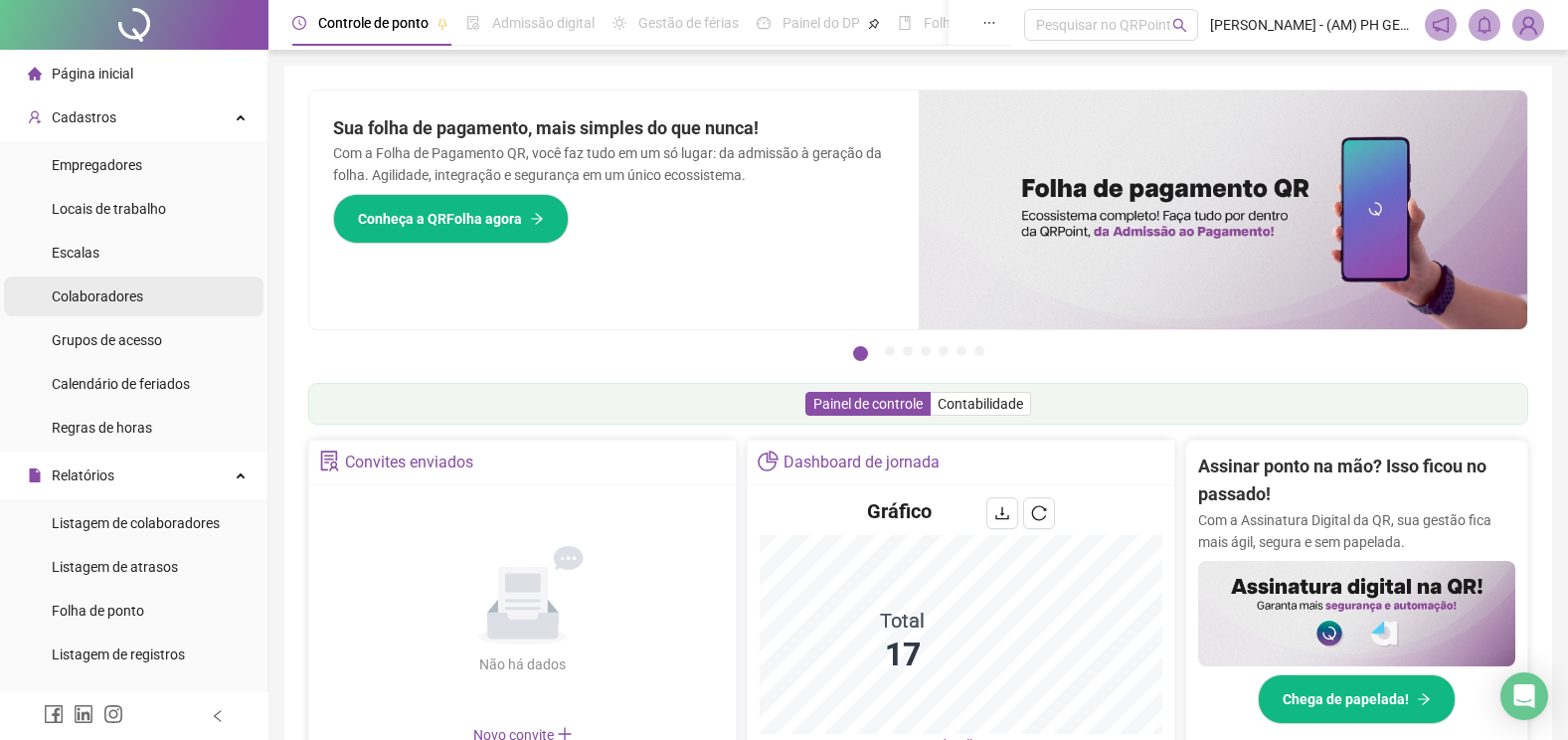
click at [90, 294] on span "Colaboradores" at bounding box center [98, 296] width 92 height 16
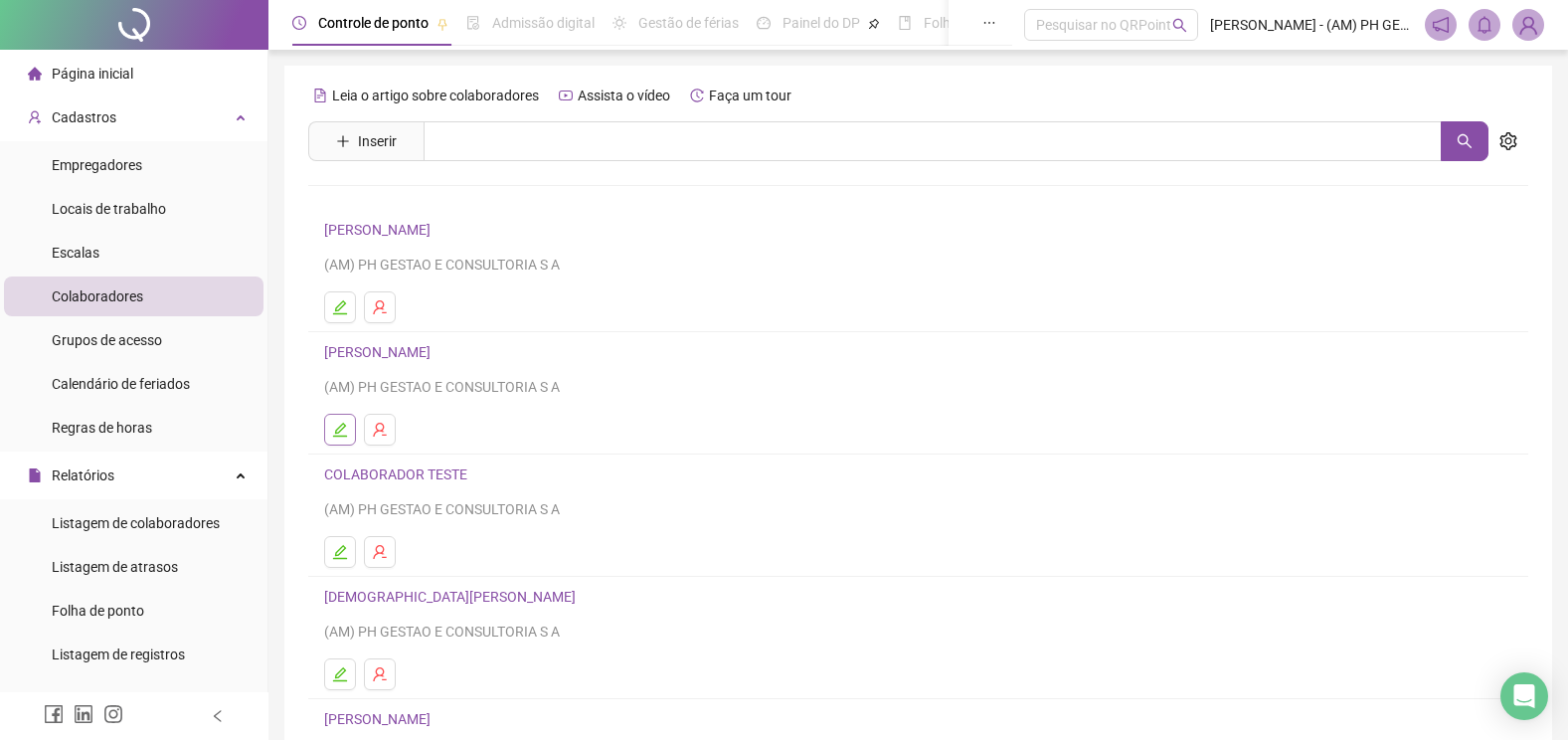
click at [347, 422] on icon "edit" at bounding box center [340, 430] width 16 height 16
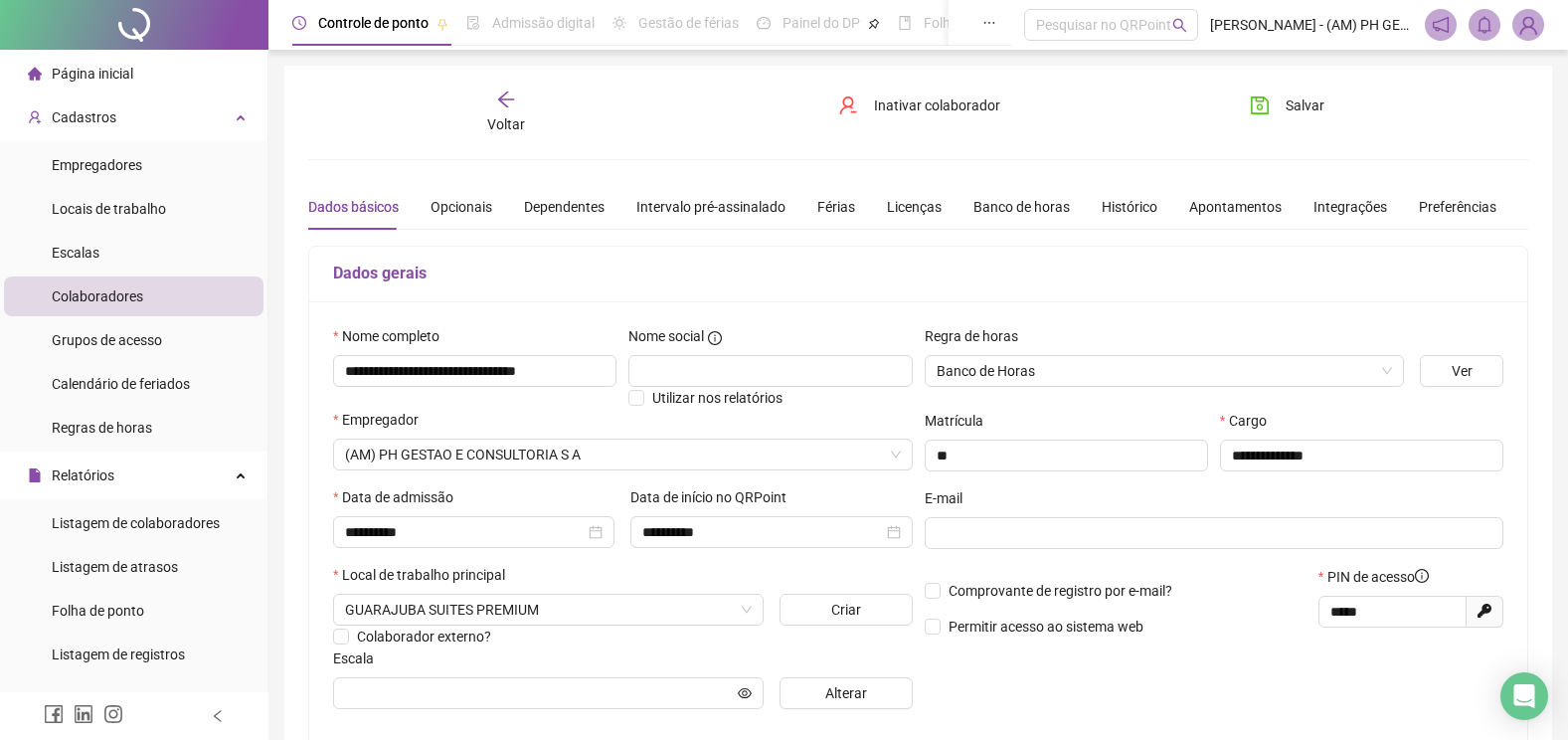
click at [106, 288] on span "Colaboradores" at bounding box center [98, 296] width 92 height 16
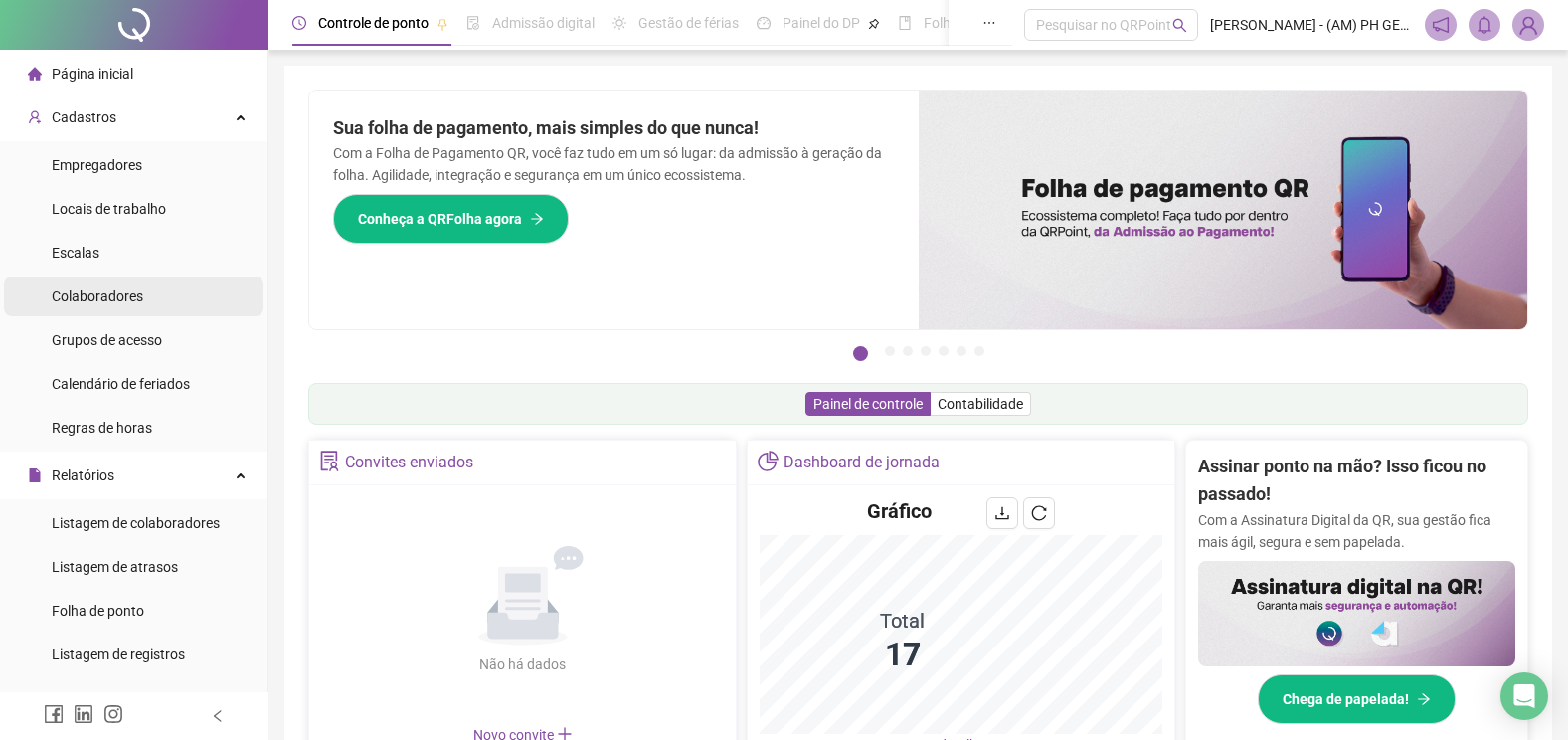
click at [110, 306] on div "Colaboradores" at bounding box center [98, 296] width 92 height 40
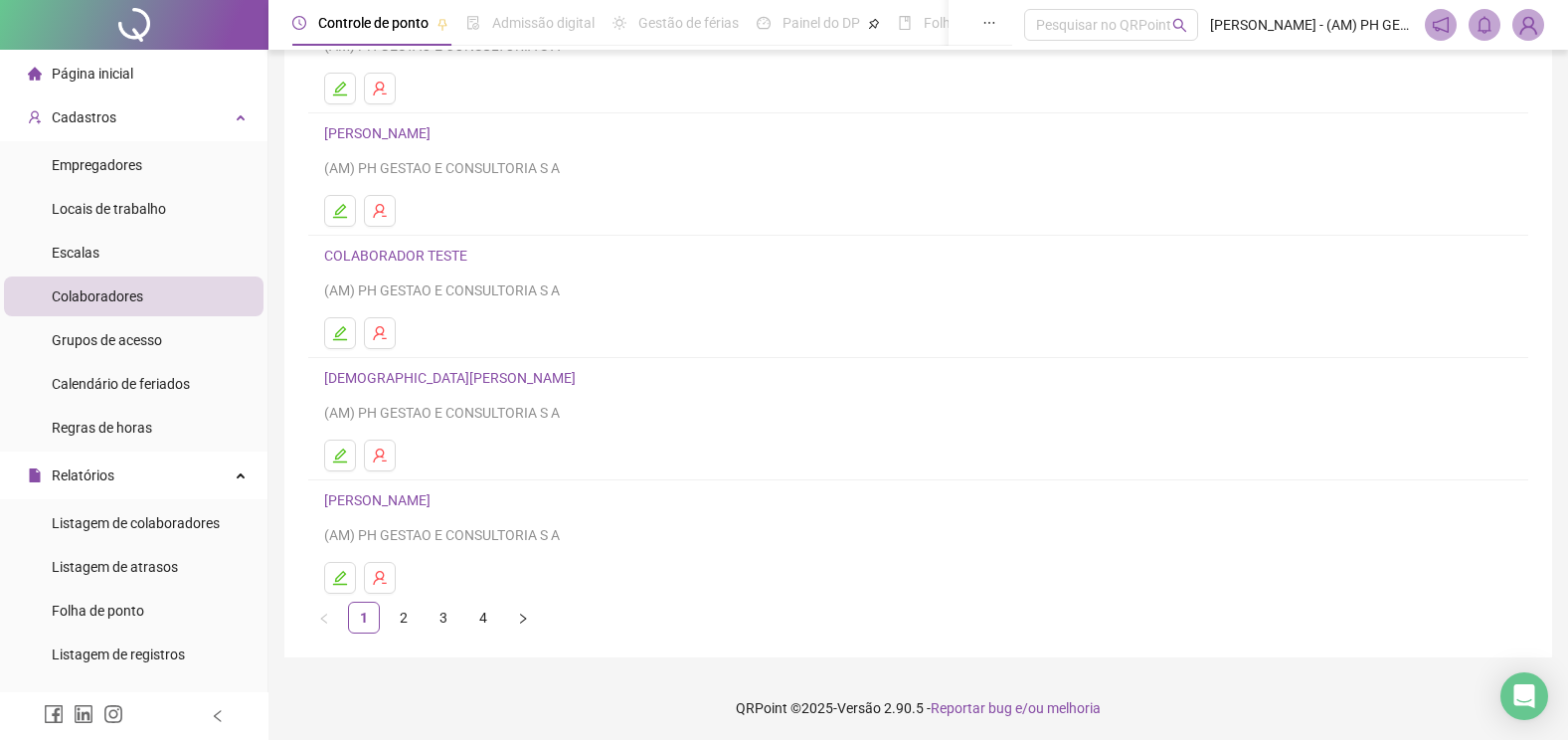
scroll to position [221, 0]
click at [336, 568] on icon "edit" at bounding box center [340, 574] width 16 height 16
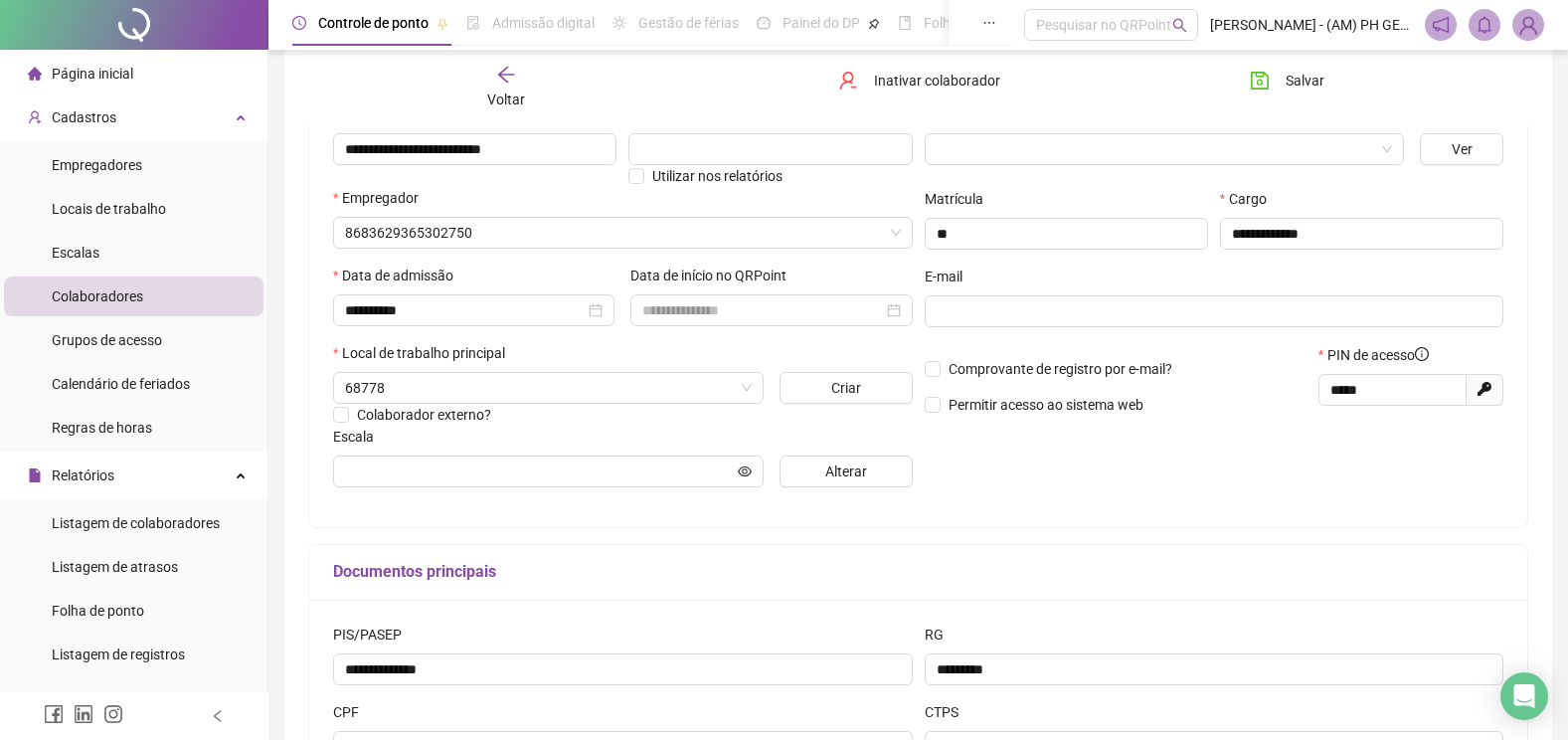
scroll to position [231, 0]
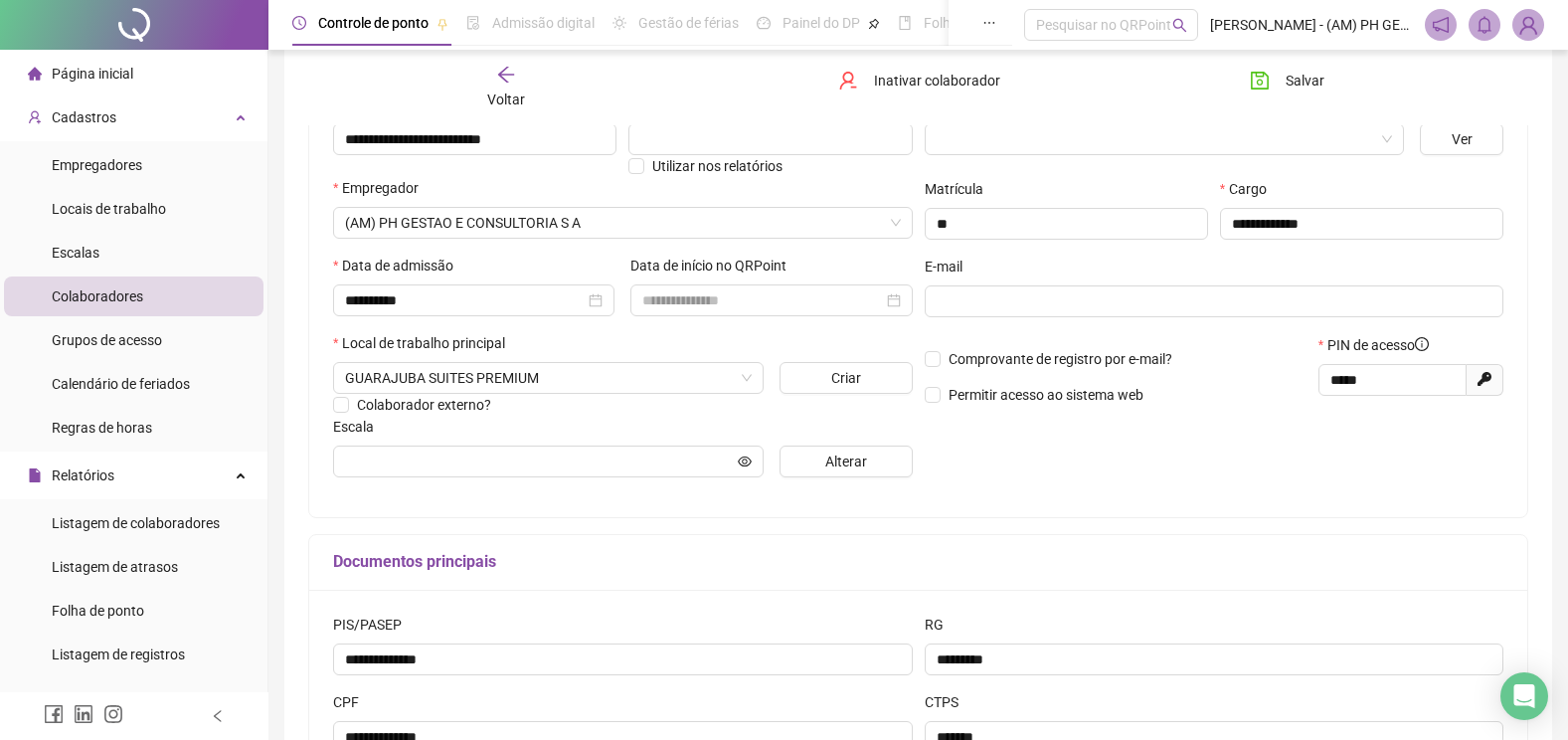
drag, startPoint x: 119, startPoint y: 294, endPoint x: 386, endPoint y: 198, distance: 283.7
click at [120, 294] on span "Colaboradores" at bounding box center [98, 296] width 92 height 16
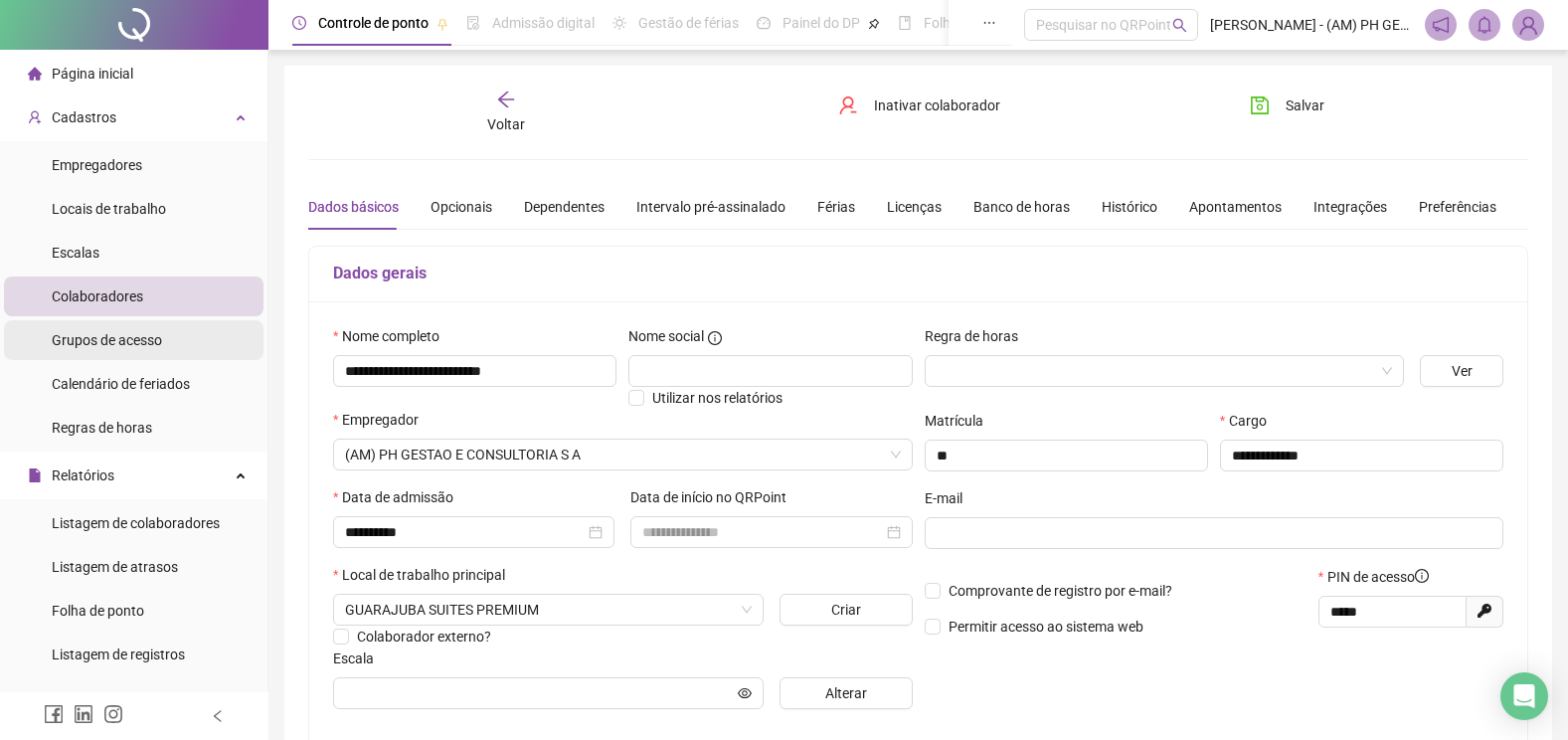
click at [154, 338] on span "Grupos de acesso" at bounding box center [107, 340] width 111 height 16
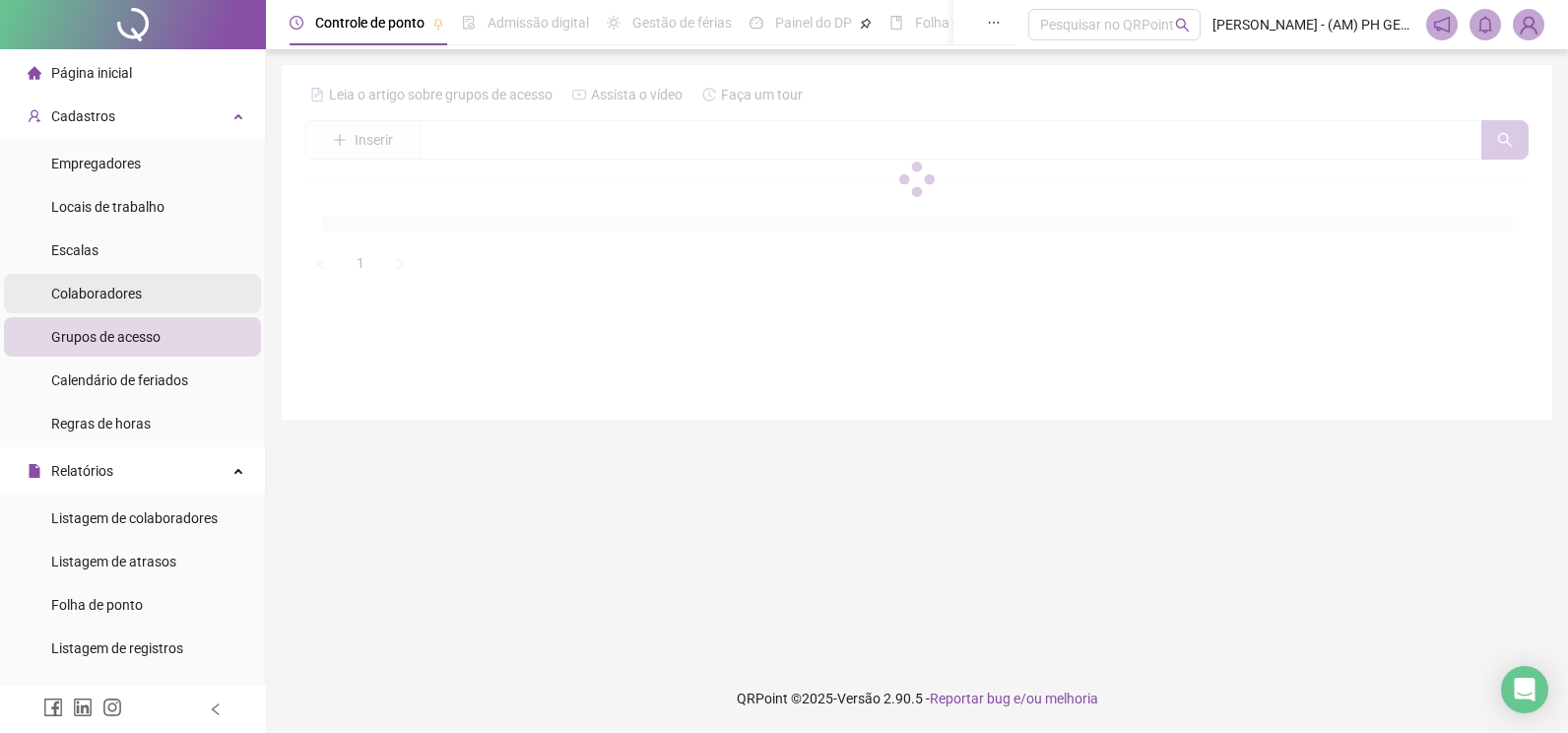
click at [147, 285] on li "Colaboradores" at bounding box center [132, 293] width 257 height 40
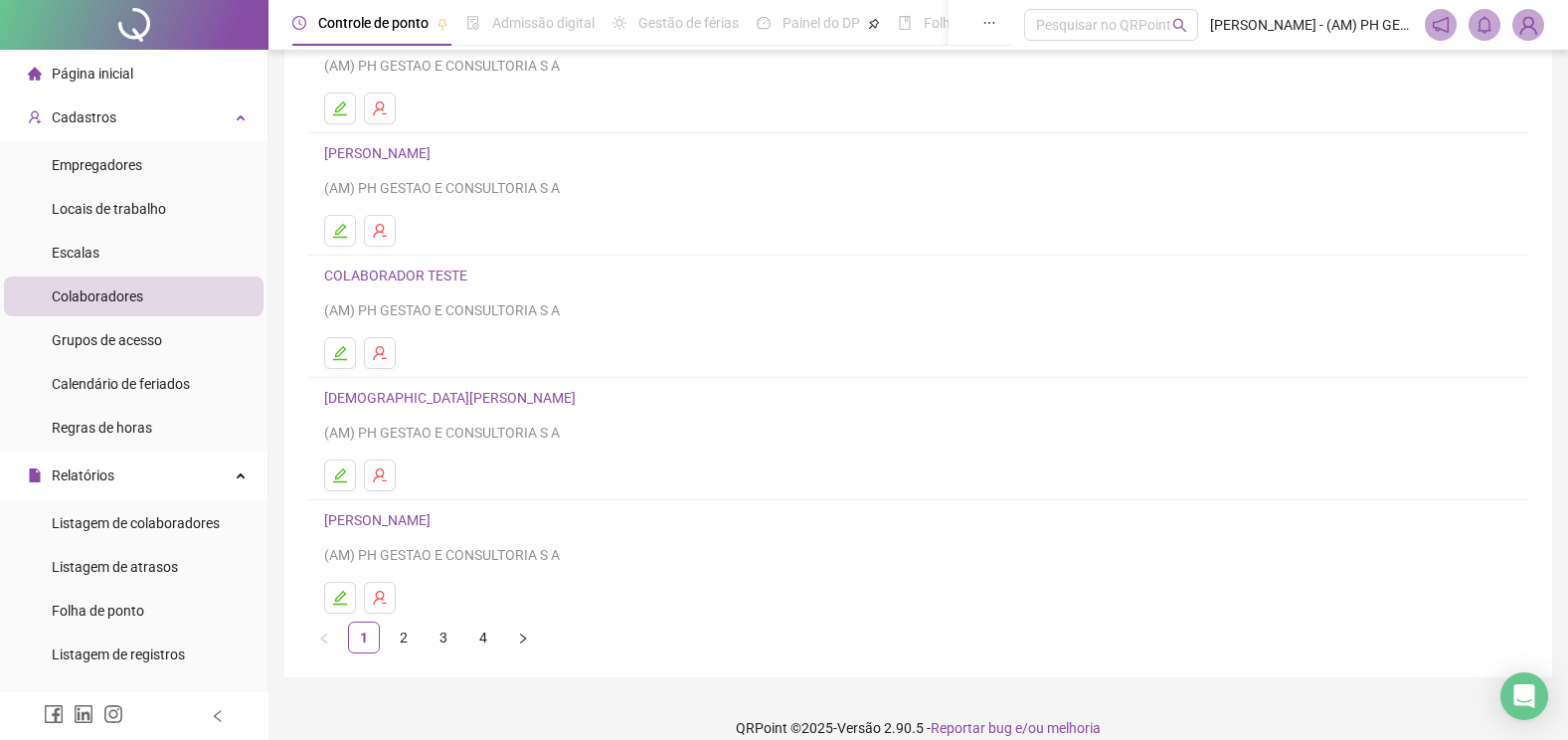
scroll to position [221, 0]
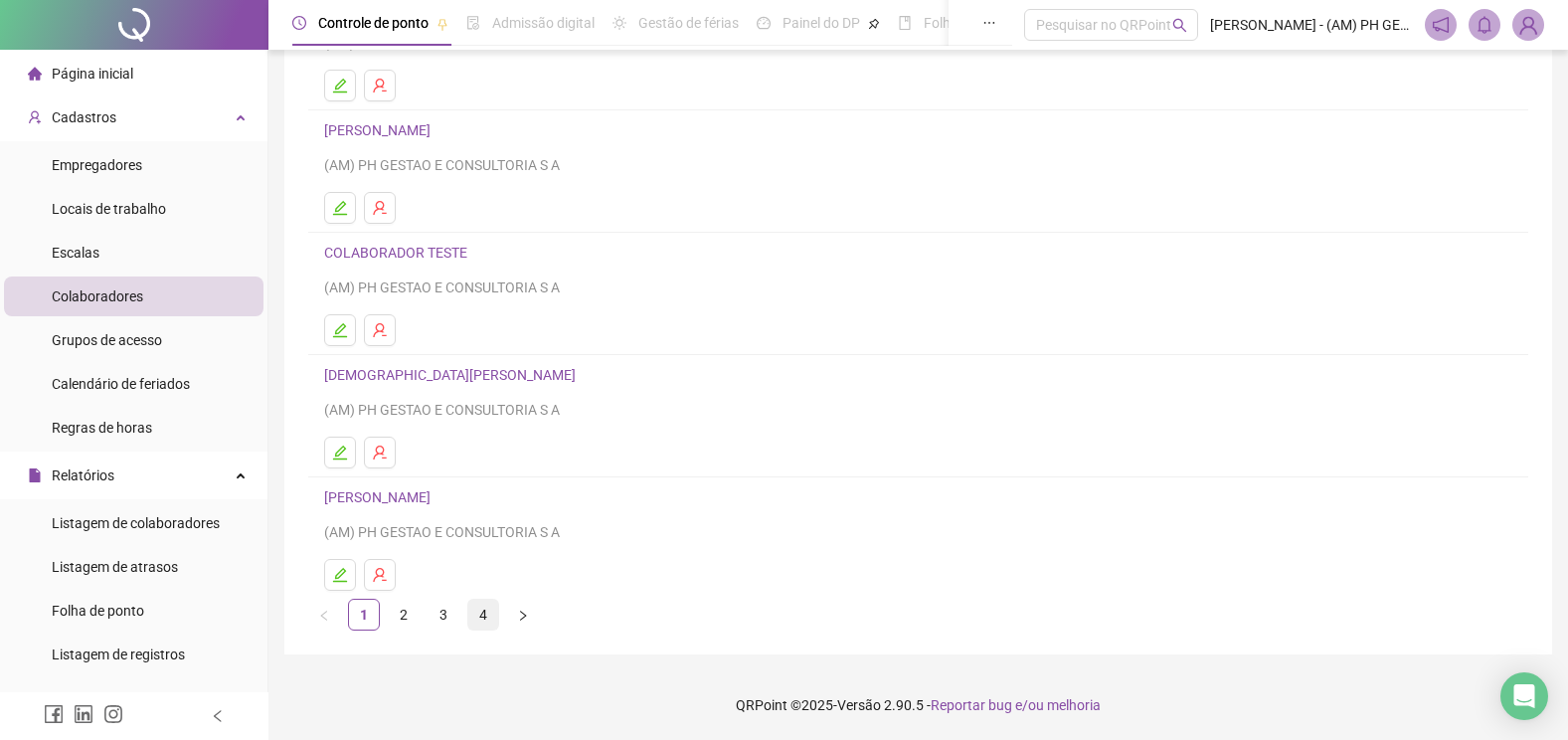
click at [482, 614] on link "4" at bounding box center [483, 614] width 30 height 30
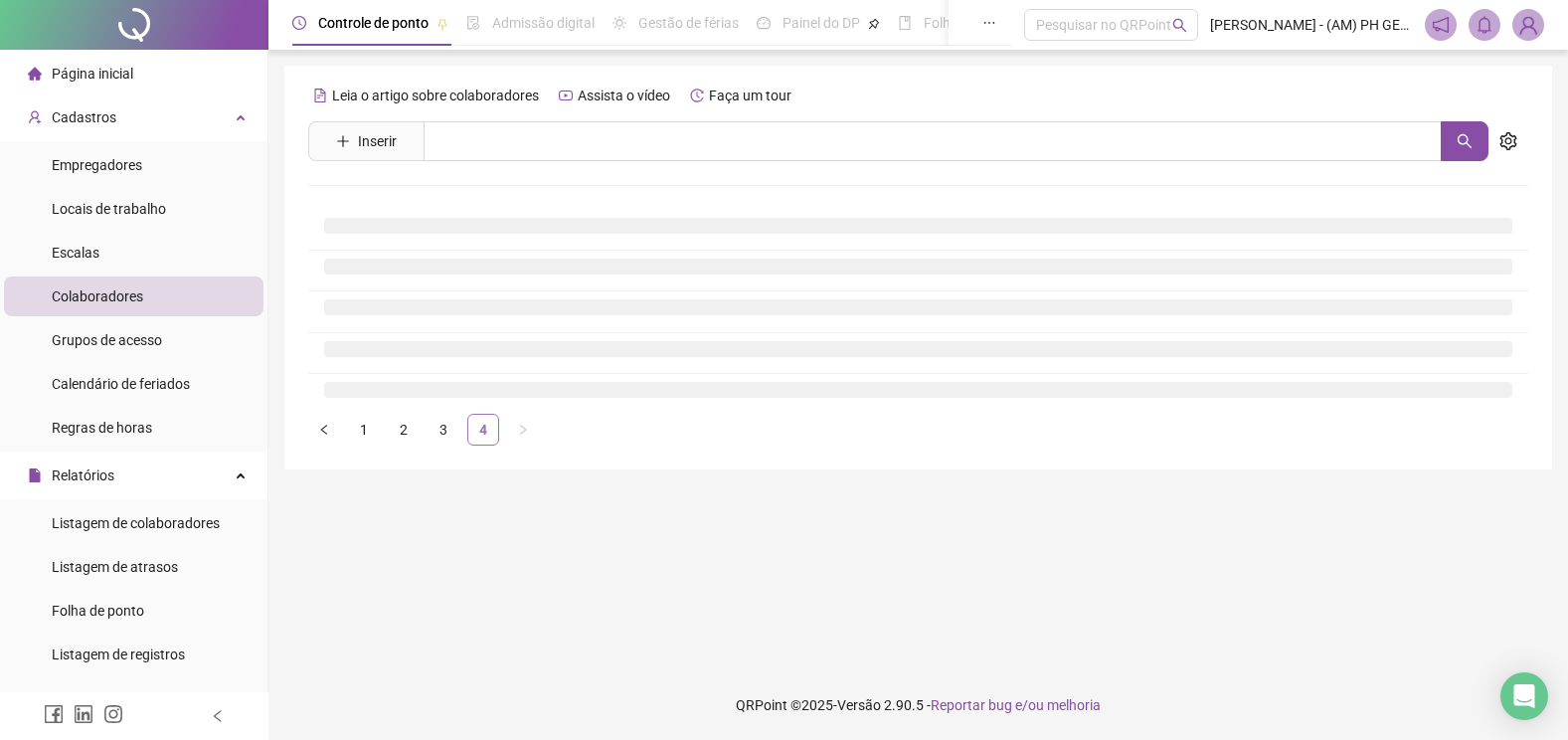
scroll to position [0, 0]
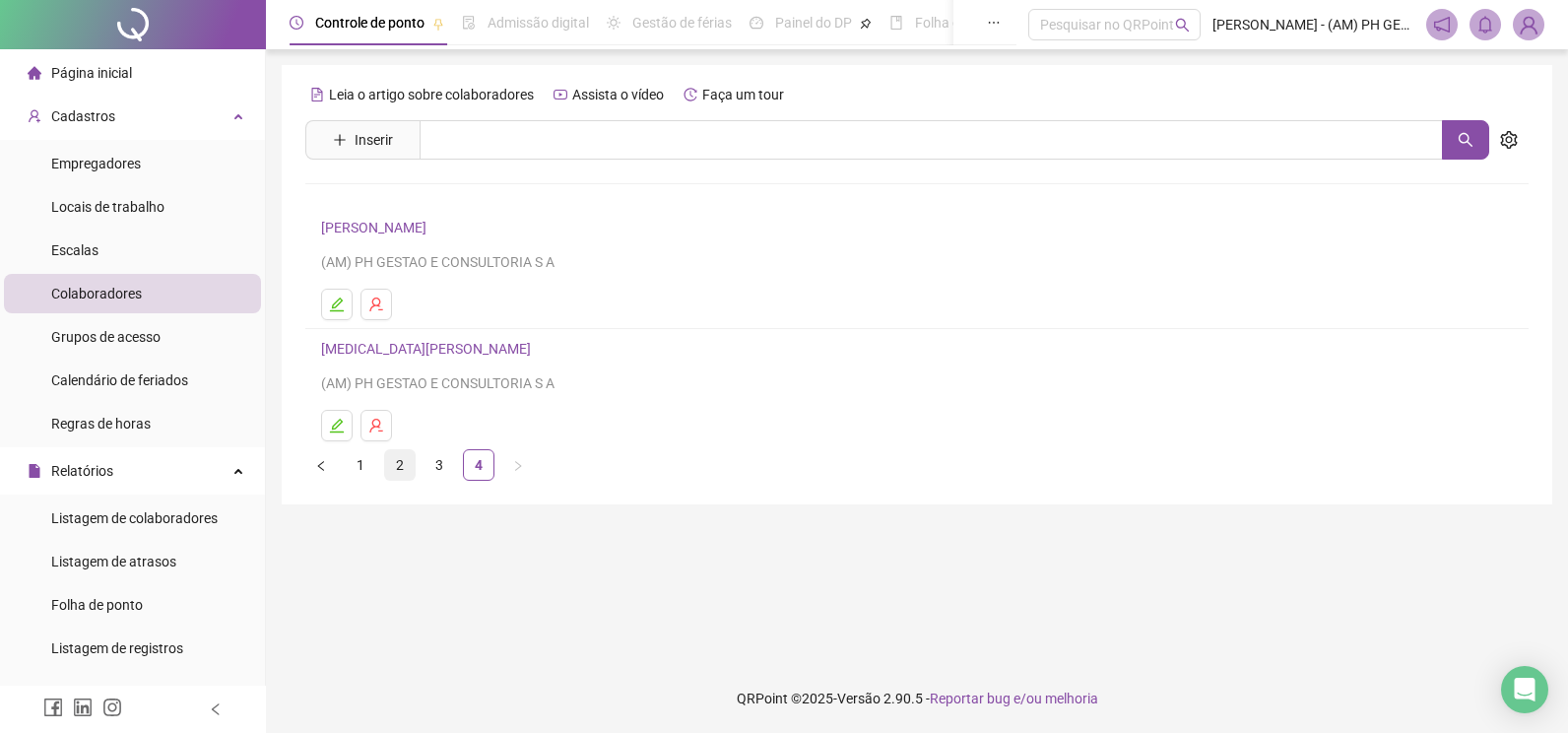
click at [400, 466] on link "2" at bounding box center [400, 465] width 30 height 30
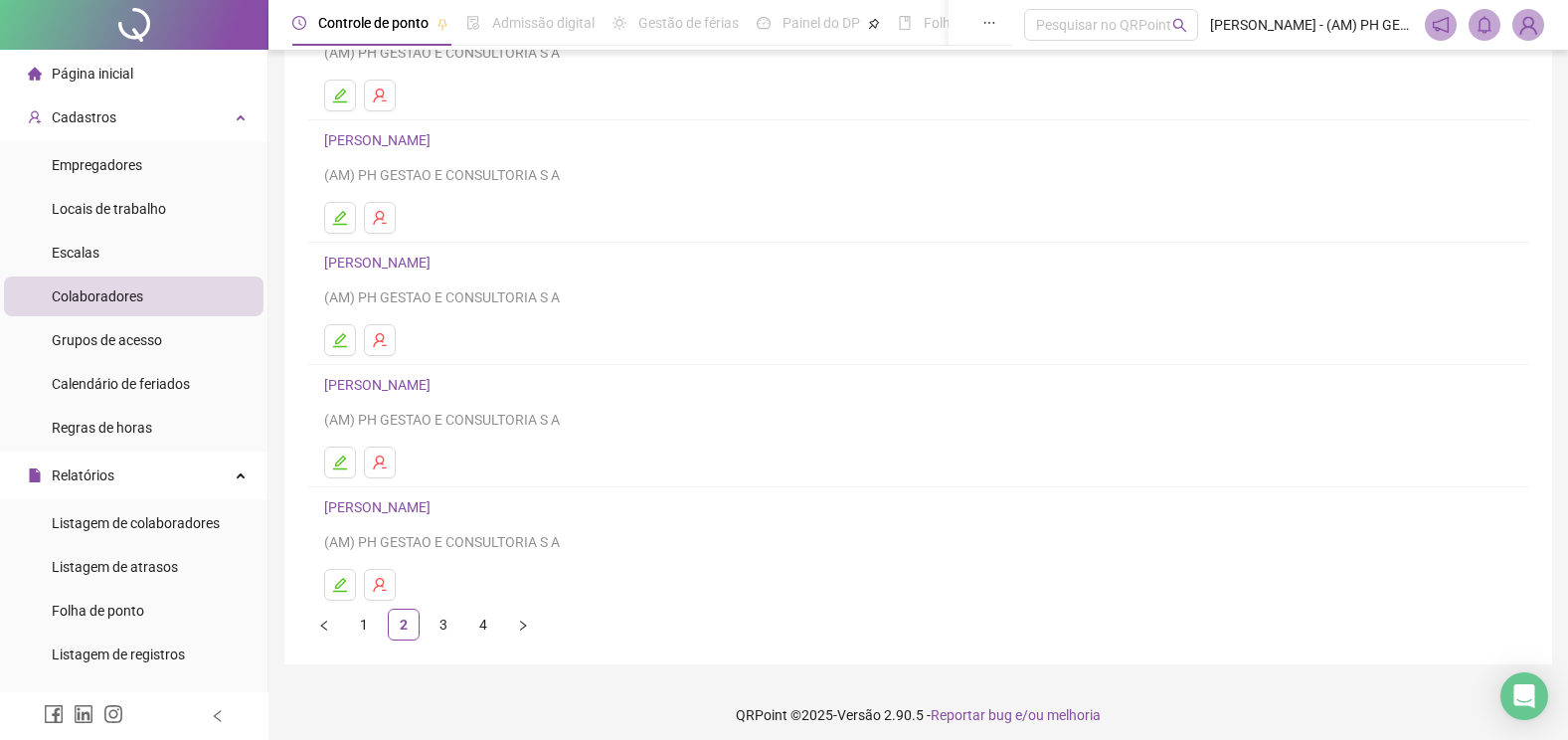
scroll to position [221, 0]
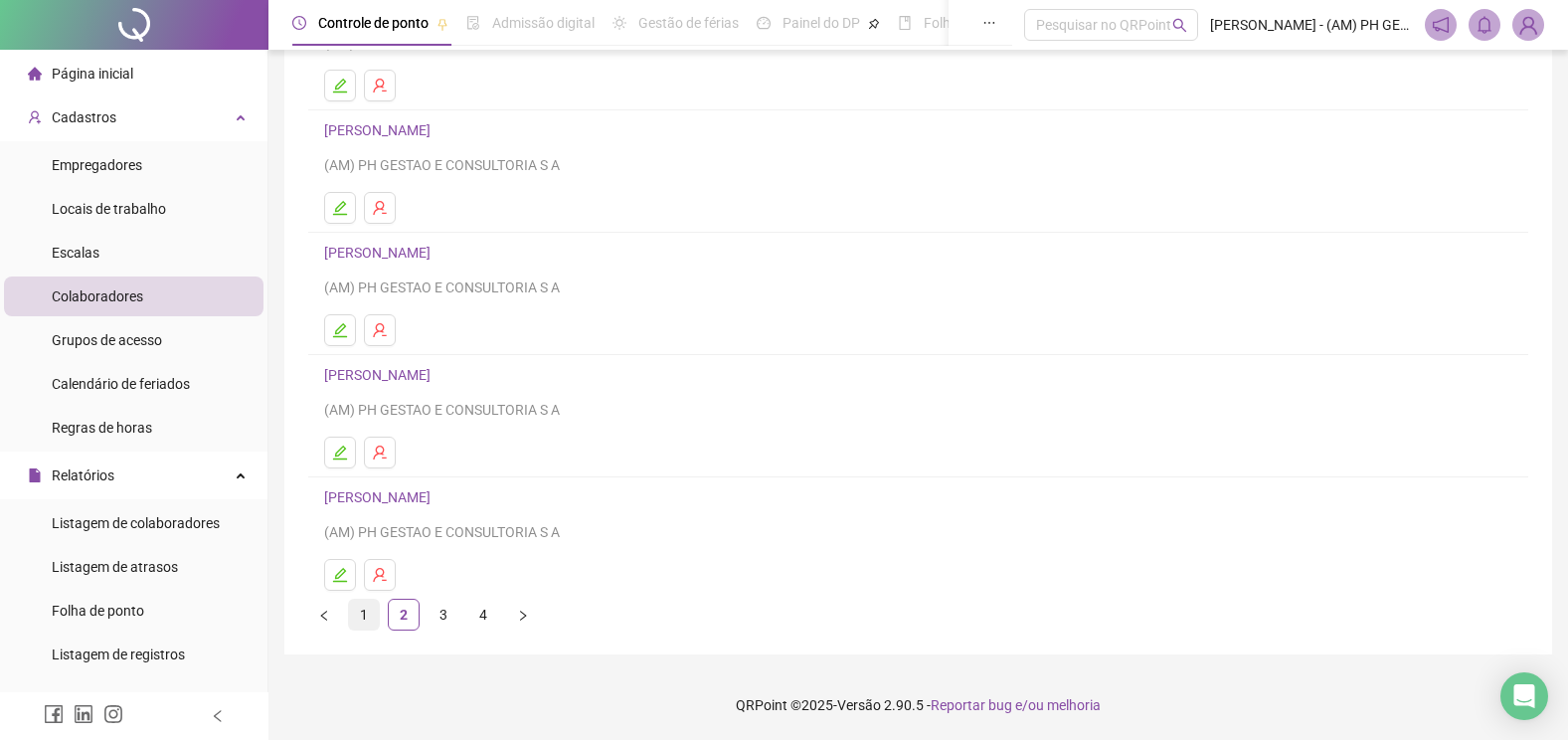
click at [372, 601] on link "1" at bounding box center [364, 614] width 30 height 30
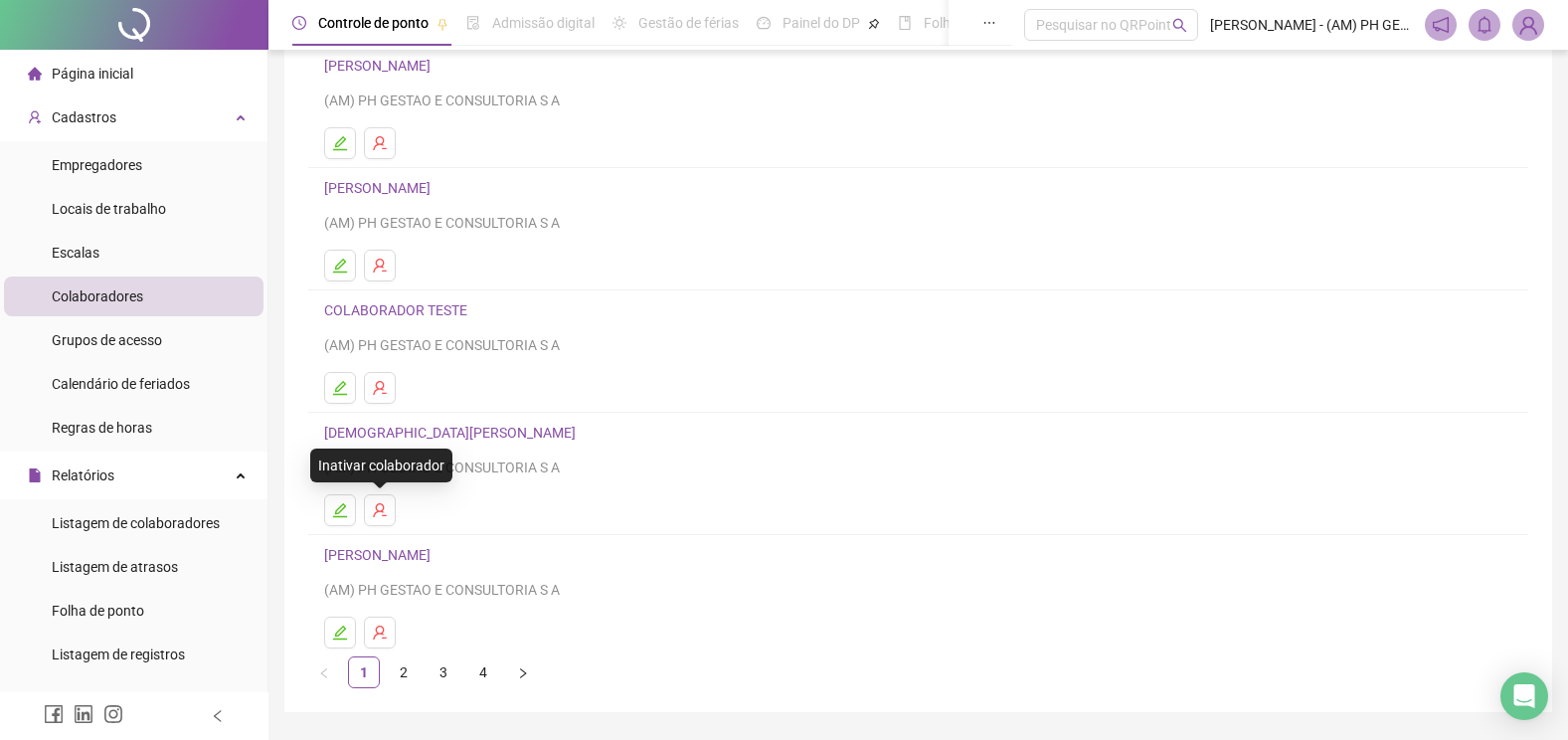
scroll to position [198, 0]
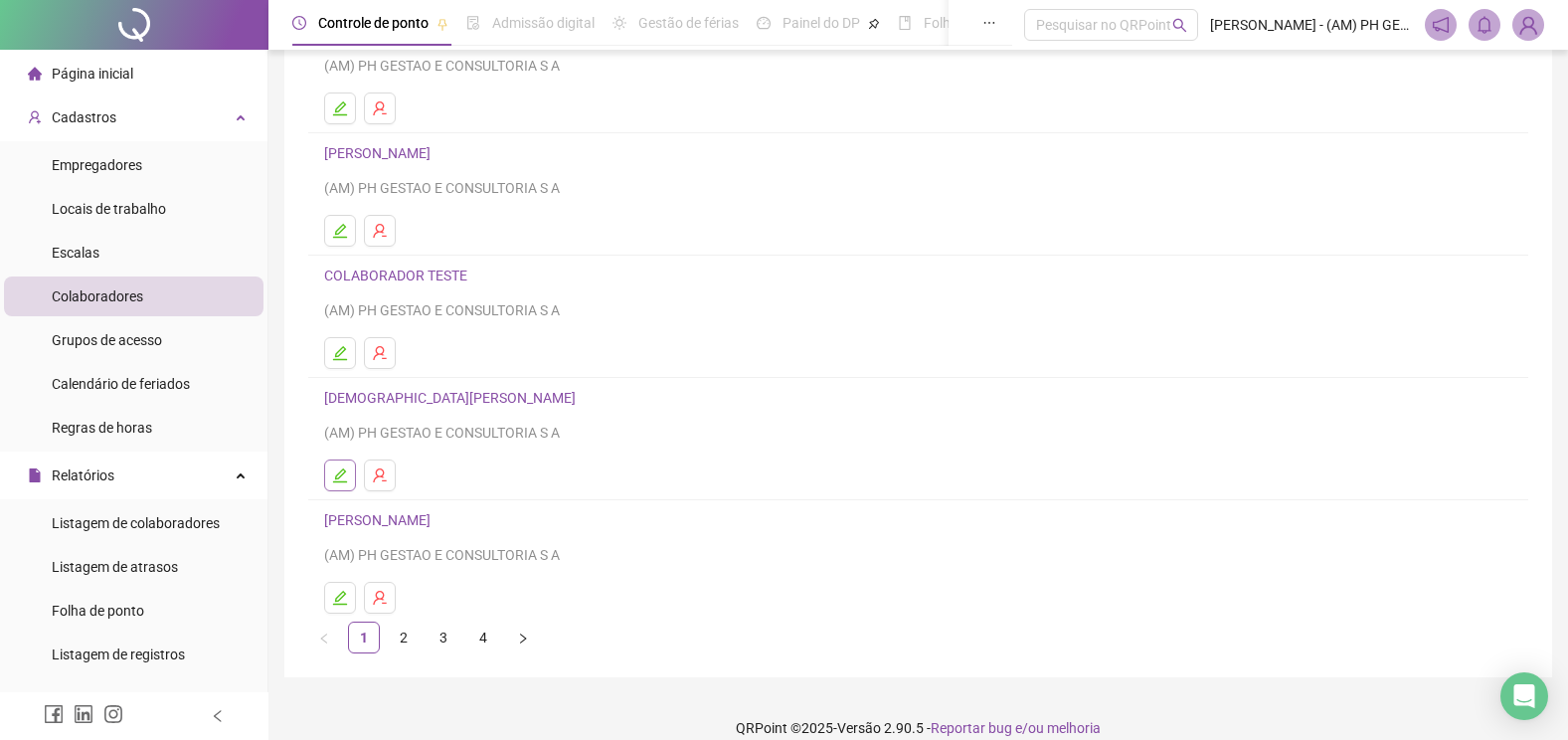
click at [341, 473] on icon "edit" at bounding box center [340, 476] width 16 height 16
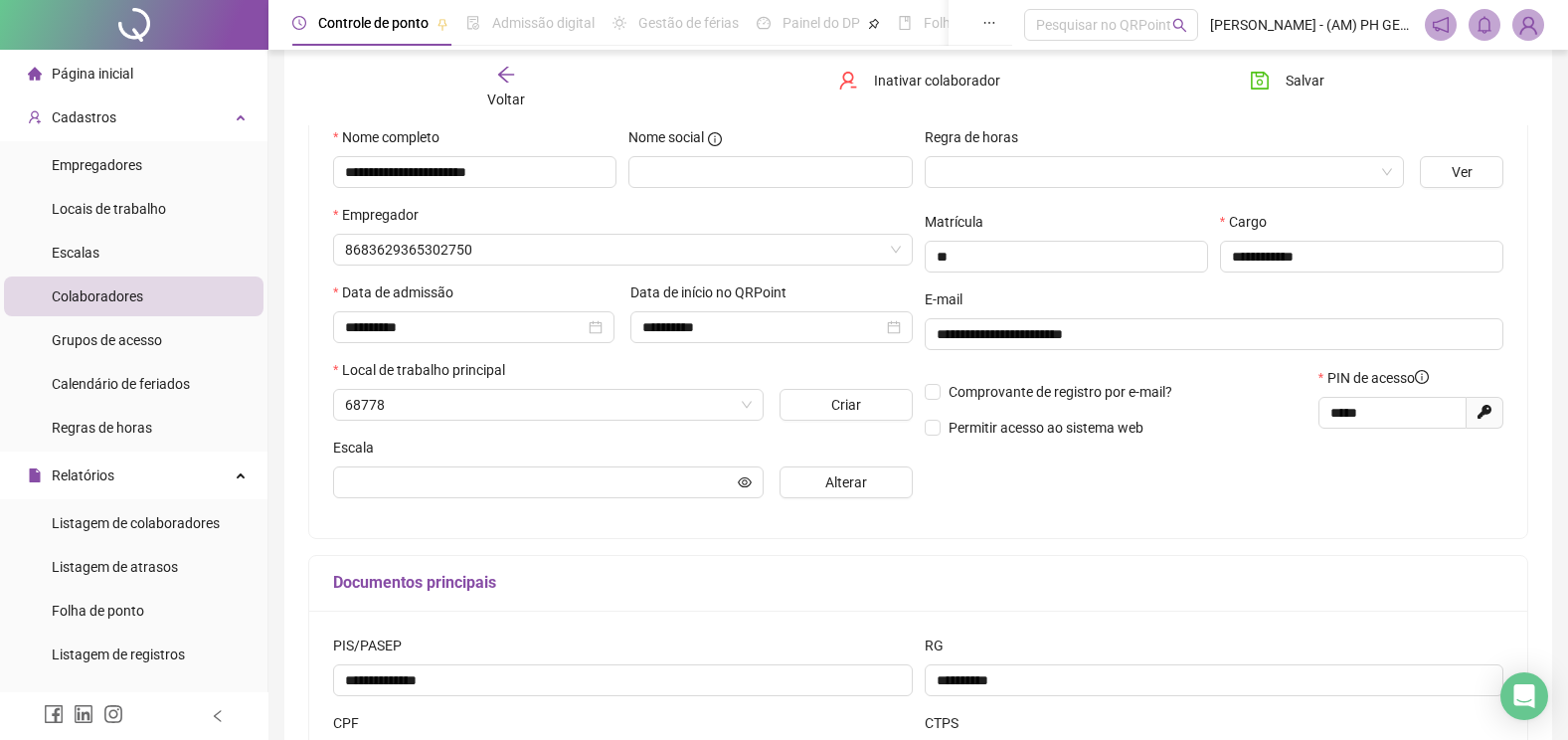
scroll to position [208, 0]
